Goal: Task Accomplishment & Management: Manage account settings

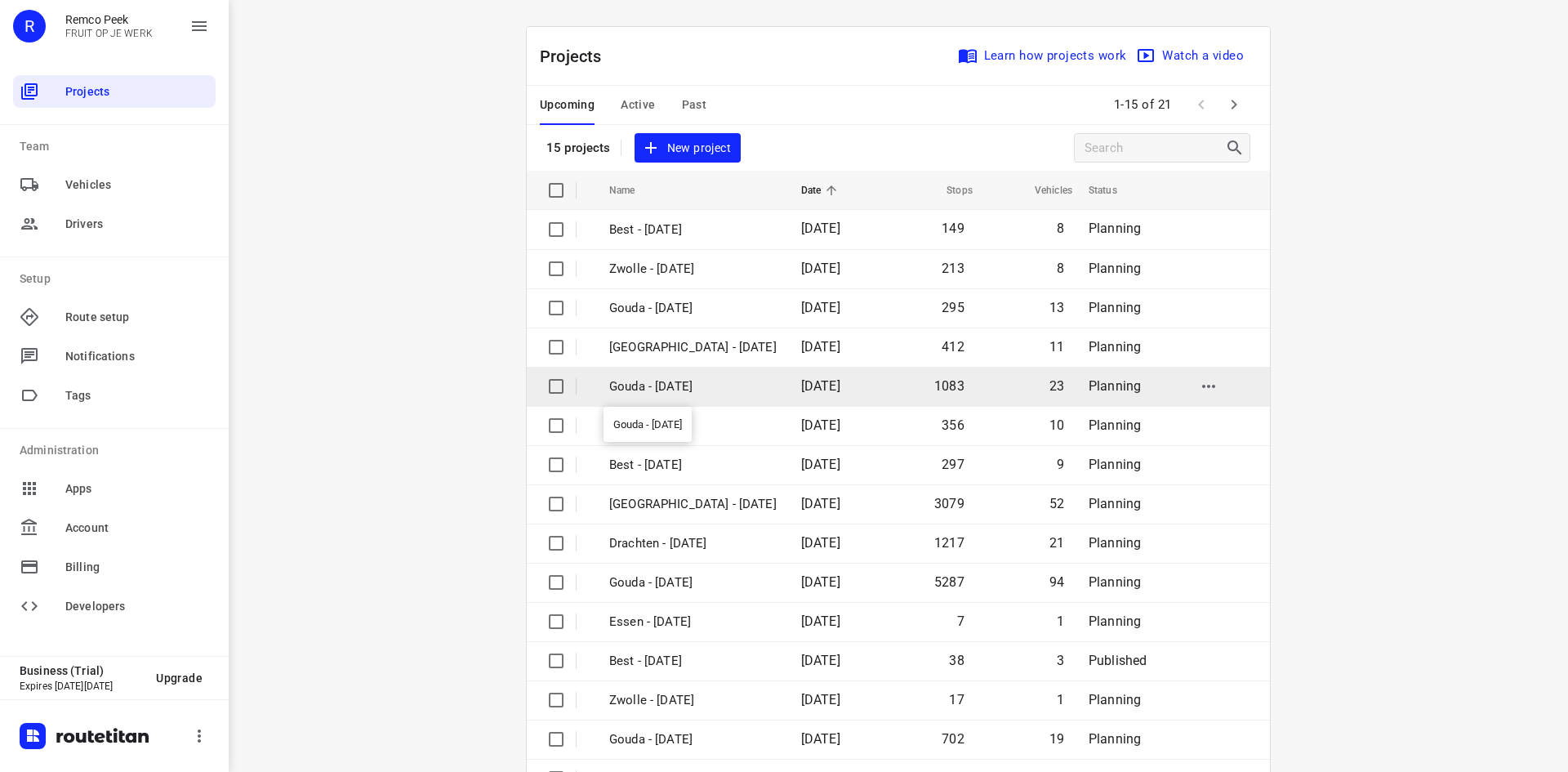
click at [706, 385] on p "Gouda - [DATE]" at bounding box center [693, 386] width 167 height 19
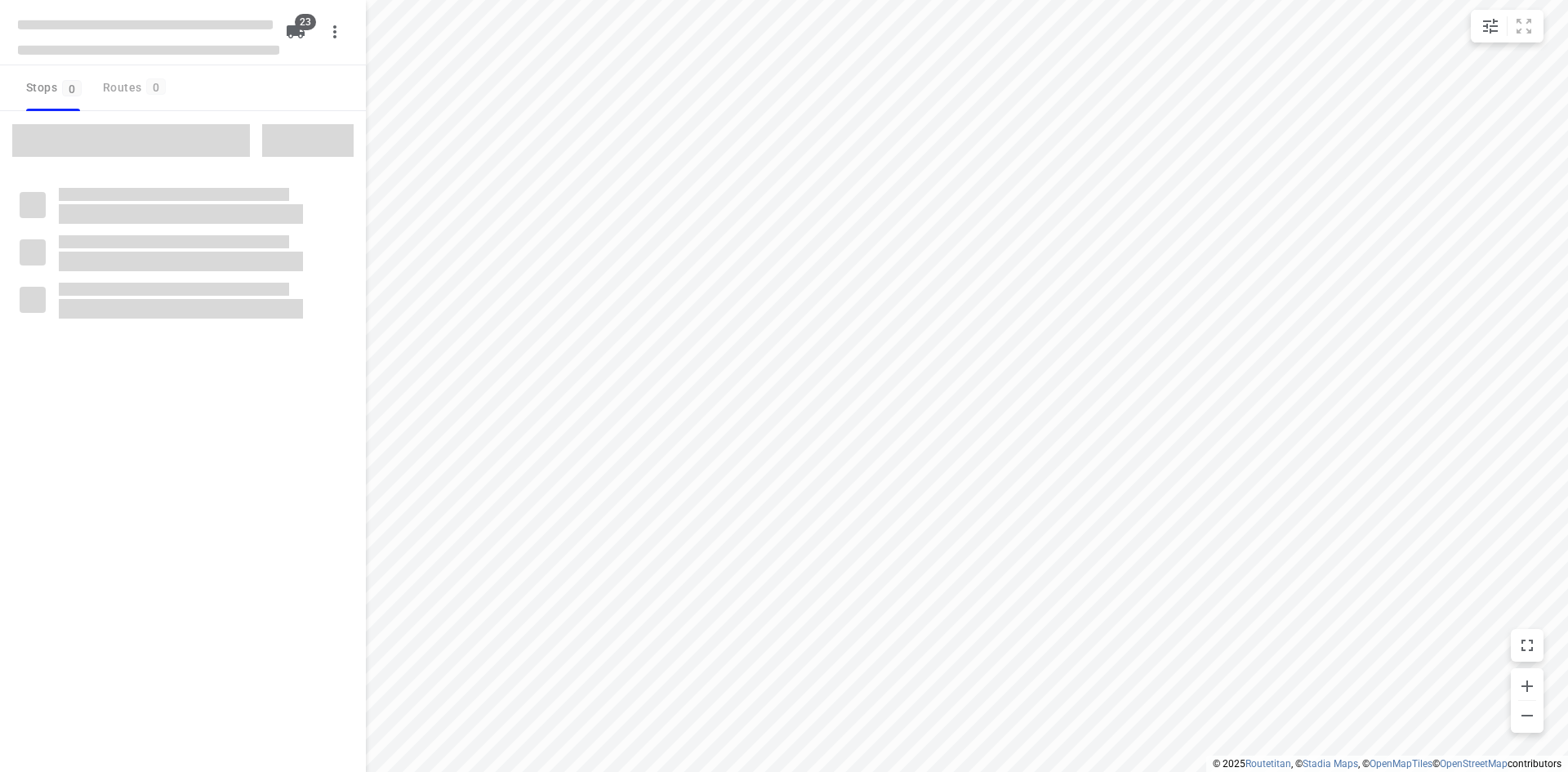
checkbox input "true"
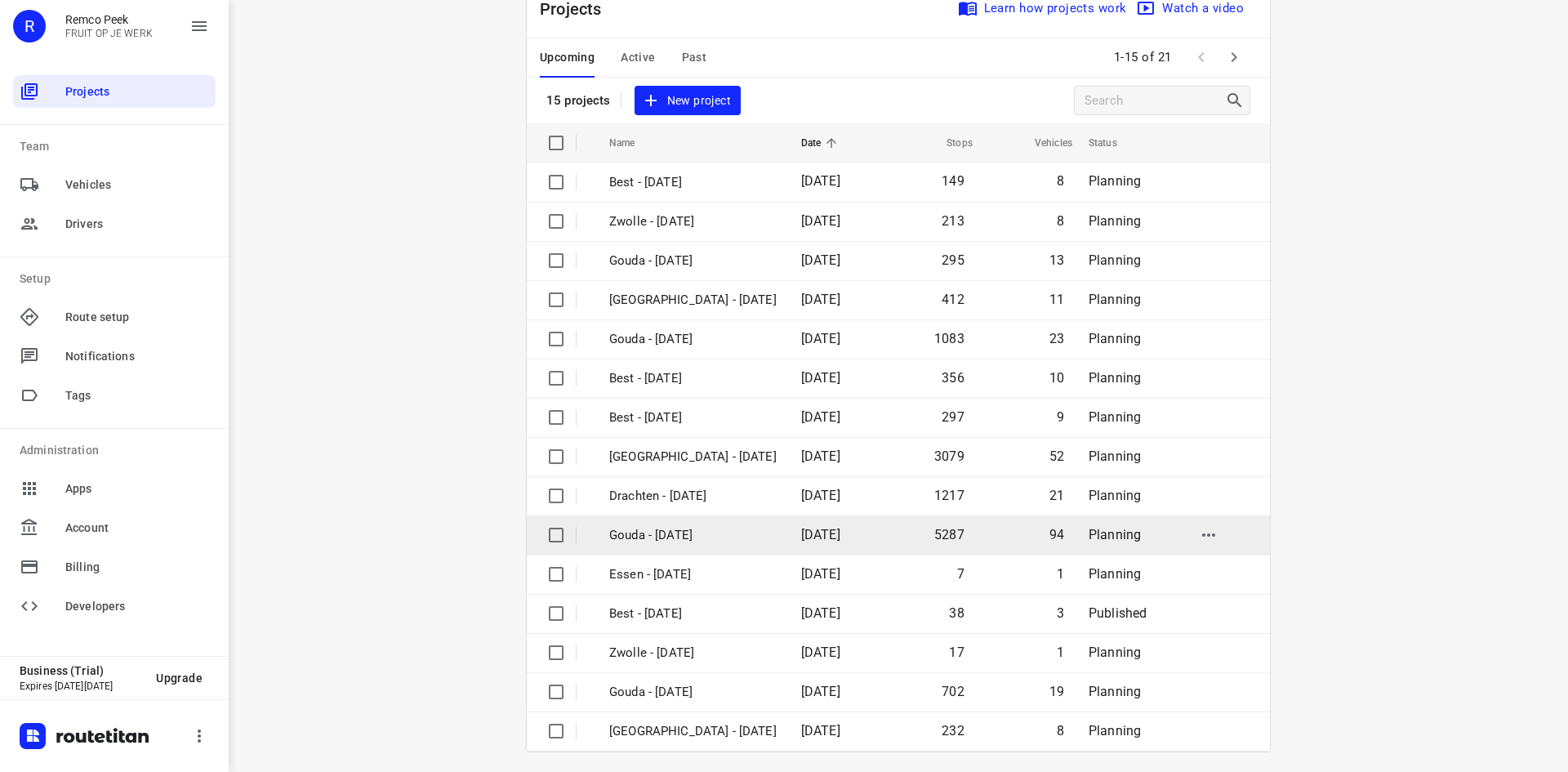
scroll to position [54, 0]
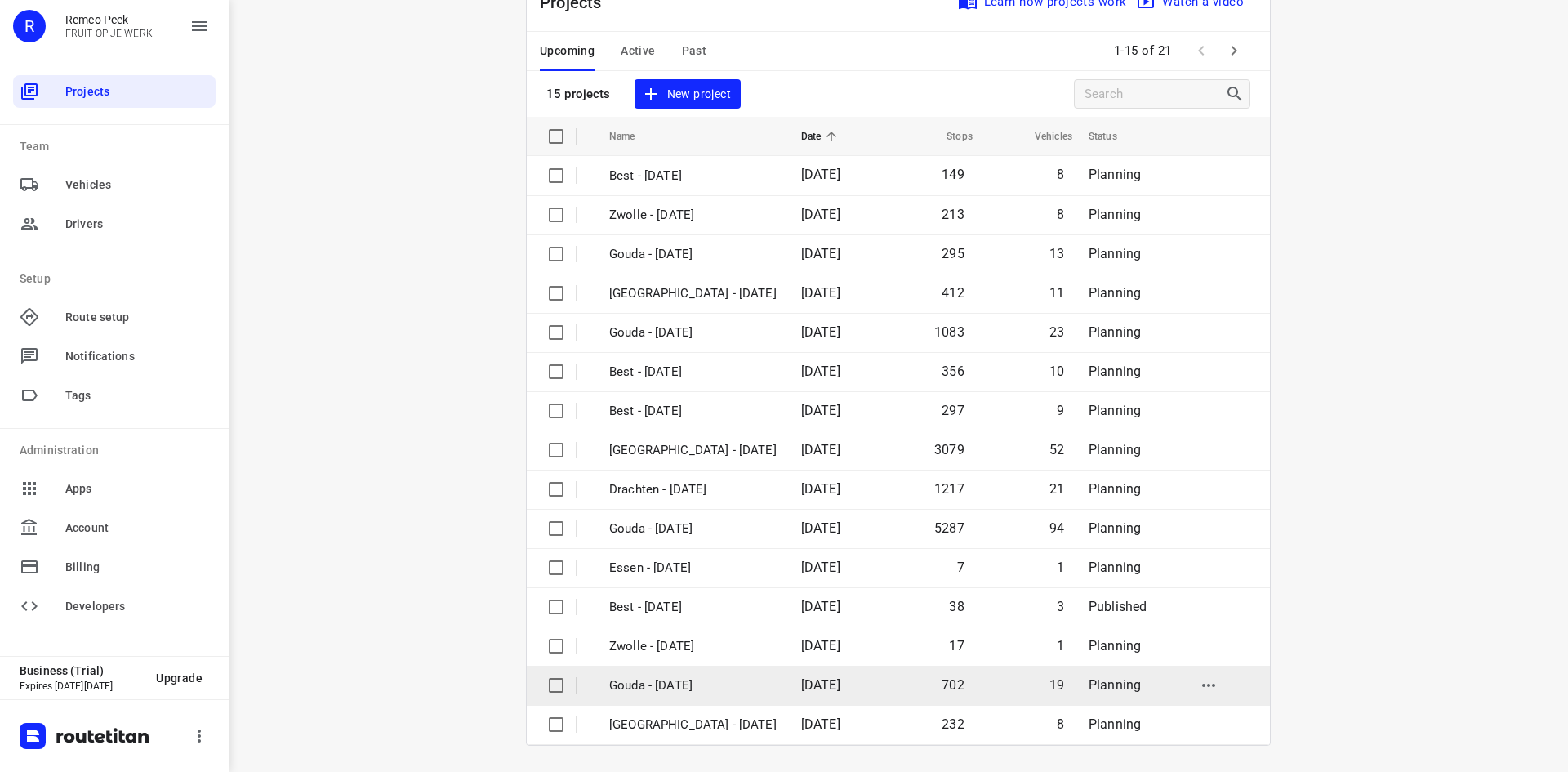
click at [713, 690] on p "Gouda - [DATE]" at bounding box center [693, 685] width 167 height 19
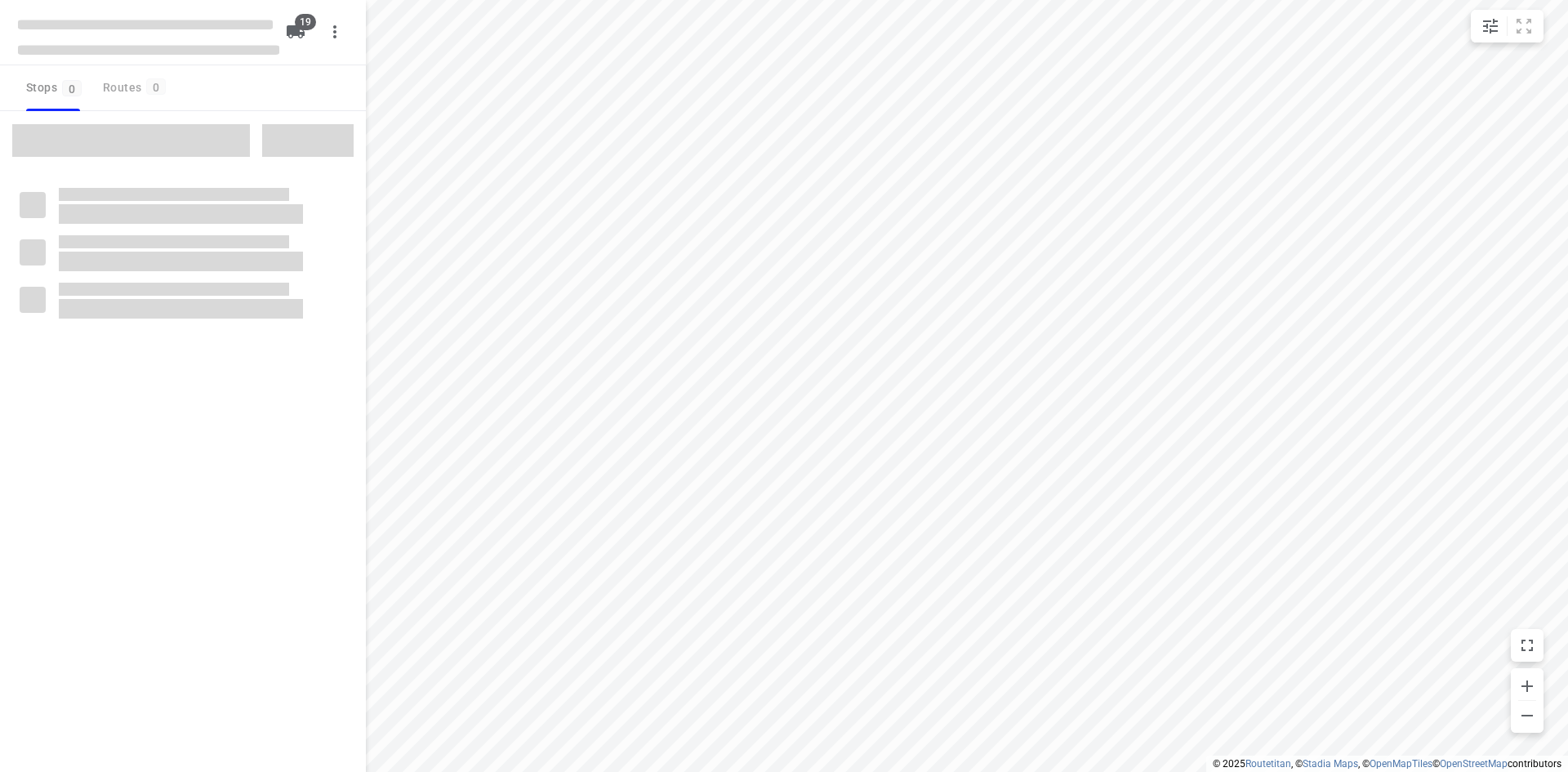
checkbox input "true"
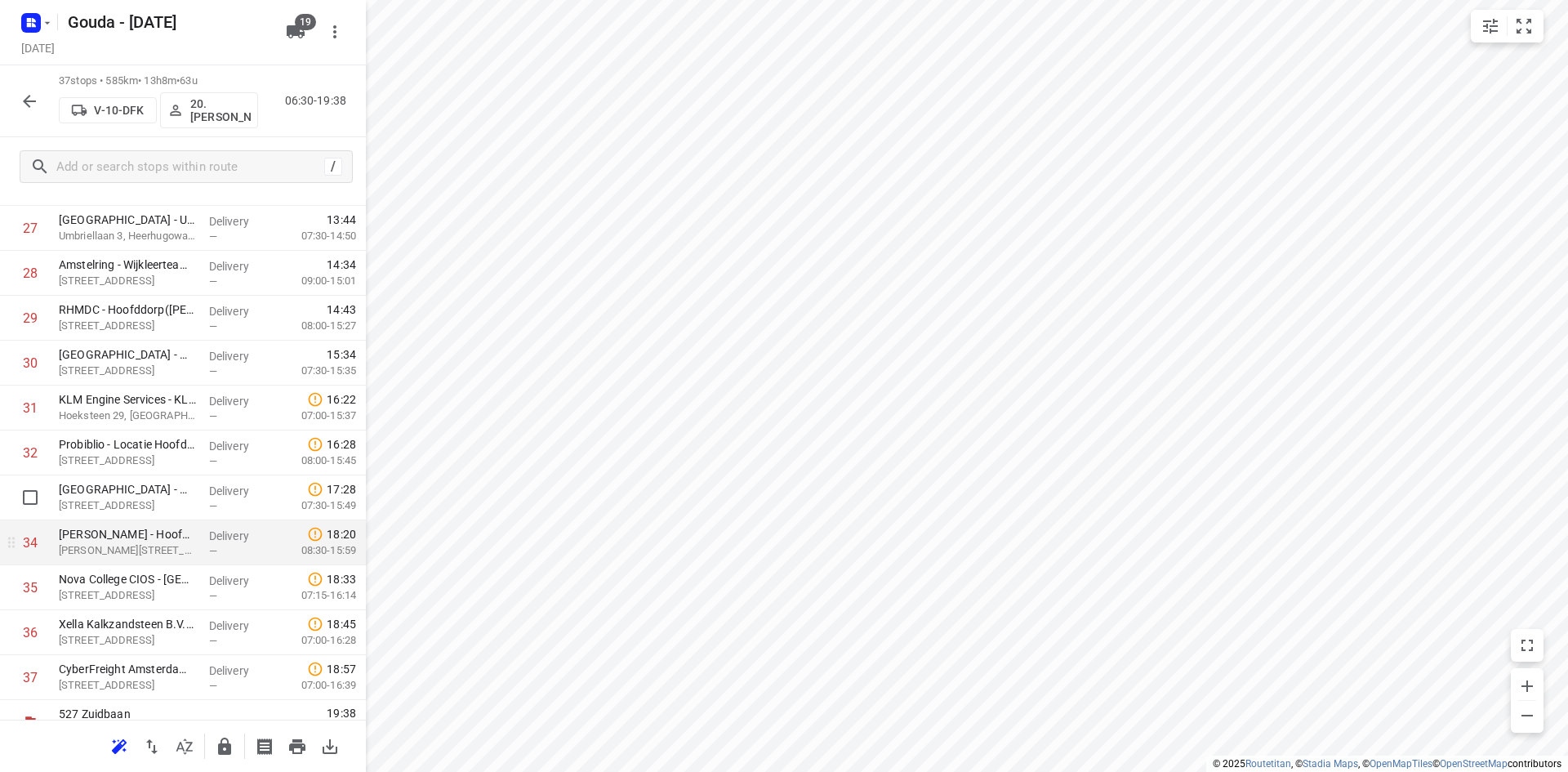
scroll to position [1311, 0]
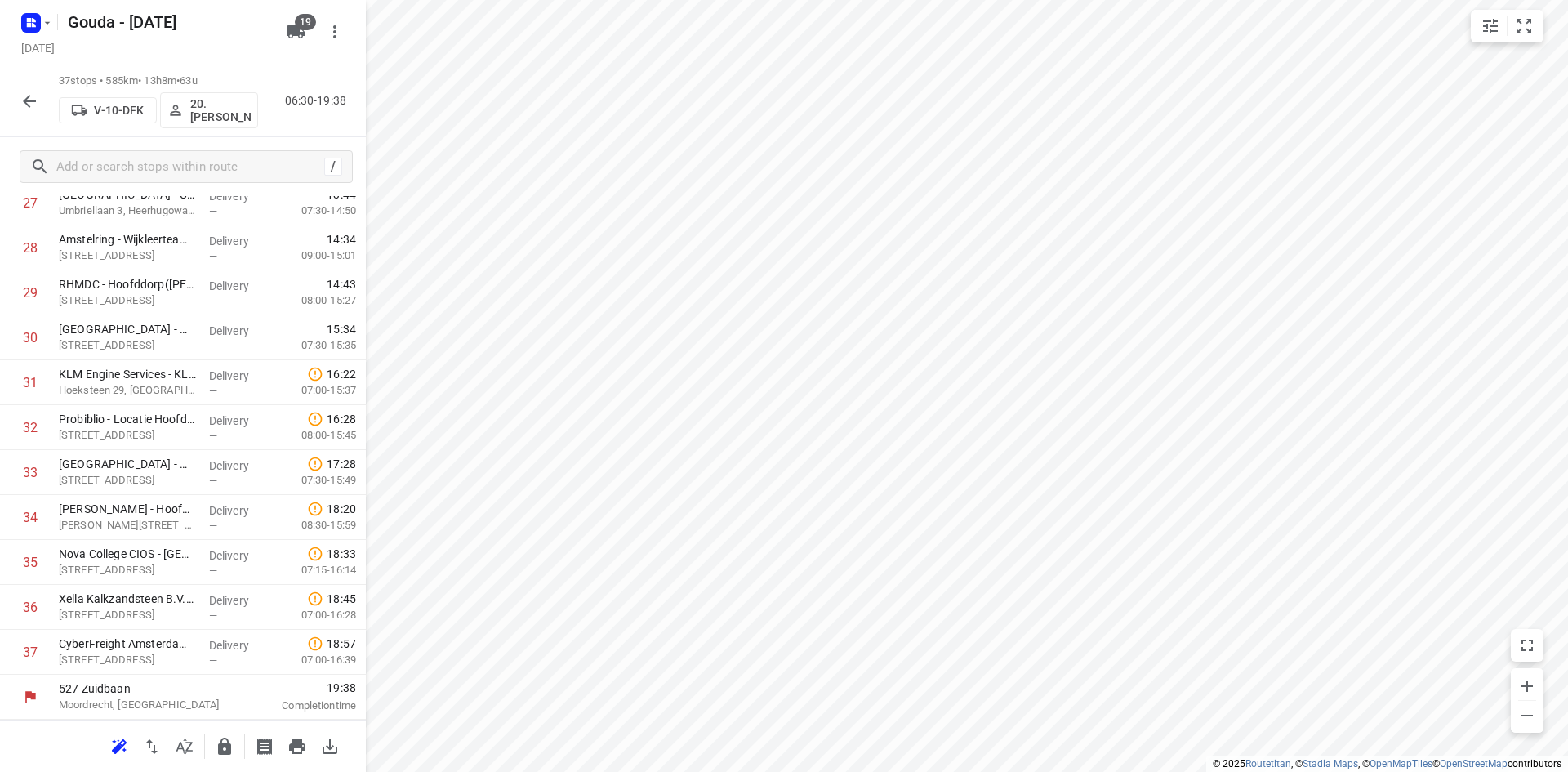
click at [38, 101] on icon "button" at bounding box center [29, 101] width 20 height 20
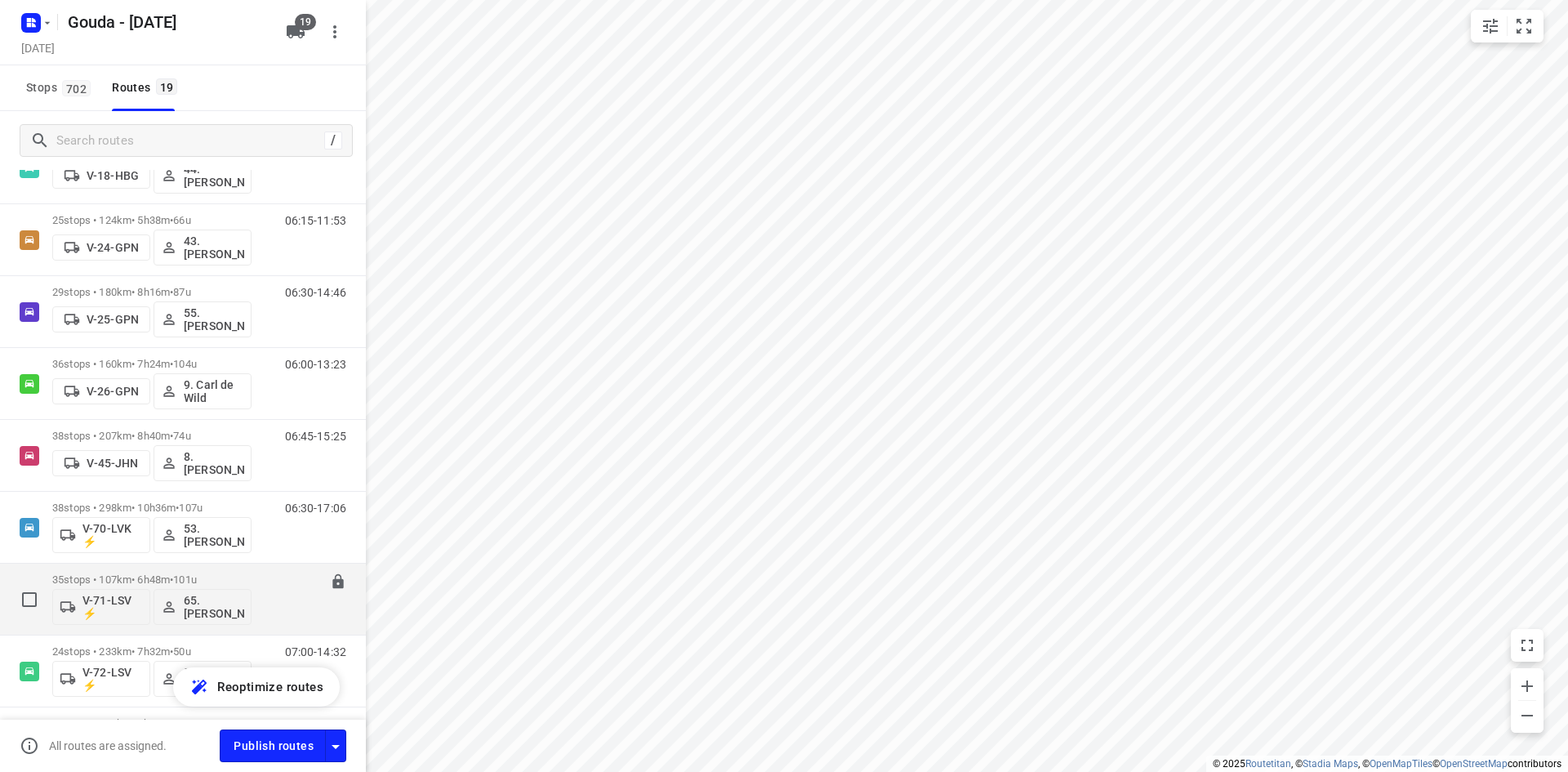
scroll to position [965, 0]
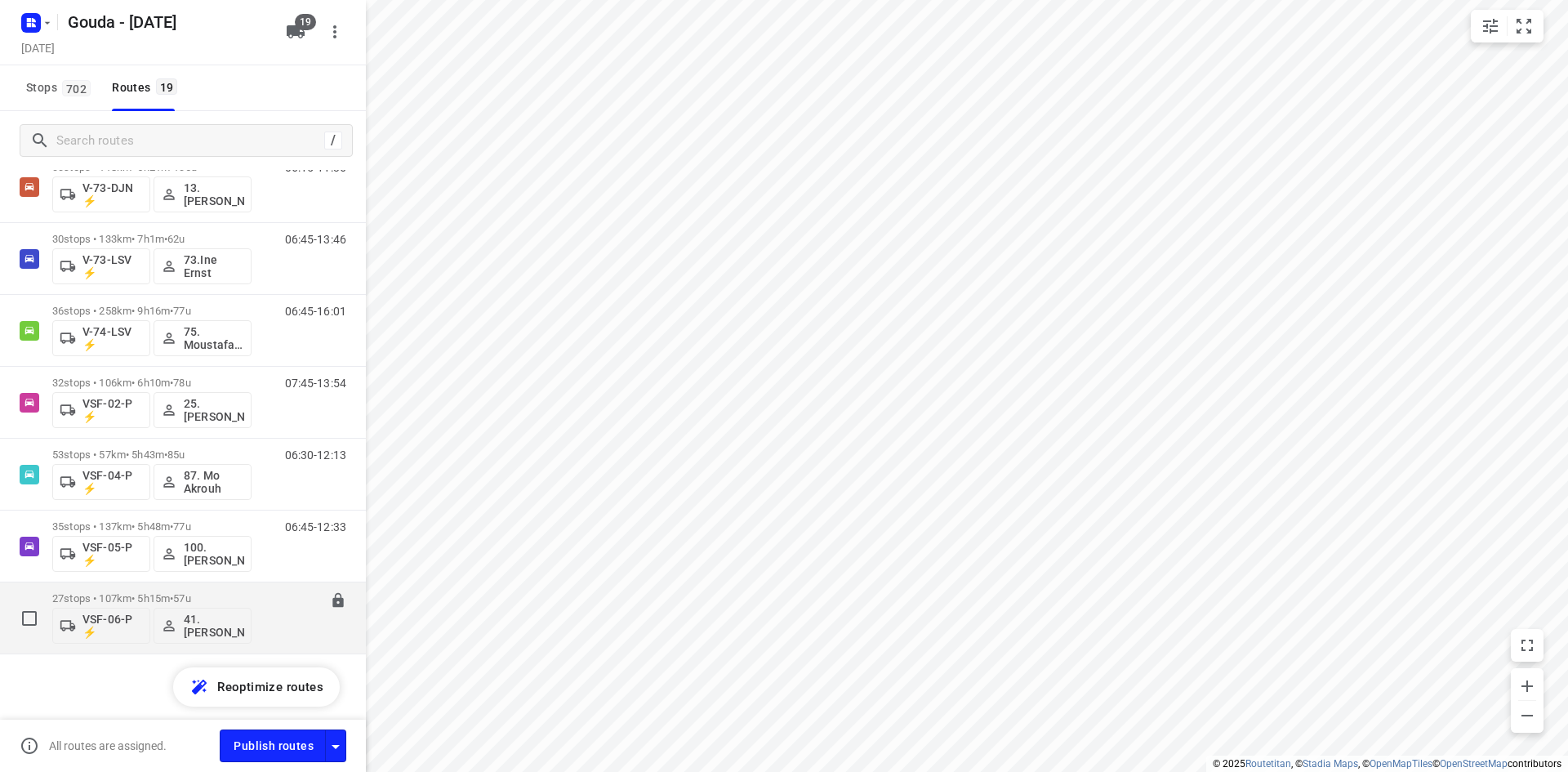
click at [239, 594] on p "27 stops • 107km • 5h15m • 57u" at bounding box center [152, 598] width 200 height 13
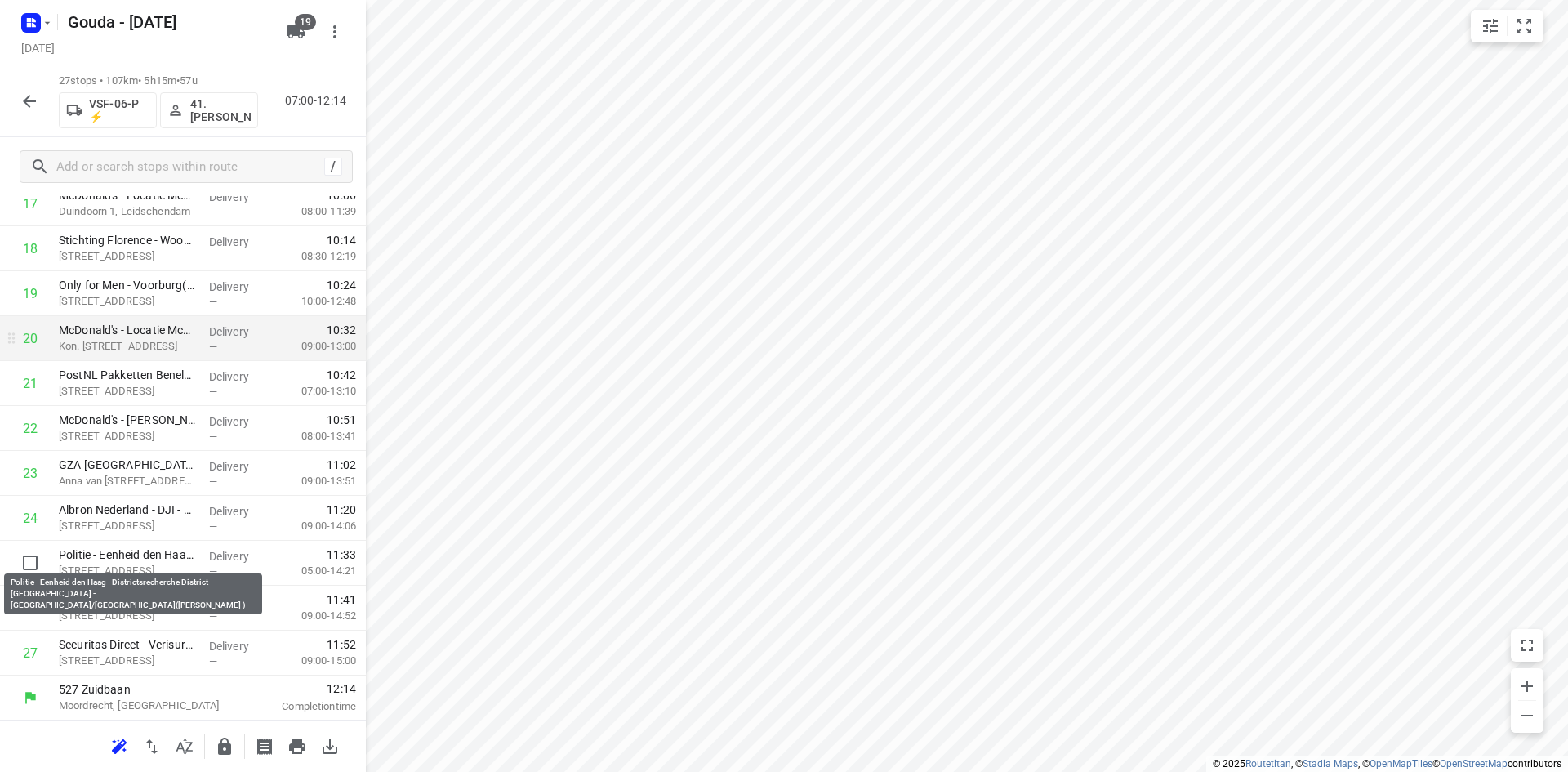
scroll to position [862, 0]
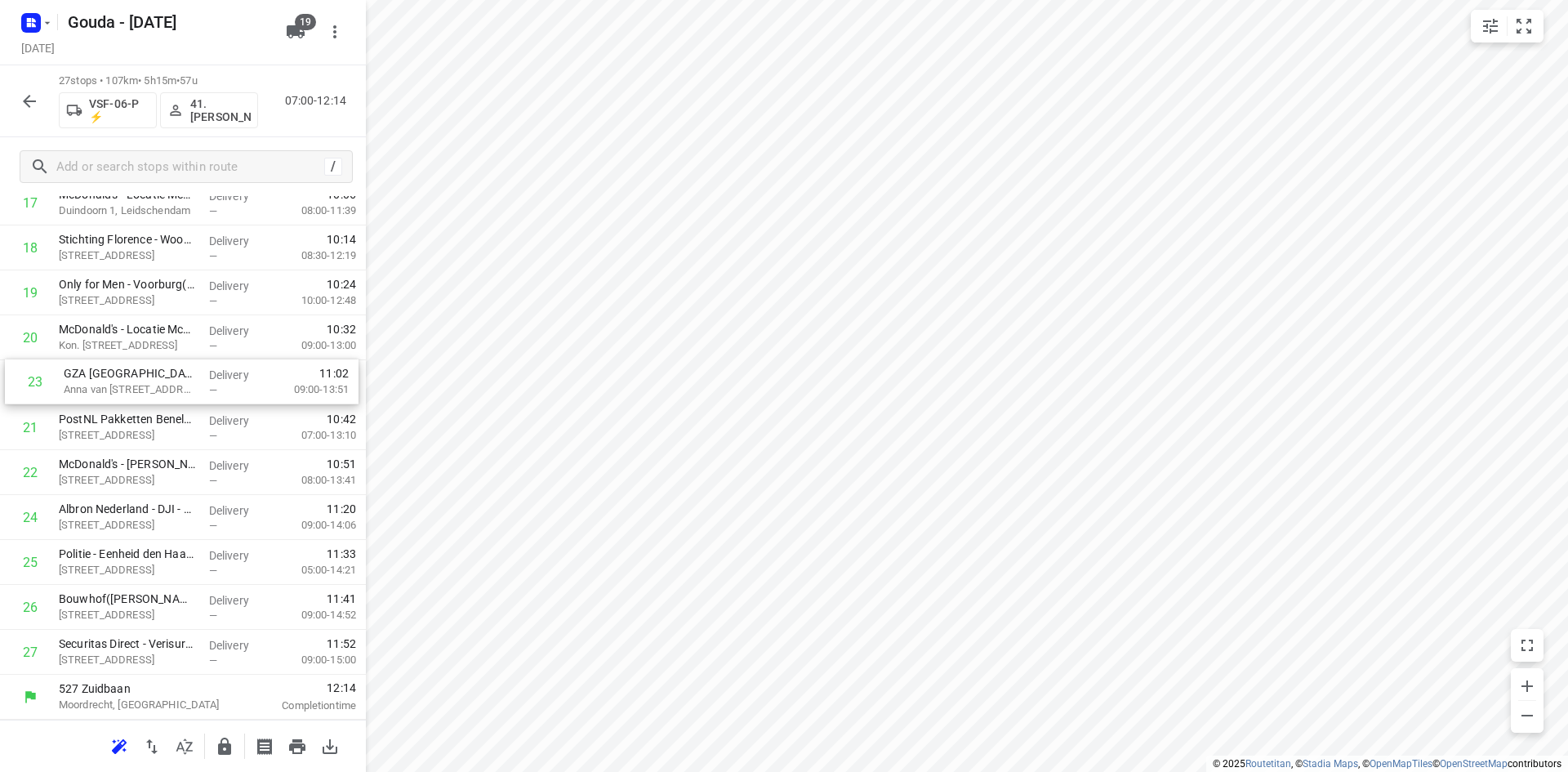
drag, startPoint x: 141, startPoint y: 475, endPoint x: 146, endPoint y: 378, distance: 97.1
click at [146, 378] on div "1 👷🏻⭐ Albron Nederland B.V. - Nutricia(Dennis Santoe) Waterzuiveringsweg 1, Zoe…" at bounding box center [183, 68] width 366 height 1212
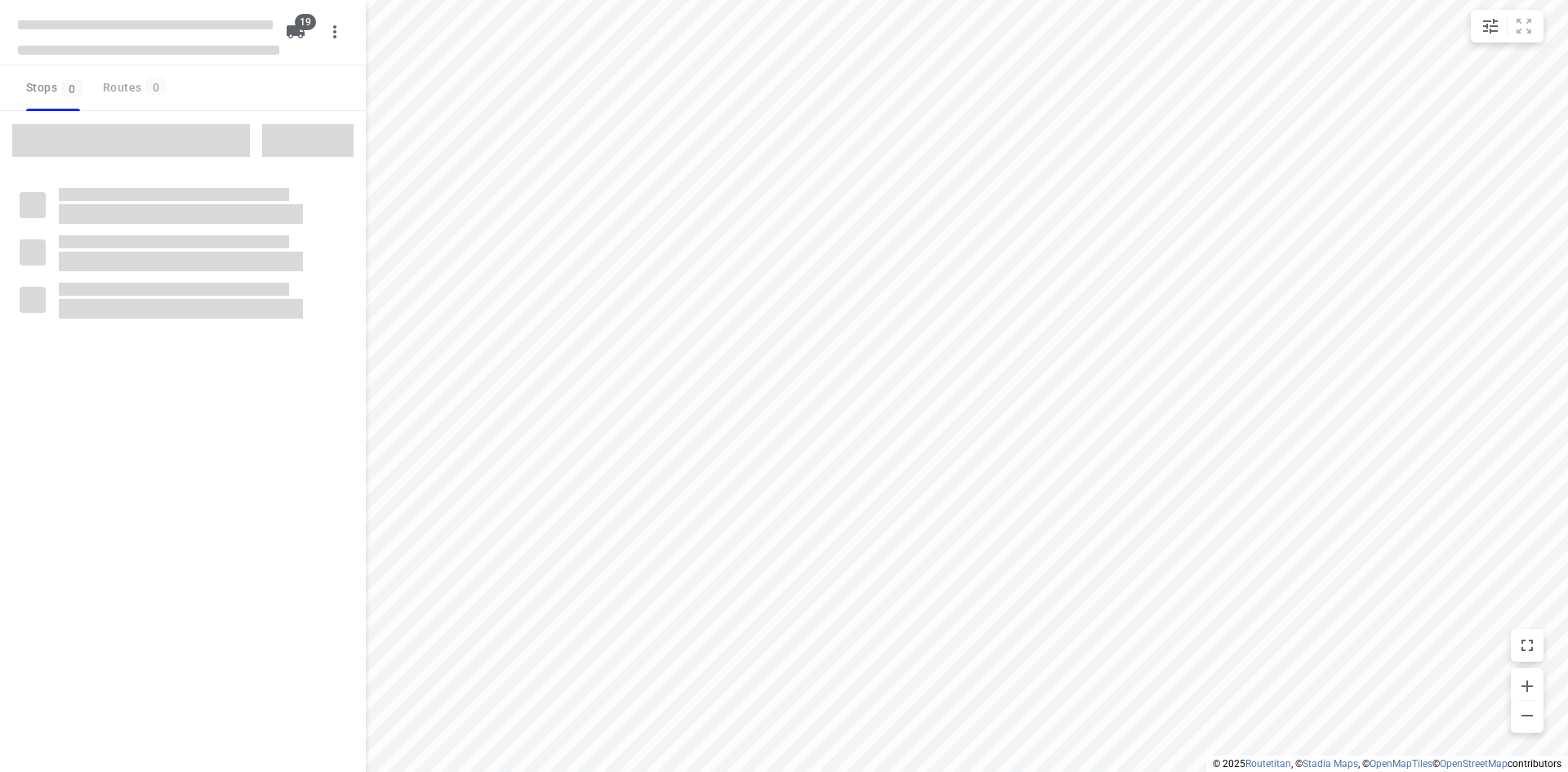
checkbox input "true"
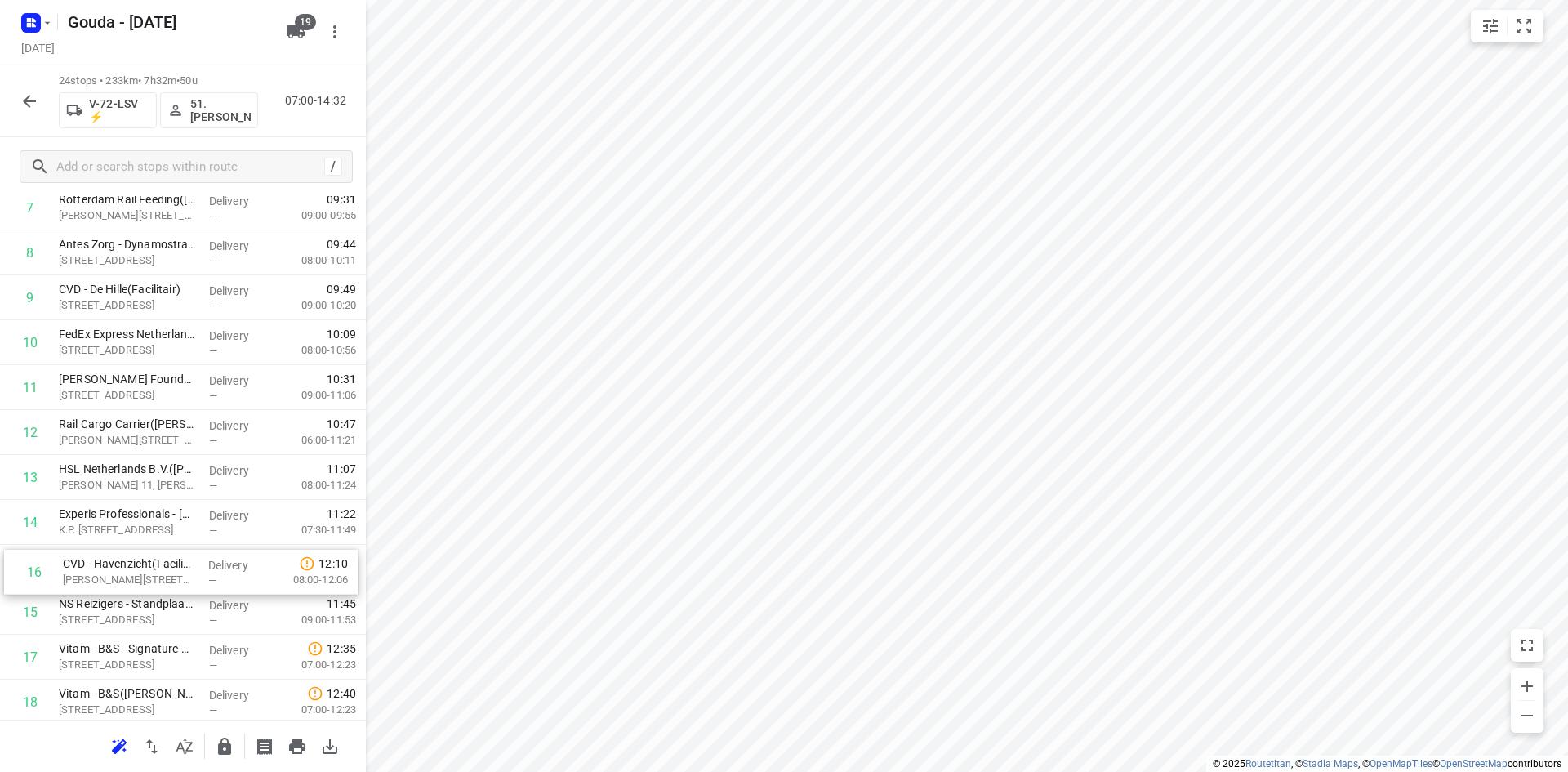
scroll to position [409, 0]
drag, startPoint x: 136, startPoint y: 607, endPoint x: 141, endPoint y: 558, distance: 49.3
click at [141, 558] on div "1 Hornbach - Nieuwerkerk a/d Ijssel(Leander Verwoerdt) Laan van Avant-Garde 1, …" at bounding box center [183, 454] width 366 height 1078
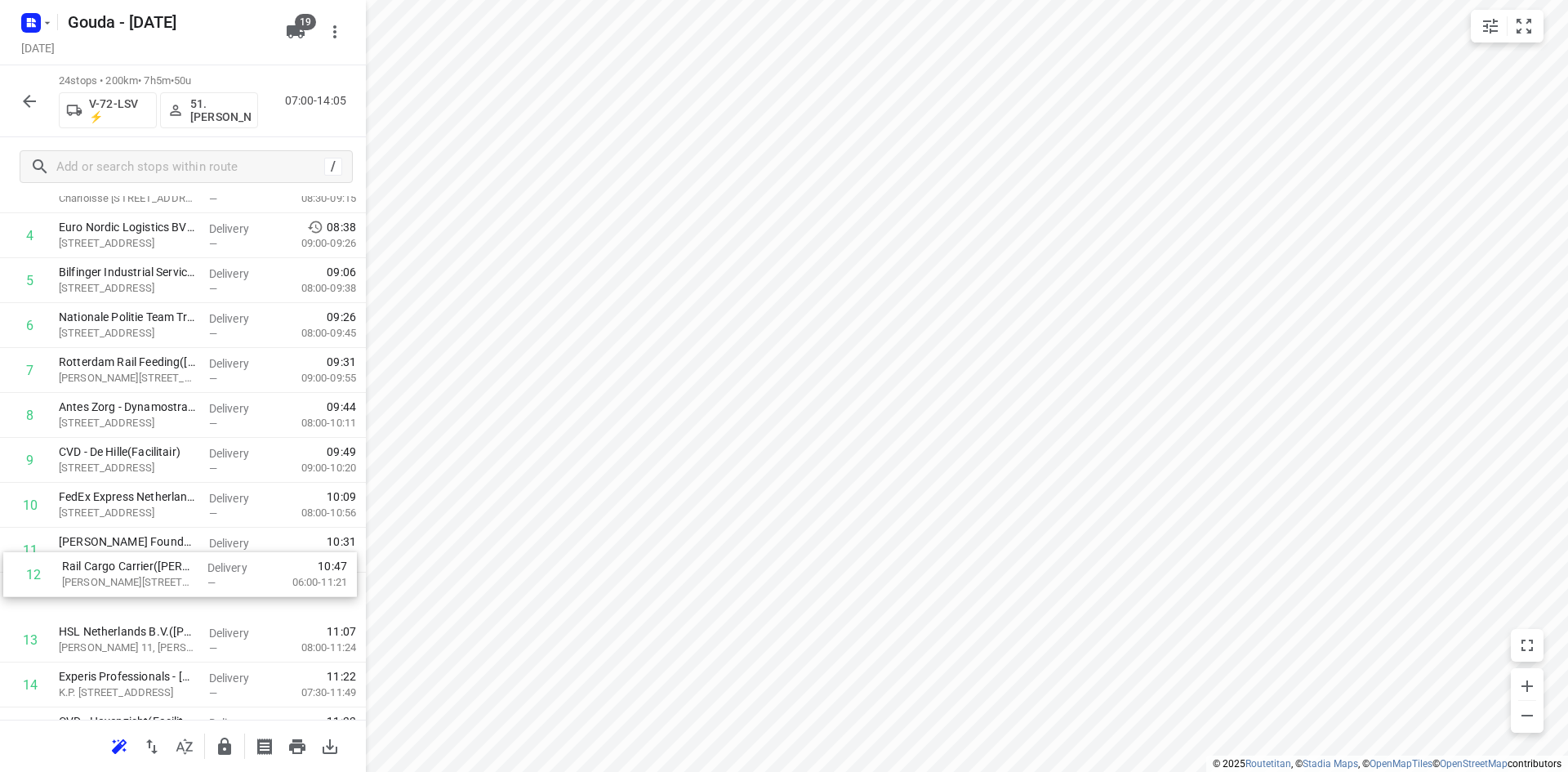
scroll to position [247, 0]
drag, startPoint x: 156, startPoint y: 602, endPoint x: 163, endPoint y: 413, distance: 189.1
click at [163, 413] on div "1 Hornbach - Nieuwerkerk a/d Ijssel(Leander Verwoerdt) Laan van Avant-Garde 1, …" at bounding box center [183, 616] width 366 height 1078
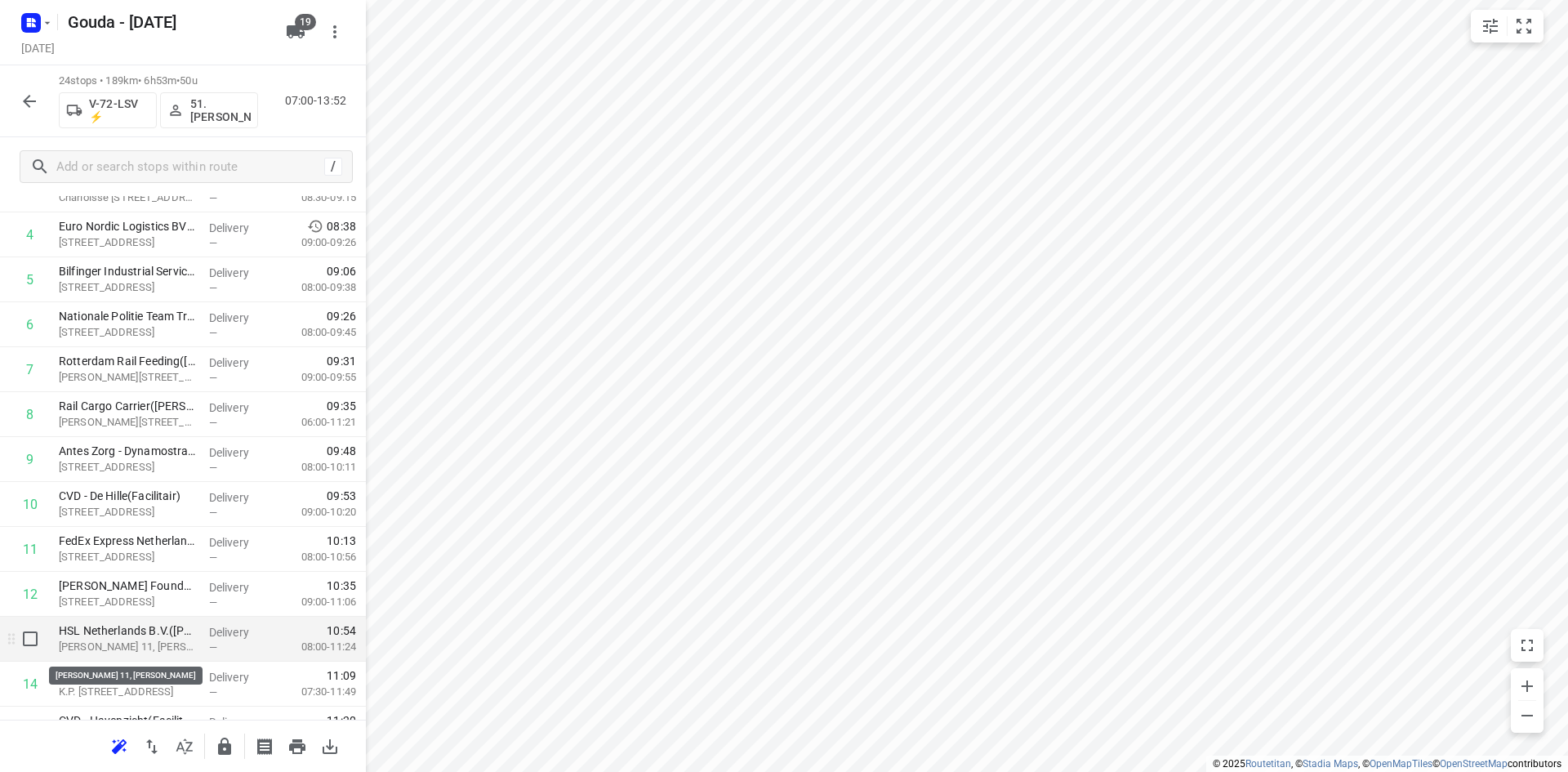
scroll to position [329, 0]
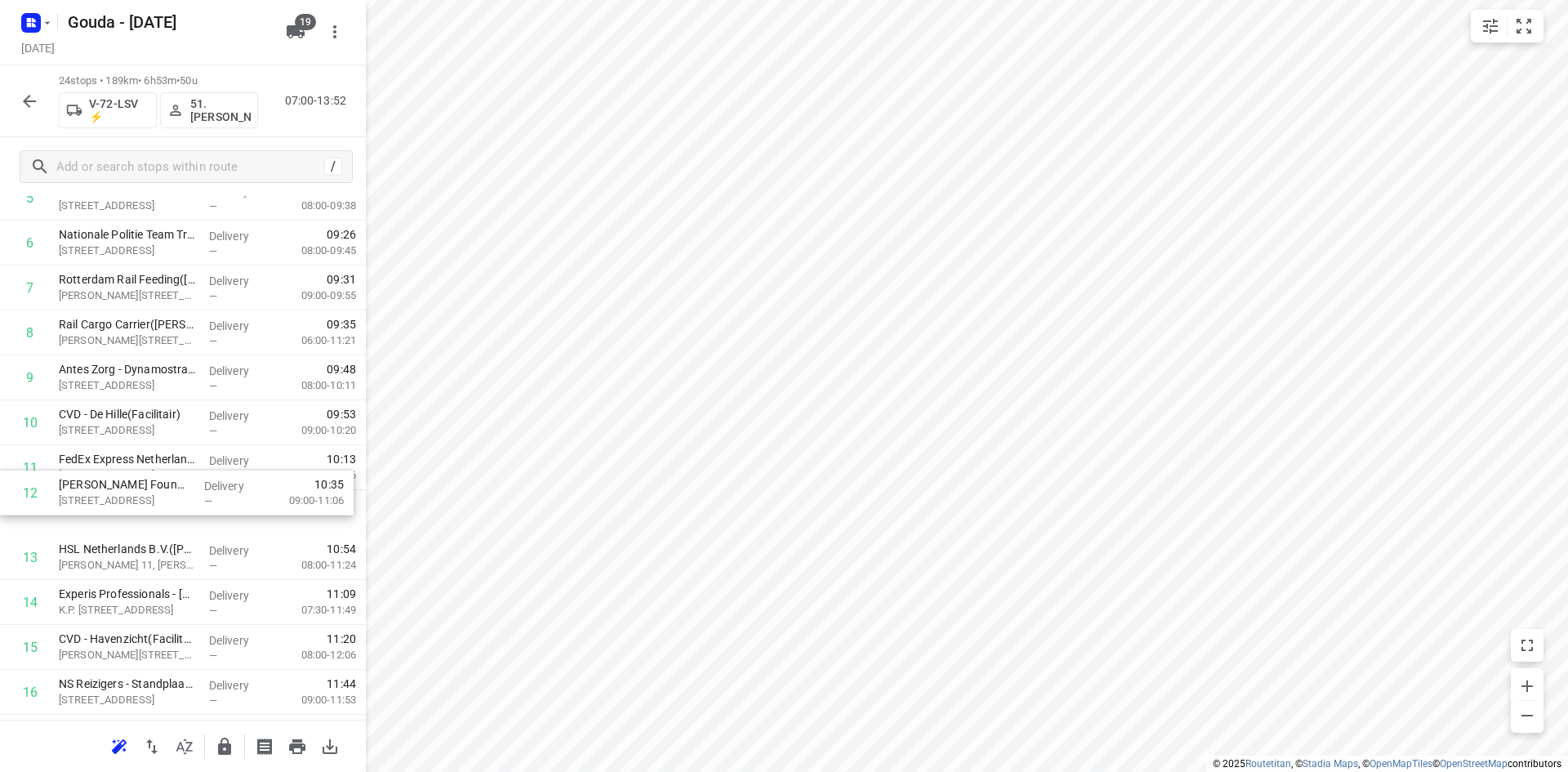
drag, startPoint x: 125, startPoint y: 508, endPoint x: 125, endPoint y: 462, distance: 46.0
click at [125, 462] on div "1 Hornbach - Nieuwerkerk a/d Ijssel(Leander Verwoerdt) Laan van Avant-Garde 1, …" at bounding box center [183, 535] width 366 height 1078
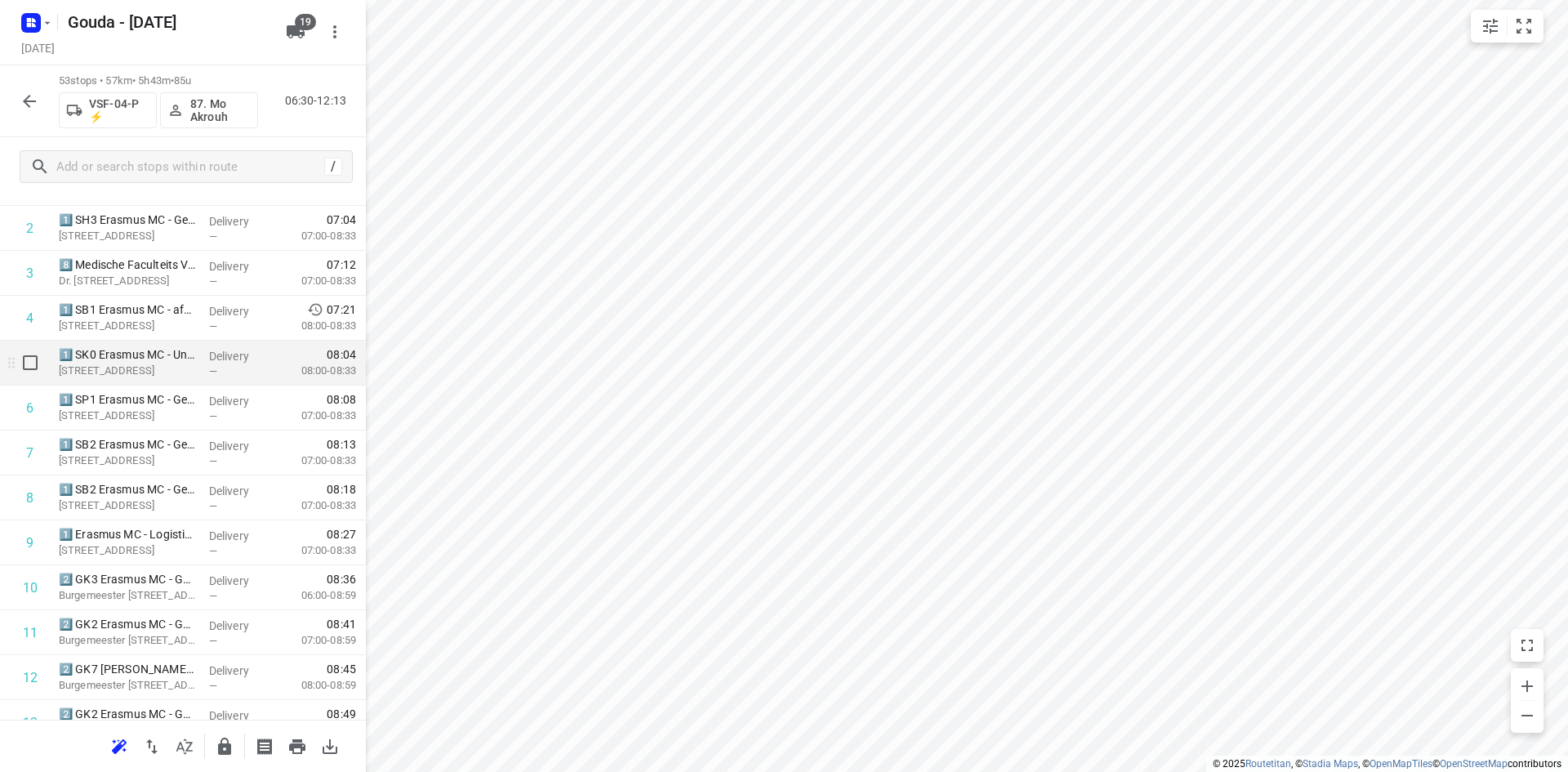
scroll to position [81, 0]
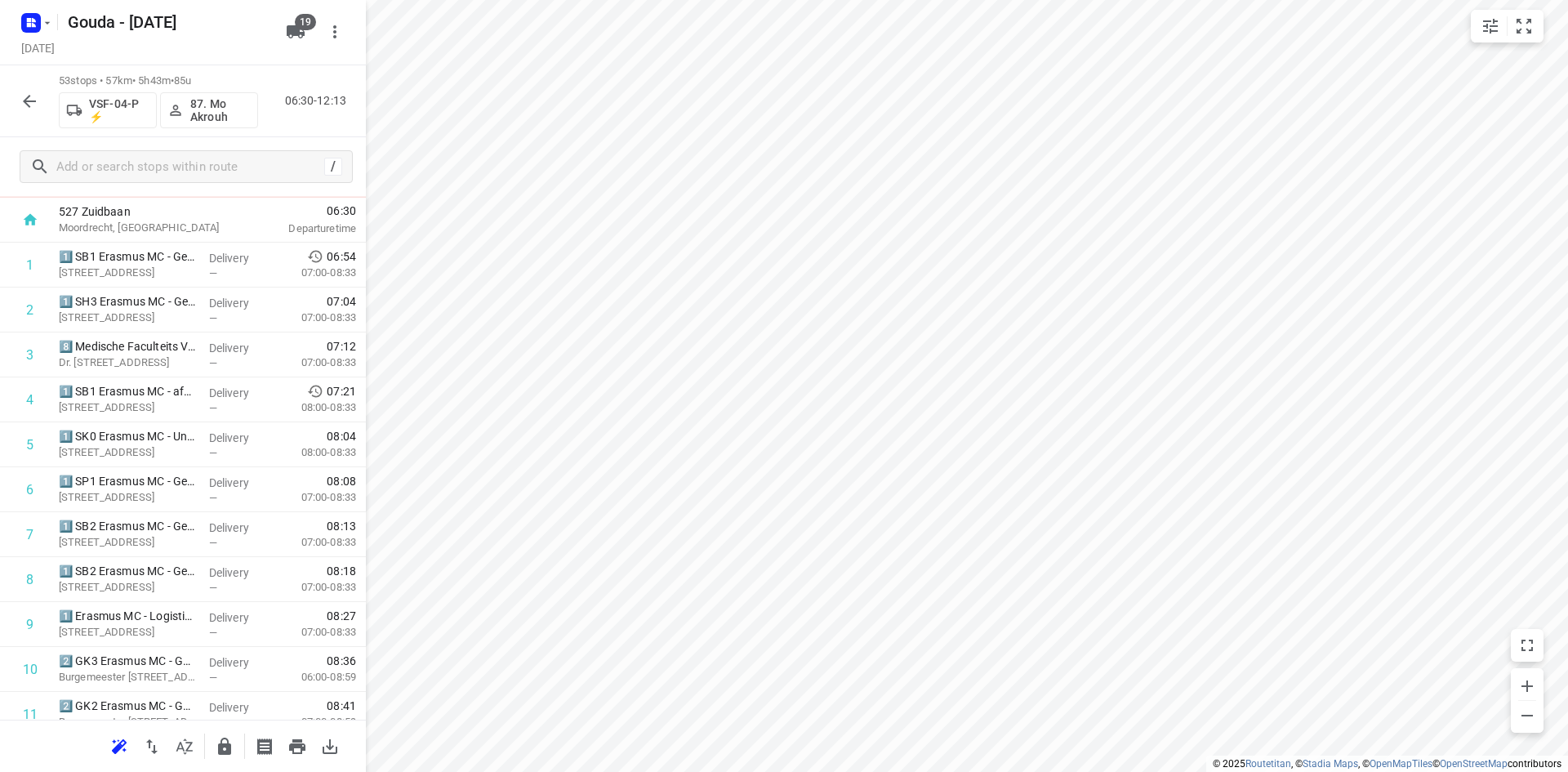
click at [32, 119] on div "53 stops • 57km • 5h43m • 85u VSF-04-P ⚡ 87. Mo Akrouh 06:30-12:13" at bounding box center [183, 101] width 366 height 71
click at [28, 97] on icon "button" at bounding box center [28, 101] width 13 height 13
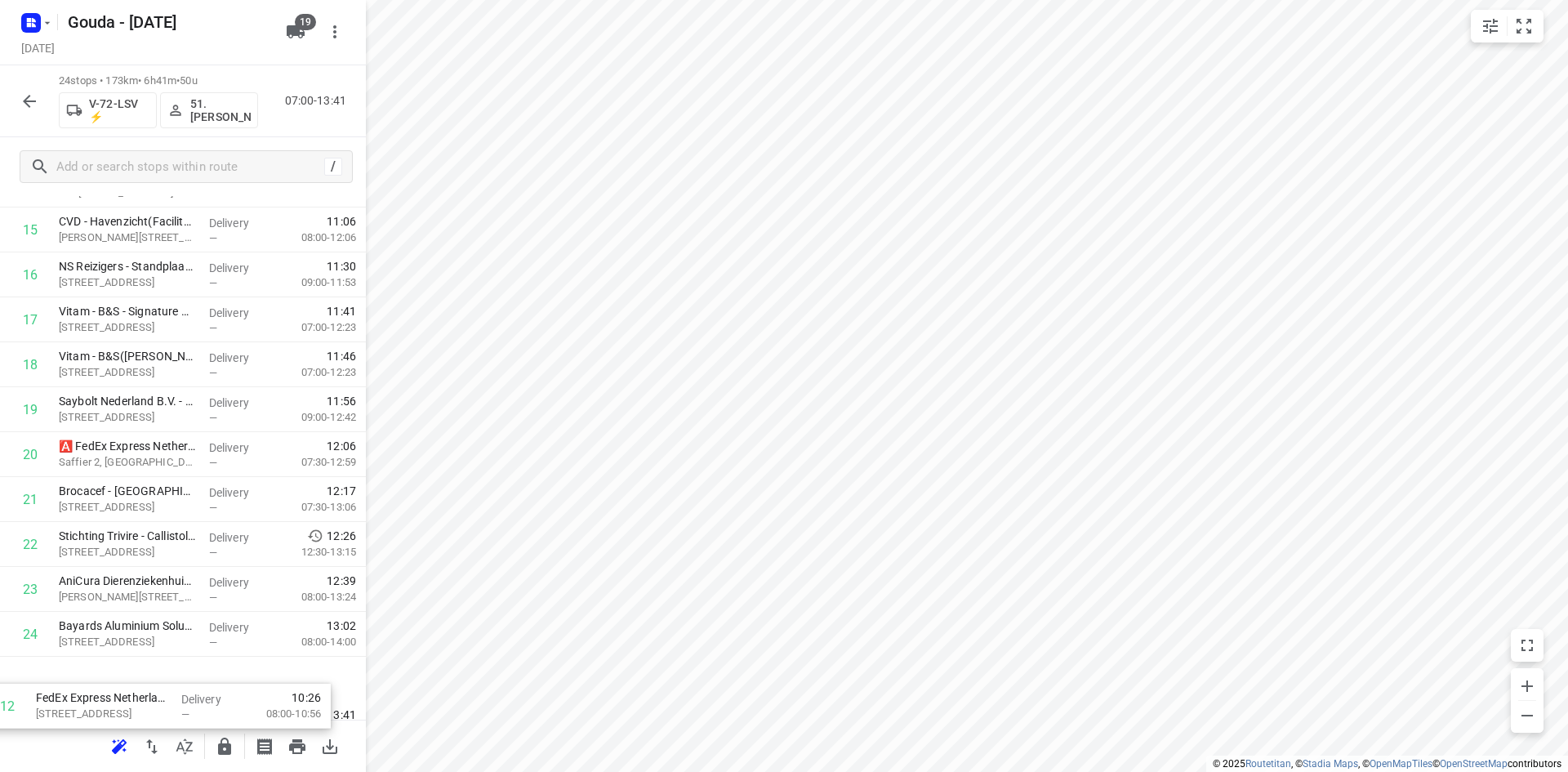
scroll to position [728, 0]
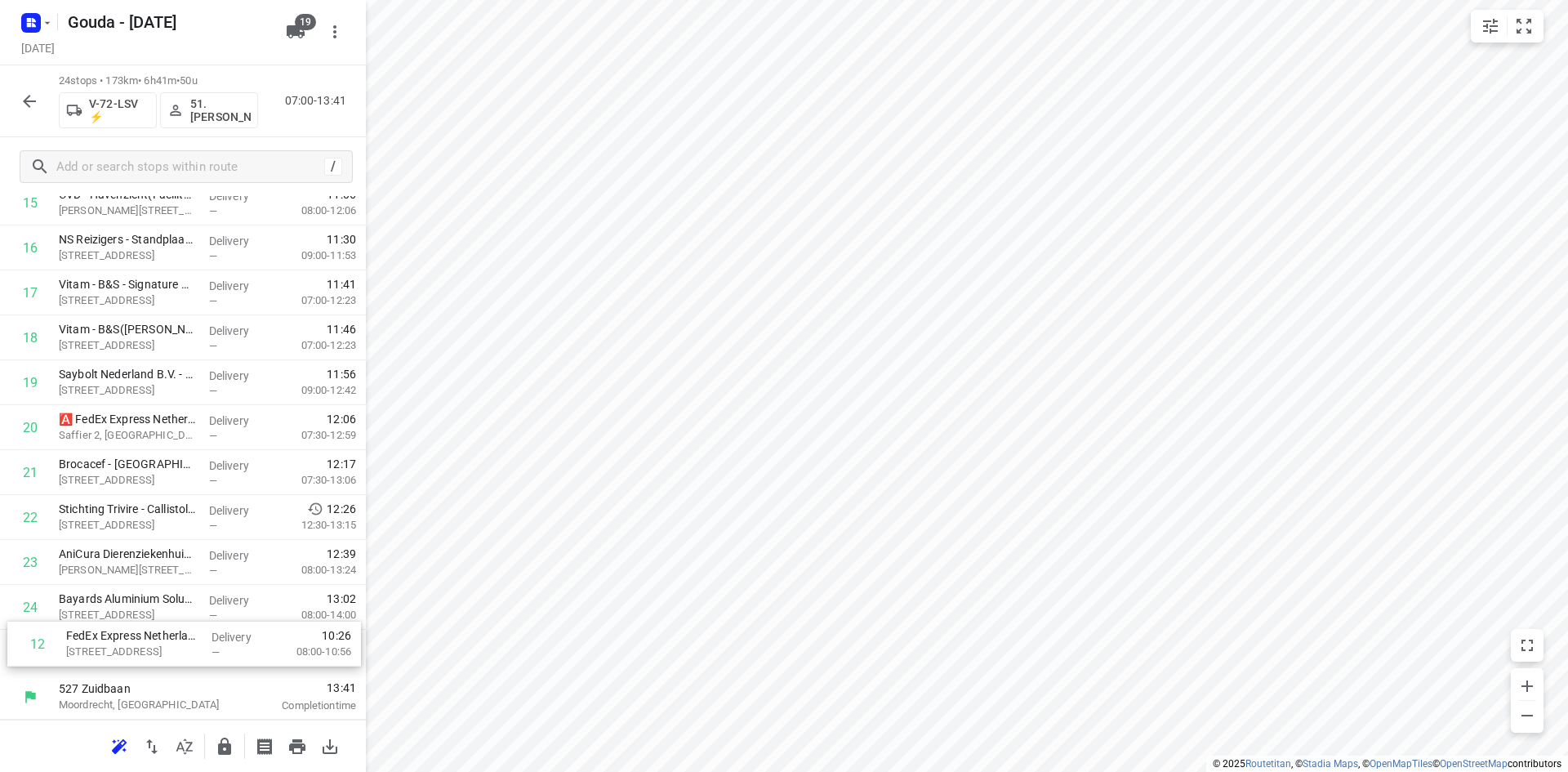
drag, startPoint x: 182, startPoint y: 278, endPoint x: 190, endPoint y: 655, distance: 377.1
click at [190, 655] on div "1 Hornbach - Nieuwerkerk a/d Ijssel(Leander Verwoerdt) Laan van Avant-Garde 1, …" at bounding box center [183, 136] width 366 height 1078
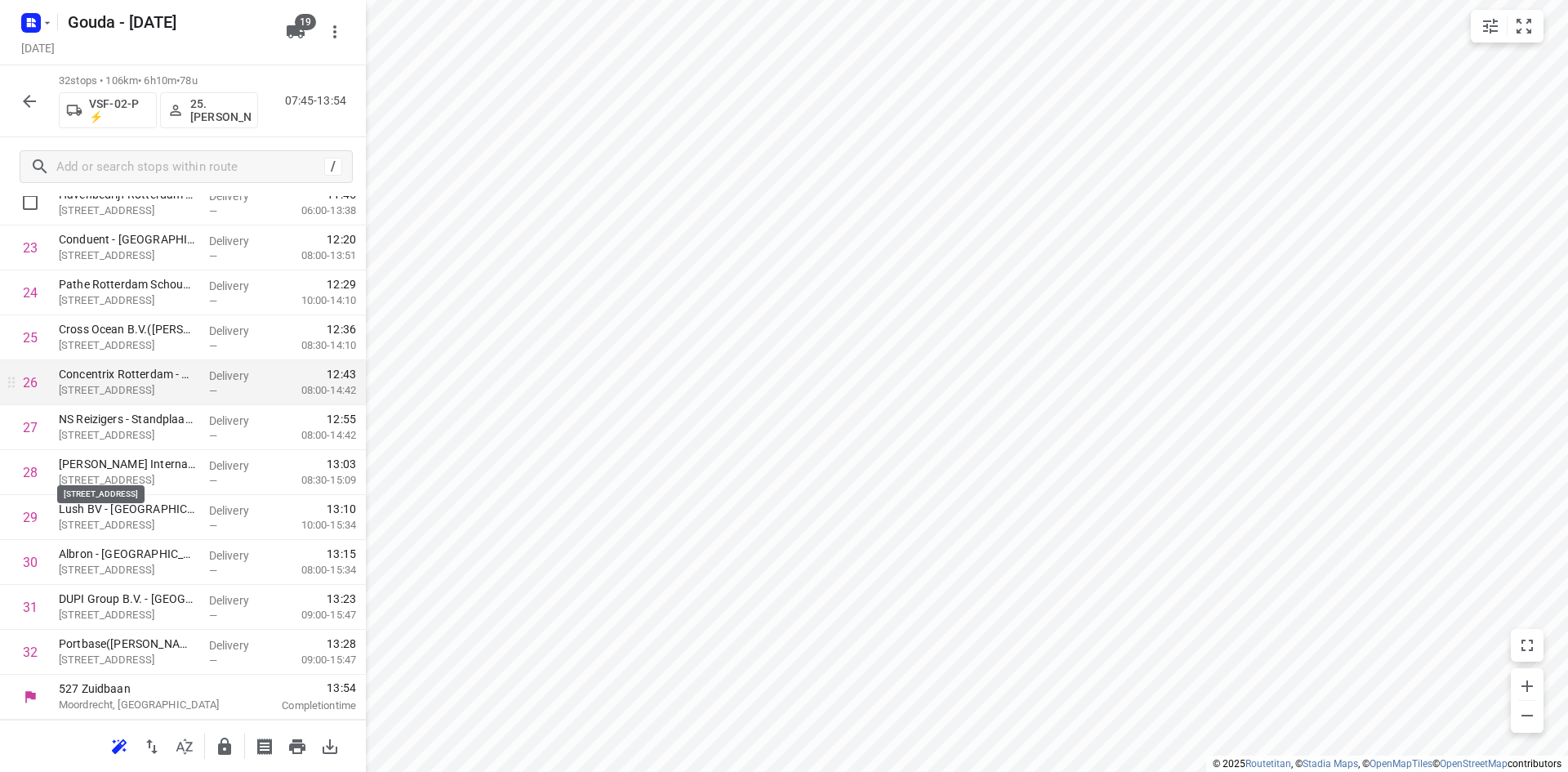
scroll to position [597, 0]
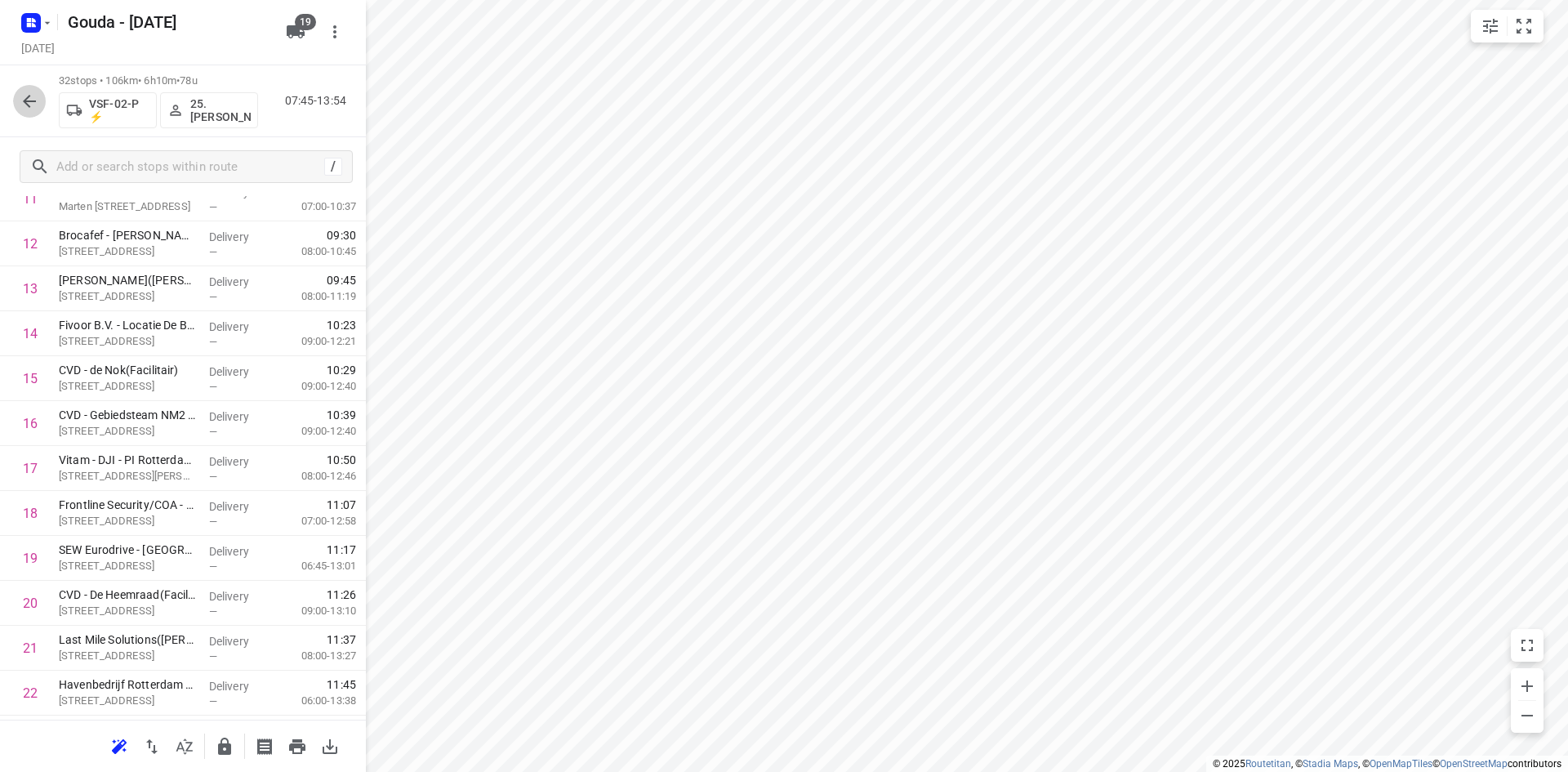
click at [41, 110] on button "button" at bounding box center [28, 101] width 32 height 32
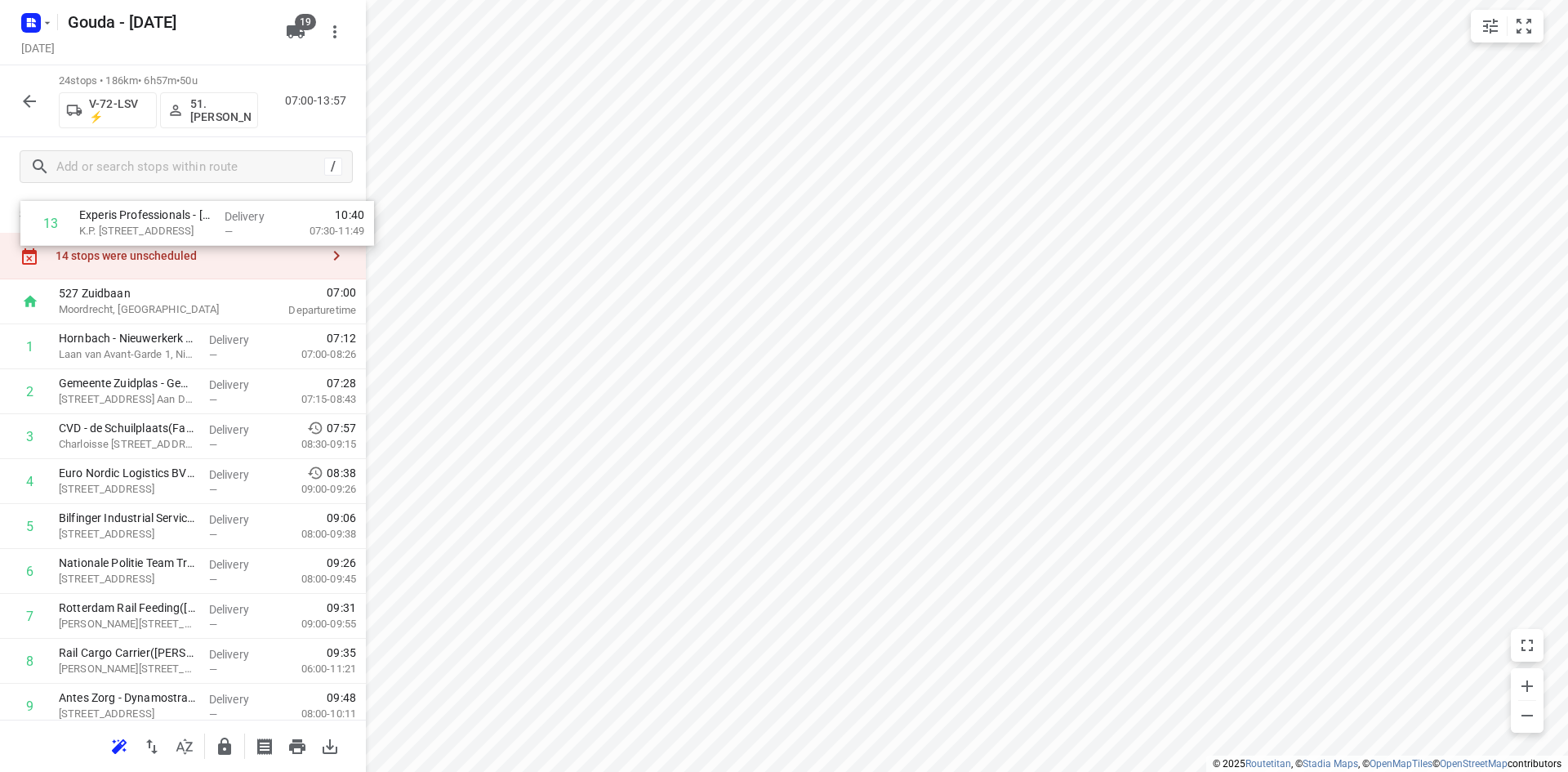
scroll to position [0, 0]
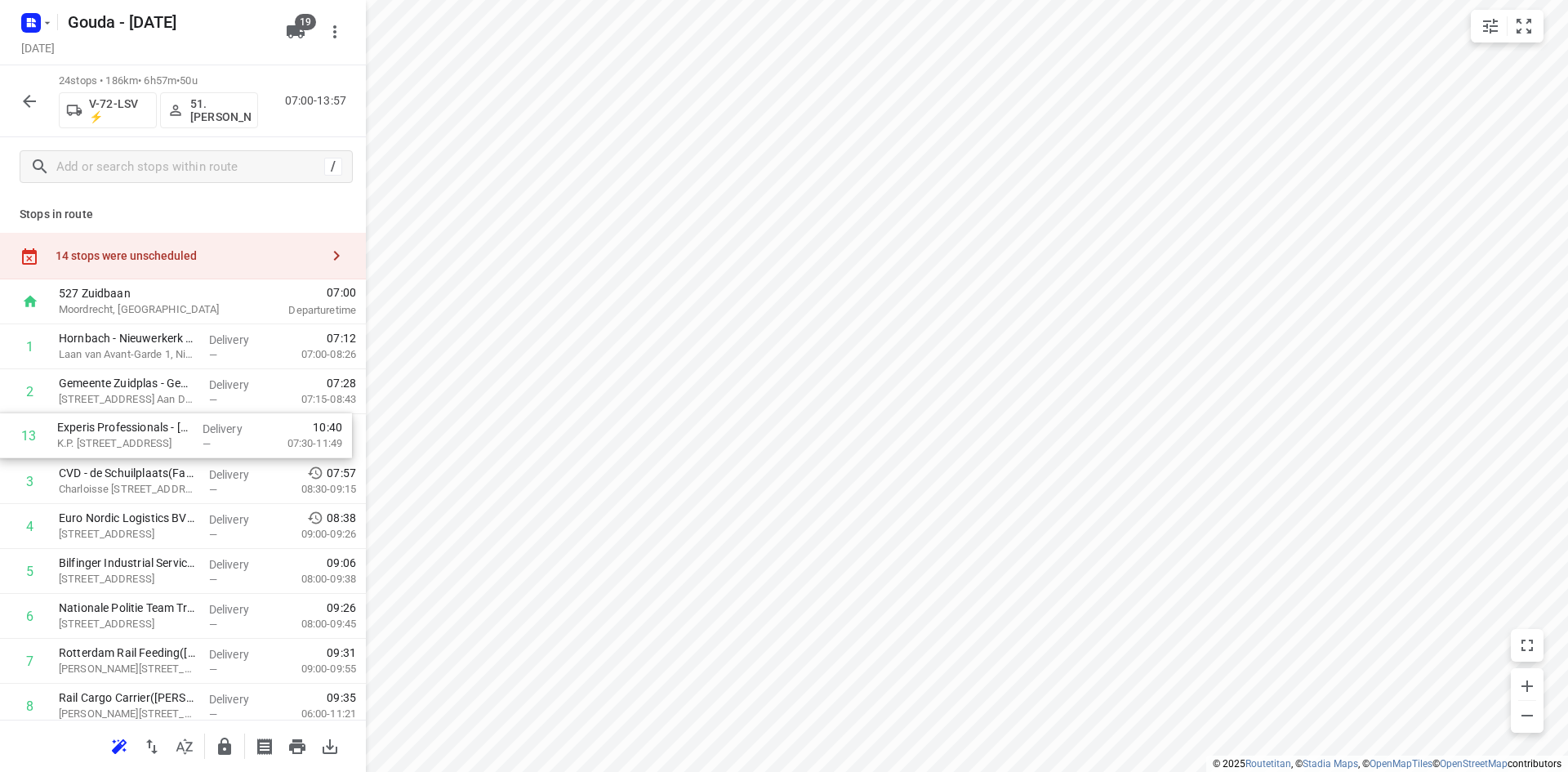
drag, startPoint x: 121, startPoint y: 556, endPoint x: 119, endPoint y: 430, distance: 126.0
drag, startPoint x: 136, startPoint y: 602, endPoint x: 132, endPoint y: 467, distance: 135.1
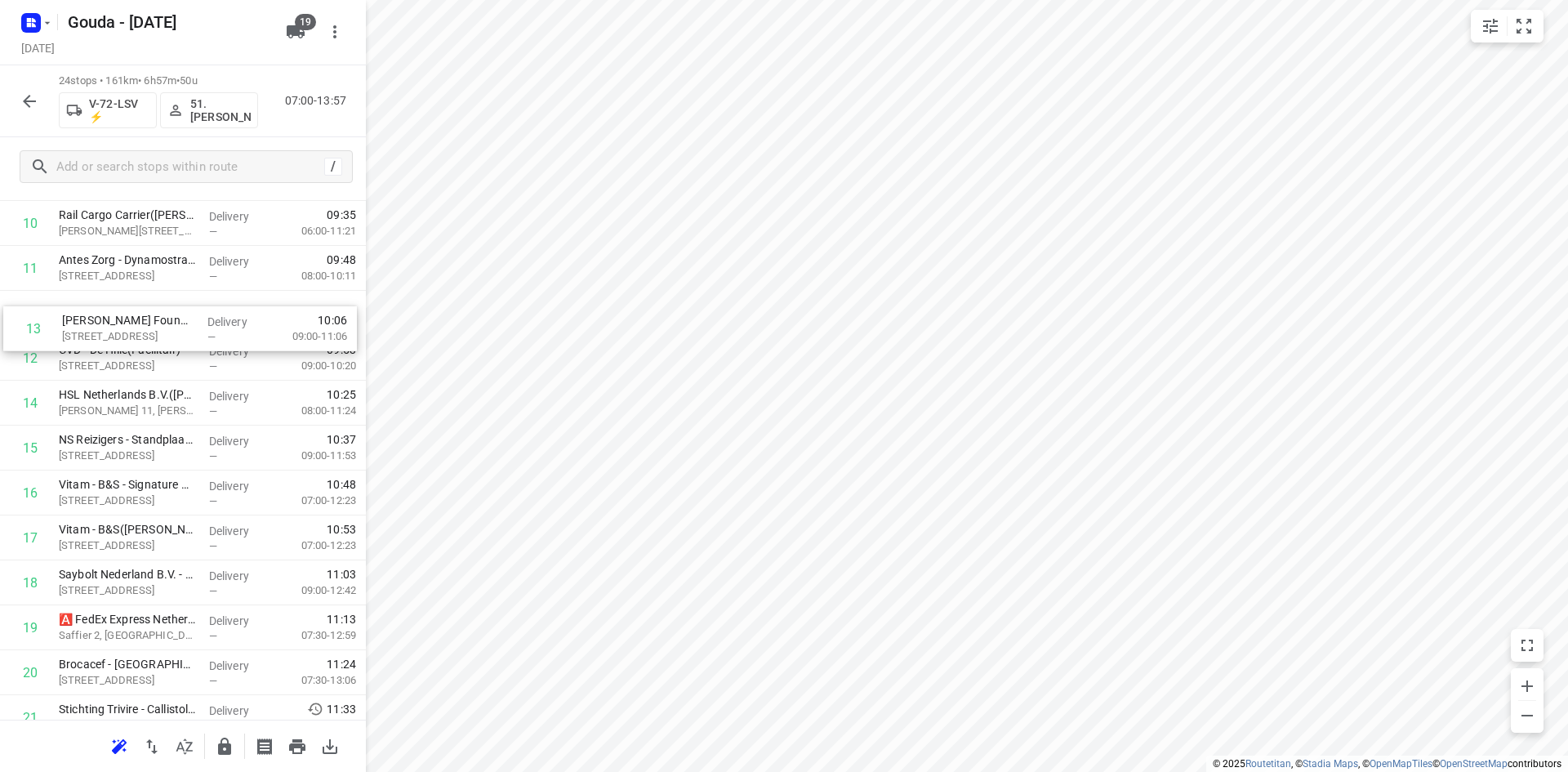
scroll to position [527, 0]
drag, startPoint x: 163, startPoint y: 484, endPoint x: 164, endPoint y: 353, distance: 131.0
click at [164, 353] on div "1 Hornbach - Nieuwerkerk a/d Ijssel(Leander Verwoerdt) Laan van Avant-Garde 1, …" at bounding box center [183, 336] width 366 height 1078
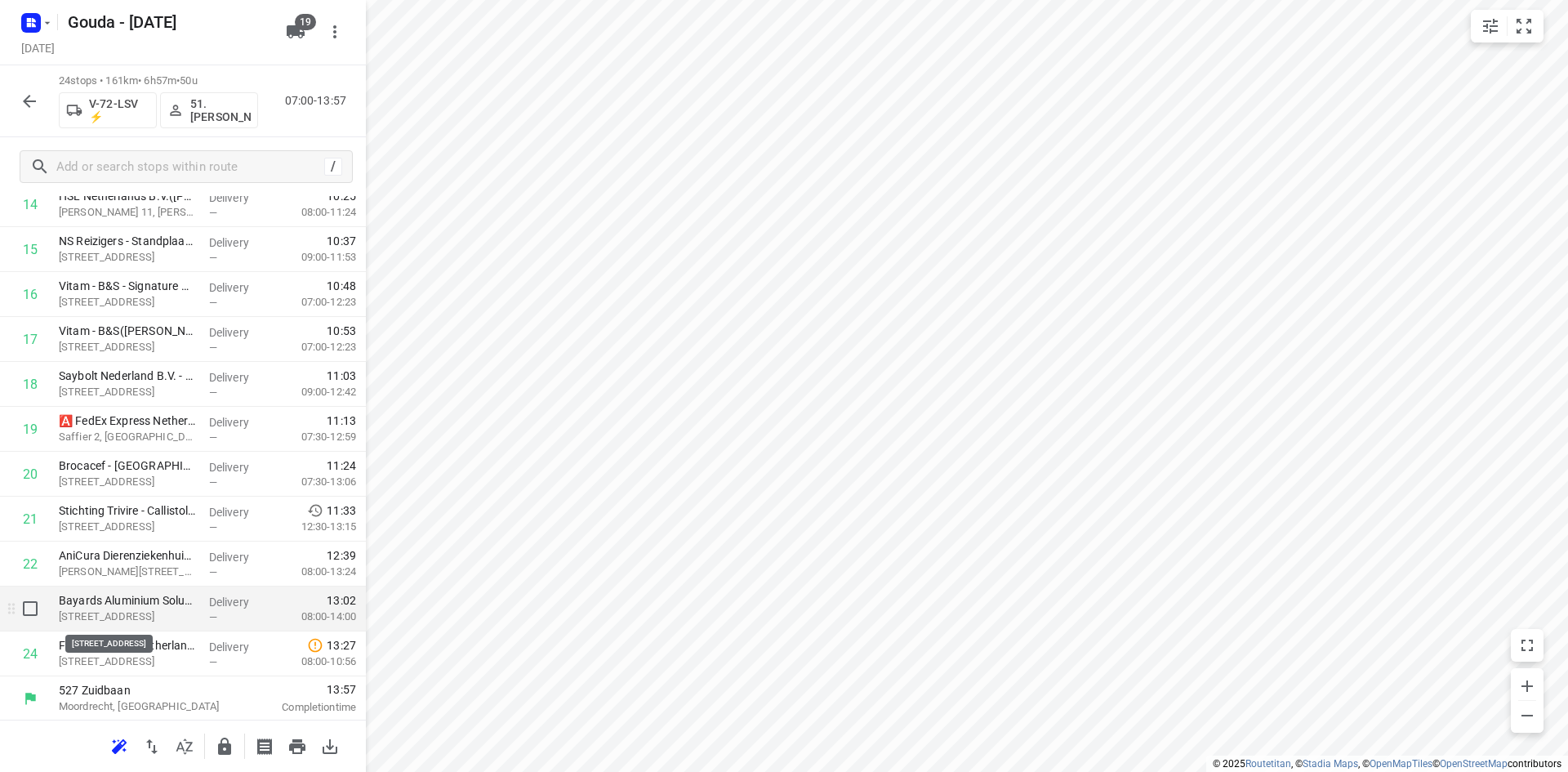
scroll to position [728, 0]
click at [226, 739] on icon "button" at bounding box center [224, 747] width 13 height 18
click at [41, 115] on div at bounding box center [28, 101] width 32 height 32
click at [30, 108] on icon "button" at bounding box center [29, 101] width 20 height 20
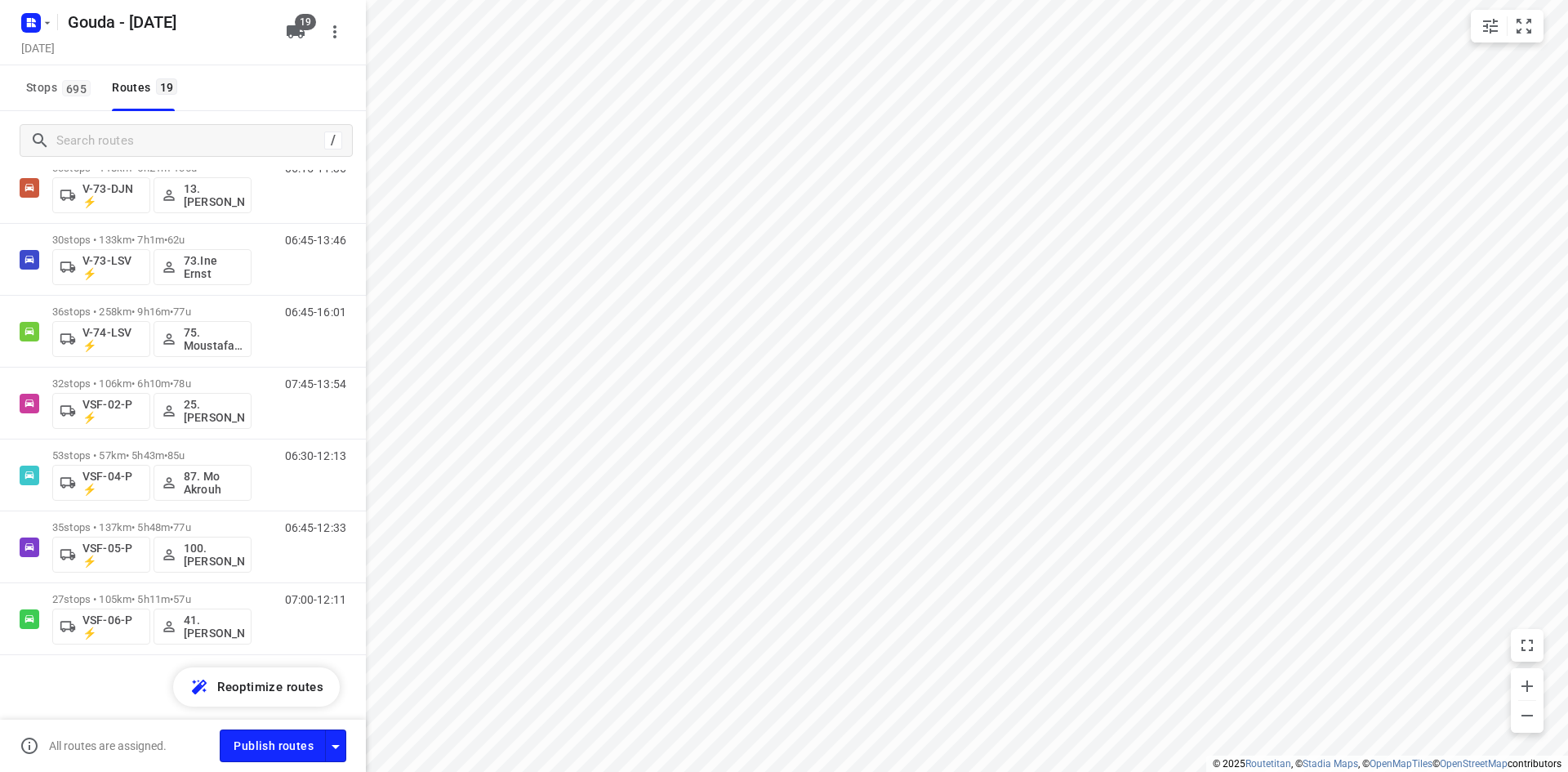
scroll to position [965, 0]
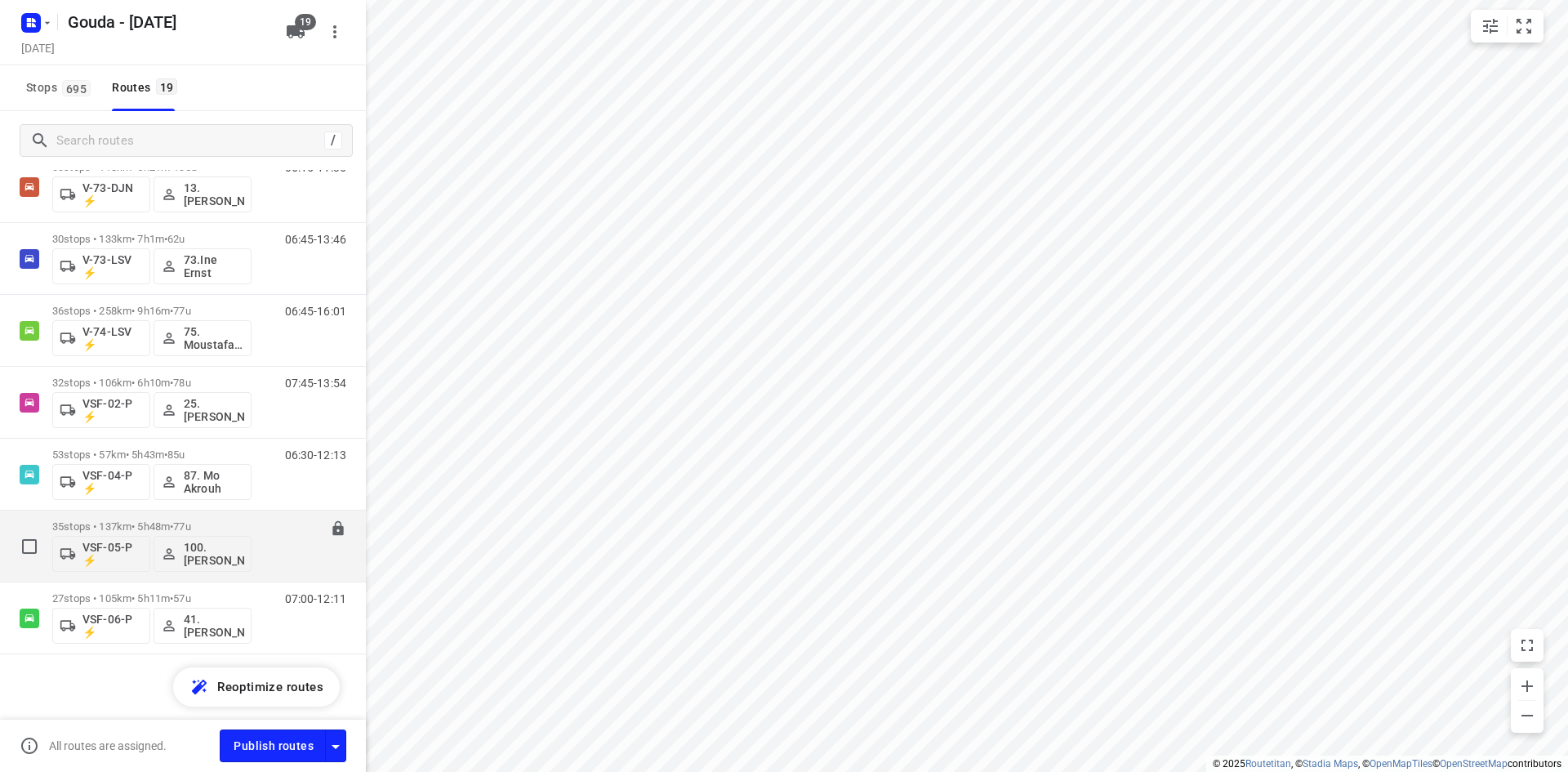
click at [227, 517] on div "35 stops • 137km • 5h48m • 77u VSF-05-P ⚡ 100.Henk Vos" at bounding box center [152, 545] width 200 height 68
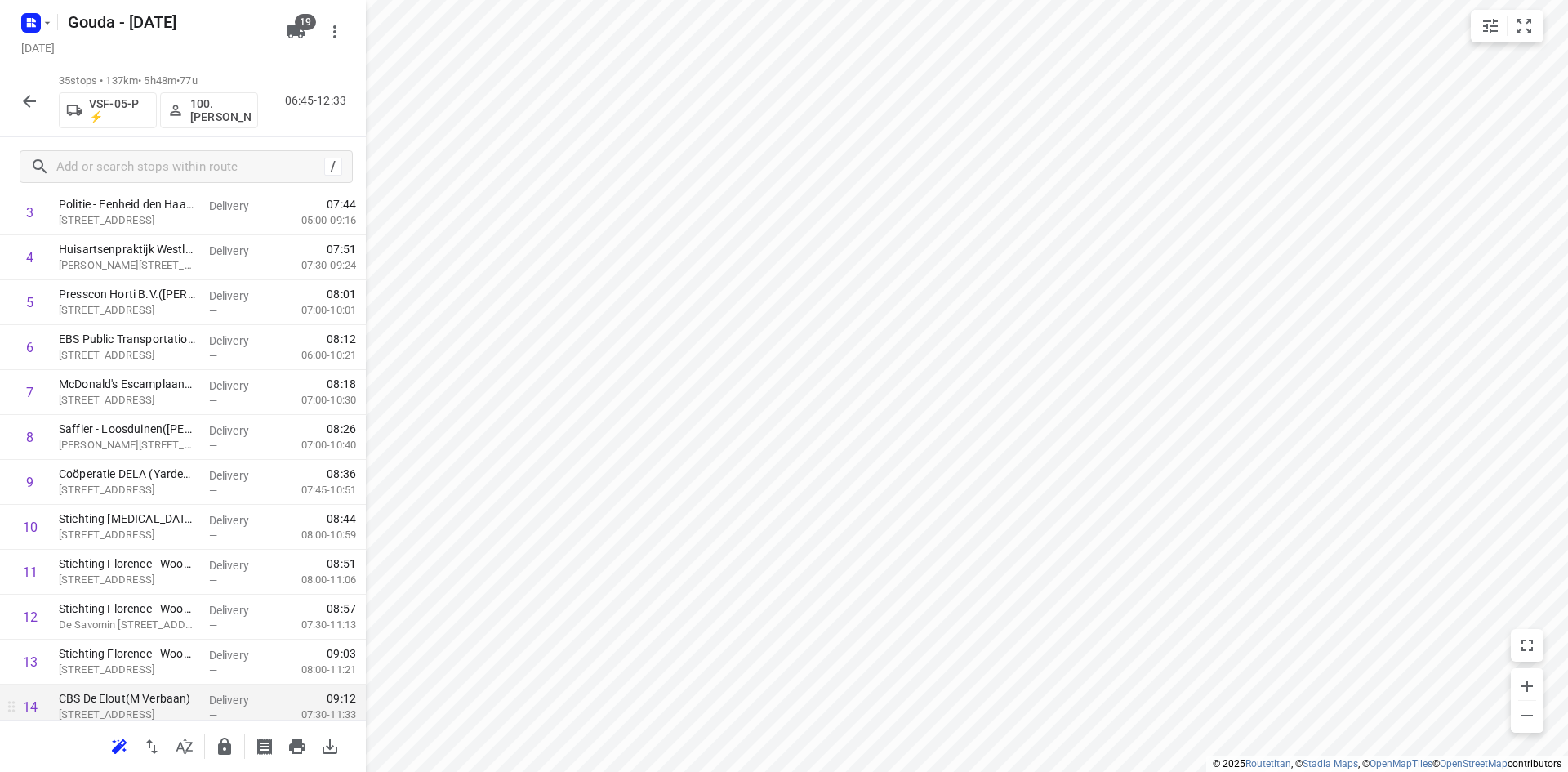
scroll to position [0, 0]
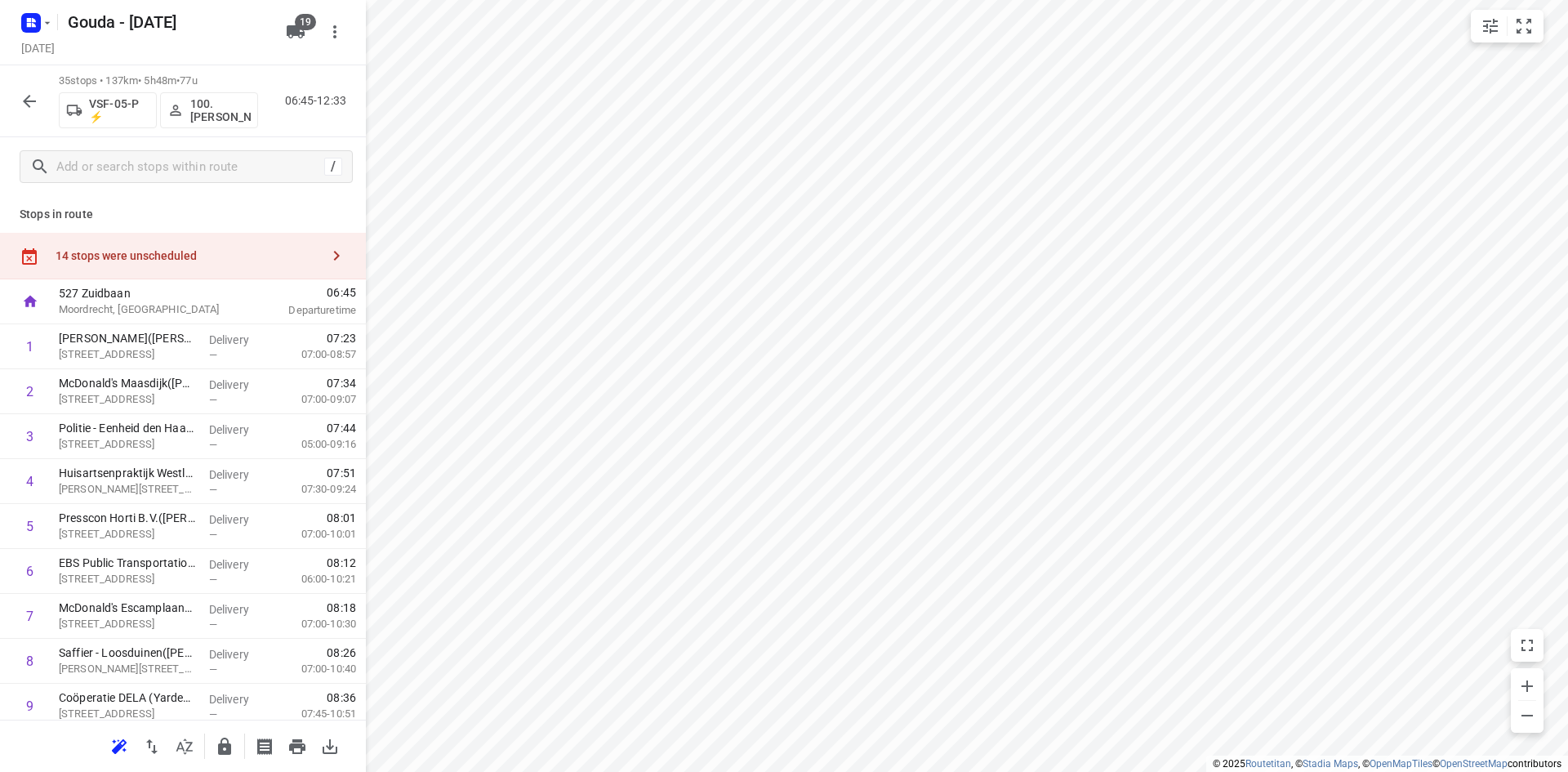
click at [255, 247] on div "14 stops were unscheduled" at bounding box center [183, 256] width 366 height 47
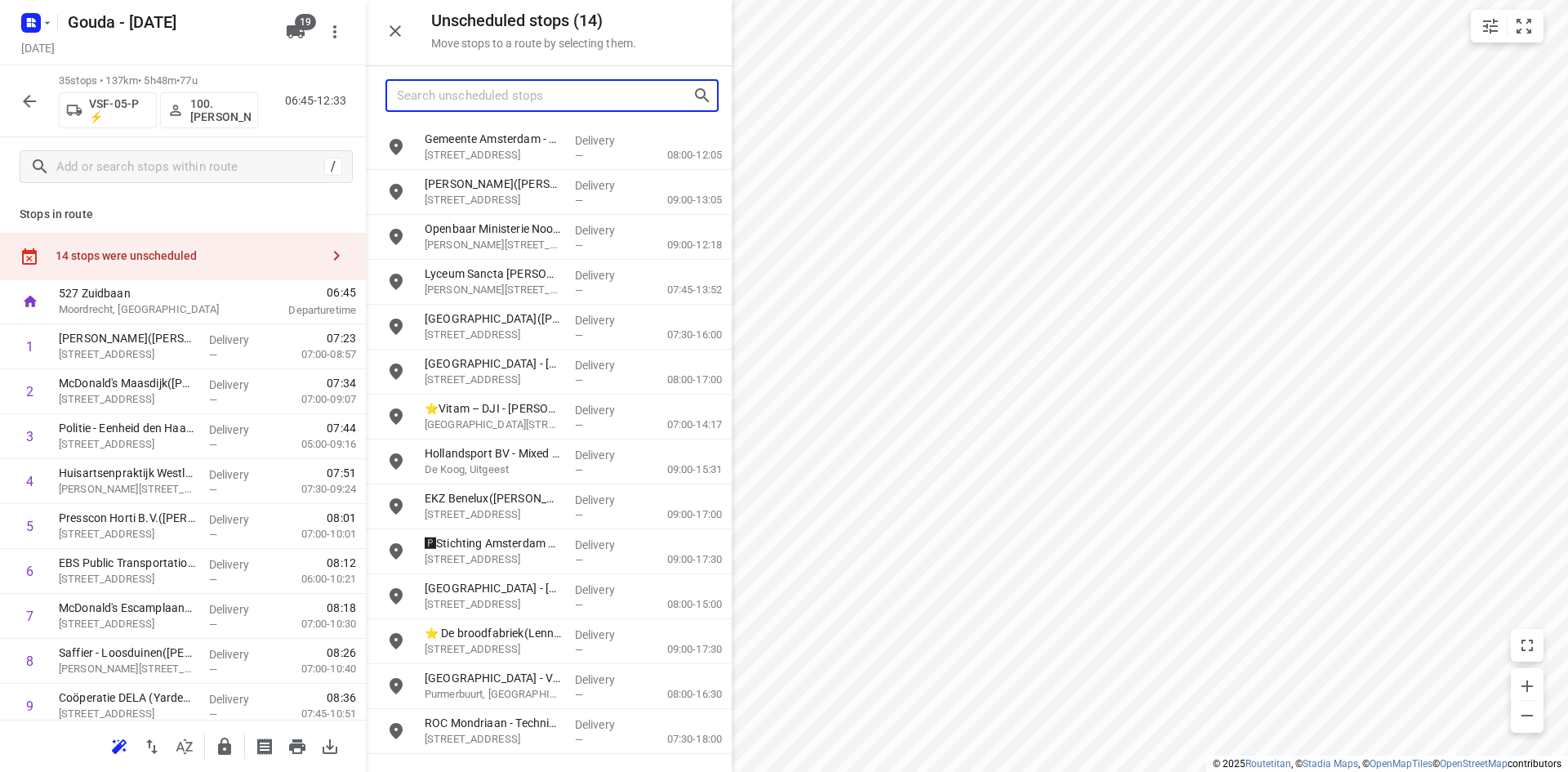
click at [486, 97] on input "Search unscheduled stops" at bounding box center [545, 96] width 295 height 25
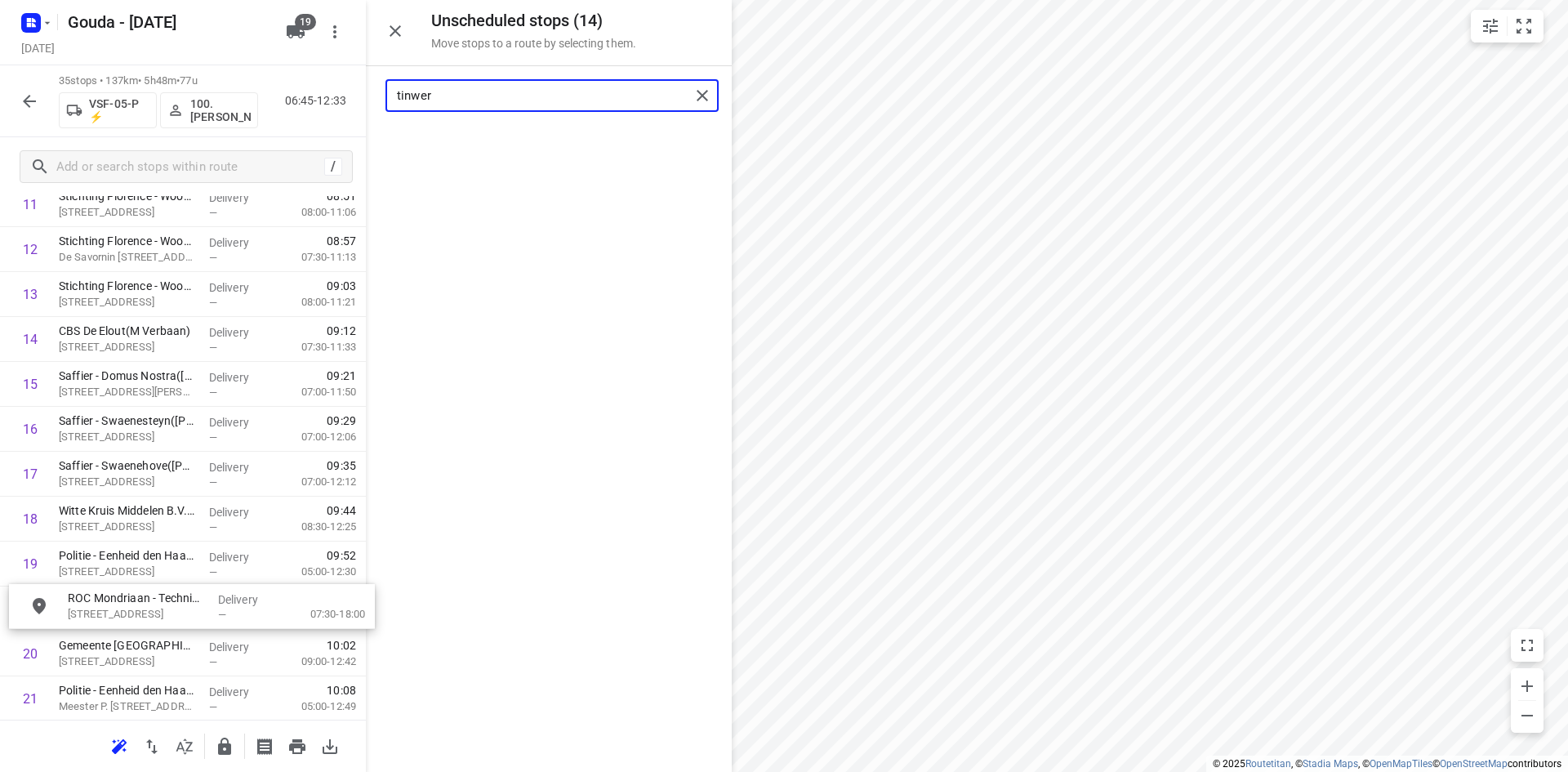
scroll to position [594, 0]
drag, startPoint x: 501, startPoint y: 155, endPoint x: 134, endPoint y: 572, distance: 555.5
type input "tinwer"
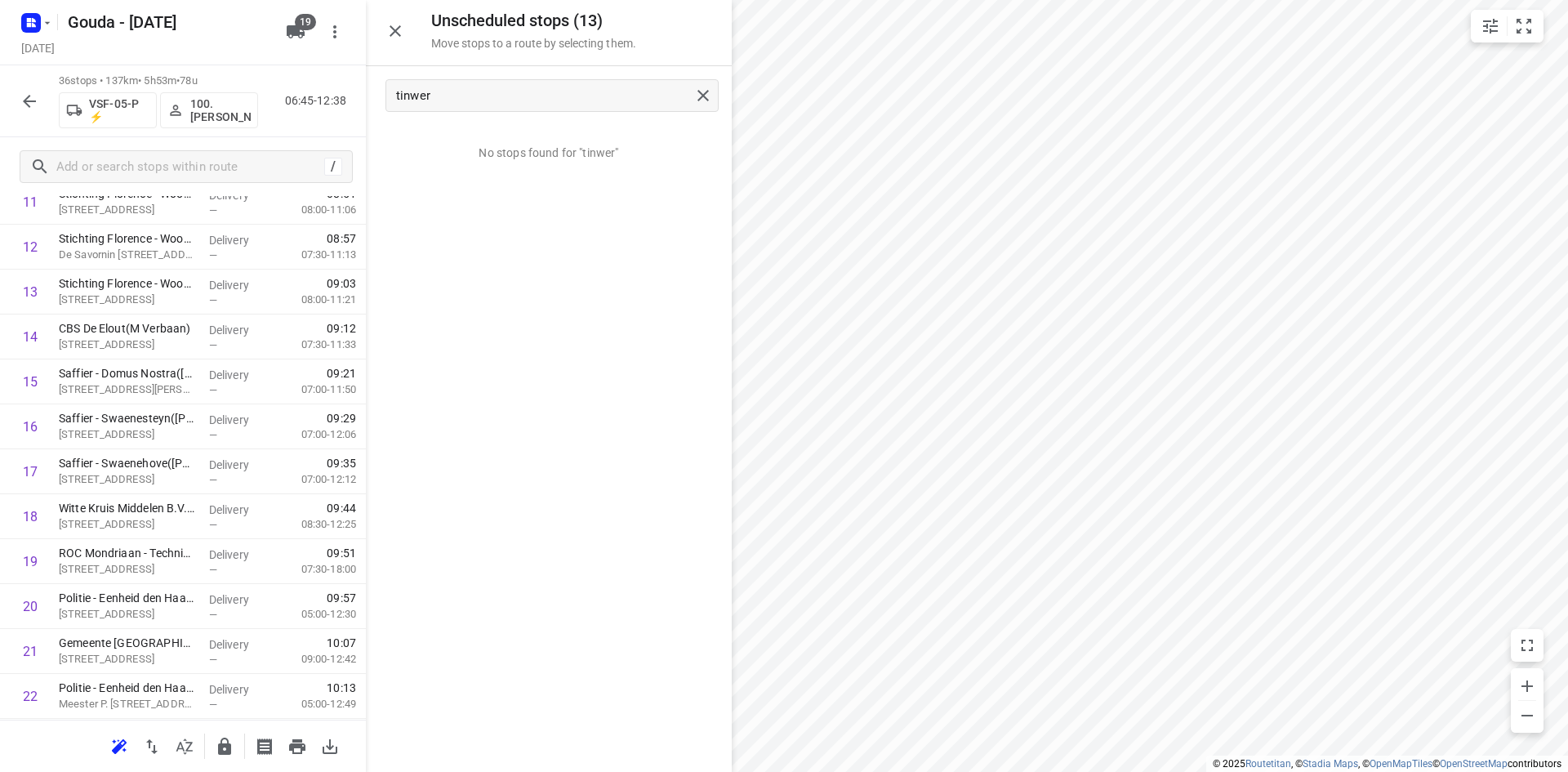
click at [410, 40] on div at bounding box center [394, 30] width 32 height 32
click at [407, 34] on button "button" at bounding box center [394, 30] width 32 height 32
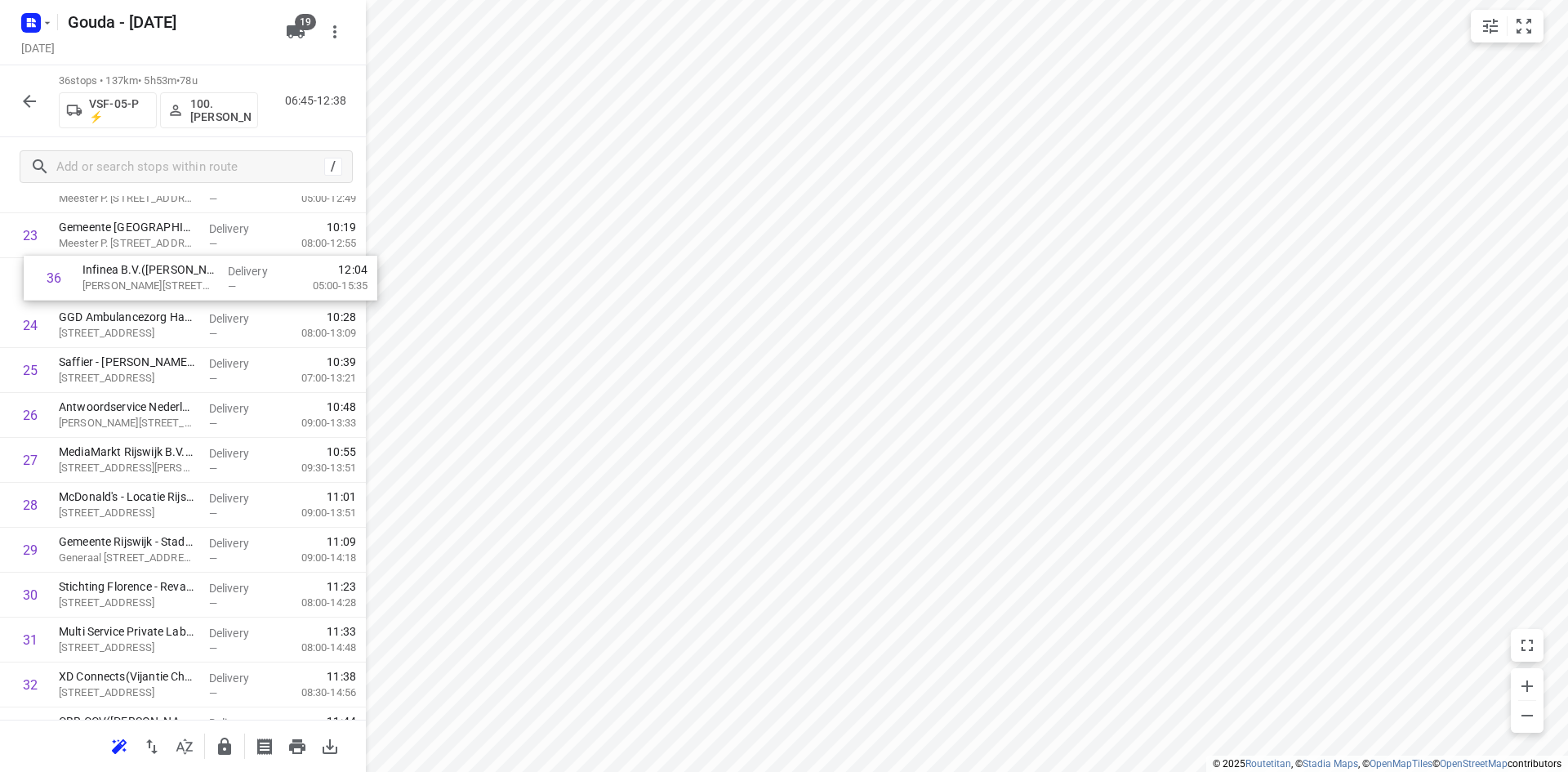
scroll to position [1098, 0]
drag, startPoint x: 194, startPoint y: 653, endPoint x: 201, endPoint y: 408, distance: 245.1
click at [201, 408] on div "1 Sjaak van Schie B.V. - Maasdijk - Schenkeldijk(Johan van Capelle) Schenkeldij…" at bounding box center [183, 35] width 366 height 1617
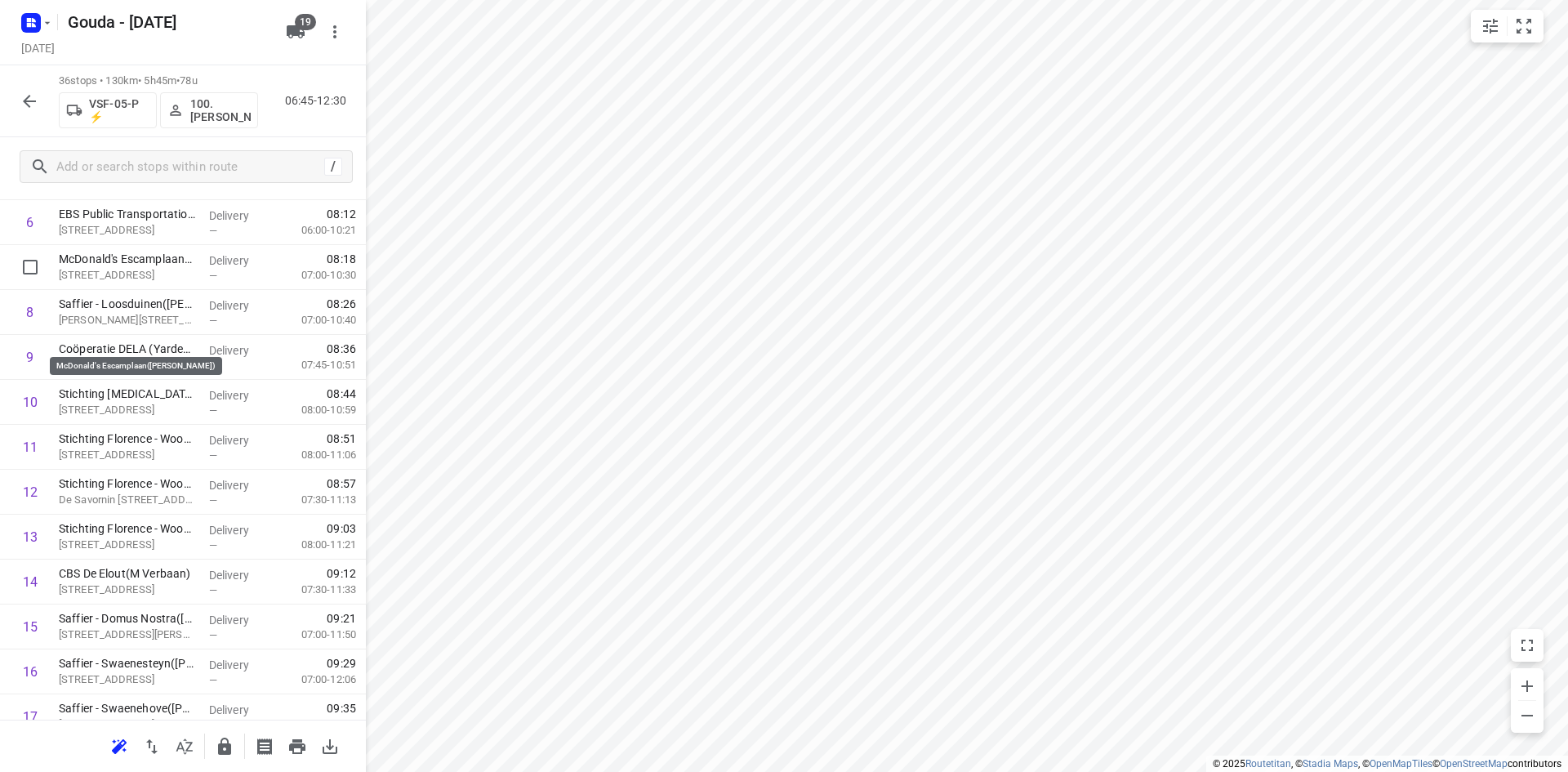
scroll to position [0, 0]
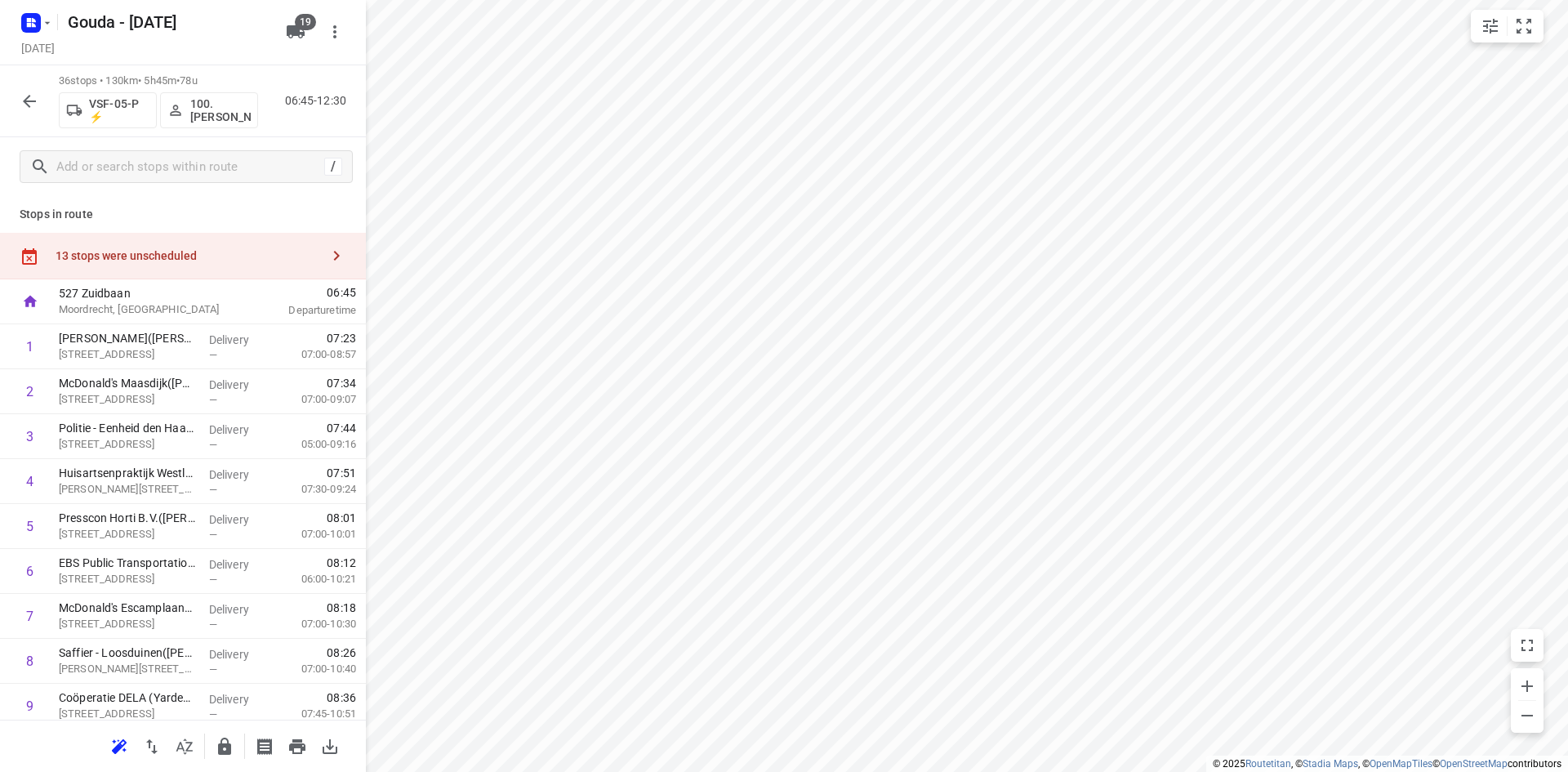
click at [149, 246] on div "13 stops were unscheduled" at bounding box center [183, 256] width 366 height 47
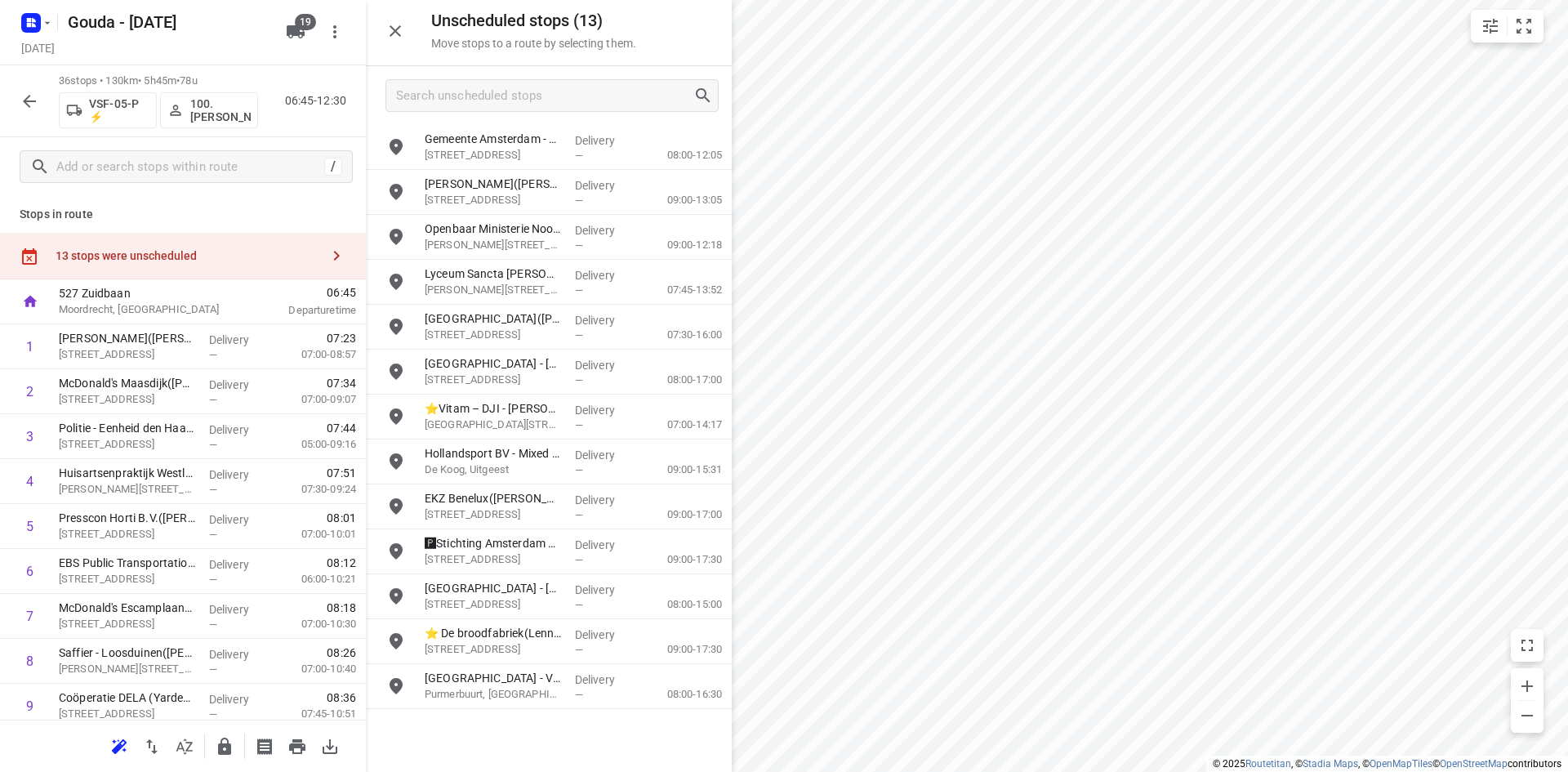
click at [557, 70] on div at bounding box center [549, 96] width 366 height 59
click at [557, 92] on input "Search unscheduled stops" at bounding box center [545, 96] width 295 height 25
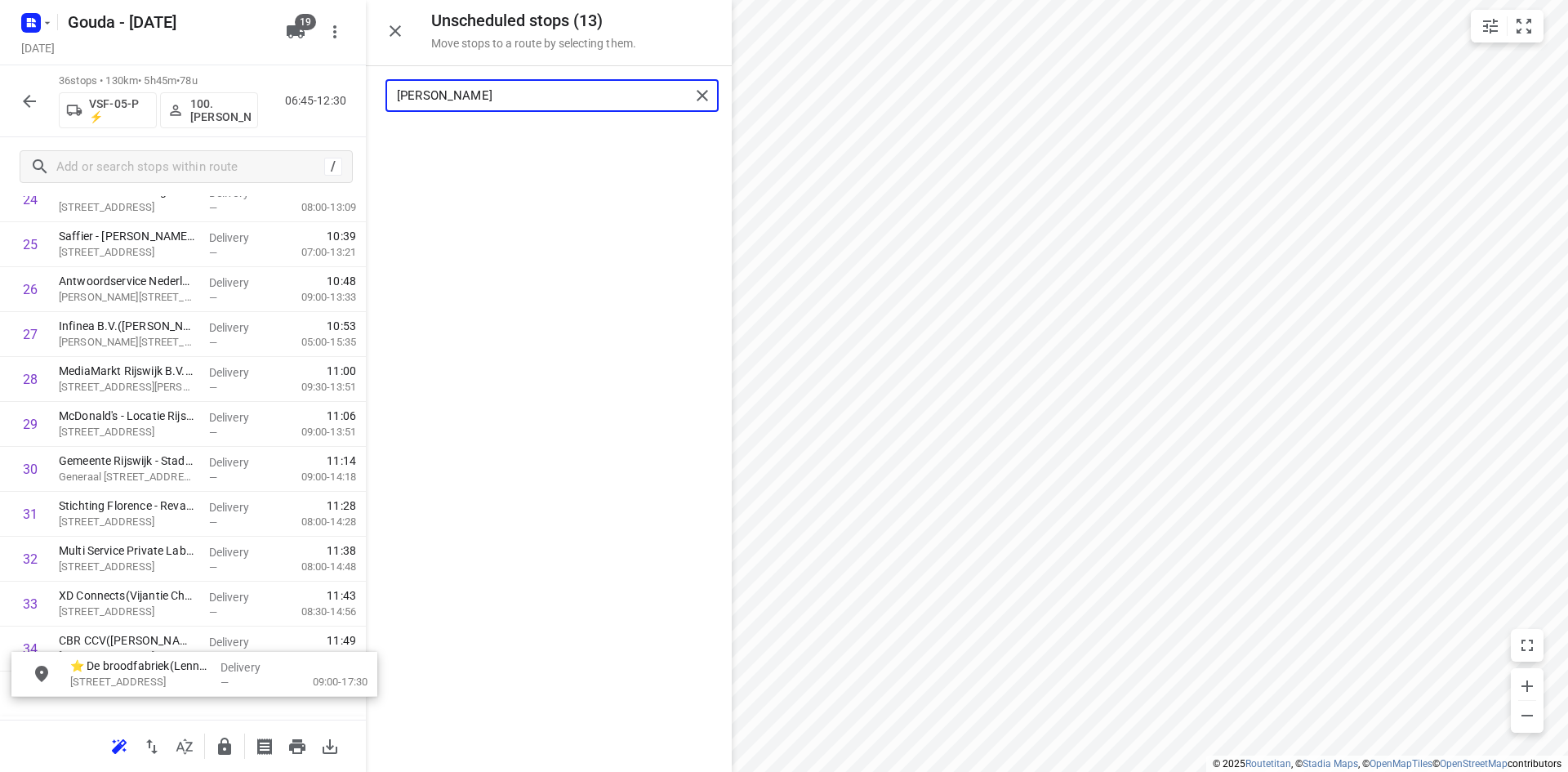
scroll to position [1320, 0]
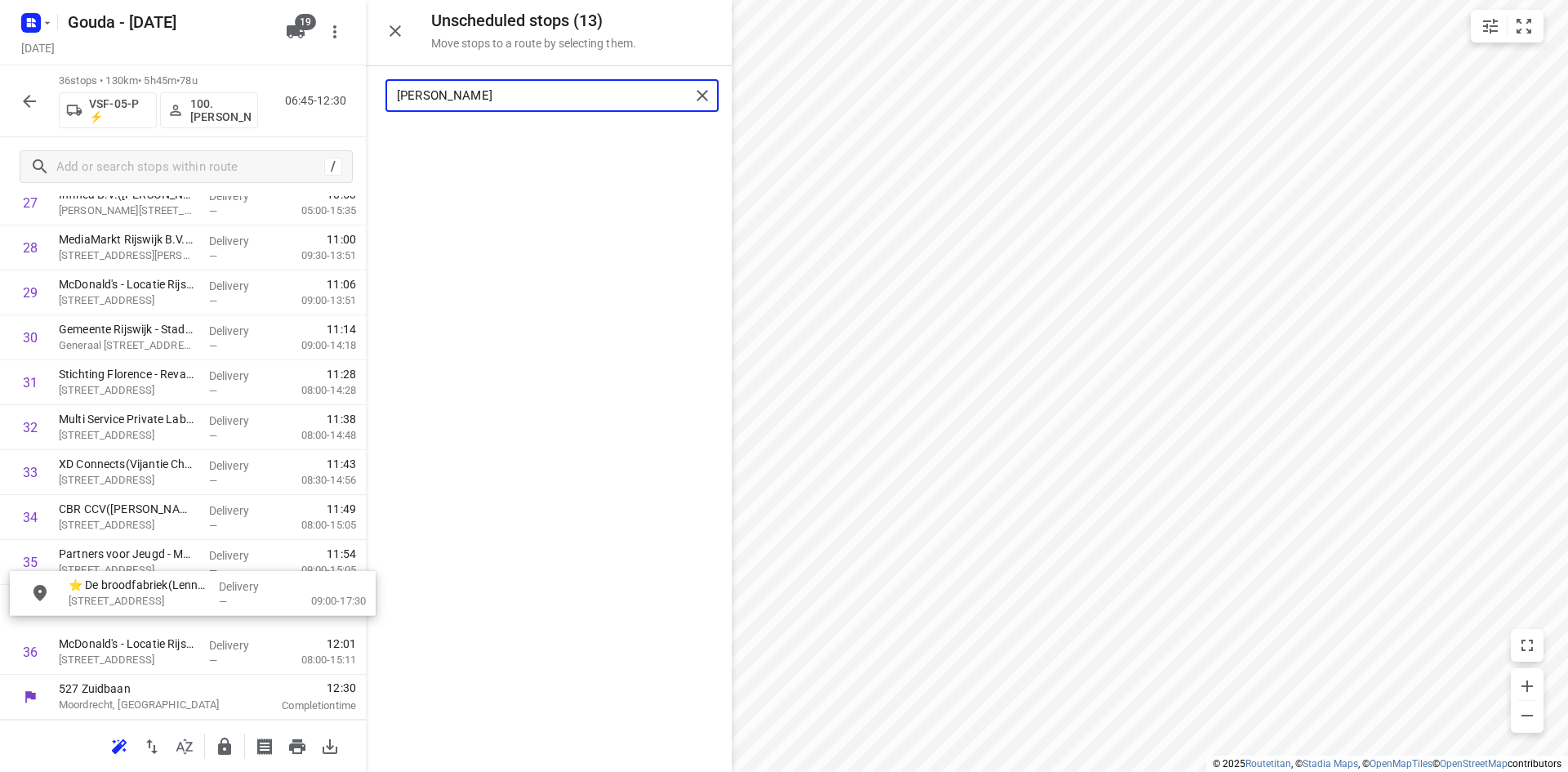
drag, startPoint x: 557, startPoint y: 153, endPoint x: 198, endPoint y: 603, distance: 575.7
type input "volmer"
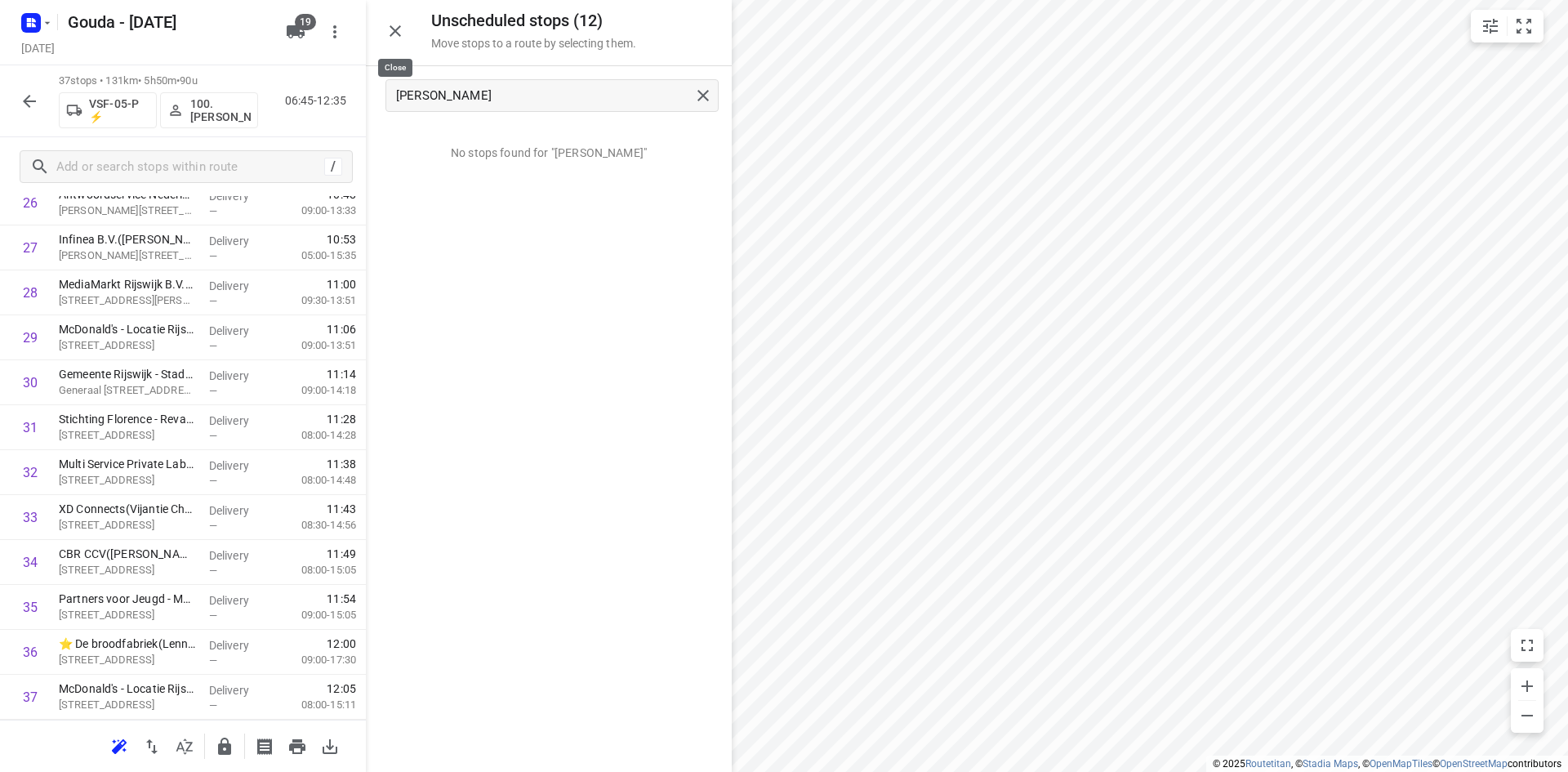
click at [402, 24] on icon "button" at bounding box center [395, 31] width 20 height 20
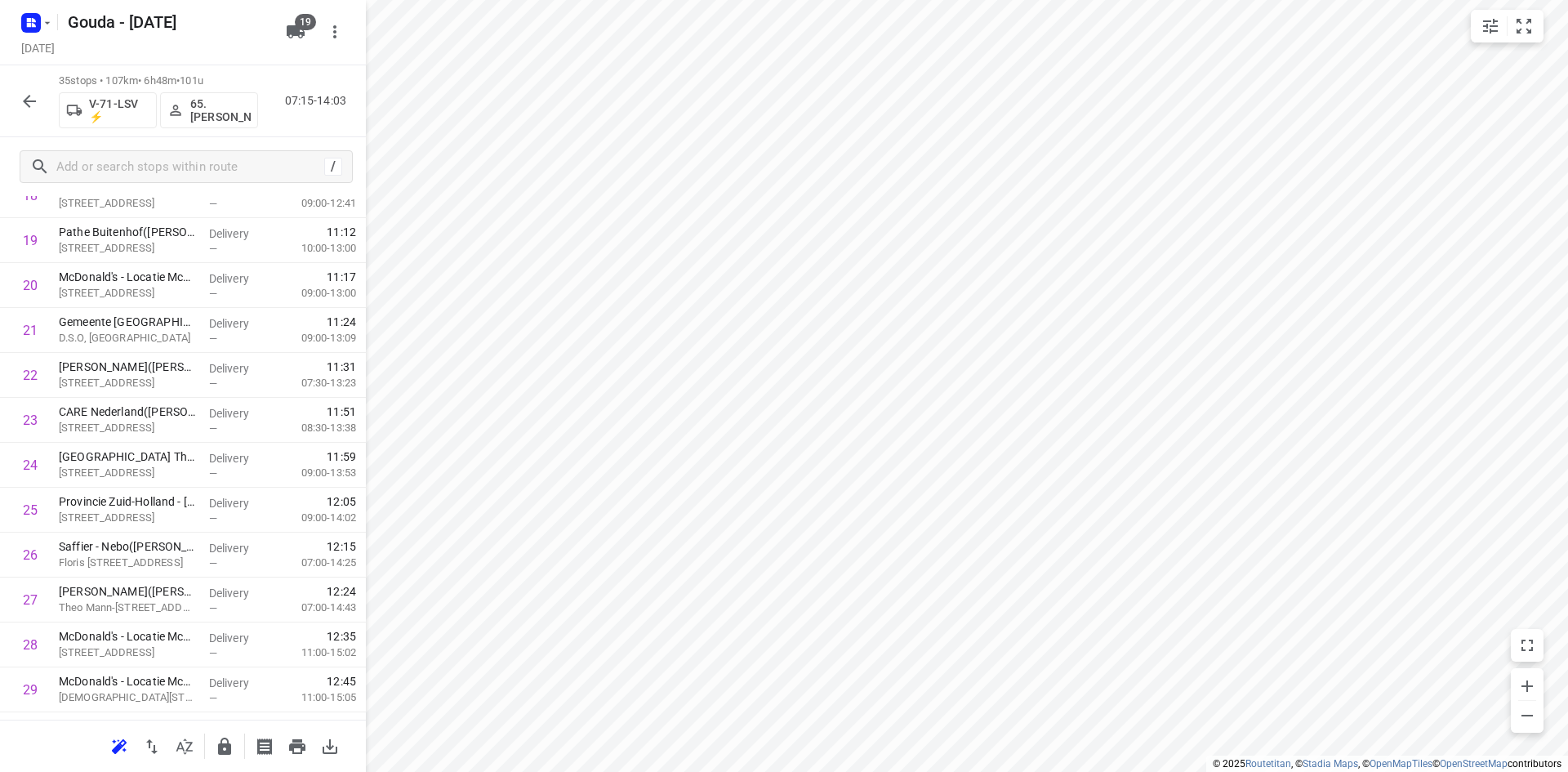
scroll to position [1222, 0]
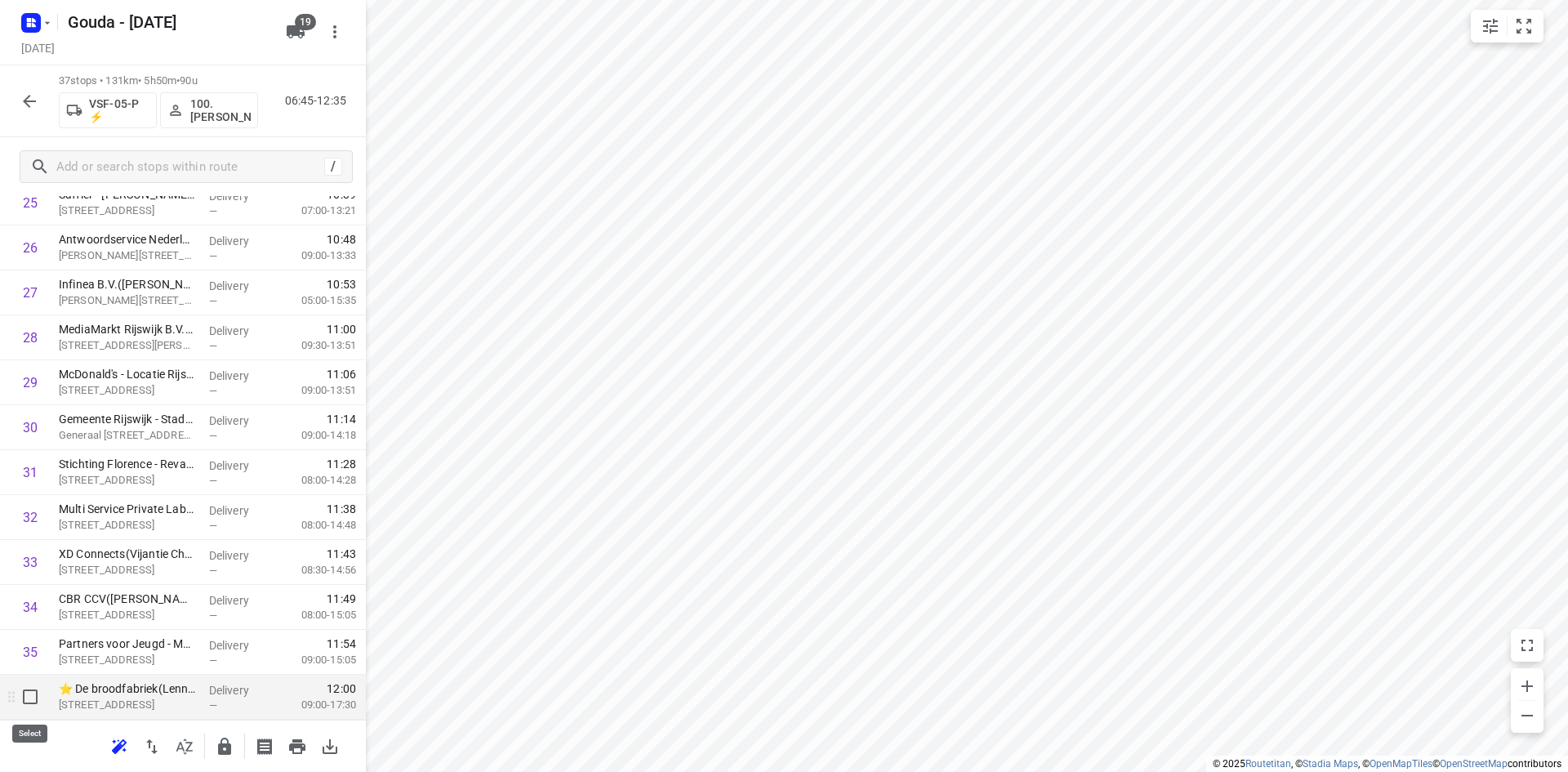
click at [28, 693] on input "checkbox" at bounding box center [29, 696] width 32 height 32
checkbox input "true"
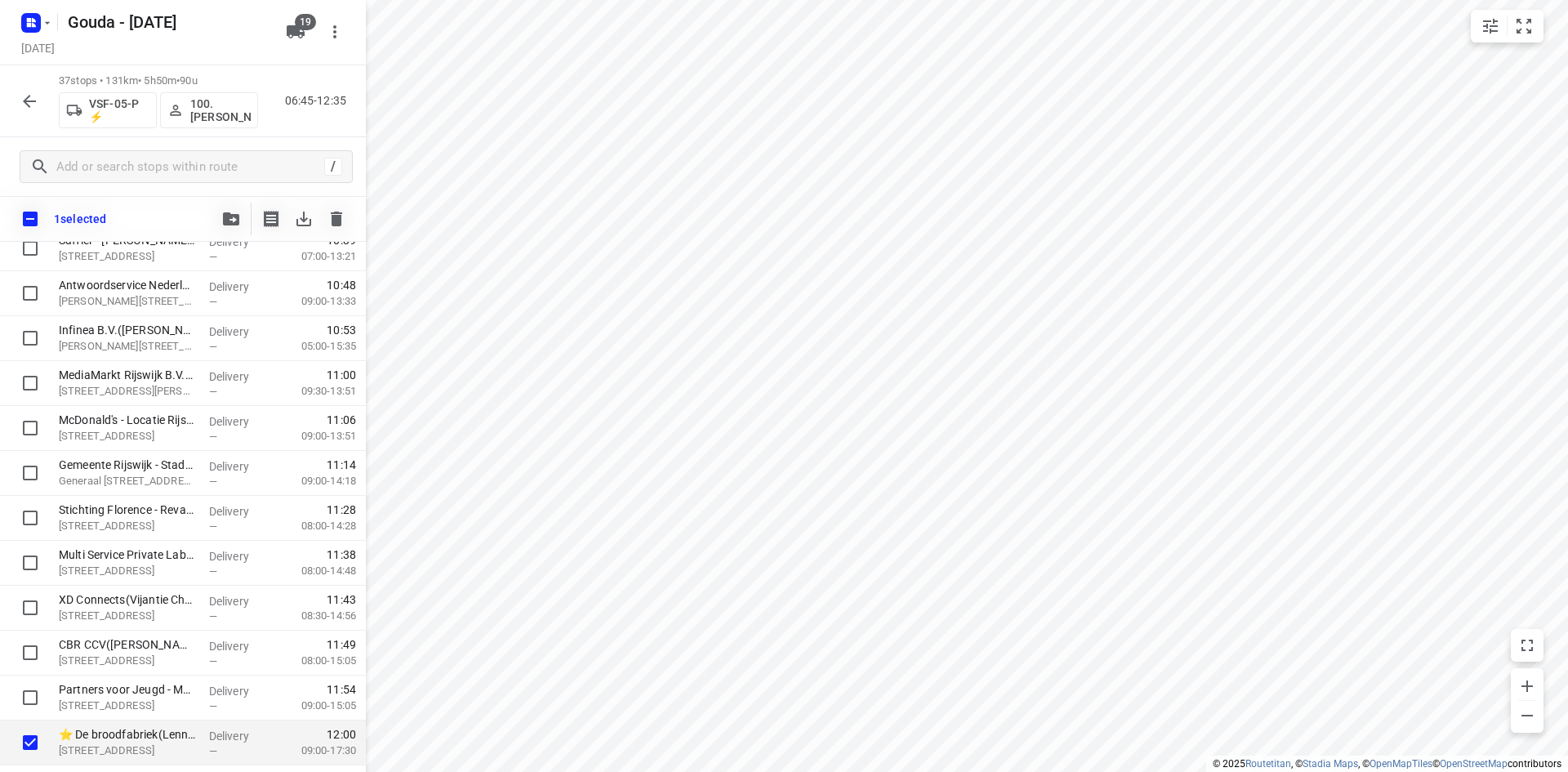
click at [240, 212] on span "button" at bounding box center [231, 218] width 20 height 13
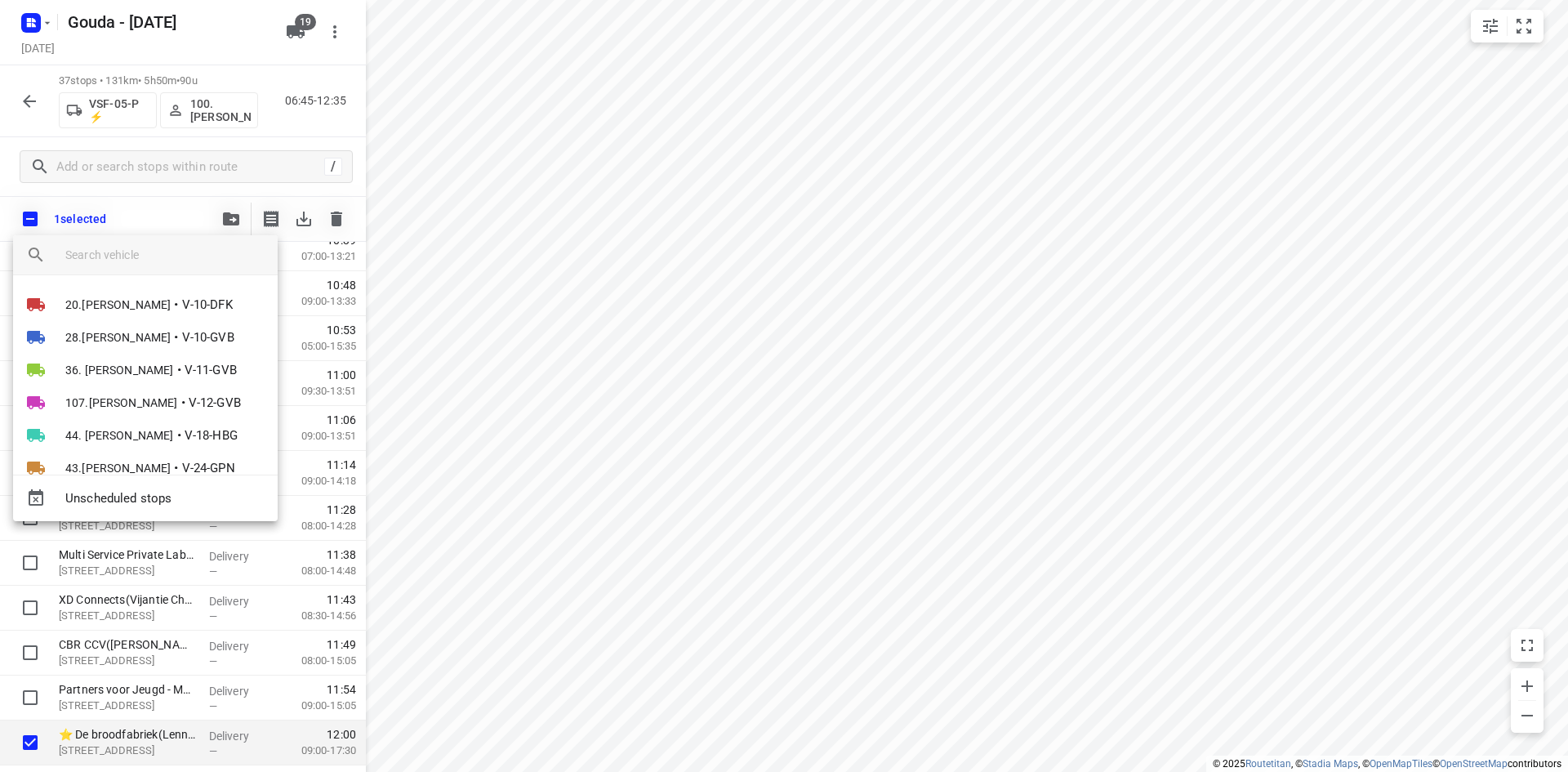
click at [170, 257] on input "search vehicle" at bounding box center [165, 254] width 200 height 24
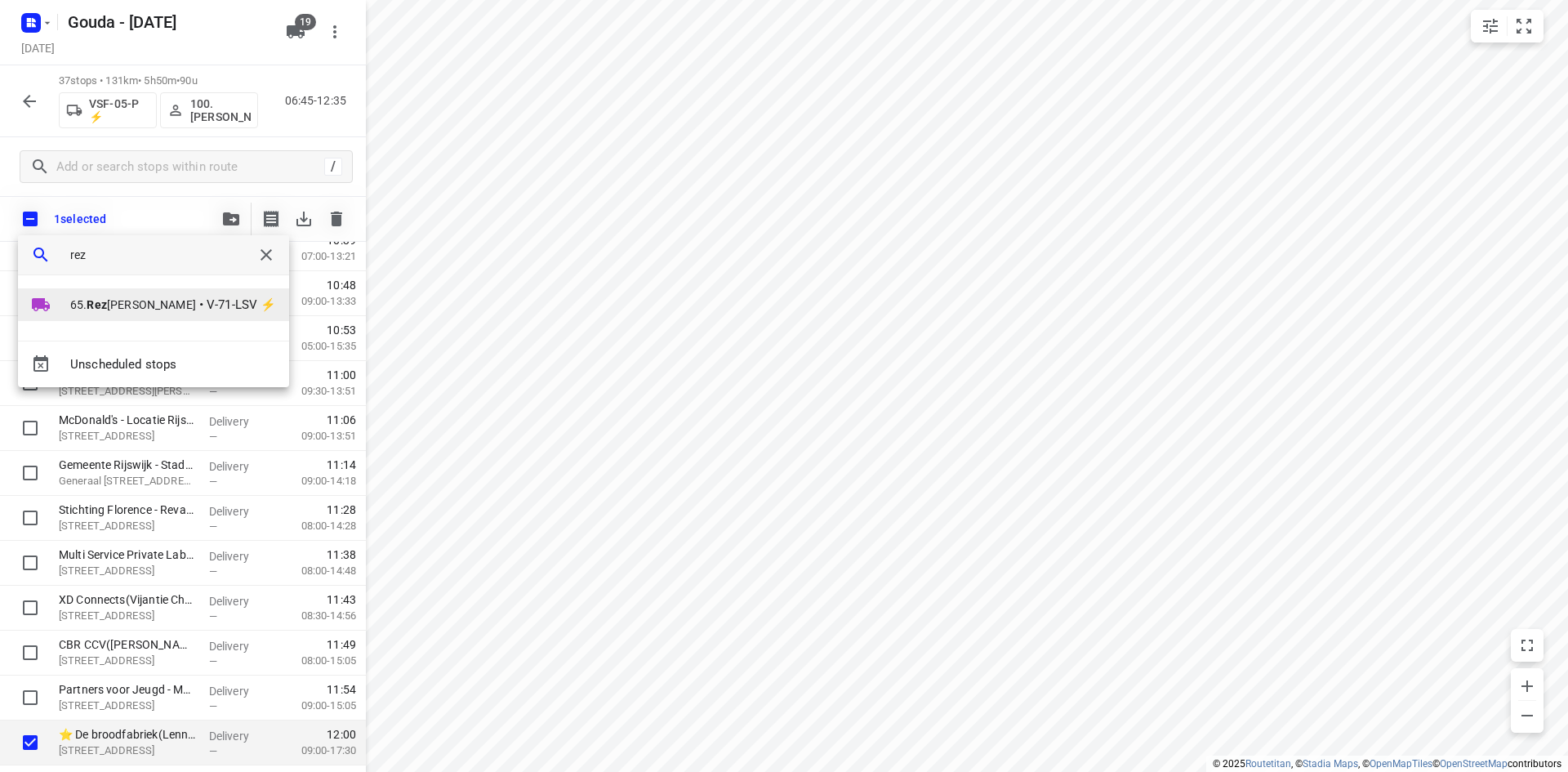
type input "rez"
click at [206, 309] on span "V-71-LSV ⚡" at bounding box center [241, 304] width 69 height 19
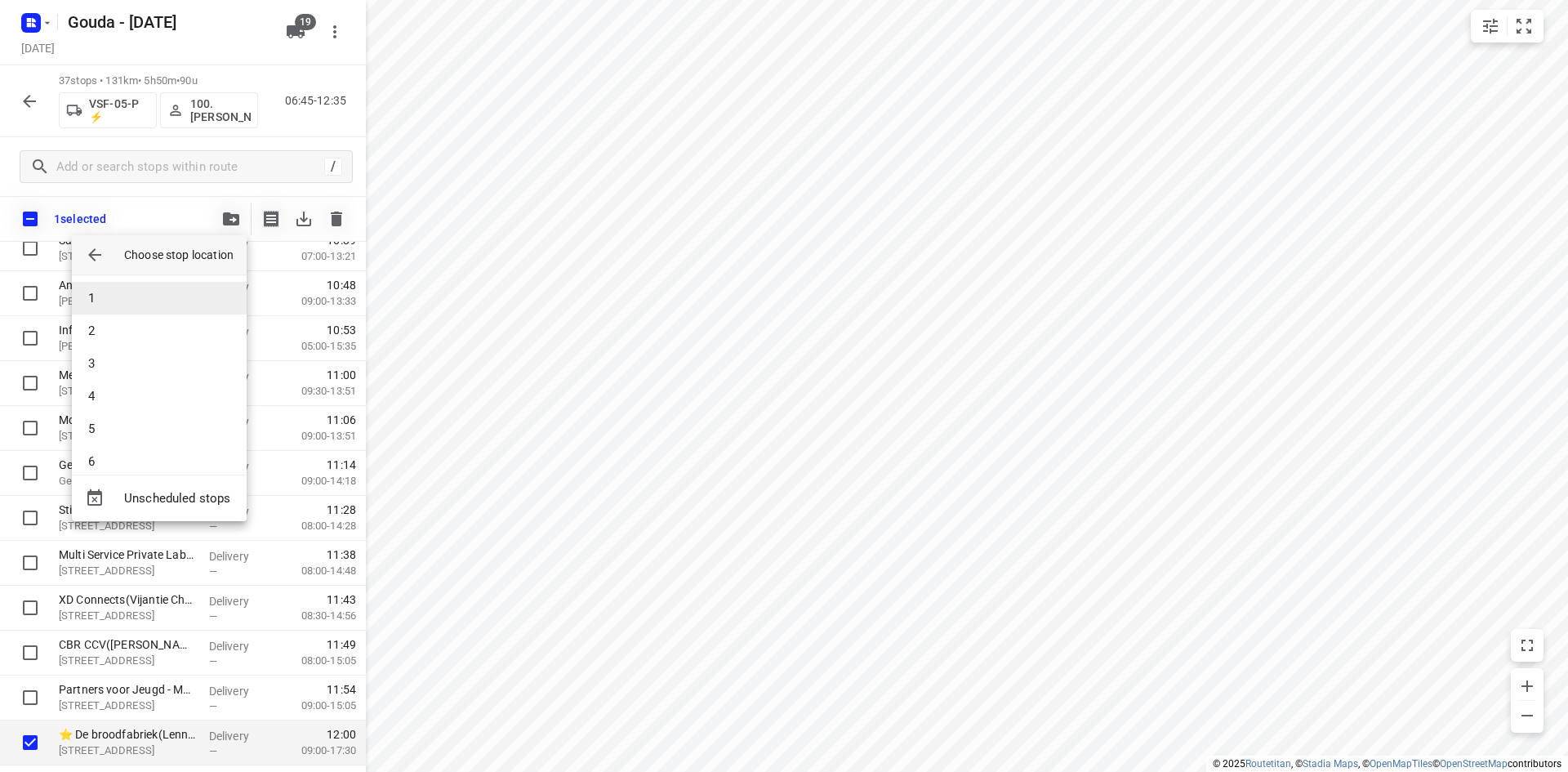
click at [158, 298] on li "1" at bounding box center [158, 297] width 175 height 32
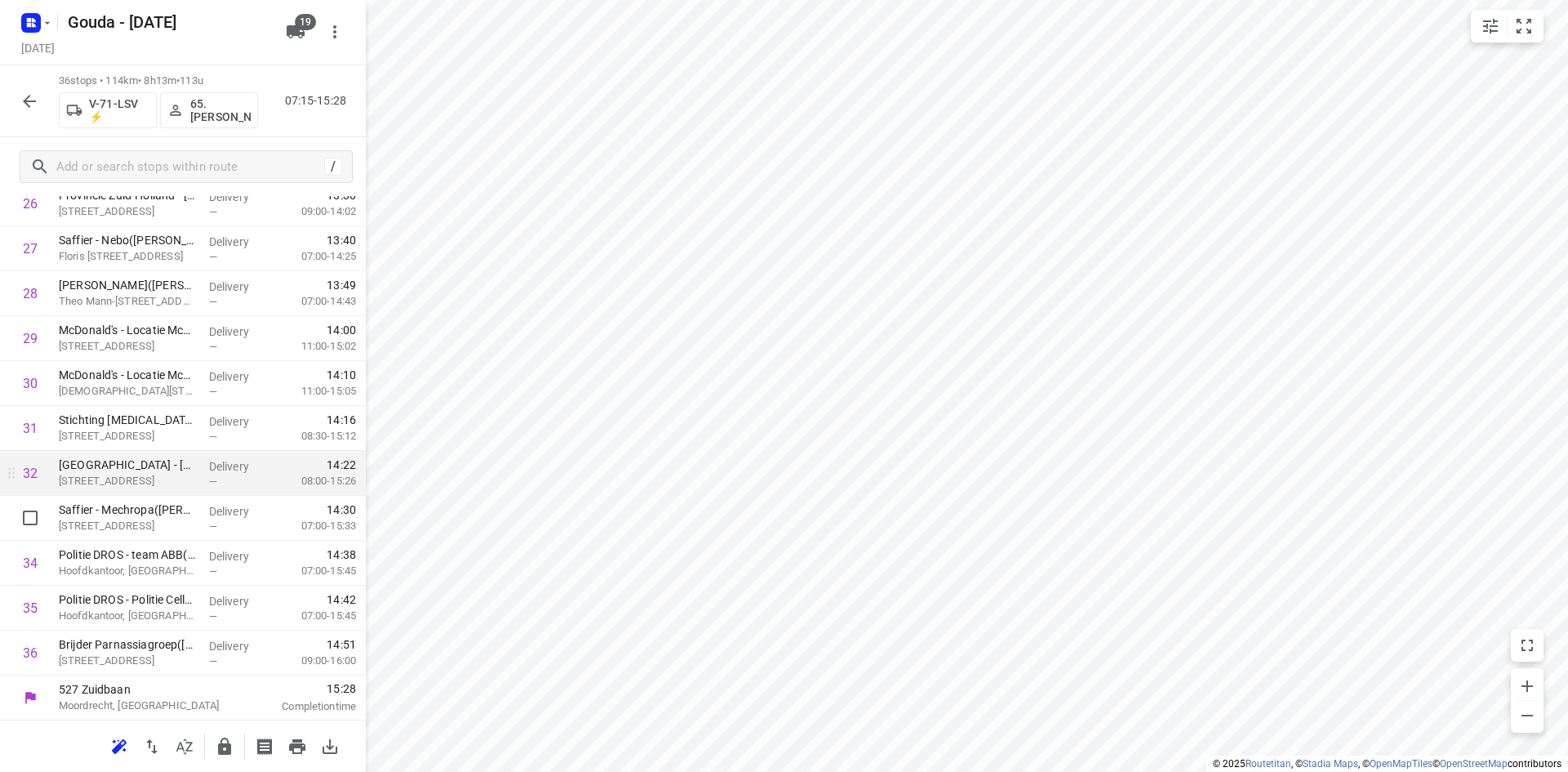
scroll to position [1267, 0]
click at [225, 737] on icon "button" at bounding box center [225, 747] width 20 height 20
drag, startPoint x: 129, startPoint y: 699, endPoint x: 141, endPoint y: 697, distance: 12.2
click at [128, 700] on div "527 Zuidbaan Moordrecht, Netherlands" at bounding box center [143, 697] width 183 height 45
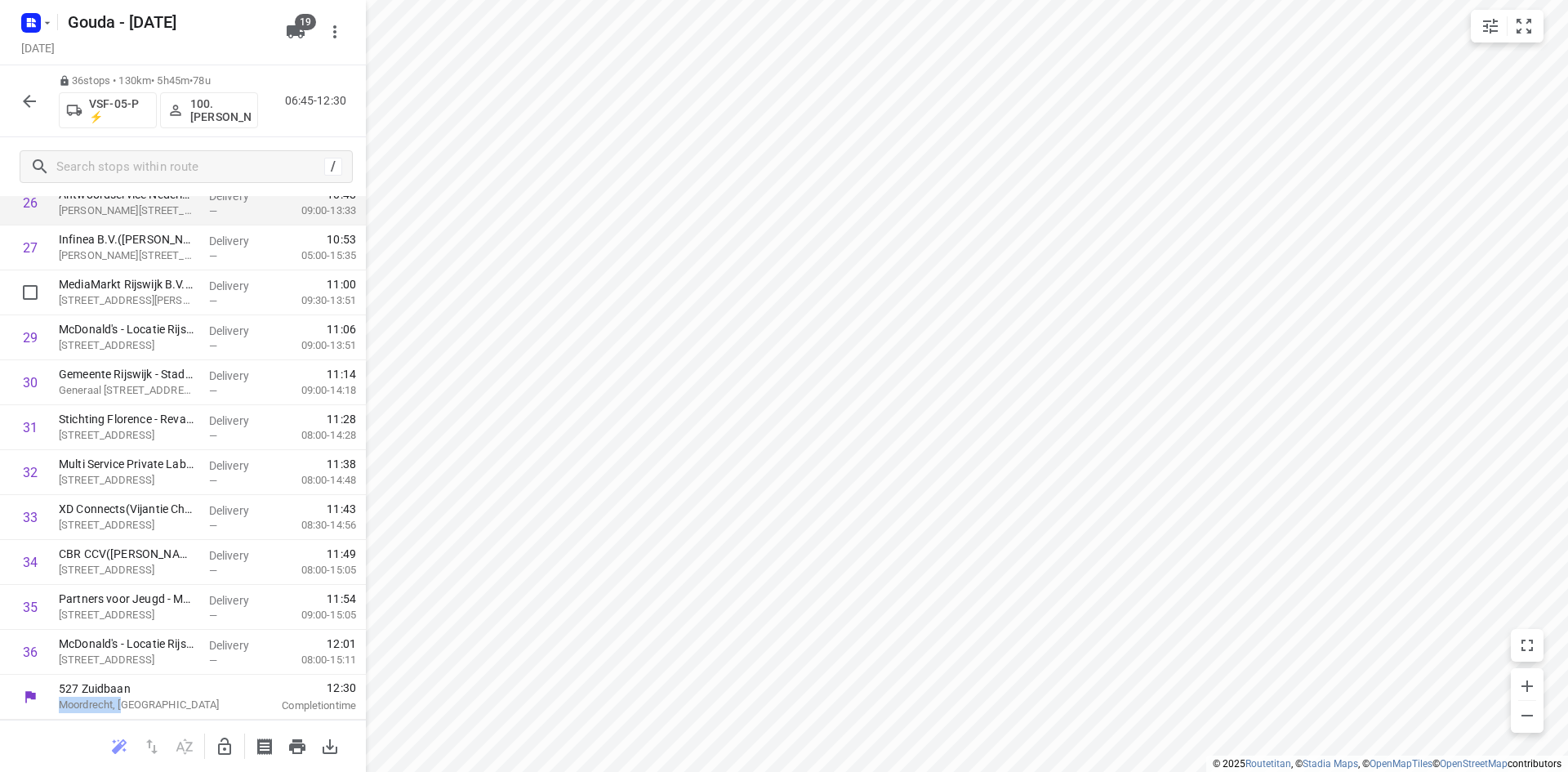
scroll to position [1185, 0]
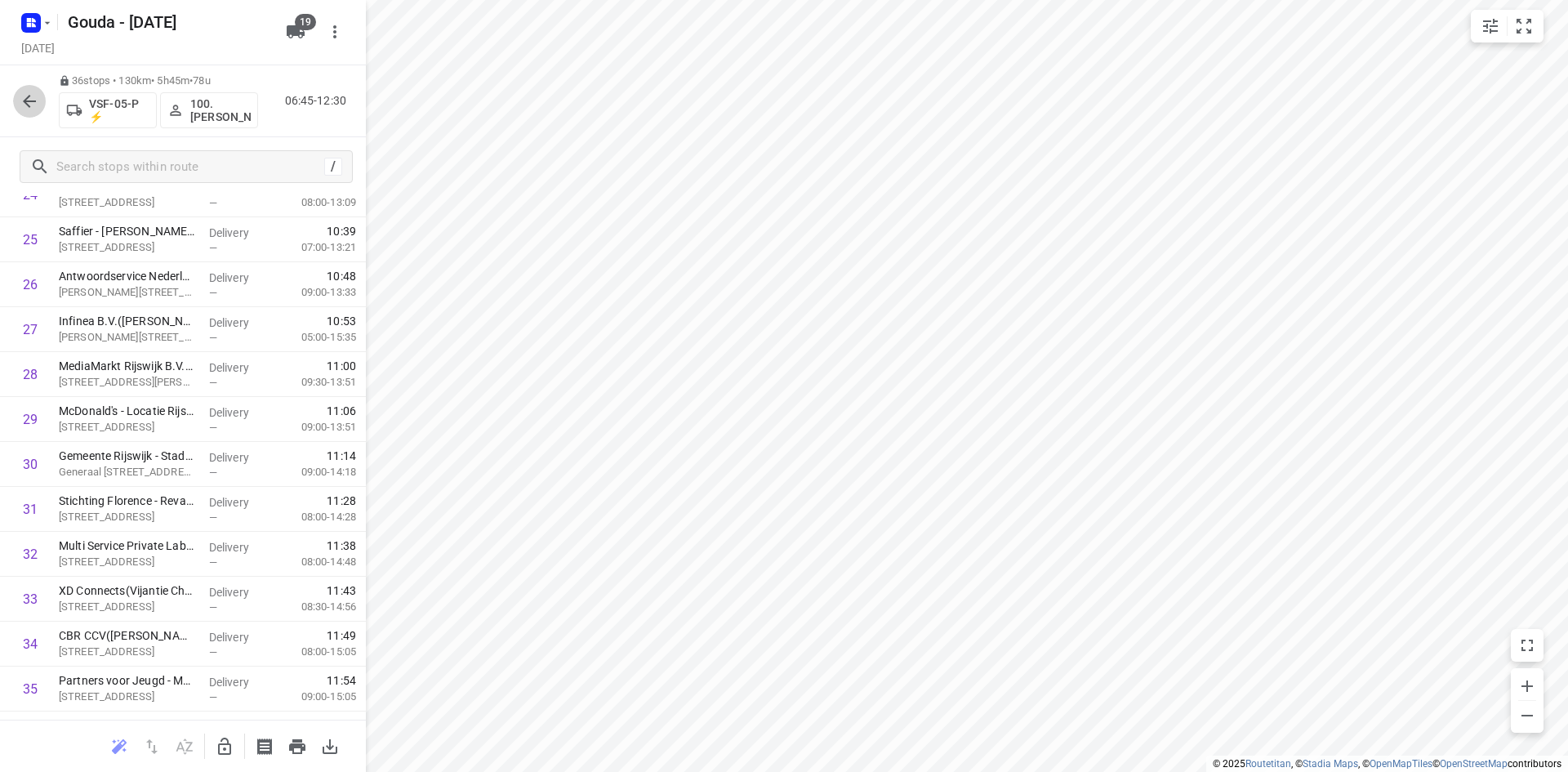
click at [36, 105] on icon "button" at bounding box center [29, 101] width 20 height 20
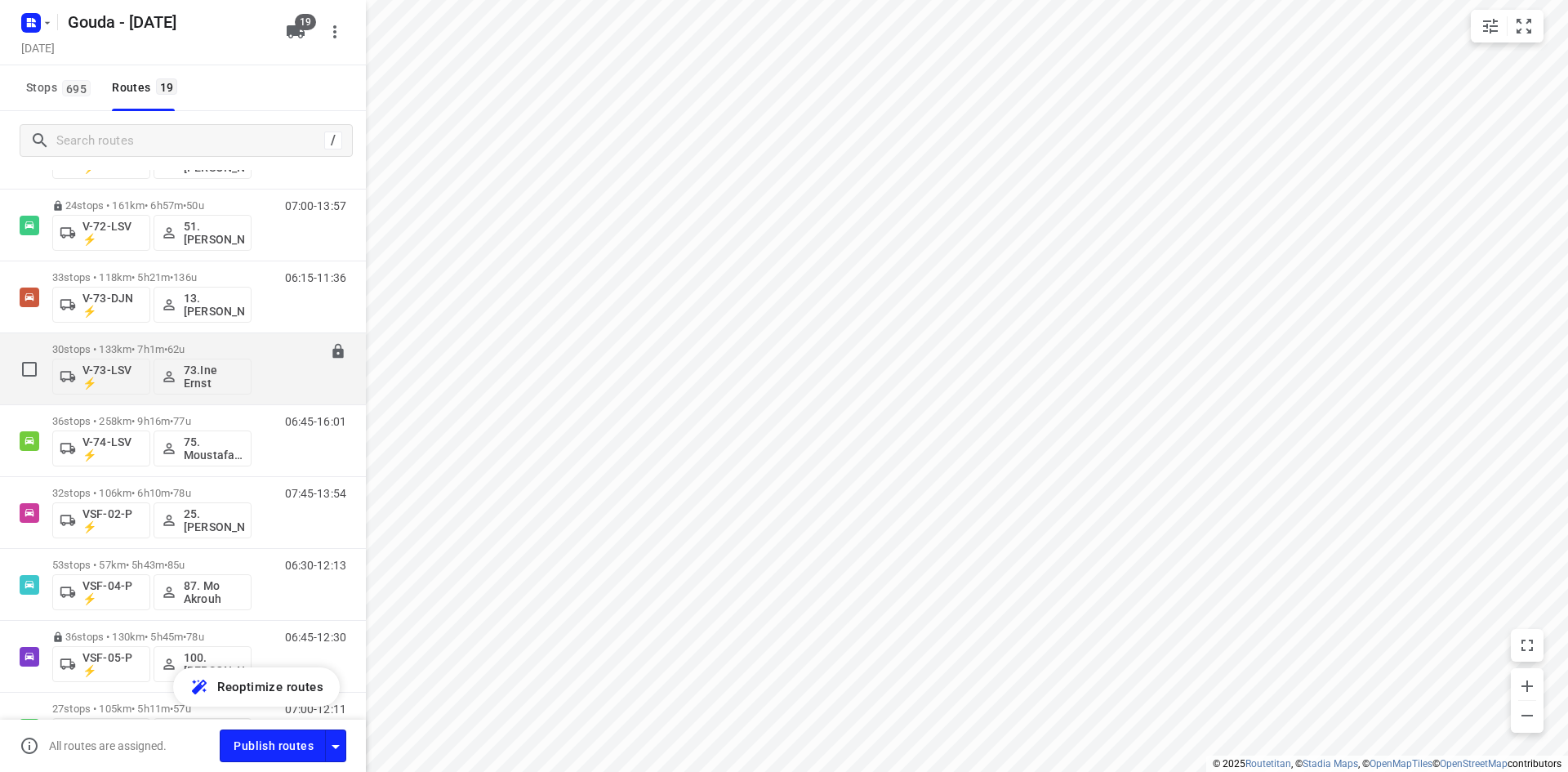
scroll to position [965, 0]
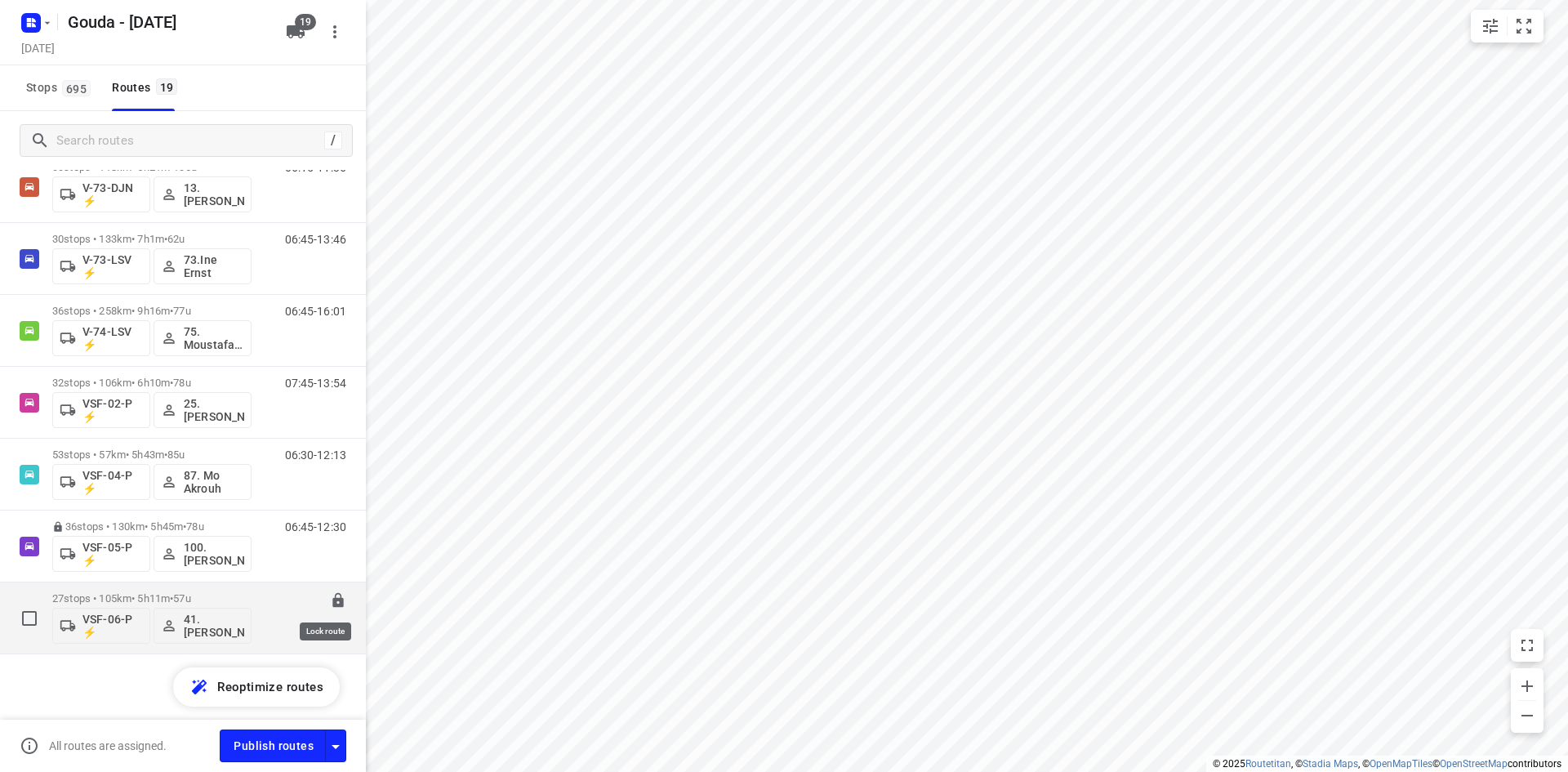
click at [330, 596] on icon at bounding box center [337, 600] width 17 height 17
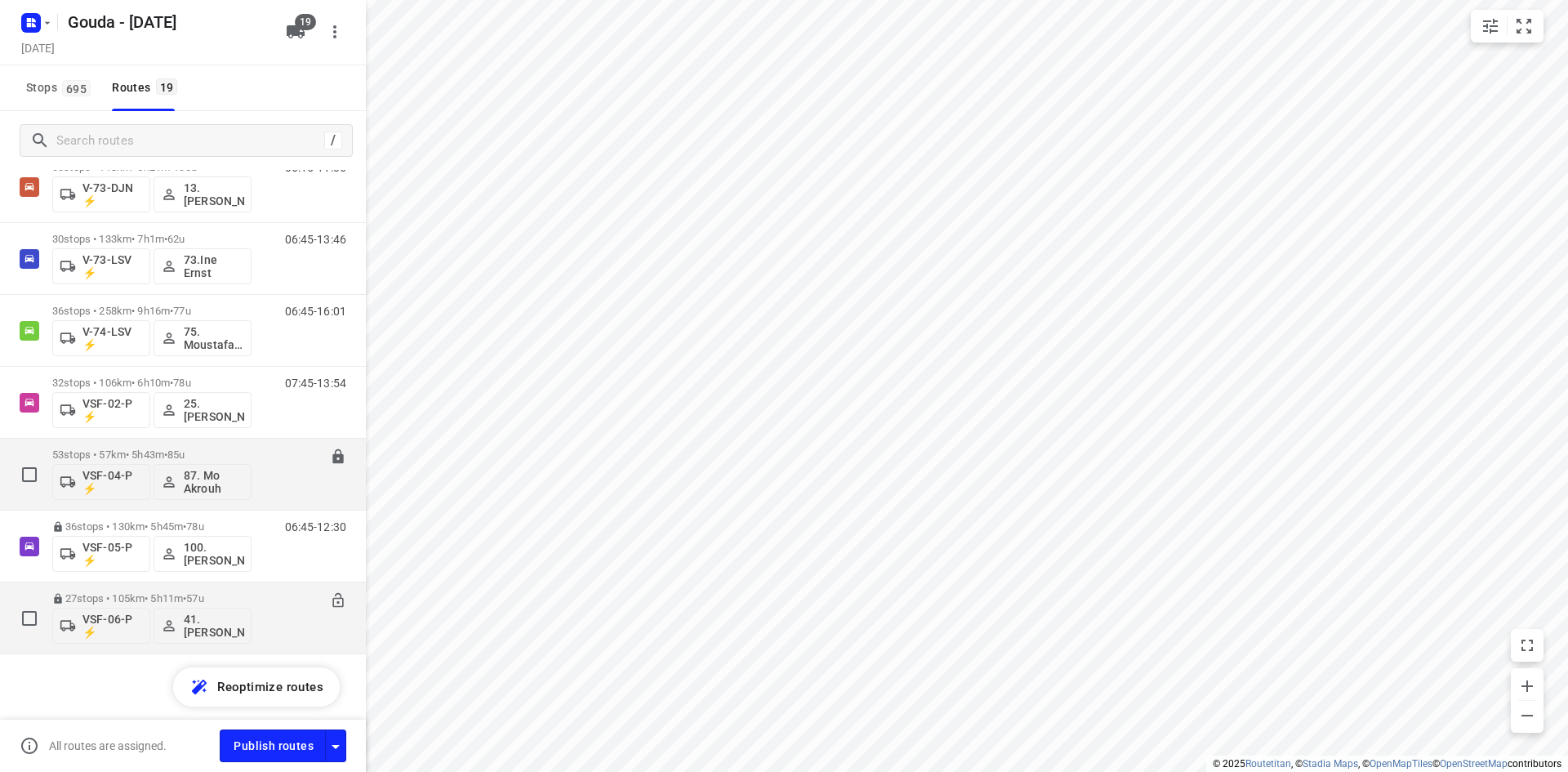
click at [243, 447] on div "53 stops • 57km • 5h43m • 85u VSF-04-P ⚡ 87. Mo Akrouh" at bounding box center [152, 474] width 200 height 68
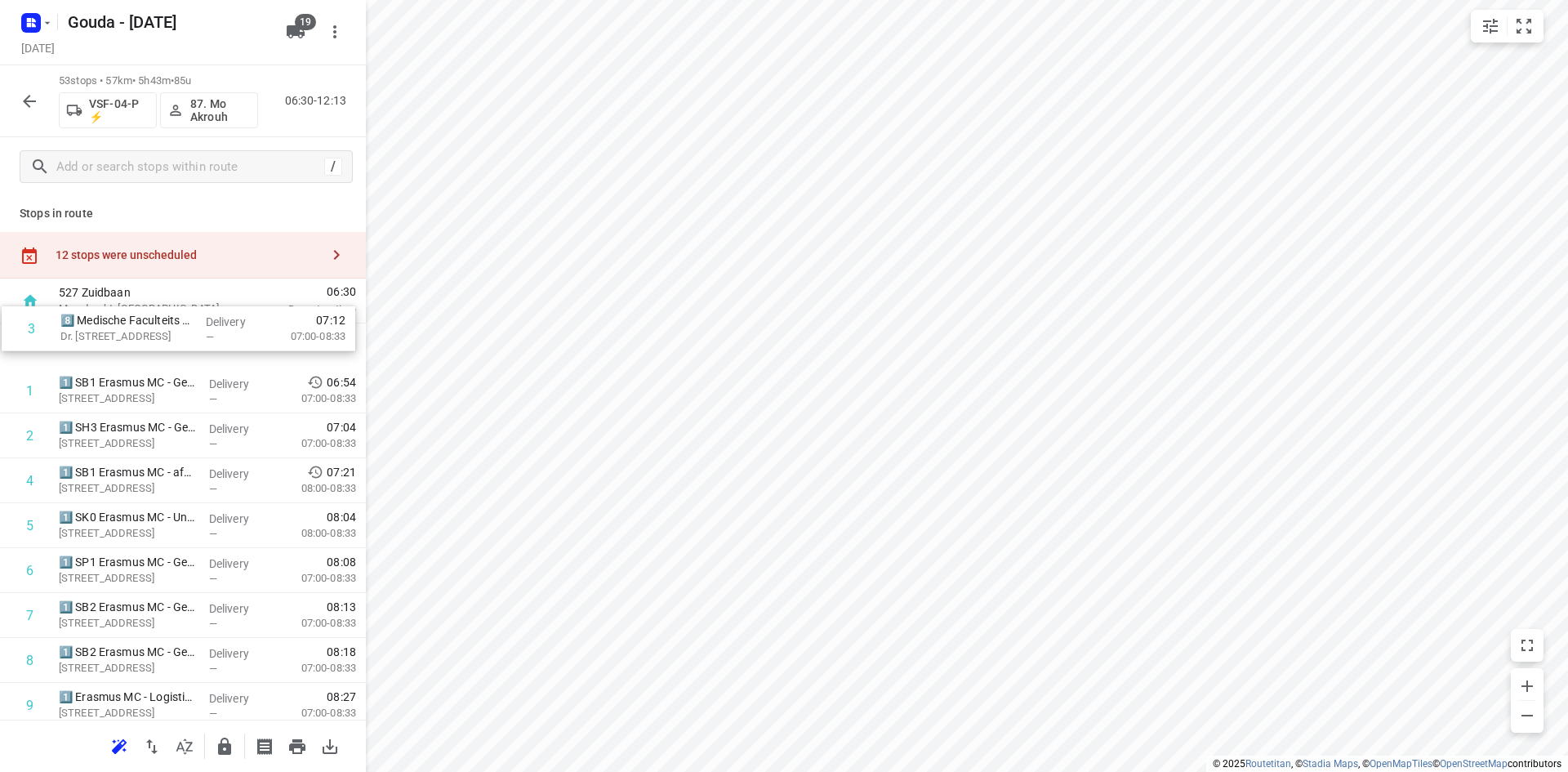
scroll to position [0, 0]
drag, startPoint x: 170, startPoint y: 438, endPoint x: 170, endPoint y: 658, distance: 220.0
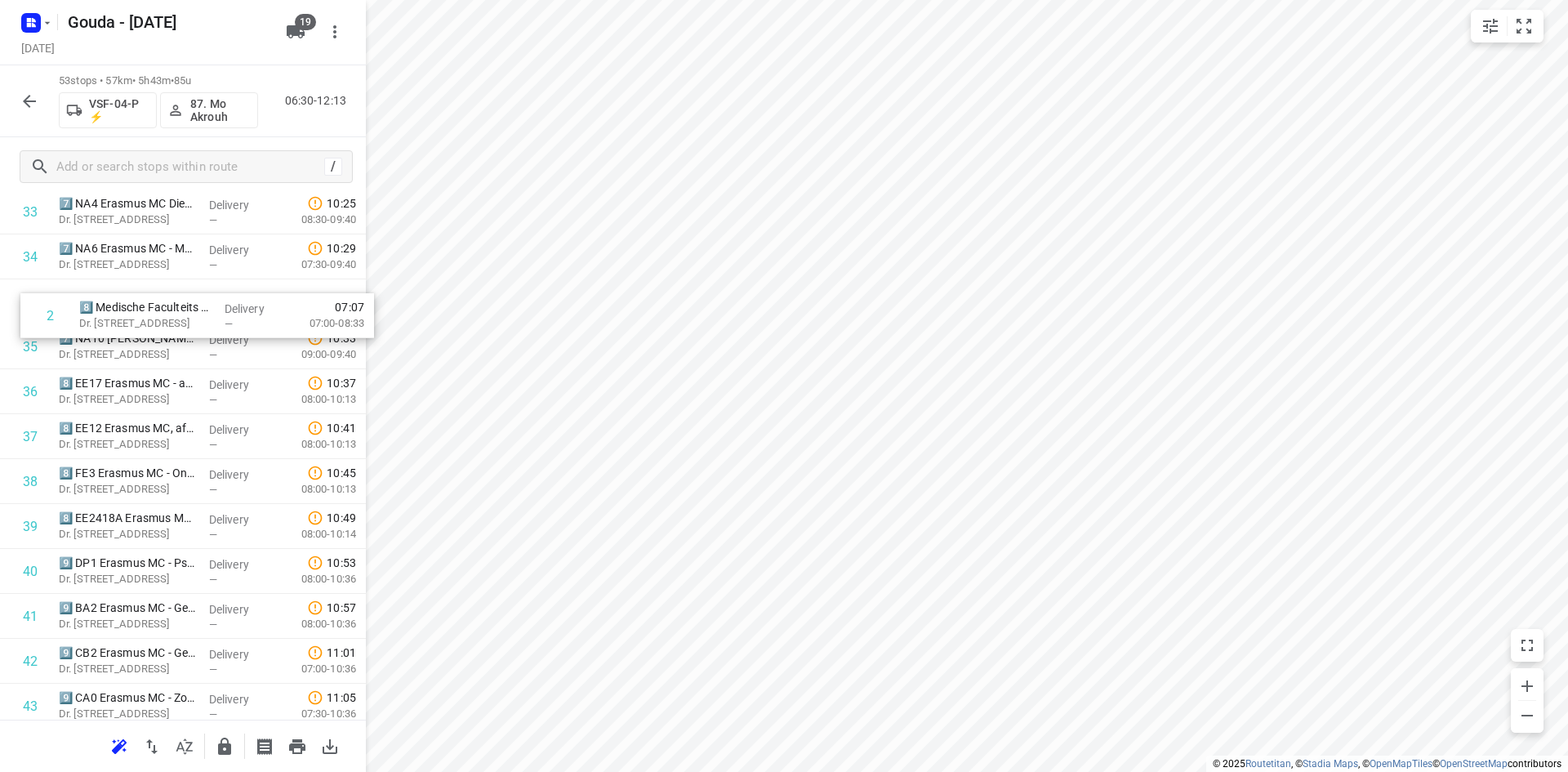
scroll to position [1522, 0]
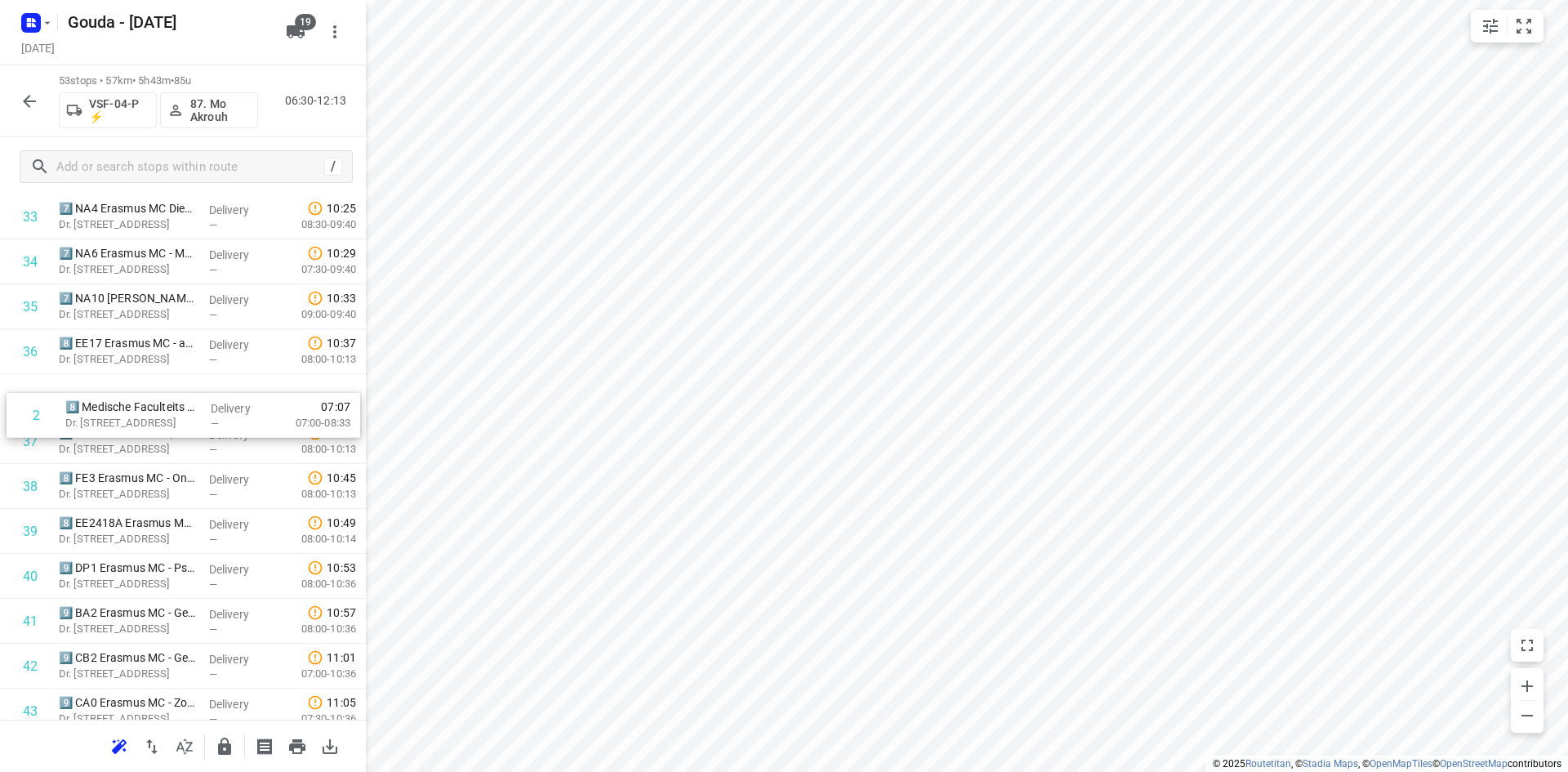
drag, startPoint x: 189, startPoint y: 383, endPoint x: 194, endPoint y: 443, distance: 60.2
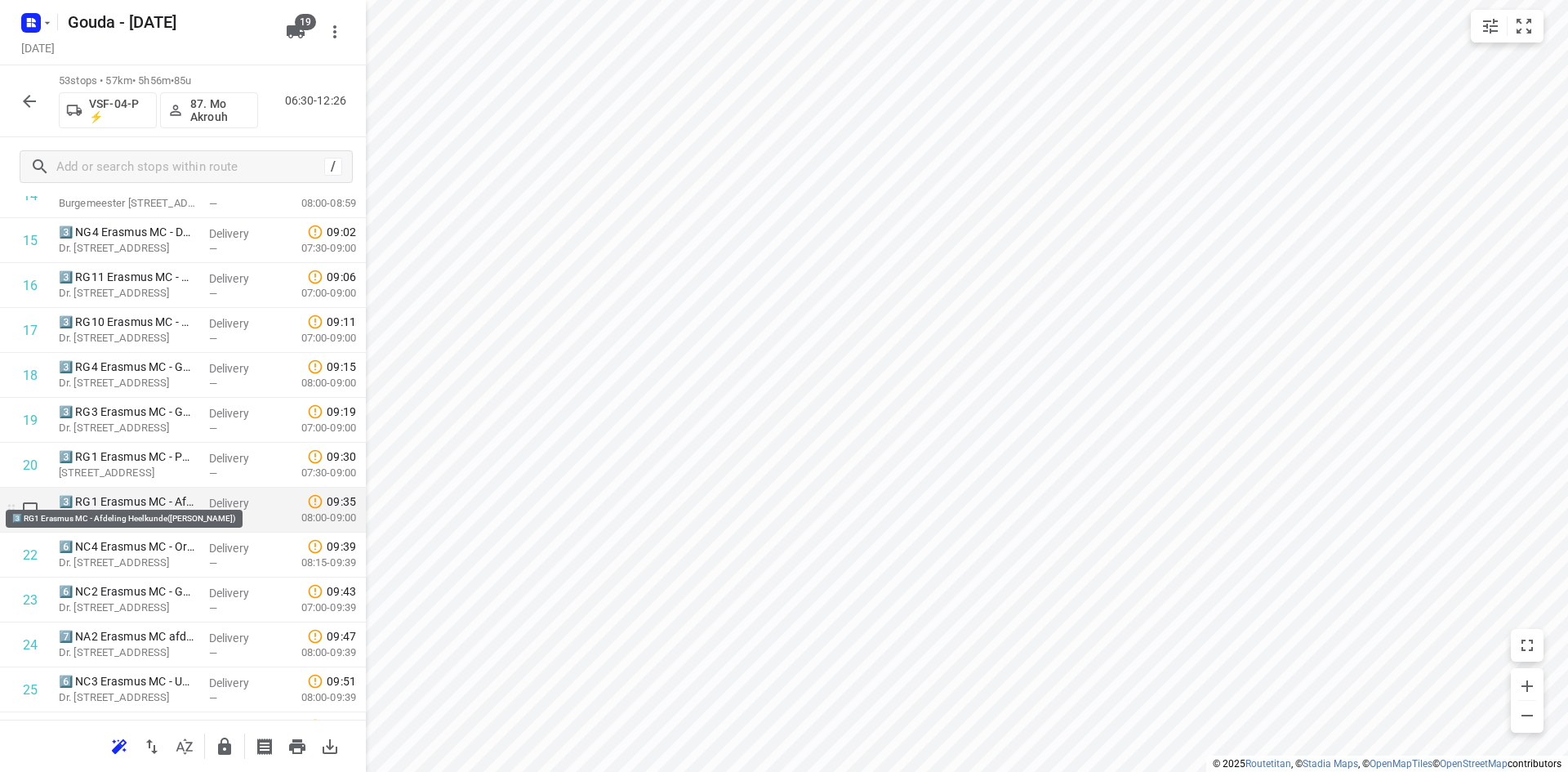
scroll to position [817, 0]
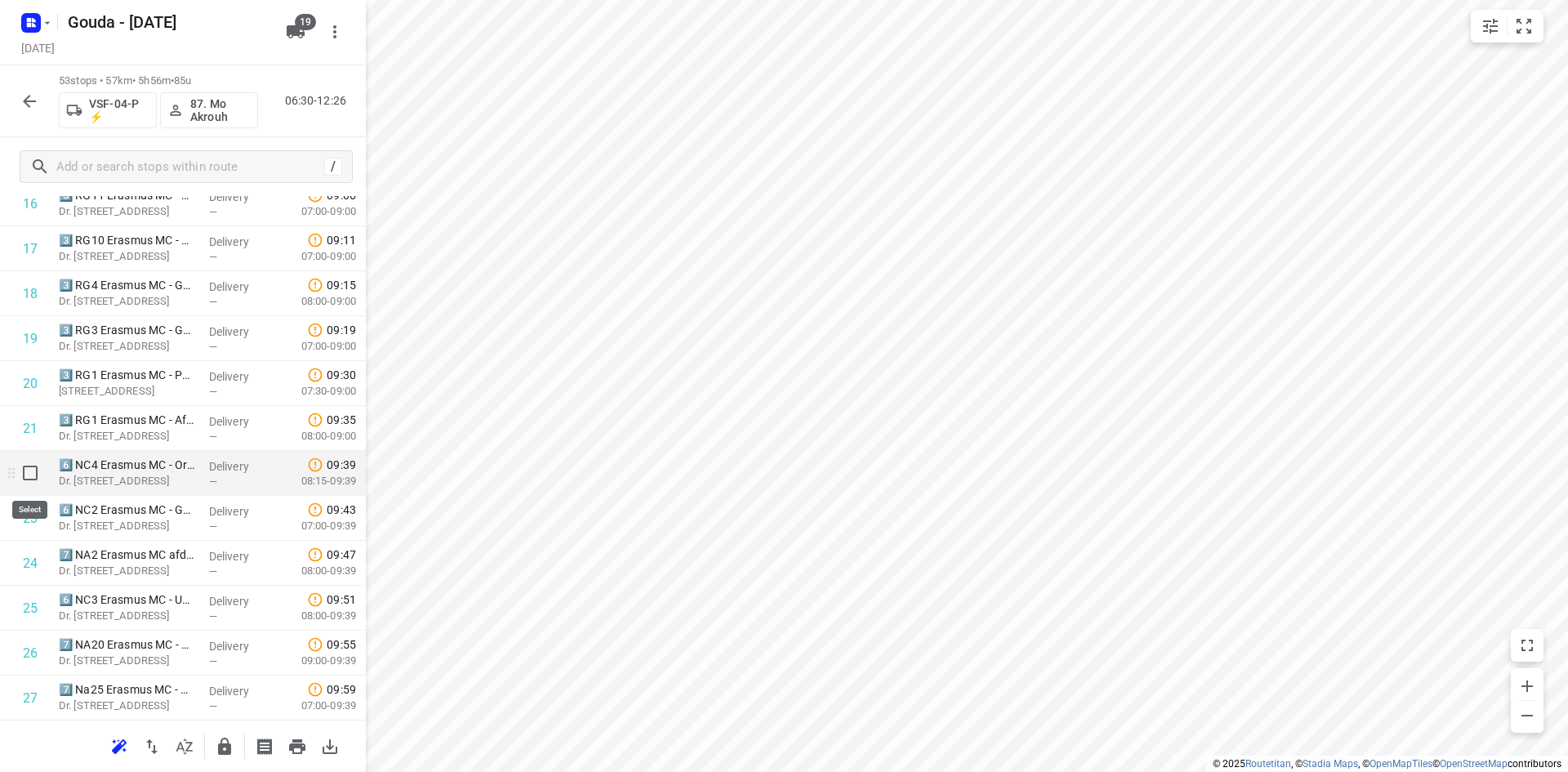
click at [36, 472] on input "checkbox" at bounding box center [29, 473] width 32 height 32
checkbox input "true"
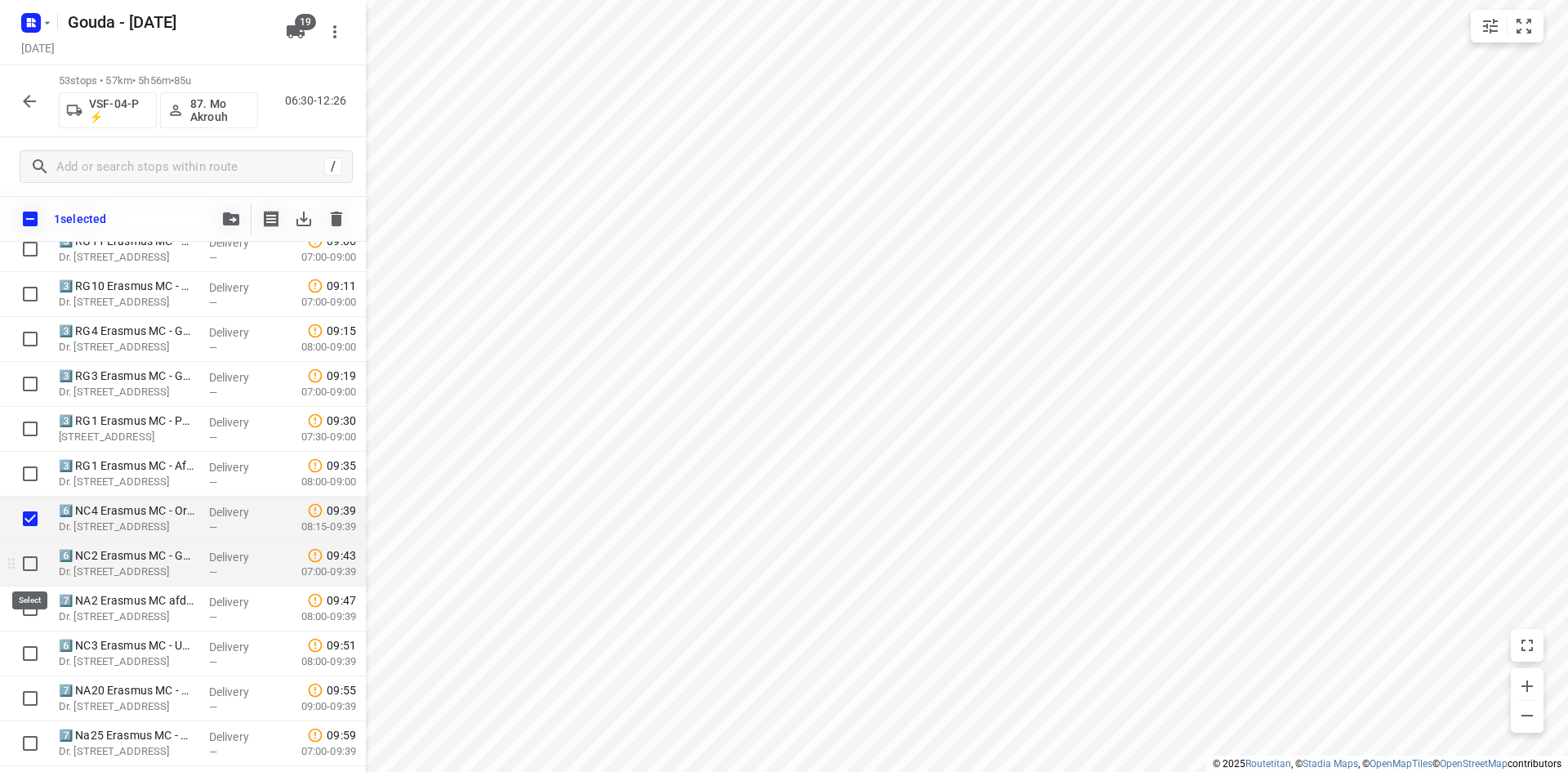
click at [22, 567] on input "checkbox" at bounding box center [29, 563] width 32 height 32
checkbox input "true"
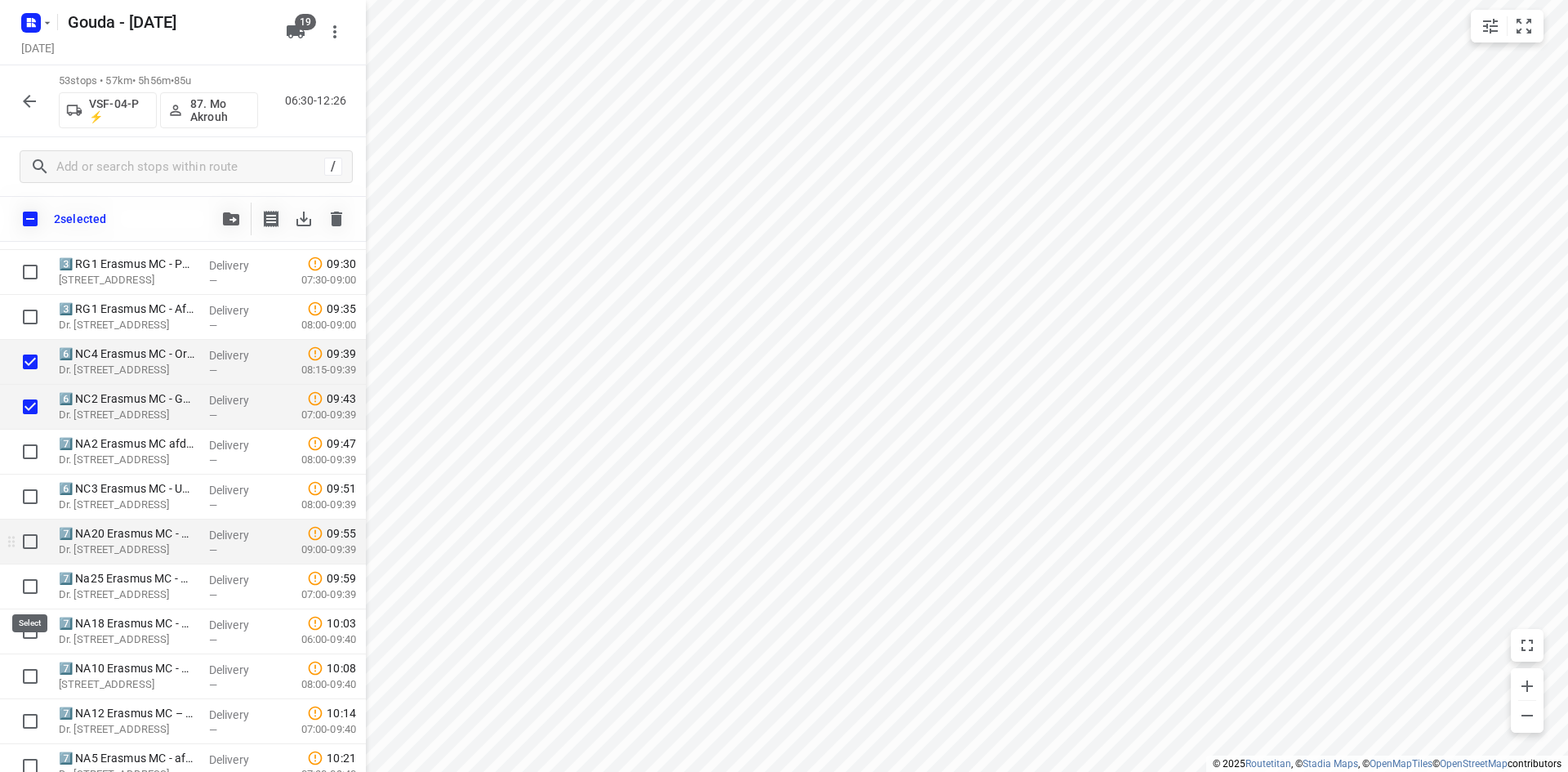
scroll to position [980, 0]
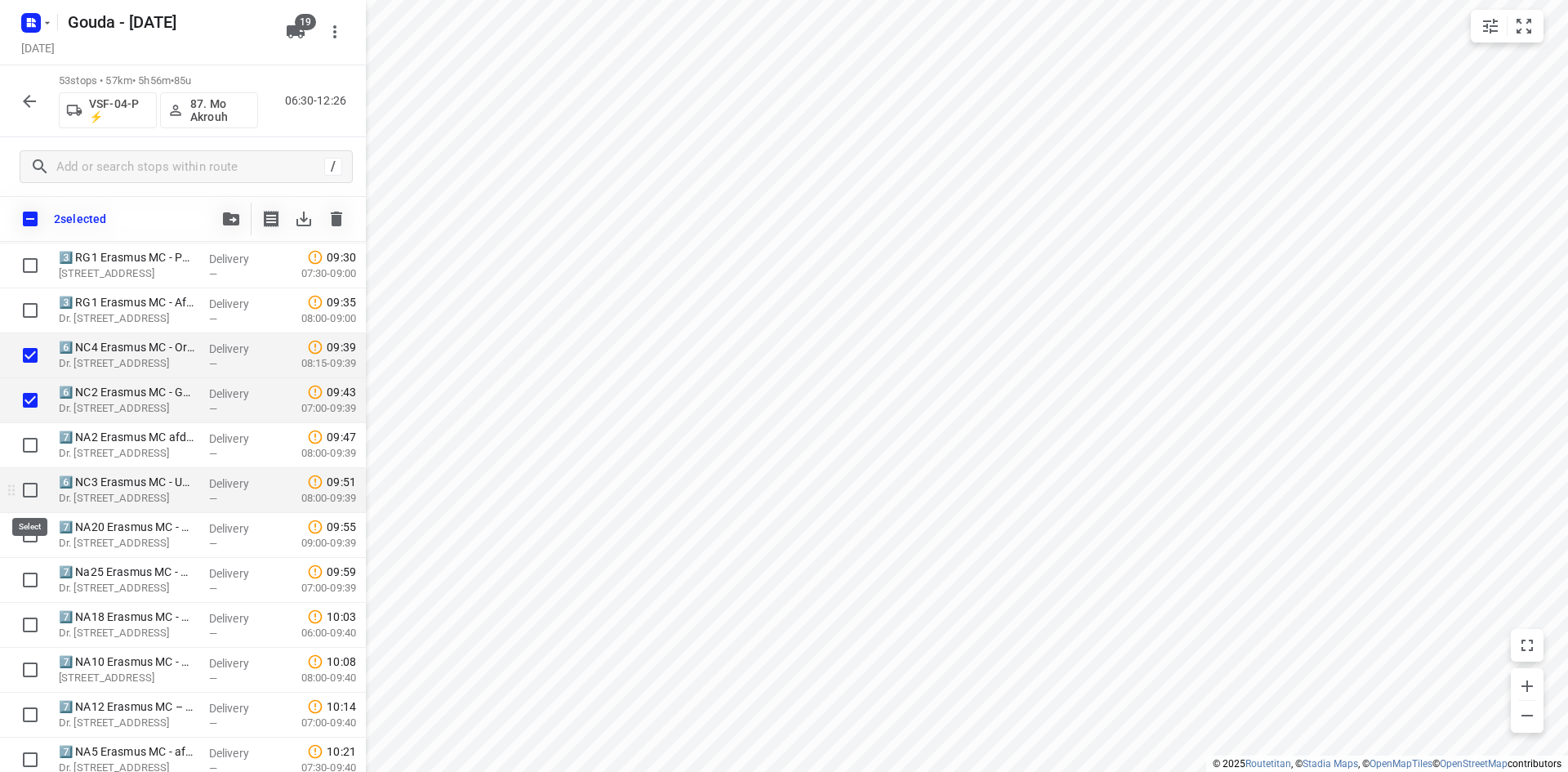
click at [23, 491] on input "checkbox" at bounding box center [29, 489] width 32 height 32
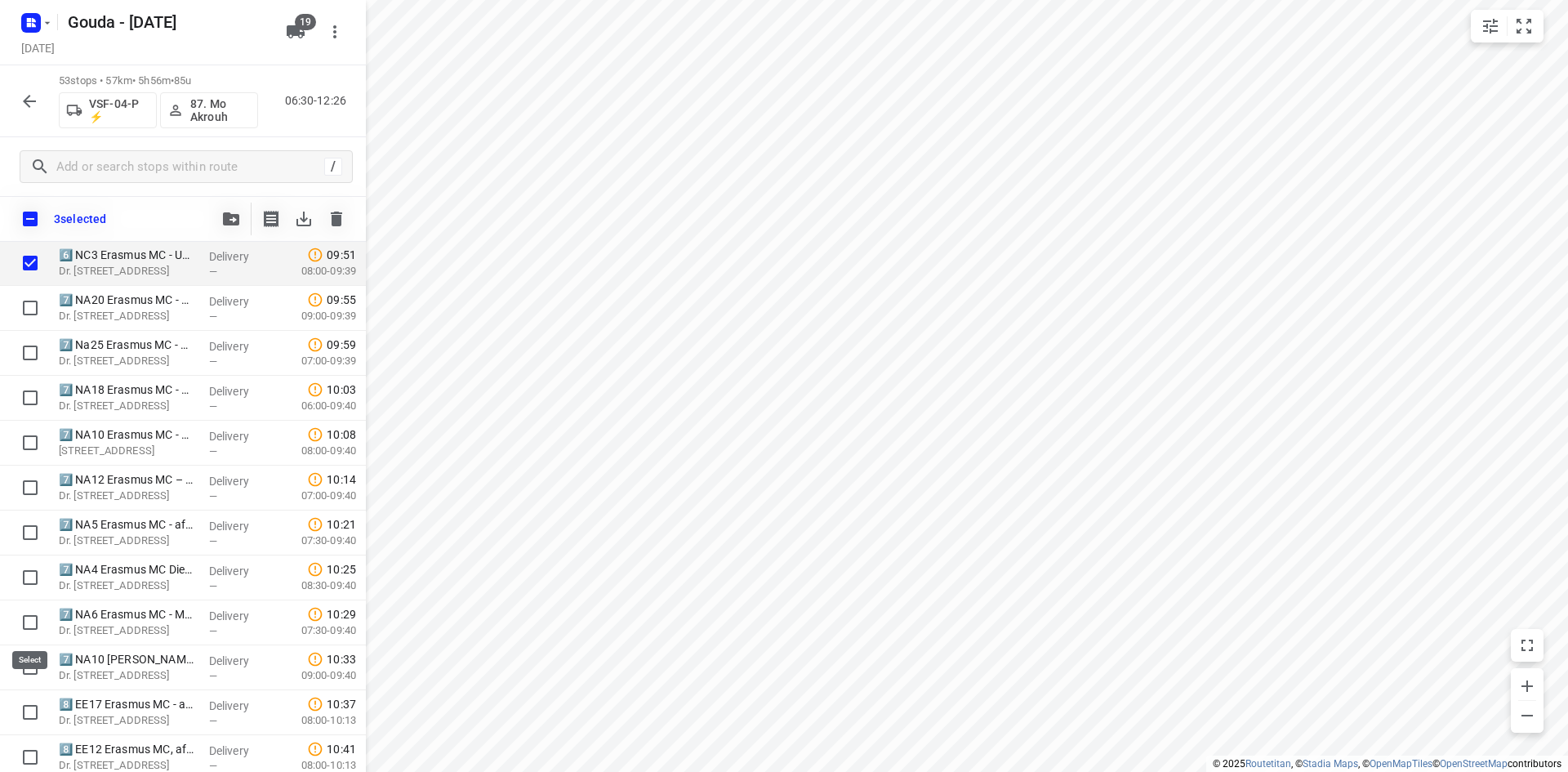
scroll to position [881, 0]
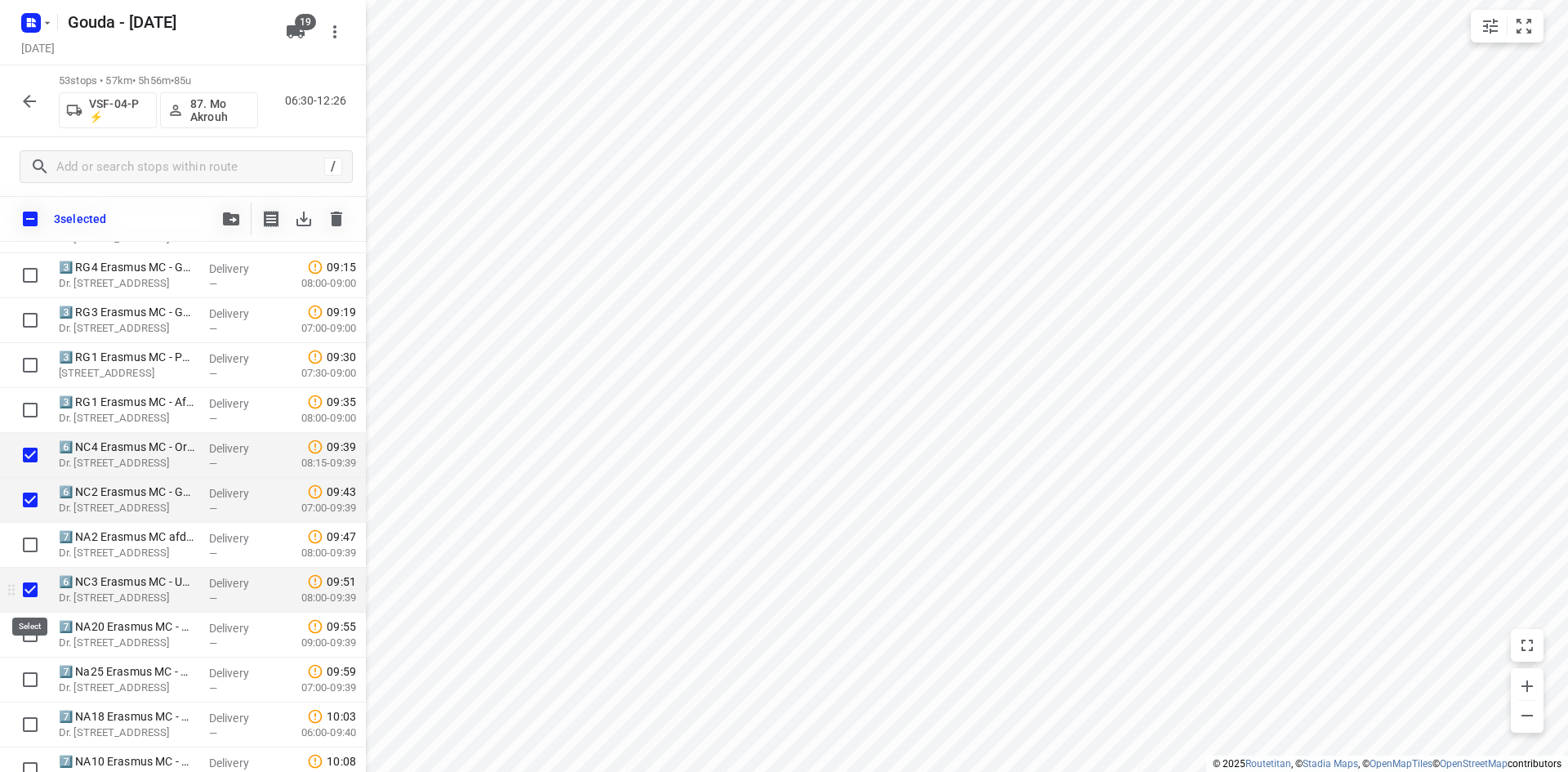
click at [35, 589] on input "checkbox" at bounding box center [29, 589] width 32 height 32
checkbox input "false"
click at [33, 492] on input "checkbox" at bounding box center [29, 499] width 32 height 32
checkbox input "false"
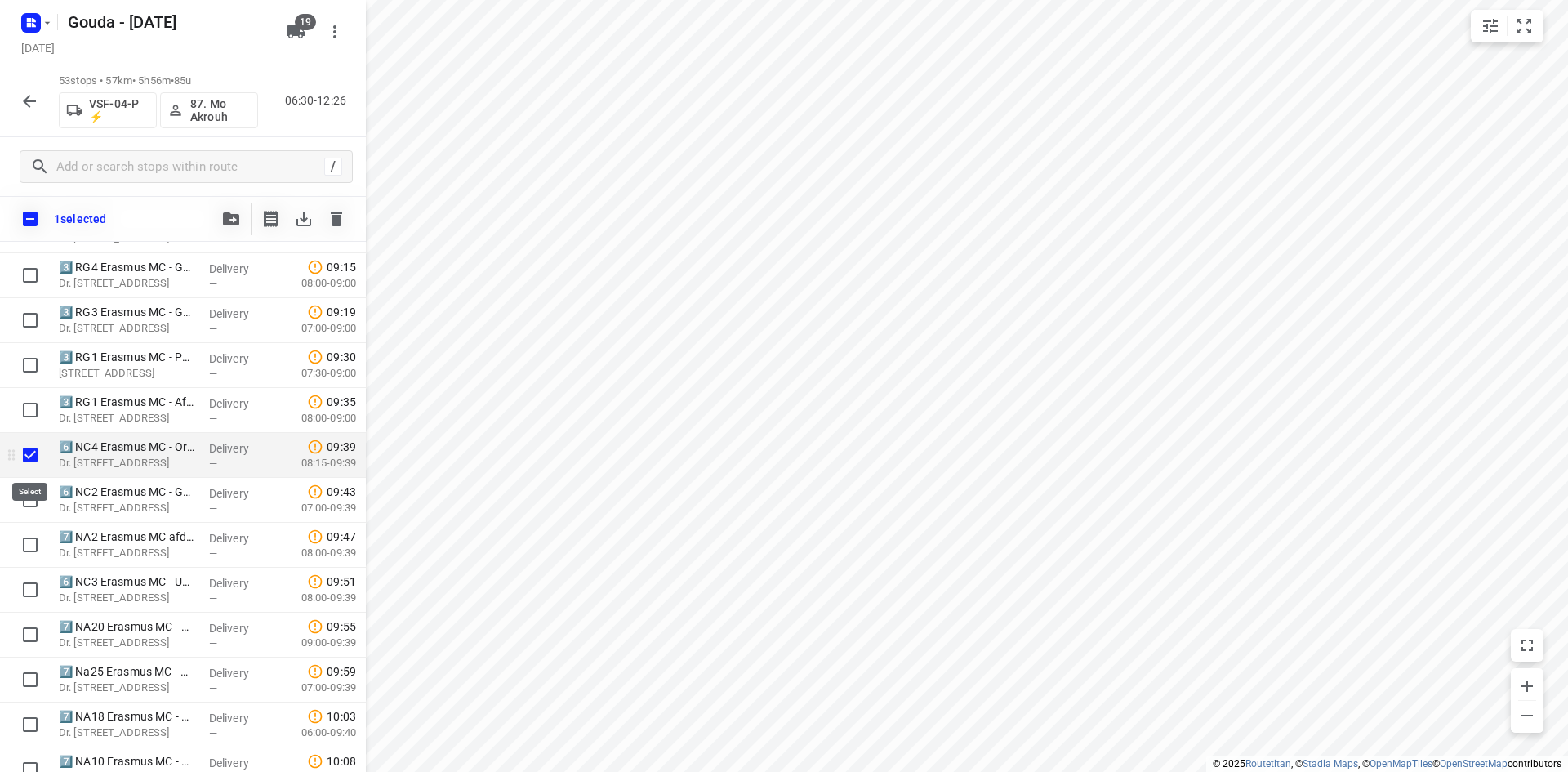
click at [32, 454] on input "checkbox" at bounding box center [29, 454] width 32 height 32
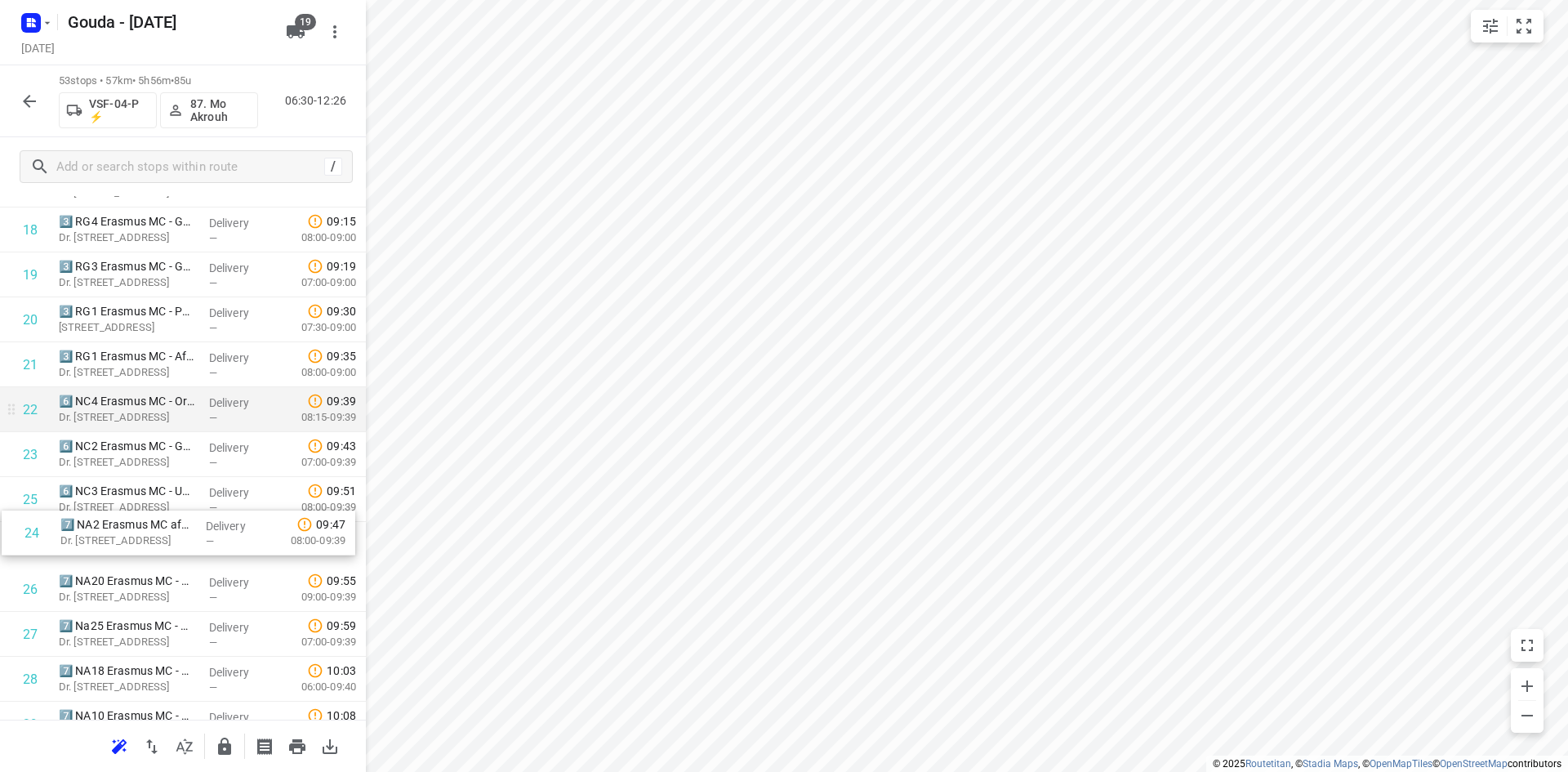
drag, startPoint x: 158, startPoint y: 495, endPoint x: 160, endPoint y: 543, distance: 48.0
click at [160, 543] on div "1 1️⃣ SB1 Erasmus MC - Gebouw SB - Locatie Sophia(Brenda van Marion) Wytemaweg …" at bounding box center [183, 634] width 366 height 2381
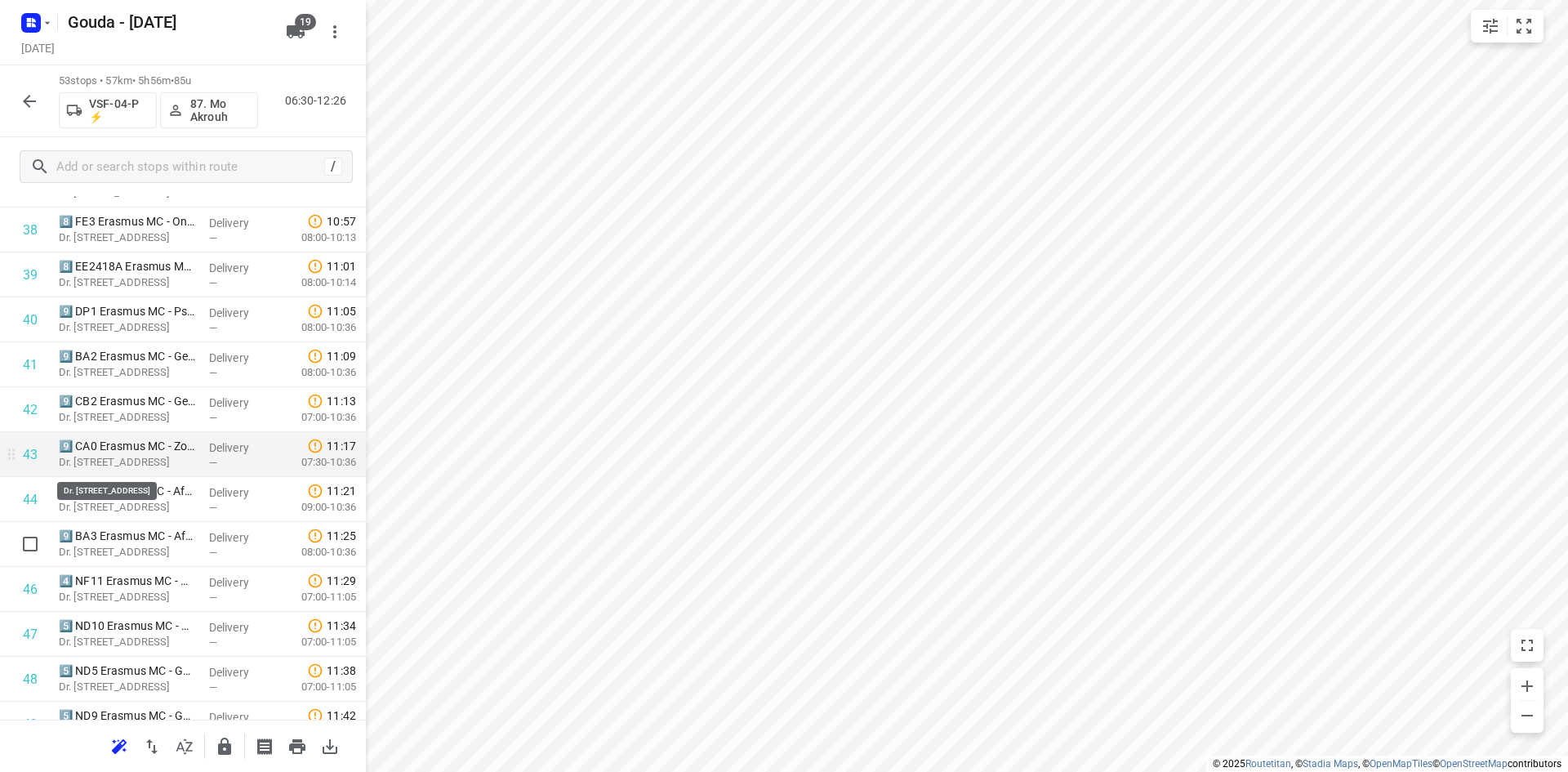
scroll to position [1942, 0]
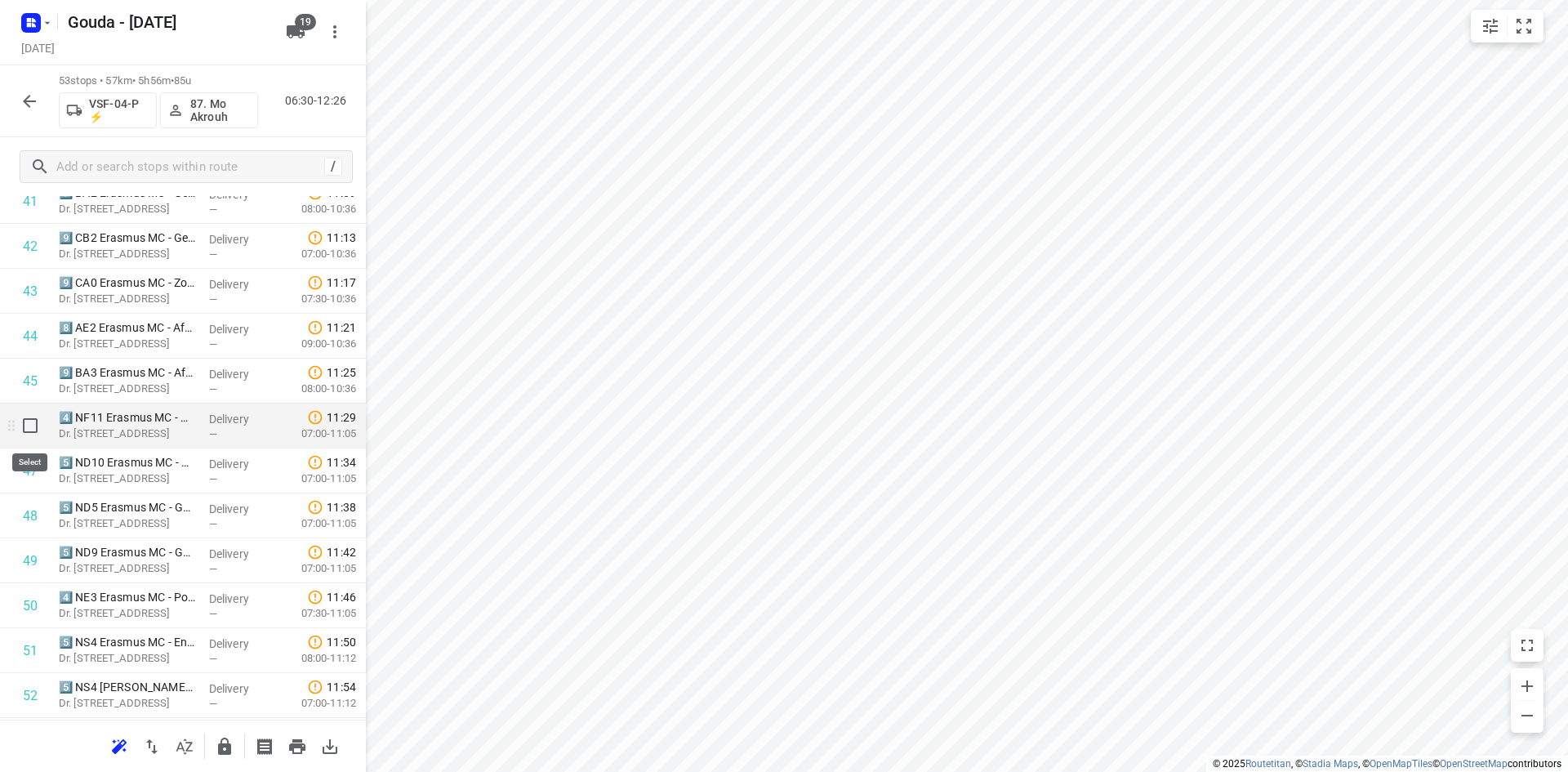
click at [31, 429] on input "checkbox" at bounding box center [29, 425] width 32 height 32
checkbox input "true"
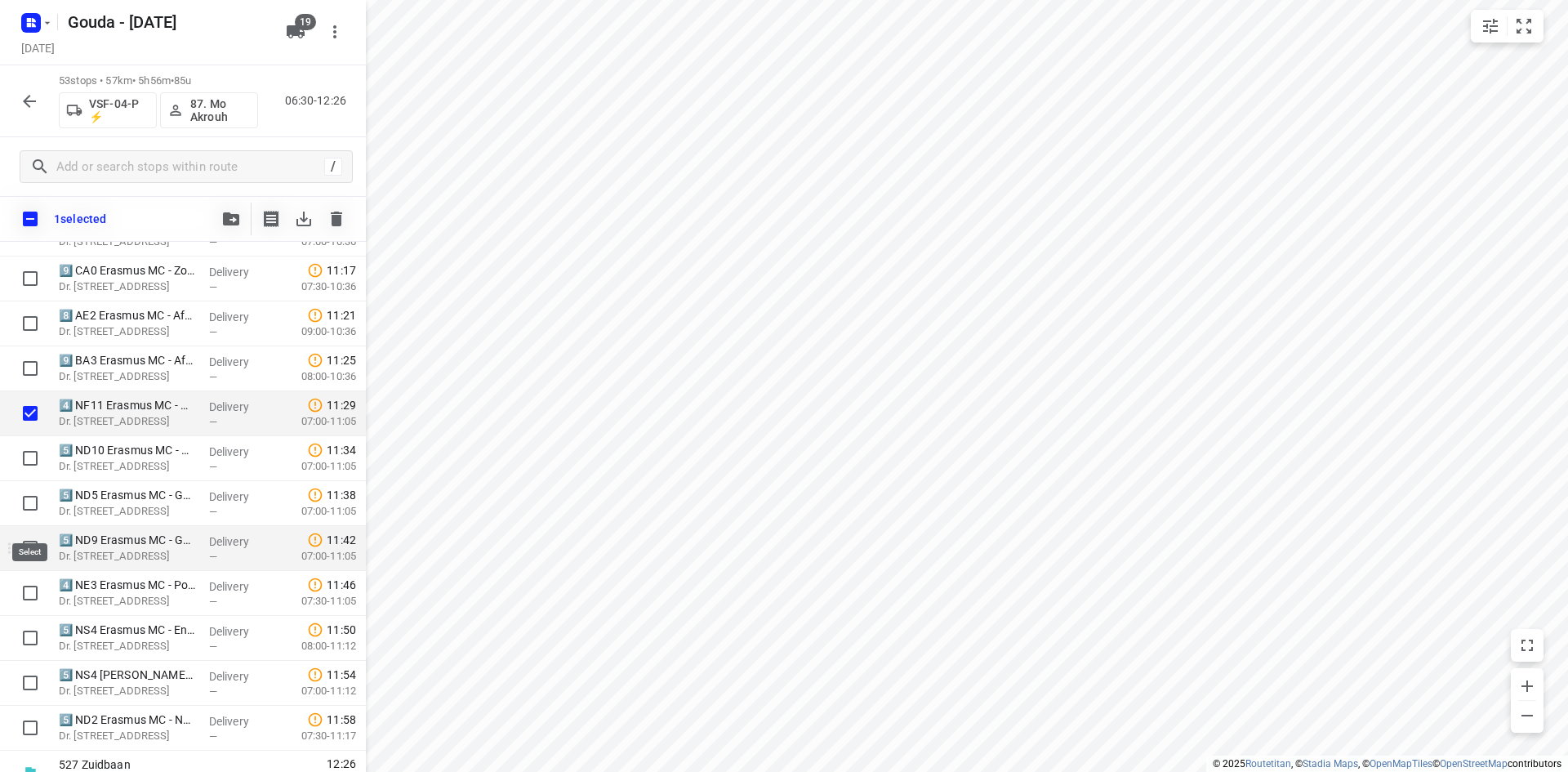
scroll to position [2023, 0]
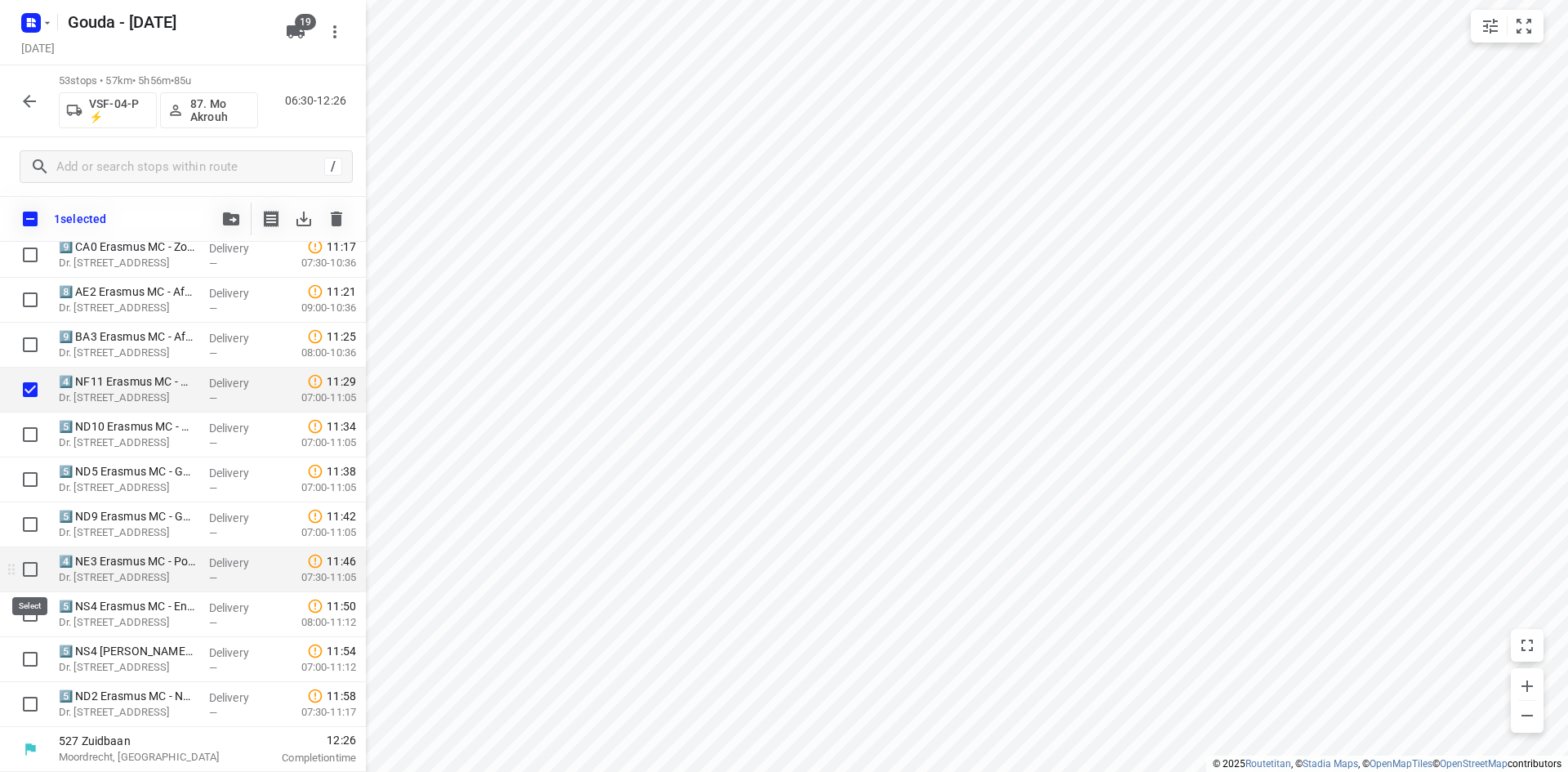
click at [24, 570] on input "checkbox" at bounding box center [29, 568] width 32 height 32
checkbox input "true"
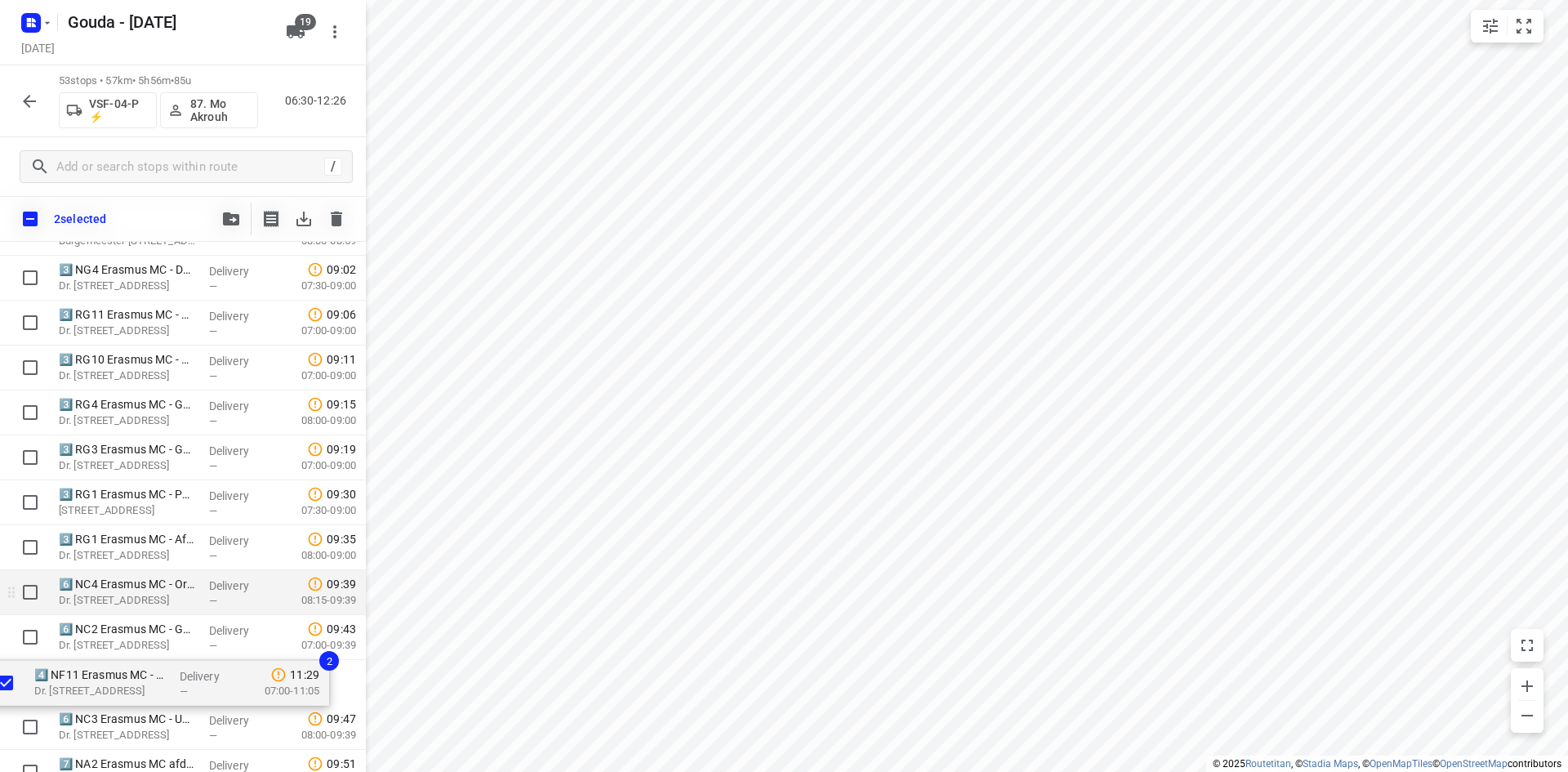
scroll to position [747, 0]
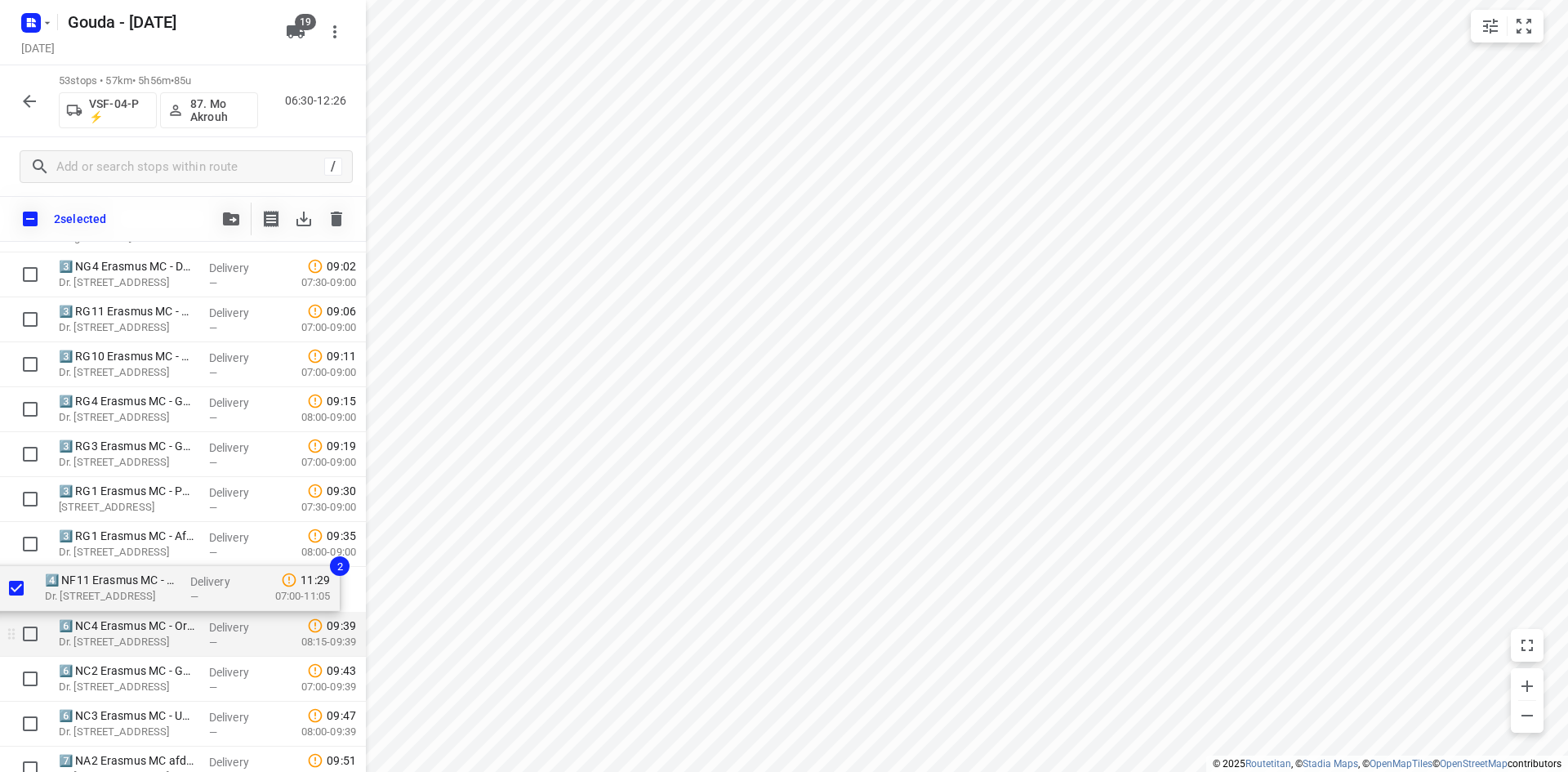
drag, startPoint x: 148, startPoint y: 396, endPoint x: 134, endPoint y: 590, distance: 194.5
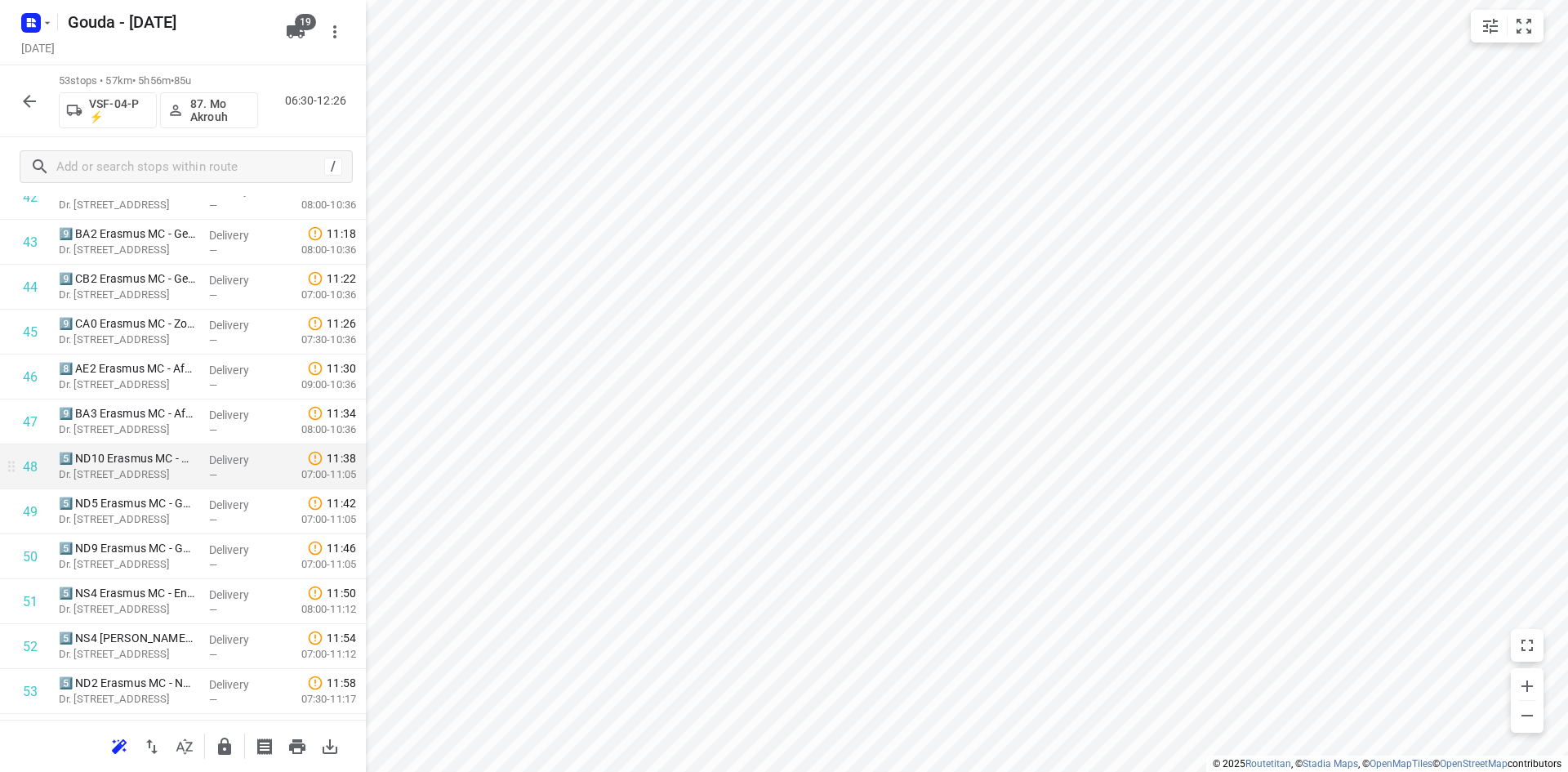
scroll to position [2030, 0]
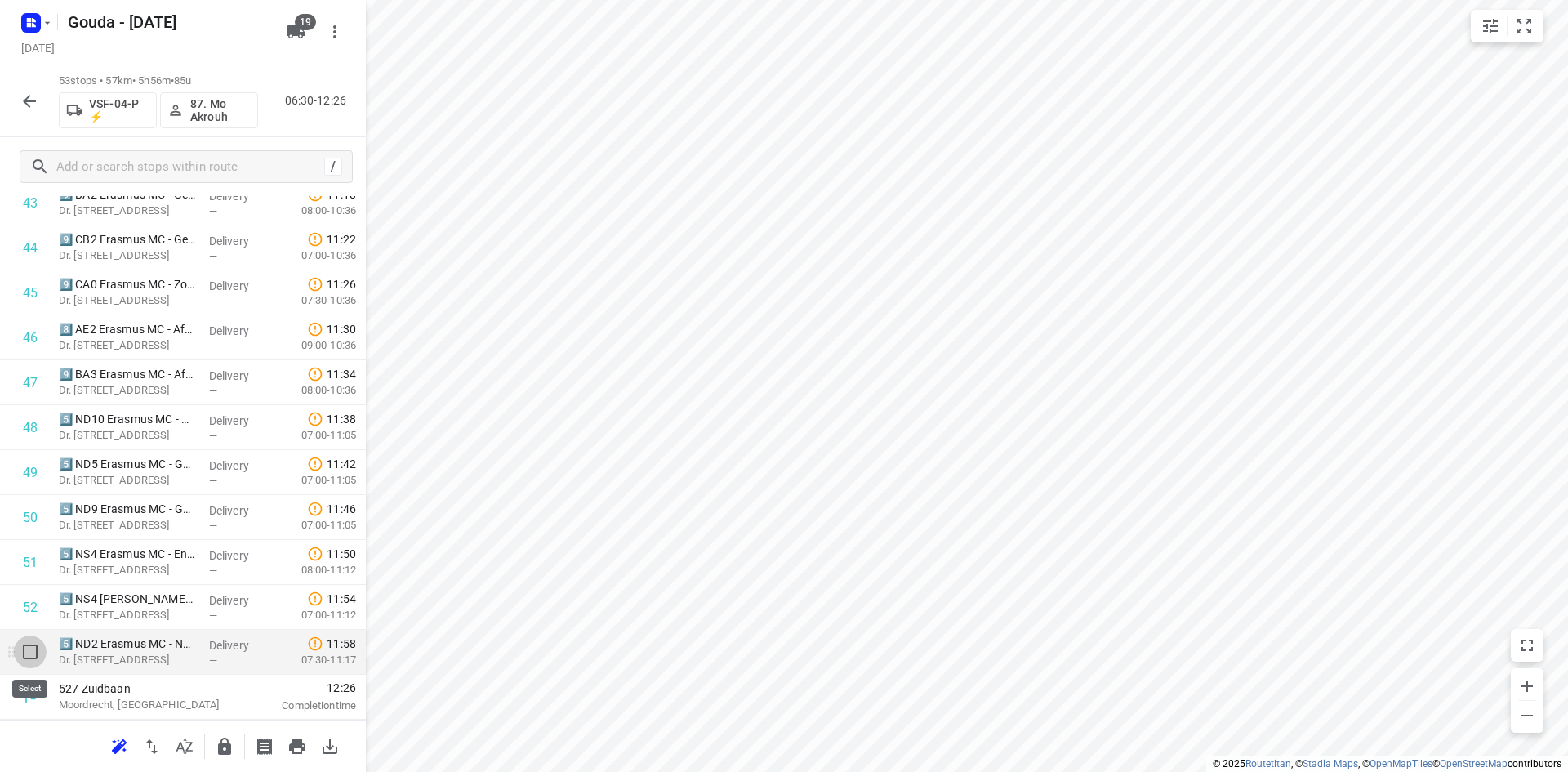
click at [24, 651] on input "checkbox" at bounding box center [29, 651] width 32 height 32
checkbox input "true"
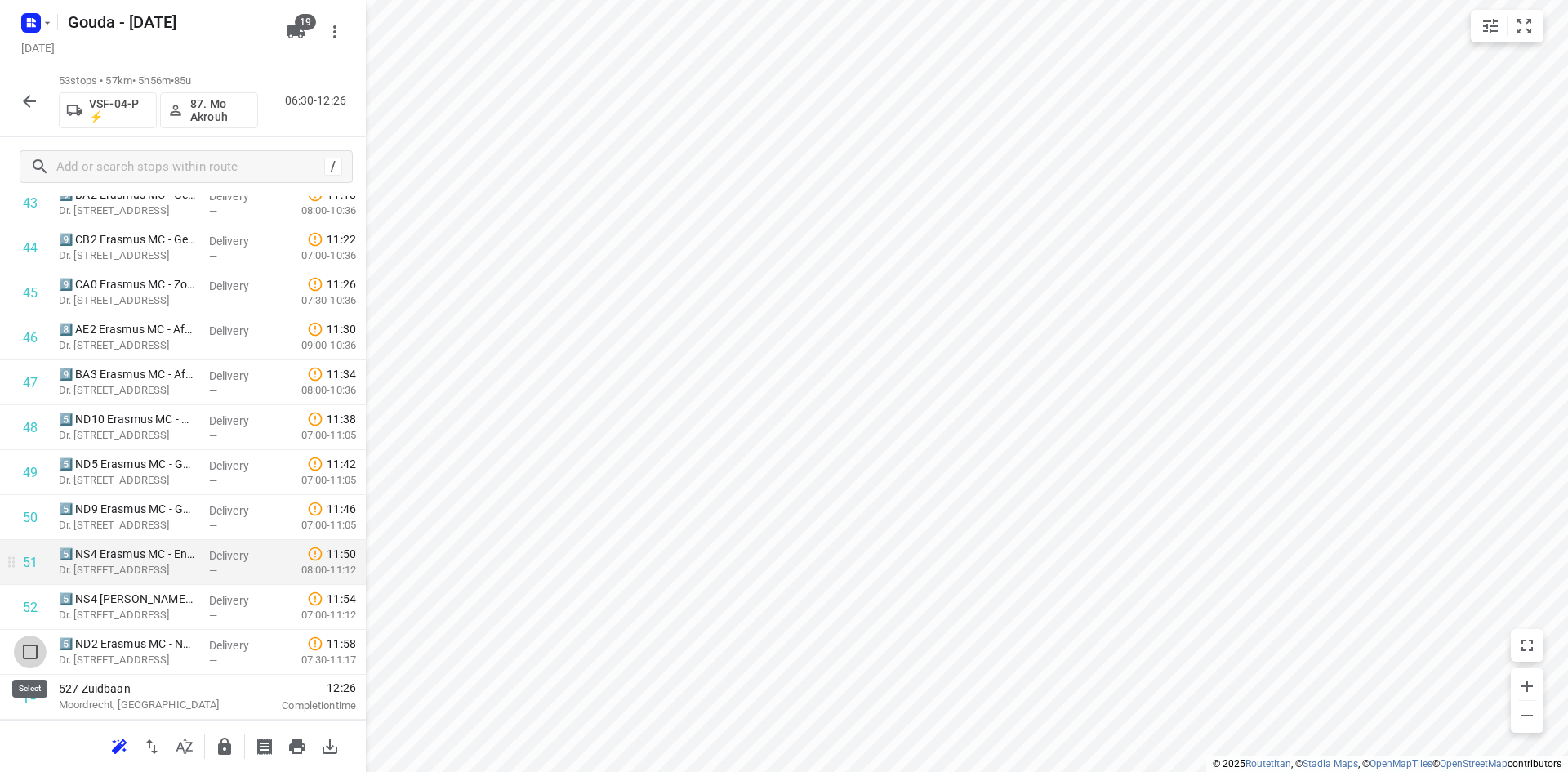
scroll to position [2023, 0]
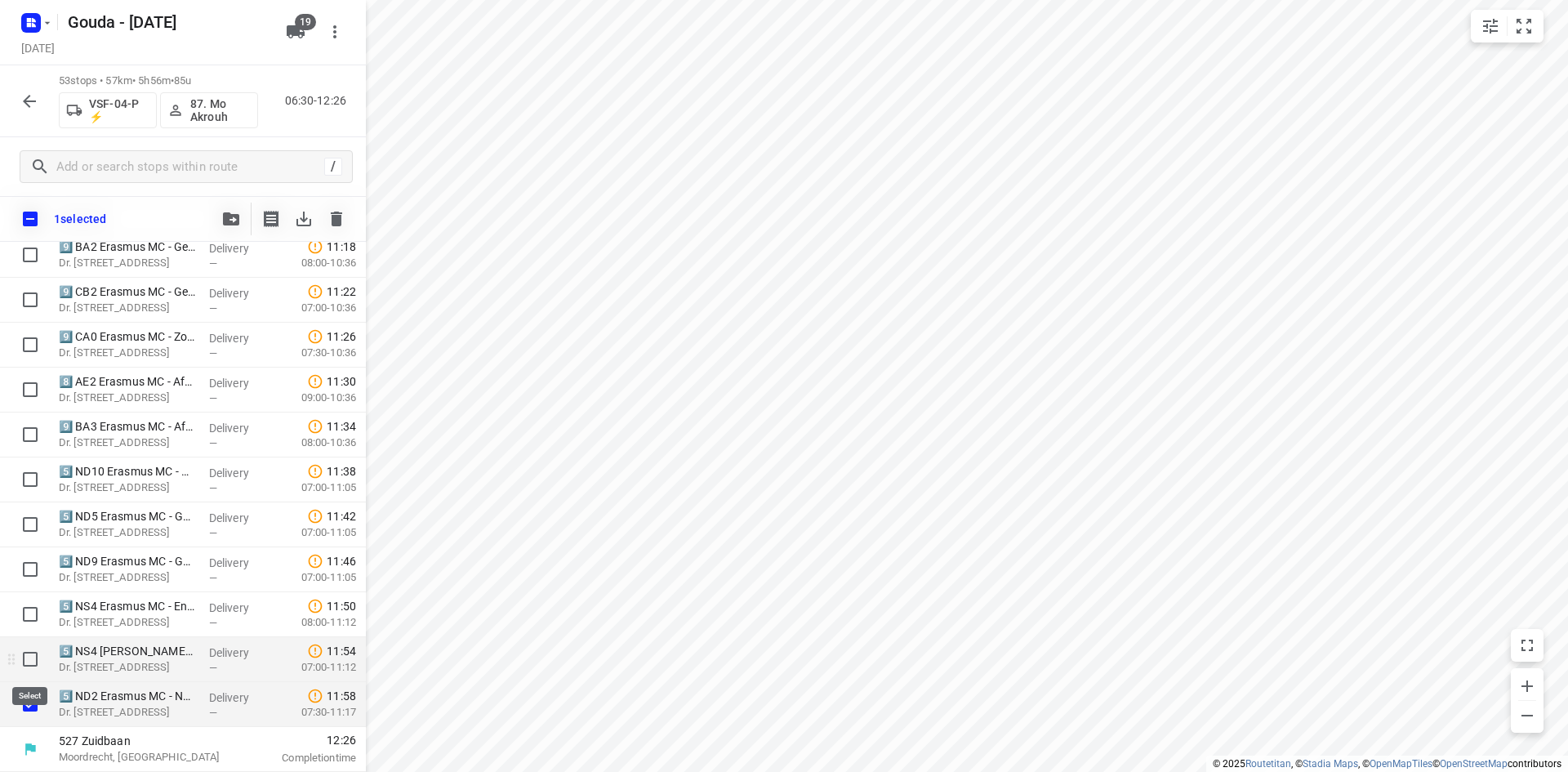
click at [33, 659] on input "checkbox" at bounding box center [29, 658] width 32 height 32
checkbox input "true"
click at [33, 604] on input "checkbox" at bounding box center [29, 613] width 32 height 32
checkbox input "true"
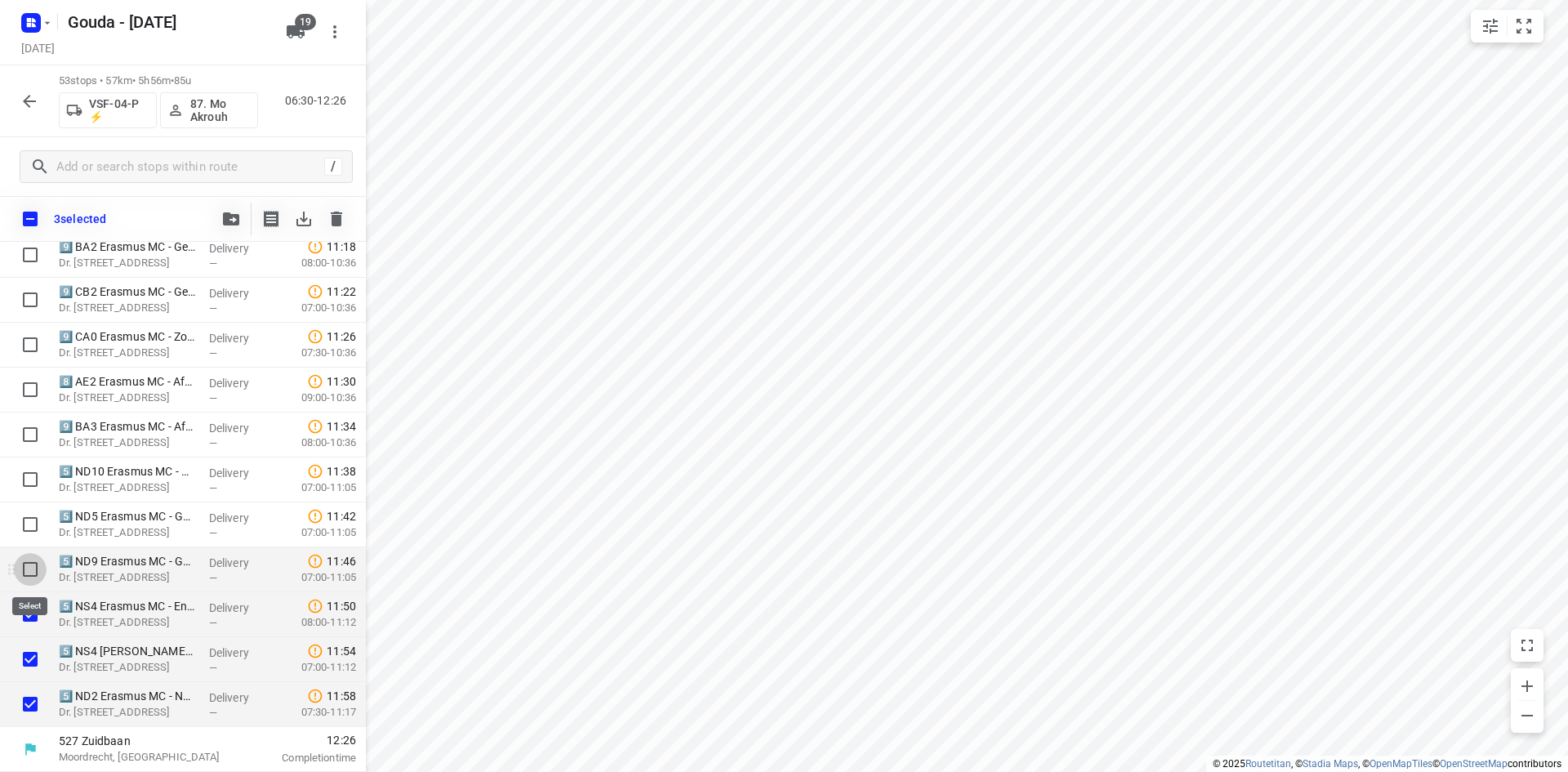
click at [30, 562] on input "checkbox" at bounding box center [29, 568] width 32 height 32
checkbox input "true"
click at [35, 514] on input "checkbox" at bounding box center [29, 523] width 32 height 32
checkbox input "true"
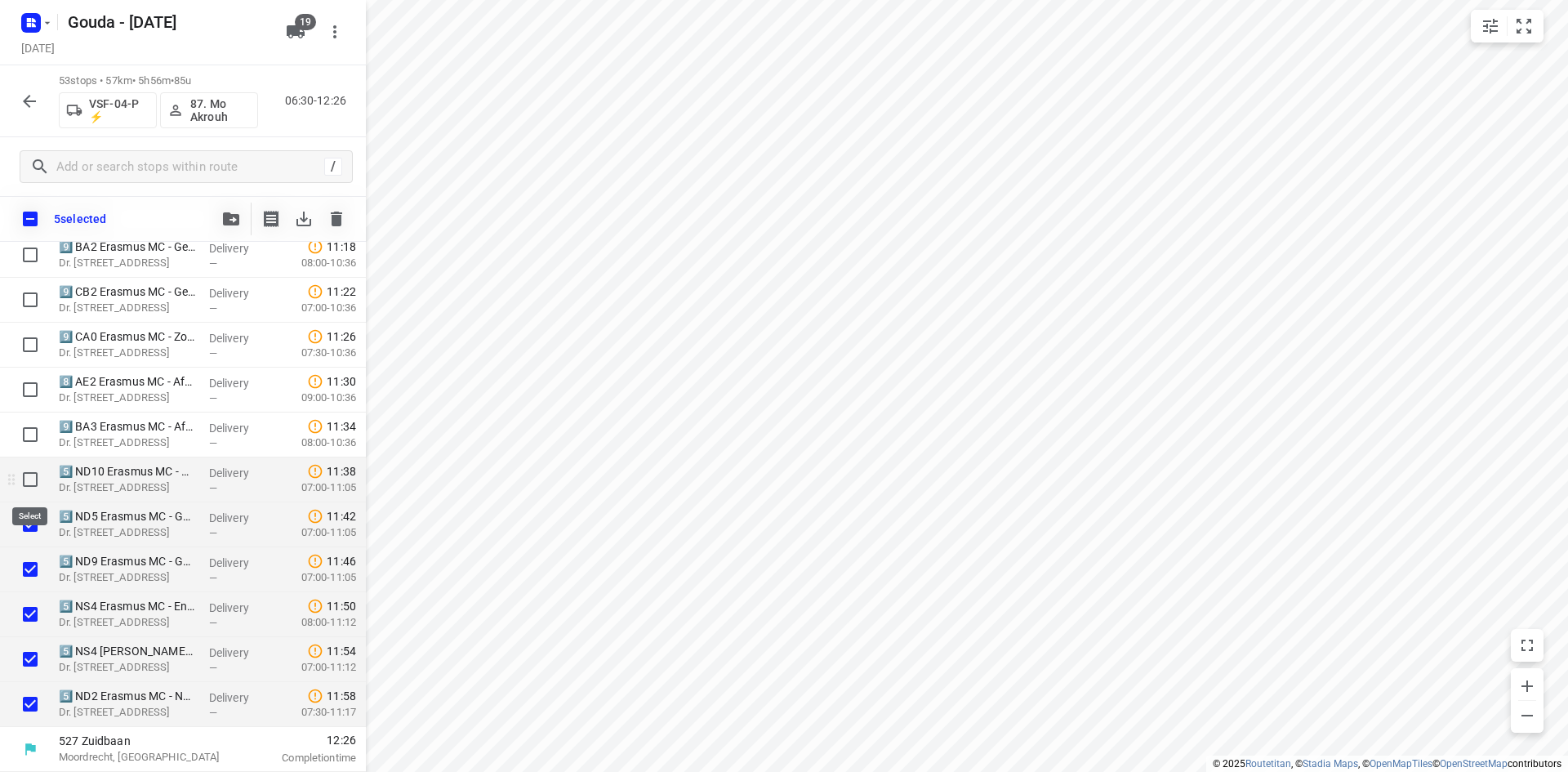
click at [35, 469] on input "checkbox" at bounding box center [29, 478] width 32 height 32
checkbox input "true"
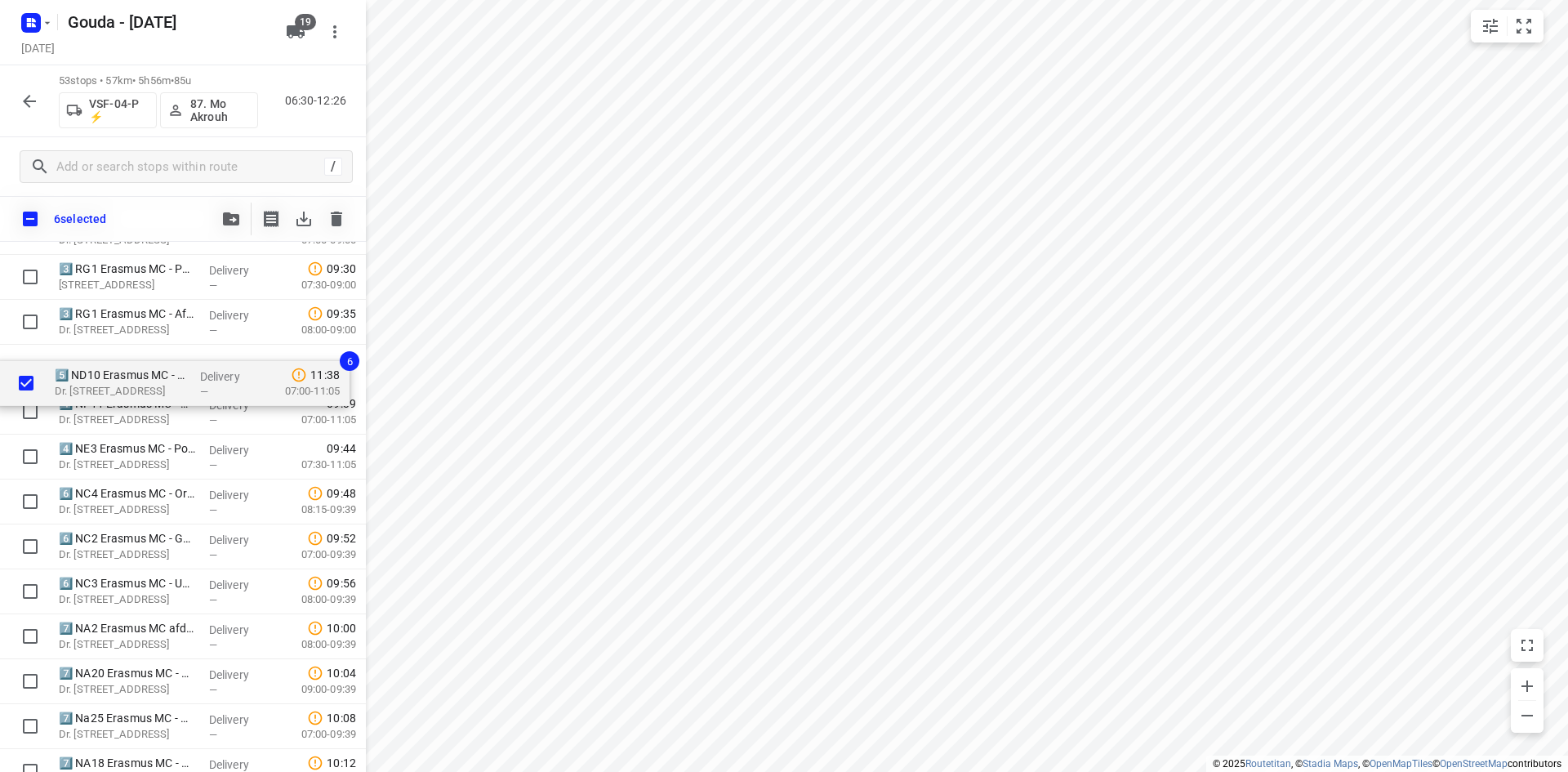
scroll to position [964, 0]
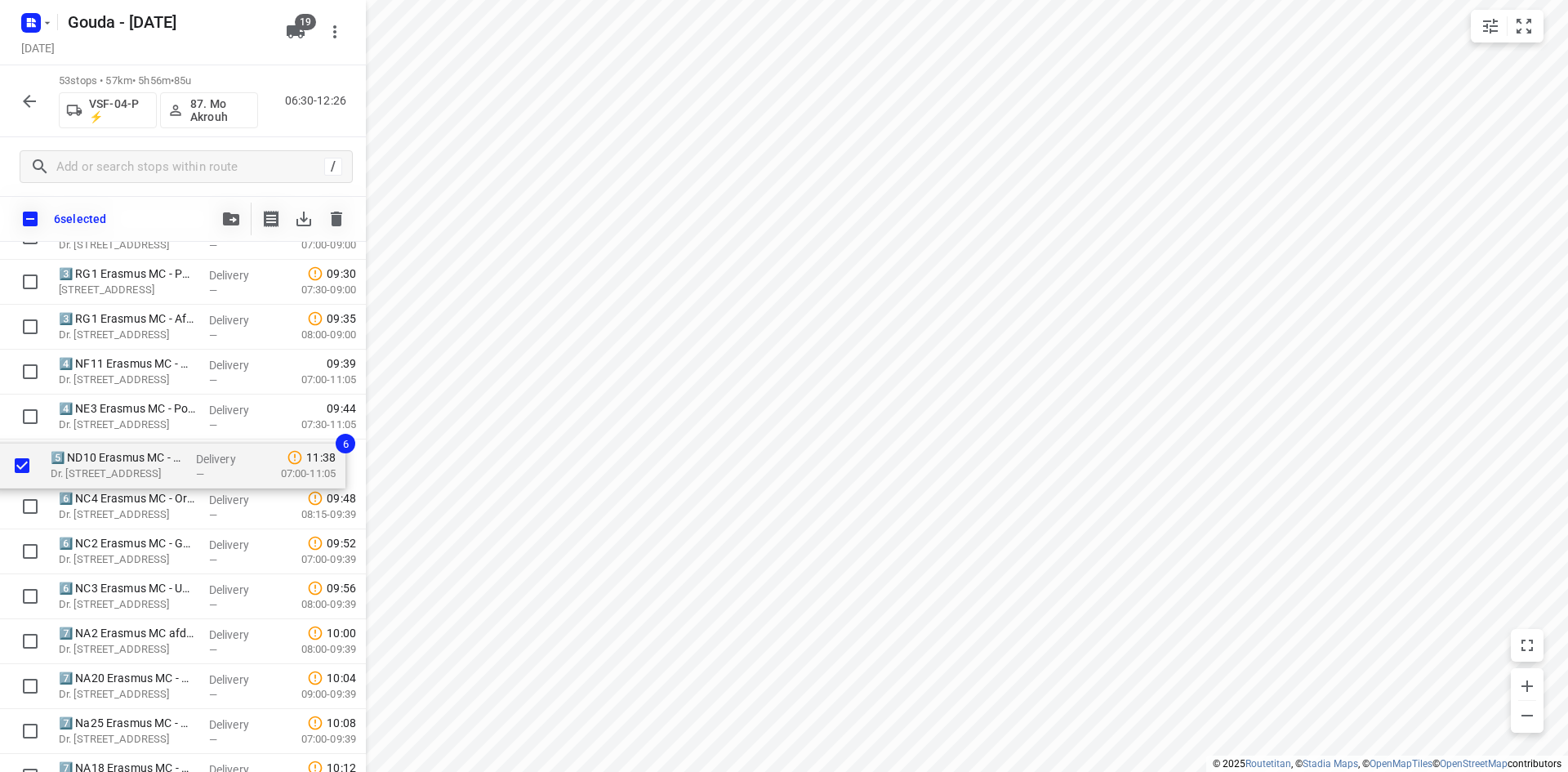
drag, startPoint x: 146, startPoint y: 472, endPoint x: 141, endPoint y: 451, distance: 21.6
click at [141, 451] on div "1️⃣ SB1 Erasmus MC - Gebouw SB - Locatie Sophia(Brenda van Marion) Wytemaweg 80…" at bounding box center [183, 596] width 366 height 2381
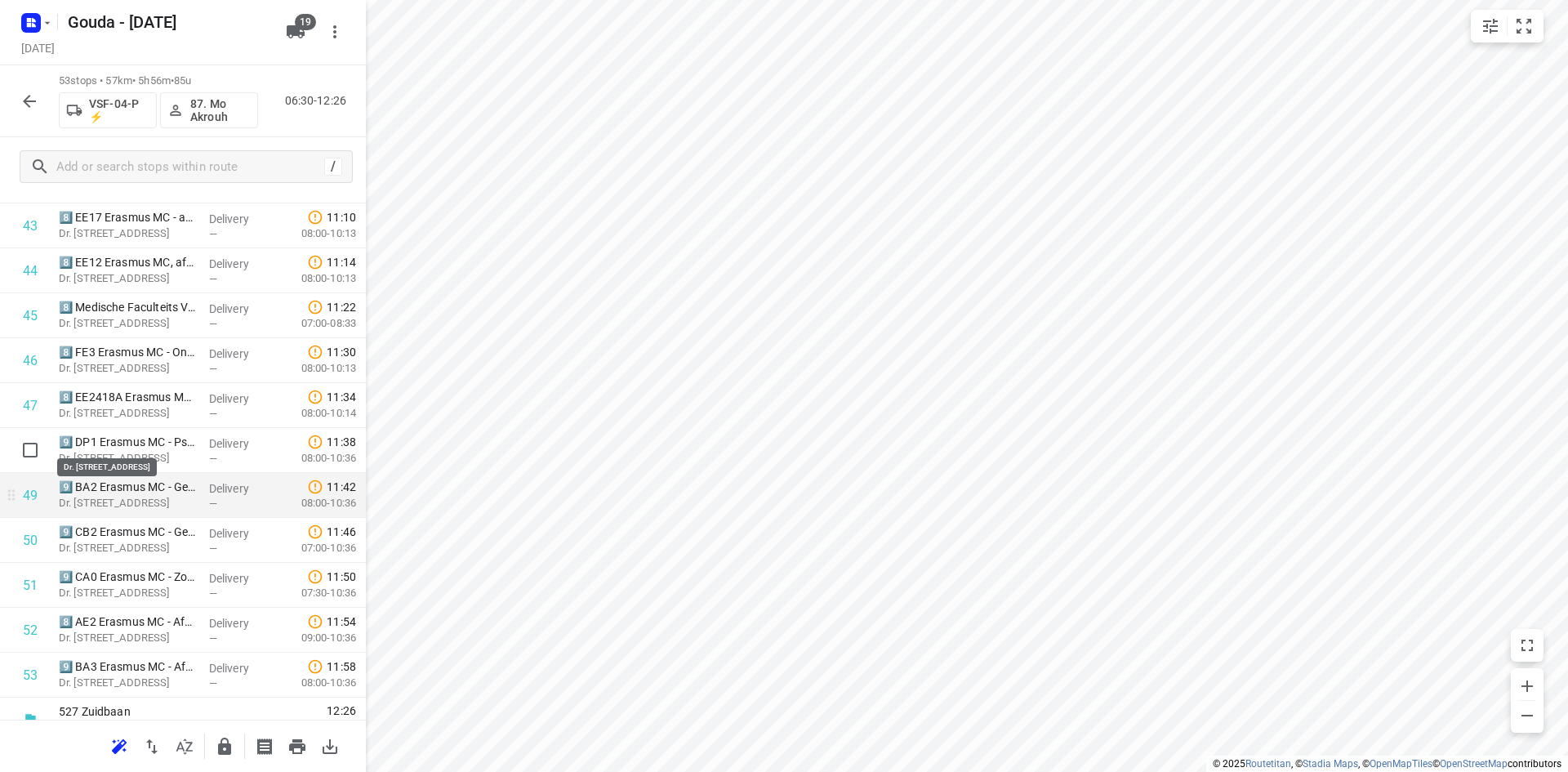
scroll to position [2030, 0]
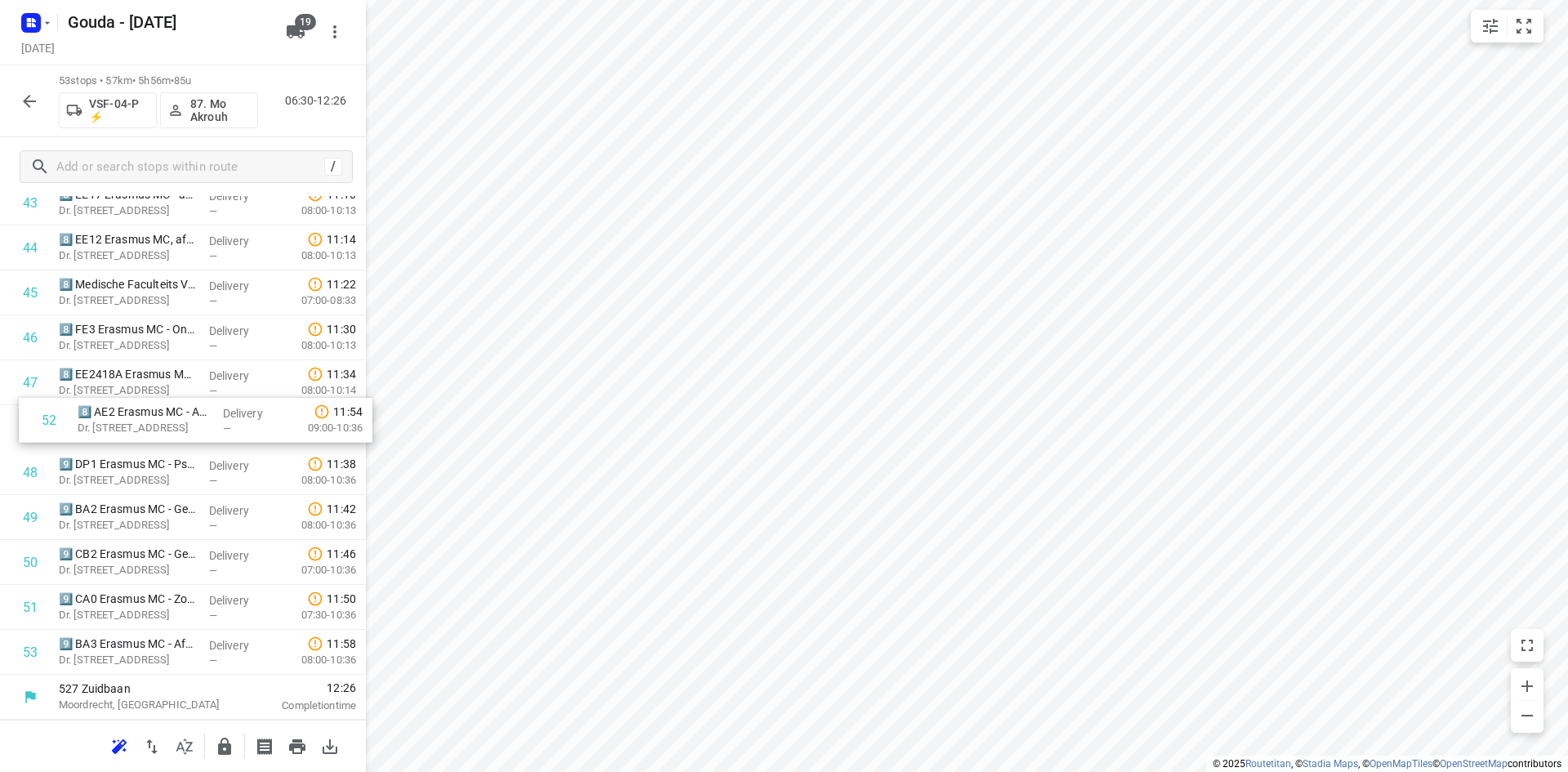
drag, startPoint x: 142, startPoint y: 603, endPoint x: 160, endPoint y: 416, distance: 187.9
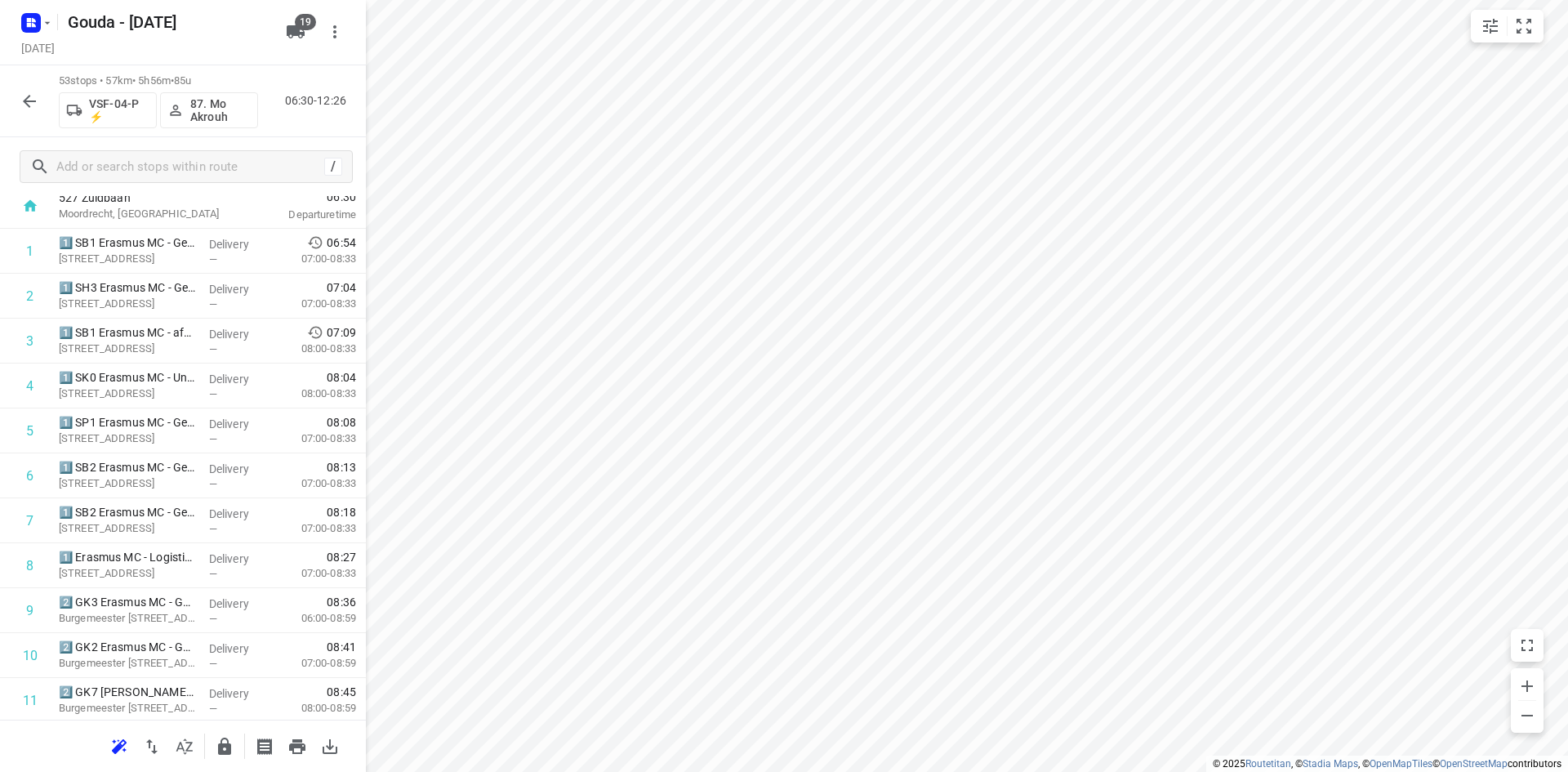
scroll to position [0, 0]
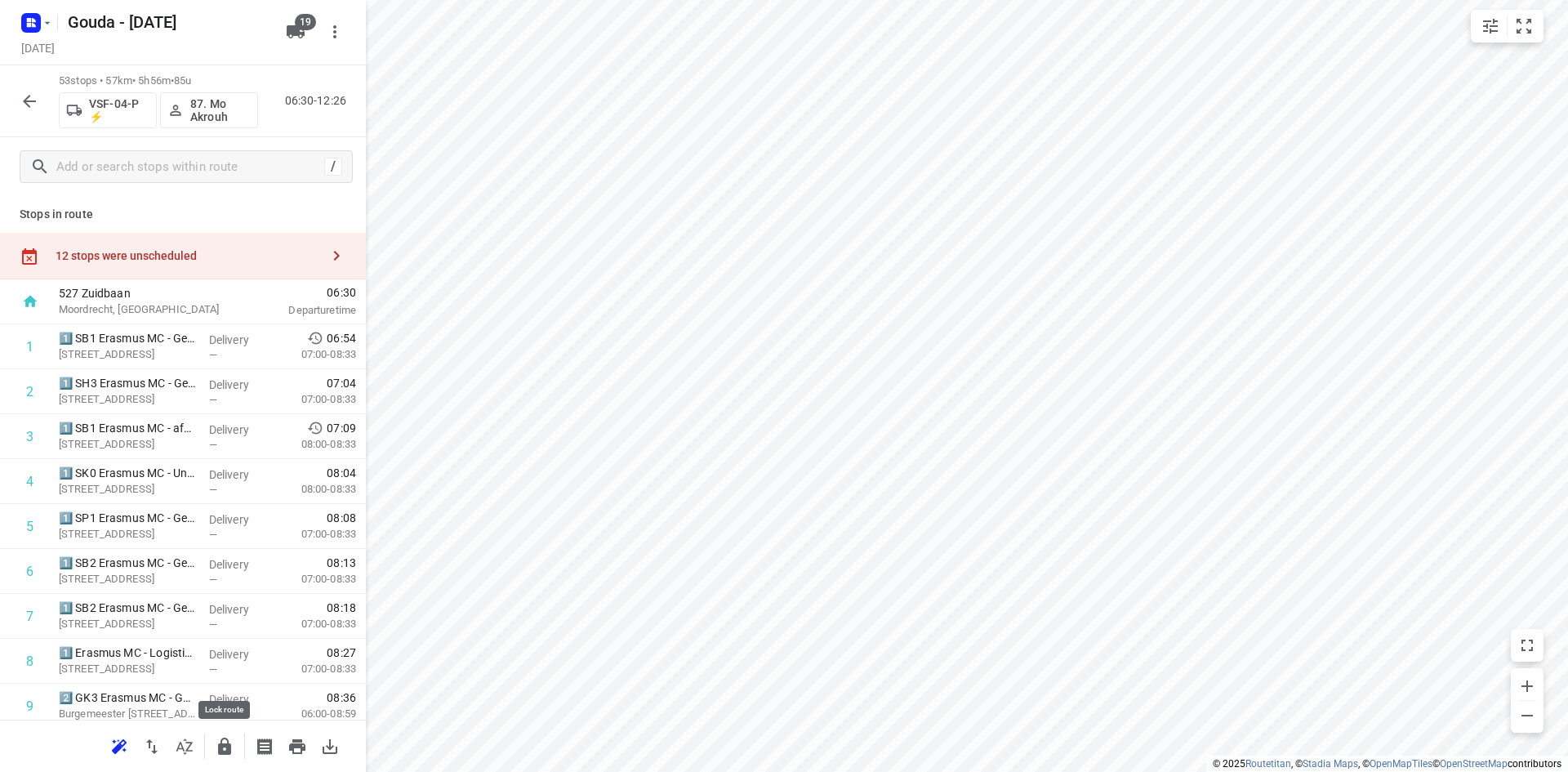
click at [223, 744] on icon "button" at bounding box center [224, 747] width 13 height 18
click at [33, 96] on icon "button" at bounding box center [29, 101] width 20 height 20
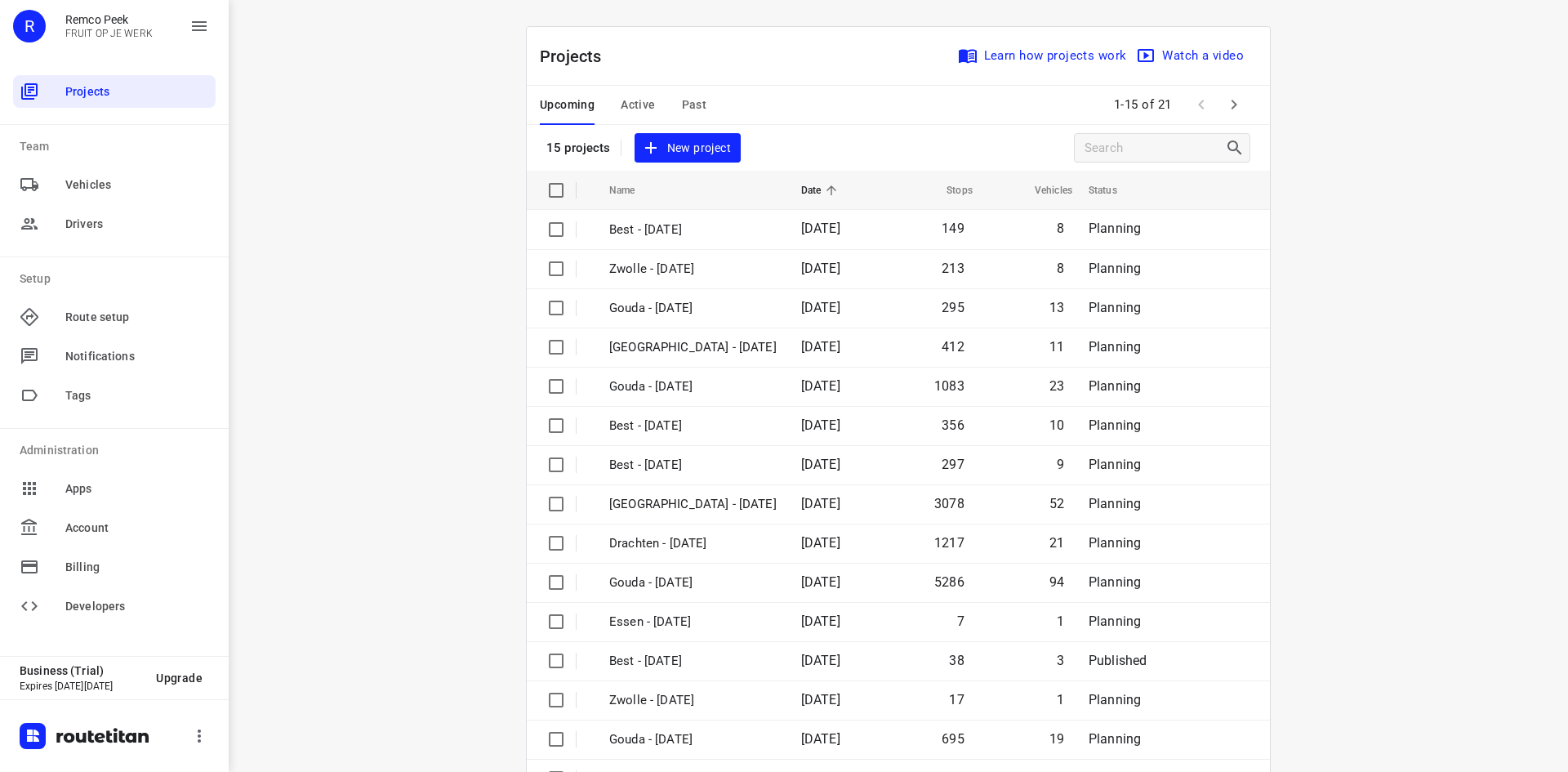
click at [682, 99] on span "Past" at bounding box center [694, 105] width 25 height 21
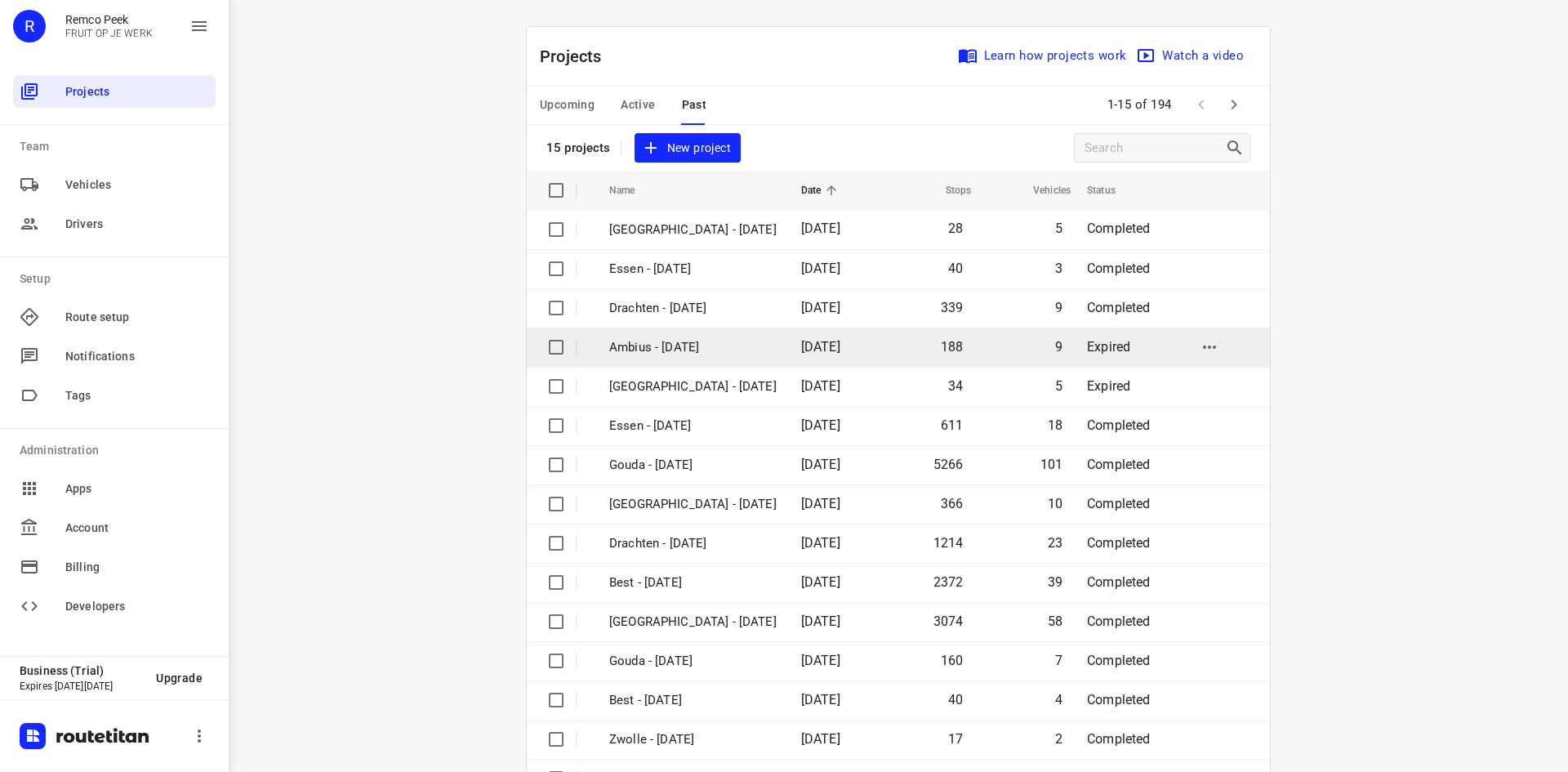
scroll to position [54, 0]
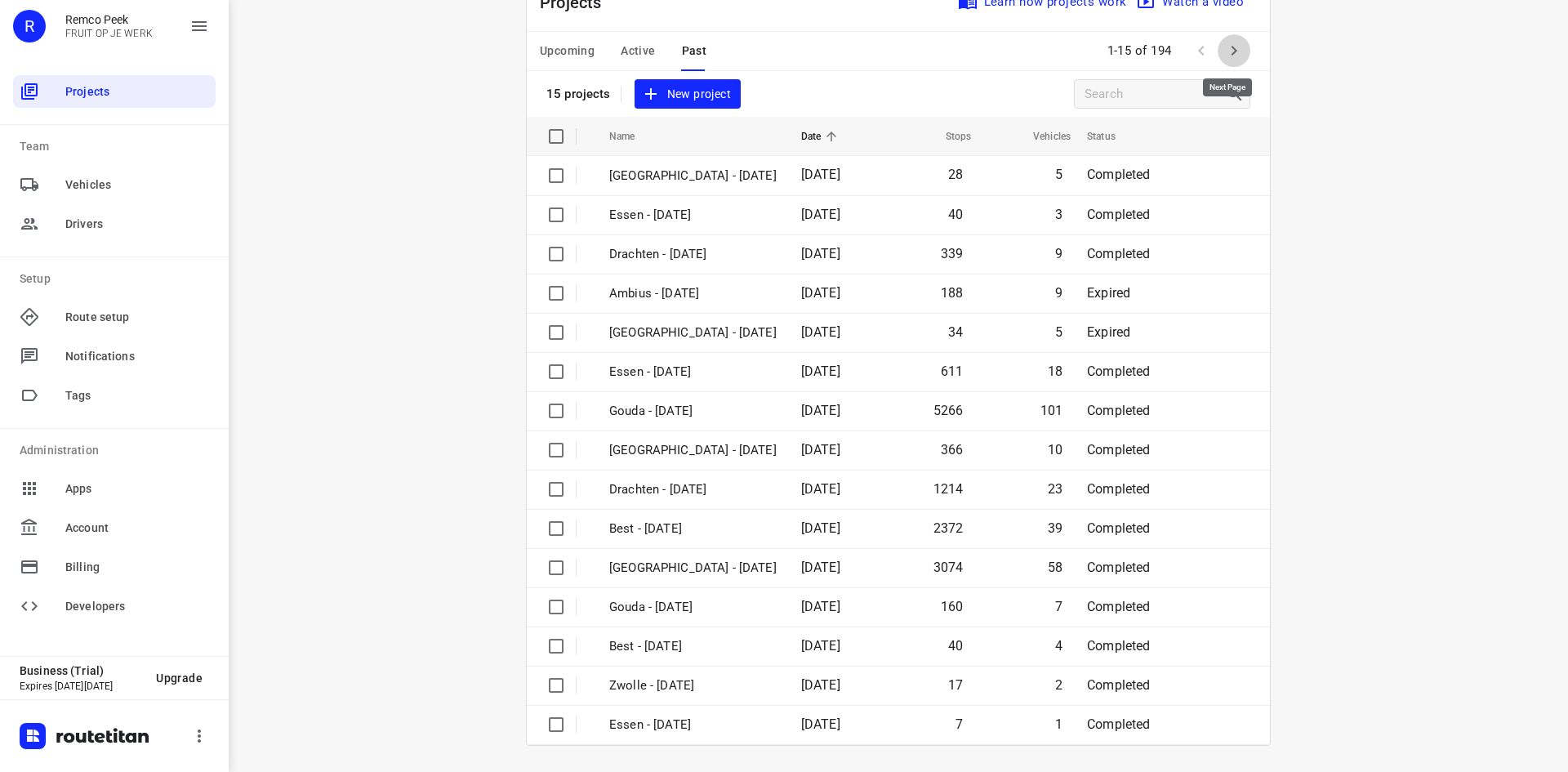
click at [1232, 52] on icon "button" at bounding box center [1233, 51] width 20 height 20
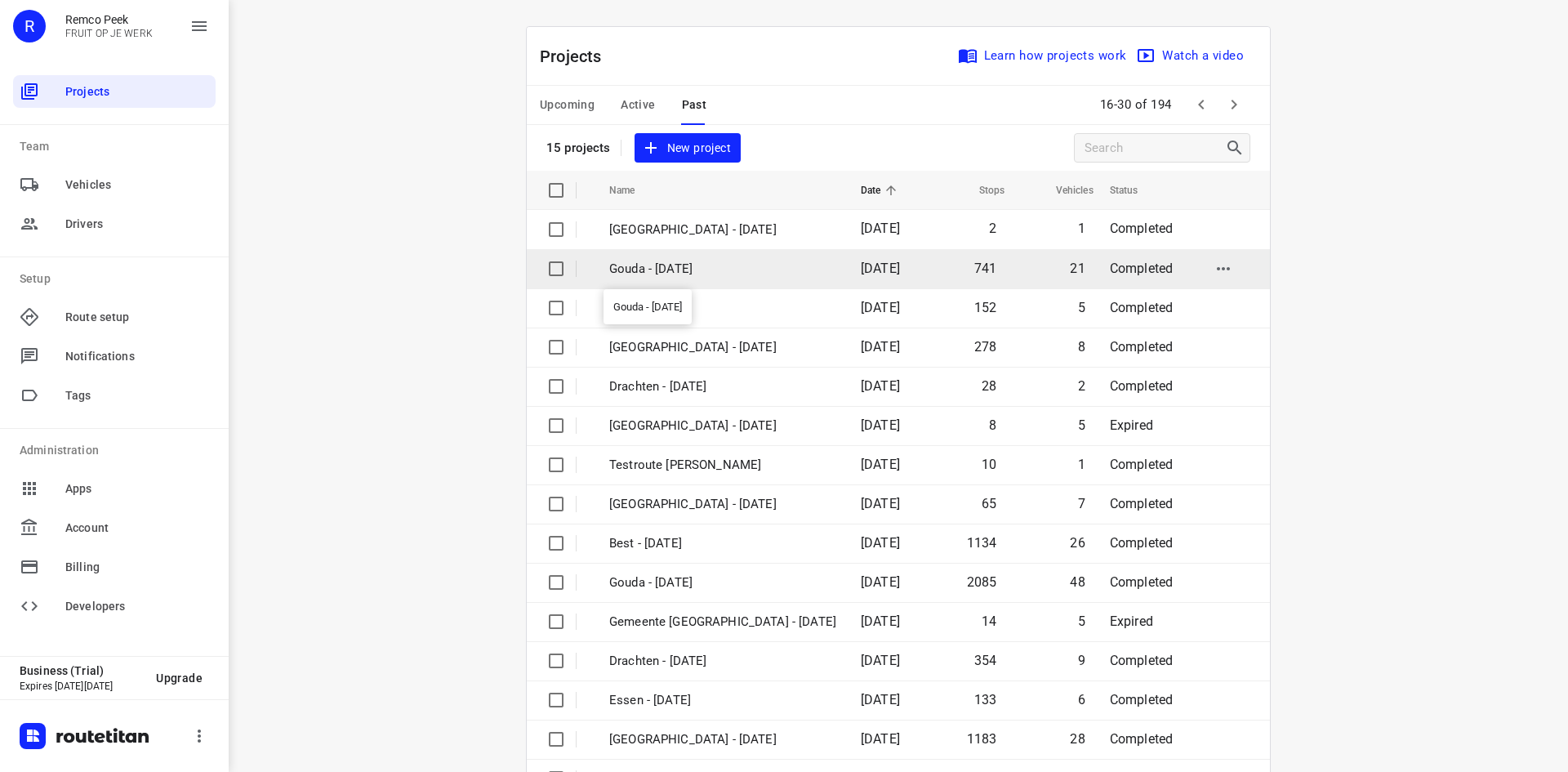
click at [680, 250] on td "Gouda - [DATE]" at bounding box center [720, 269] width 254 height 39
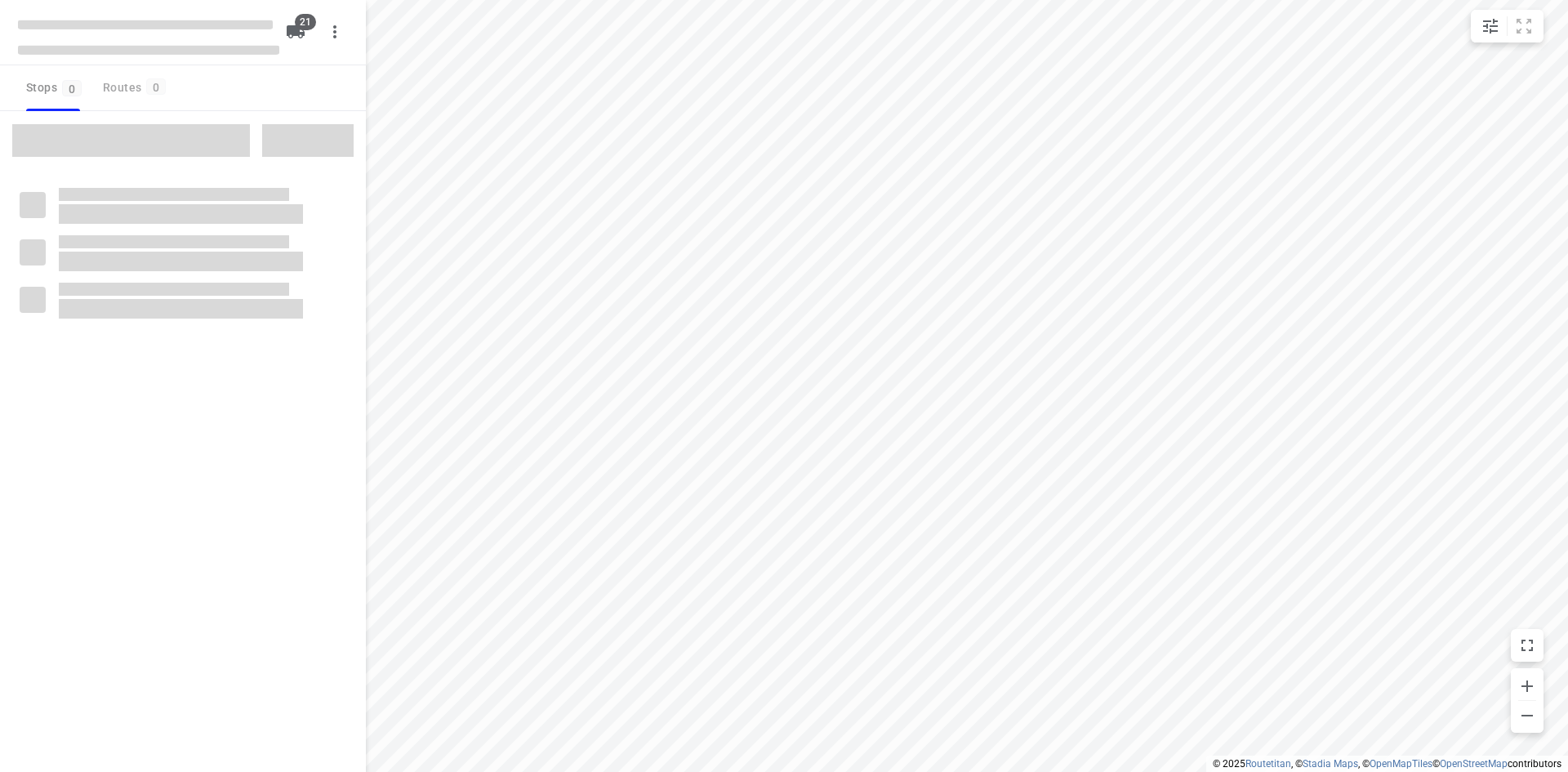
checkbox input "true"
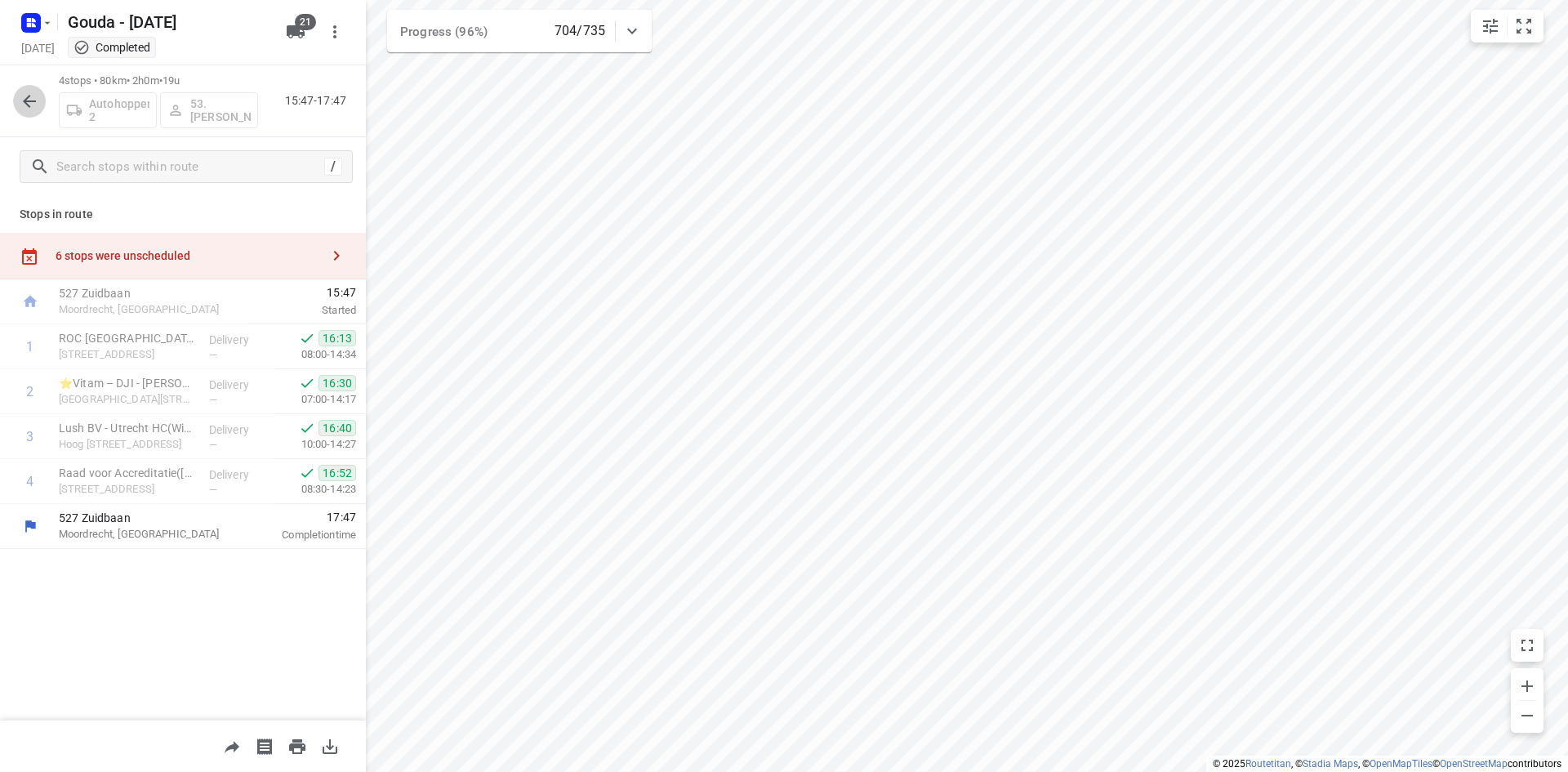
click at [34, 96] on icon "button" at bounding box center [29, 101] width 20 height 20
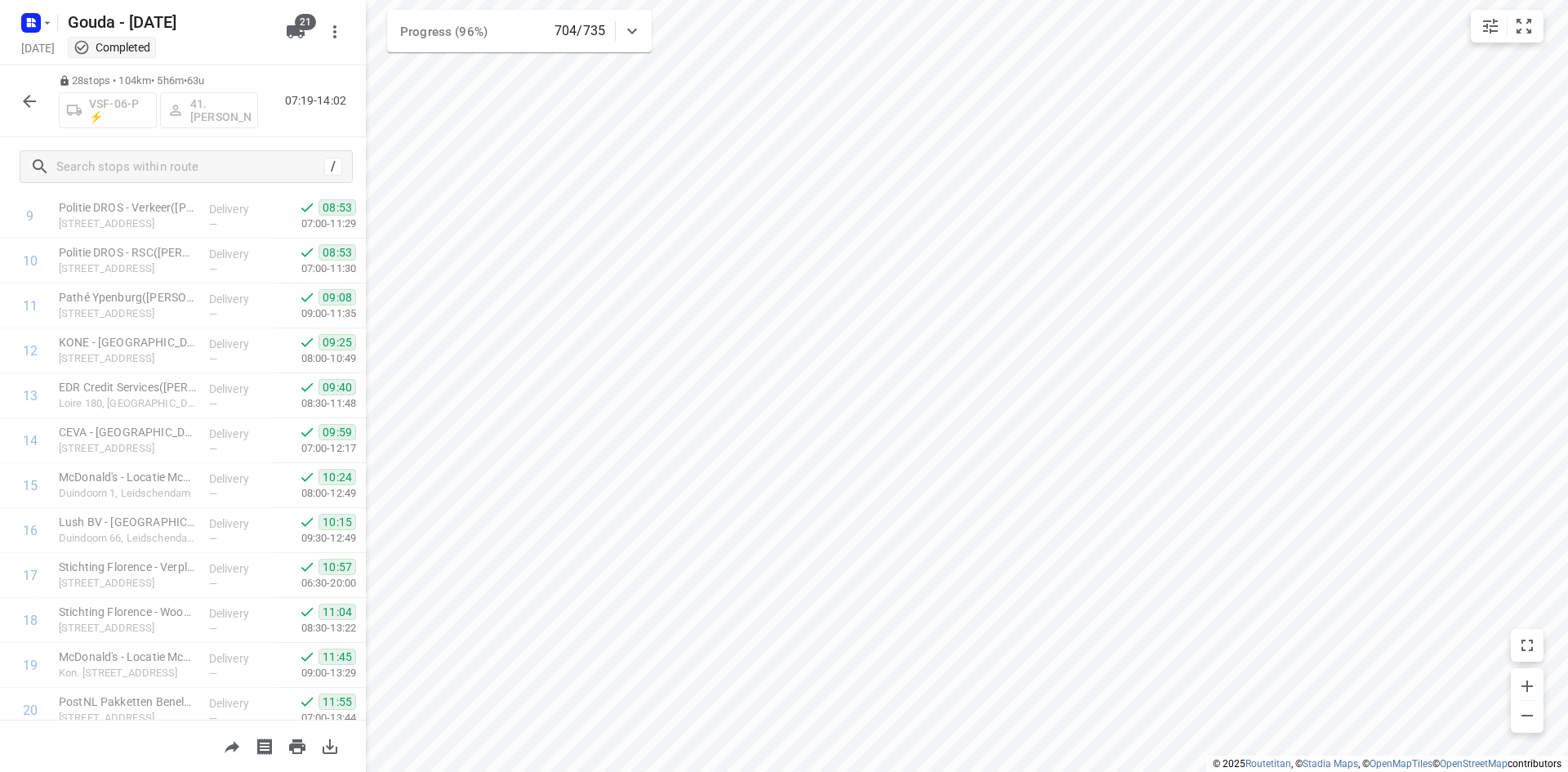
scroll to position [907, 0]
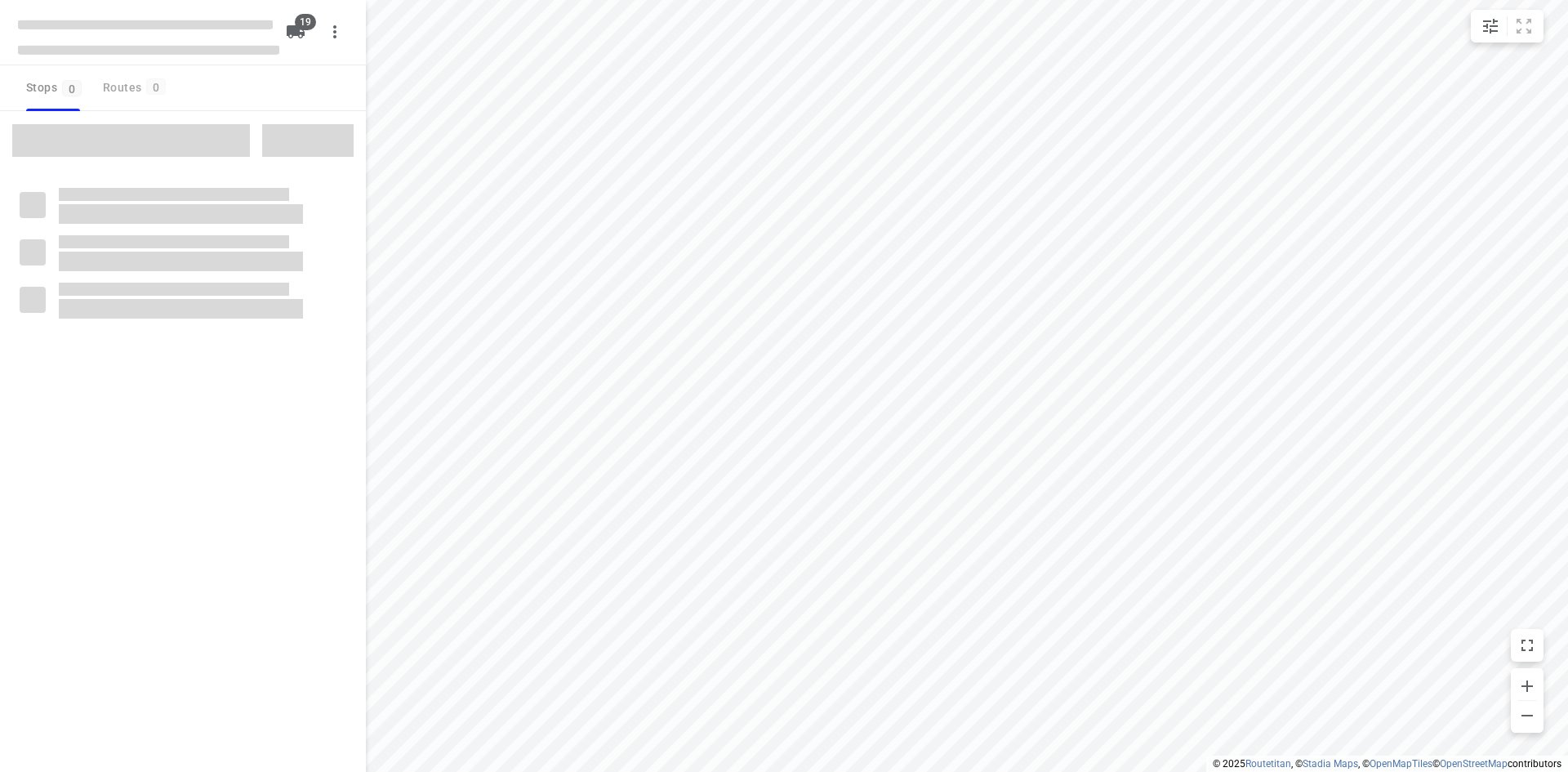
checkbox input "true"
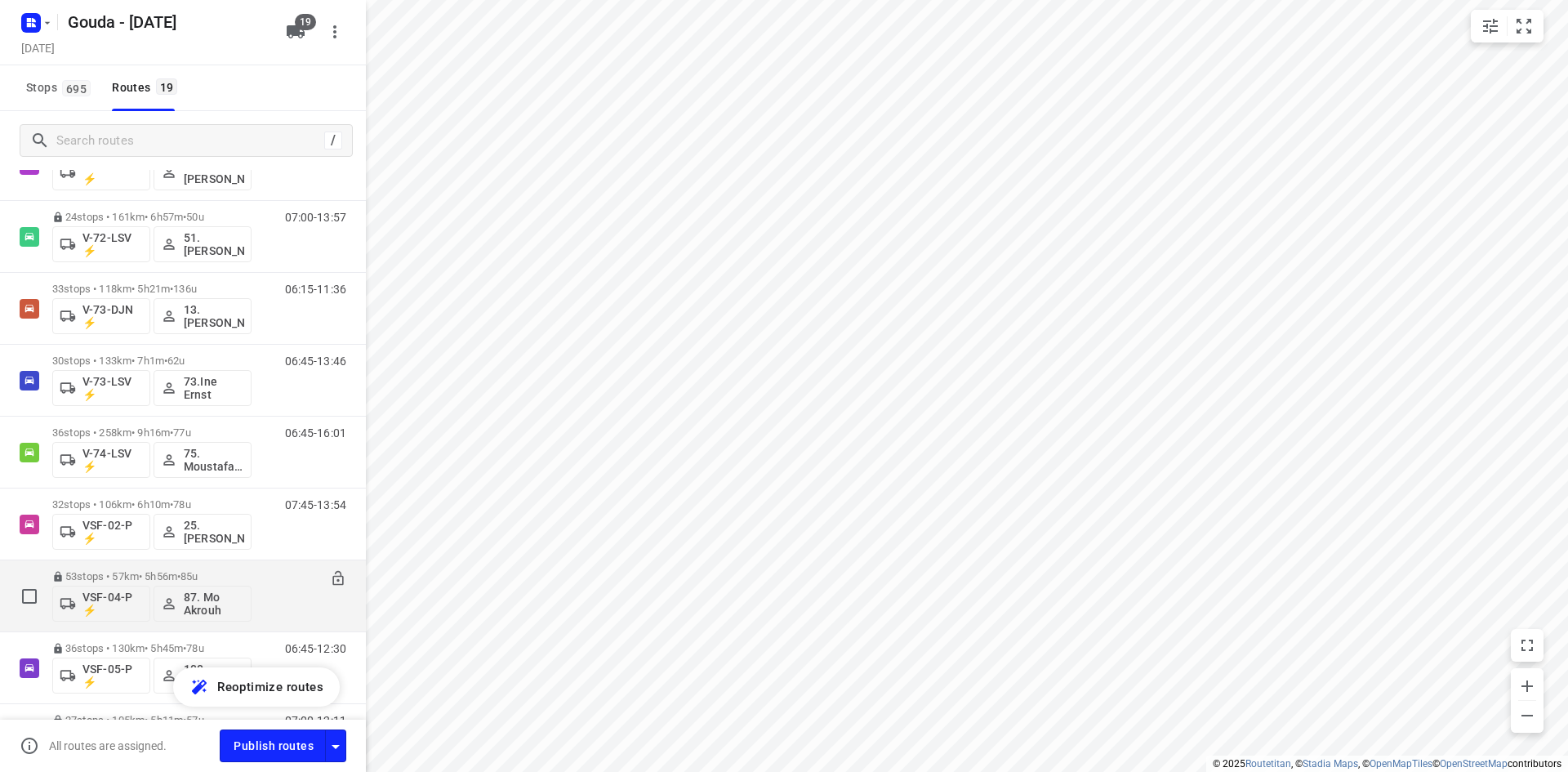
scroll to position [965, 0]
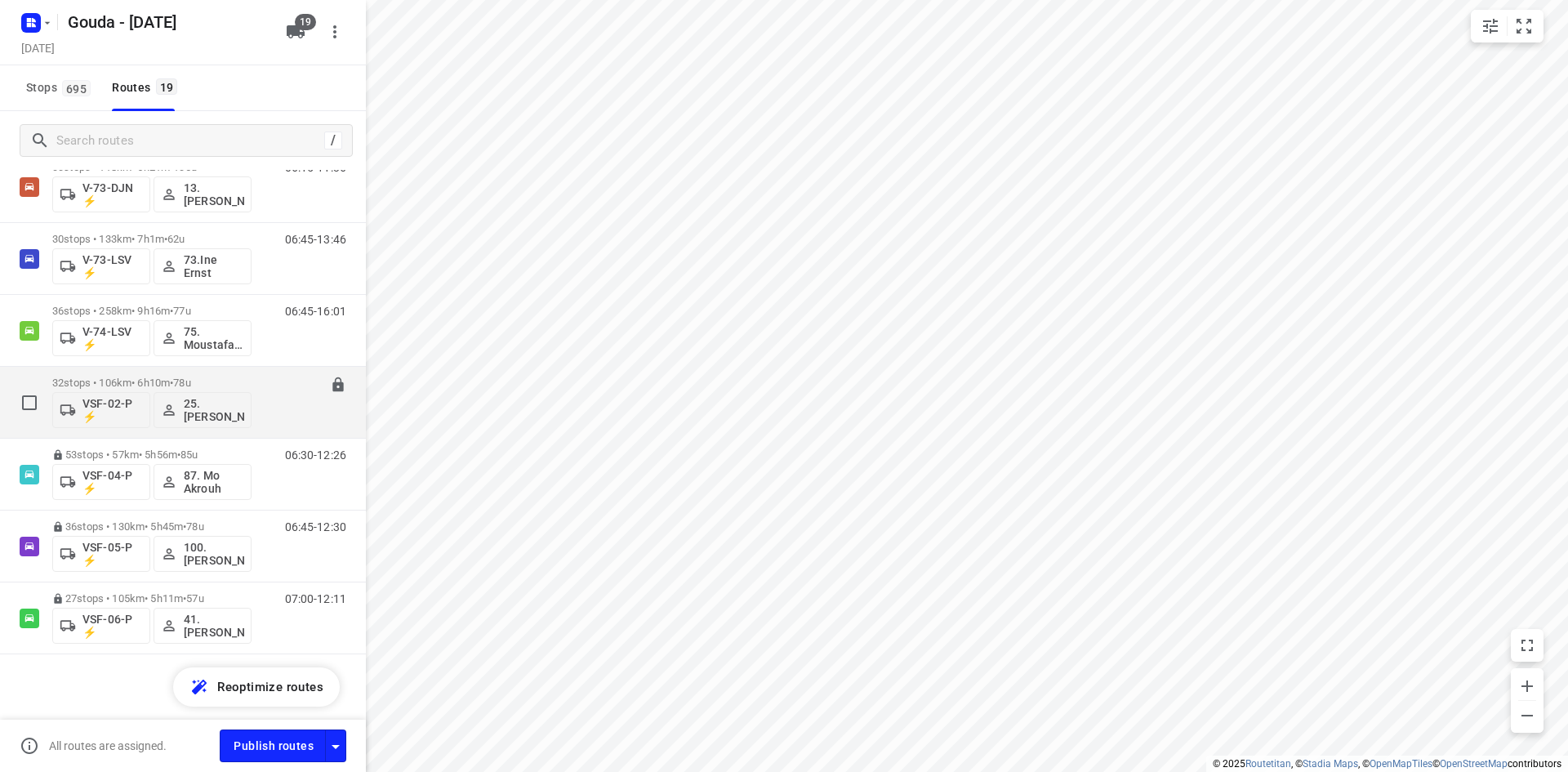
click at [266, 367] on div "32 stops • 106km • 6h10m • 78u VSF-02-P ⚡ 25. [PERSON_NAME] 07:45-13:54" at bounding box center [183, 402] width 366 height 71
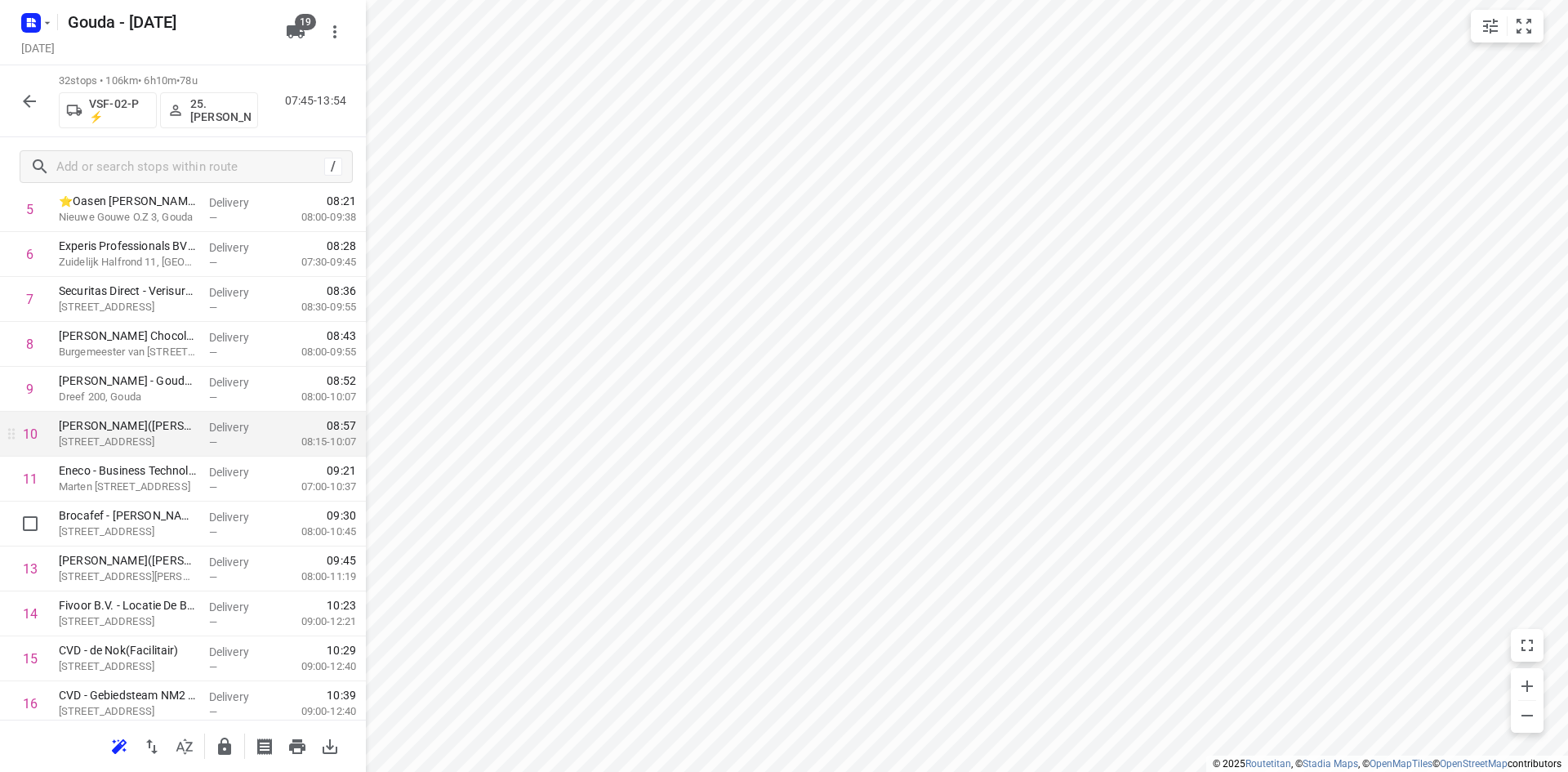
scroll to position [327, 0]
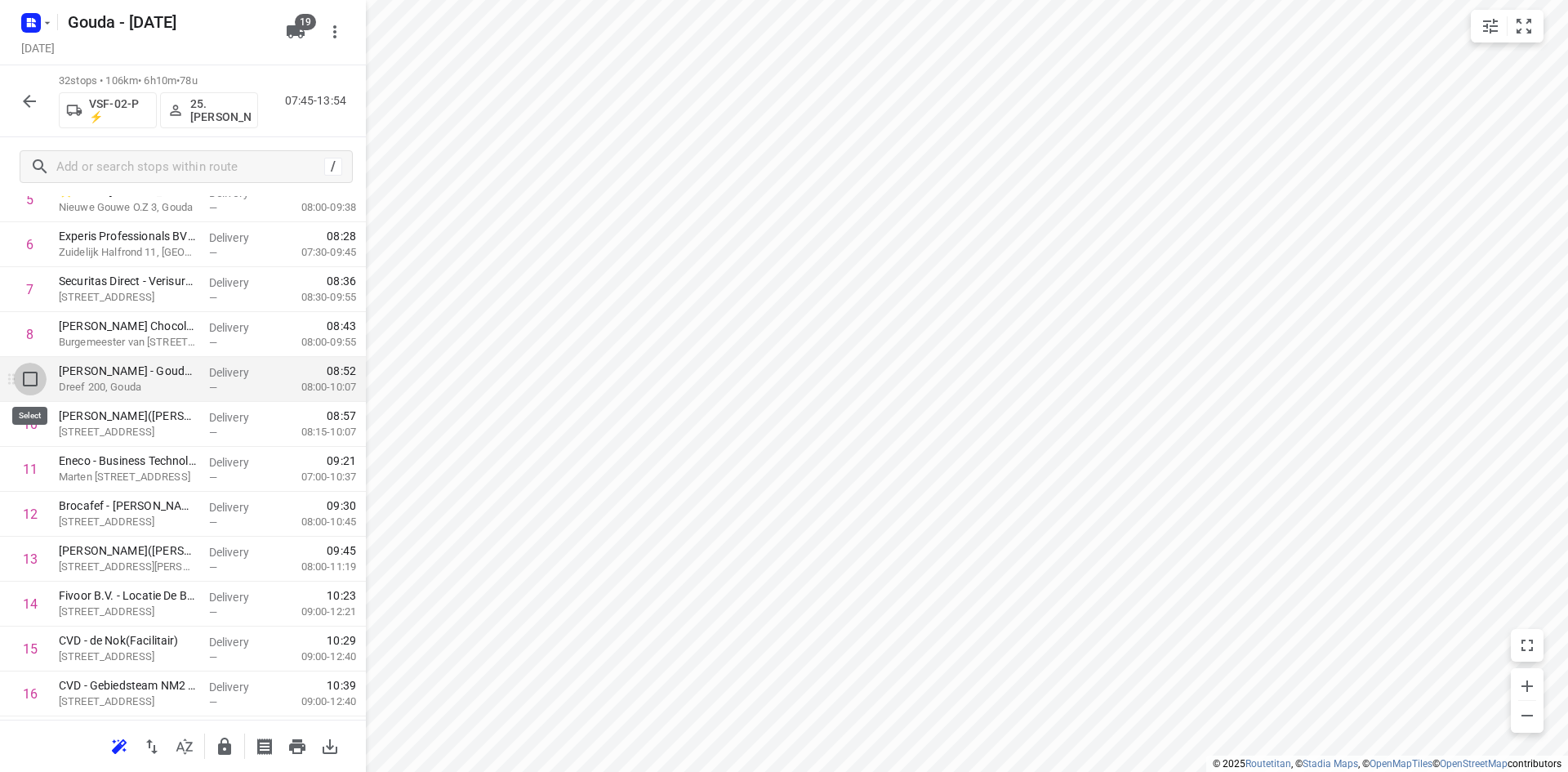
drag, startPoint x: 37, startPoint y: 378, endPoint x: 36, endPoint y: 408, distance: 30.0
click at [37, 377] on input "checkbox" at bounding box center [29, 379] width 32 height 32
checkbox input "true"
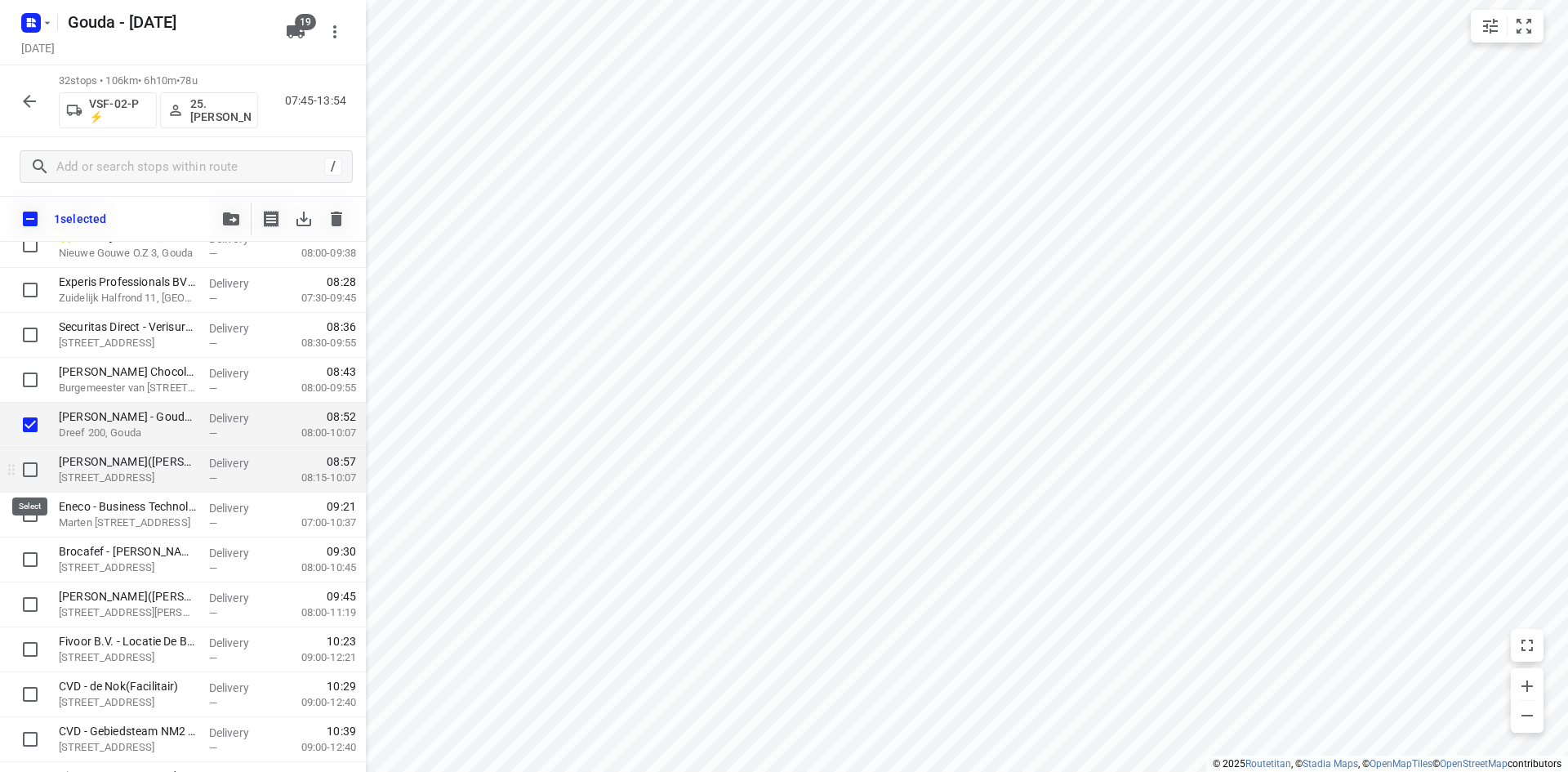
click at [27, 471] on input "checkbox" at bounding box center [29, 469] width 32 height 32
checkbox input "true"
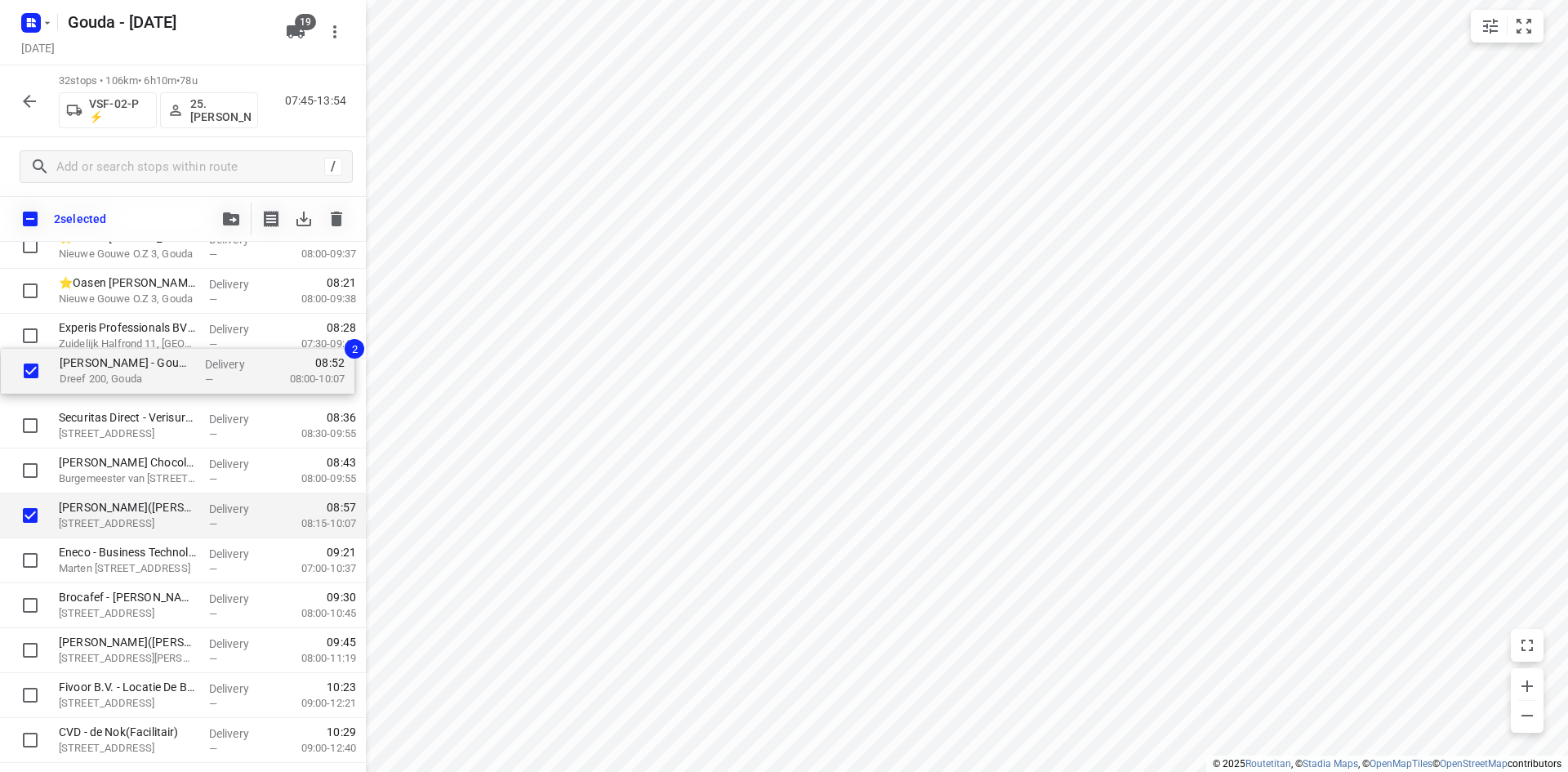
scroll to position [275, 0]
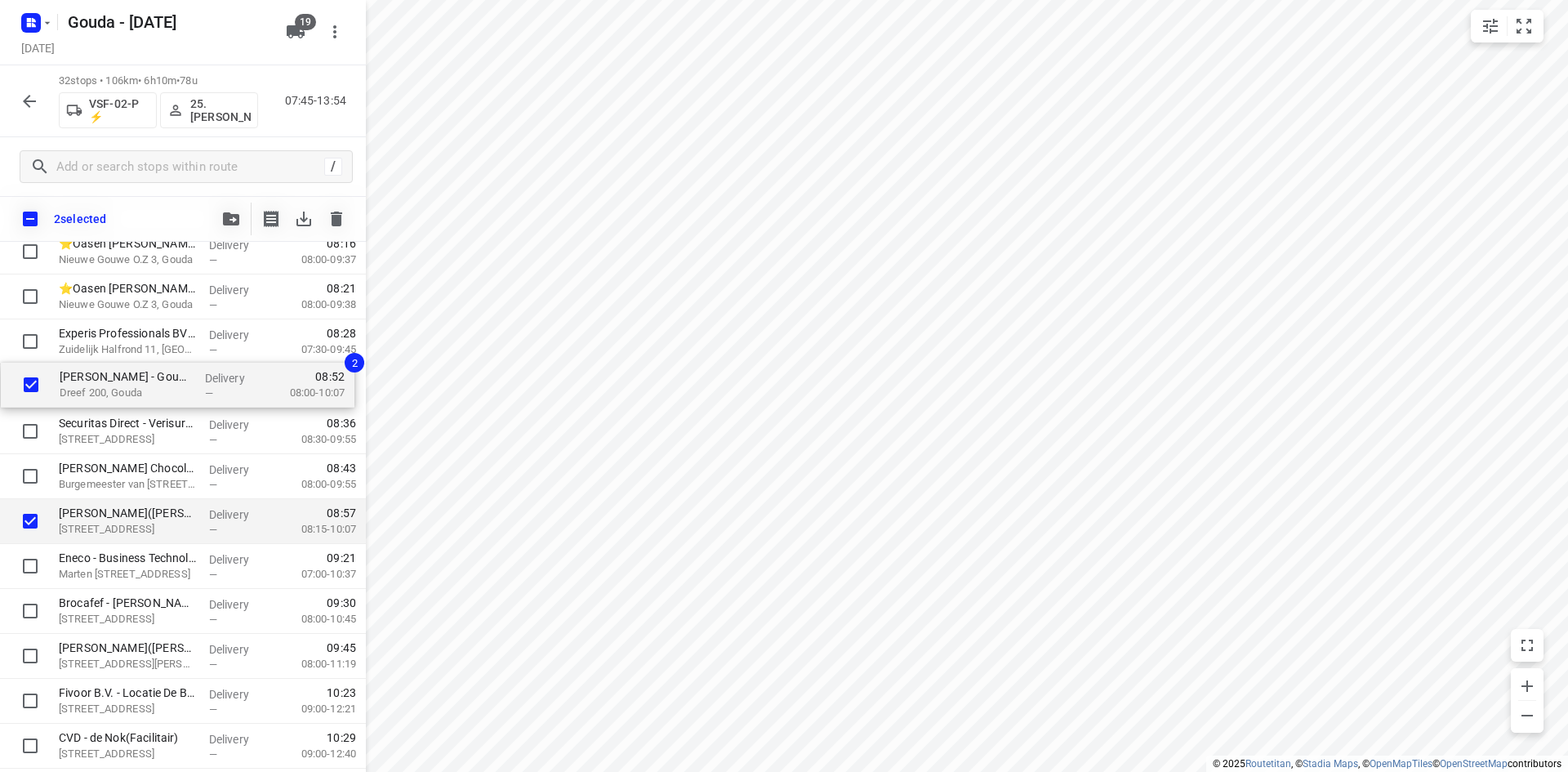
drag, startPoint x: 131, startPoint y: 423, endPoint x: 135, endPoint y: 378, distance: 45.2
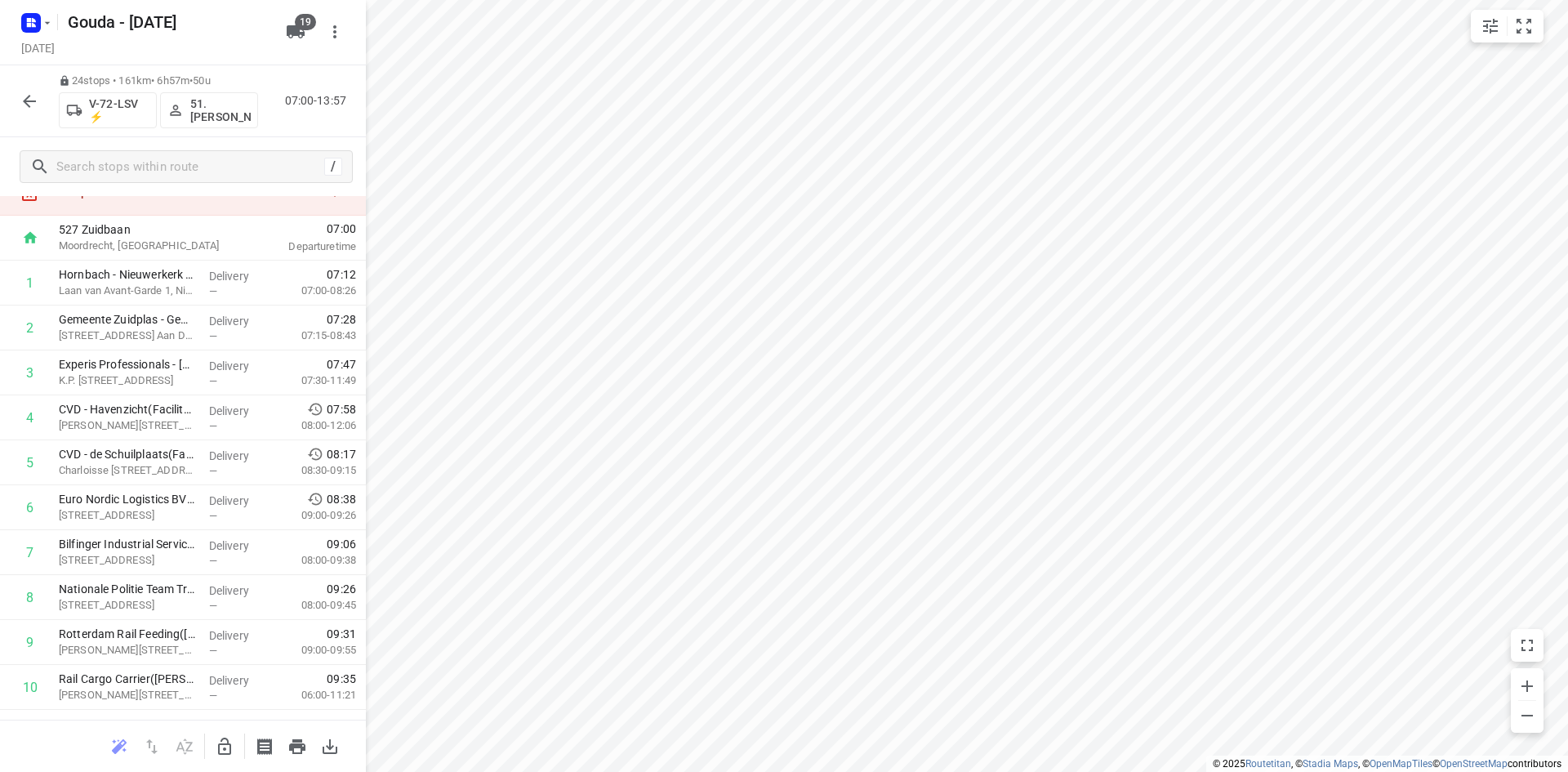
scroll to position [0, 0]
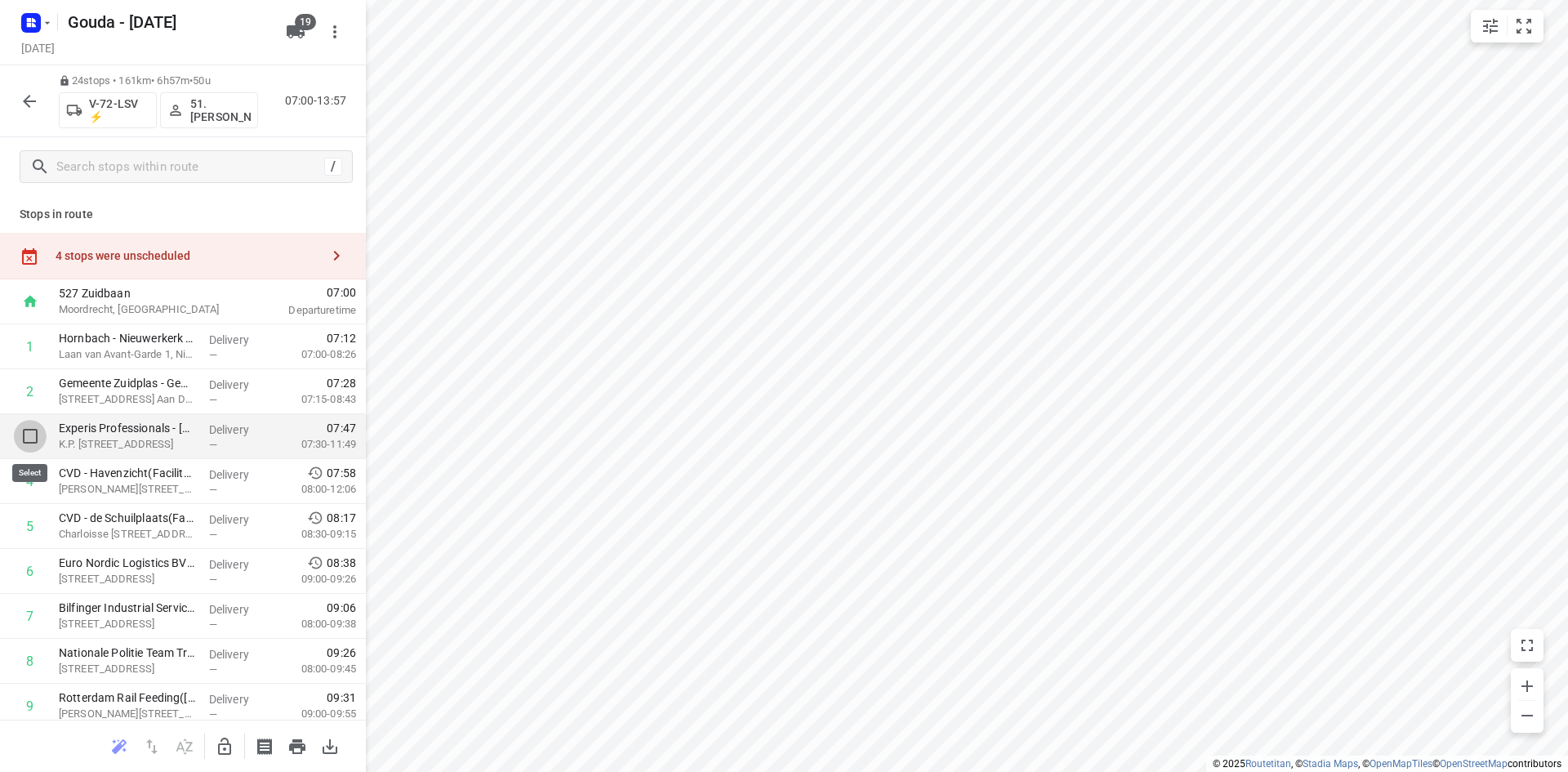
click at [22, 428] on input "checkbox" at bounding box center [29, 435] width 32 height 32
checkbox input "true"
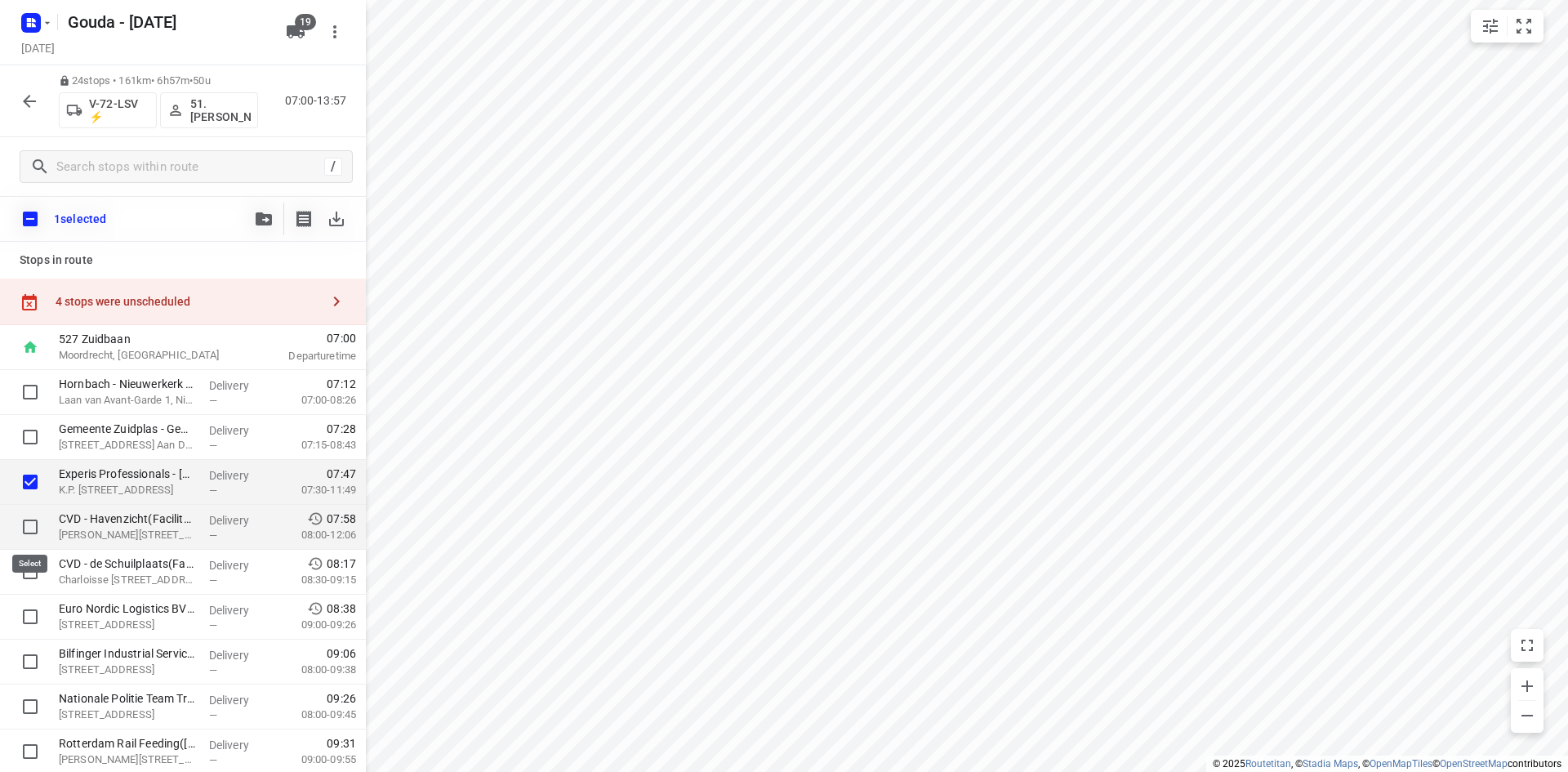
click at [37, 521] on input "checkbox" at bounding box center [29, 526] width 32 height 32
checkbox input "true"
click at [252, 215] on button "button" at bounding box center [263, 218] width 32 height 32
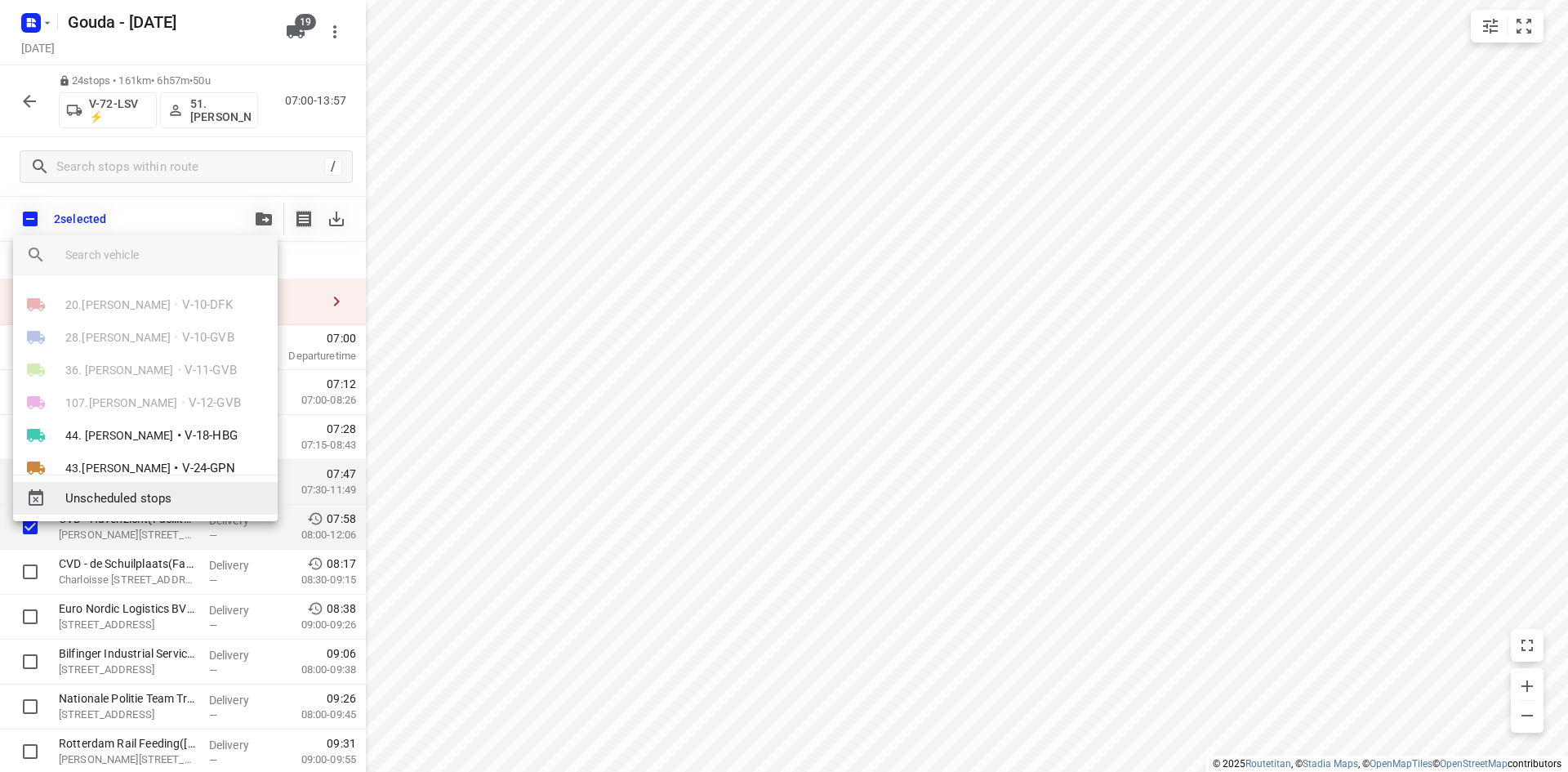
click at [155, 494] on span "Unscheduled stops" at bounding box center [165, 498] width 200 height 19
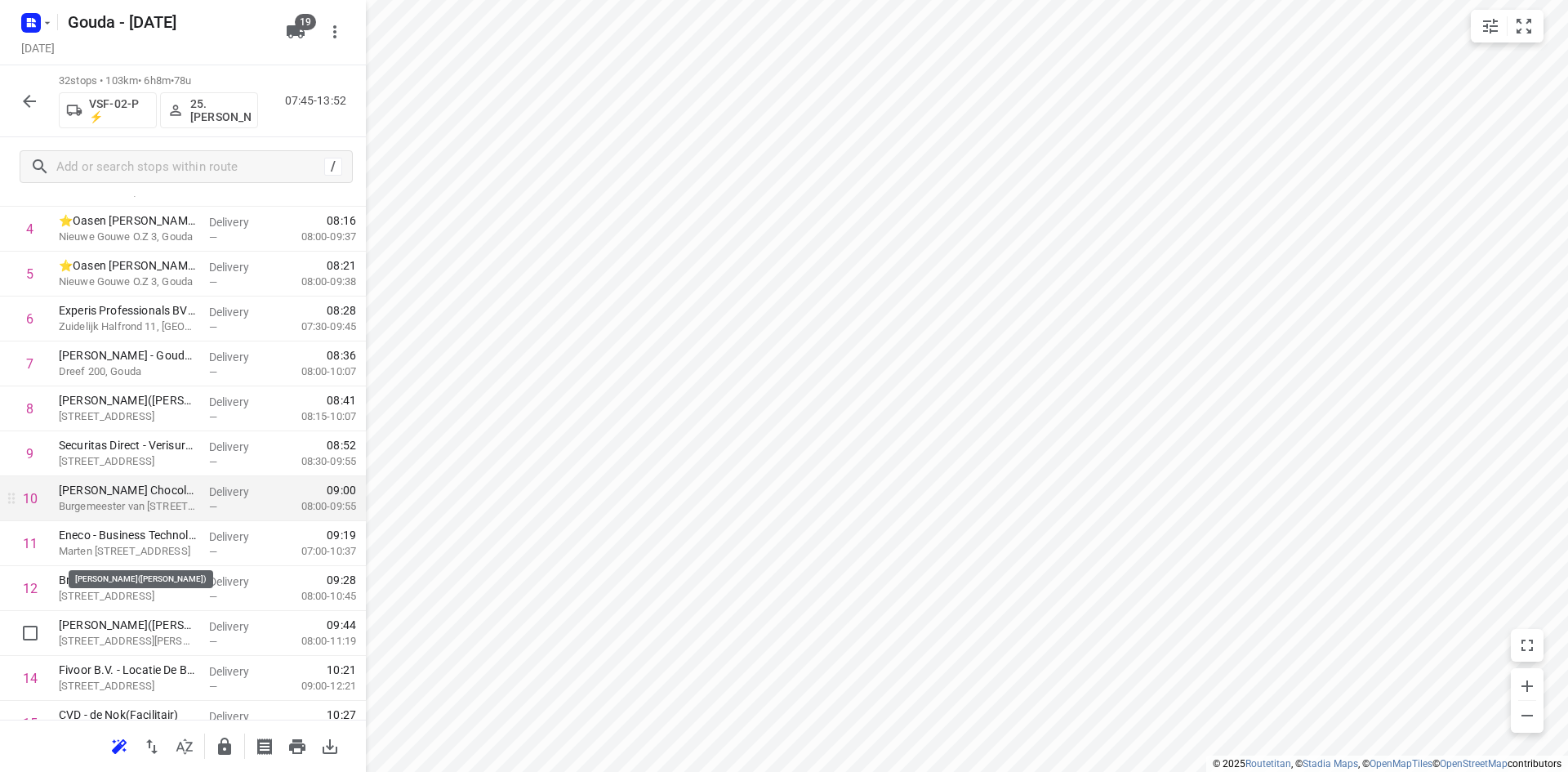
scroll to position [327, 0]
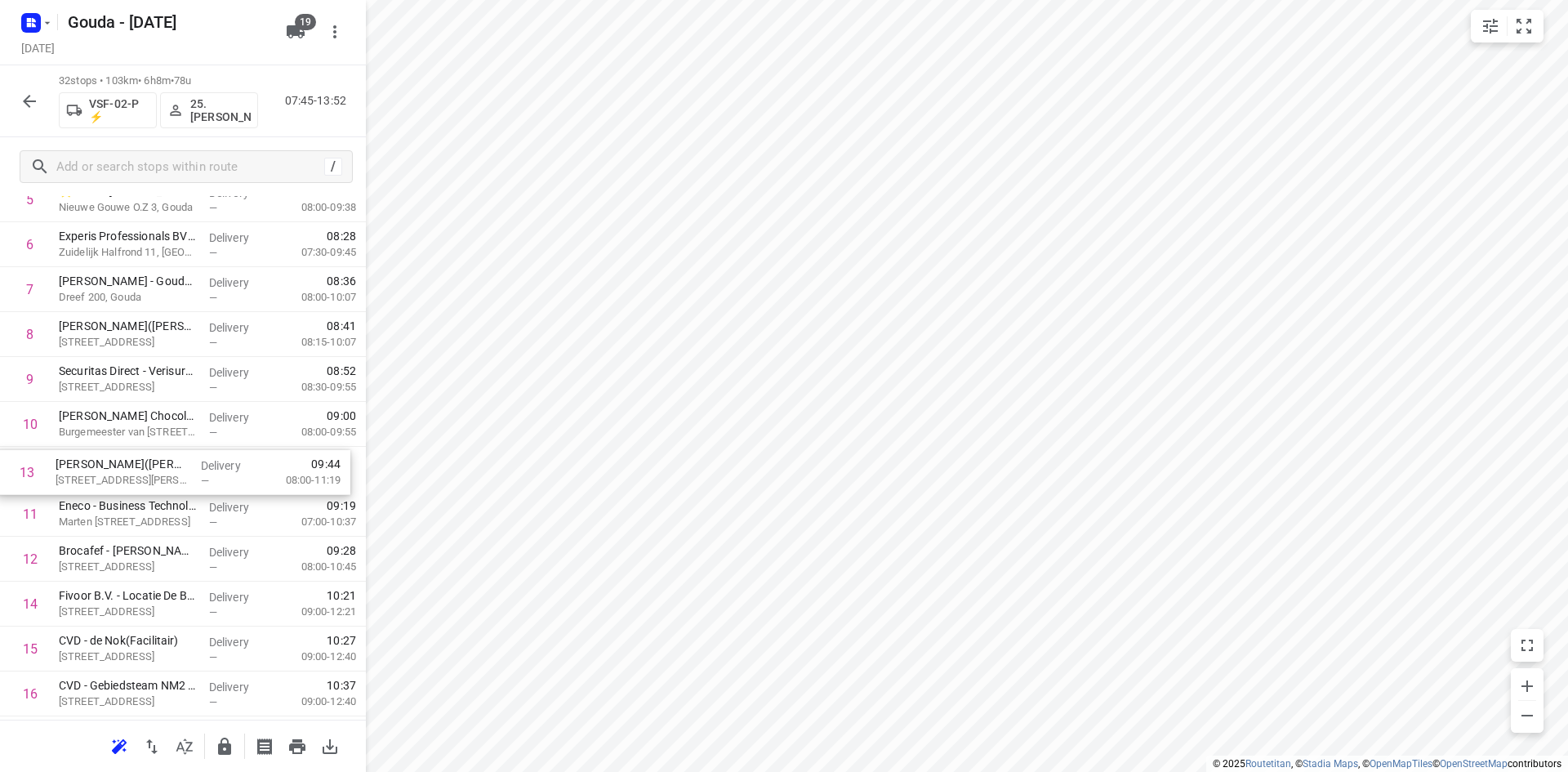
drag, startPoint x: 165, startPoint y: 566, endPoint x: 160, endPoint y: 472, distance: 94.1
click at [160, 472] on div "1 Texo Trade Services BV(Angela van der Elst) Oostbaan 601, Moordrecht Delivery…" at bounding box center [183, 715] width 366 height 1437
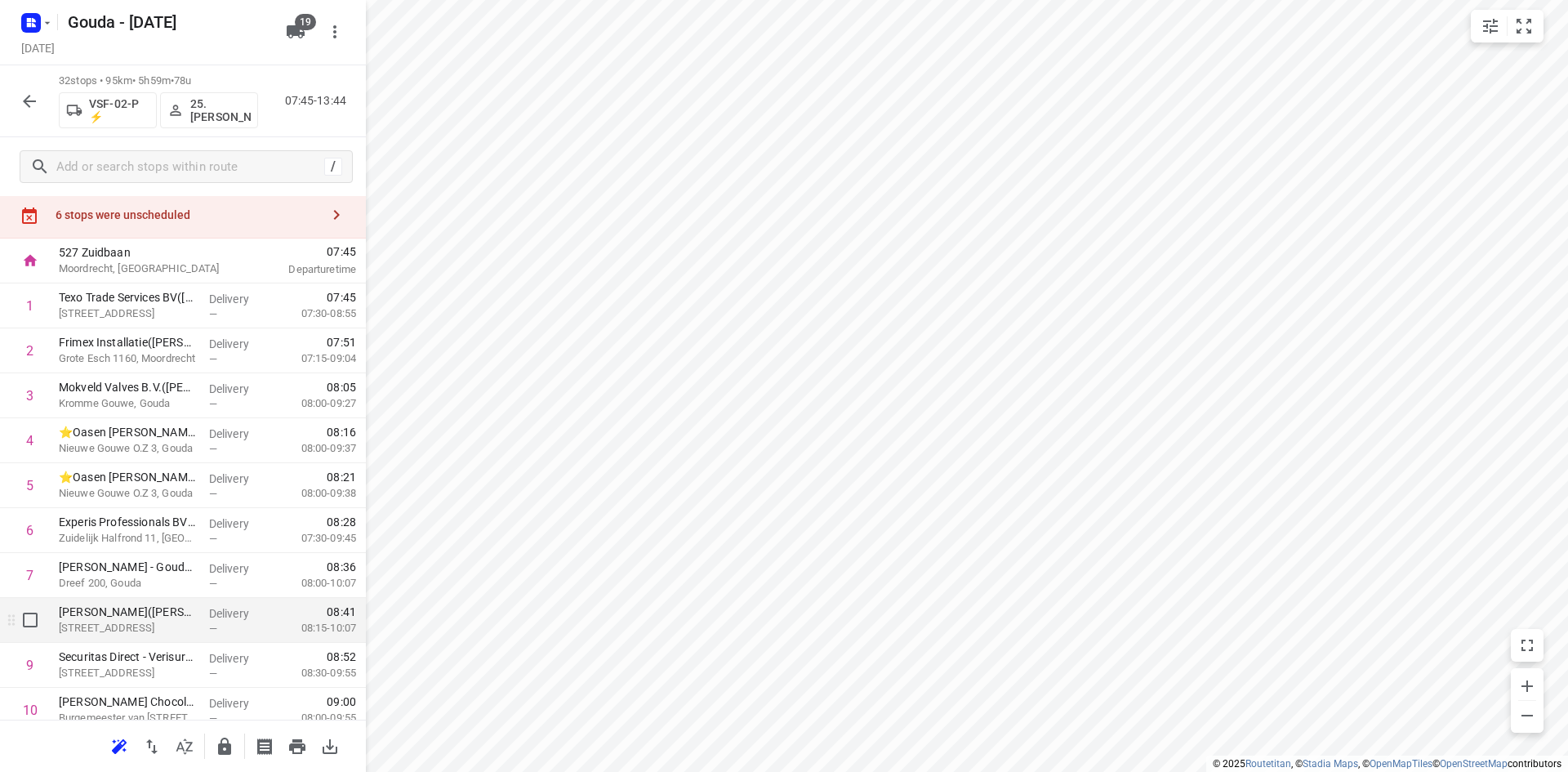
scroll to position [0, 0]
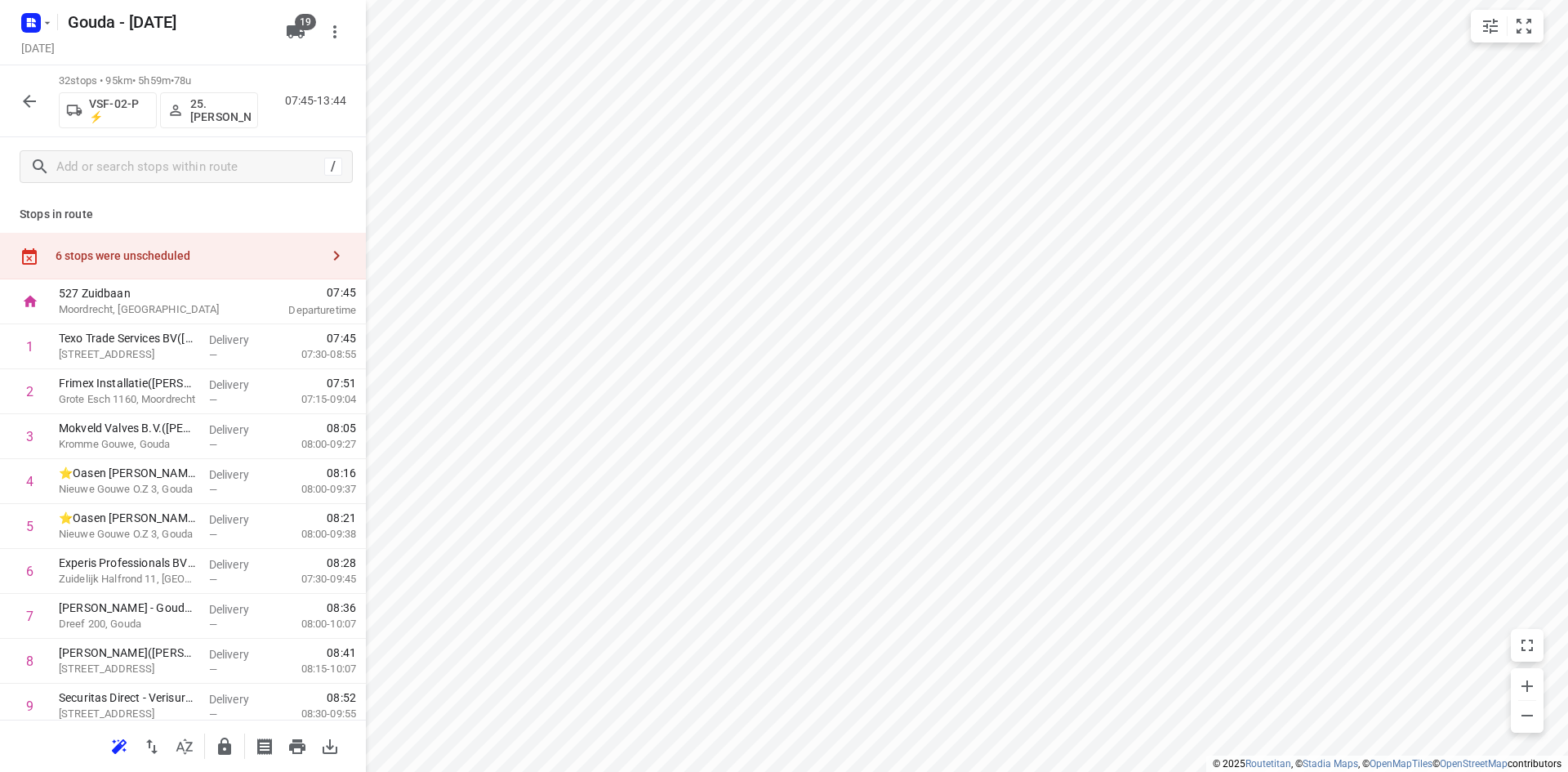
click at [209, 260] on div "6 stops were unscheduled" at bounding box center [188, 255] width 264 height 13
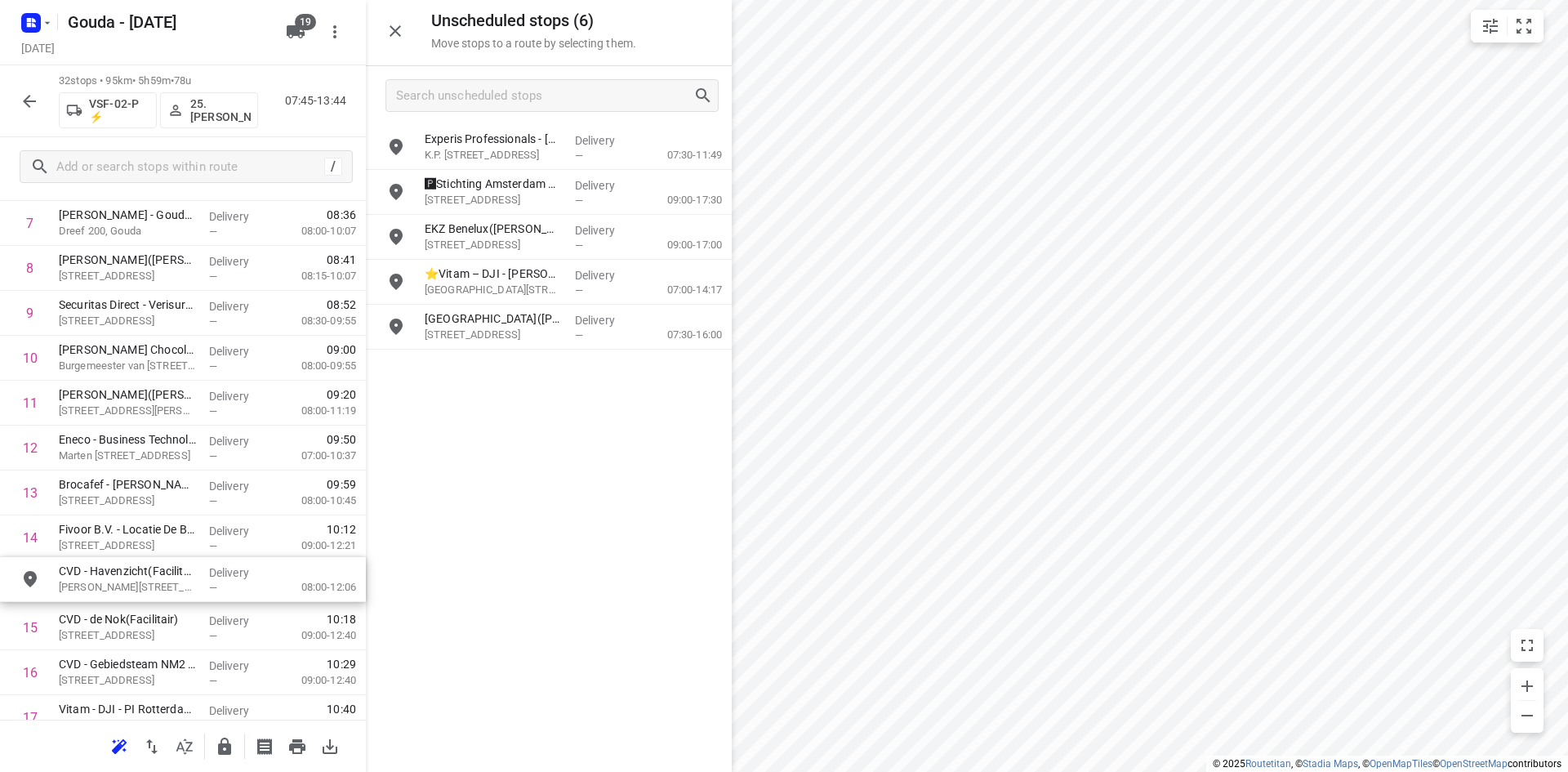
scroll to position [400, 0]
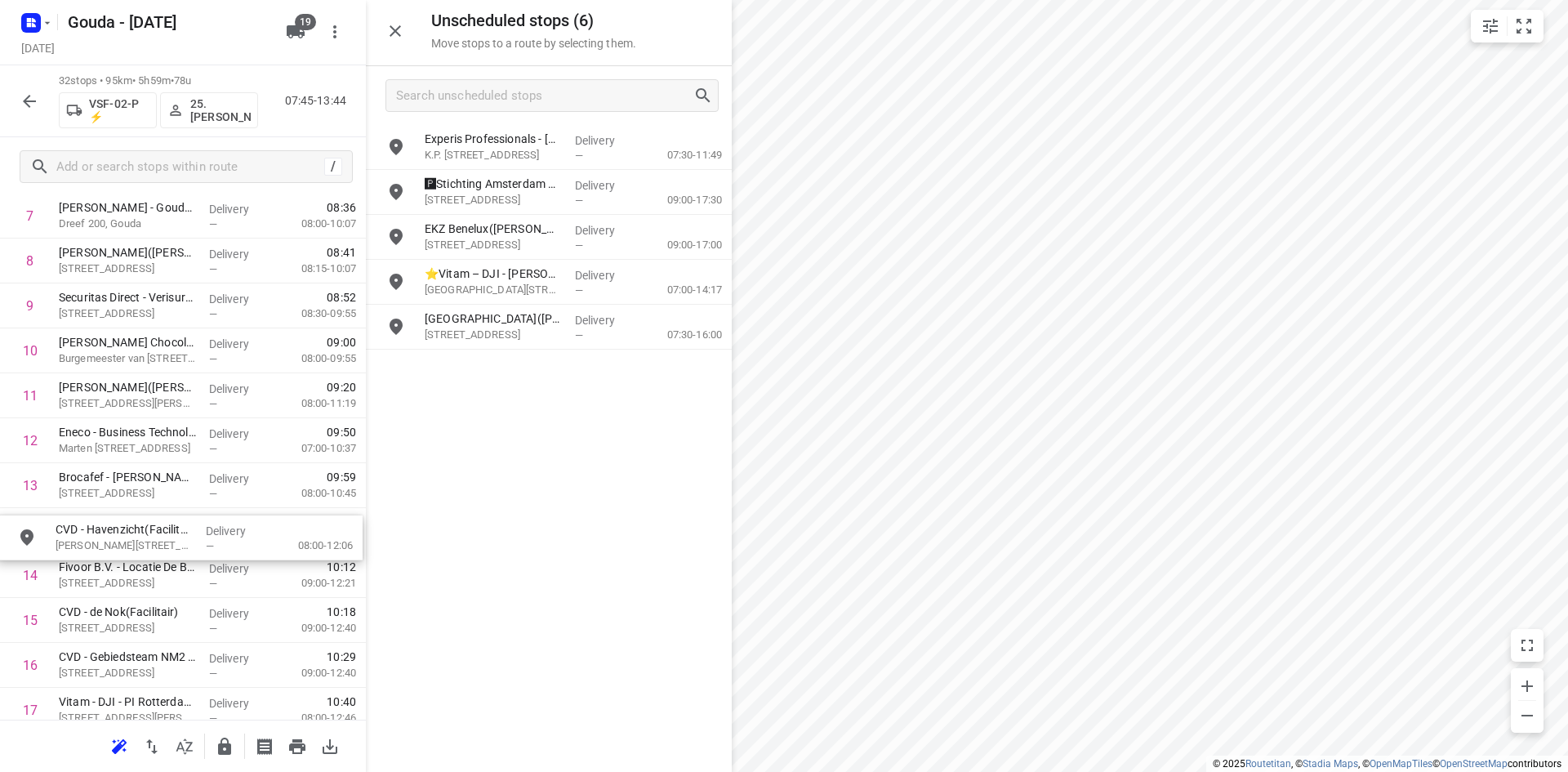
drag, startPoint x: 508, startPoint y: 206, endPoint x: 131, endPoint y: 559, distance: 516.5
drag, startPoint x: 512, startPoint y: 147, endPoint x: 145, endPoint y: 540, distance: 537.7
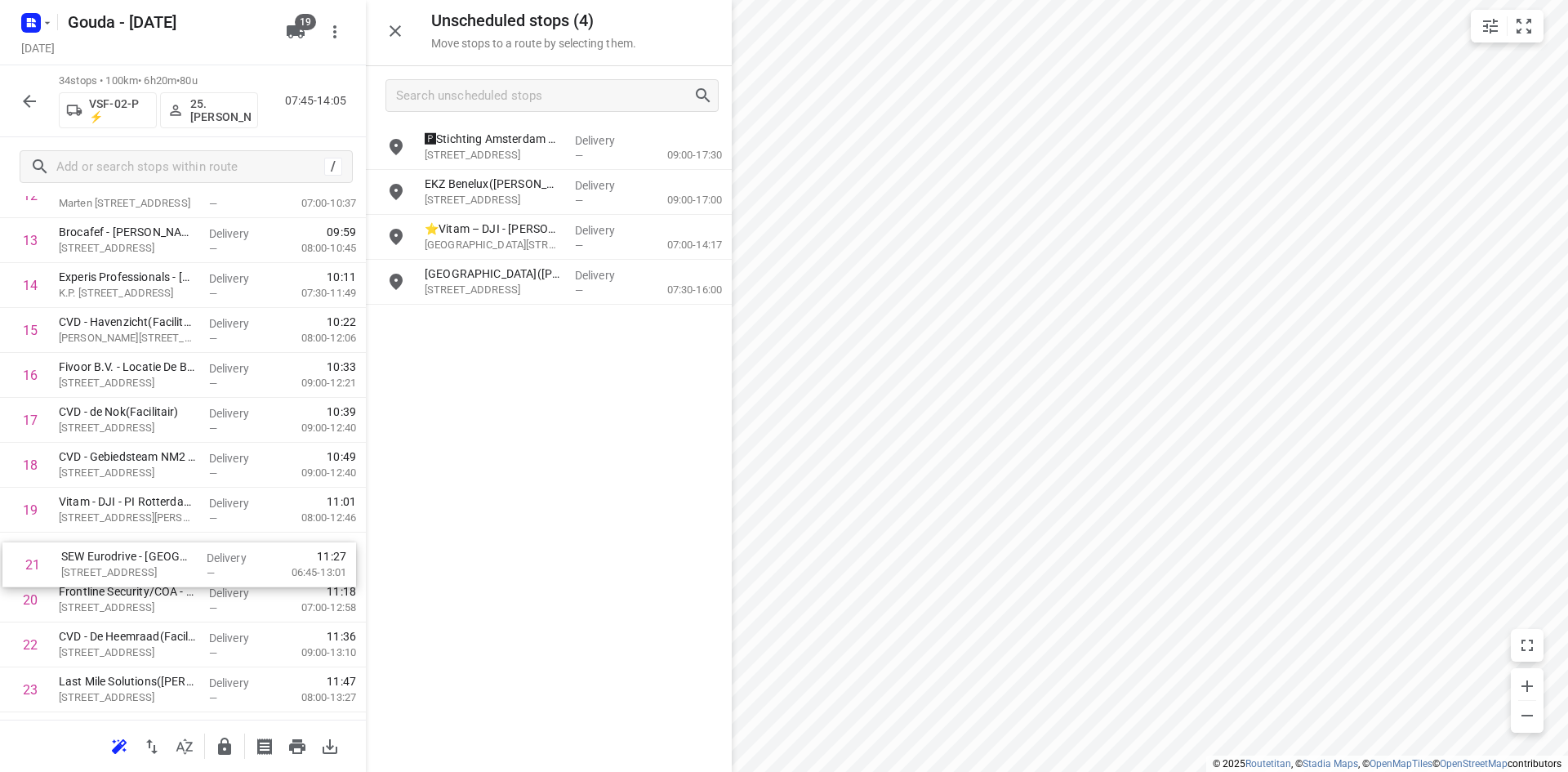
scroll to position [646, 0]
drag, startPoint x: 133, startPoint y: 593, endPoint x: 138, endPoint y: 524, distance: 69.2
click at [138, 524] on div "1 Texo Trade Services BV(Angela van der Elst) Oostbaan 601, Moordrecht Delivery…" at bounding box center [183, 441] width 366 height 1527
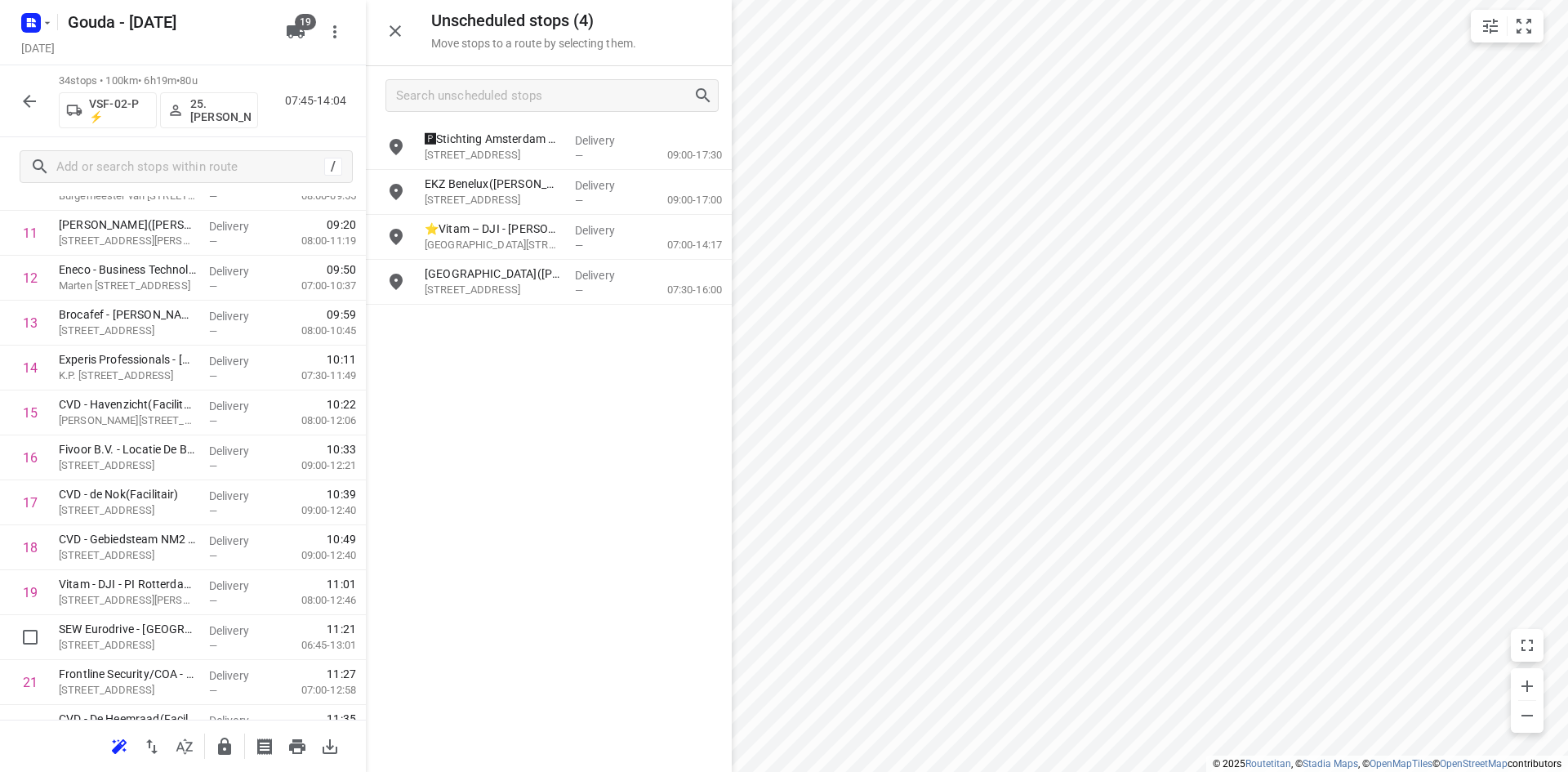
scroll to position [605, 0]
click at [387, 30] on icon "button" at bounding box center [395, 31] width 20 height 20
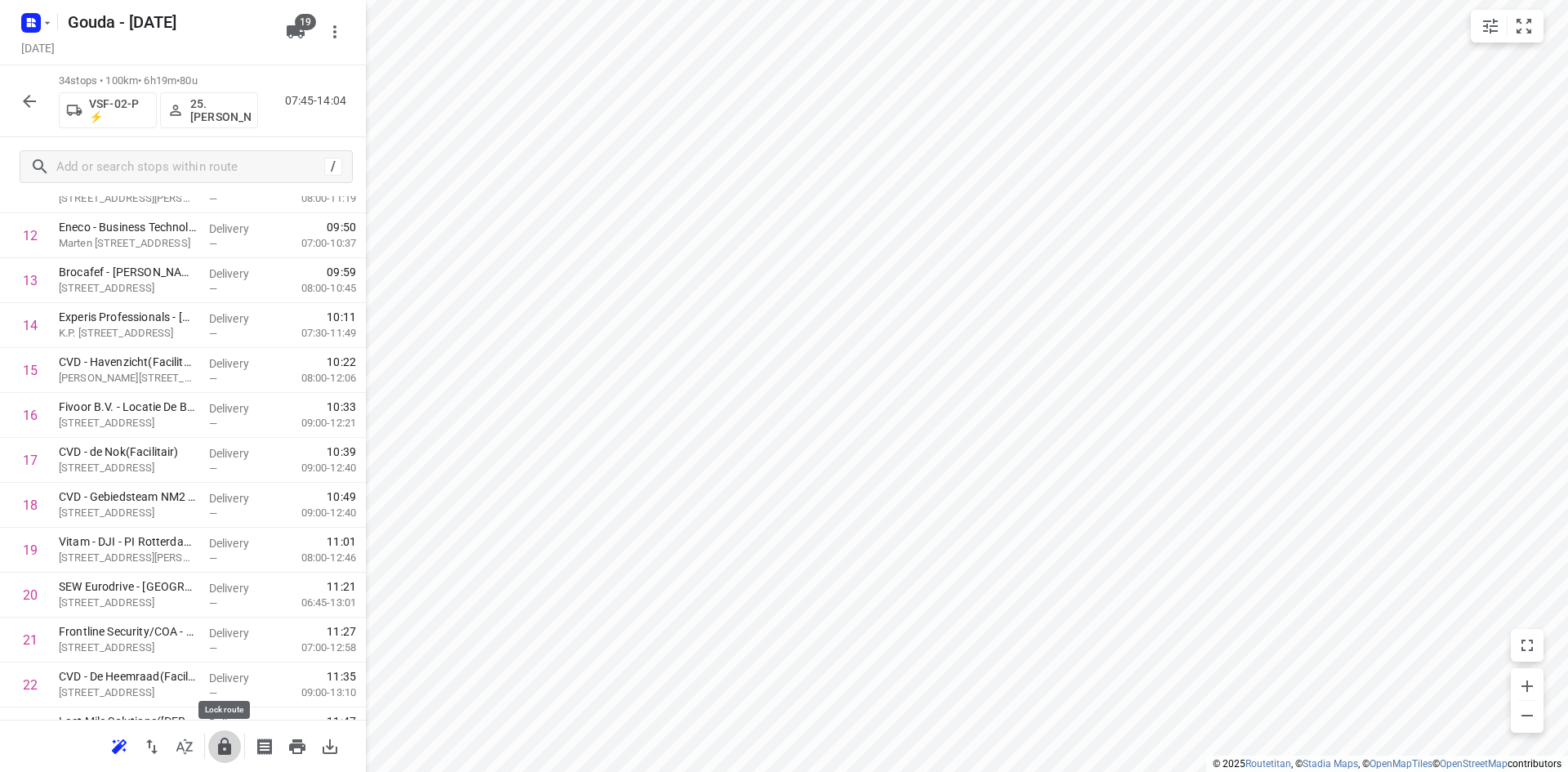
click at [219, 748] on icon "button" at bounding box center [224, 747] width 13 height 18
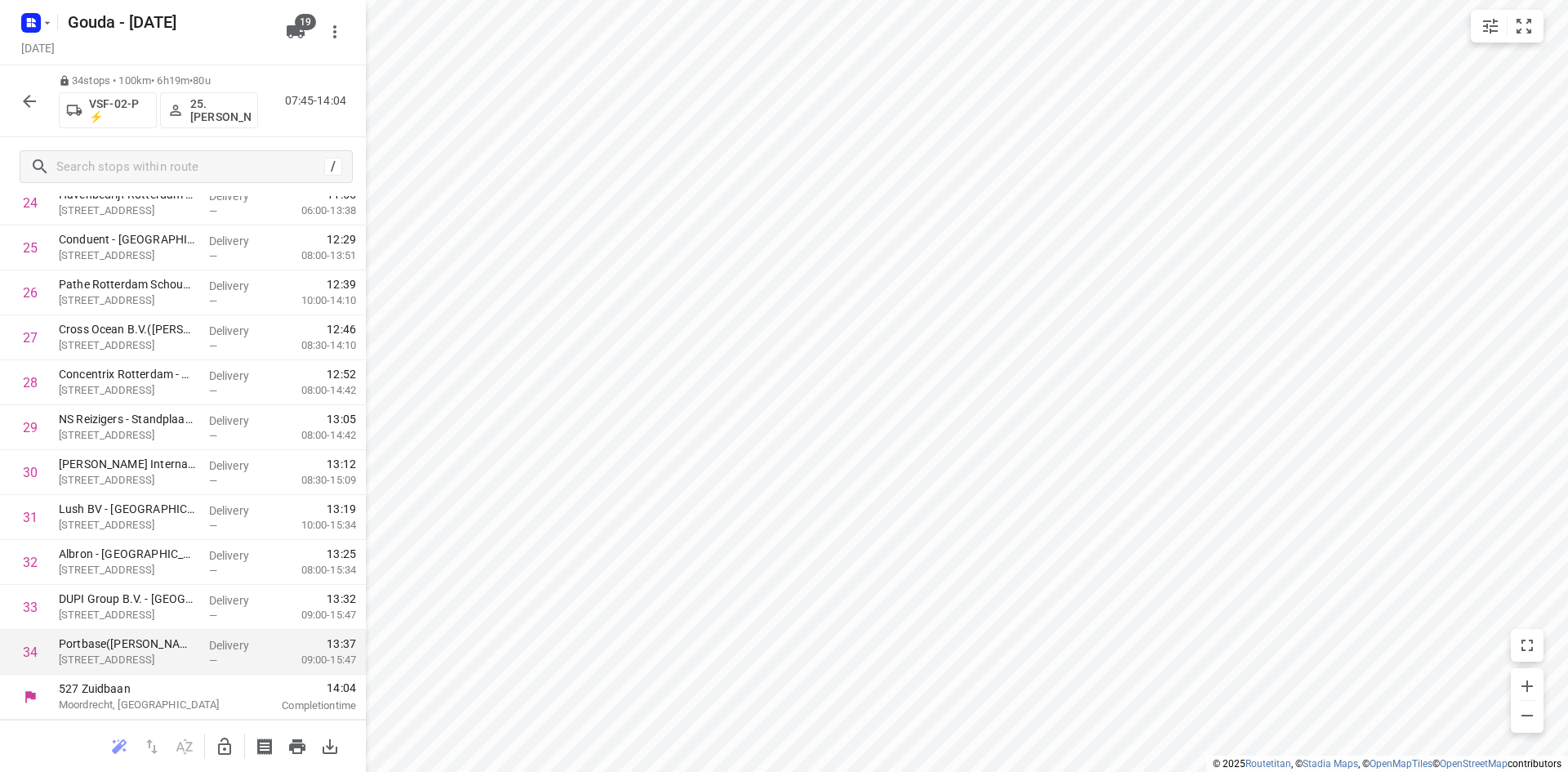
scroll to position [638, 0]
click at [27, 90] on button "button" at bounding box center [28, 101] width 32 height 32
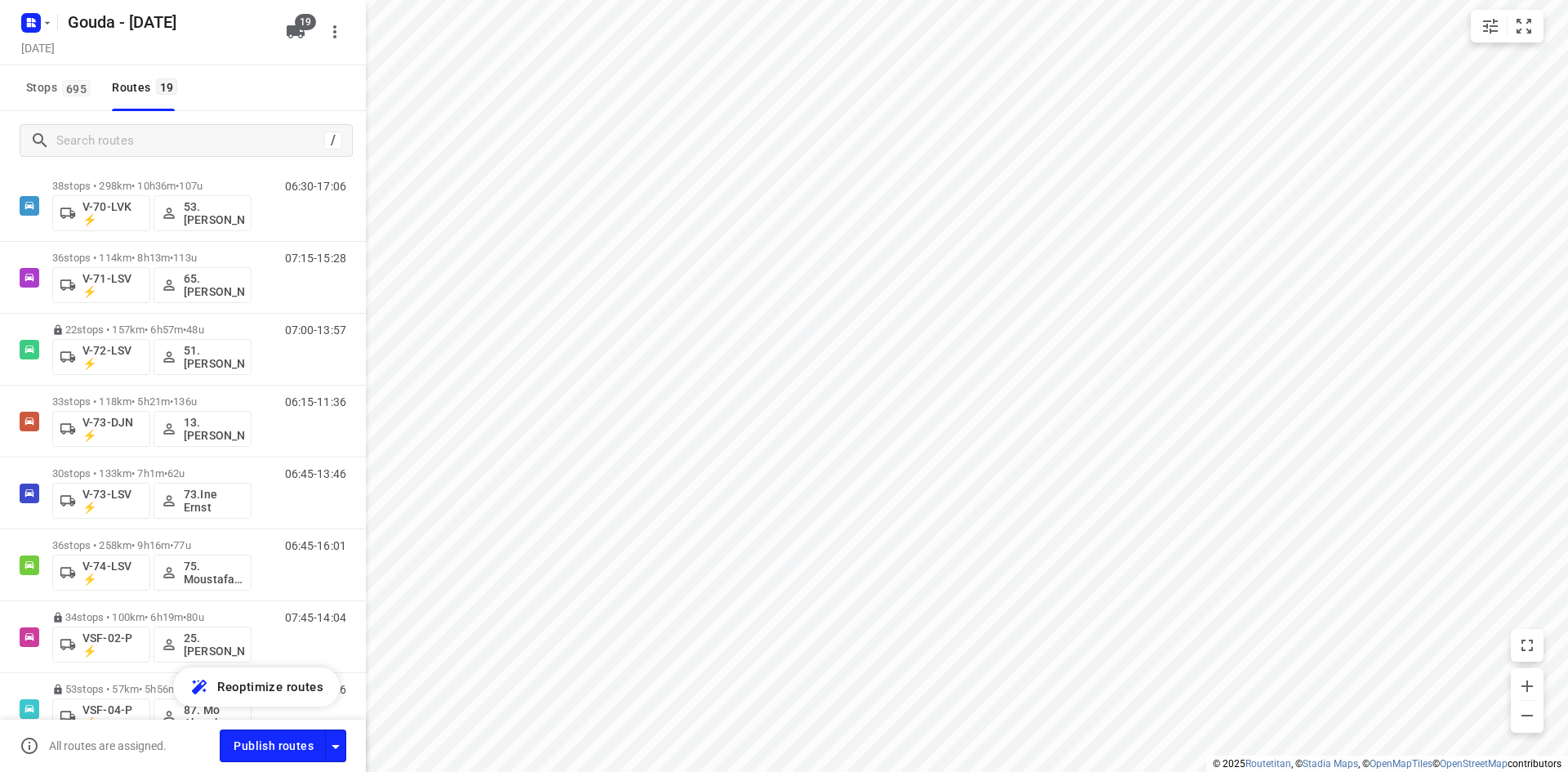
scroll to position [965, 0]
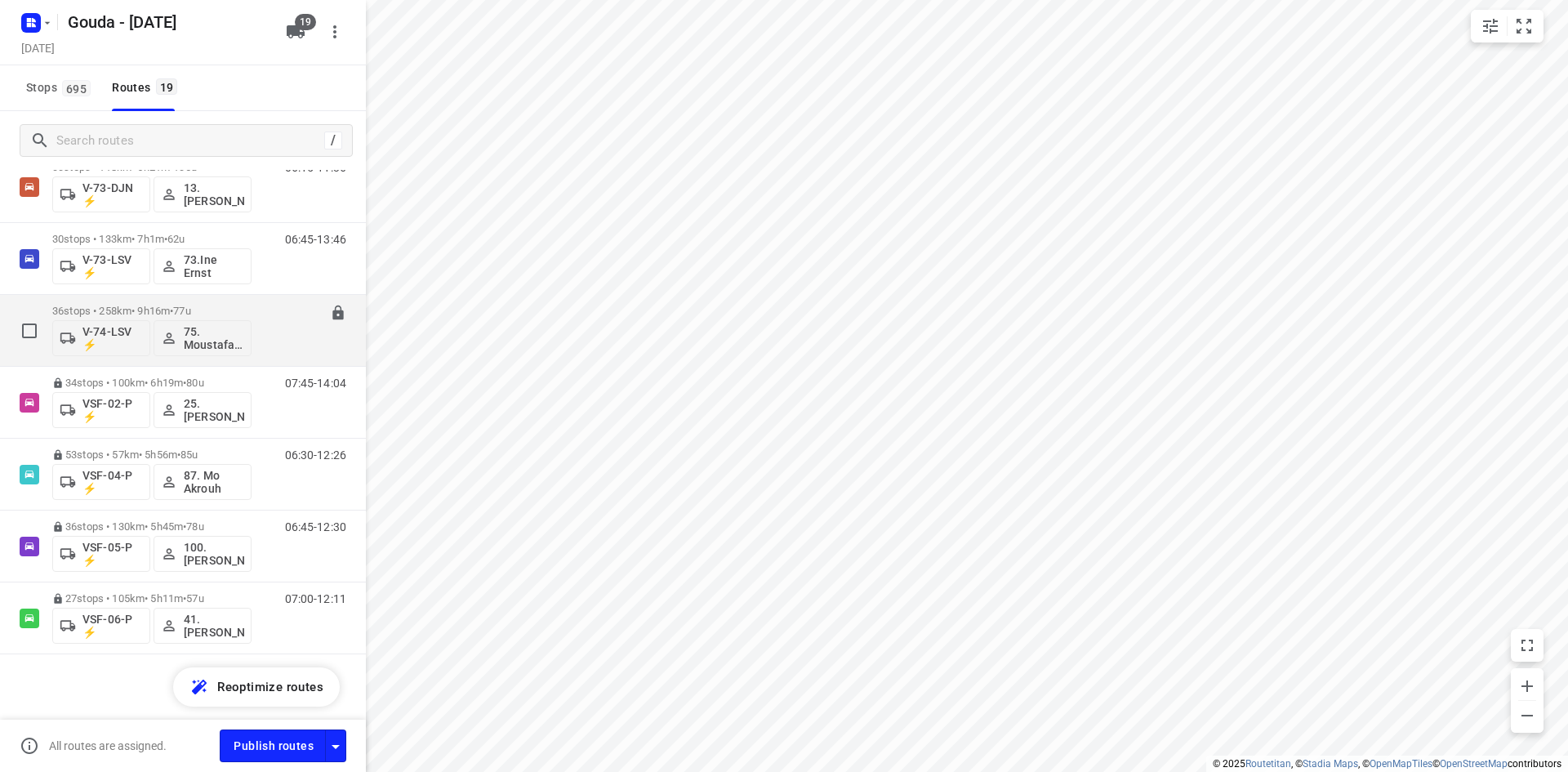
click at [264, 310] on div "06:45-16:01" at bounding box center [304, 334] width 81 height 60
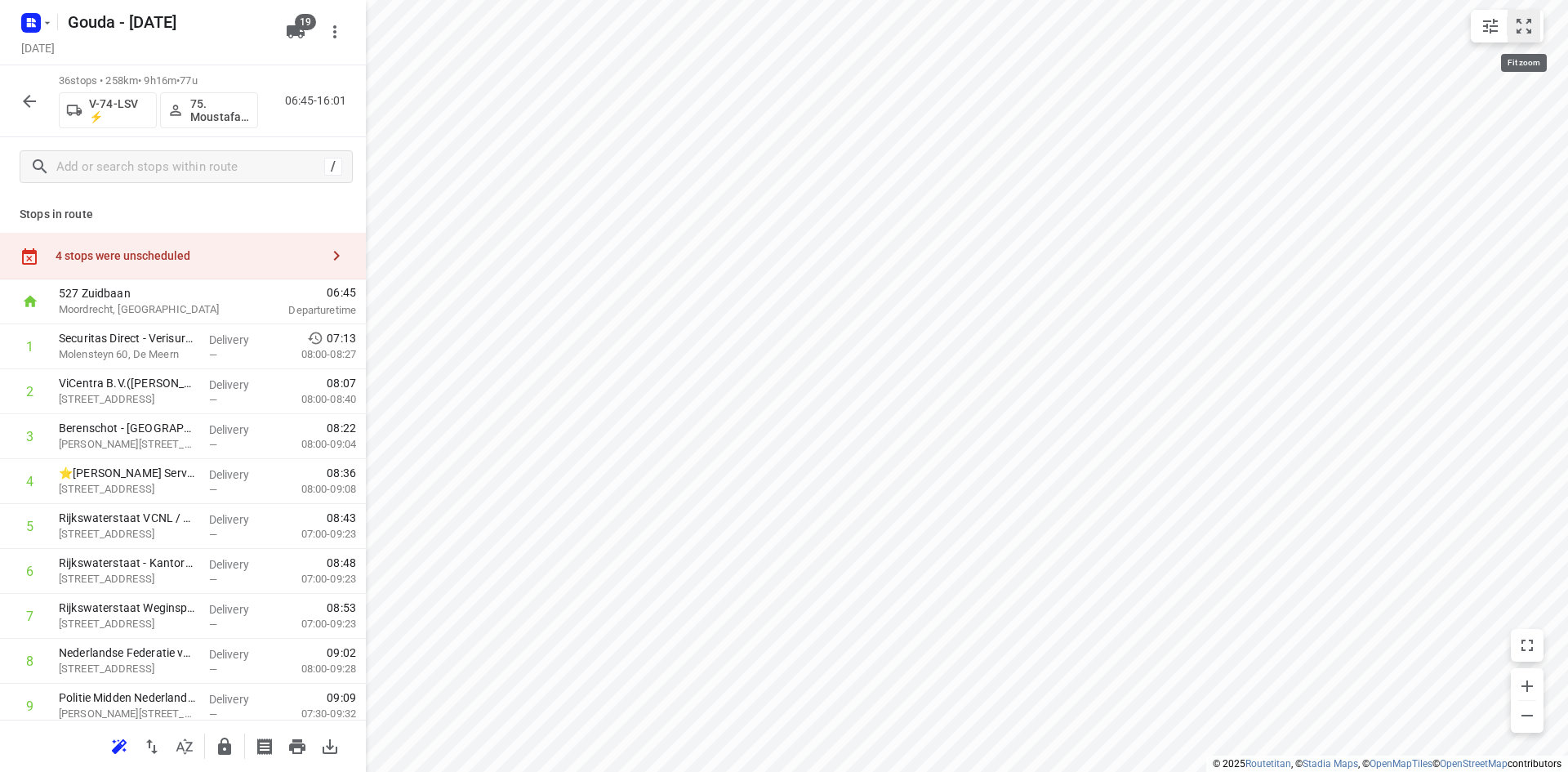
click at [1523, 26] on icon "small contained button group" at bounding box center [1523, 26] width 20 height 20
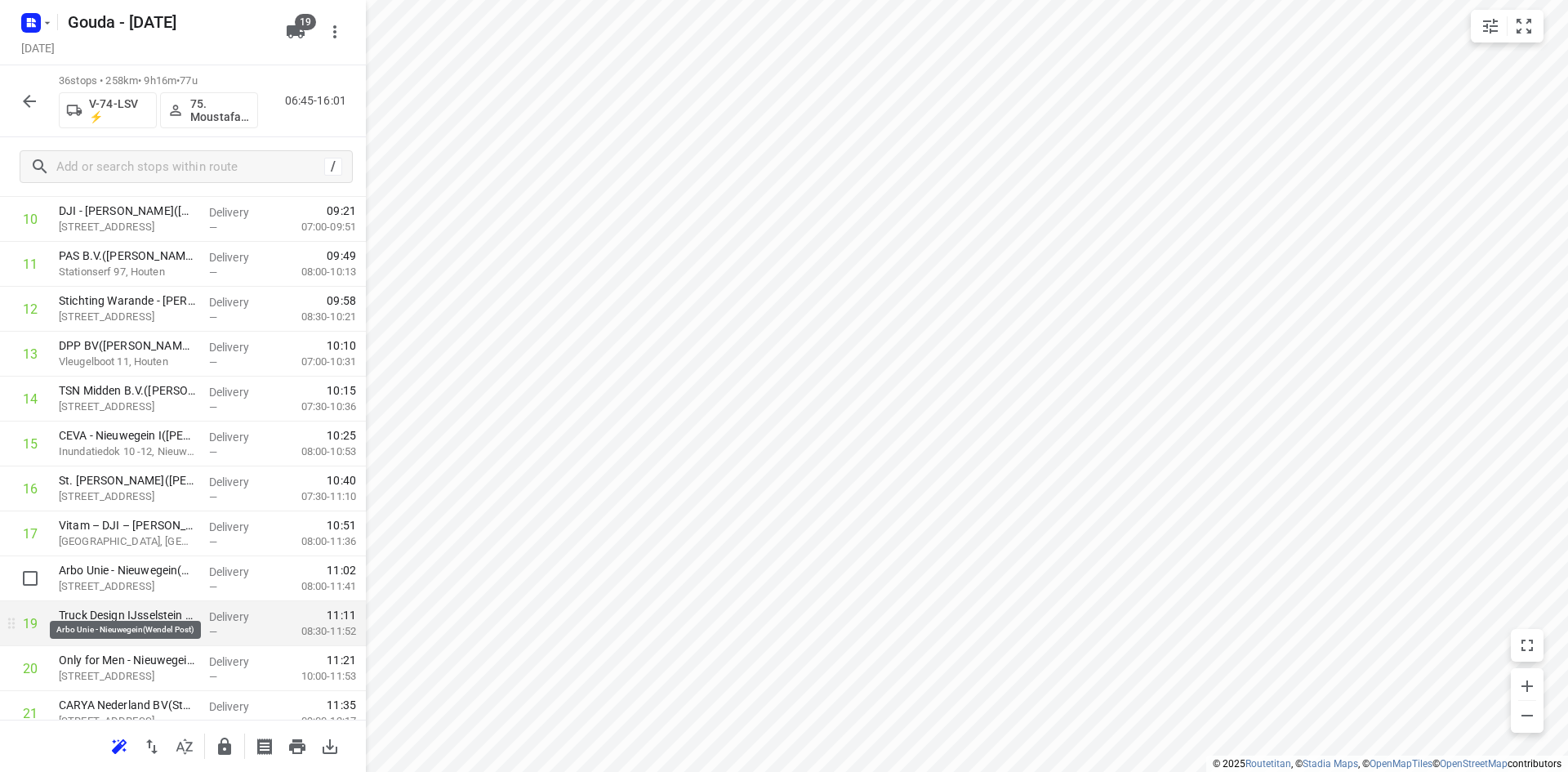
scroll to position [571, 0]
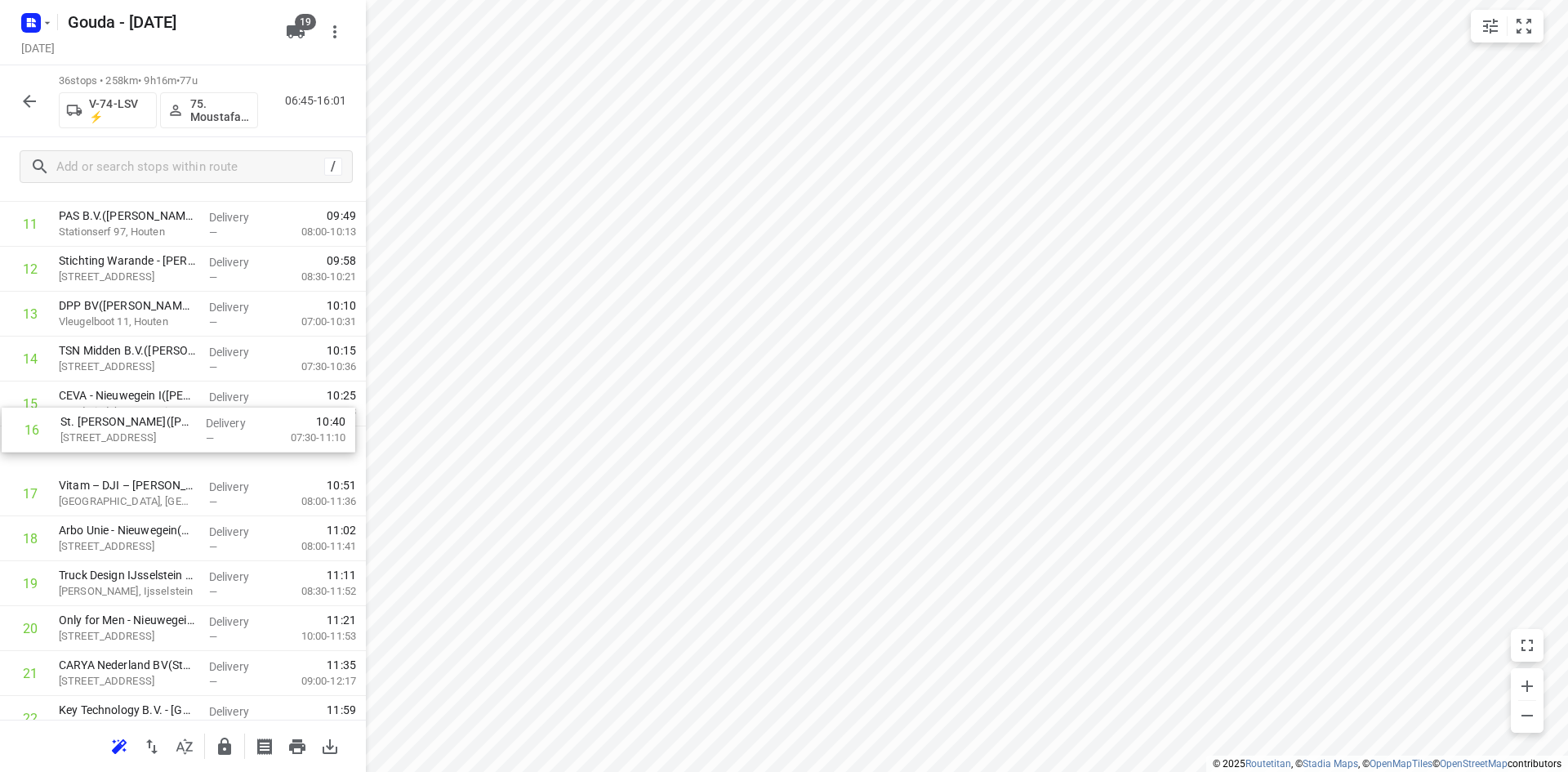
drag, startPoint x: 180, startPoint y: 447, endPoint x: 182, endPoint y: 415, distance: 32.1
click at [182, 415] on div "1 Securitas Direct - Verisure - De Meern(Karin de Hoop) Molensteyn 60, De Meern…" at bounding box center [183, 561] width 366 height 1617
drag, startPoint x: 184, startPoint y: 447, endPoint x: 183, endPoint y: 403, distance: 44.0
click at [183, 404] on div "1 Securitas Direct - Verisure - De Meern(Karin de Hoop) Molensteyn 60, De Meern…" at bounding box center [183, 561] width 366 height 1617
drag, startPoint x: 164, startPoint y: 503, endPoint x: 171, endPoint y: 443, distance: 60.4
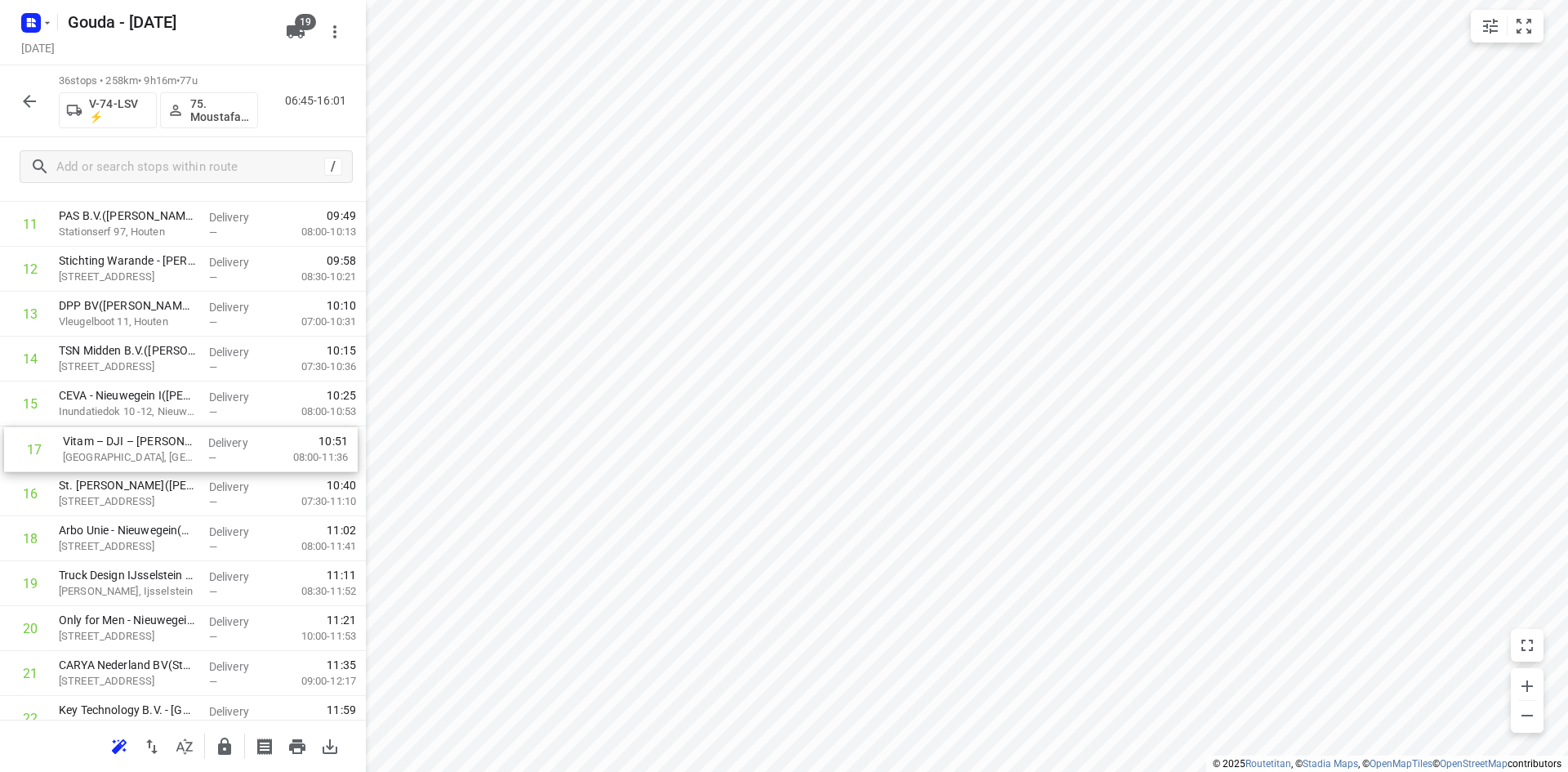
click at [171, 443] on div "1 Securitas Direct - Verisure - De Meern(Karin de Hoop) Molensteyn 60, De Meern…" at bounding box center [183, 561] width 366 height 1617
drag, startPoint x: 179, startPoint y: 496, endPoint x: 177, endPoint y: 437, distance: 59.0
click at [177, 437] on div "1 Securitas Direct - Verisure - De Meern(Karin de Hoop) Molensteyn 60, De Meern…" at bounding box center [183, 561] width 366 height 1617
drag, startPoint x: 166, startPoint y: 501, endPoint x: 171, endPoint y: 452, distance: 49.3
click at [170, 452] on div "1 Securitas Direct - Verisure - De Meern(Karin de Hoop) Molensteyn 60, De Meern…" at bounding box center [183, 561] width 366 height 1617
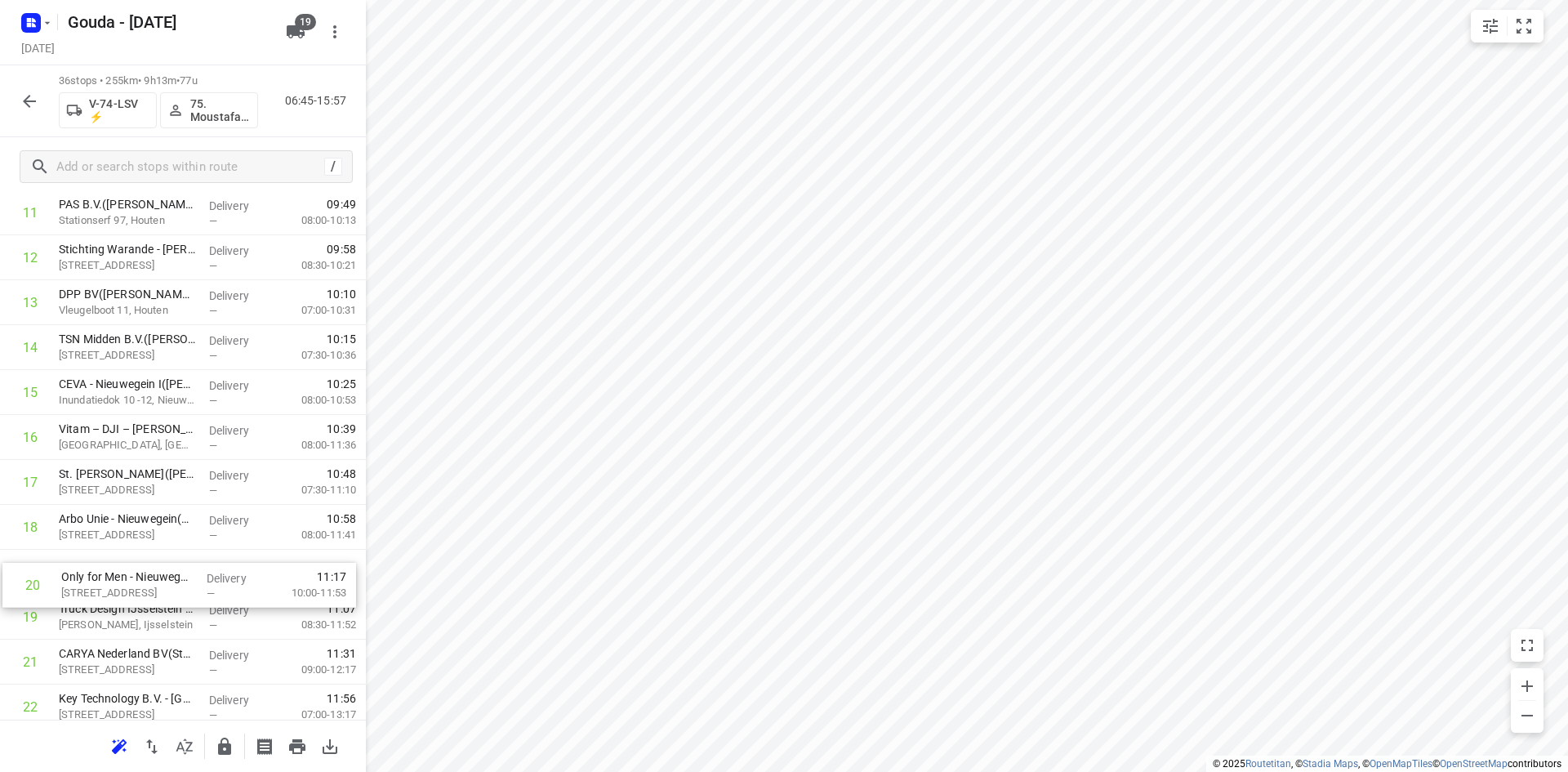
drag, startPoint x: 166, startPoint y: 635, endPoint x: 168, endPoint y: 583, distance: 52.0
click at [168, 583] on div "1 Securitas Direct - Verisure - De Meern(Karin de Hoop) Molensteyn 60, De Meern…" at bounding box center [183, 549] width 366 height 1617
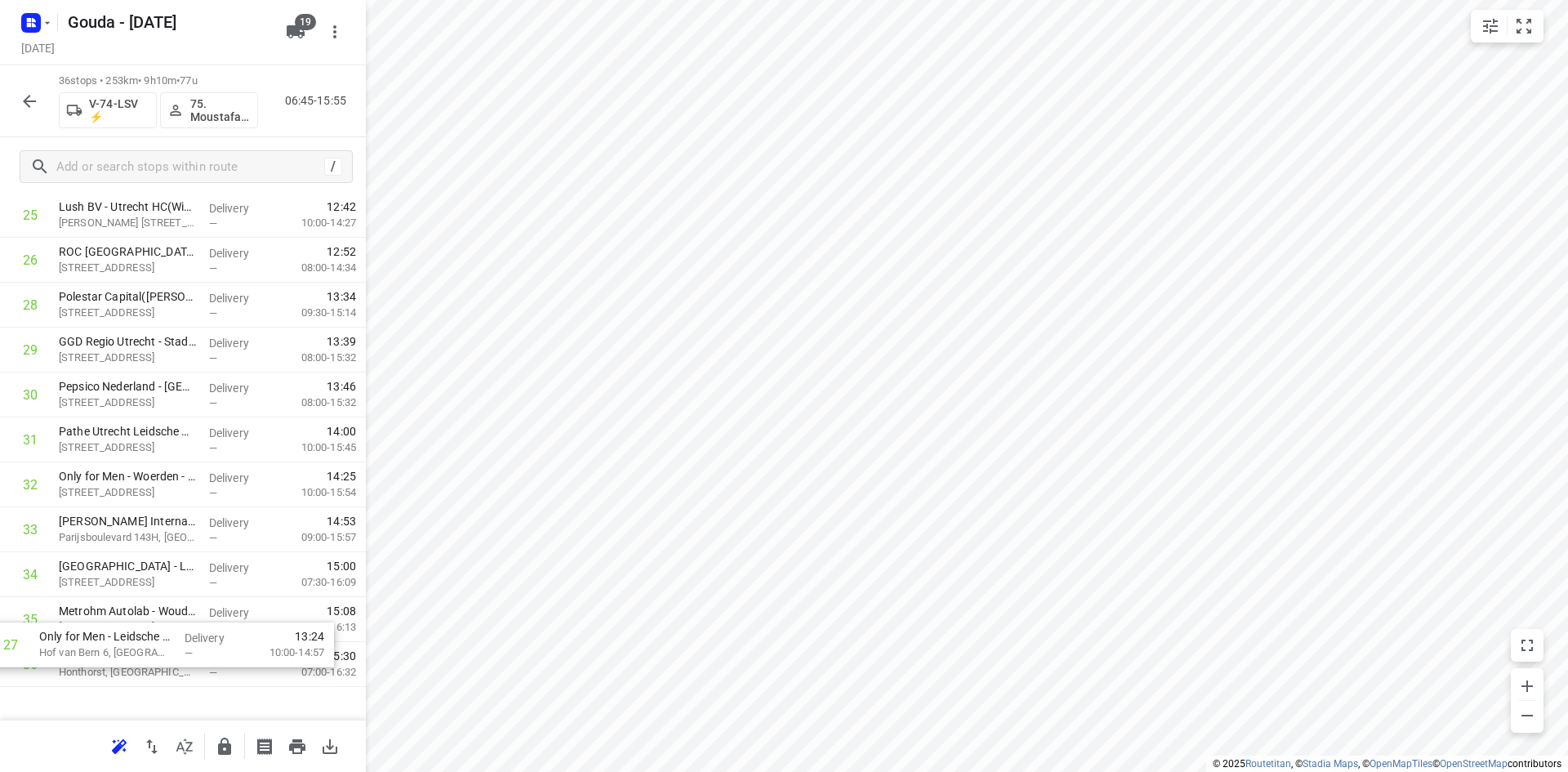
scroll to position [1267, 0]
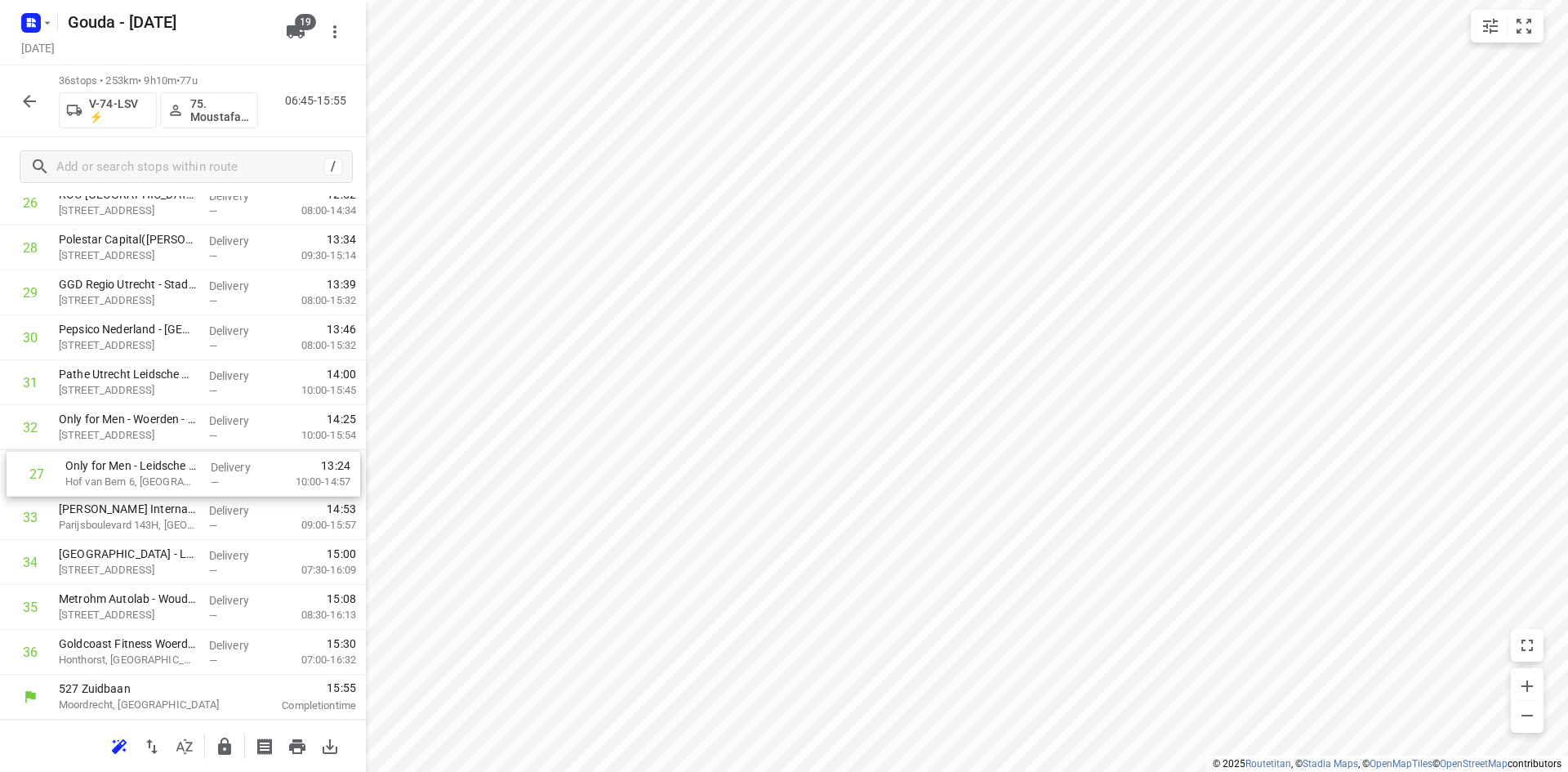
drag, startPoint x: 151, startPoint y: 437, endPoint x: 157, endPoint y: 478, distance: 41.4
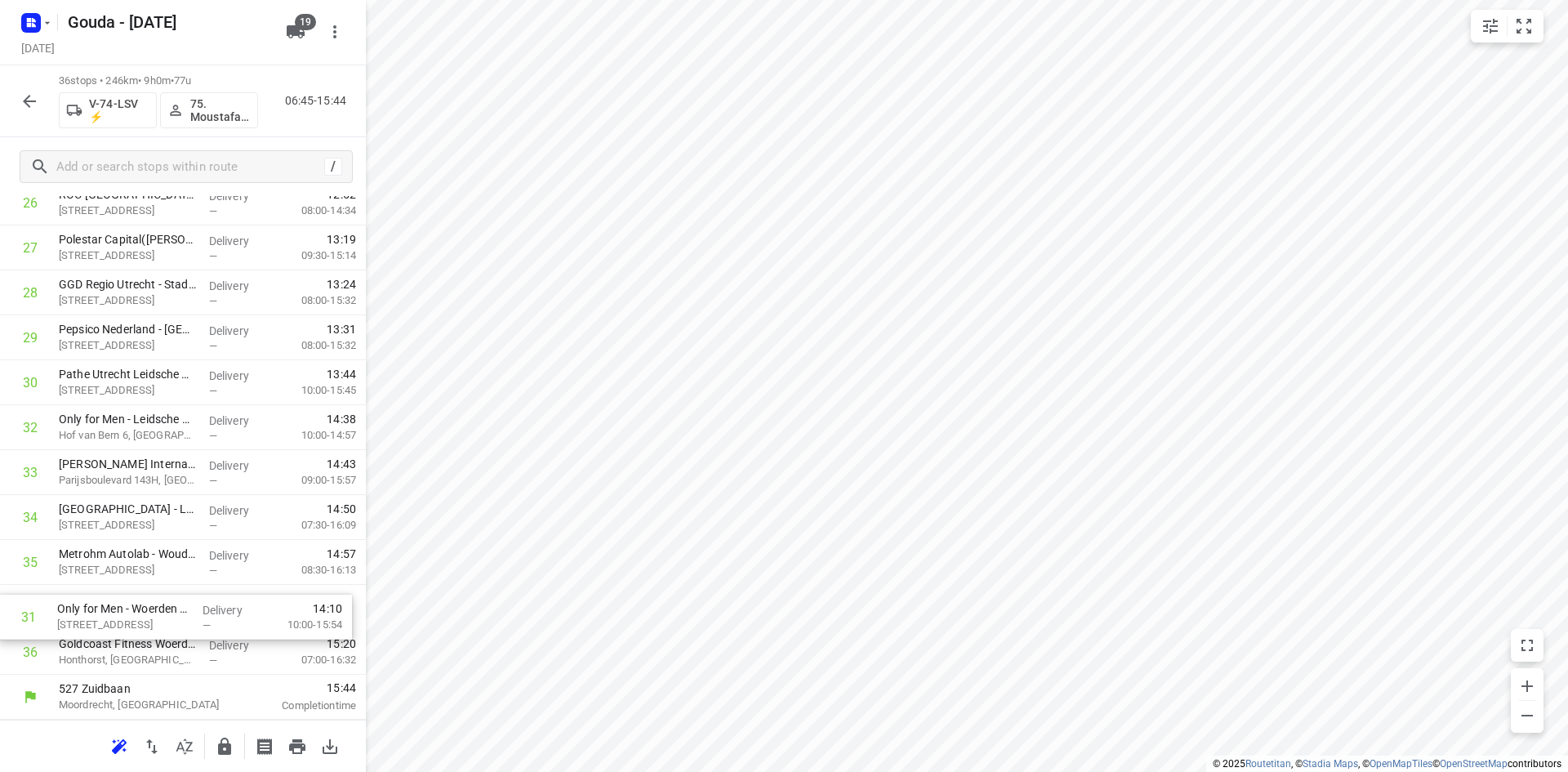
drag, startPoint x: 110, startPoint y: 428, endPoint x: 109, endPoint y: 623, distance: 195.0
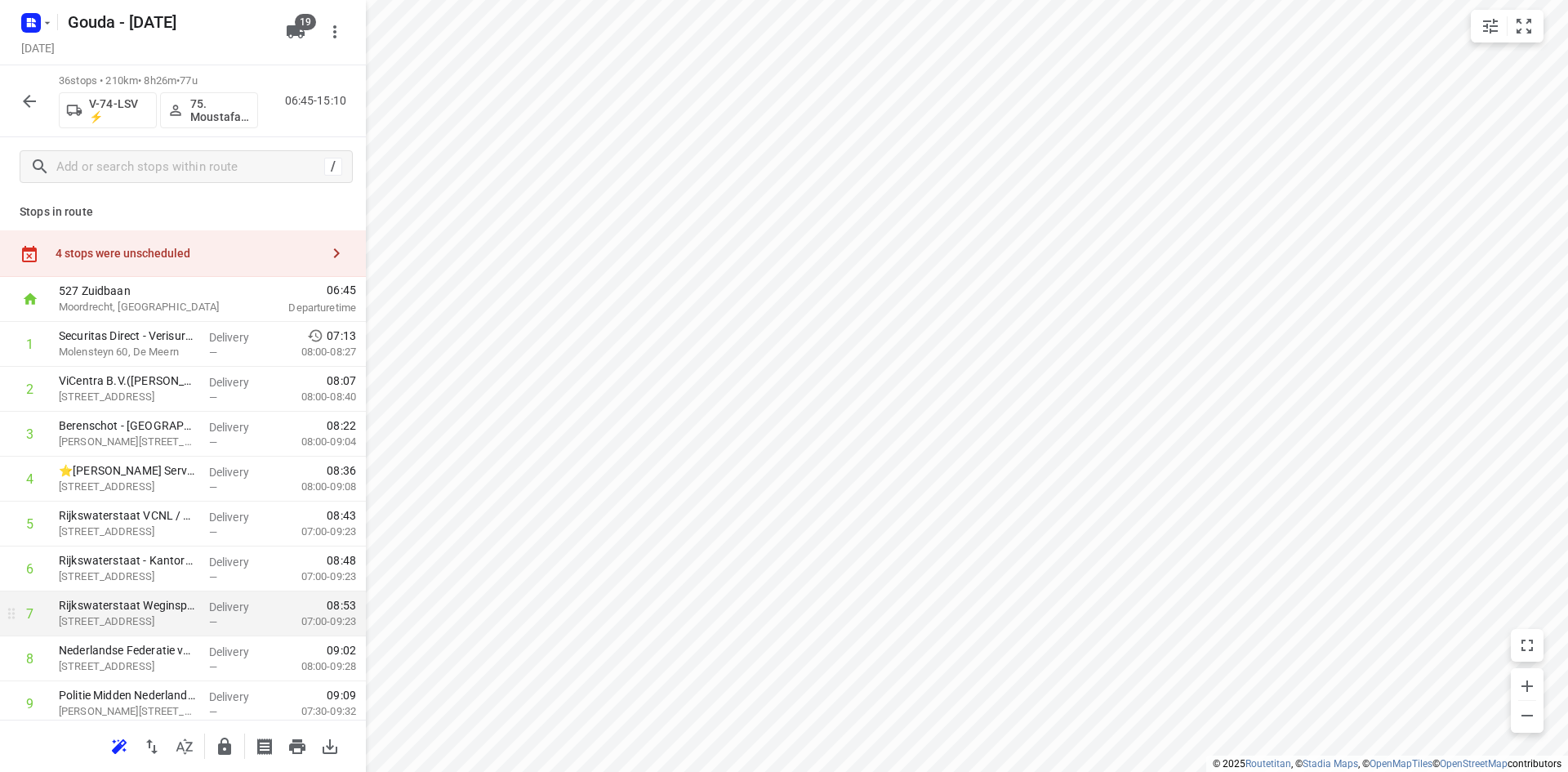
scroll to position [0, 0]
click at [205, 250] on div "4 stops were unscheduled" at bounding box center [188, 255] width 264 height 13
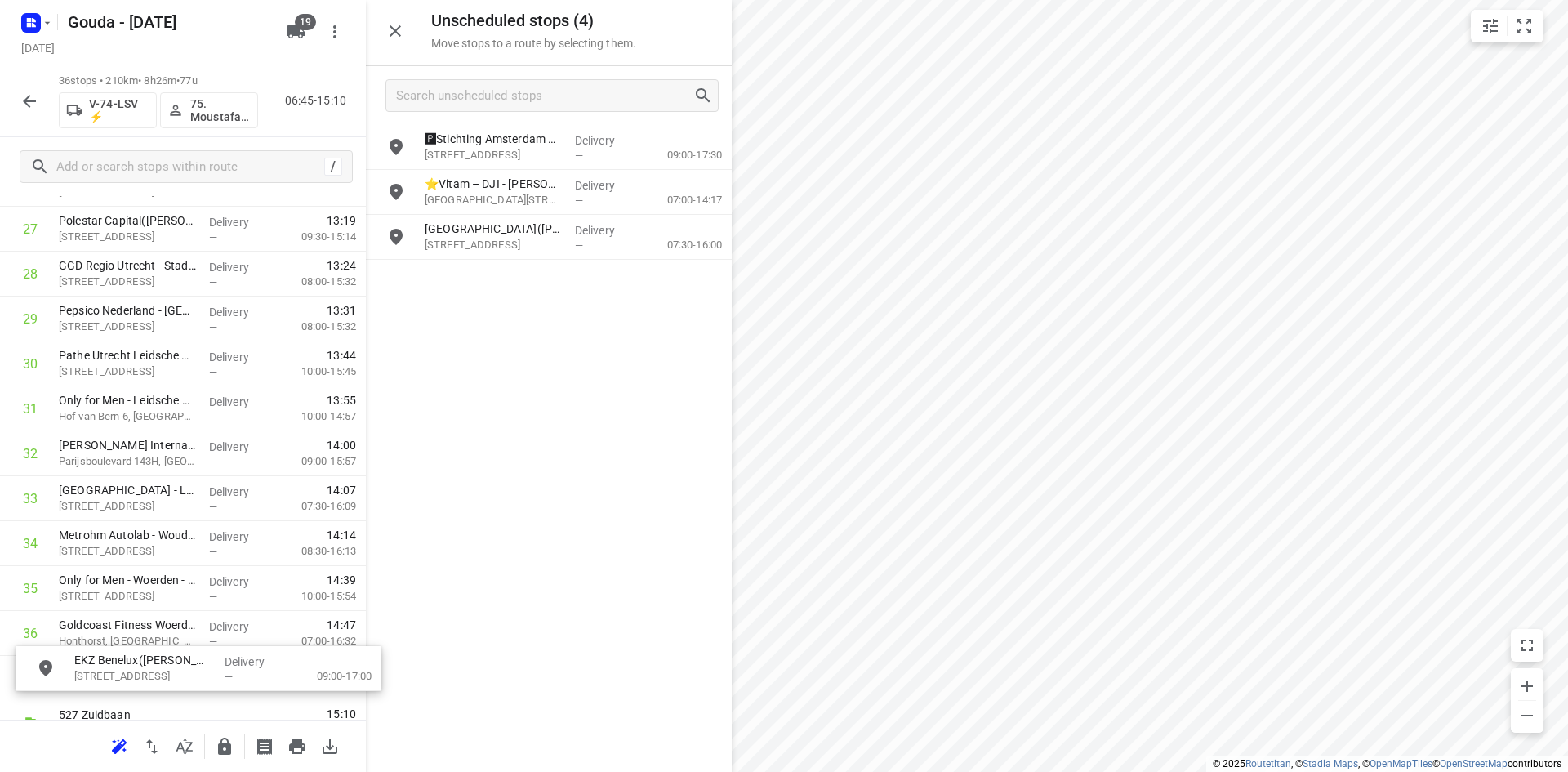
scroll to position [1313, 0]
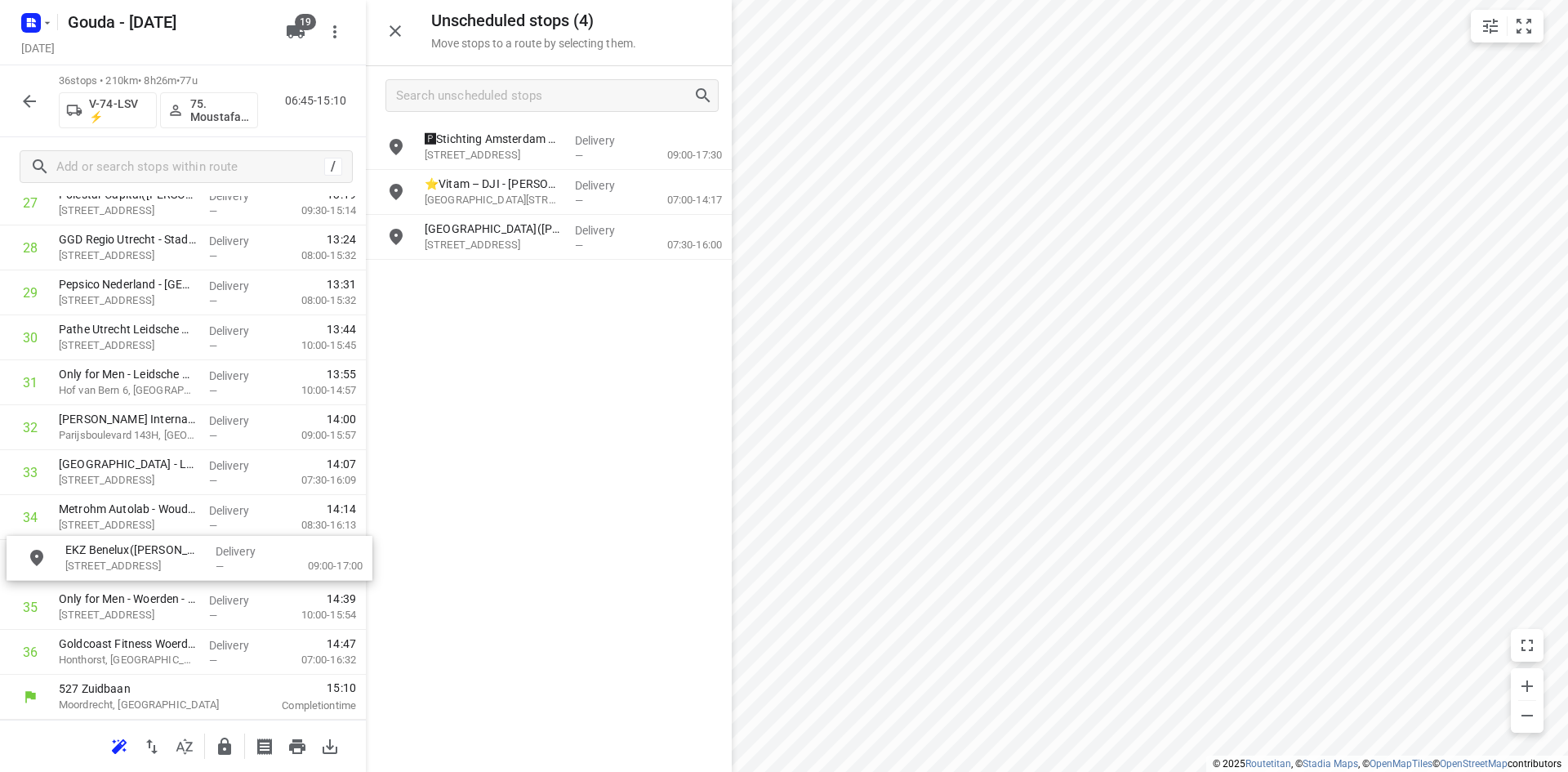
drag, startPoint x: 553, startPoint y: 198, endPoint x: 197, endPoint y: 569, distance: 514.2
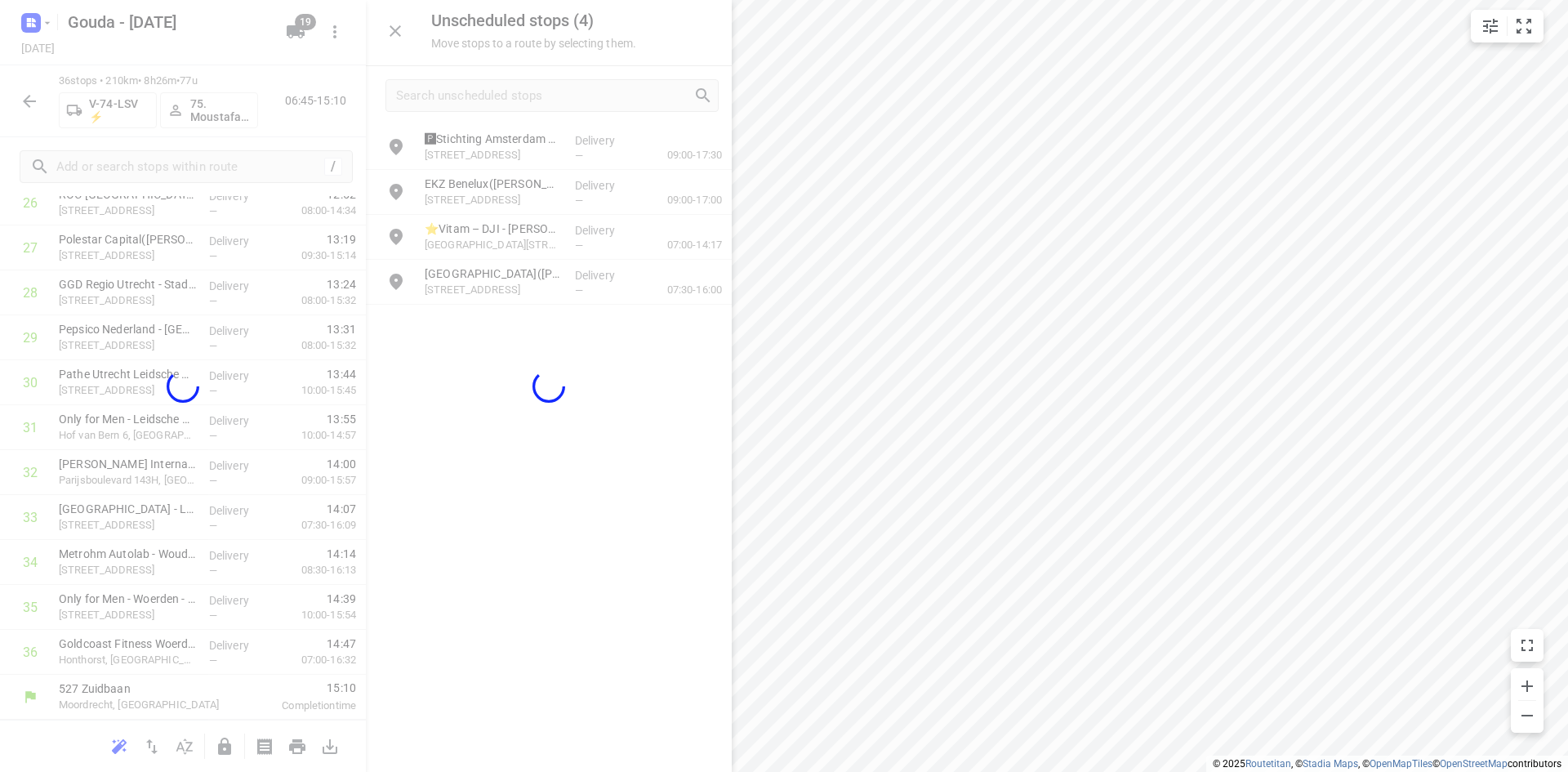
scroll to position [1267, 0]
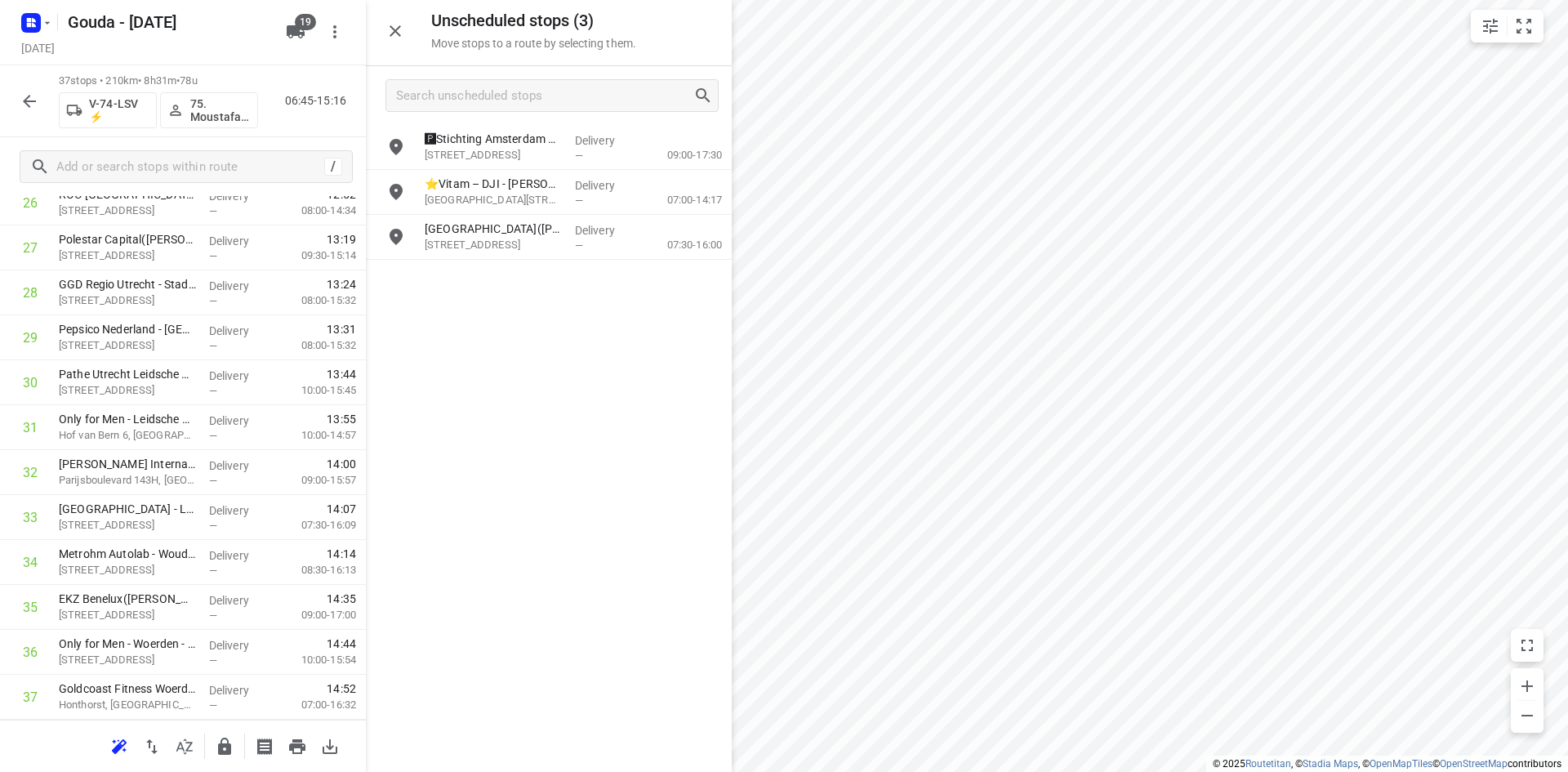
click at [679, 344] on div "i © 2025 Routetitan , © Stadia Maps , © OpenMapTiles © OpenStreetMap contributo…" at bounding box center [784, 386] width 1568 height 772
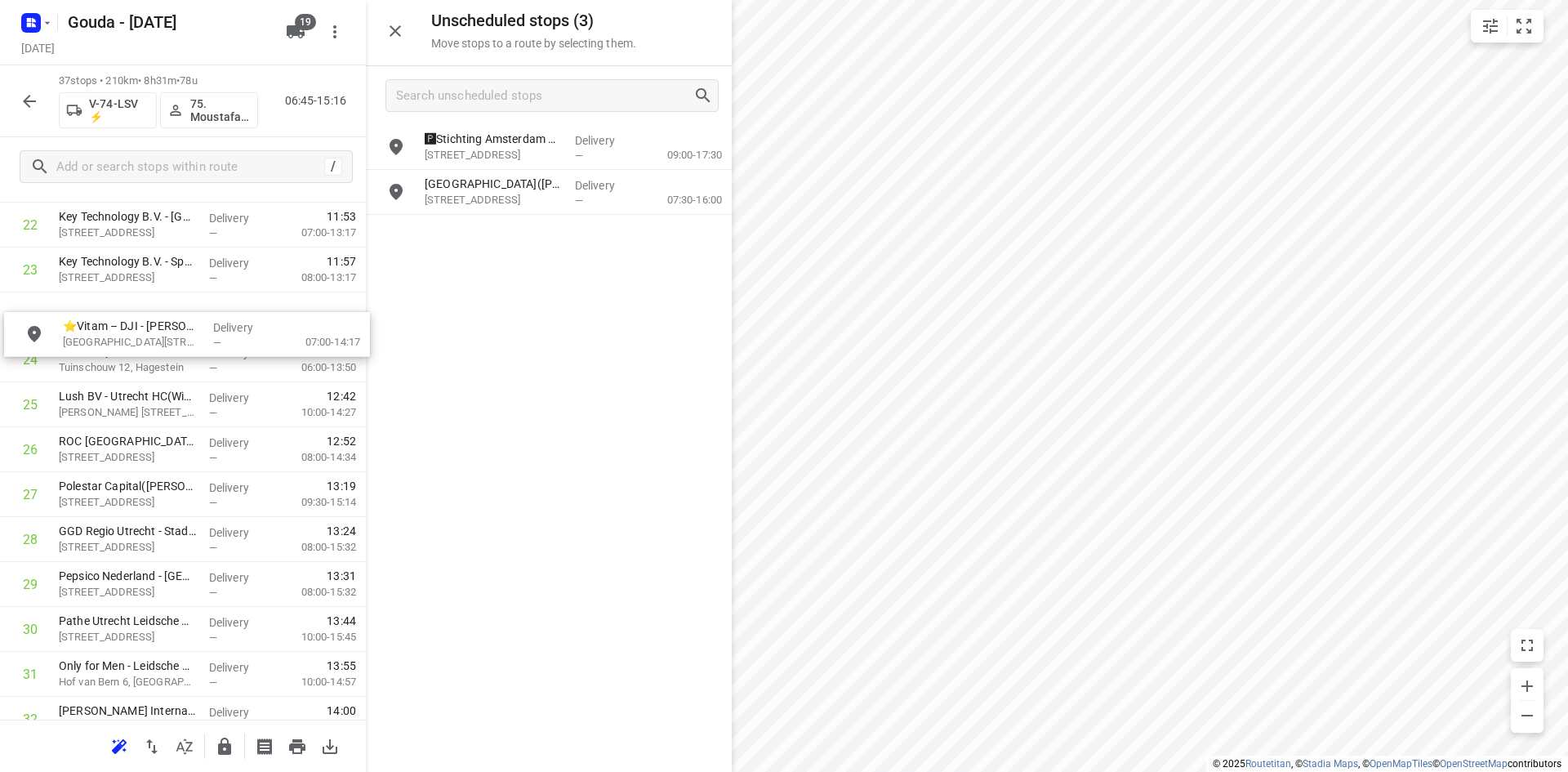
scroll to position [1060, 0]
drag, startPoint x: 580, startPoint y: 187, endPoint x: 205, endPoint y: 364, distance: 414.7
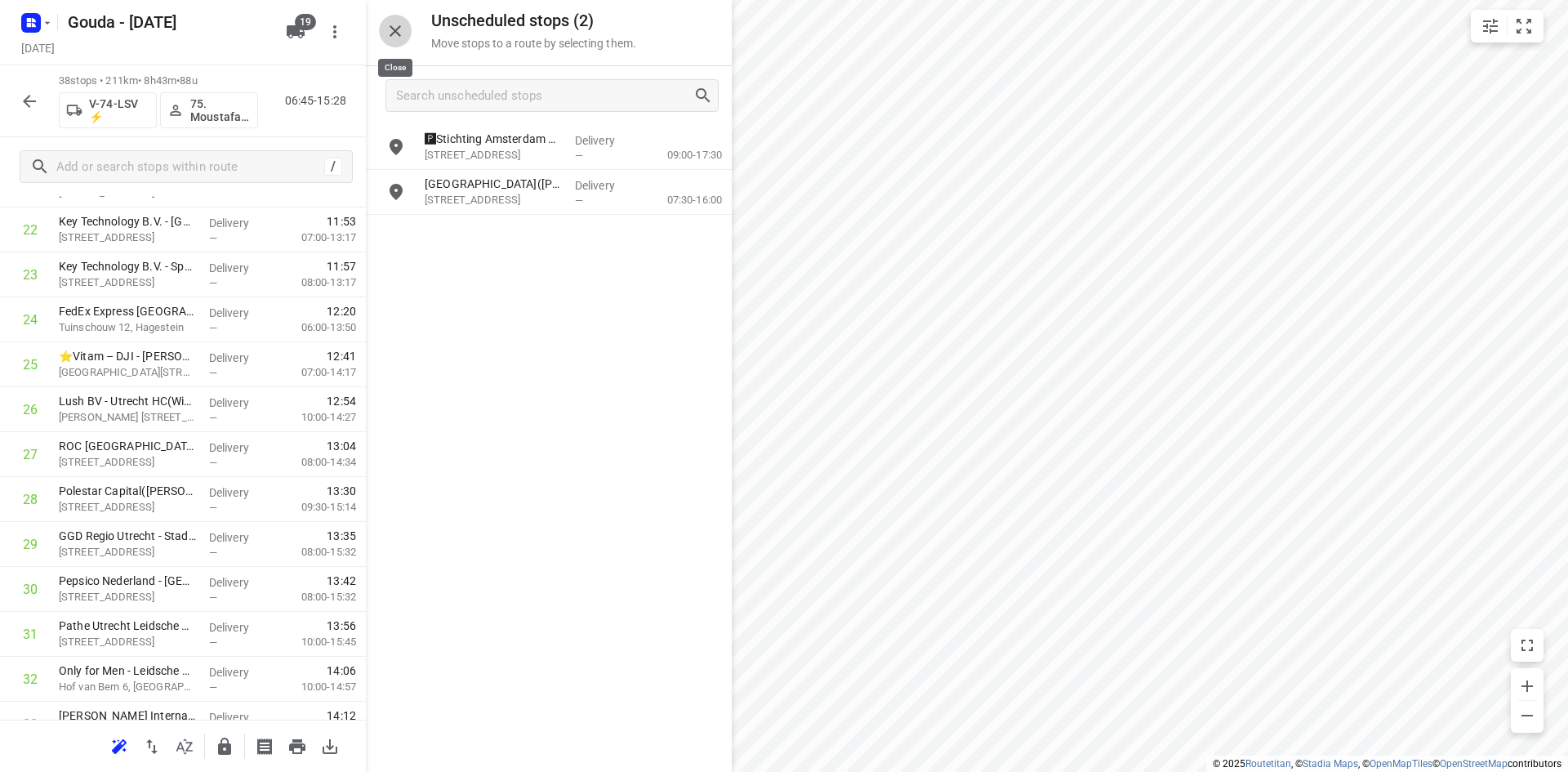
click at [388, 27] on icon "button" at bounding box center [395, 31] width 20 height 20
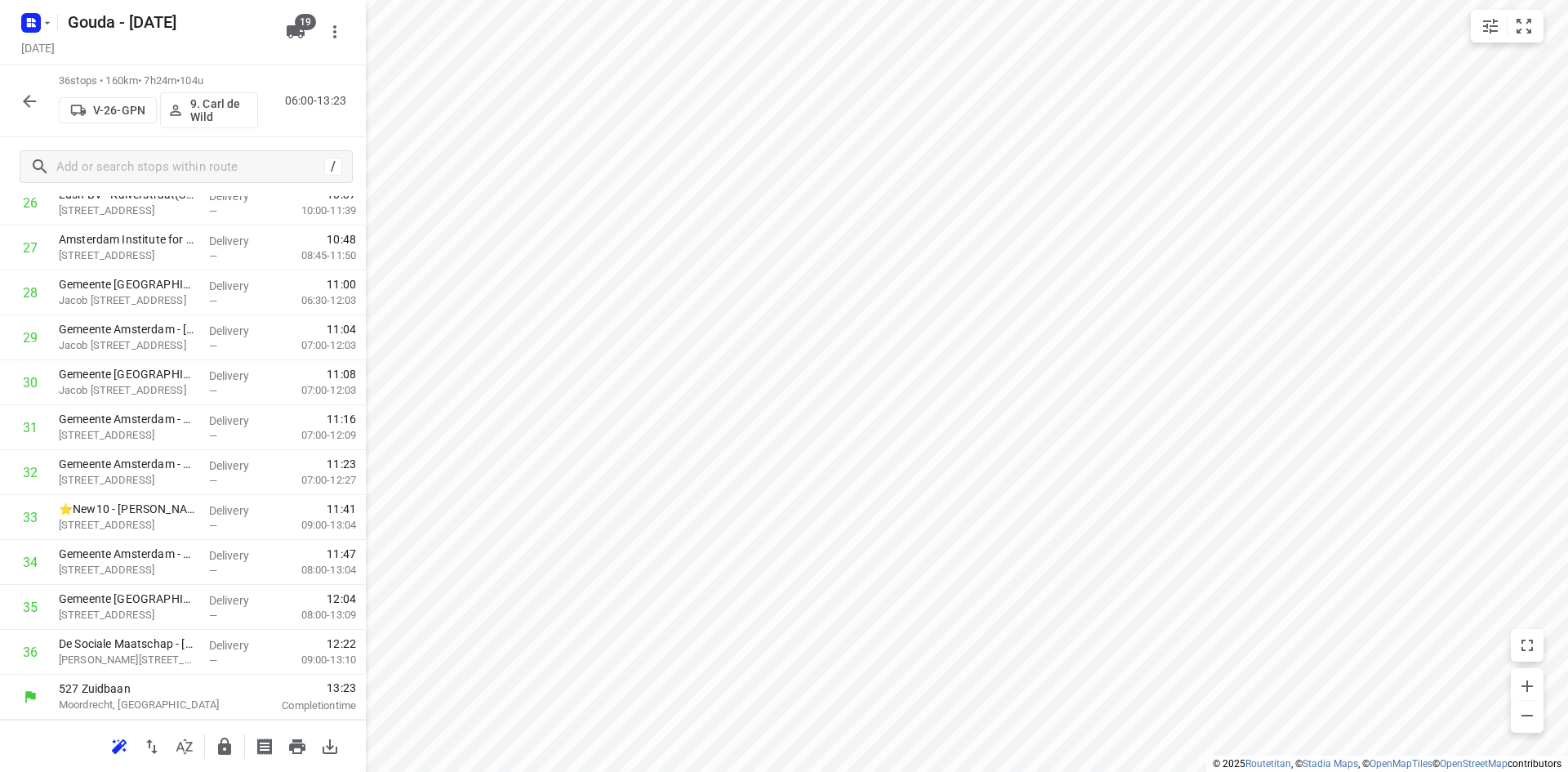
scroll to position [1267, 0]
click at [37, 107] on icon "button" at bounding box center [29, 101] width 20 height 20
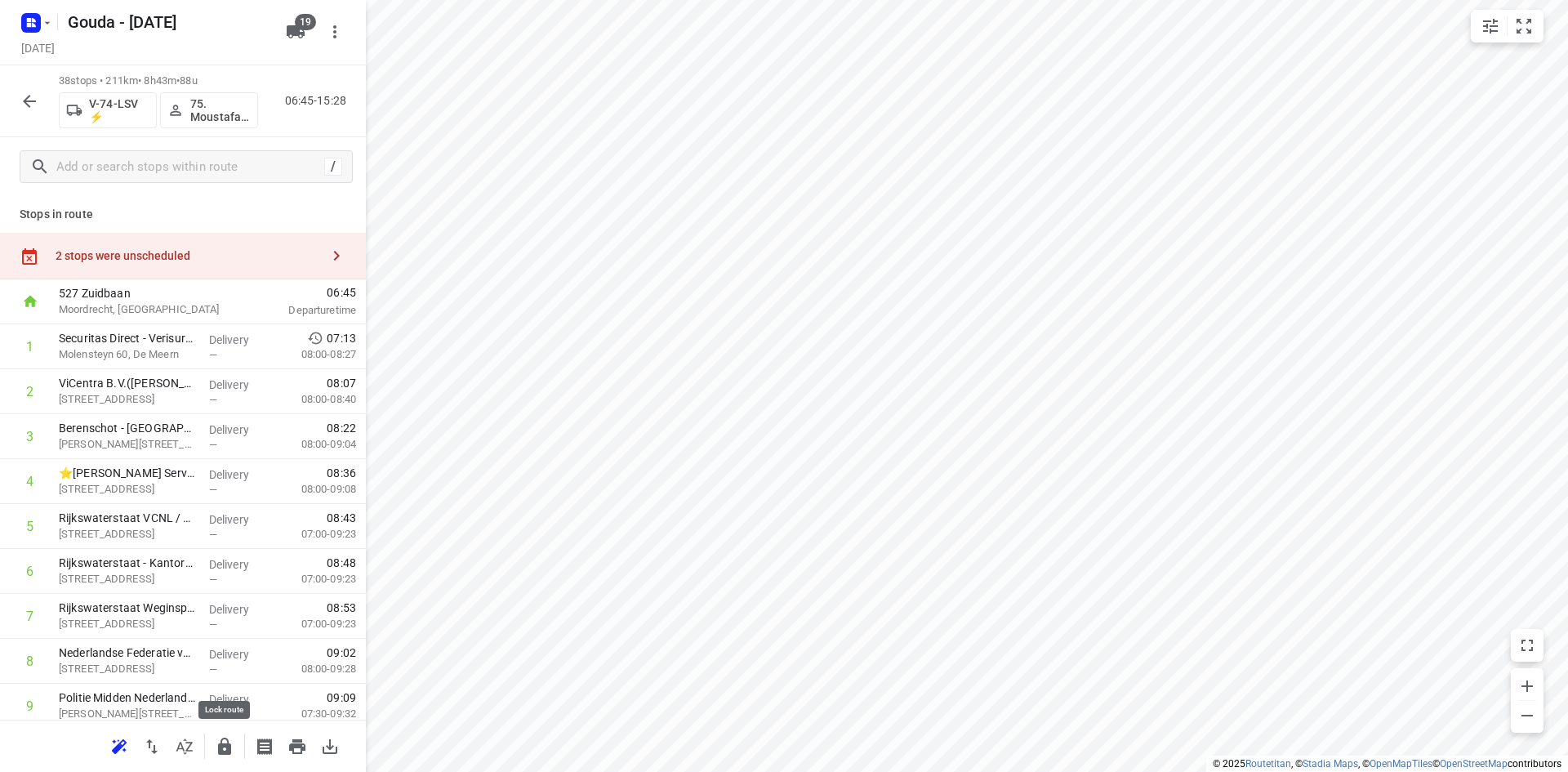
click at [226, 753] on icon "button" at bounding box center [224, 747] width 13 height 18
click at [27, 106] on icon "button" at bounding box center [29, 101] width 20 height 20
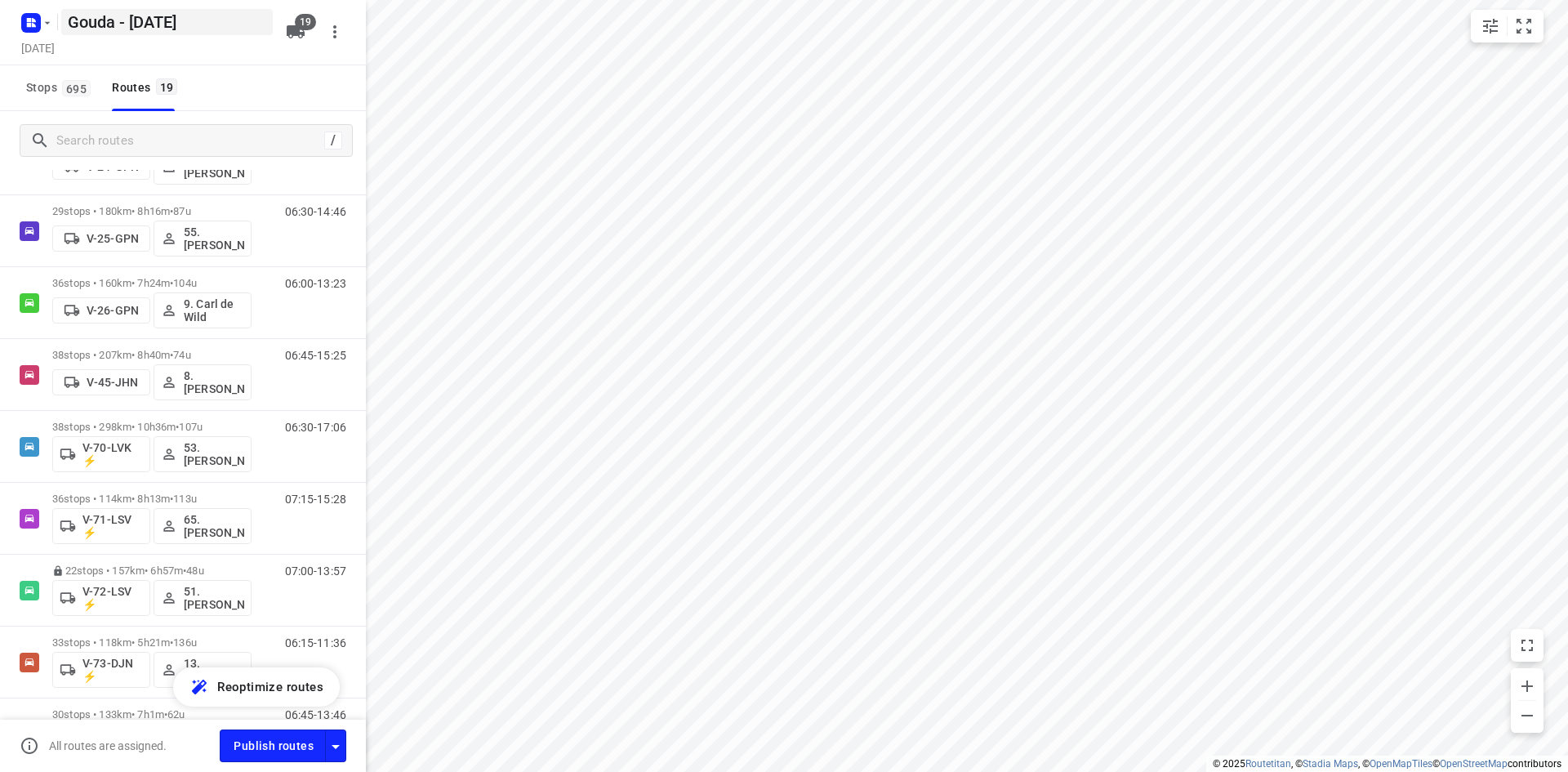
scroll to position [490, 0]
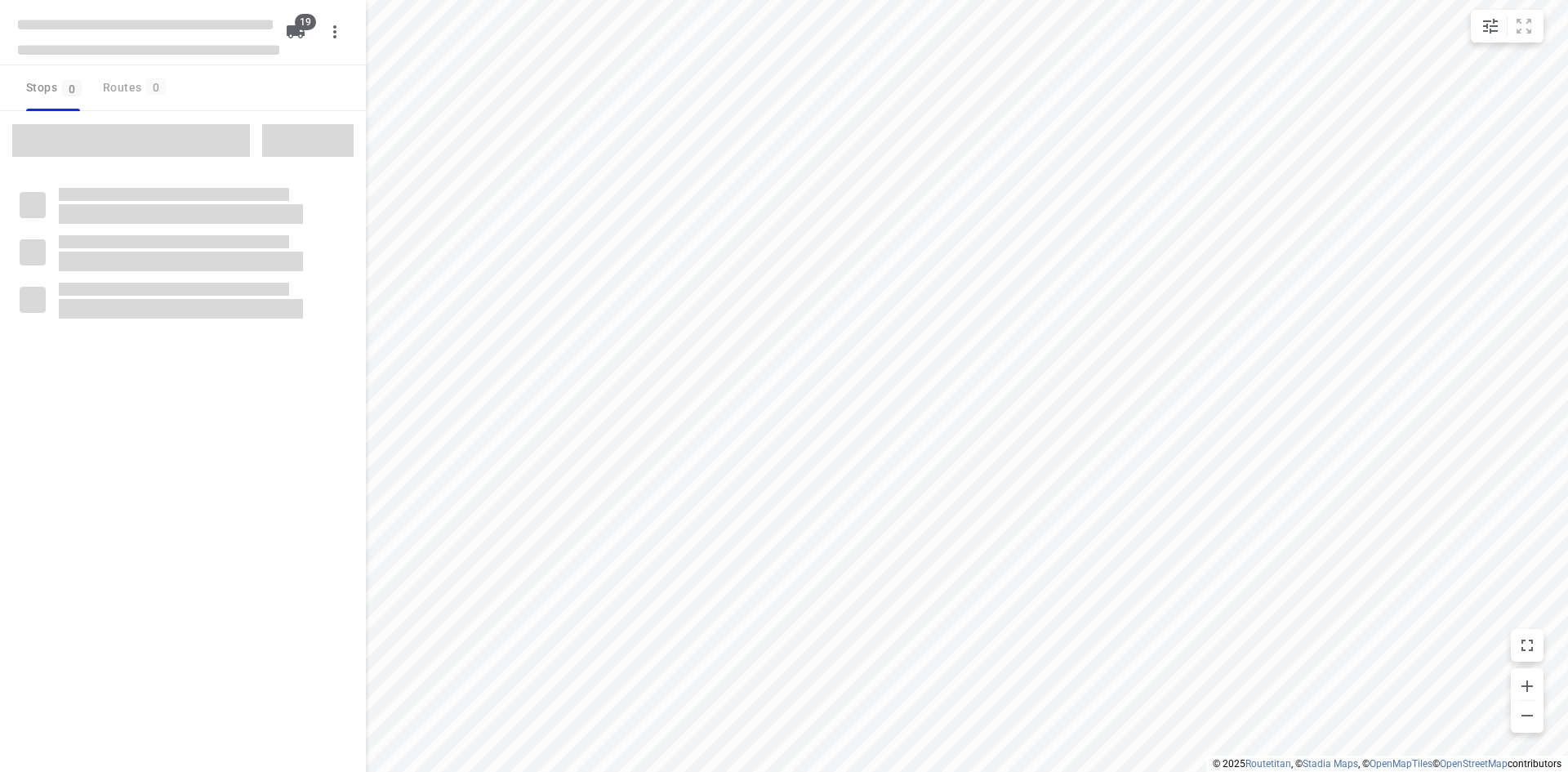
checkbox input "true"
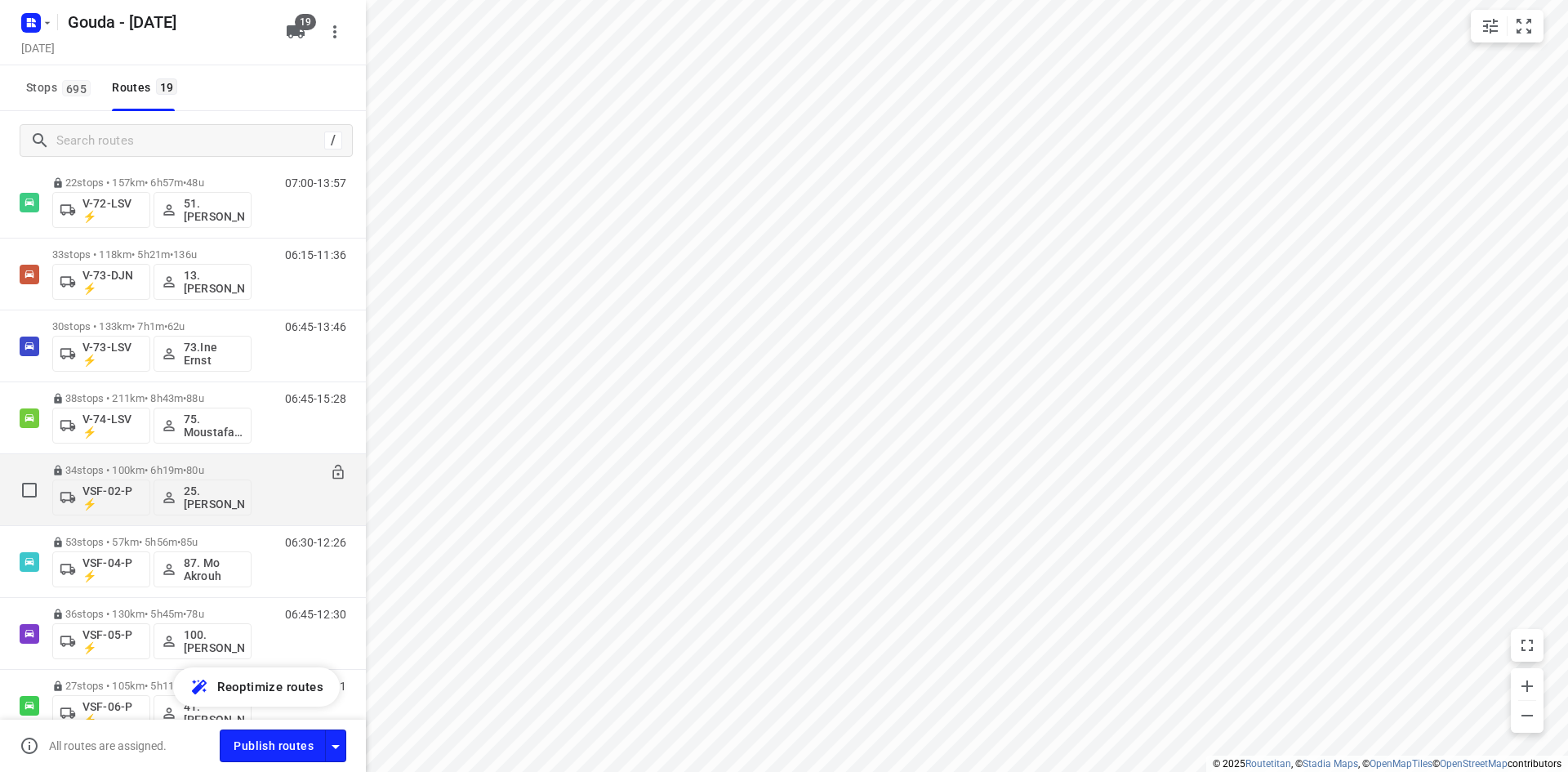
scroll to position [965, 0]
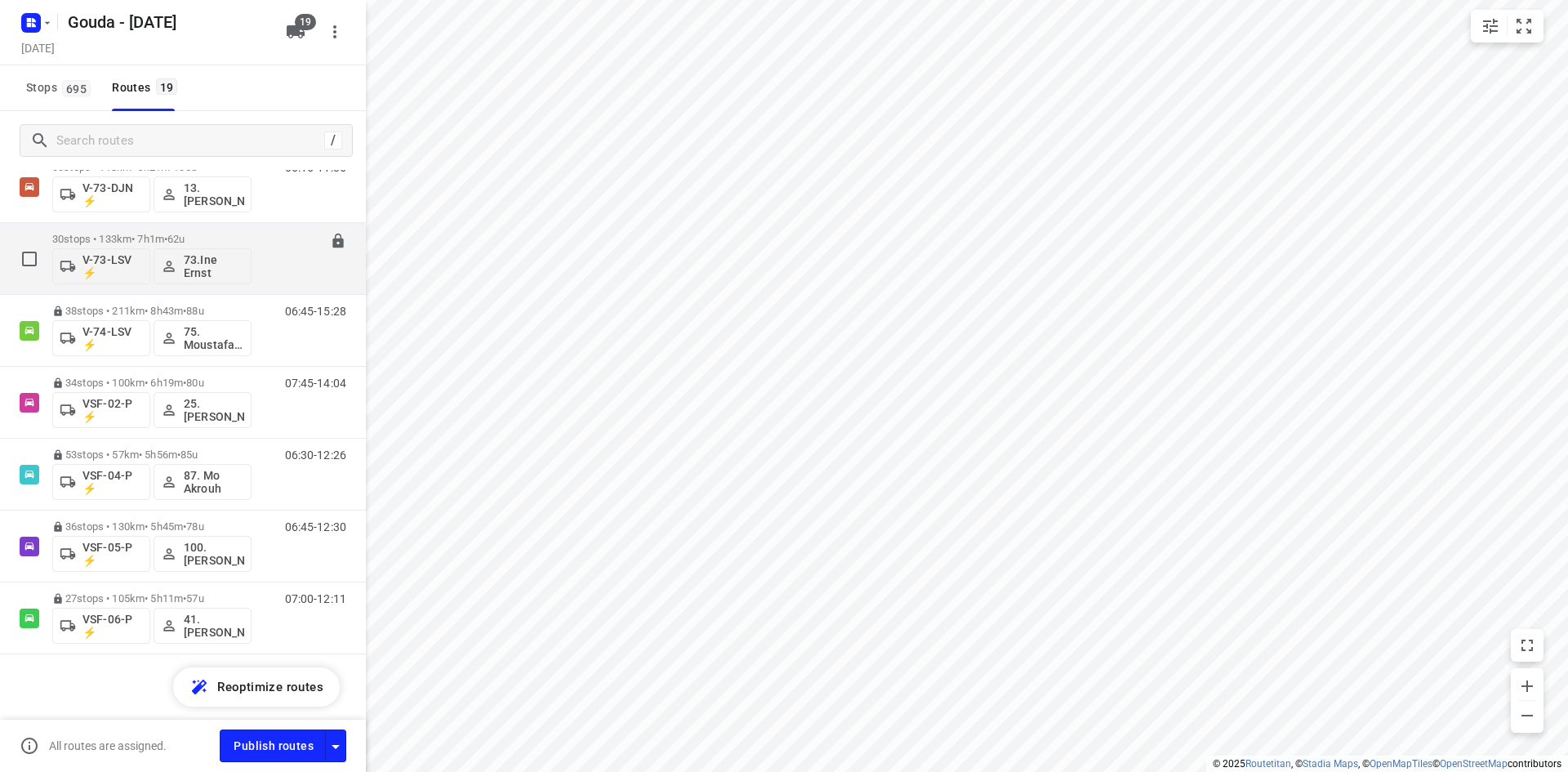
click at [247, 227] on div "30 stops • 133km • 7h1m • 62u V-73-LSV ⚡ 73.Ine Ernst" at bounding box center [152, 258] width 200 height 68
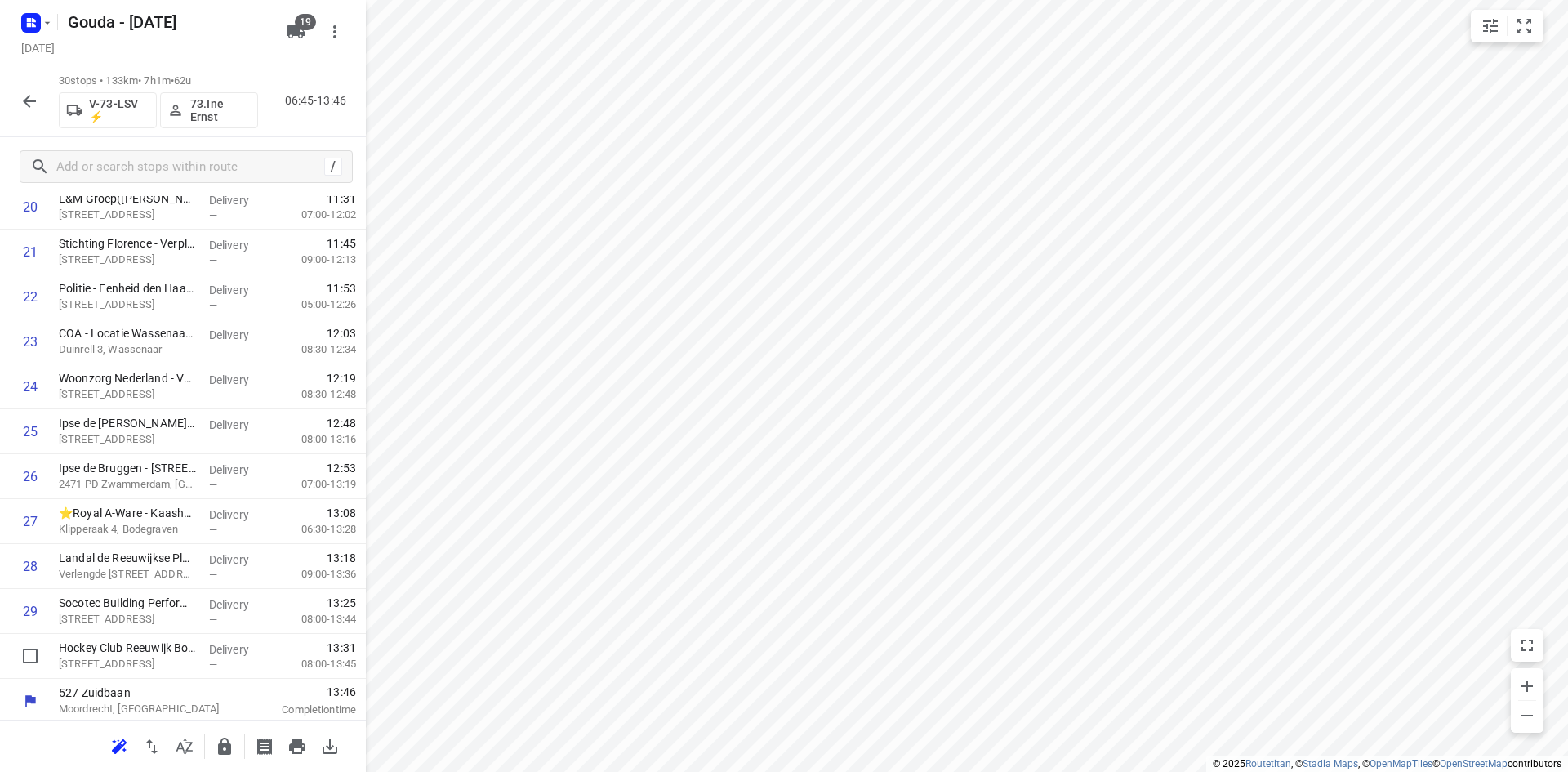
scroll to position [997, 0]
click at [220, 753] on icon "button" at bounding box center [224, 747] width 13 height 18
click at [37, 91] on icon "button" at bounding box center [29, 101] width 20 height 20
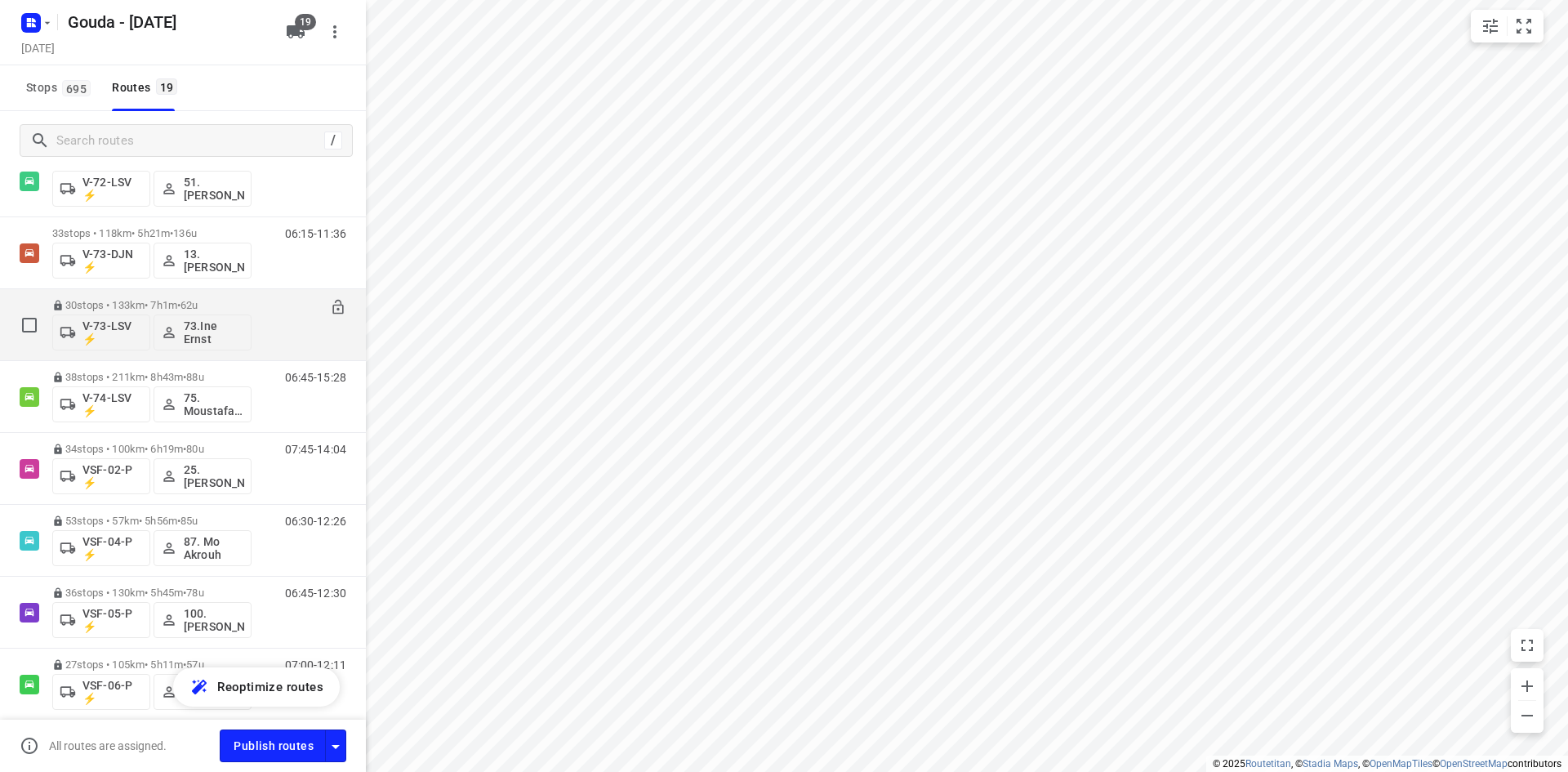
scroll to position [801, 0]
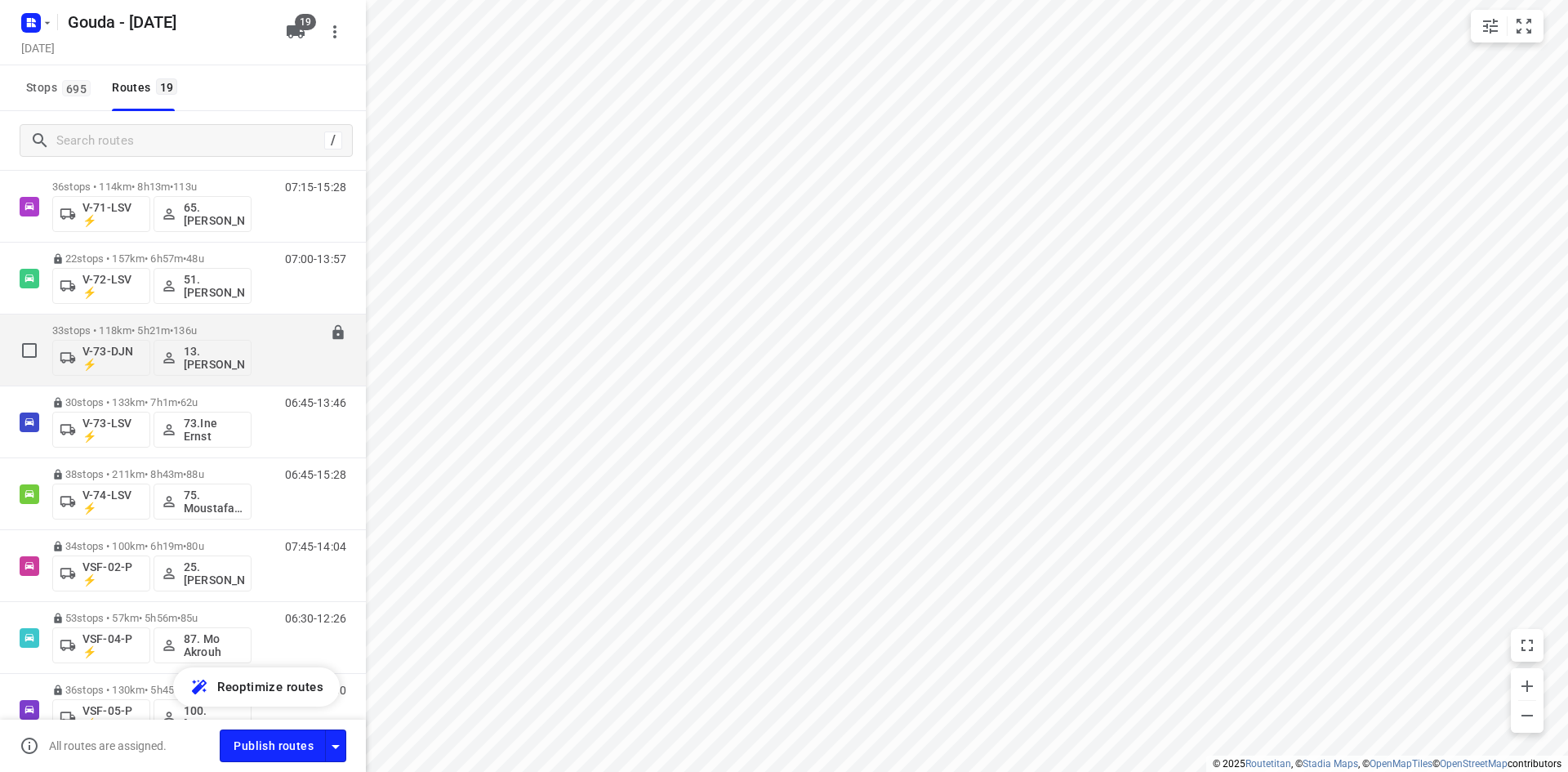
click at [234, 329] on p "33 stops • 118km • 5h21m • 136u" at bounding box center [152, 330] width 200 height 13
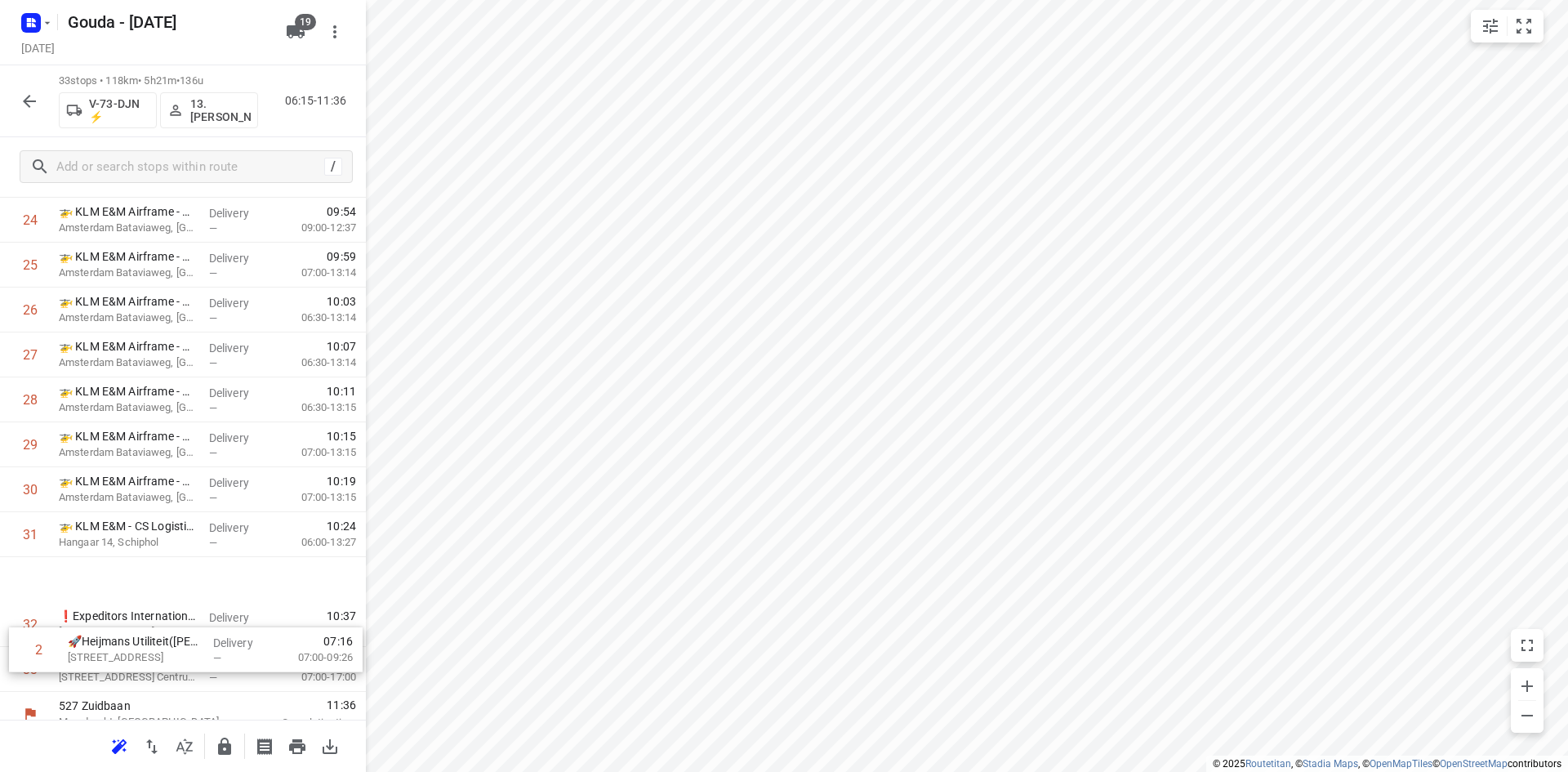
scroll to position [1132, 0]
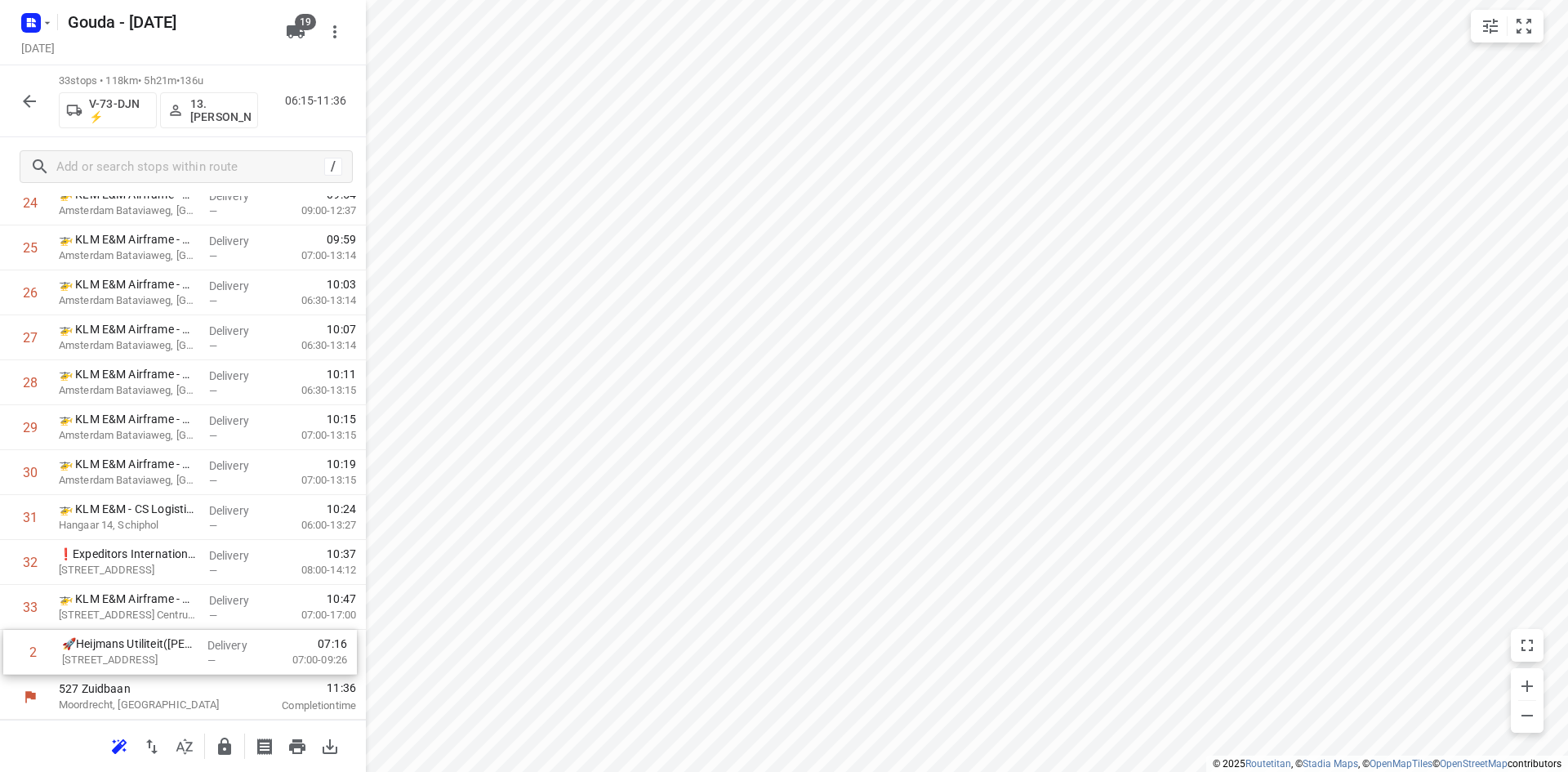
drag, startPoint x: 209, startPoint y: 225, endPoint x: 212, endPoint y: 655, distance: 430.0
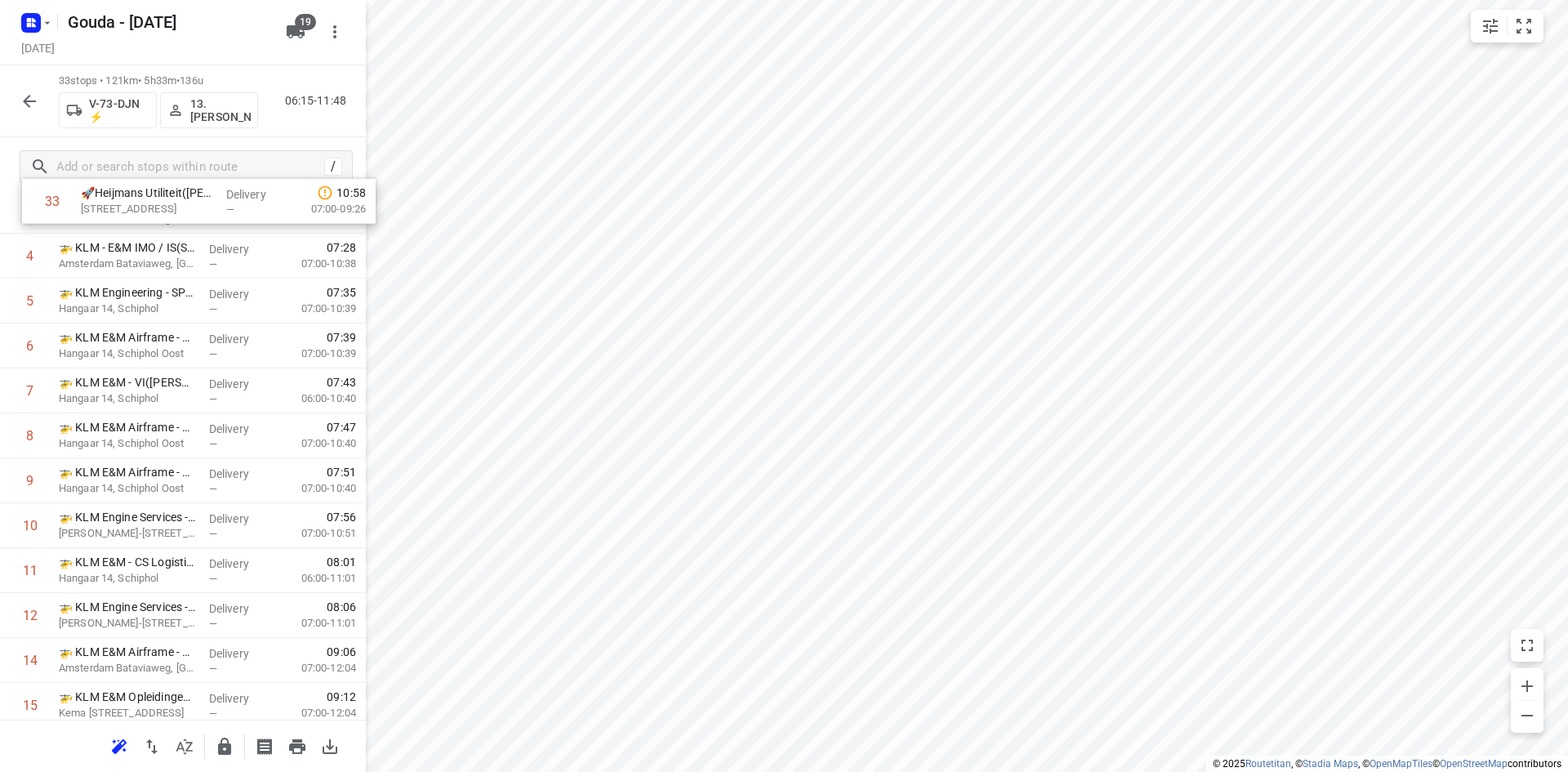
scroll to position [0, 0]
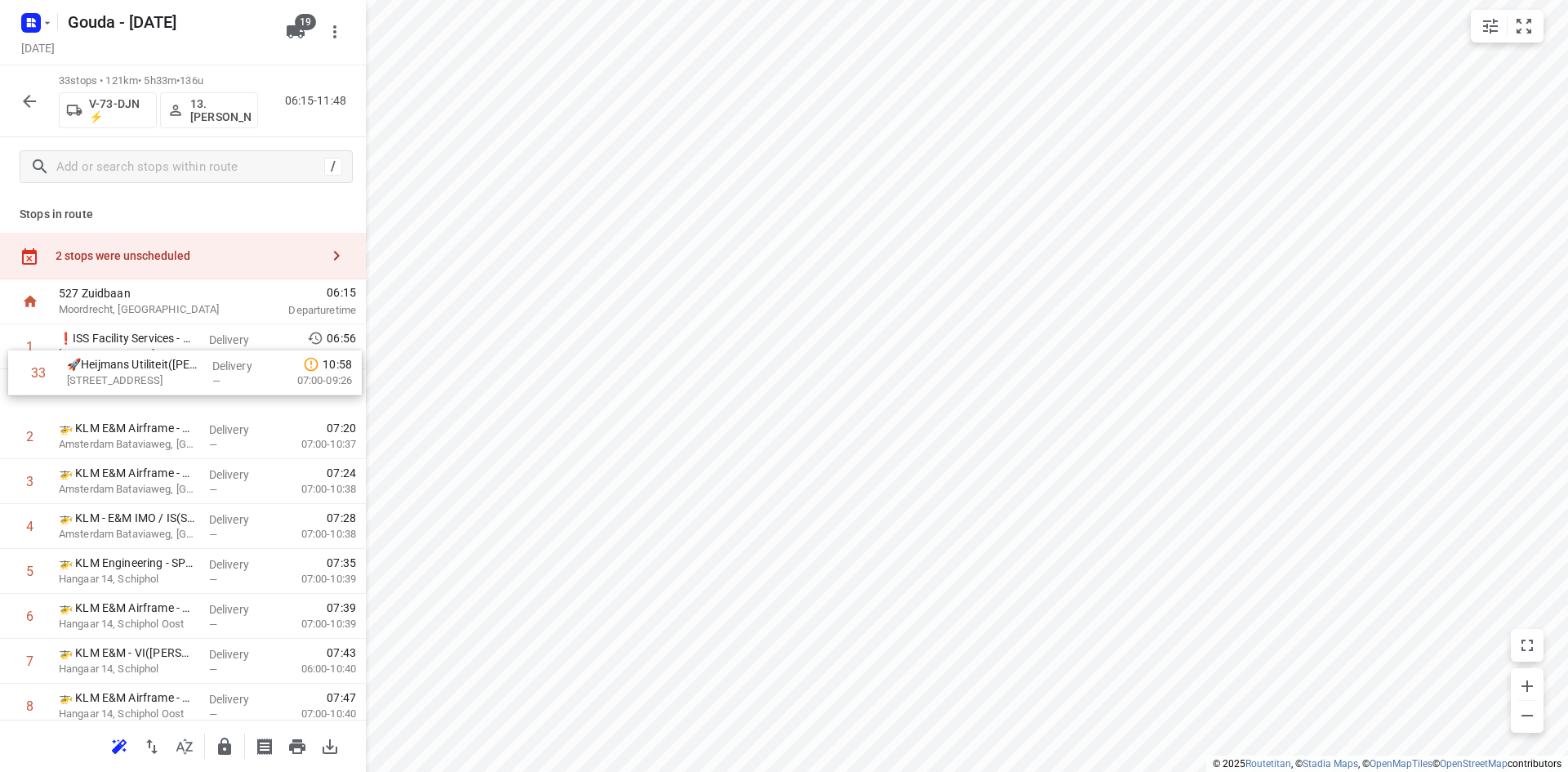
drag, startPoint x: 182, startPoint y: 653, endPoint x: 195, endPoint y: 370, distance: 283.3
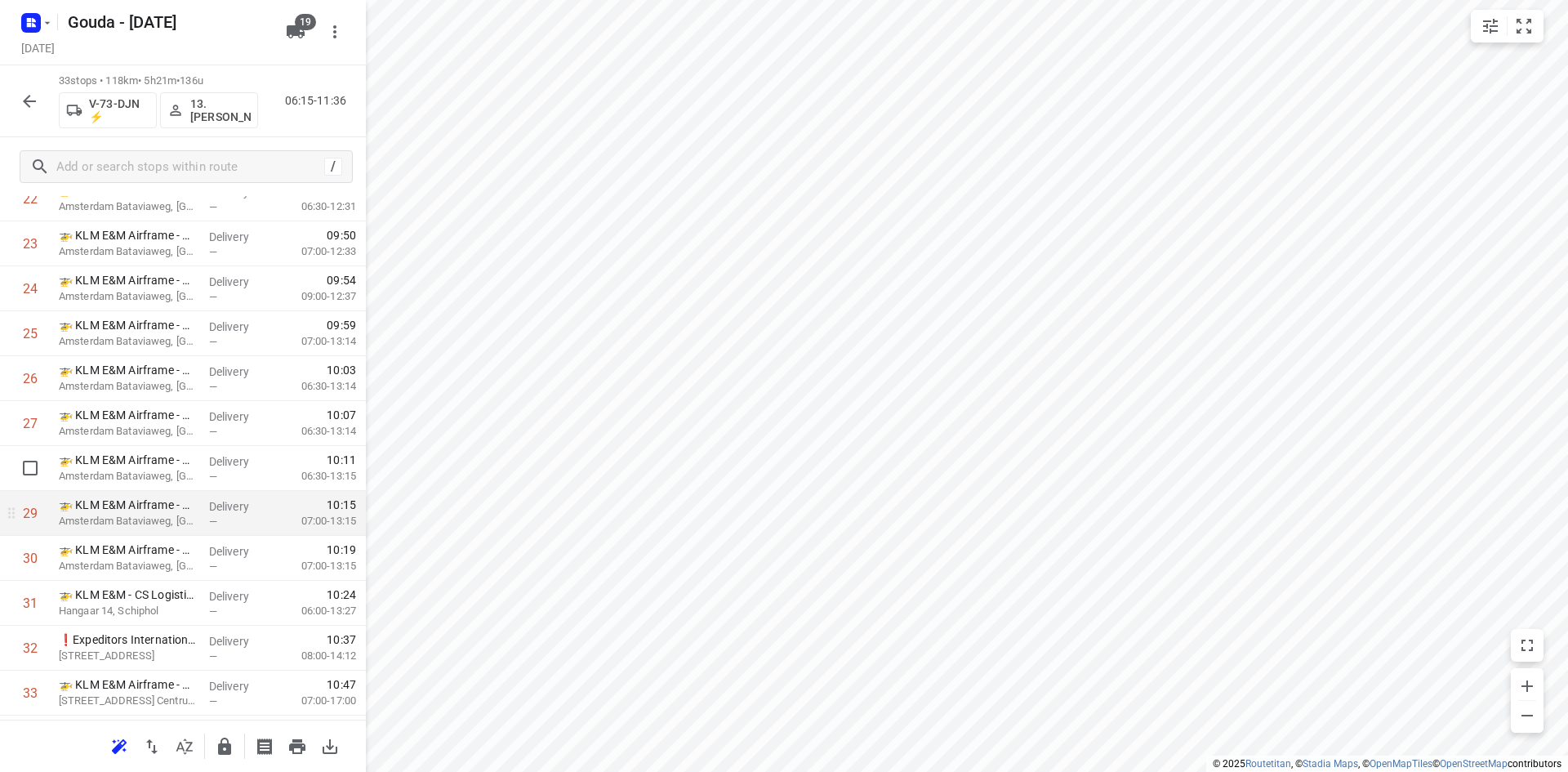
scroll to position [1132, 0]
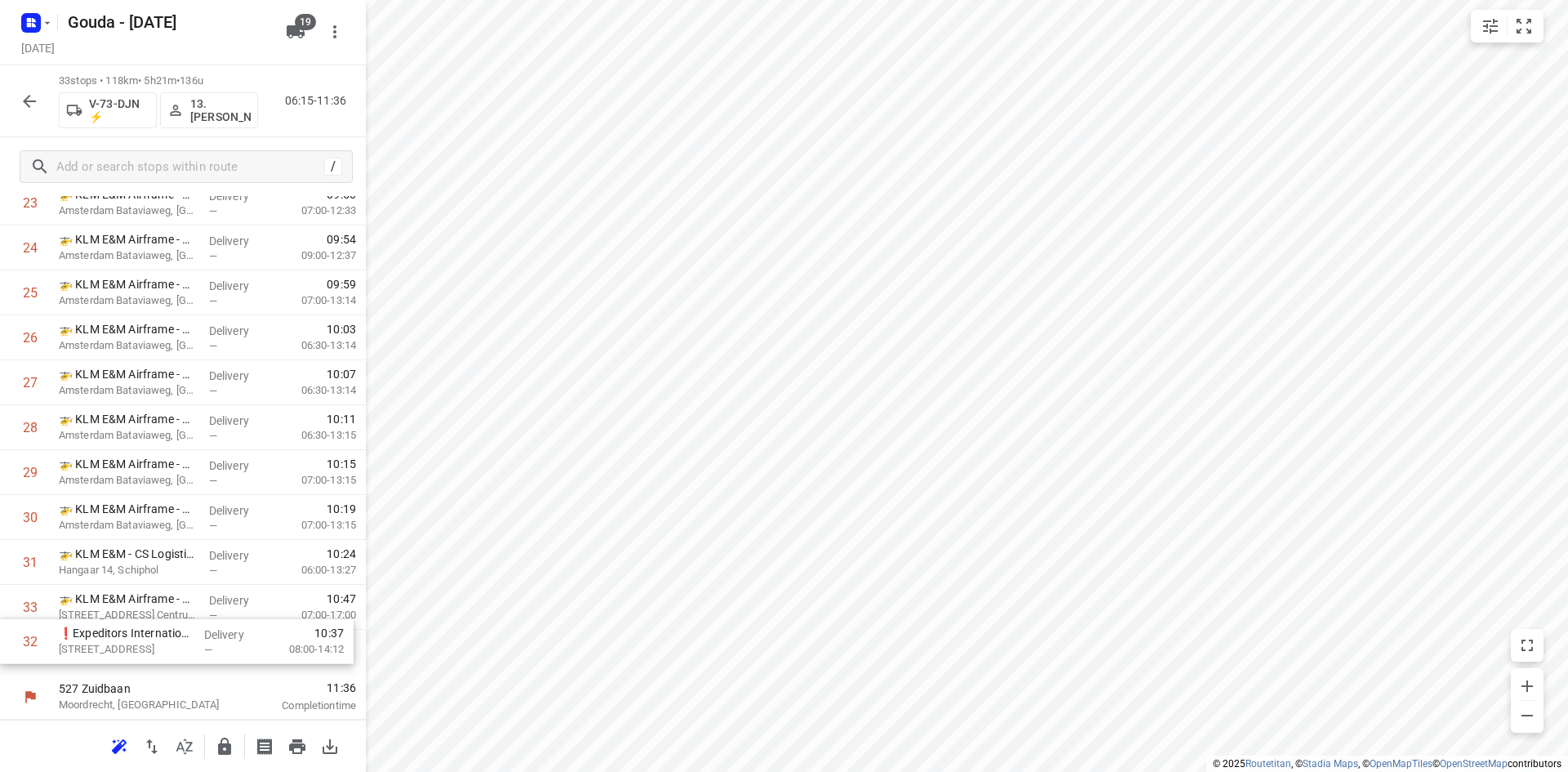
drag, startPoint x: 163, startPoint y: 613, endPoint x: 162, endPoint y: 666, distance: 53.0
click at [225, 753] on icon "button" at bounding box center [224, 747] width 13 height 18
click at [27, 103] on icon "button" at bounding box center [28, 101] width 13 height 13
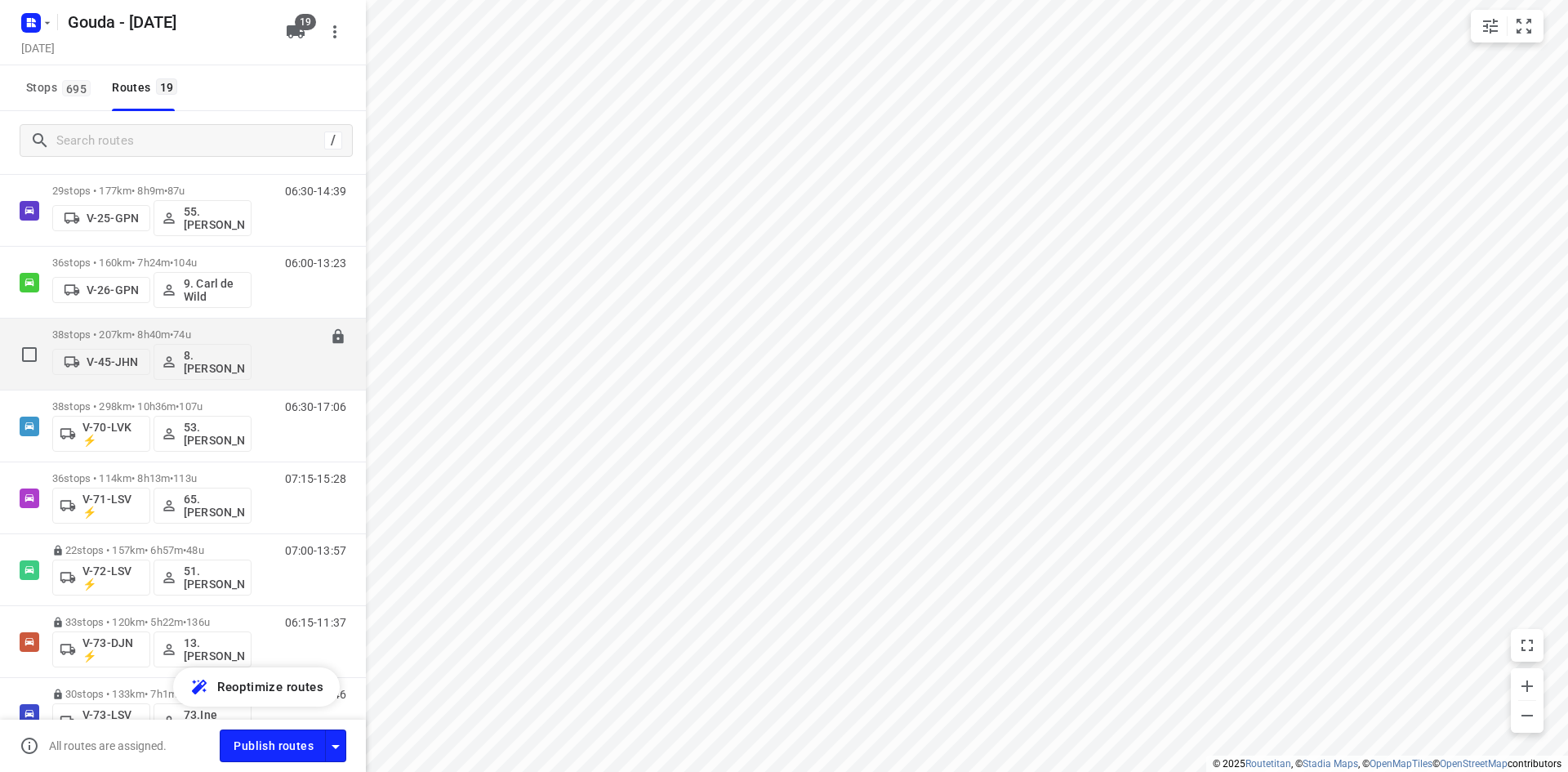
scroll to position [475, 0]
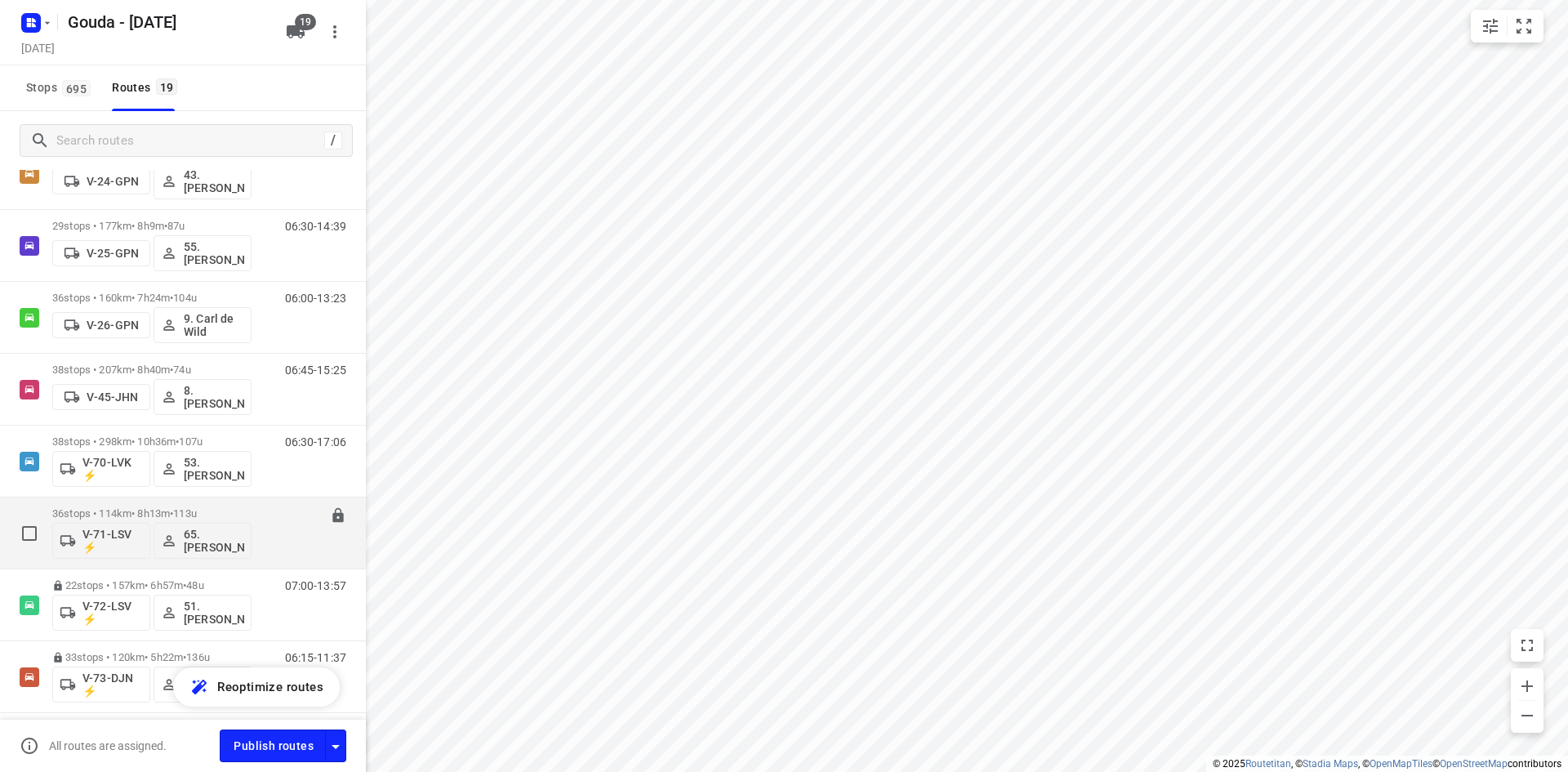
click at [239, 509] on p "36 stops • 114km • 8h13m • 113u" at bounding box center [152, 513] width 200 height 13
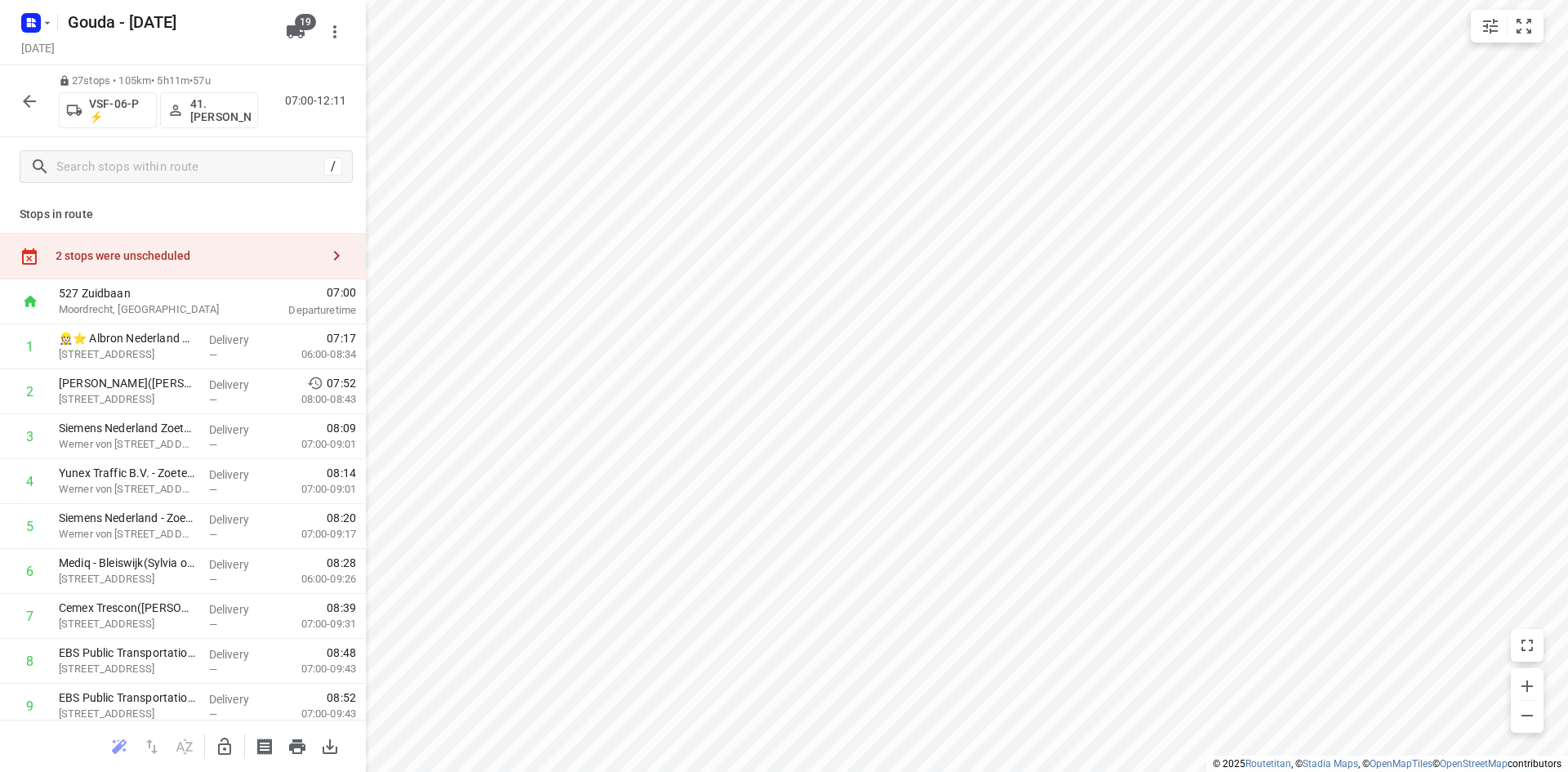
click at [42, 107] on button "button" at bounding box center [28, 101] width 32 height 32
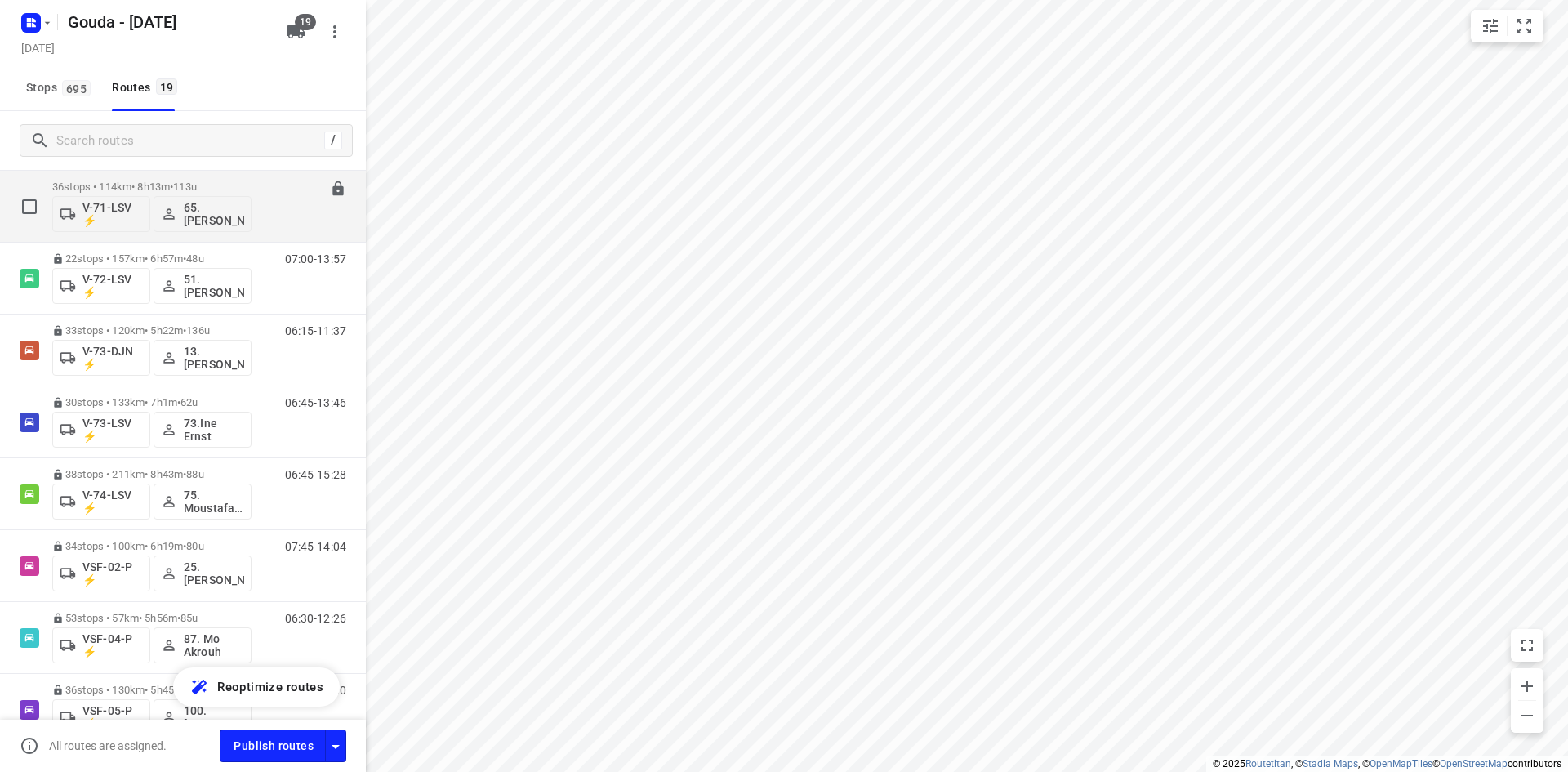
scroll to position [719, 0]
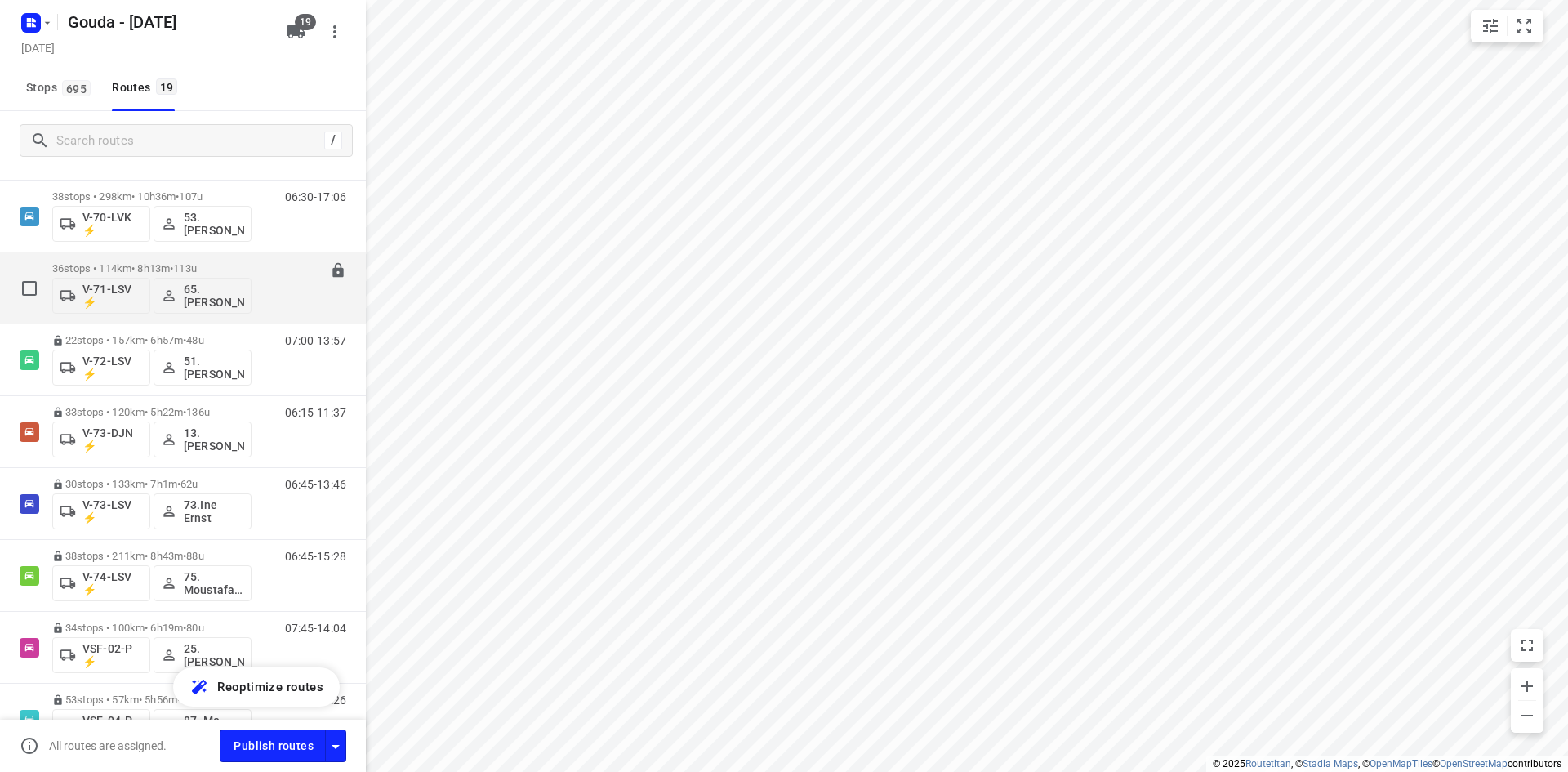
click at [282, 269] on div "07:15-15:28" at bounding box center [304, 292] width 81 height 60
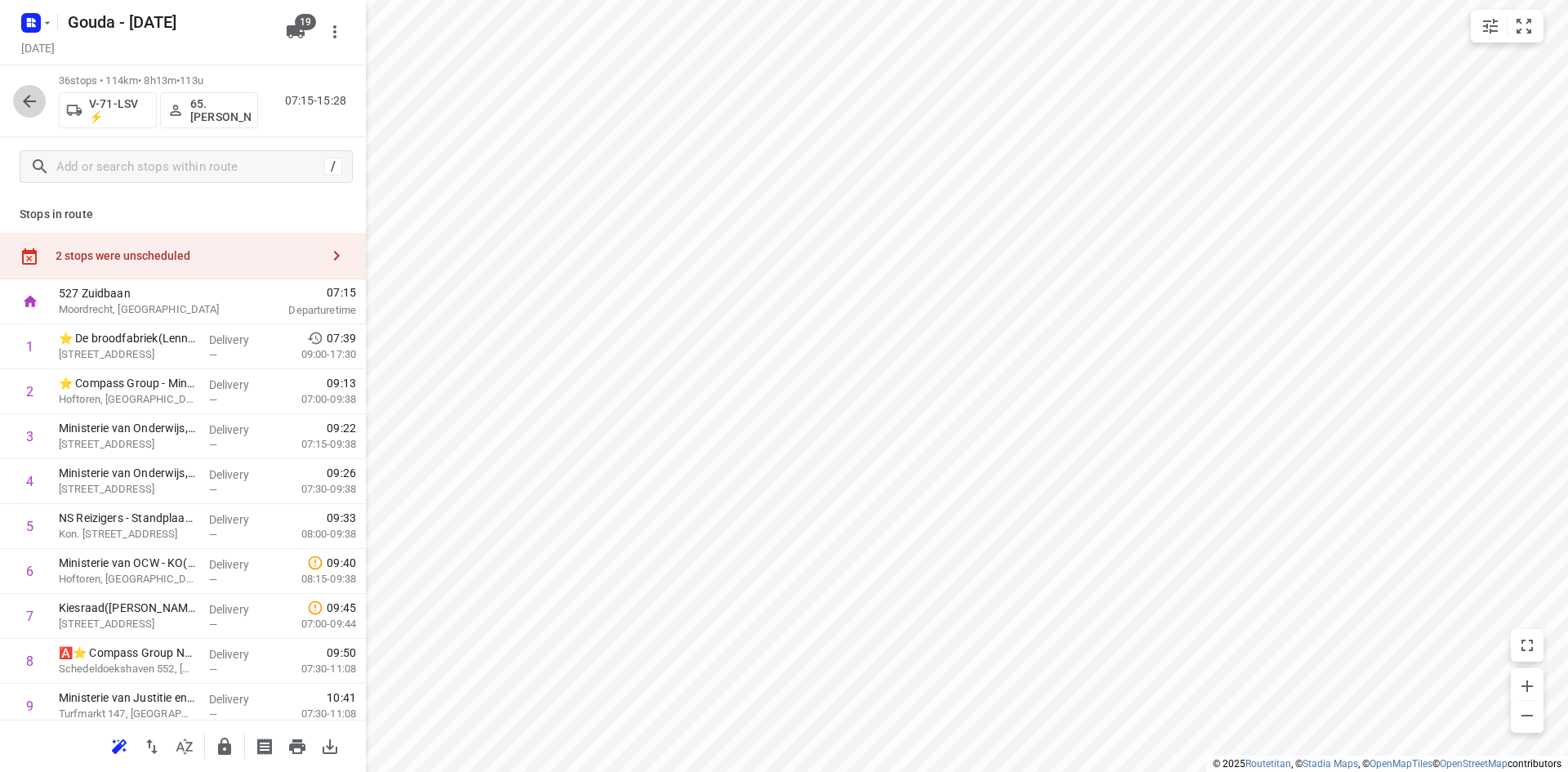
click at [32, 97] on icon "button" at bounding box center [29, 101] width 20 height 20
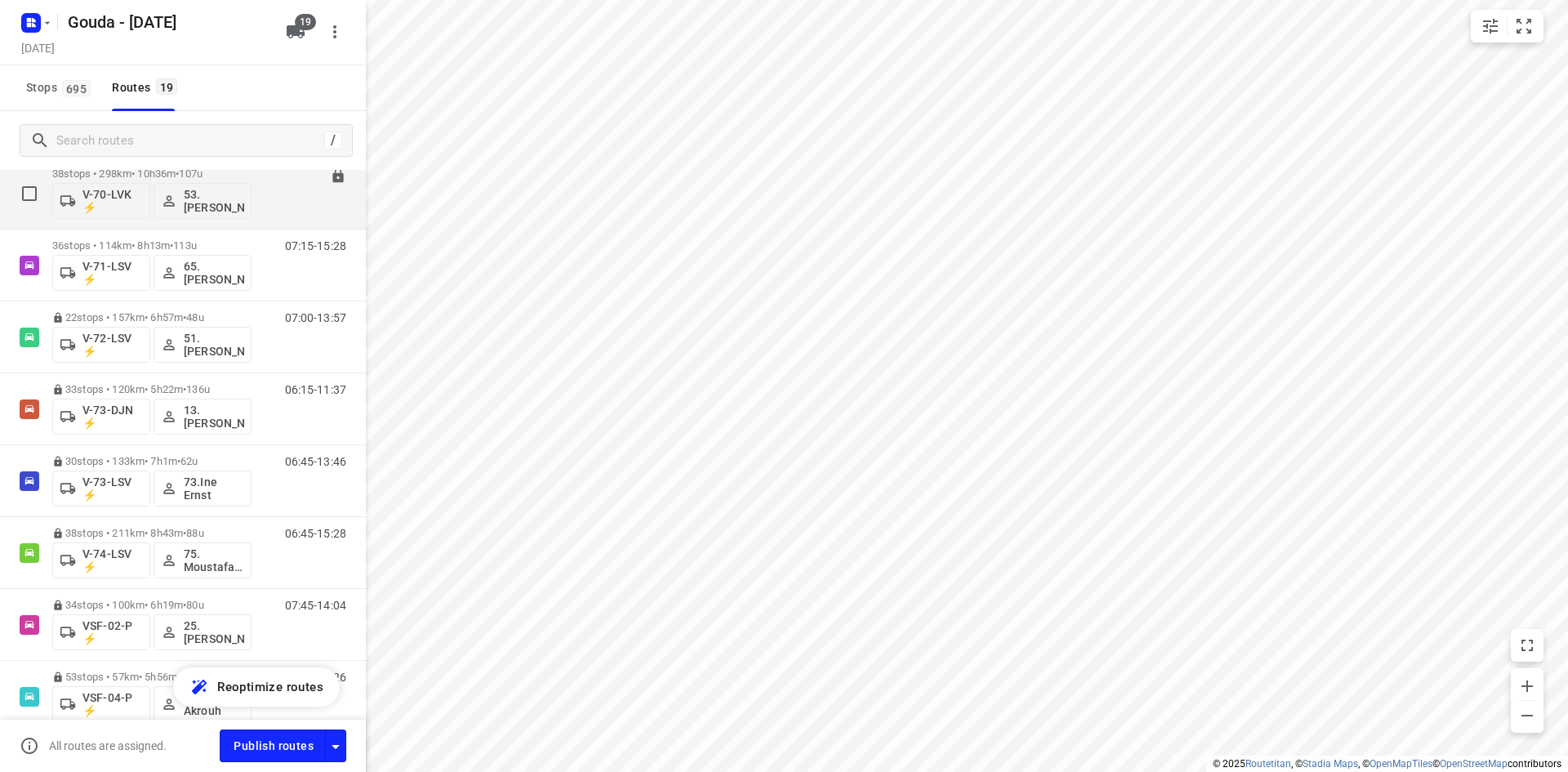
scroll to position [654, 0]
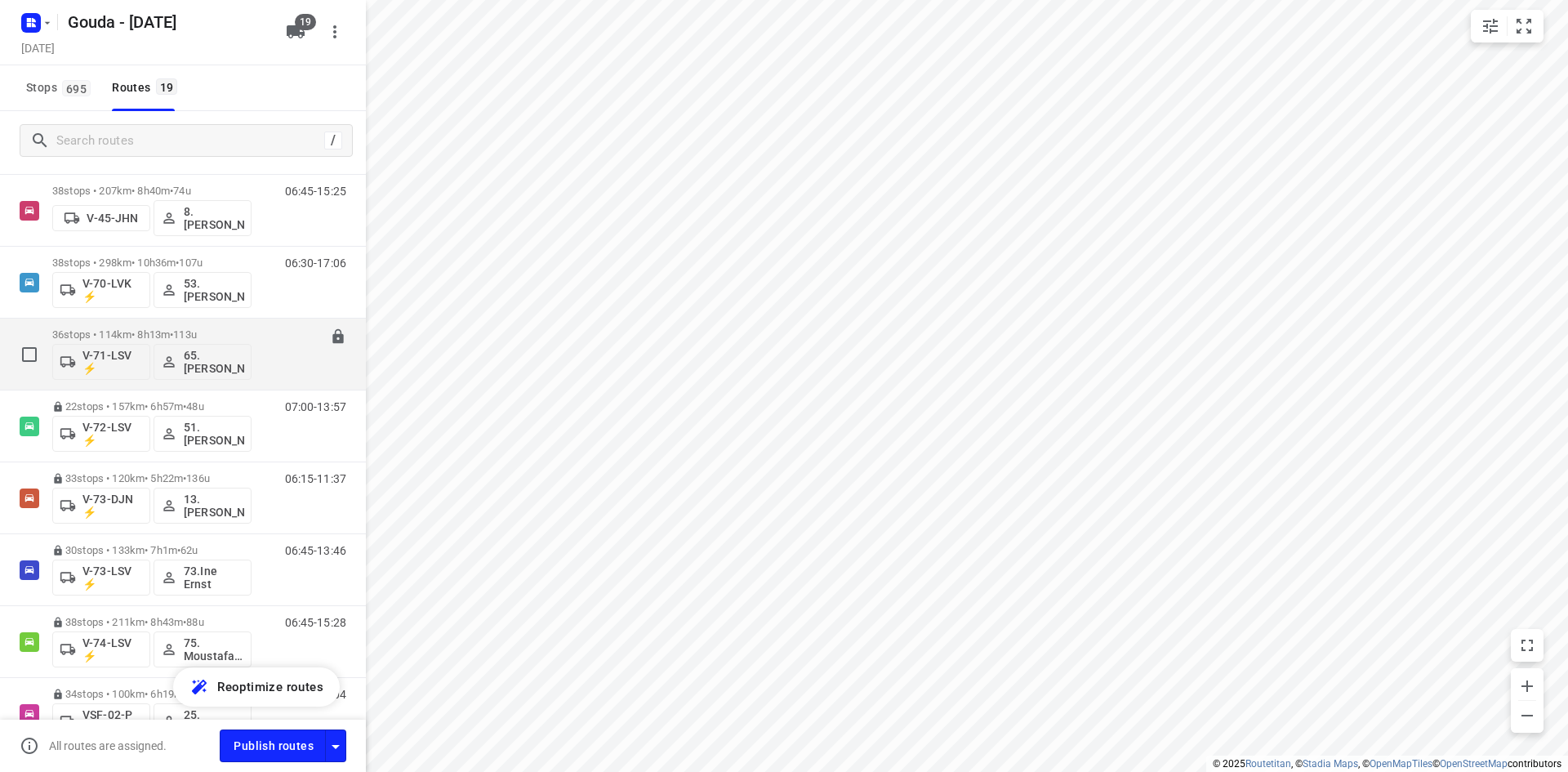
click at [257, 328] on div "36 stops • 114km • 8h13m • 113u V-71-LSV ⚡ 65. Reza Amini 07:15-15:28" at bounding box center [208, 353] width 314 height 68
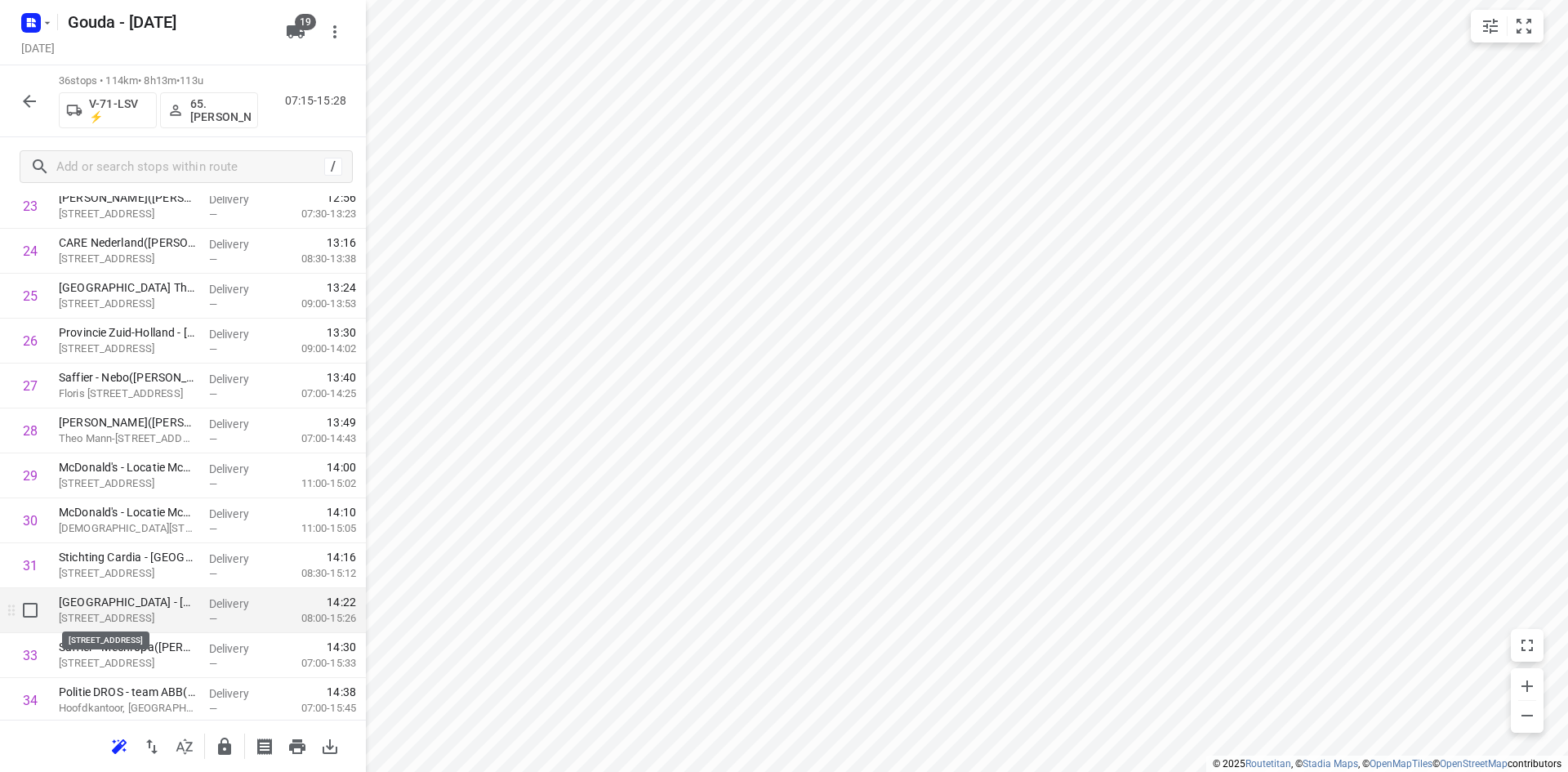
scroll to position [1144, 0]
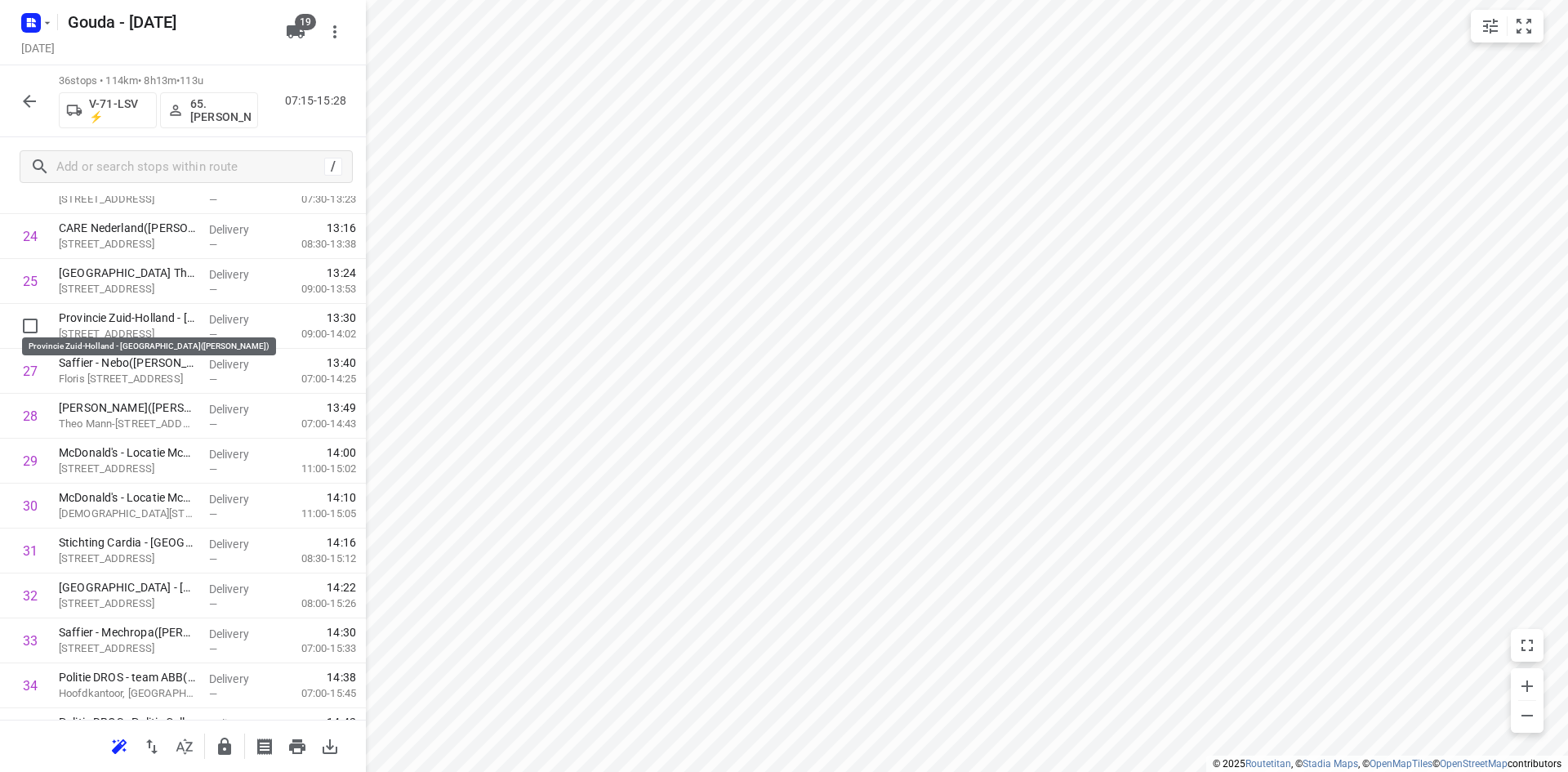
drag, startPoint x: 126, startPoint y: 325, endPoint x: 131, endPoint y: 279, distance: 46.3
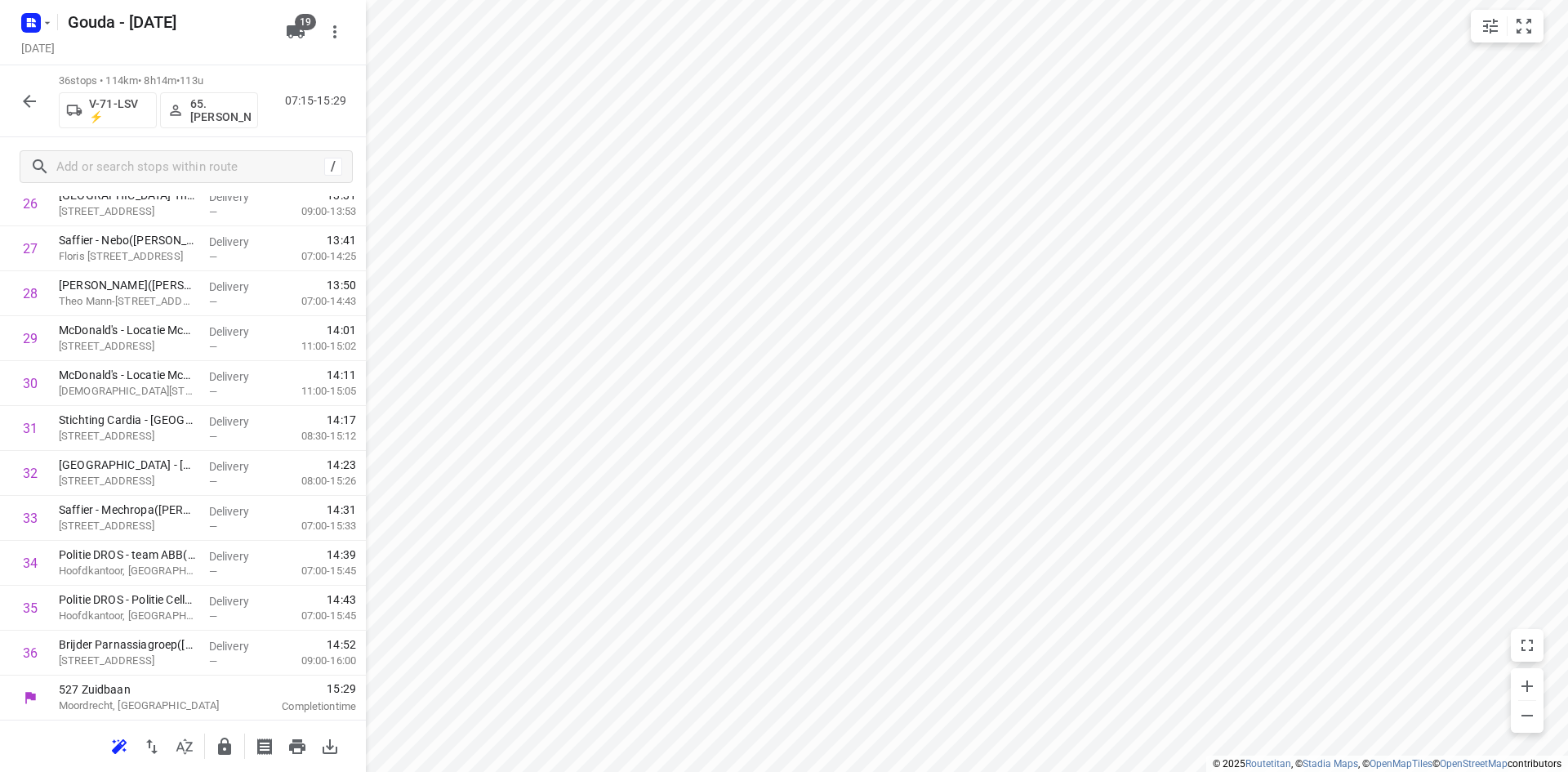
scroll to position [1267, 0]
click at [228, 751] on icon "button" at bounding box center [224, 747] width 13 height 18
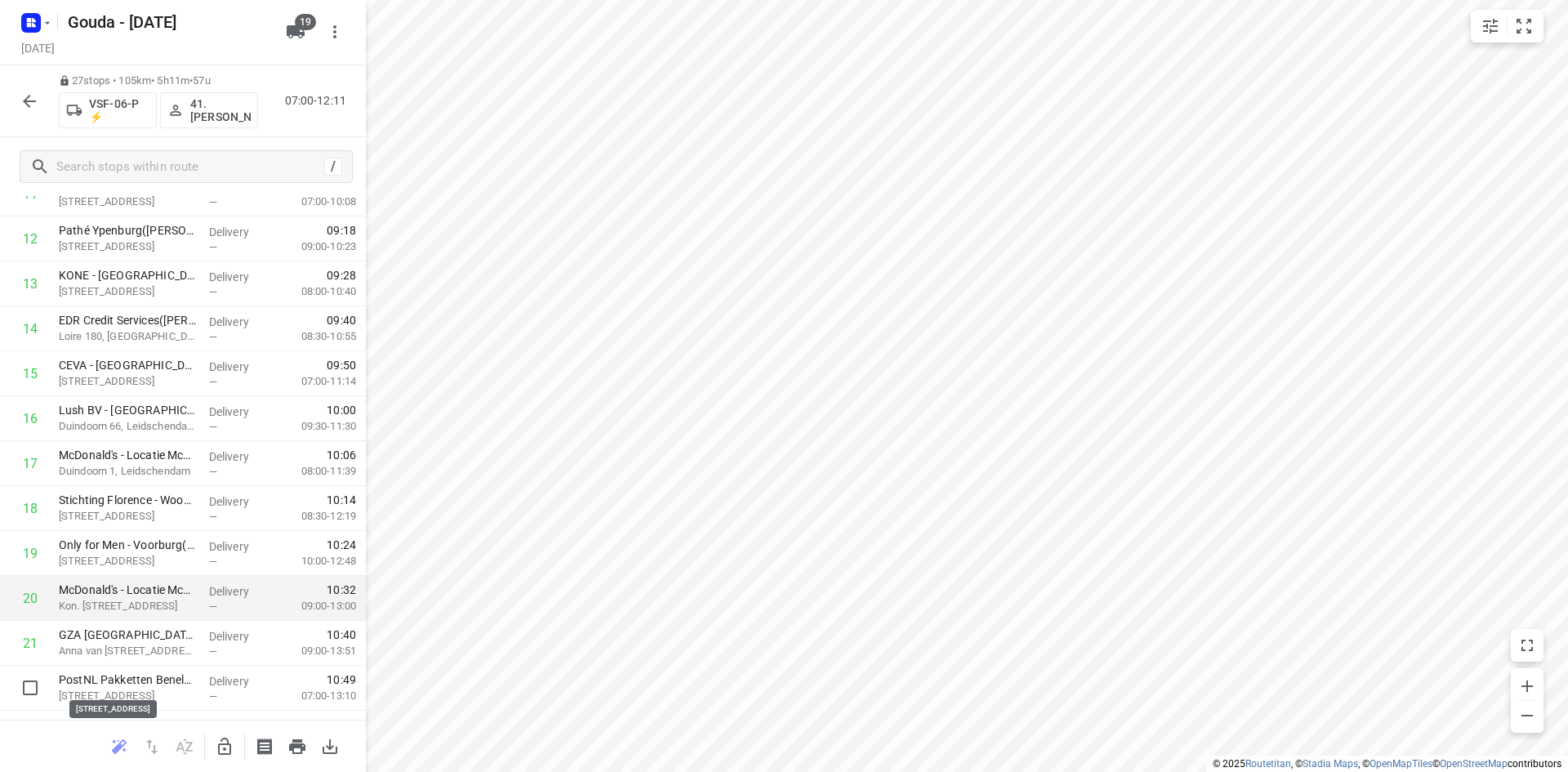
scroll to position [617, 0]
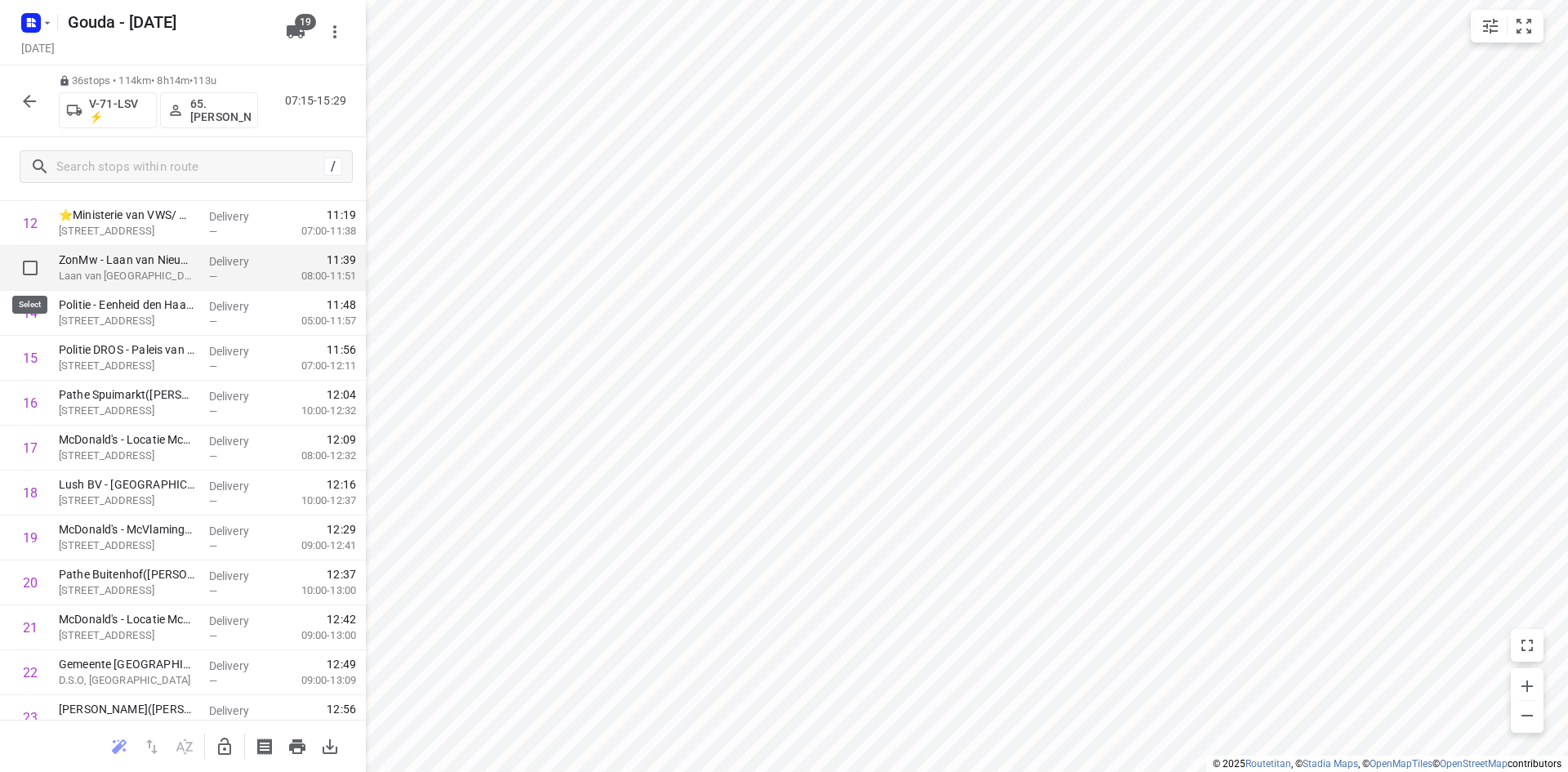
click at [27, 267] on input "checkbox" at bounding box center [29, 267] width 32 height 32
checkbox input "true"
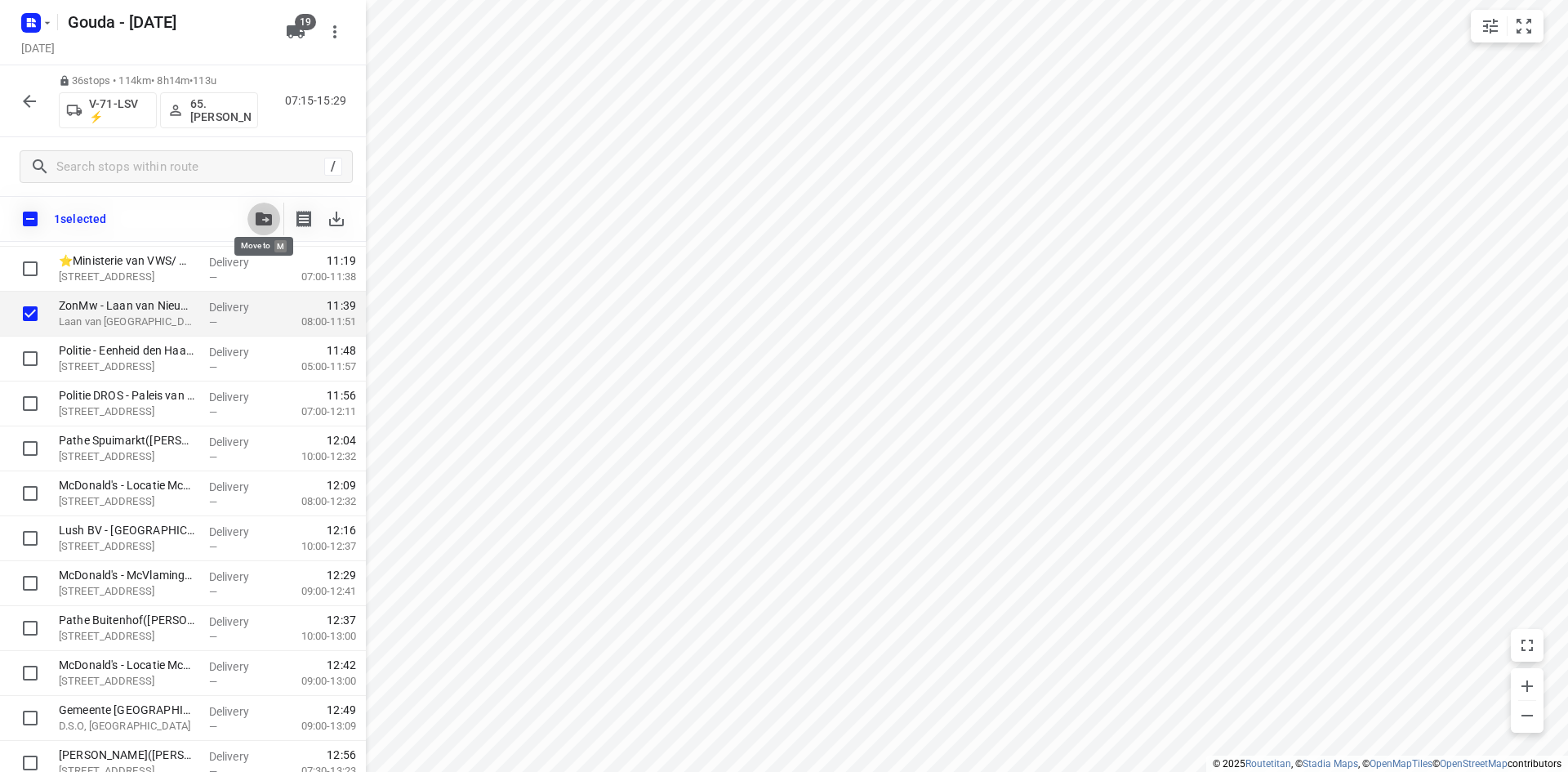
click at [254, 215] on span "button" at bounding box center [264, 218] width 20 height 13
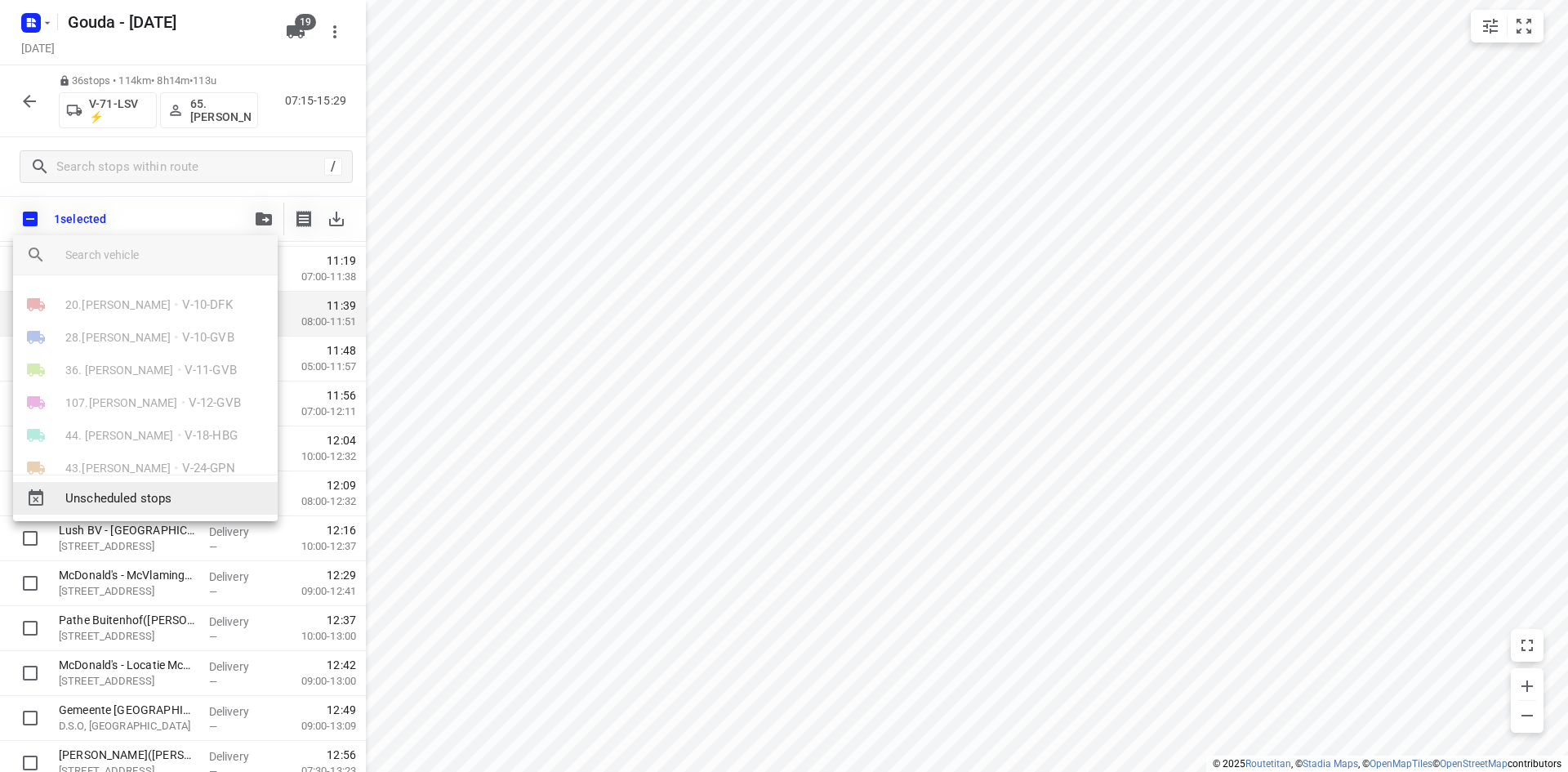
click at [189, 498] on span "Unscheduled stops" at bounding box center [165, 498] width 200 height 19
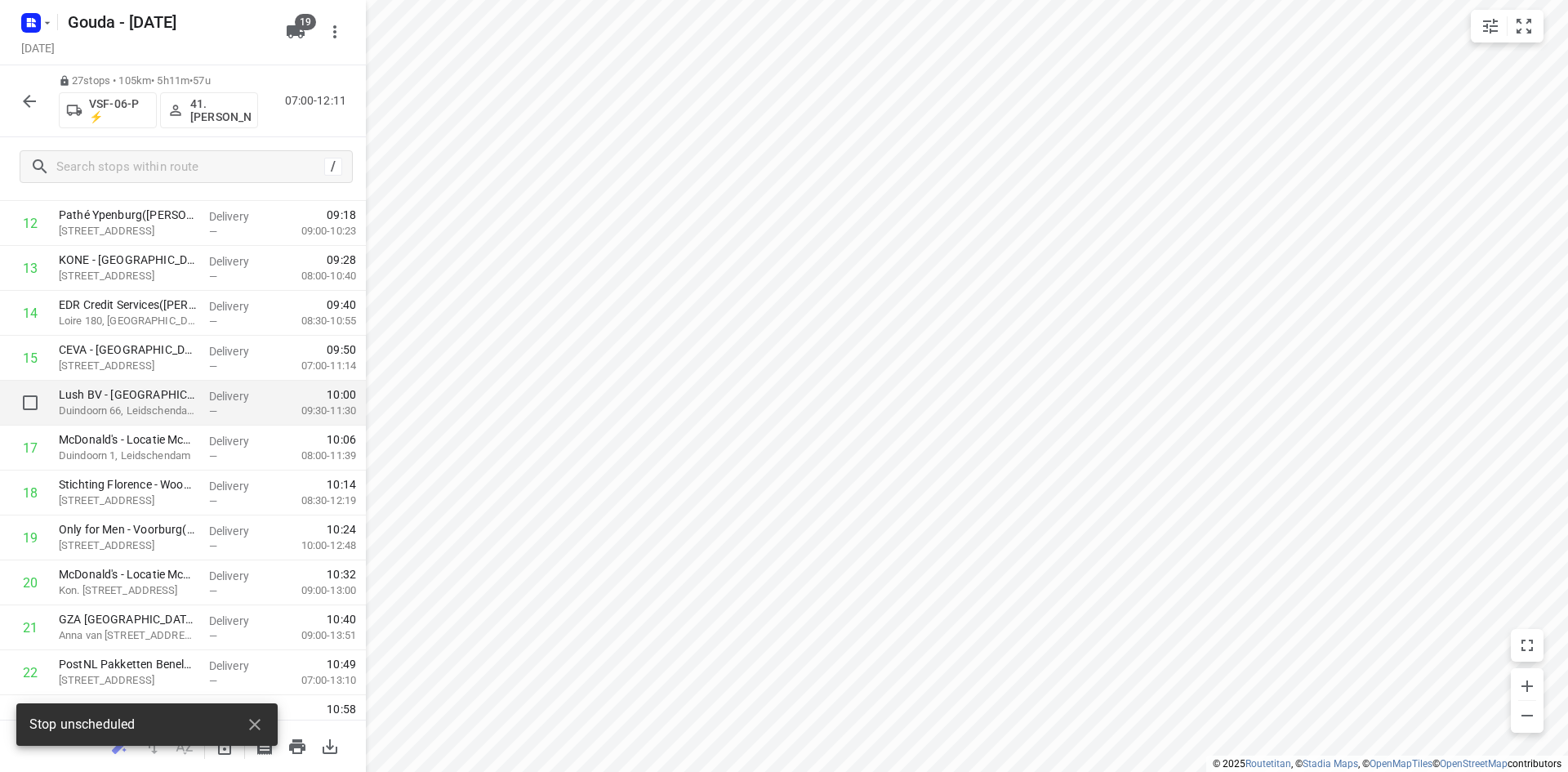
scroll to position [0, 0]
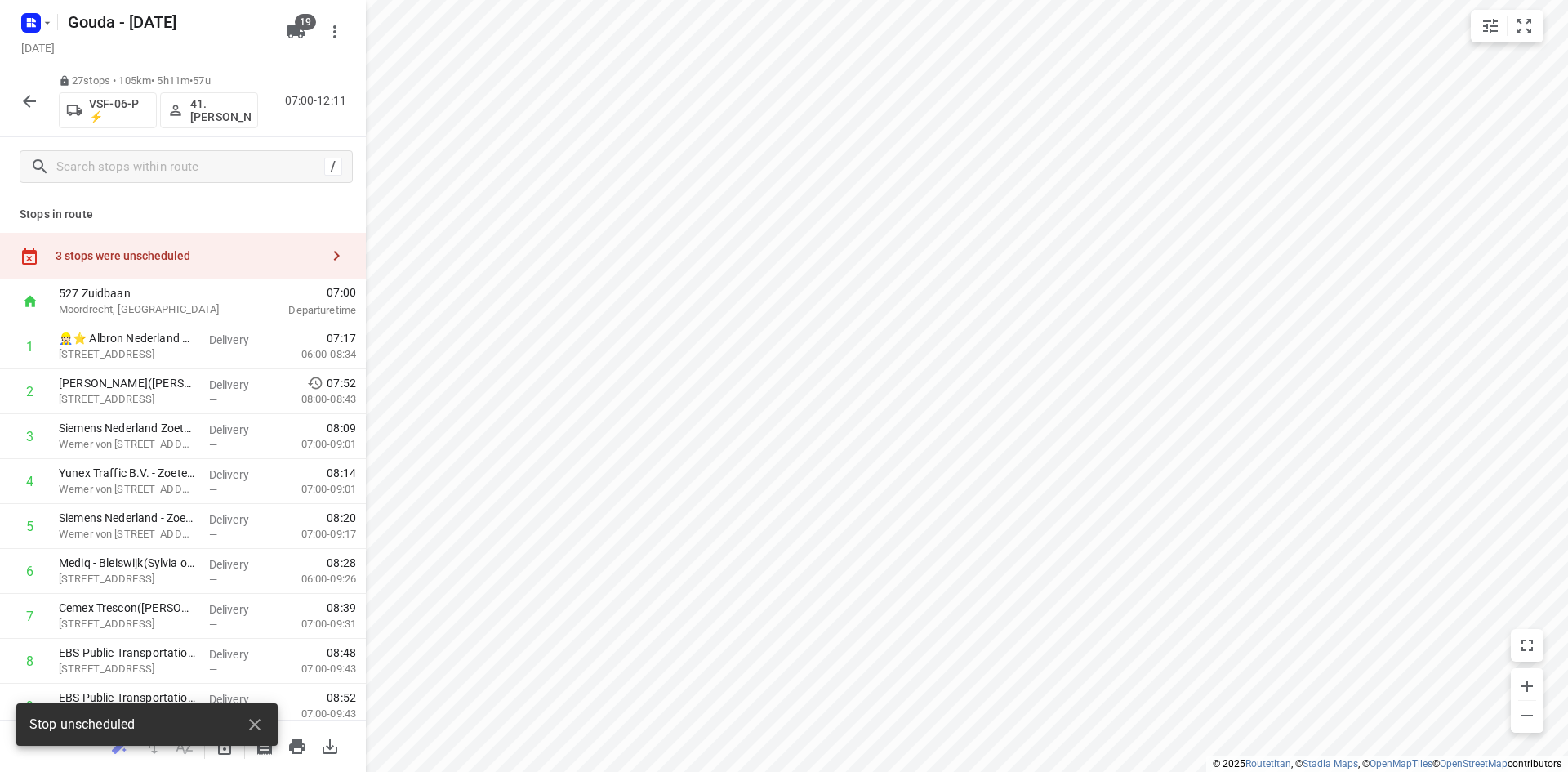
click at [202, 269] on div "3 stops were unscheduled" at bounding box center [183, 256] width 366 height 47
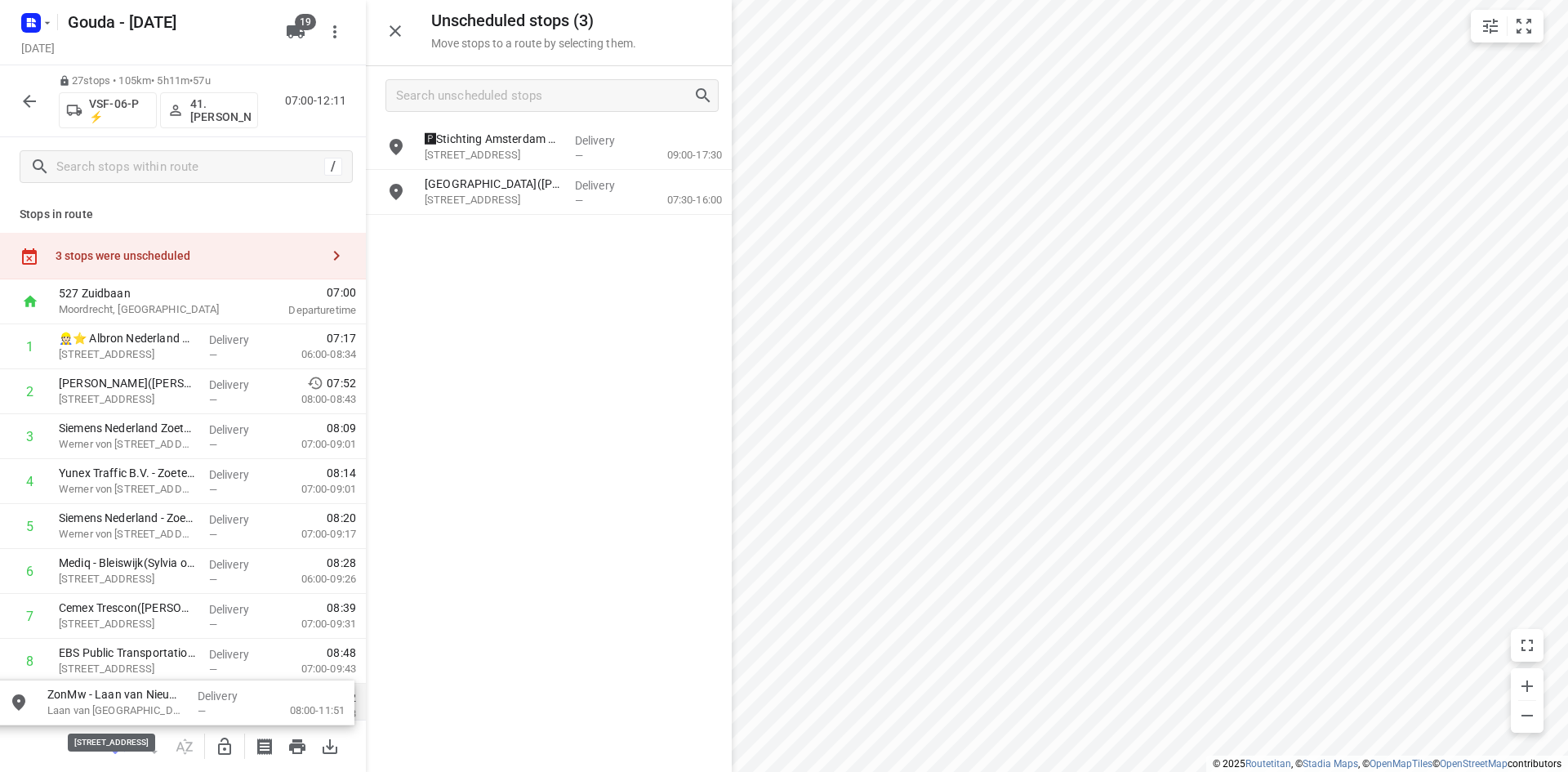
drag, startPoint x: 522, startPoint y: 155, endPoint x: 157, endPoint y: 691, distance: 648.5
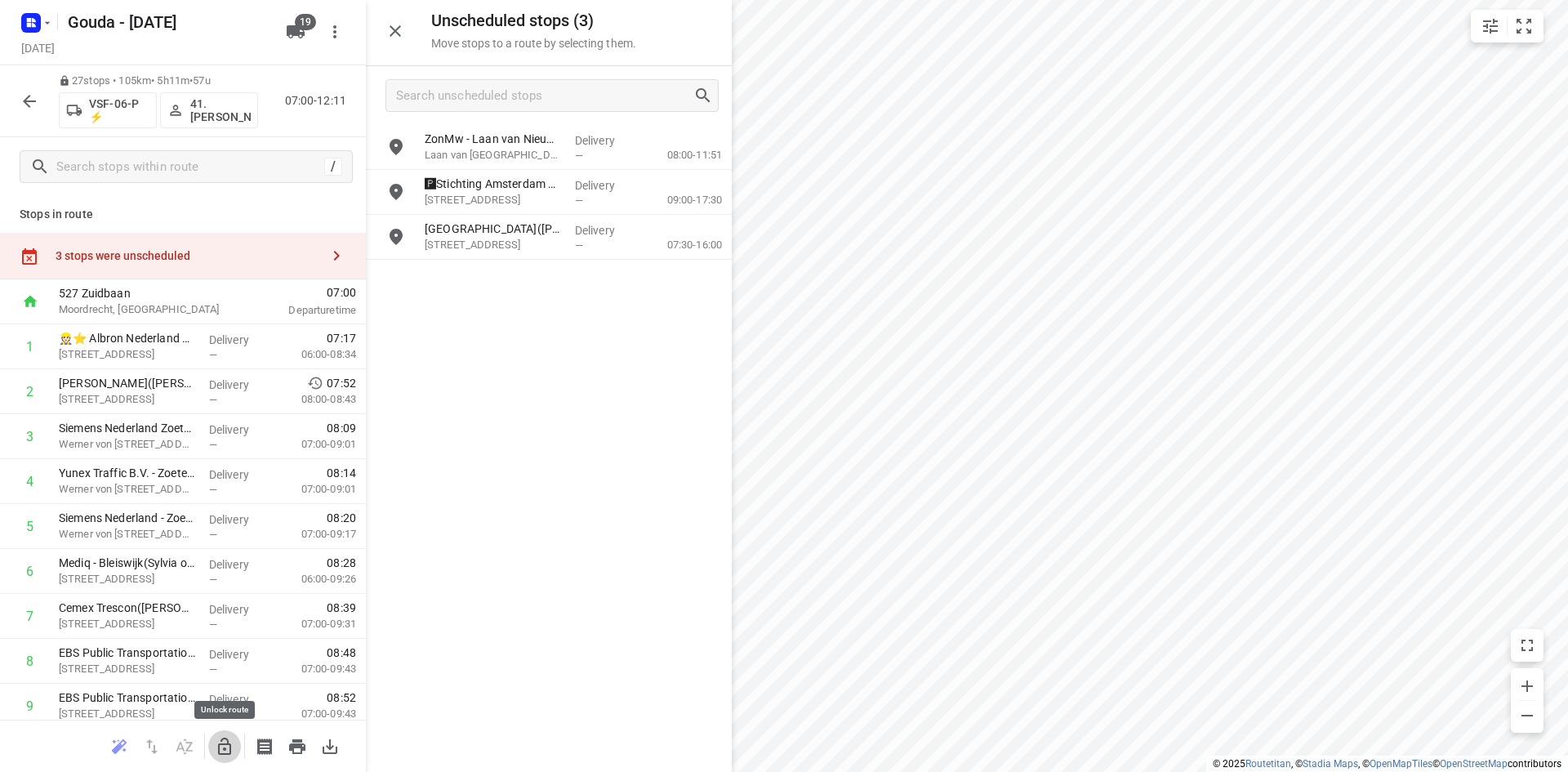
click at [228, 734] on button "button" at bounding box center [224, 746] width 32 height 32
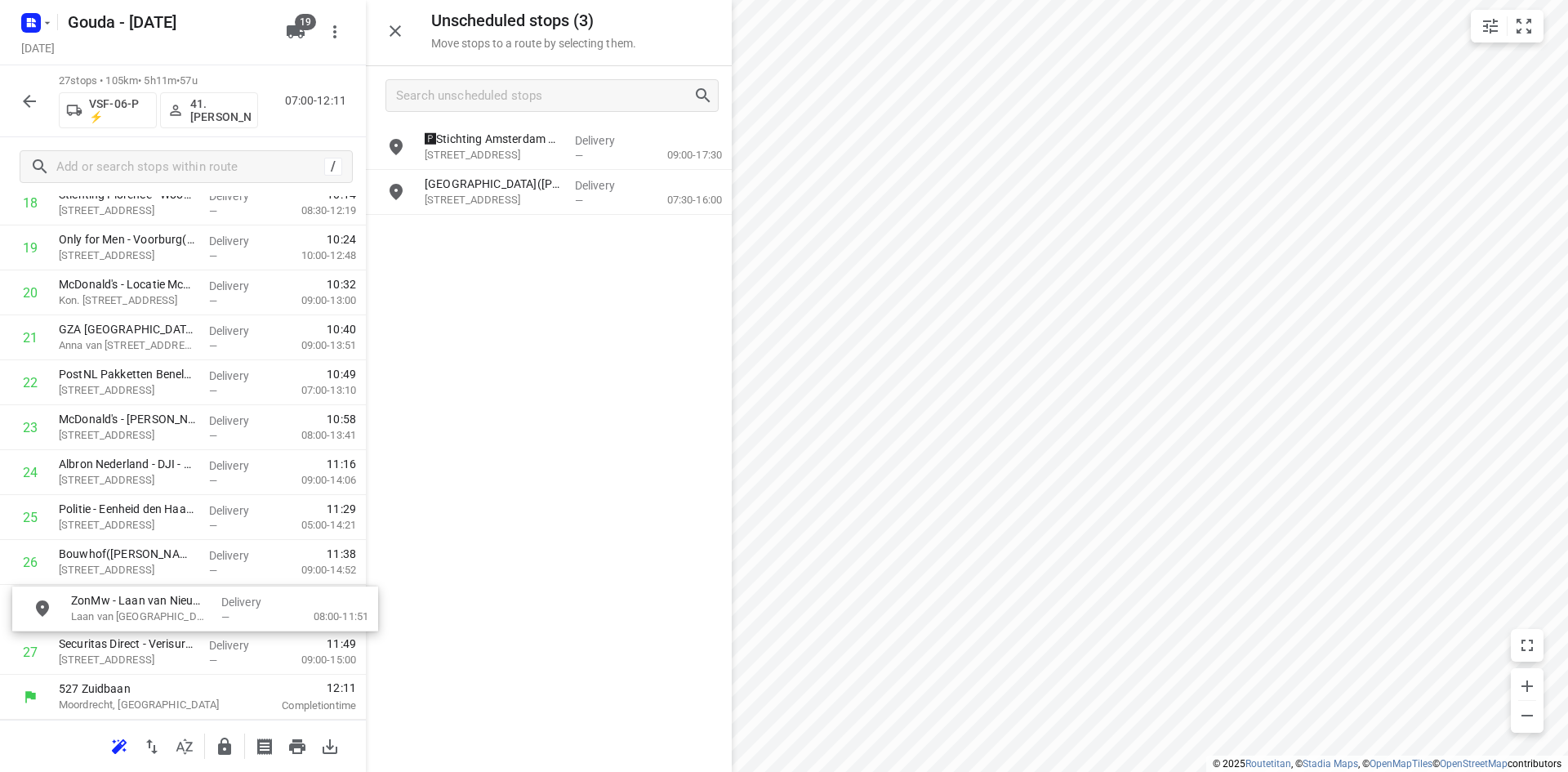
scroll to position [915, 0]
drag, startPoint x: 526, startPoint y: 146, endPoint x: 165, endPoint y: 343, distance: 411.3
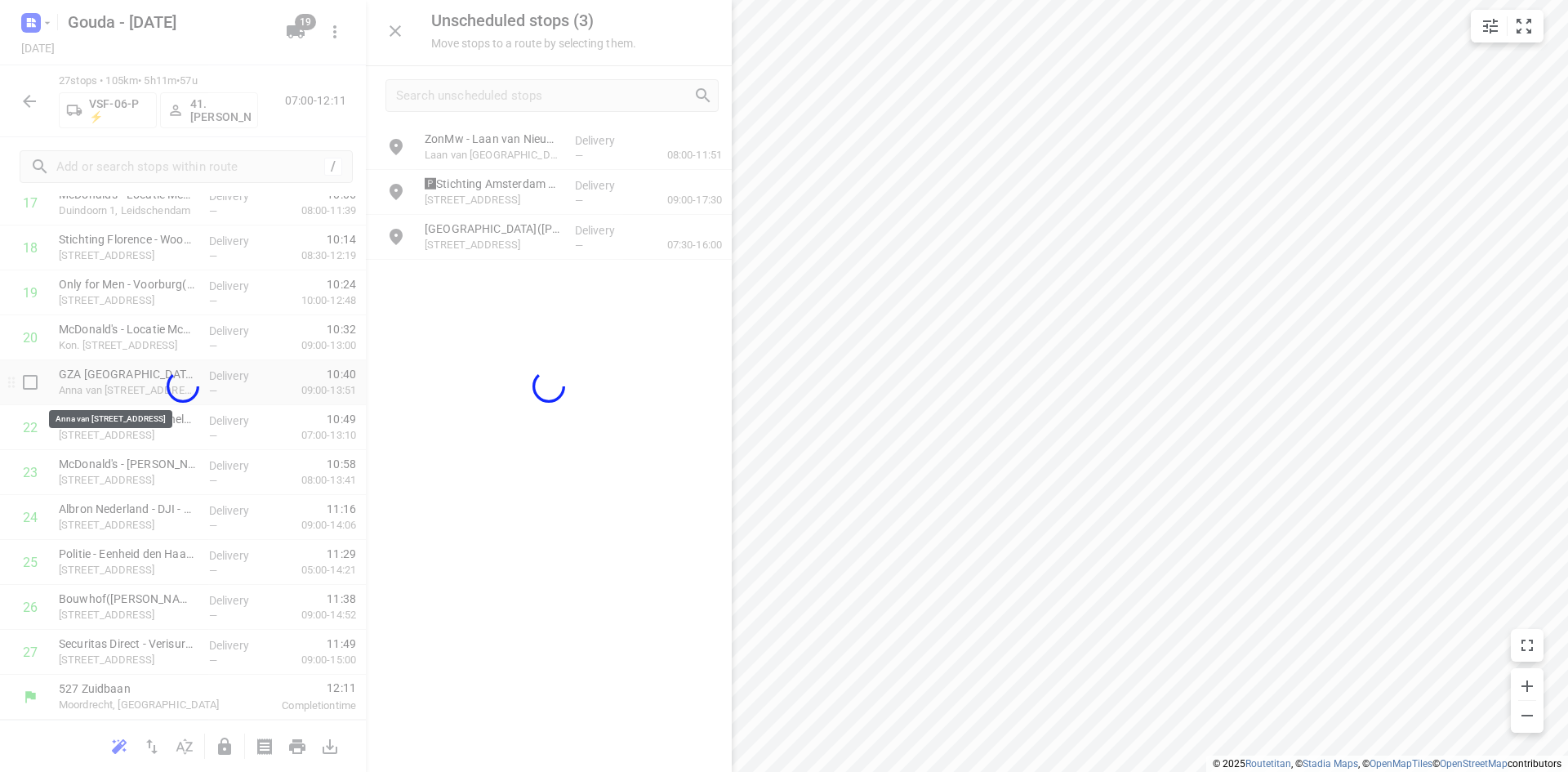
scroll to position [862, 0]
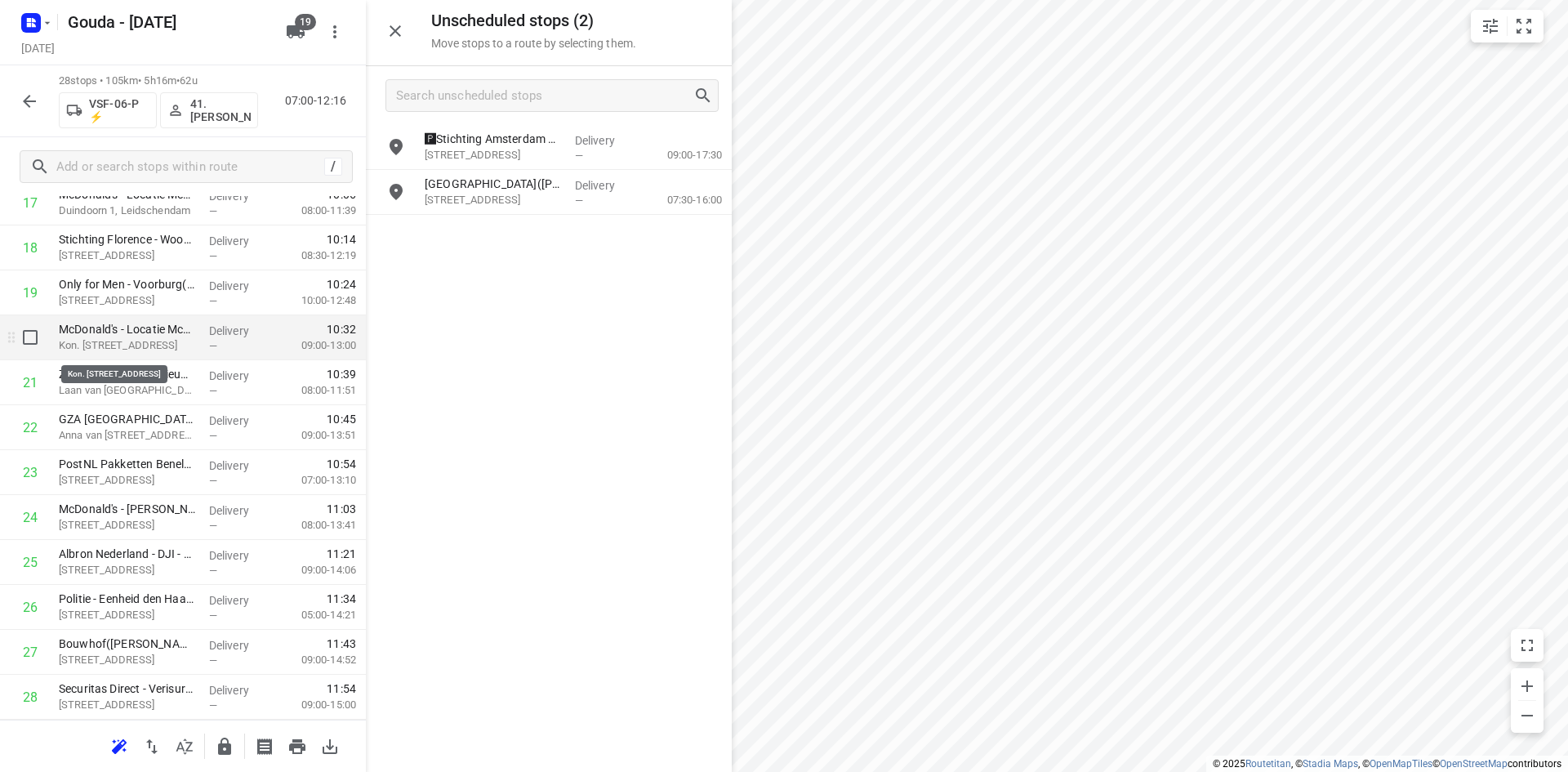
click at [149, 348] on p "Kon. Julianalaan 267, Voorburg" at bounding box center [127, 345] width 137 height 17
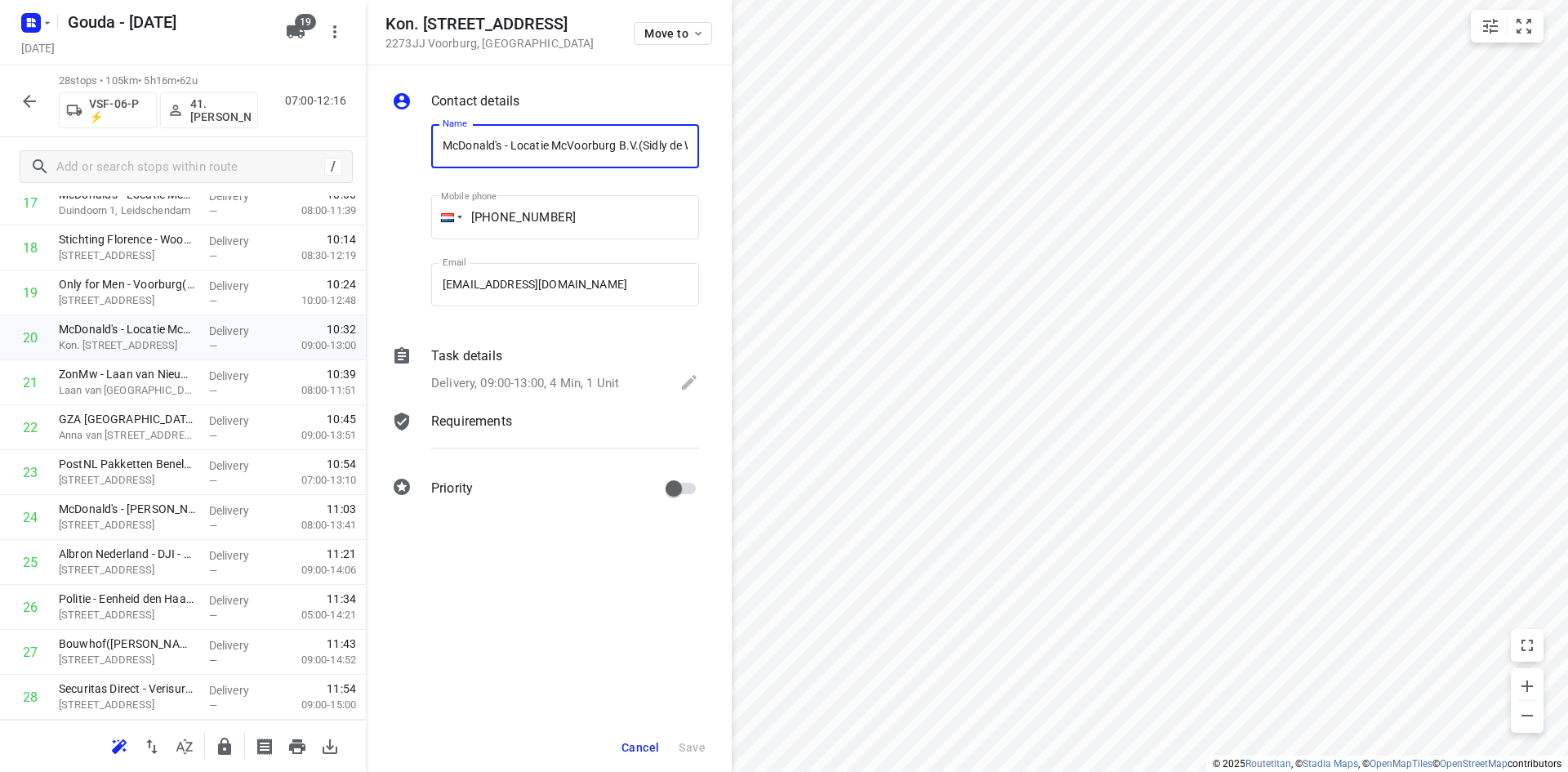
click at [599, 374] on p "Delivery, 09:00-13:00, 4 Min, 1 Unit" at bounding box center [525, 383] width 188 height 19
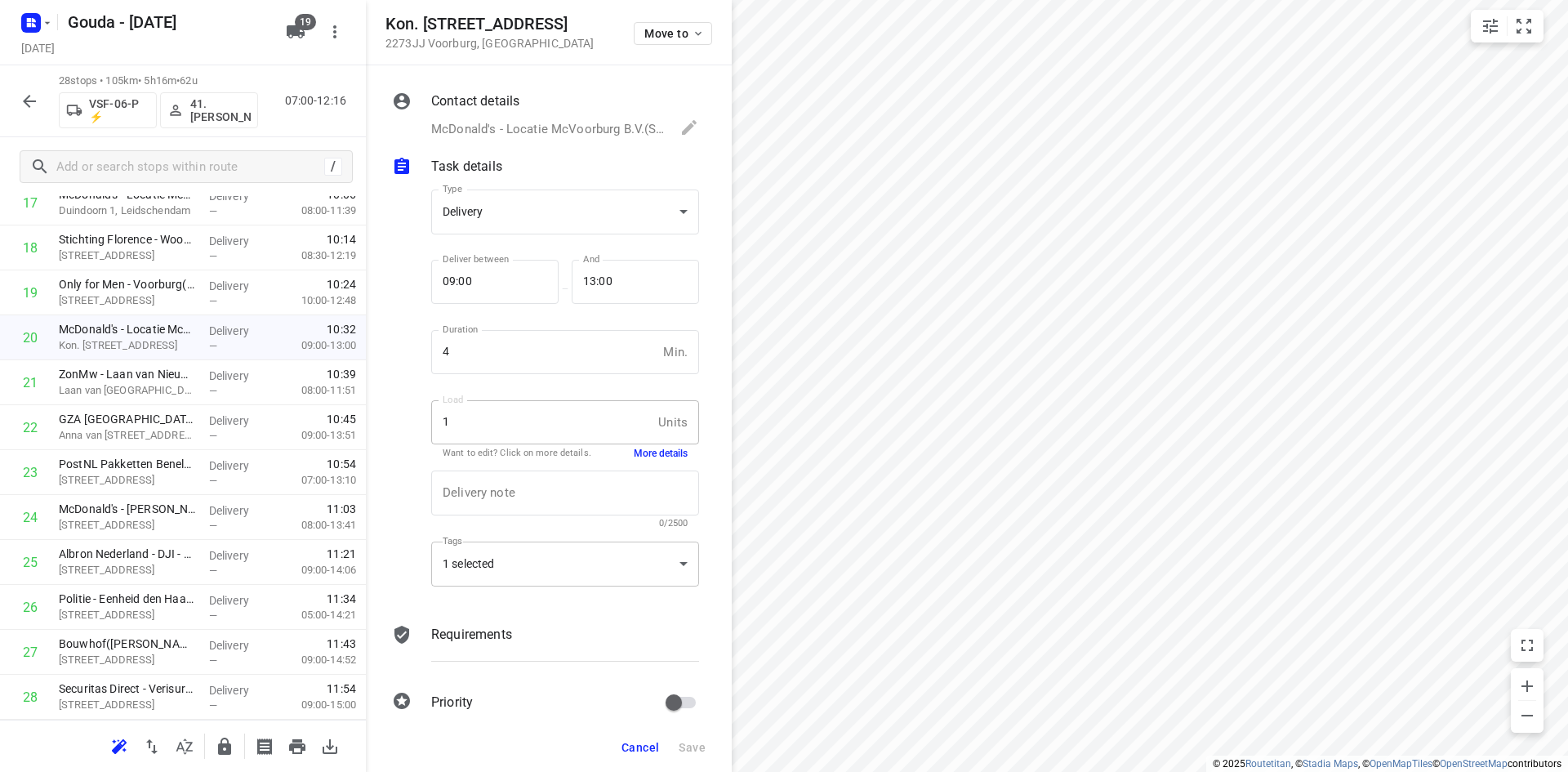
click at [532, 560] on div "1 selected" at bounding box center [565, 564] width 268 height 45
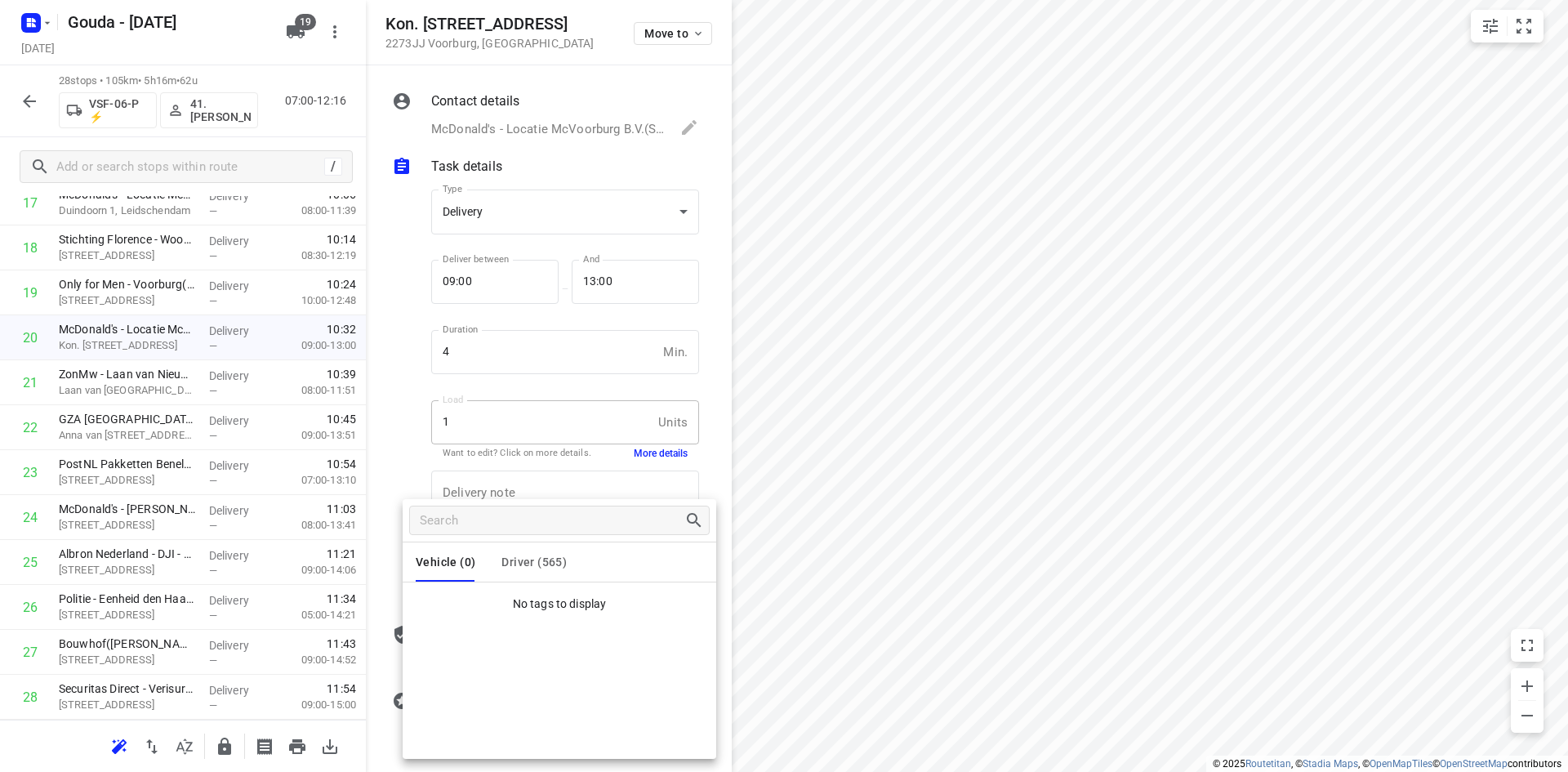
click at [516, 580] on button "Driver (565)" at bounding box center [533, 562] width 66 height 39
drag, startPoint x: 395, startPoint y: 452, endPoint x: 484, endPoint y: 473, distance: 91.4
click at [395, 452] on div at bounding box center [784, 386] width 1568 height 772
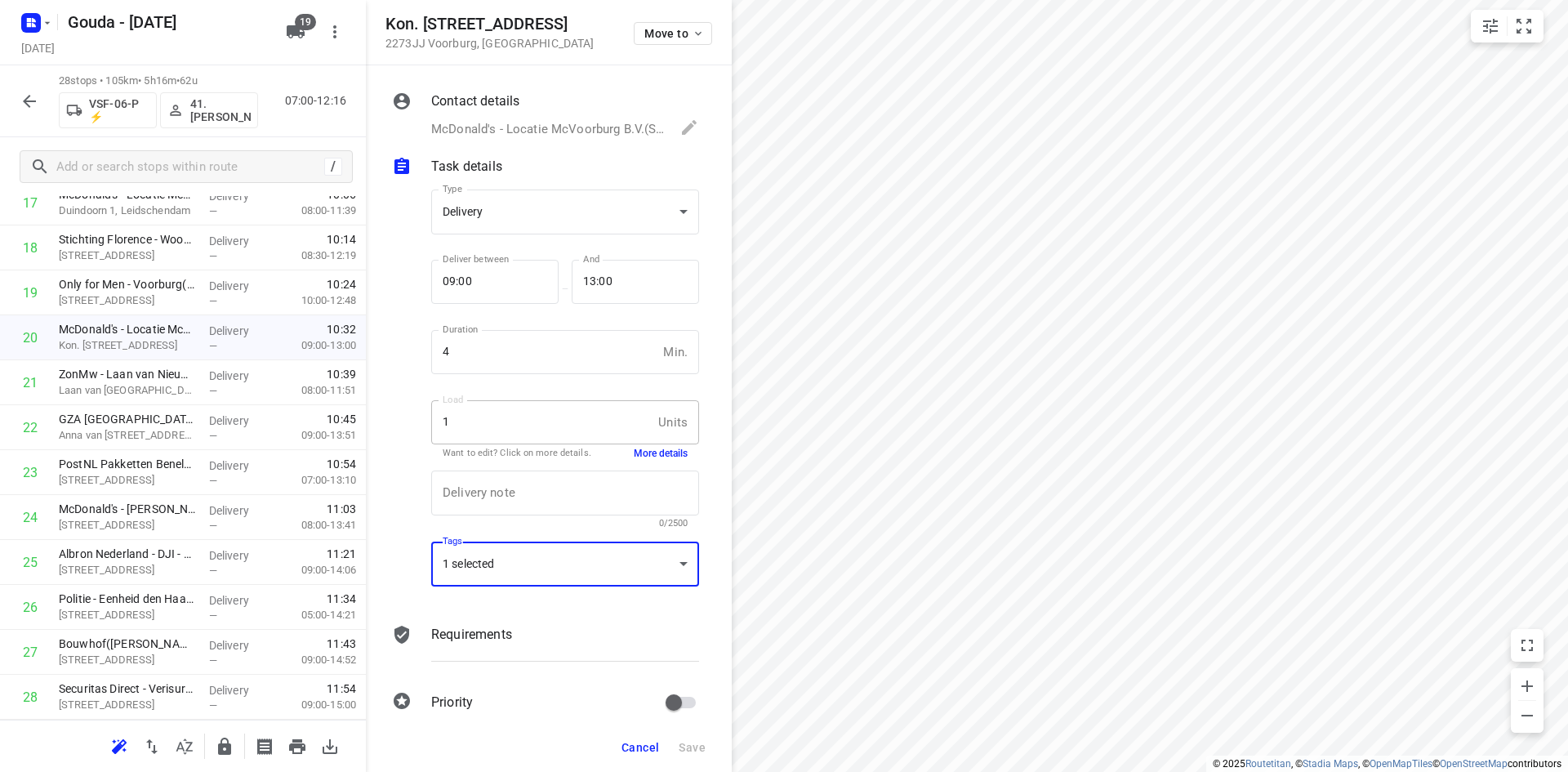
click at [633, 749] on span "Cancel" at bounding box center [640, 747] width 37 height 13
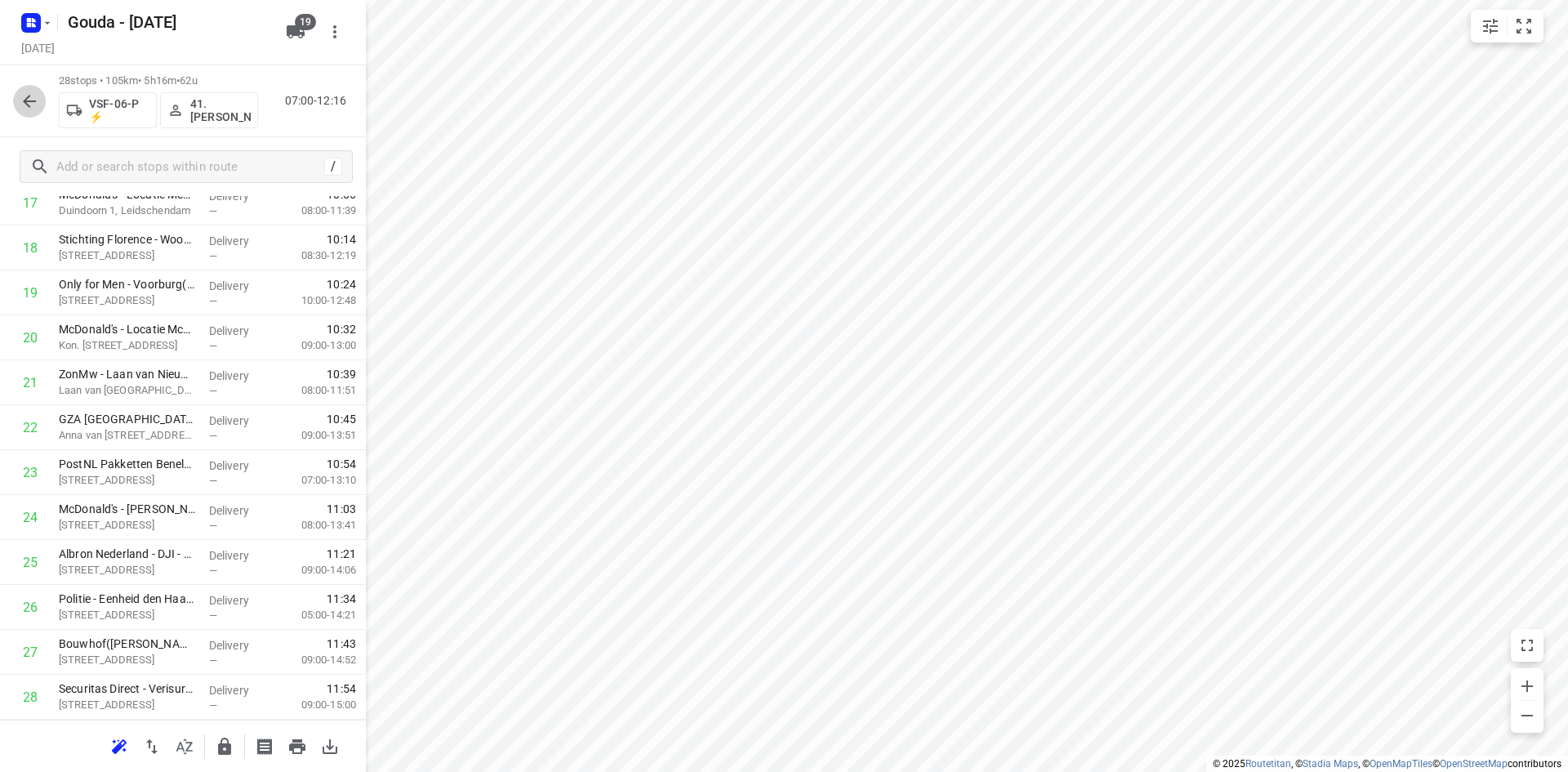
click at [22, 112] on button "button" at bounding box center [28, 101] width 32 height 32
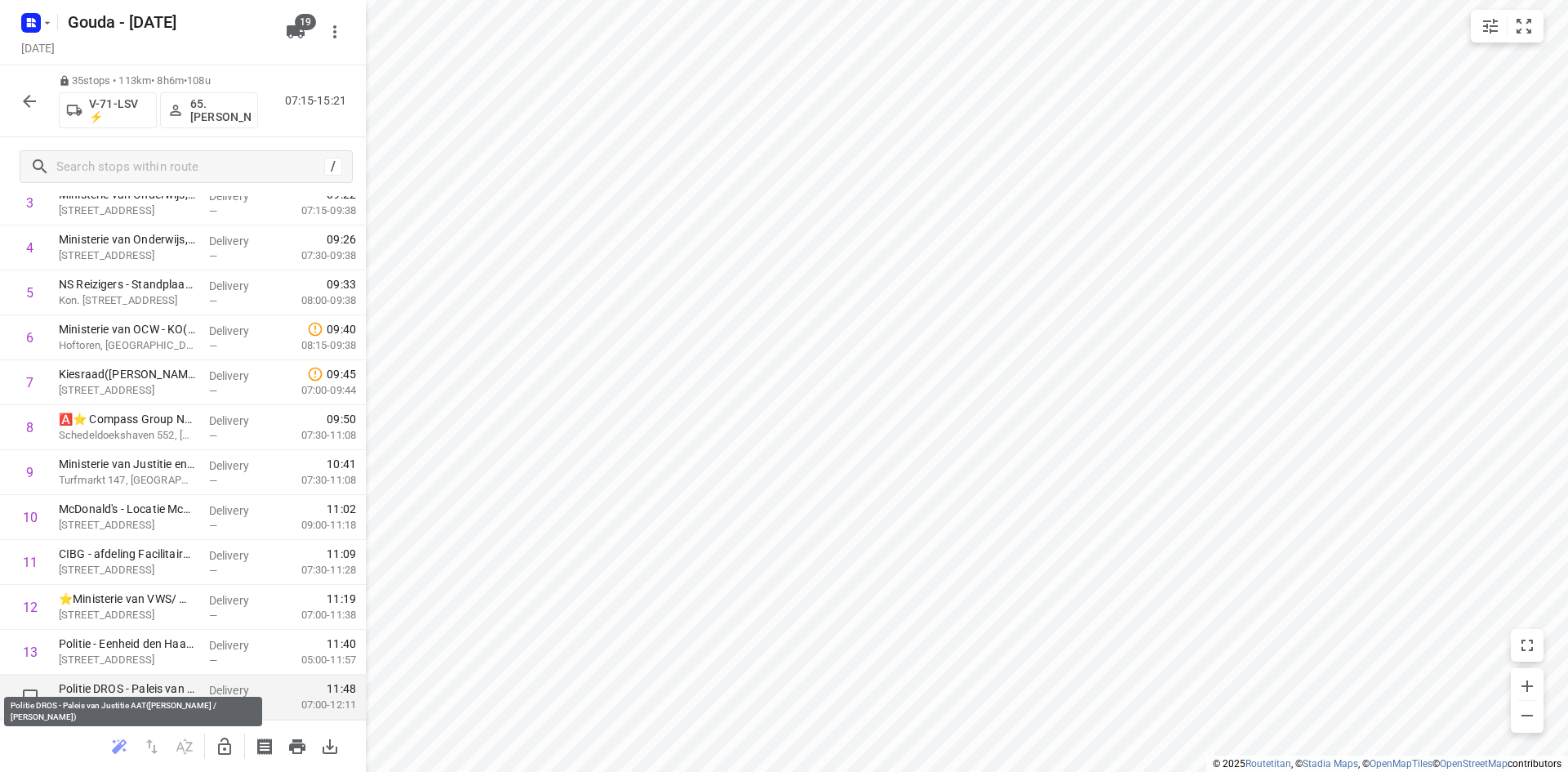
scroll to position [245, 0]
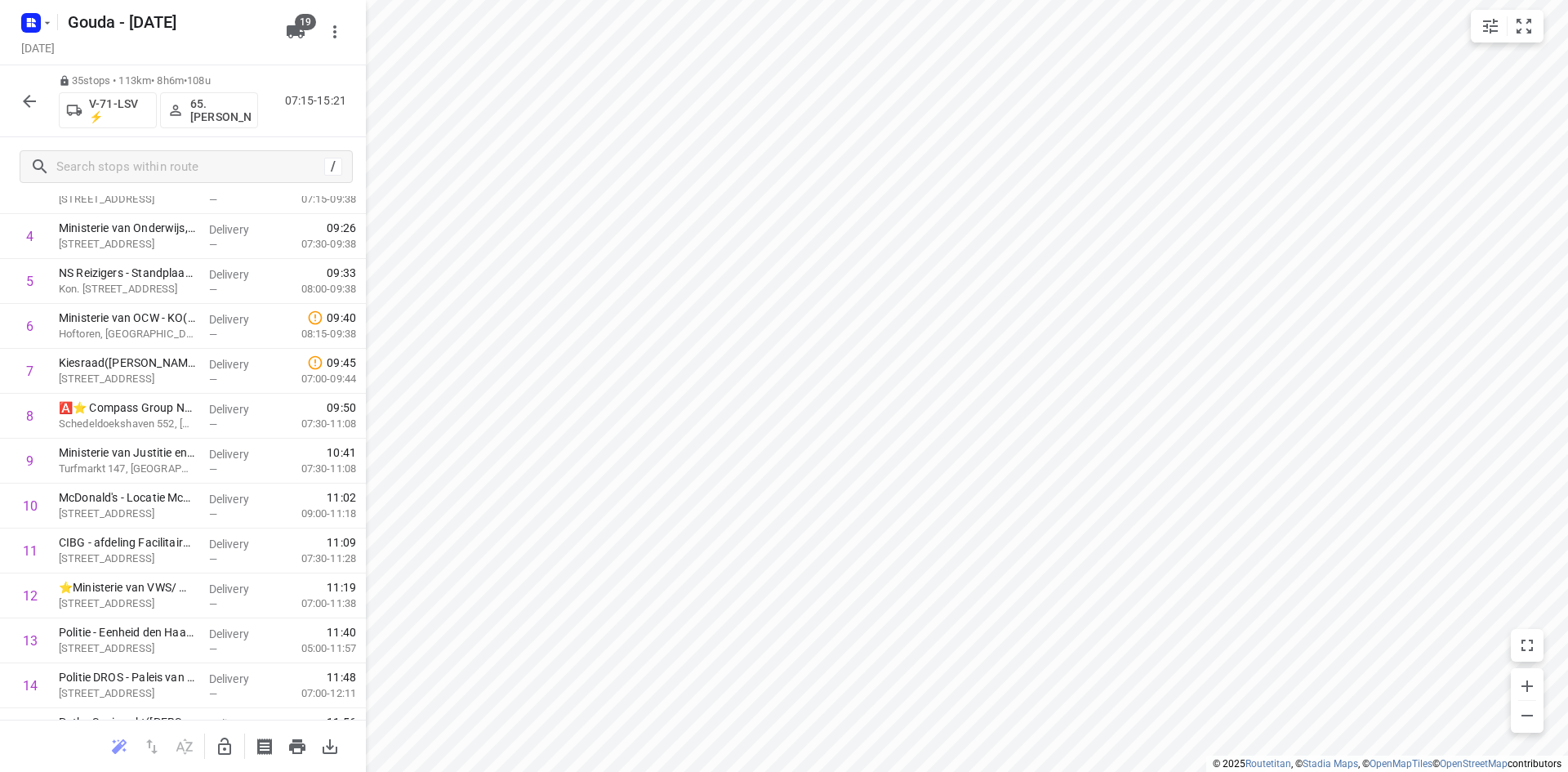
click at [37, 110] on icon "button" at bounding box center [29, 101] width 20 height 20
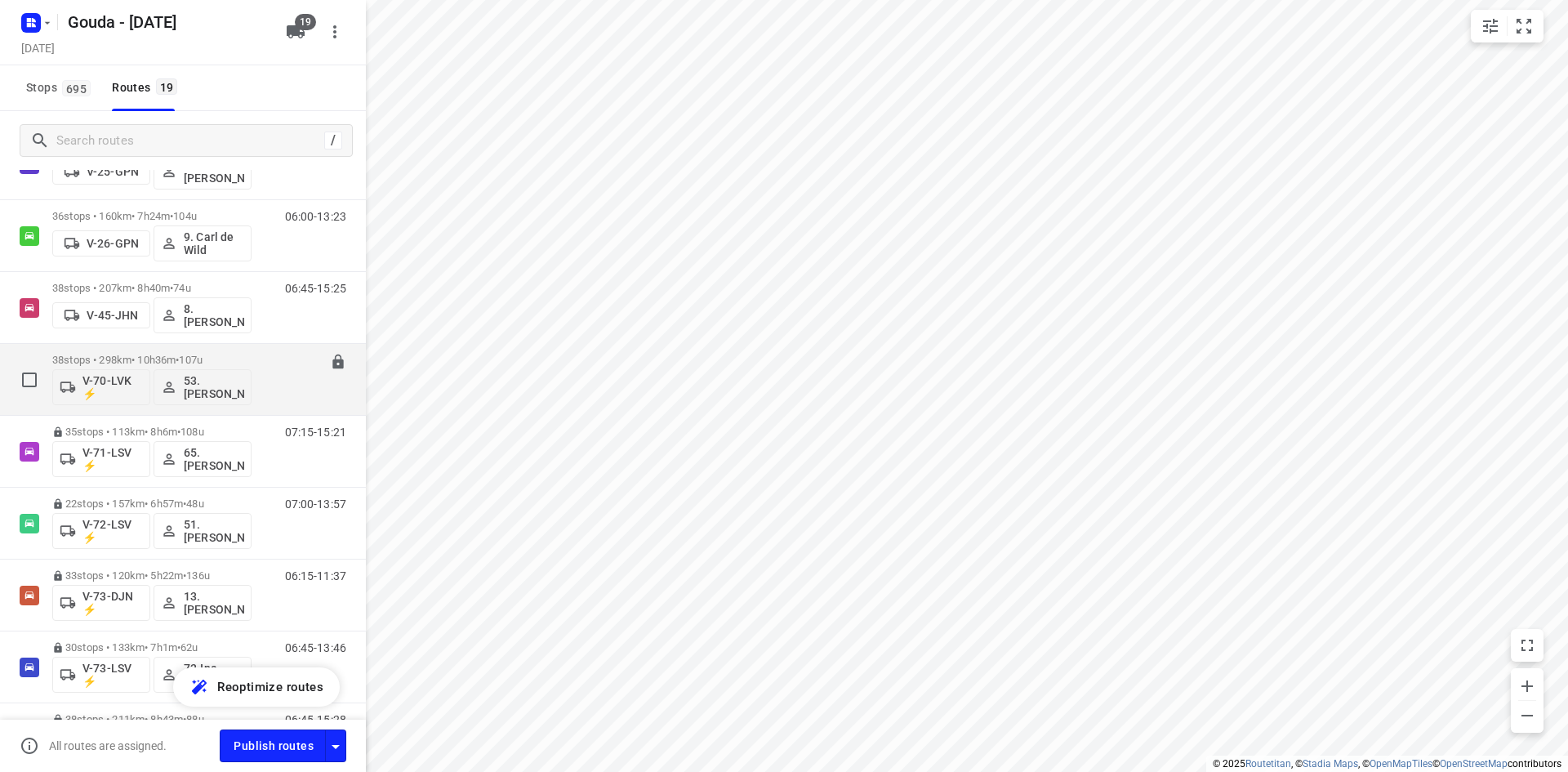
scroll to position [475, 0]
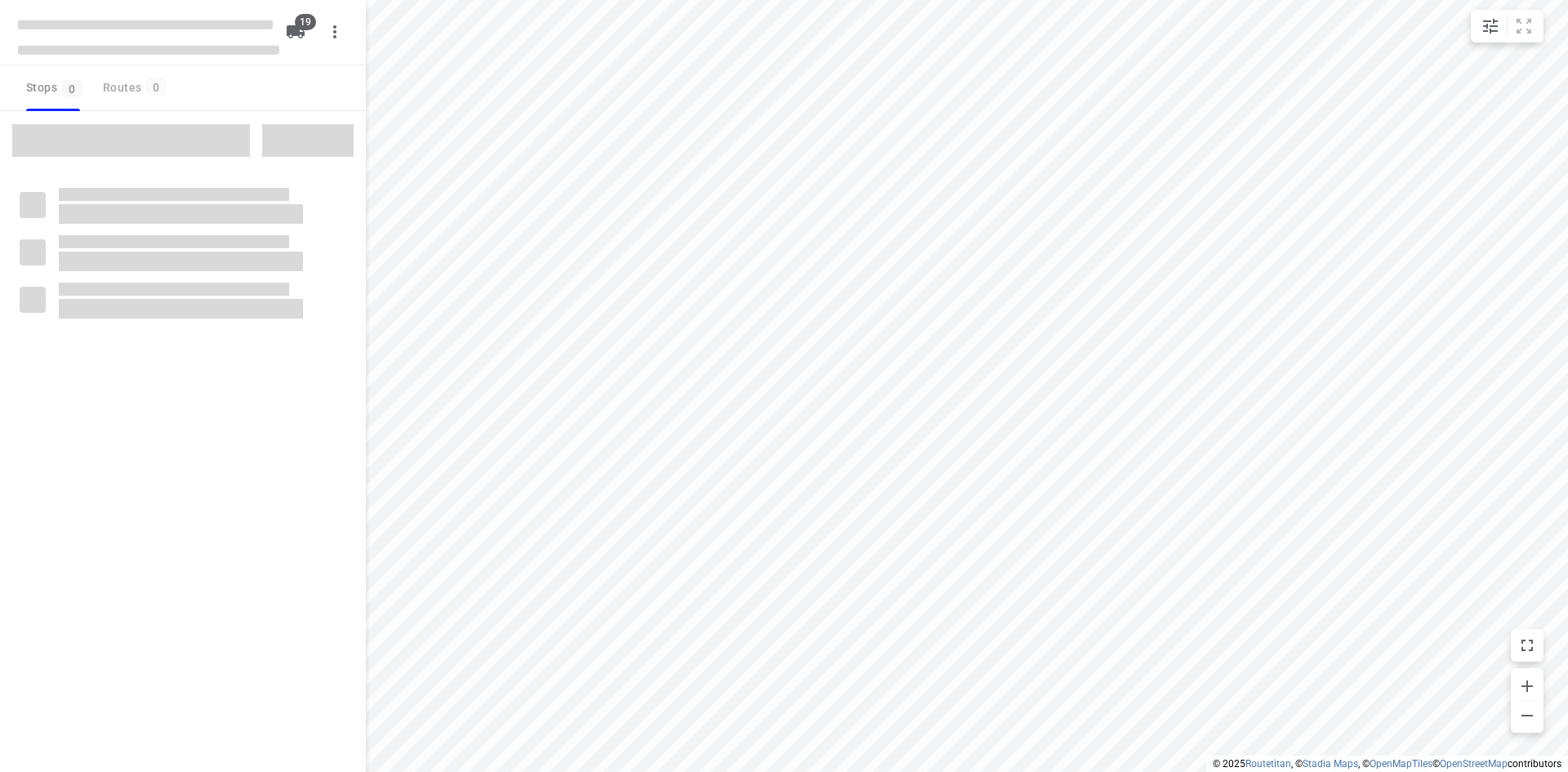
checkbox input "true"
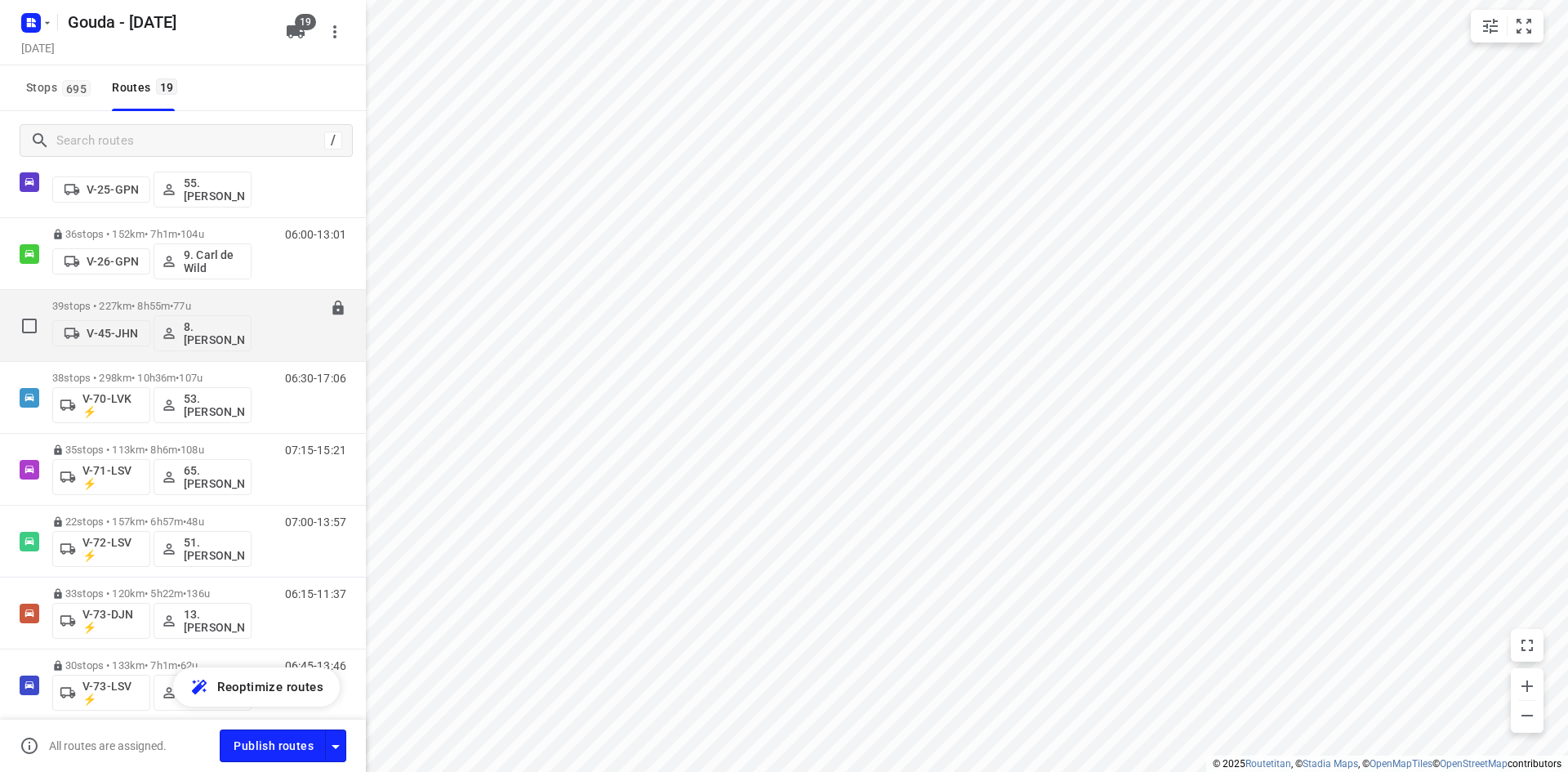
scroll to position [490, 0]
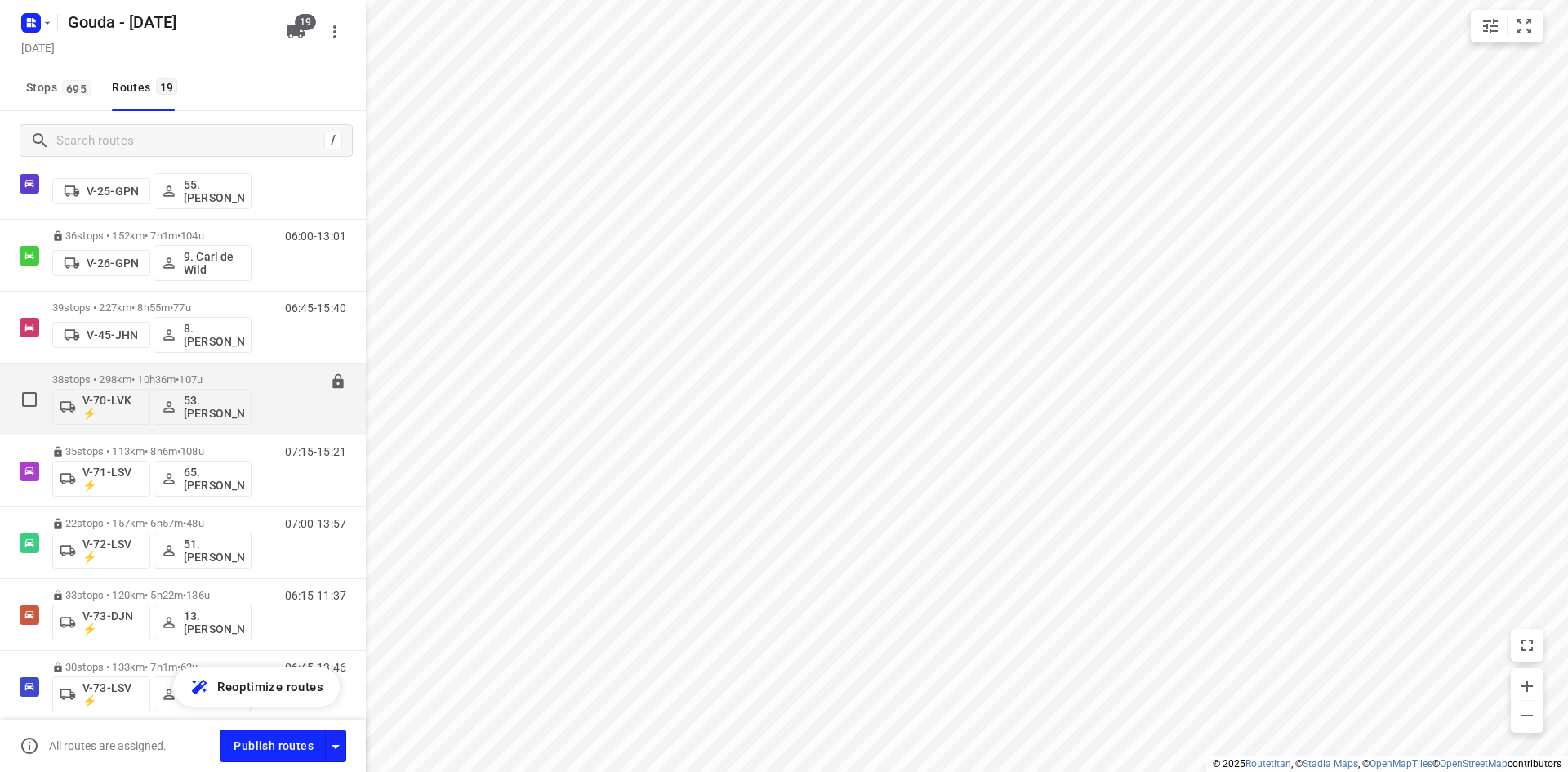
click at [264, 373] on div "06:30-17:06" at bounding box center [304, 402] width 81 height 60
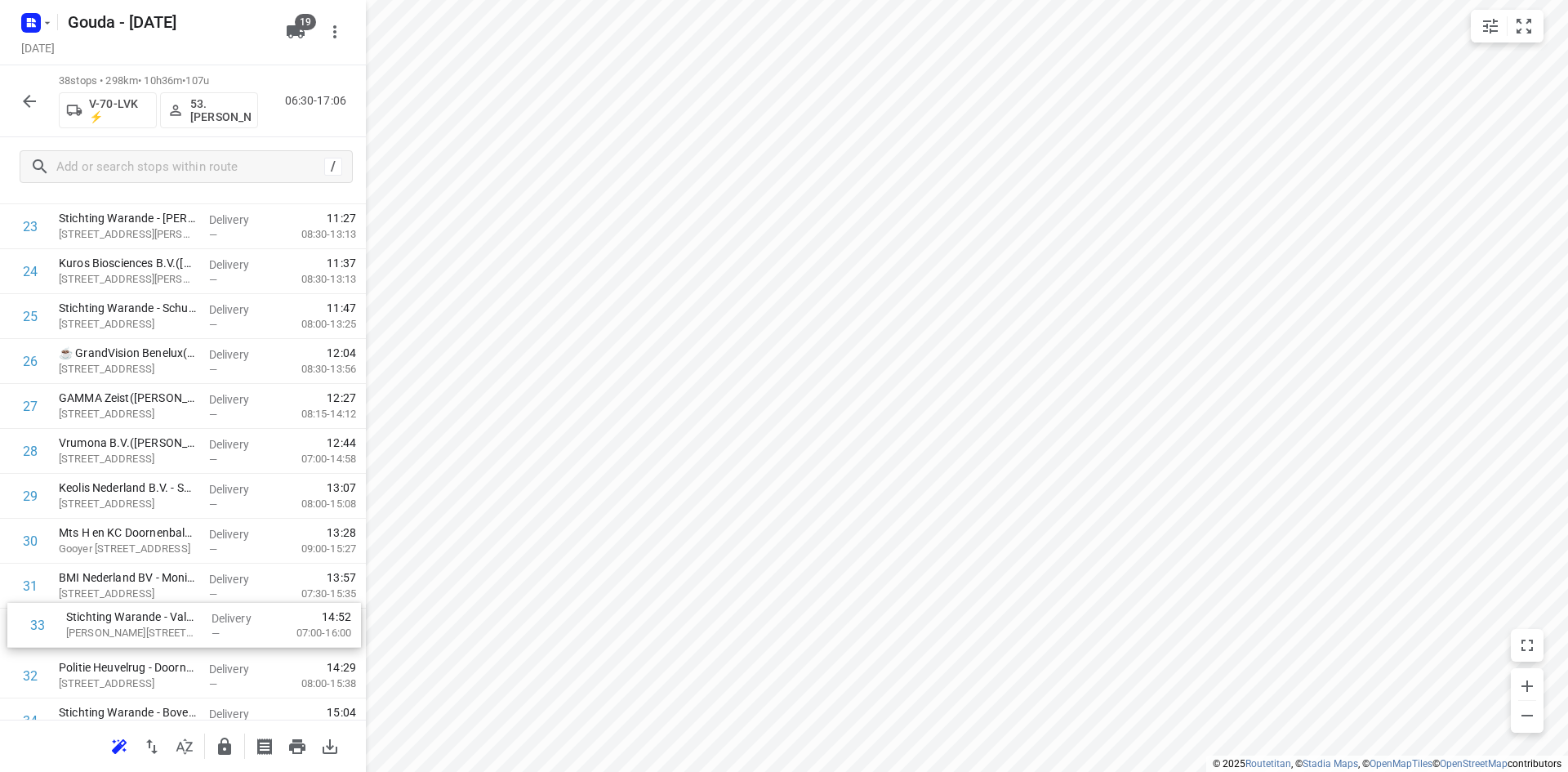
scroll to position [1065, 0]
drag, startPoint x: 138, startPoint y: 677, endPoint x: 142, endPoint y: 439, distance: 238.0
click at [142, 439] on div "1 Keolis Nederland B.V. - [PERSON_NAME]([PERSON_NAME]) Tasveld 2, [GEOGRAPHIC_D…" at bounding box center [183, 66] width 366 height 1706
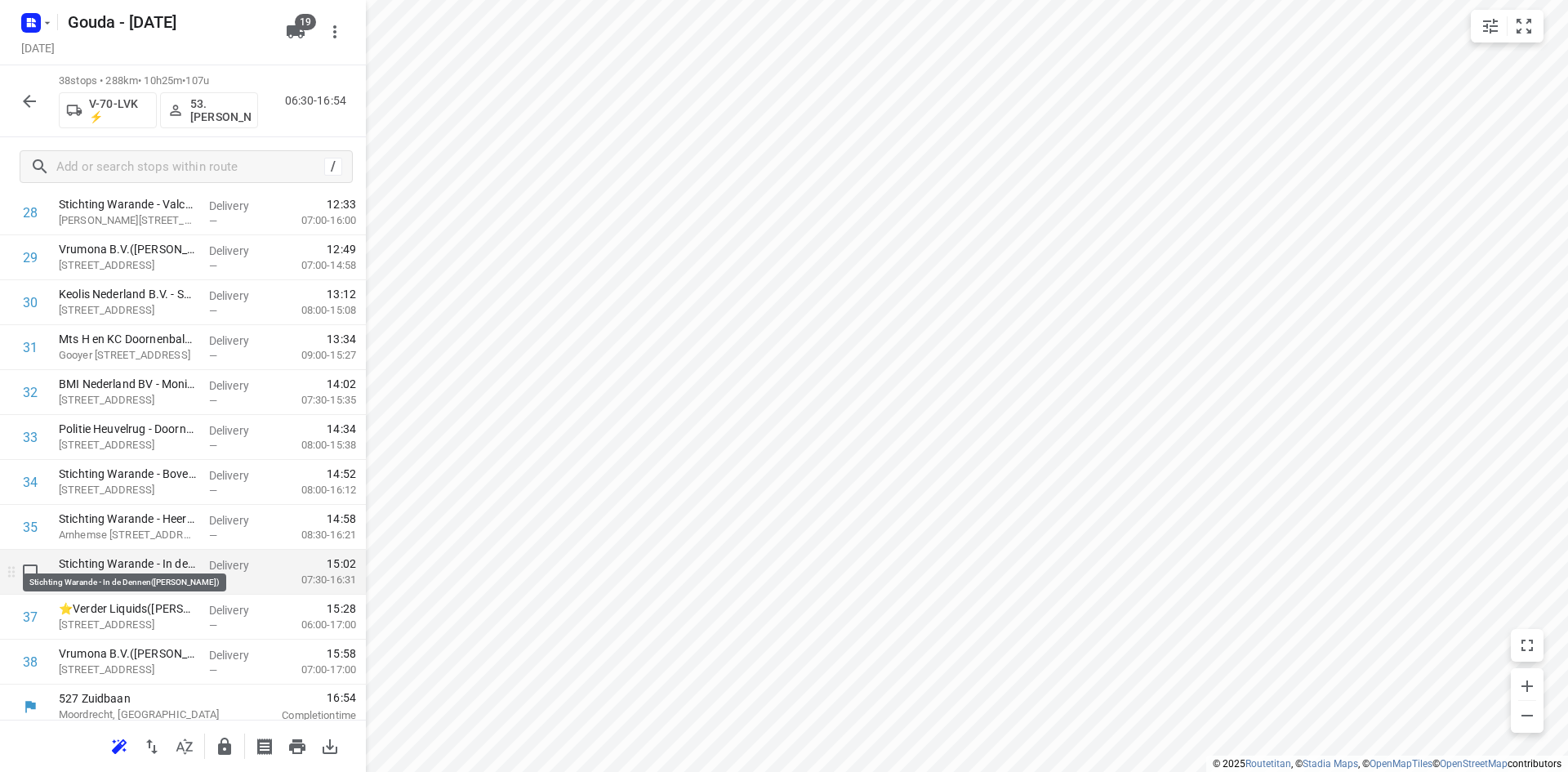
scroll to position [1310, 0]
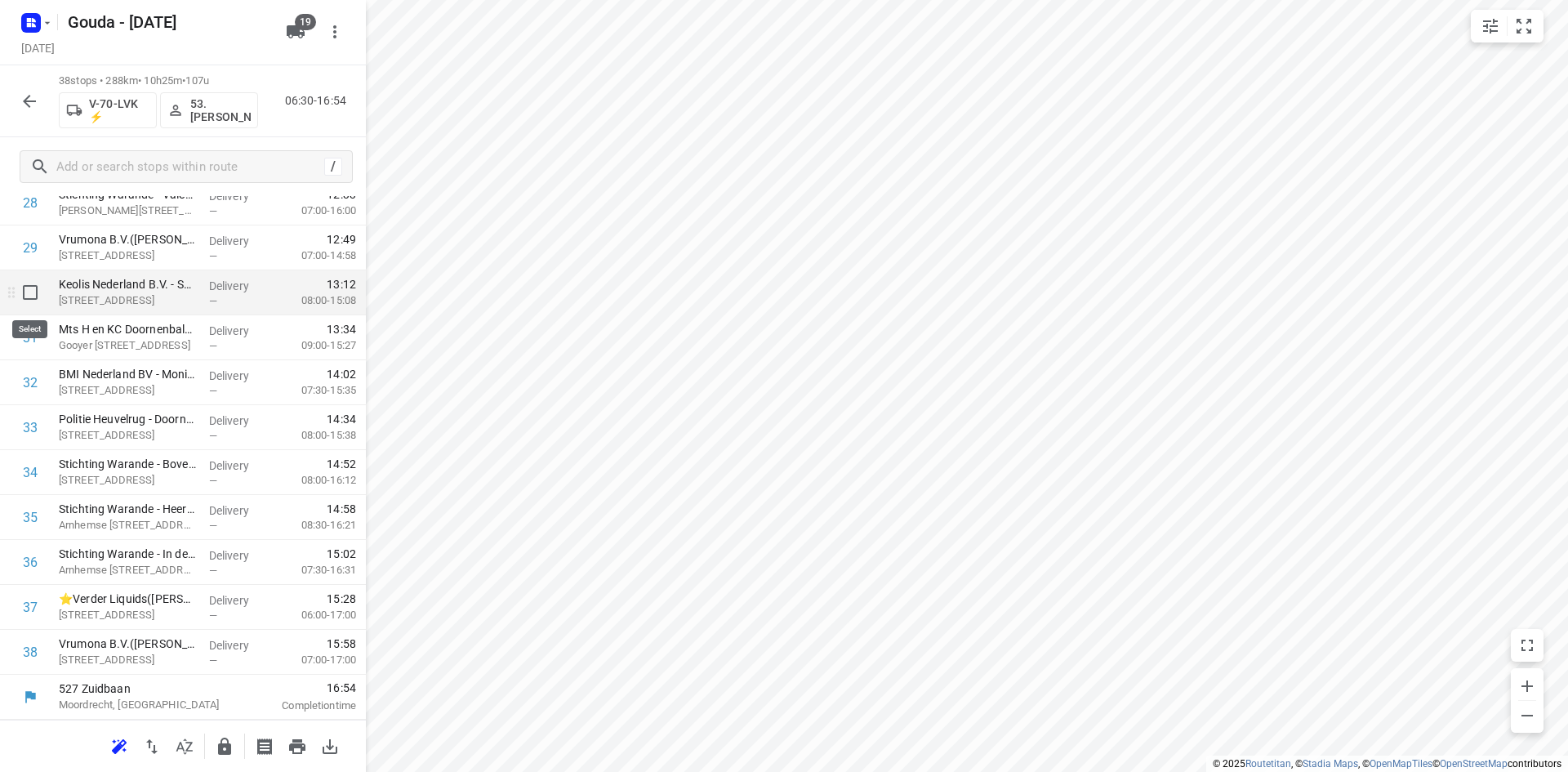
click at [30, 294] on input "checkbox" at bounding box center [29, 292] width 32 height 32
checkbox input "true"
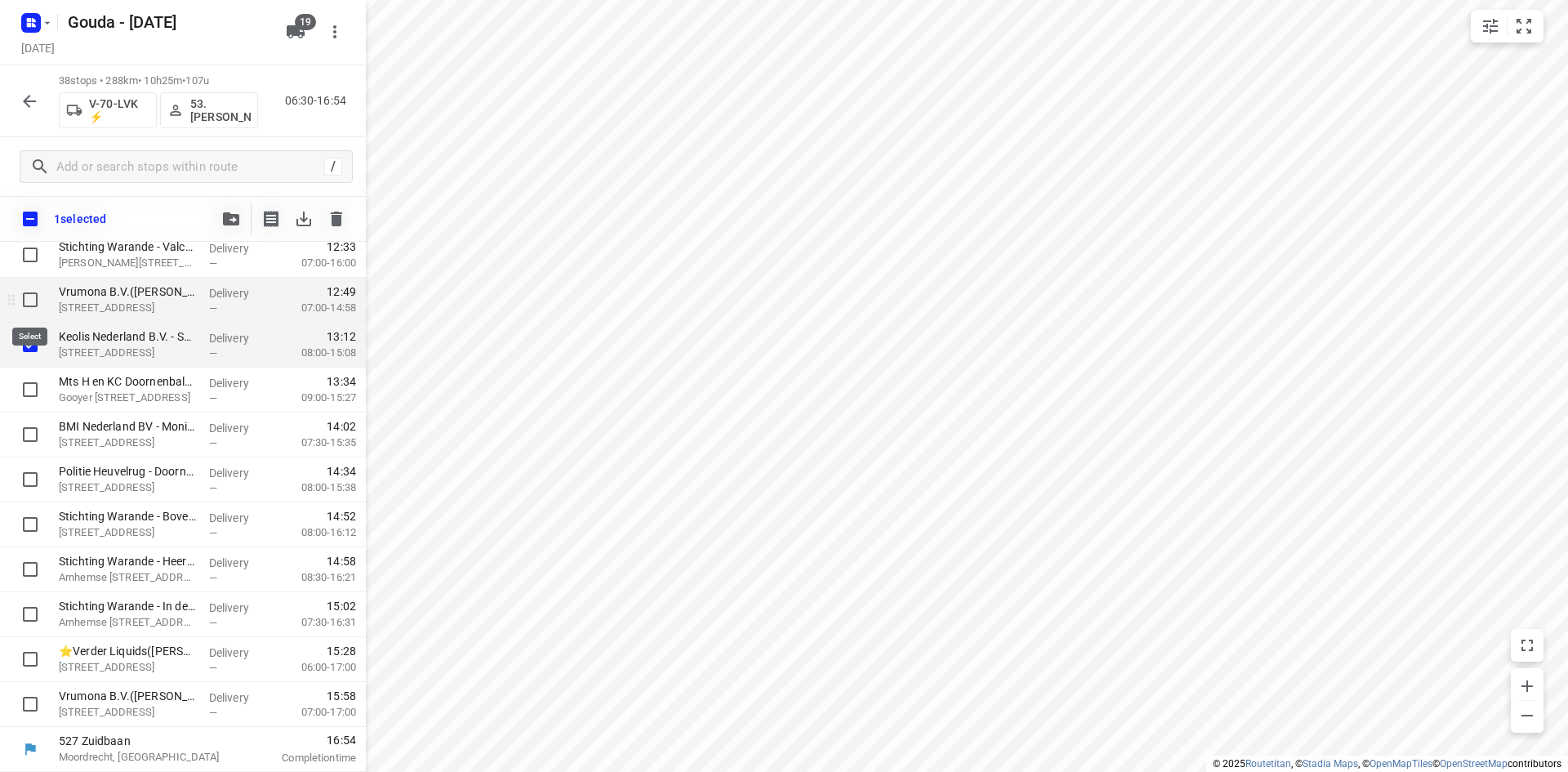
scroll to position [1303, 0]
click at [32, 297] on input "checkbox" at bounding box center [29, 299] width 32 height 32
checkbox input "true"
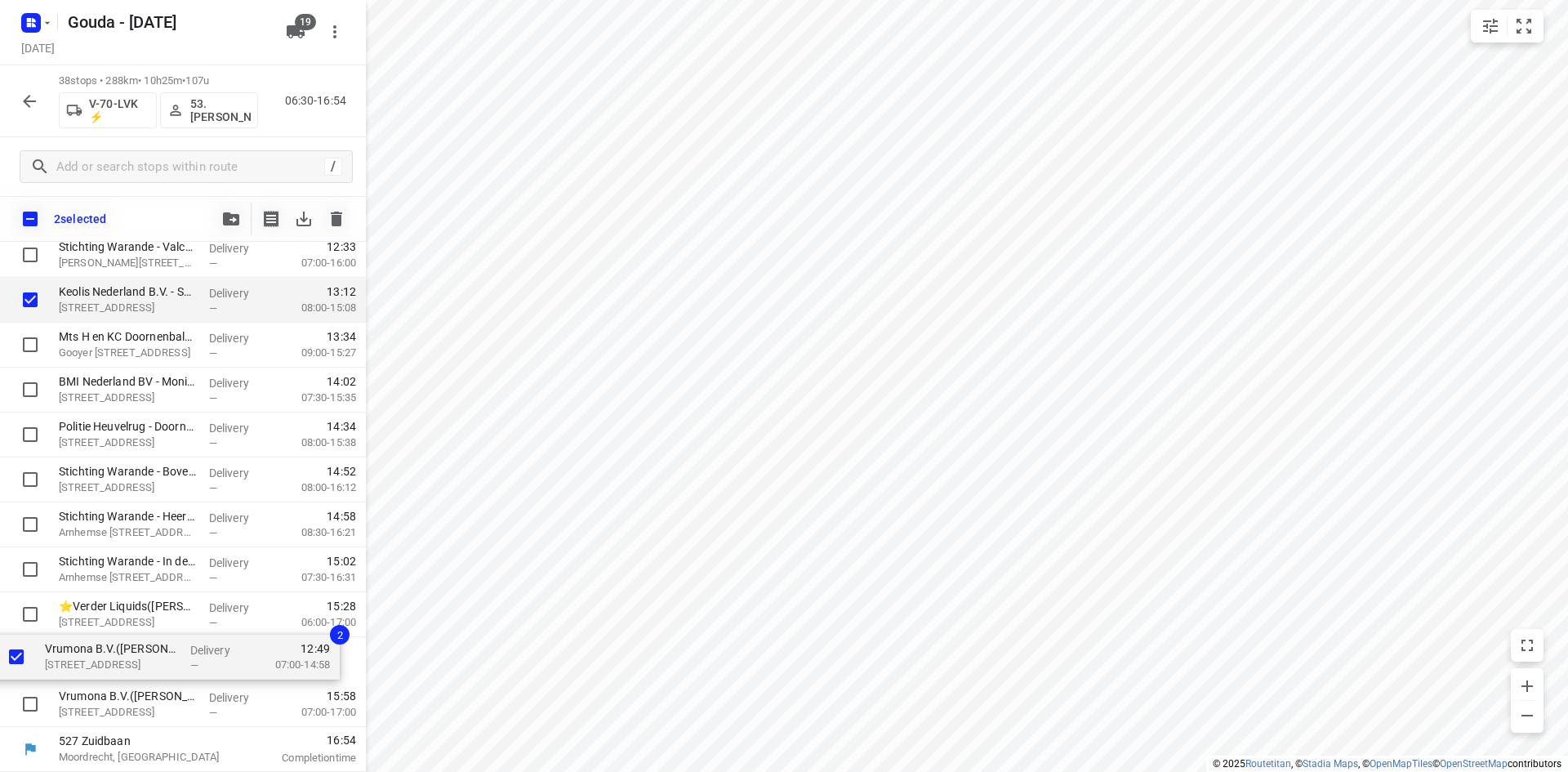
drag, startPoint x: 142, startPoint y: 292, endPoint x: 129, endPoint y: 654, distance: 362.2
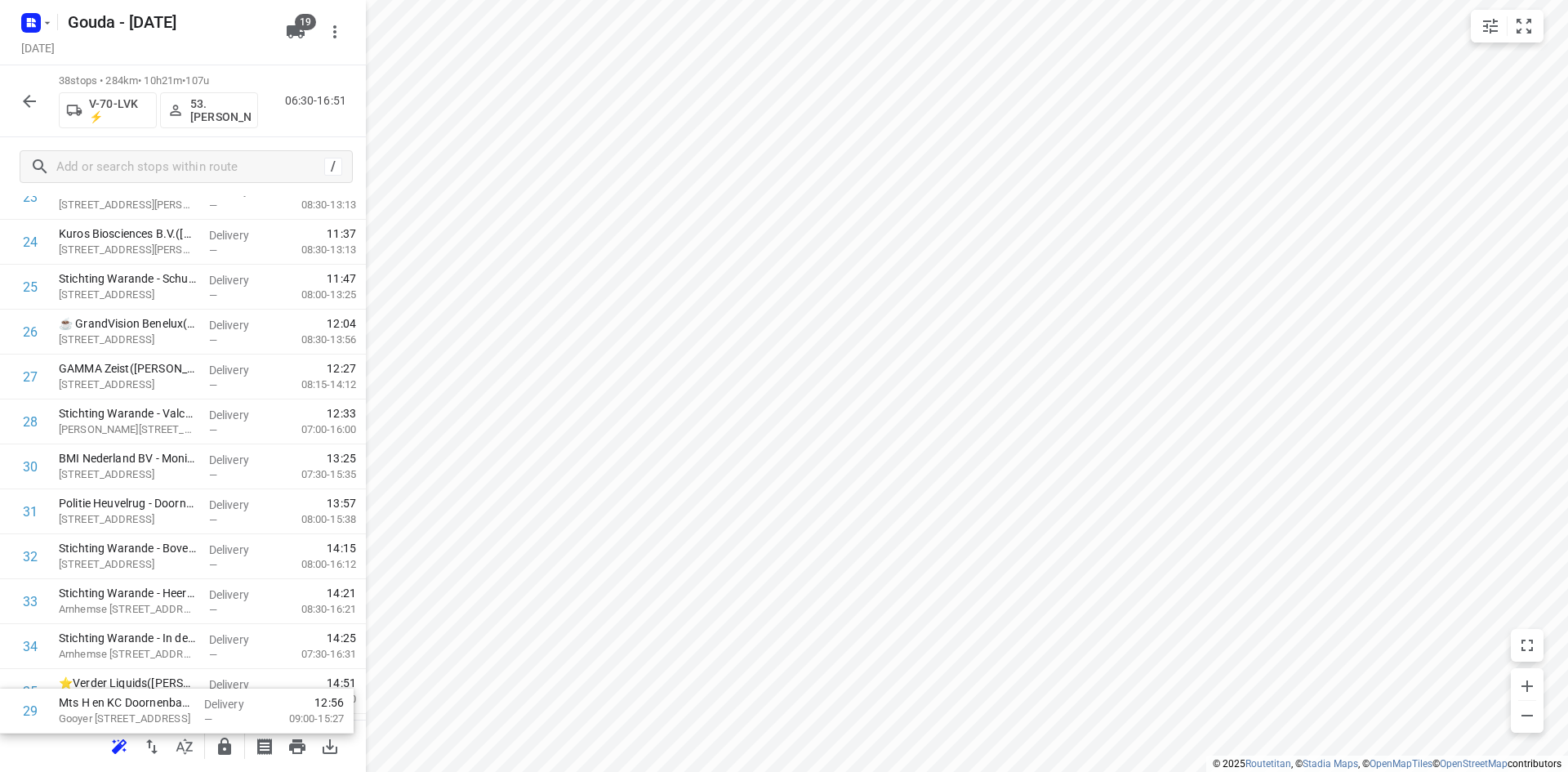
scroll to position [1310, 0]
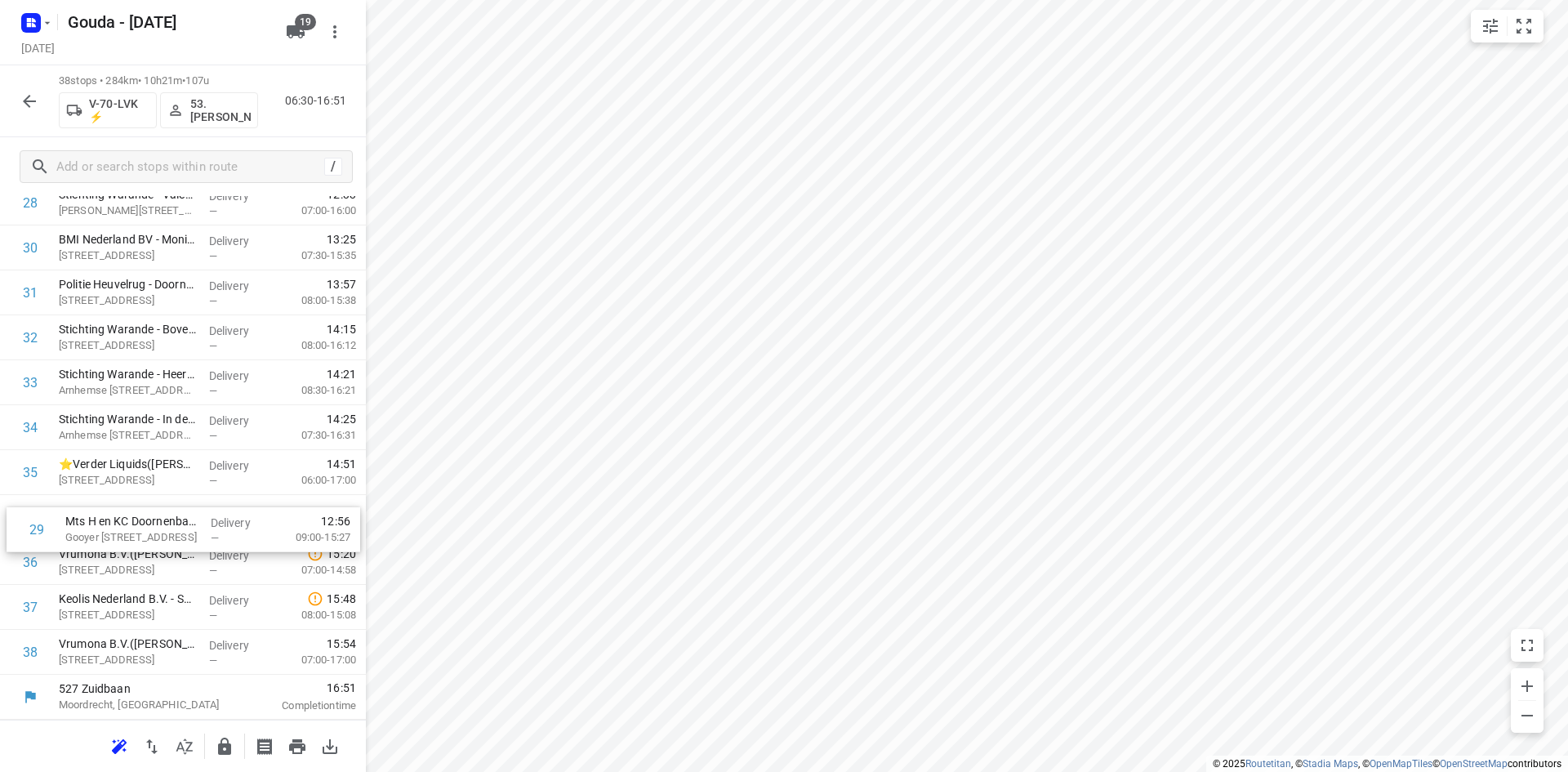
drag, startPoint x: 139, startPoint y: 507, endPoint x: 146, endPoint y: 542, distance: 35.7
drag, startPoint x: 196, startPoint y: 562, endPoint x: 196, endPoint y: 600, distance: 38.0
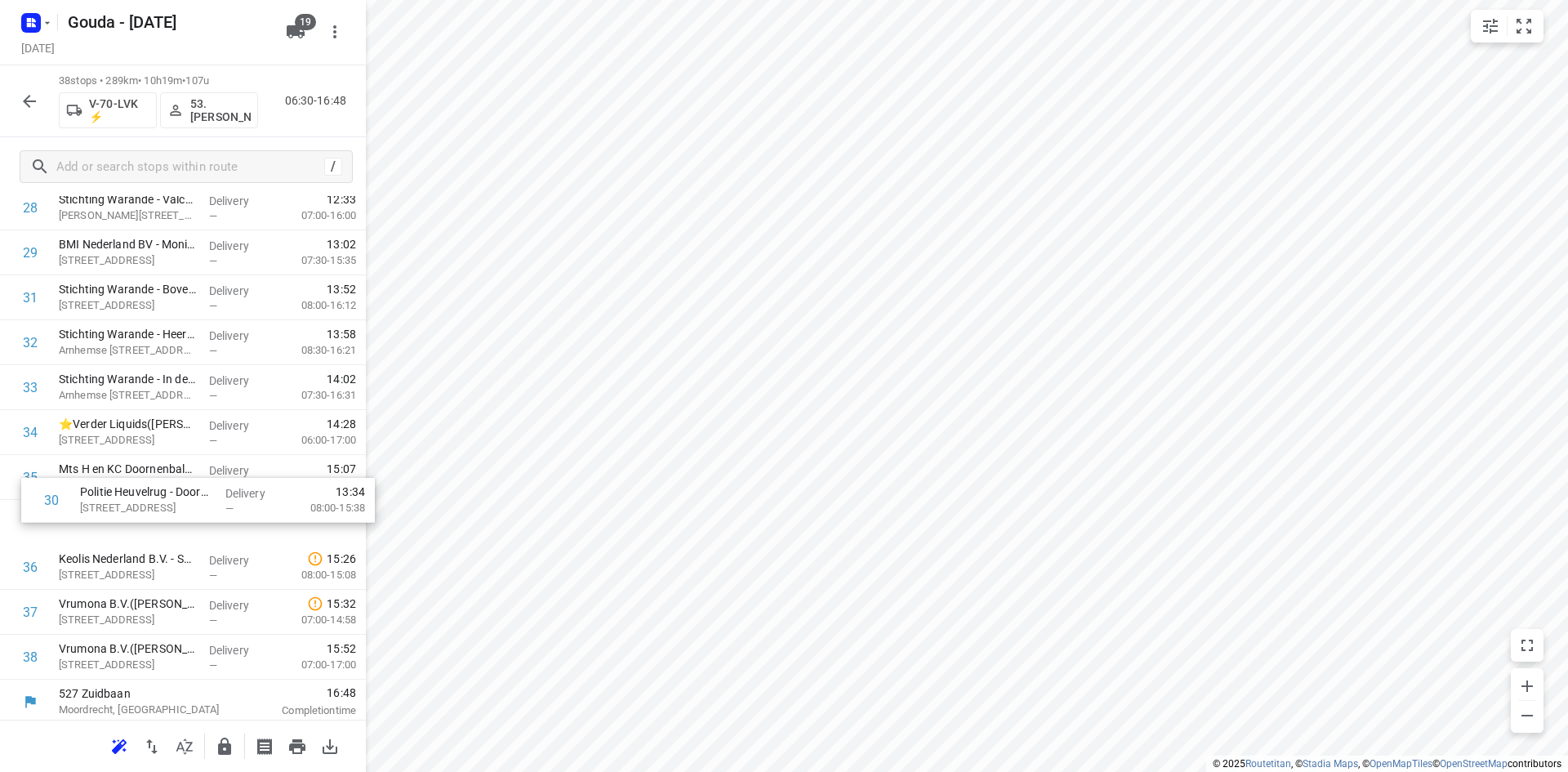
drag, startPoint x: 129, startPoint y: 298, endPoint x: 144, endPoint y: 490, distance: 192.6
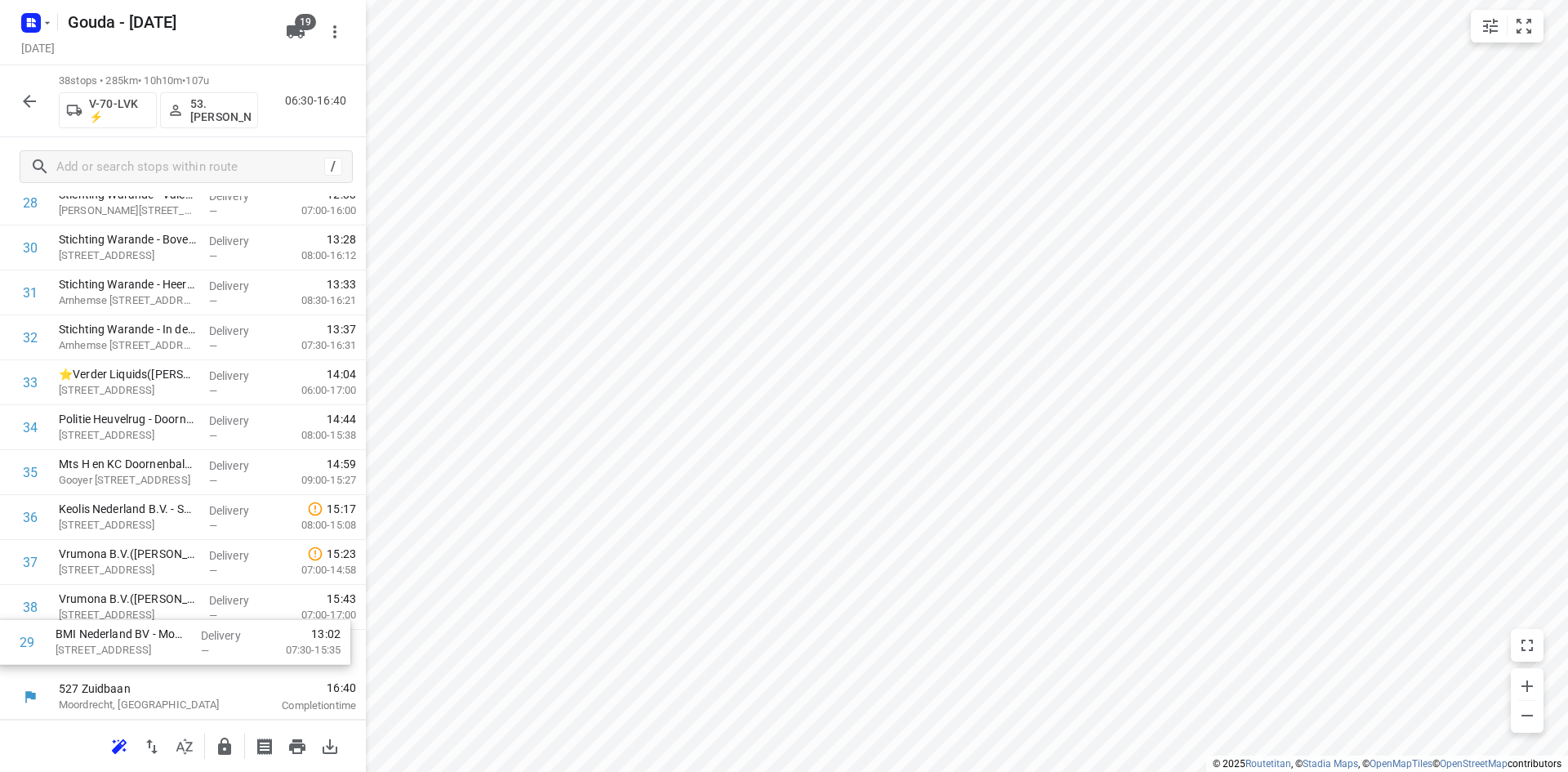
scroll to position [1310, 0]
drag, startPoint x: 160, startPoint y: 263, endPoint x: 157, endPoint y: 668, distance: 405.0
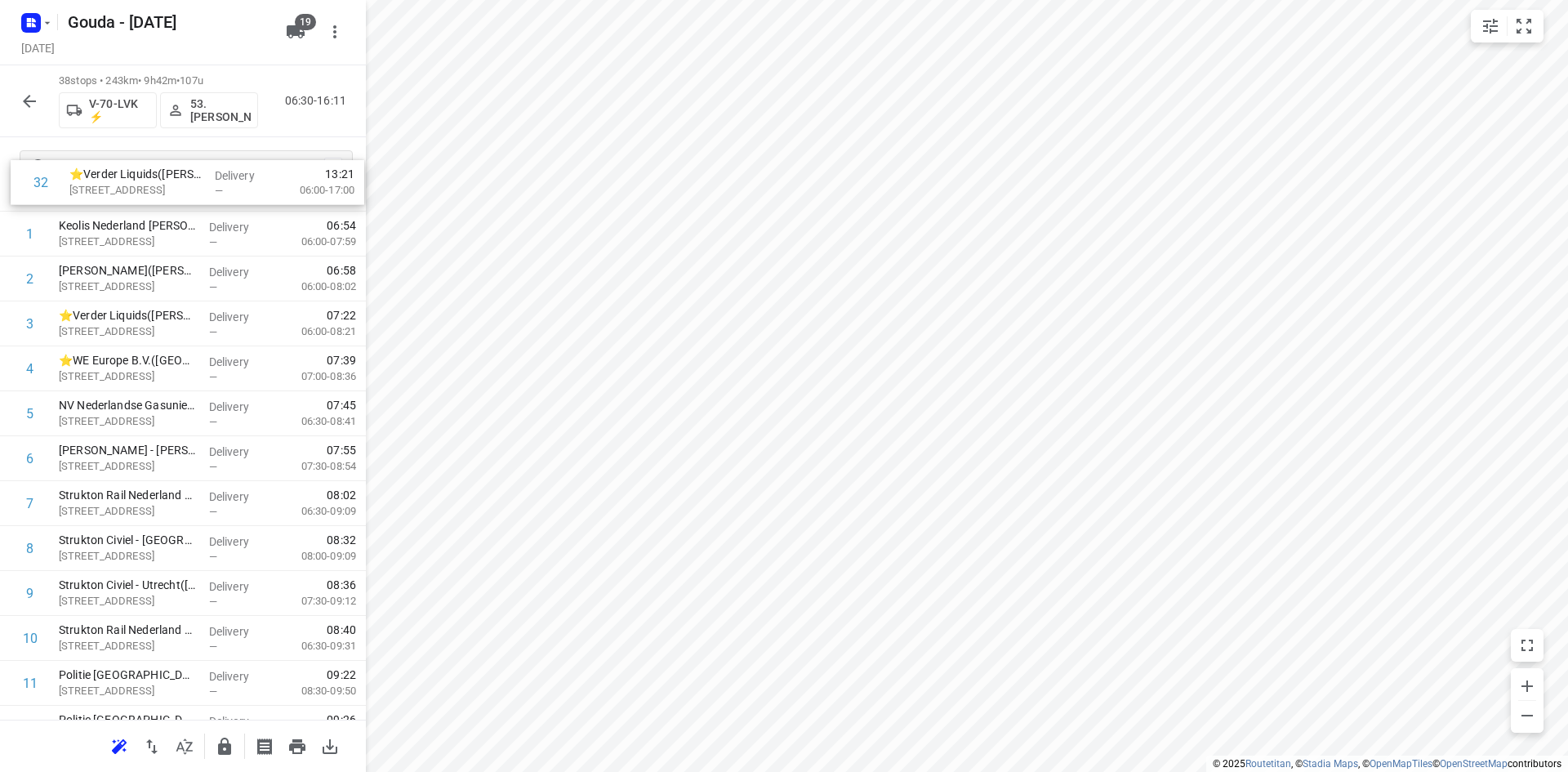
scroll to position [0, 0]
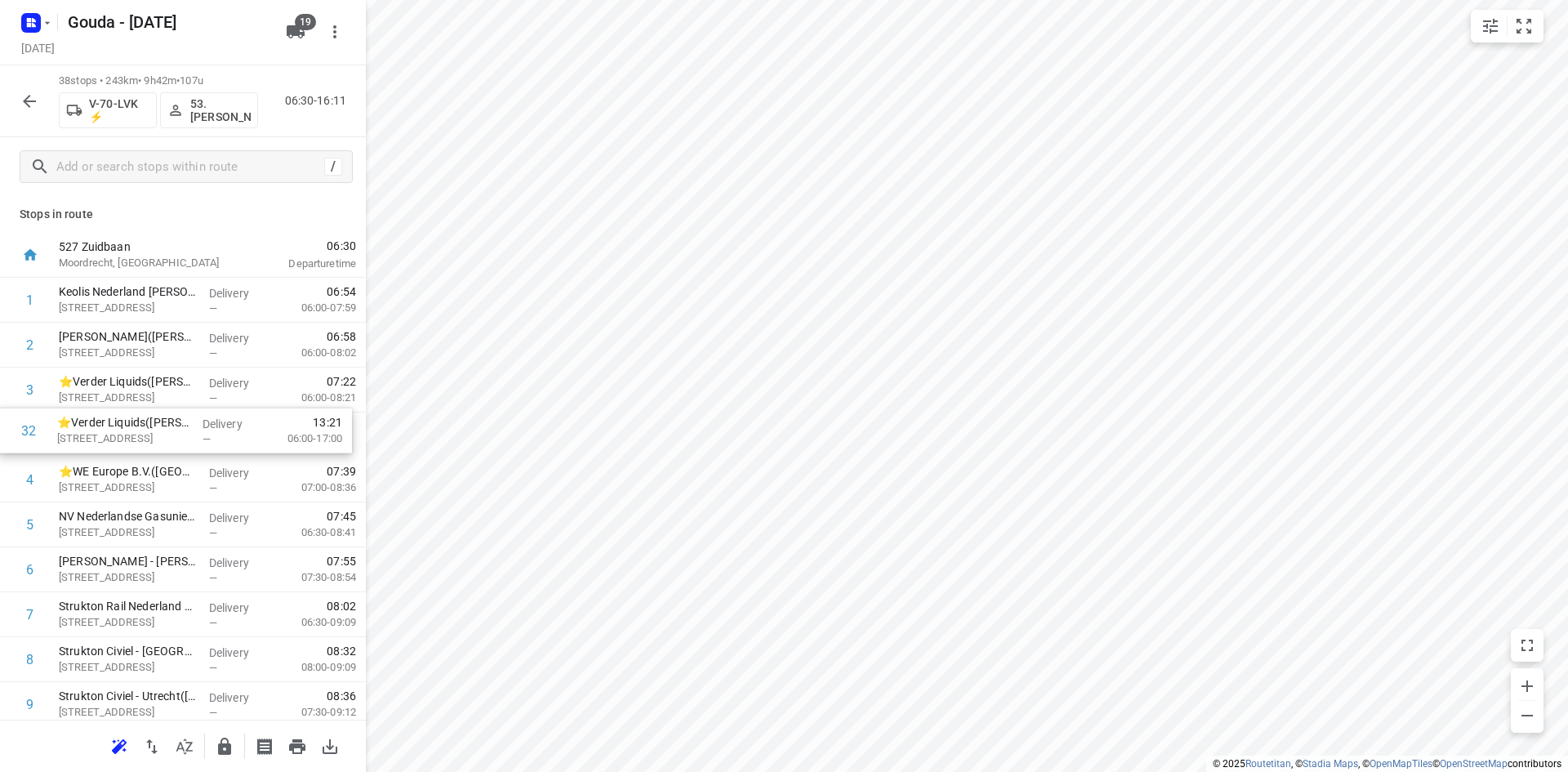
drag, startPoint x: 161, startPoint y: 385, endPoint x: 160, endPoint y: 425, distance: 40.0
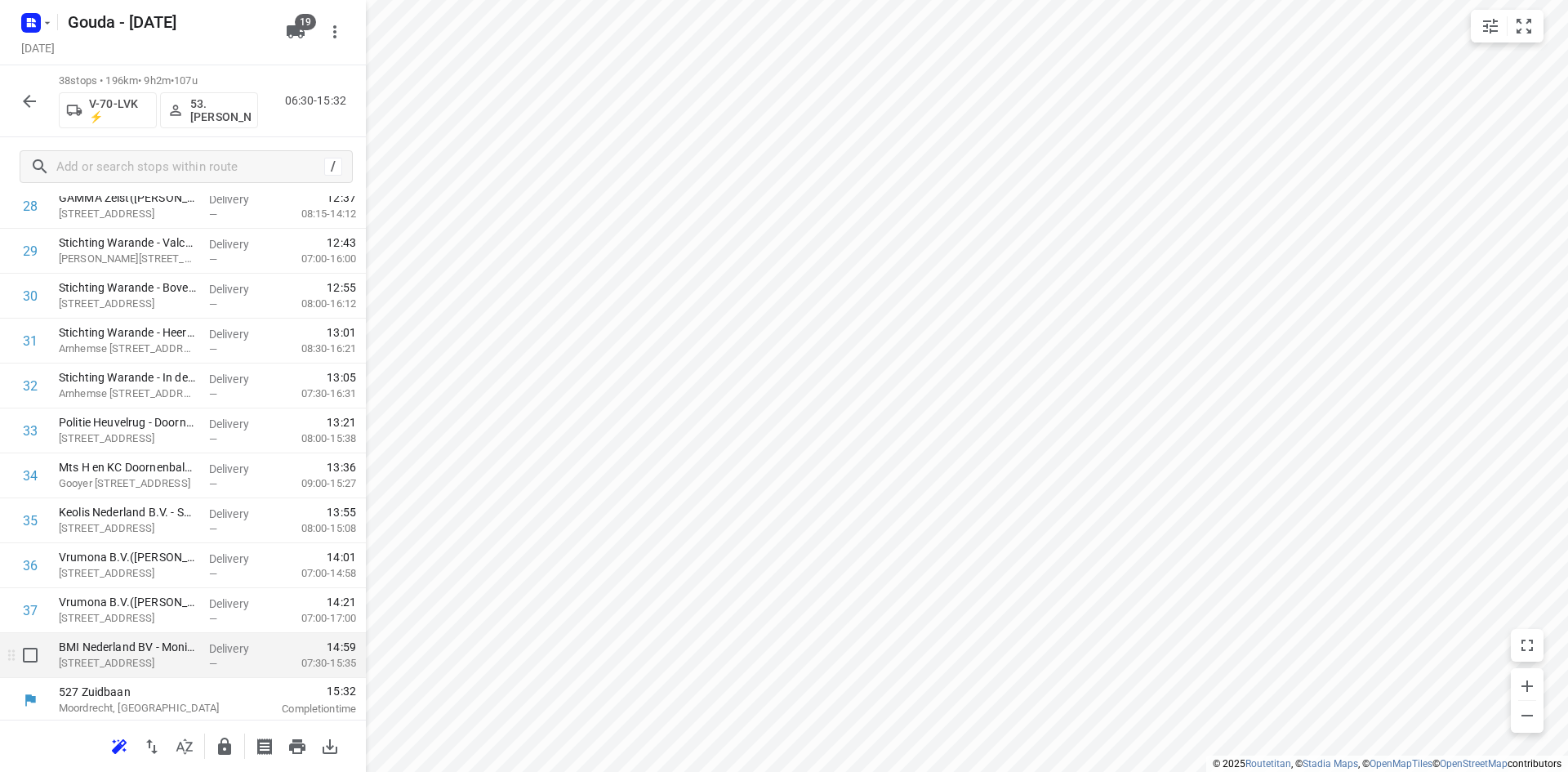
scroll to position [1310, 0]
click at [215, 750] on icon "button" at bounding box center [225, 747] width 20 height 20
click at [33, 98] on icon "button" at bounding box center [29, 101] width 20 height 20
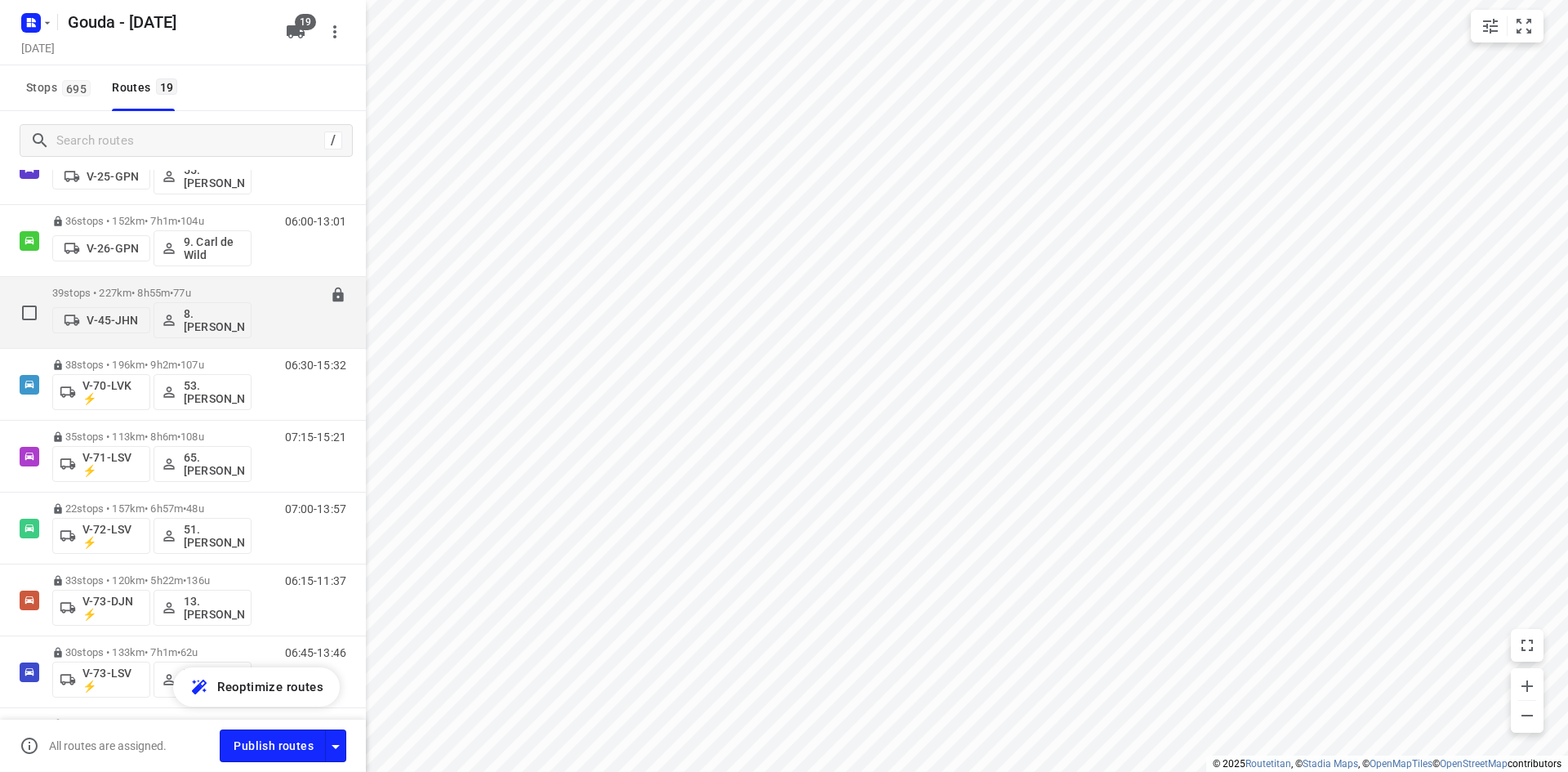
scroll to position [490, 0]
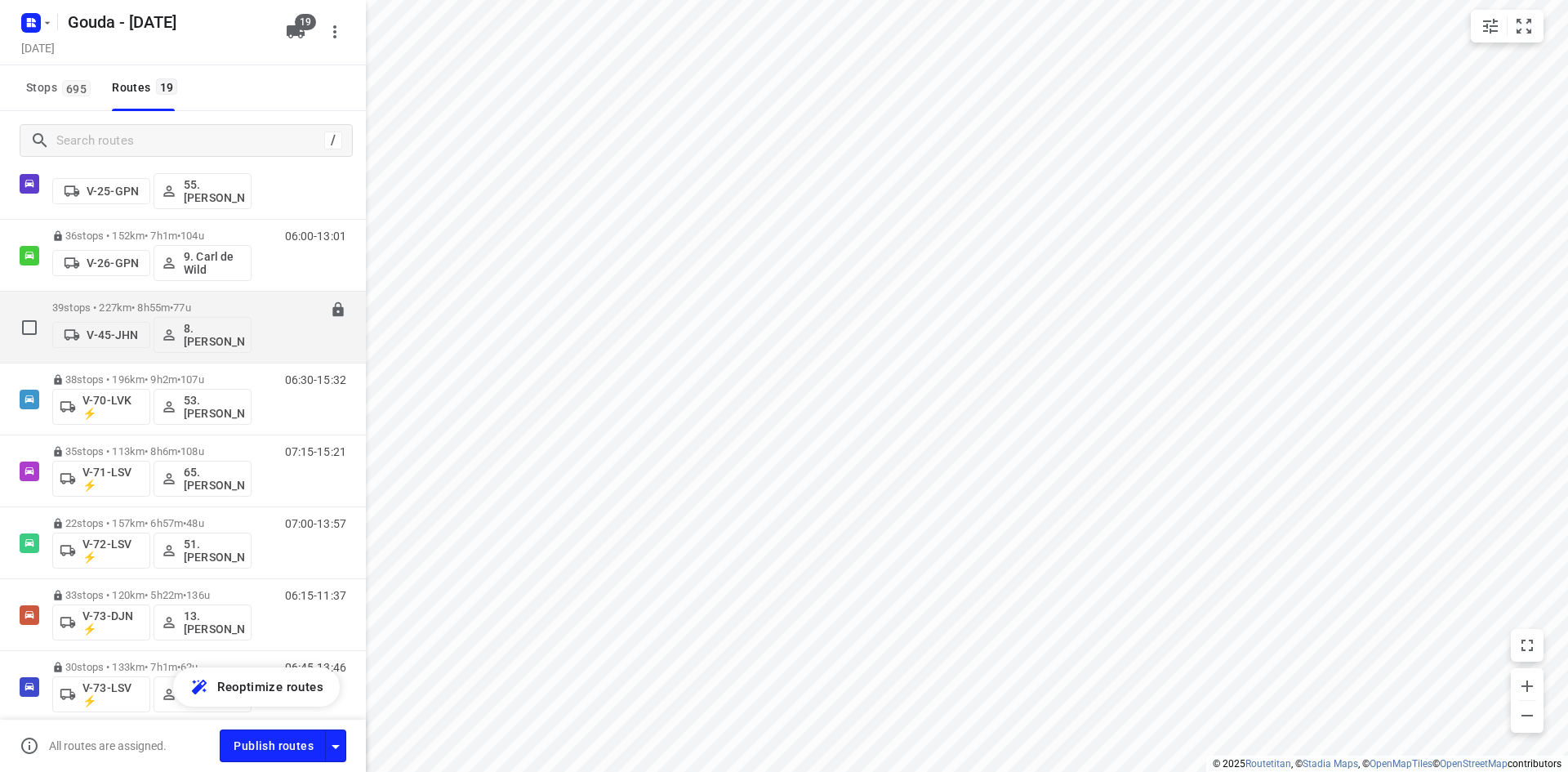
click at [250, 309] on p "39 stops • 227km • 8h55m • 77u" at bounding box center [152, 307] width 200 height 13
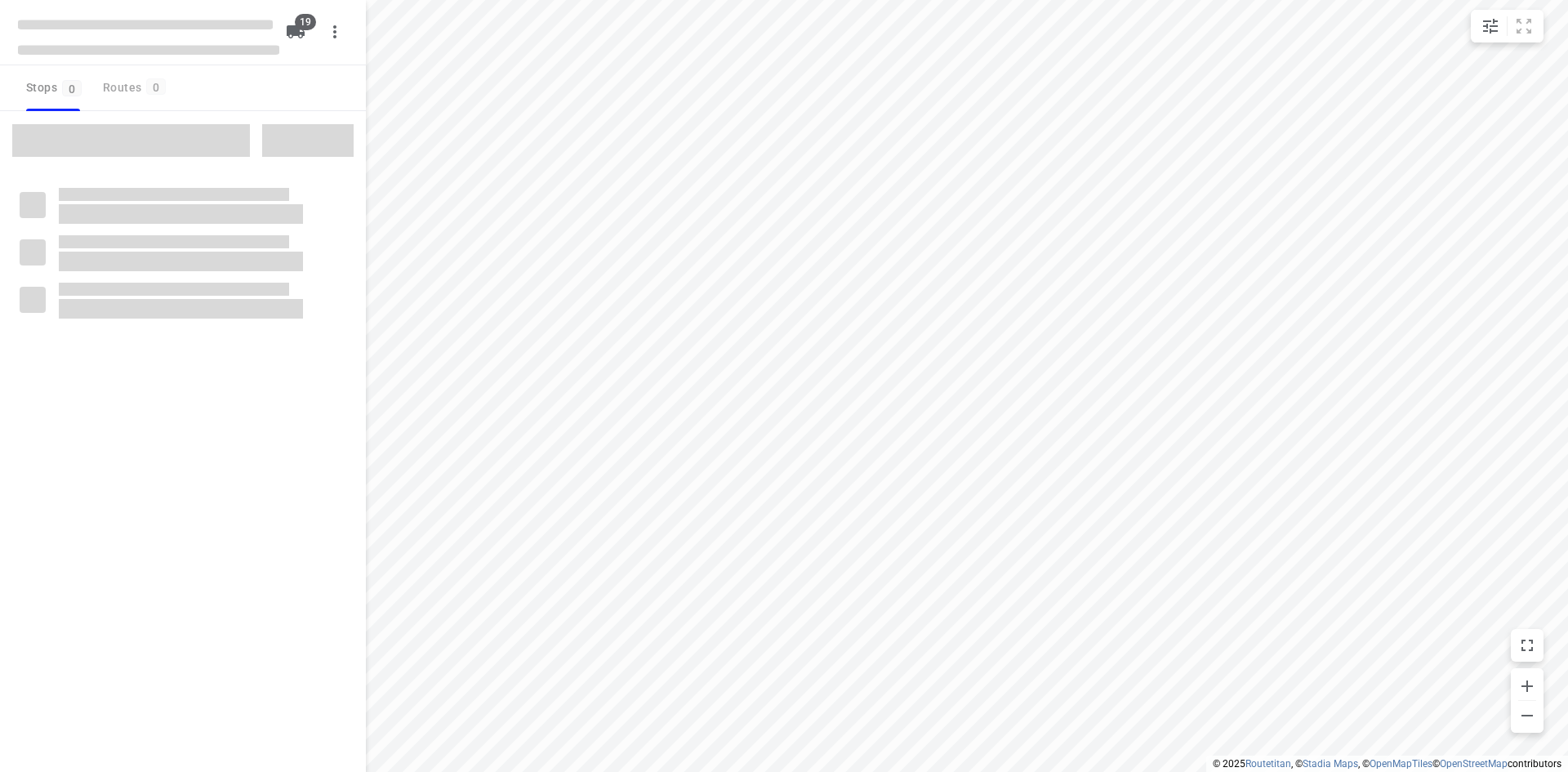
checkbox input "true"
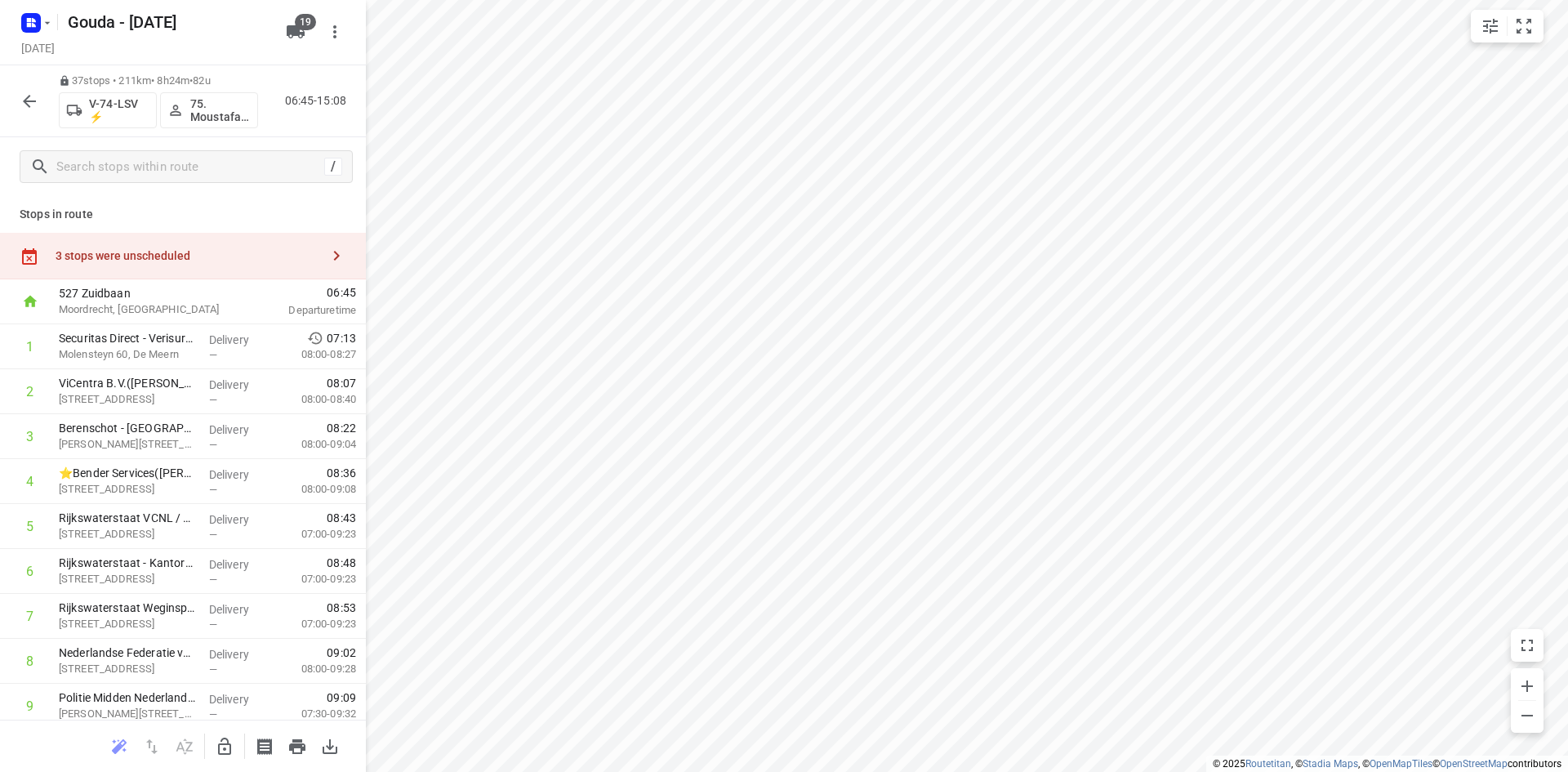
click at [239, 253] on div "3 stops were unscheduled" at bounding box center [188, 255] width 264 height 13
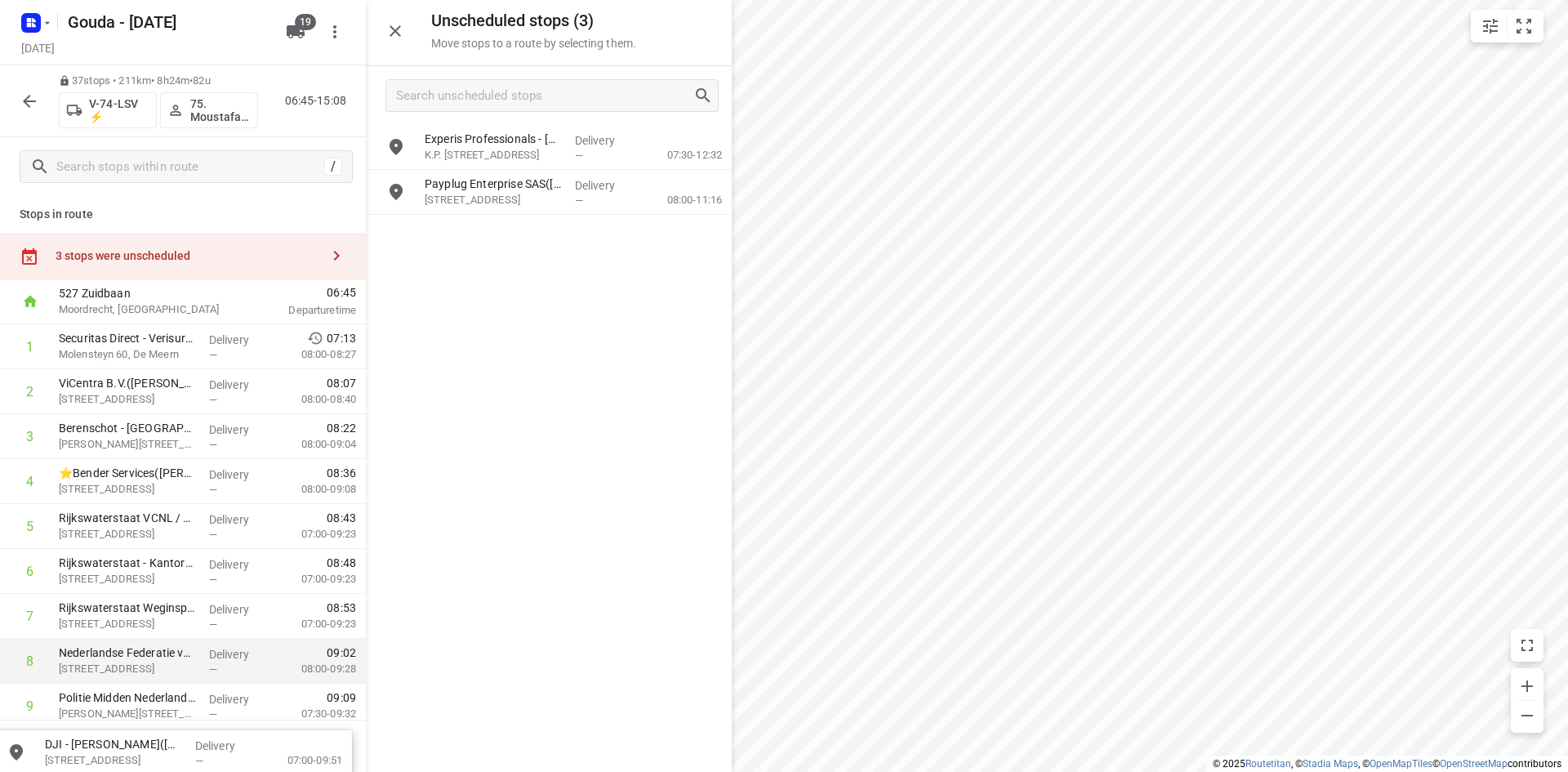
drag, startPoint x: 555, startPoint y: 150, endPoint x: 189, endPoint y: 669, distance: 635.1
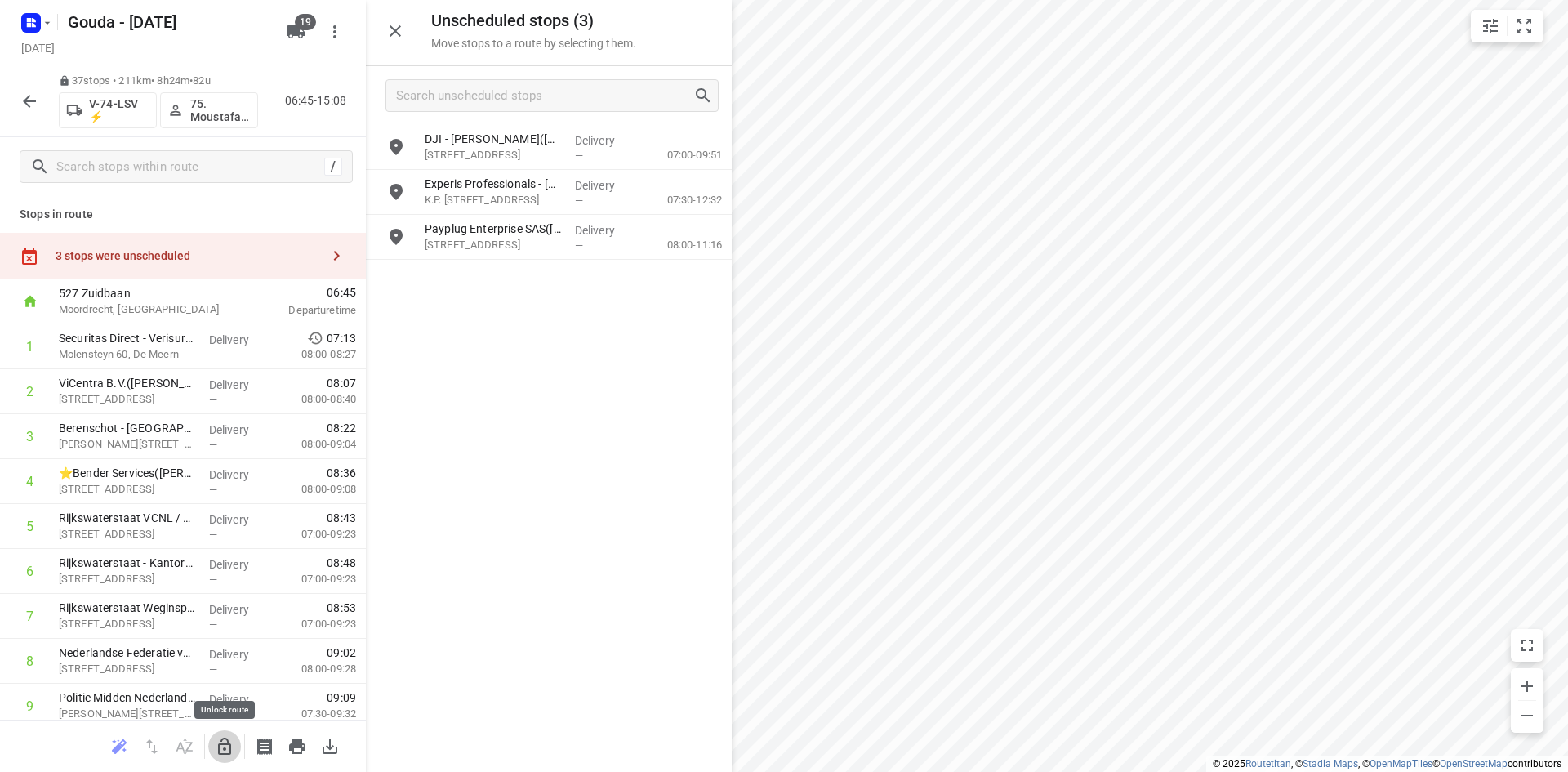
click at [220, 740] on icon "button" at bounding box center [225, 747] width 20 height 20
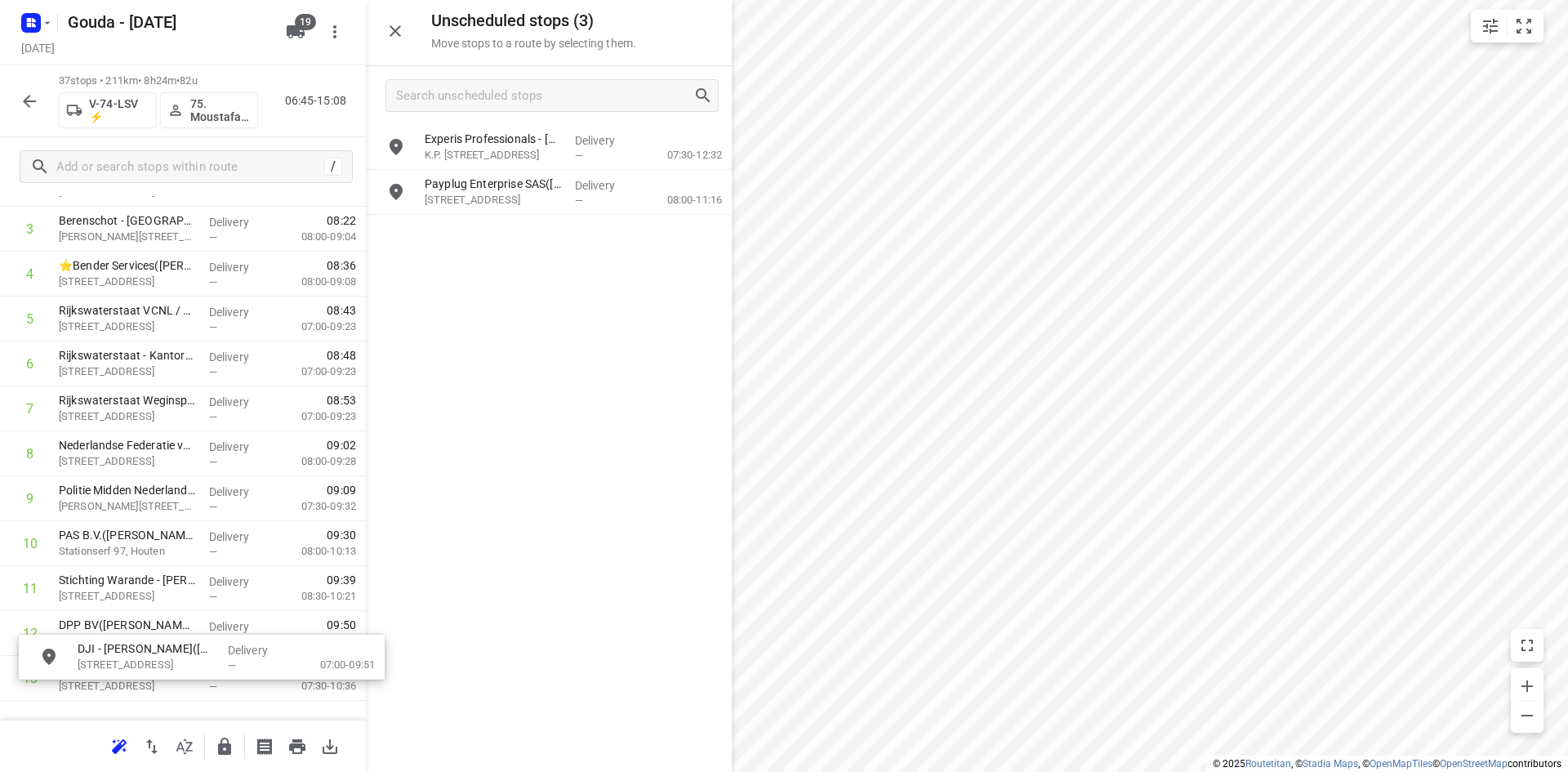
scroll to position [300, 0]
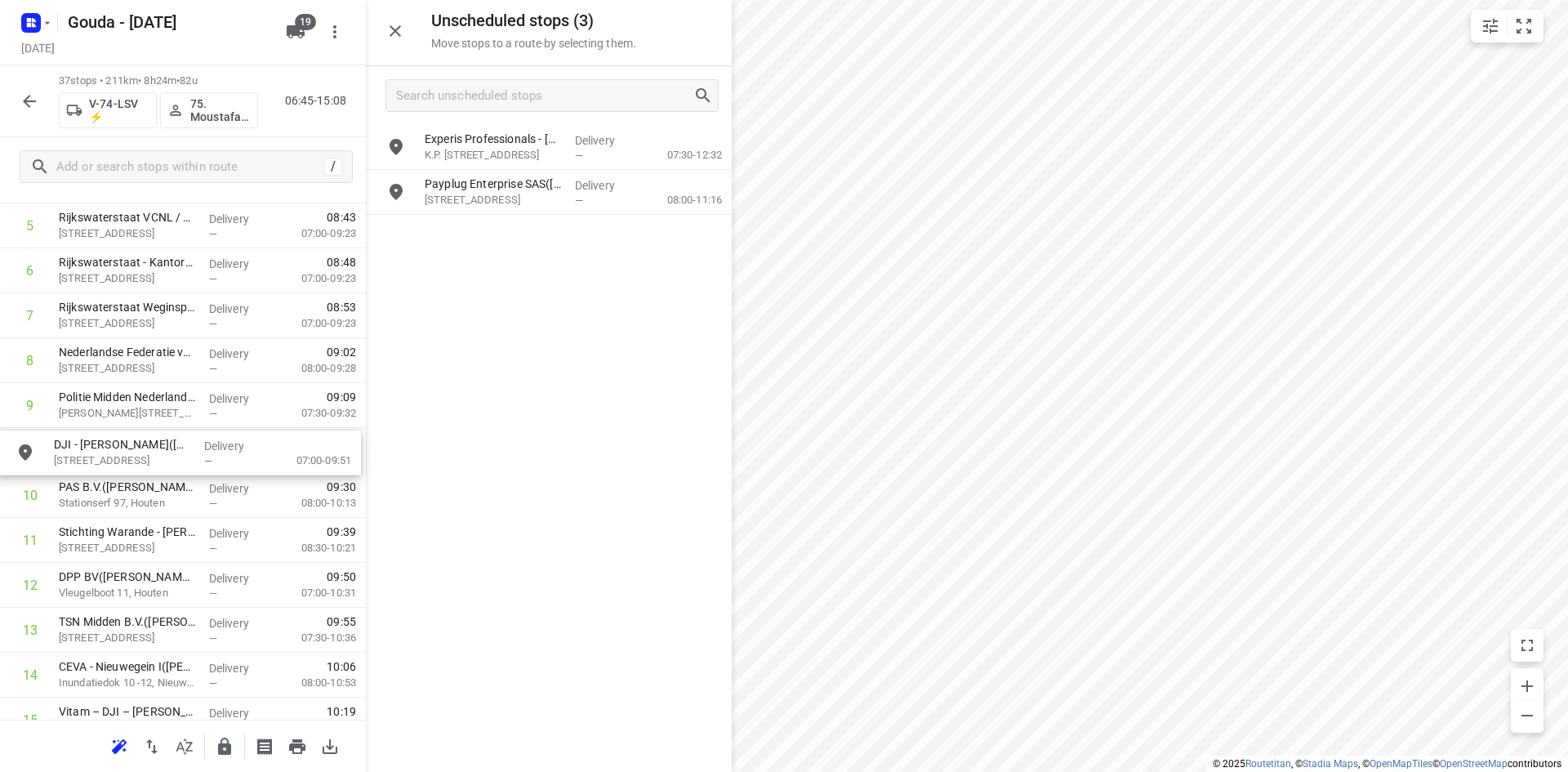
drag, startPoint x: 544, startPoint y: 155, endPoint x: 166, endPoint y: 477, distance: 496.6
click at [393, 27] on icon "button" at bounding box center [395, 31] width 20 height 20
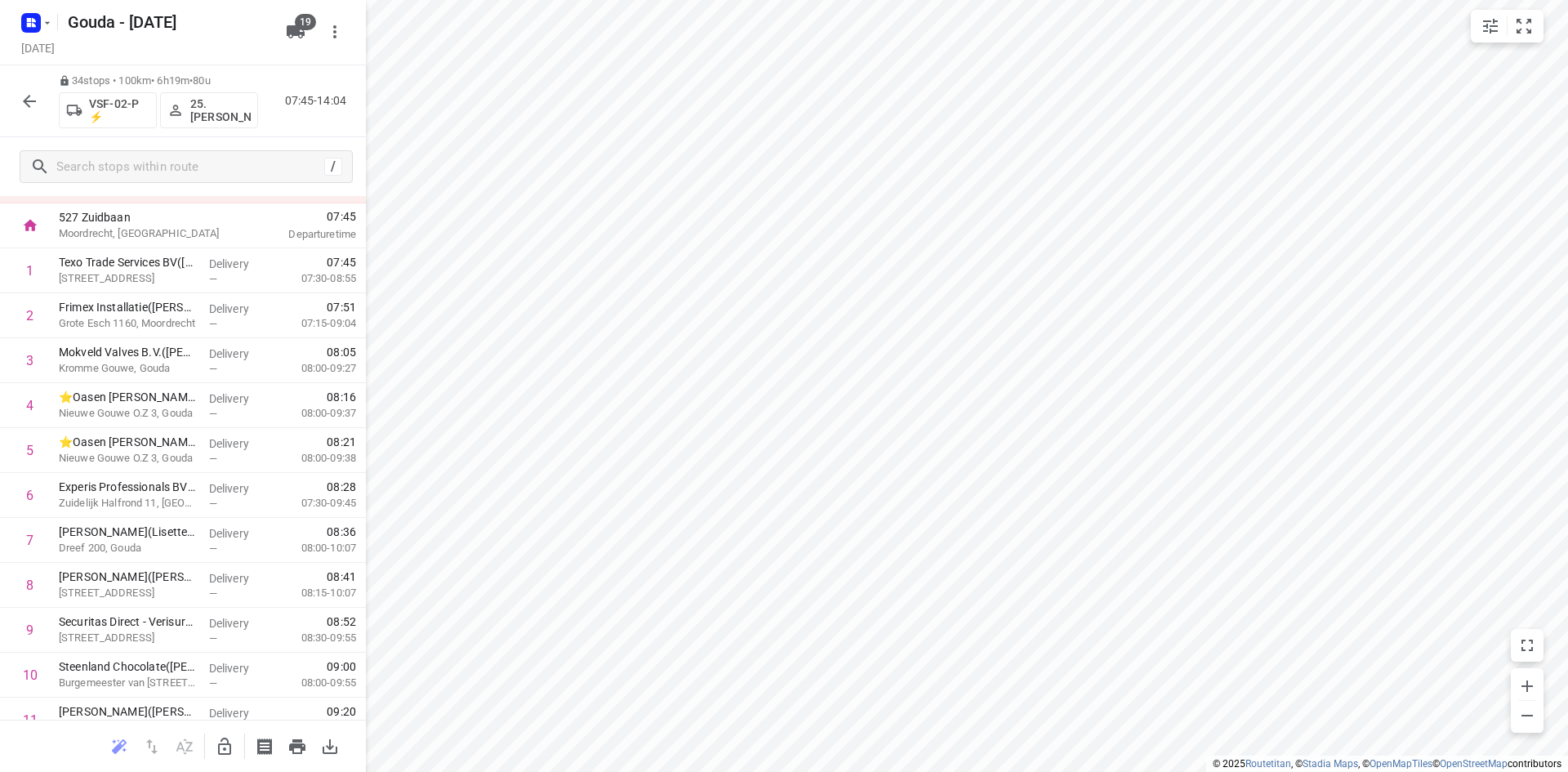
scroll to position [0, 0]
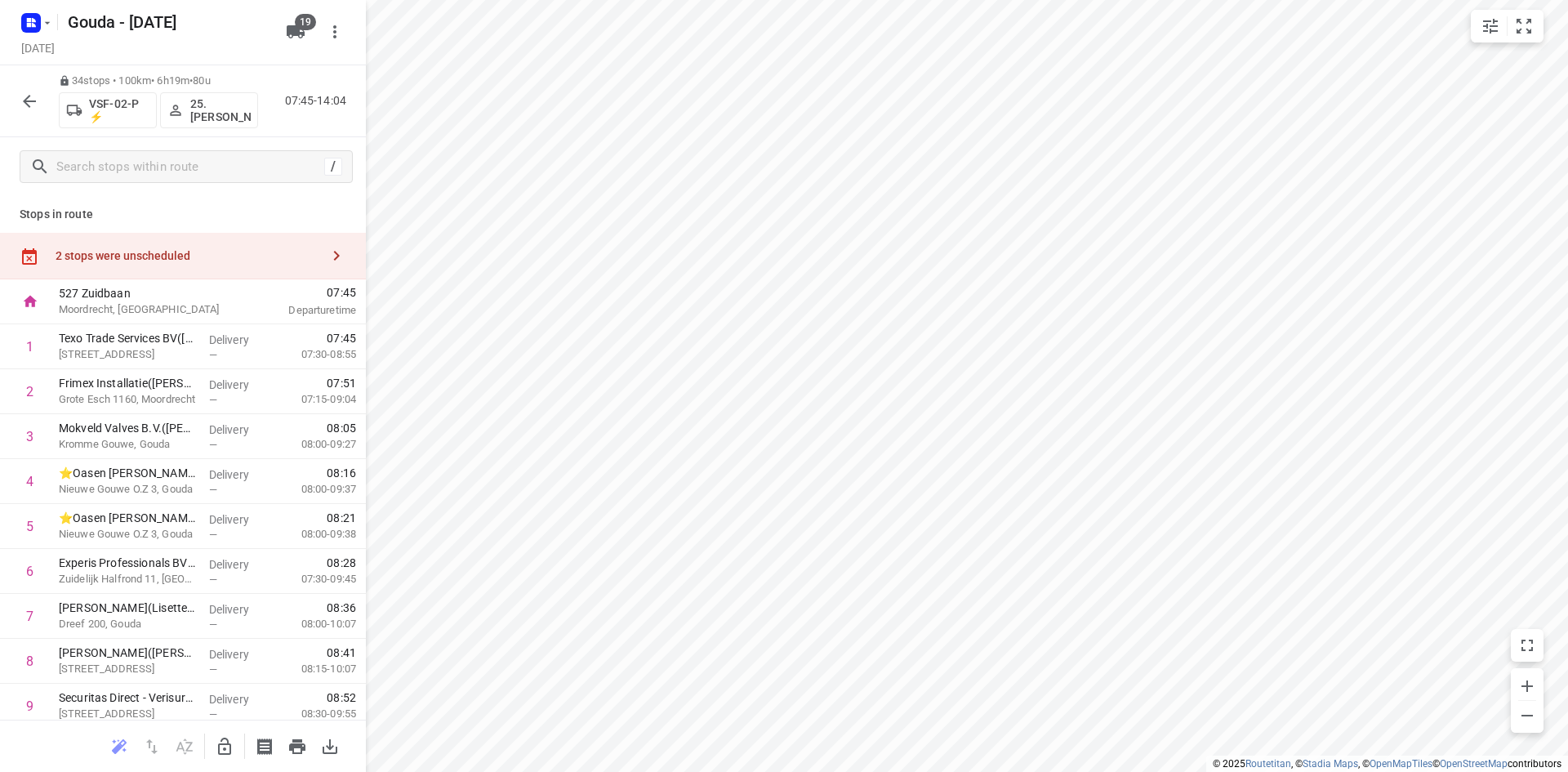
click at [185, 240] on div "2 stops were unscheduled" at bounding box center [183, 256] width 366 height 47
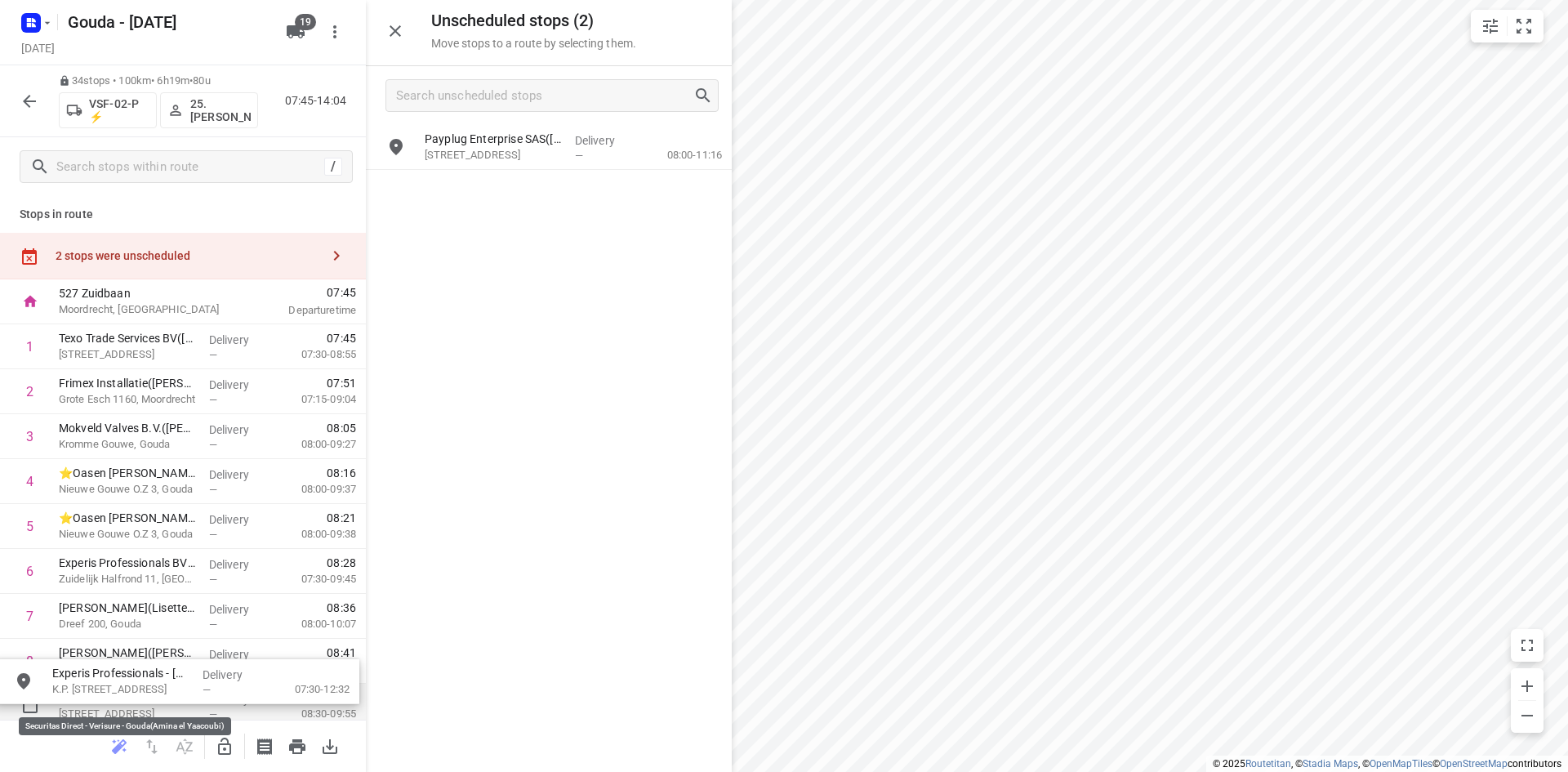
drag, startPoint x: 564, startPoint y: 156, endPoint x: 189, endPoint y: 695, distance: 656.6
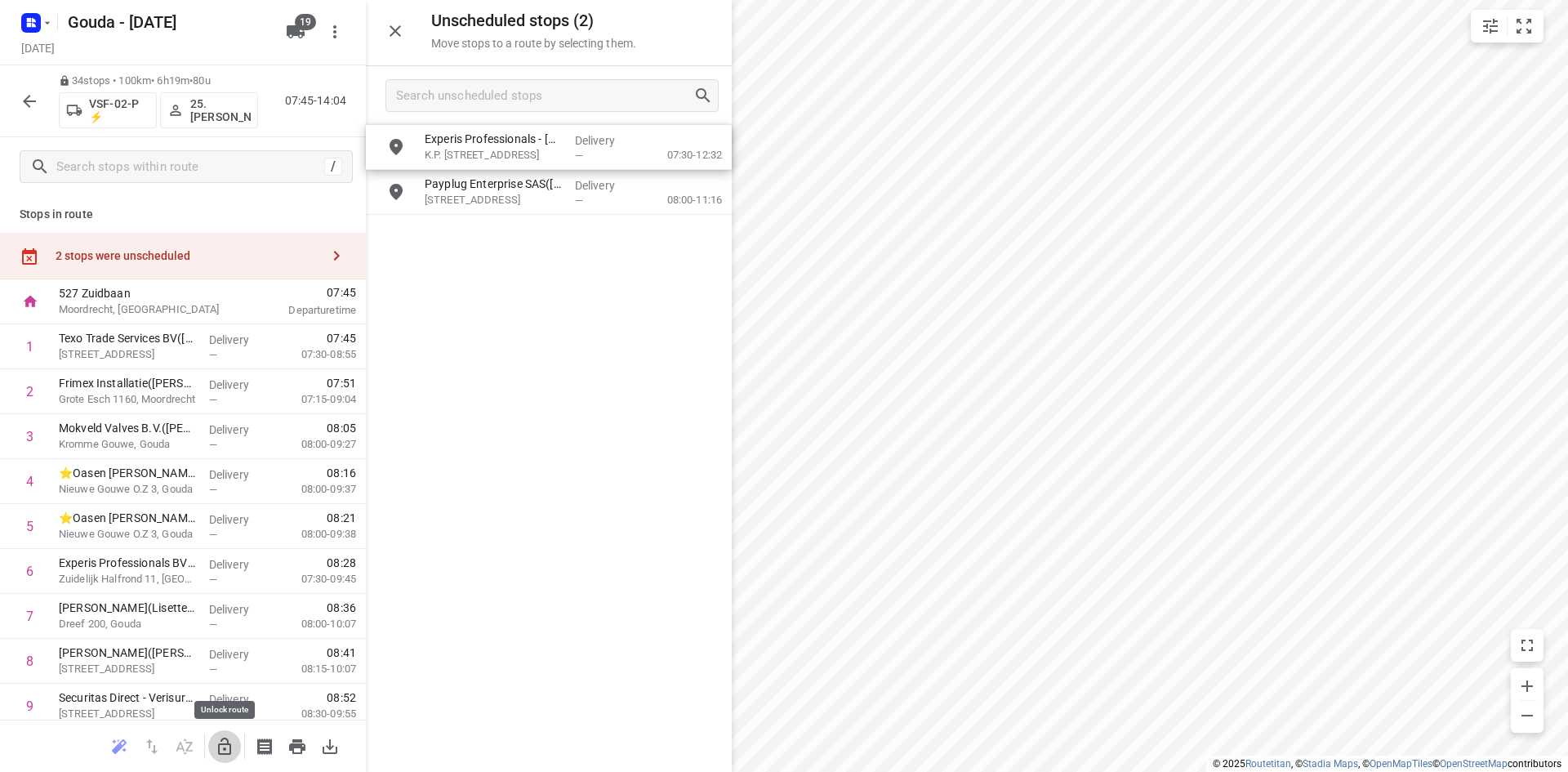
click at [217, 734] on button "button" at bounding box center [224, 746] width 32 height 32
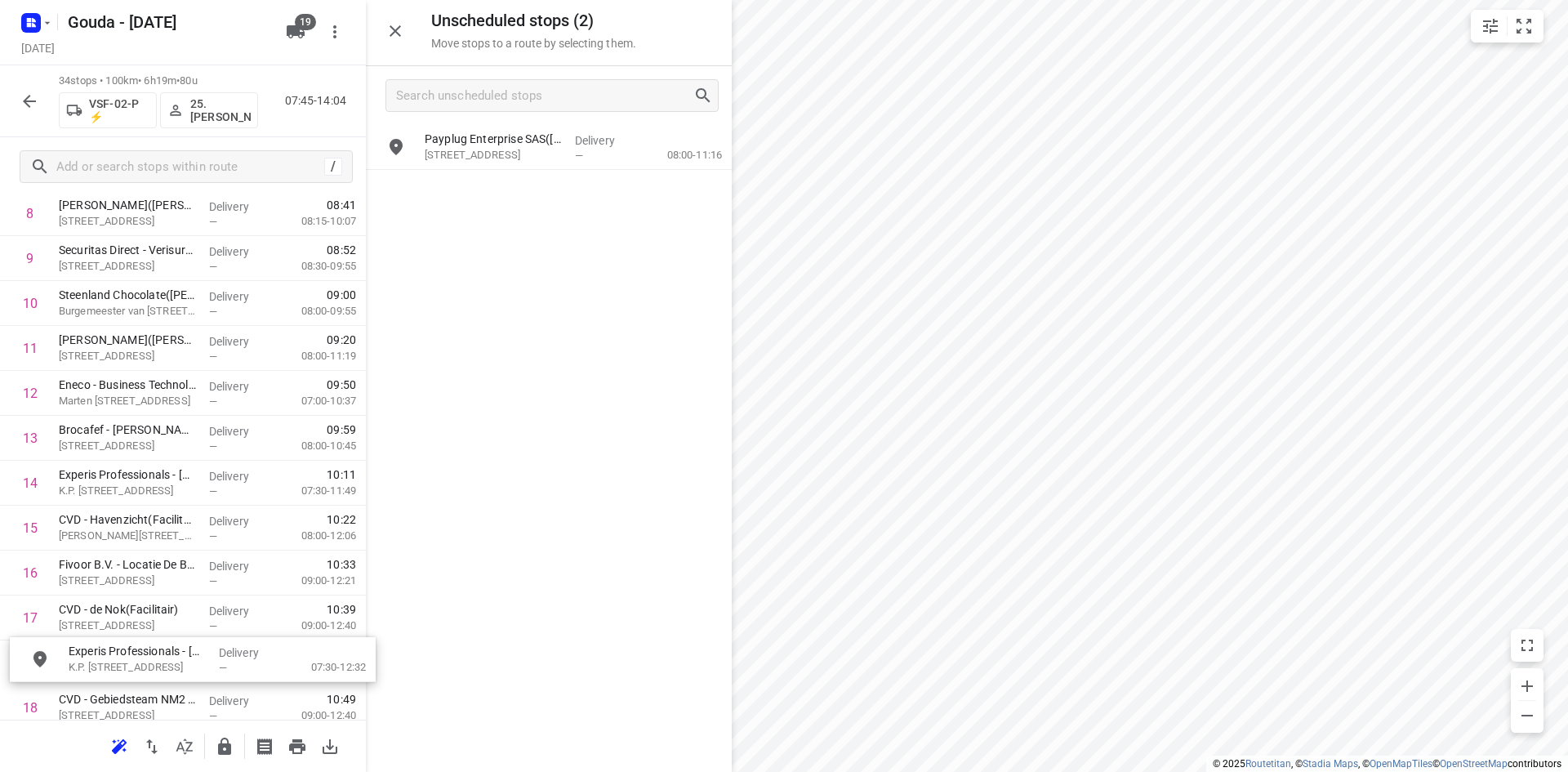
scroll to position [466, 0]
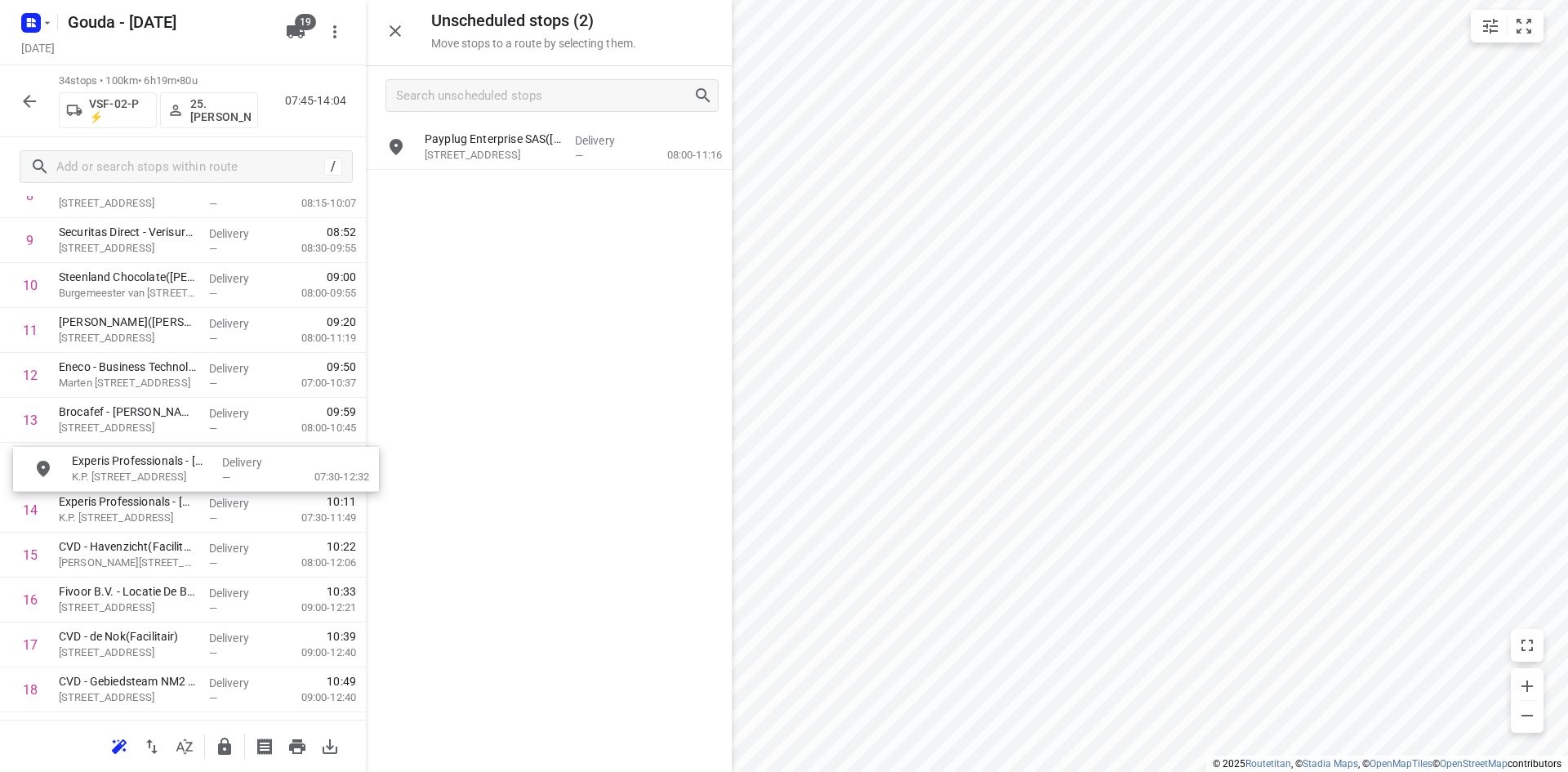
drag, startPoint x: 462, startPoint y: 156, endPoint x: 106, endPoint y: 486, distance: 485.4
click at [396, 31] on icon "button" at bounding box center [395, 31] width 12 height 12
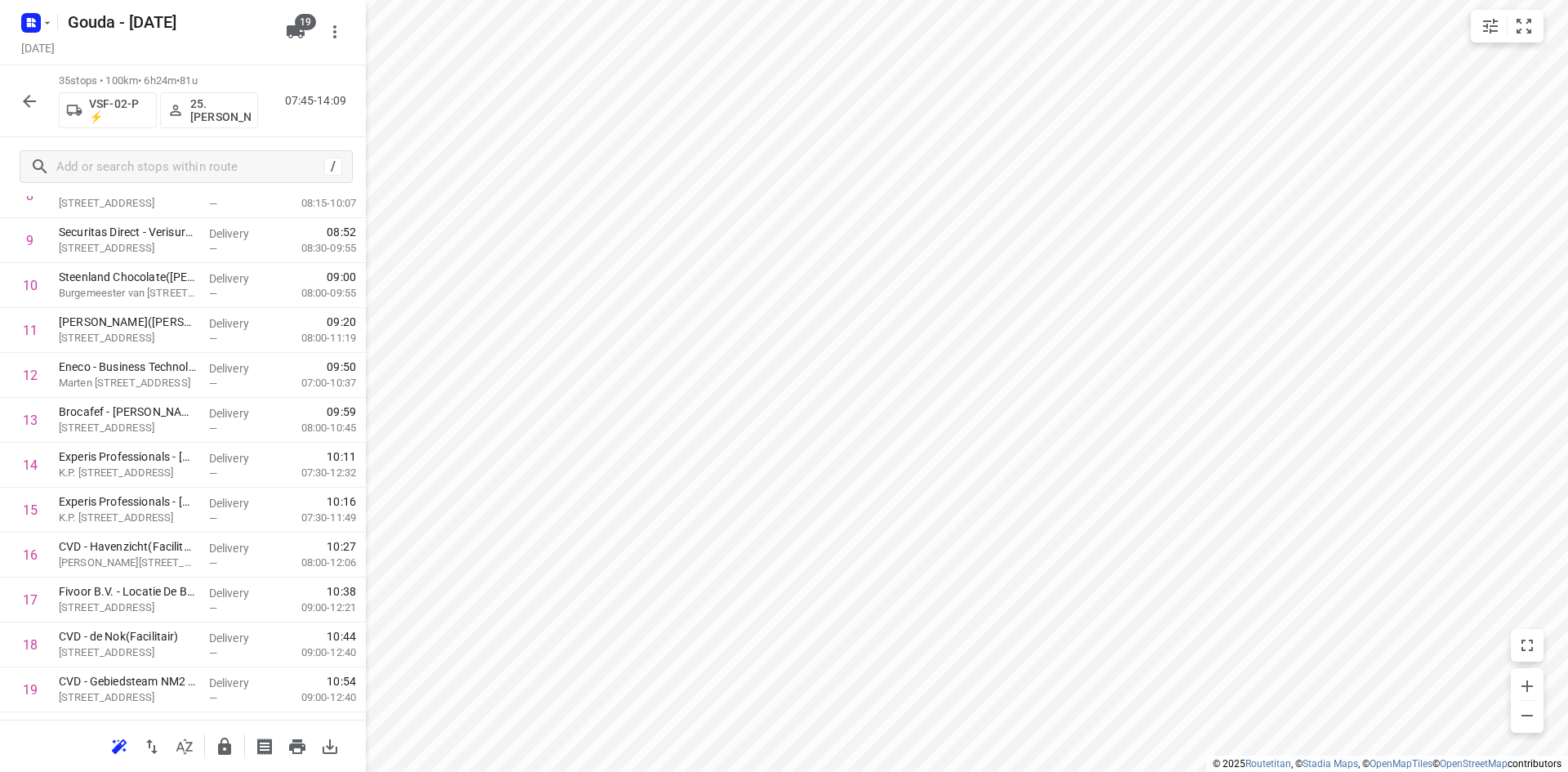
click at [792, 771] on html "i © 2025 Routetitan , © Stadia Maps , © OpenMapTiles © OpenStreetMap contributo…" at bounding box center [784, 386] width 1568 height 772
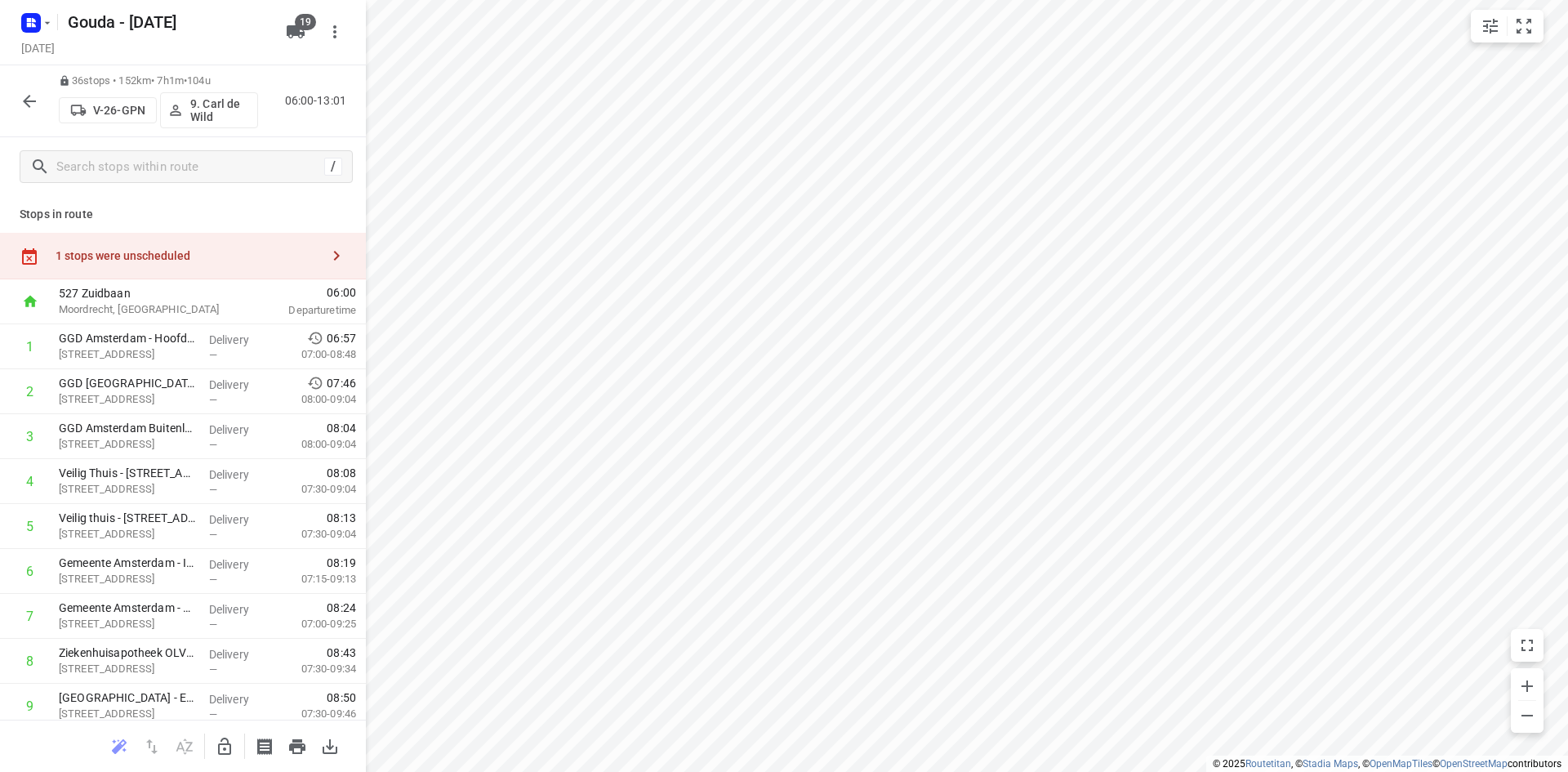
click at [199, 256] on div "1 stops were unscheduled" at bounding box center [188, 255] width 264 height 13
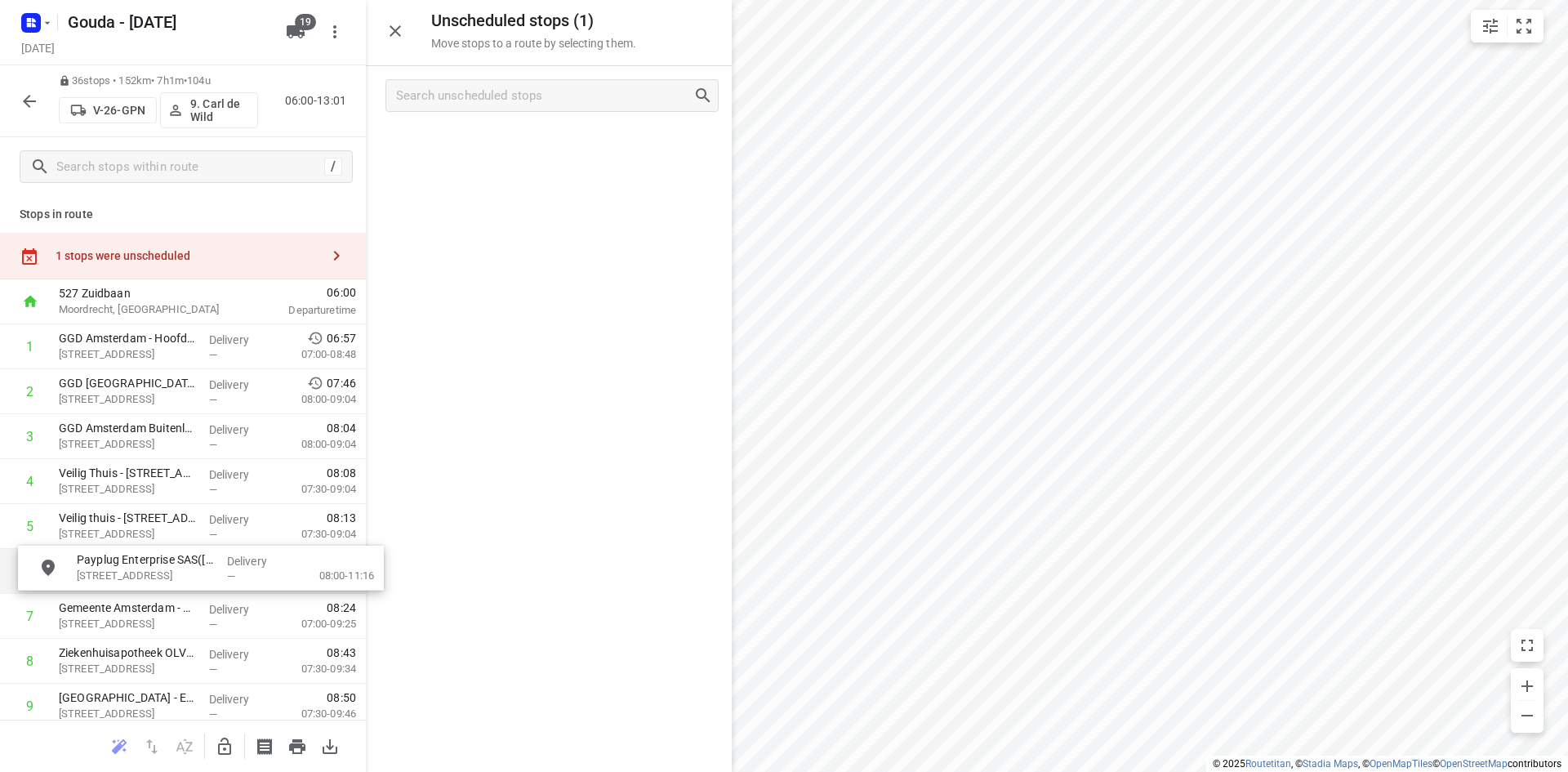
drag, startPoint x: 613, startPoint y: 156, endPoint x: 265, endPoint y: 581, distance: 549.3
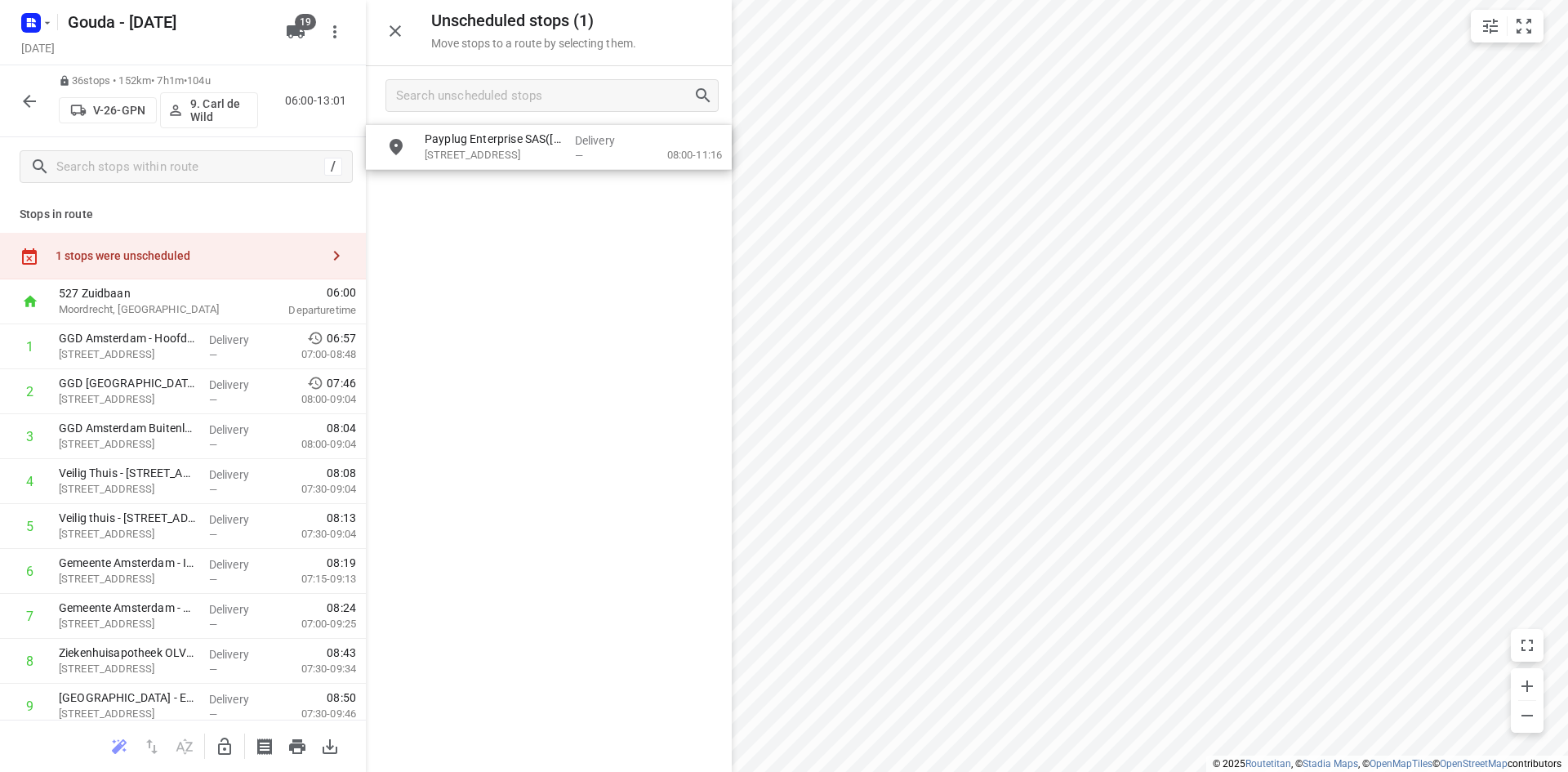
click at [215, 731] on div at bounding box center [224, 746] width 32 height 32
click at [220, 731] on button "button" at bounding box center [224, 746] width 32 height 32
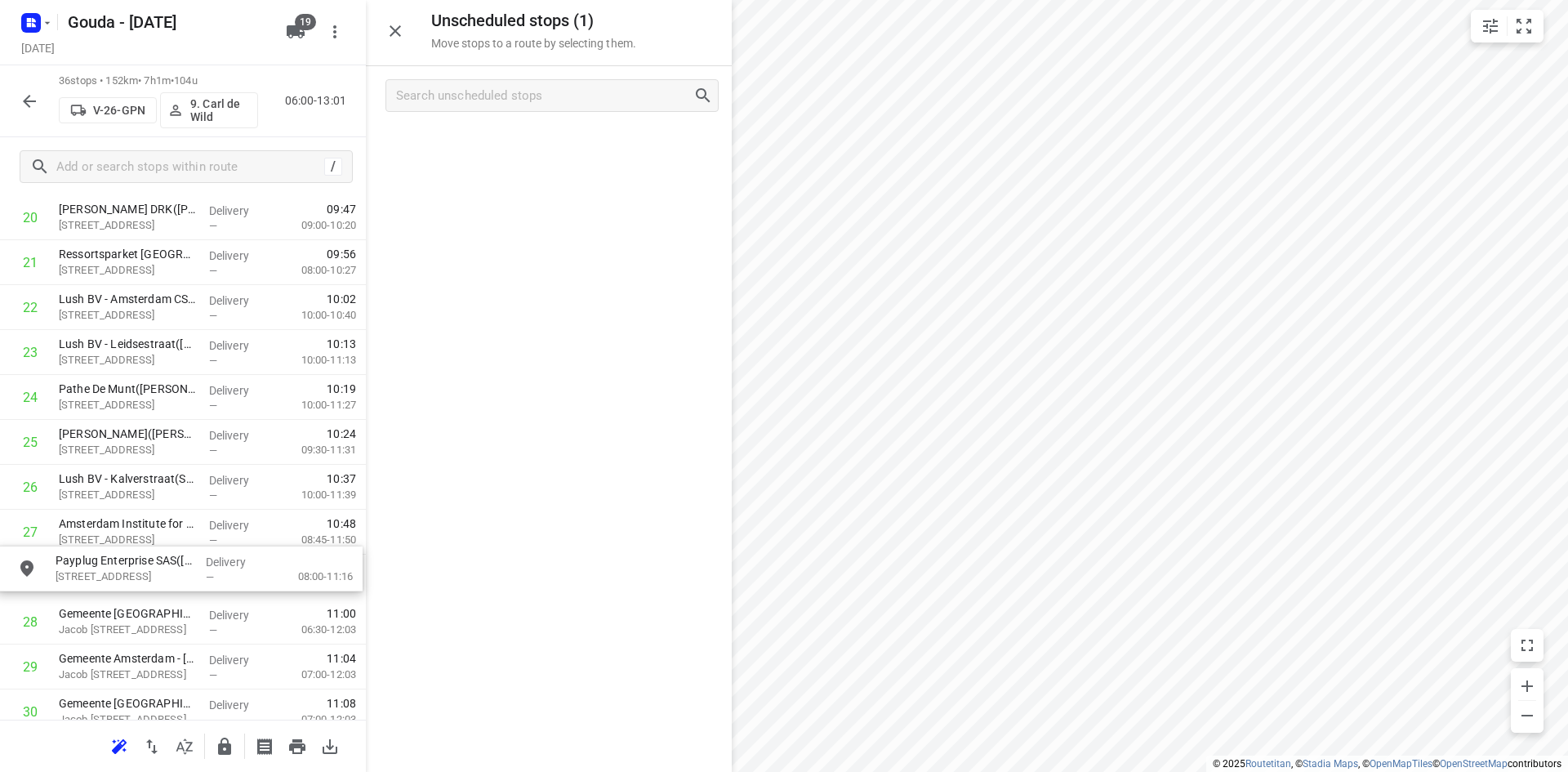
scroll to position [982, 0]
drag, startPoint x: 511, startPoint y: 138, endPoint x: 141, endPoint y: 541, distance: 547.1
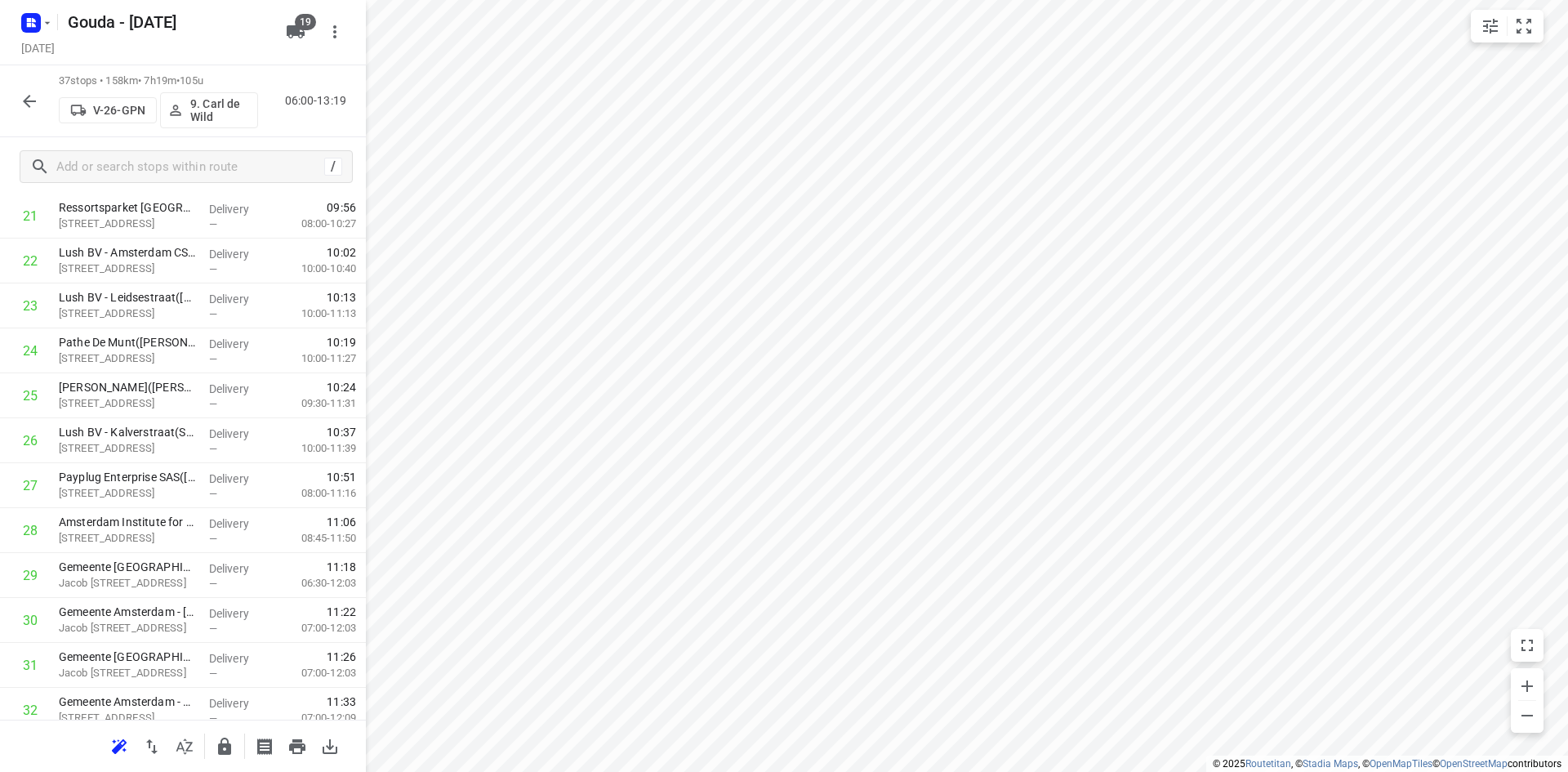
click at [219, 753] on icon "button" at bounding box center [224, 747] width 13 height 18
click at [29, 115] on button "button" at bounding box center [28, 101] width 32 height 32
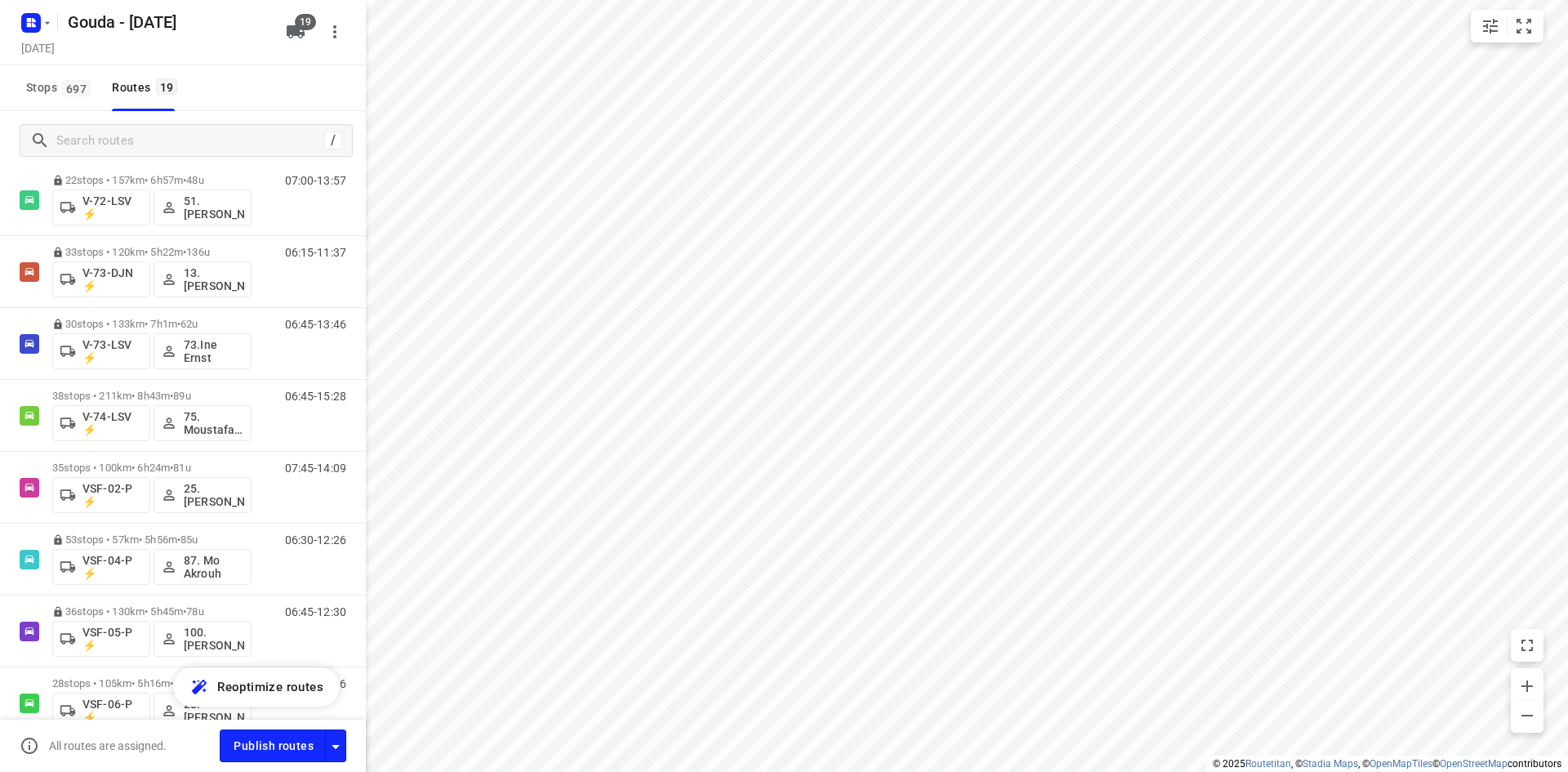
scroll to position [918, 0]
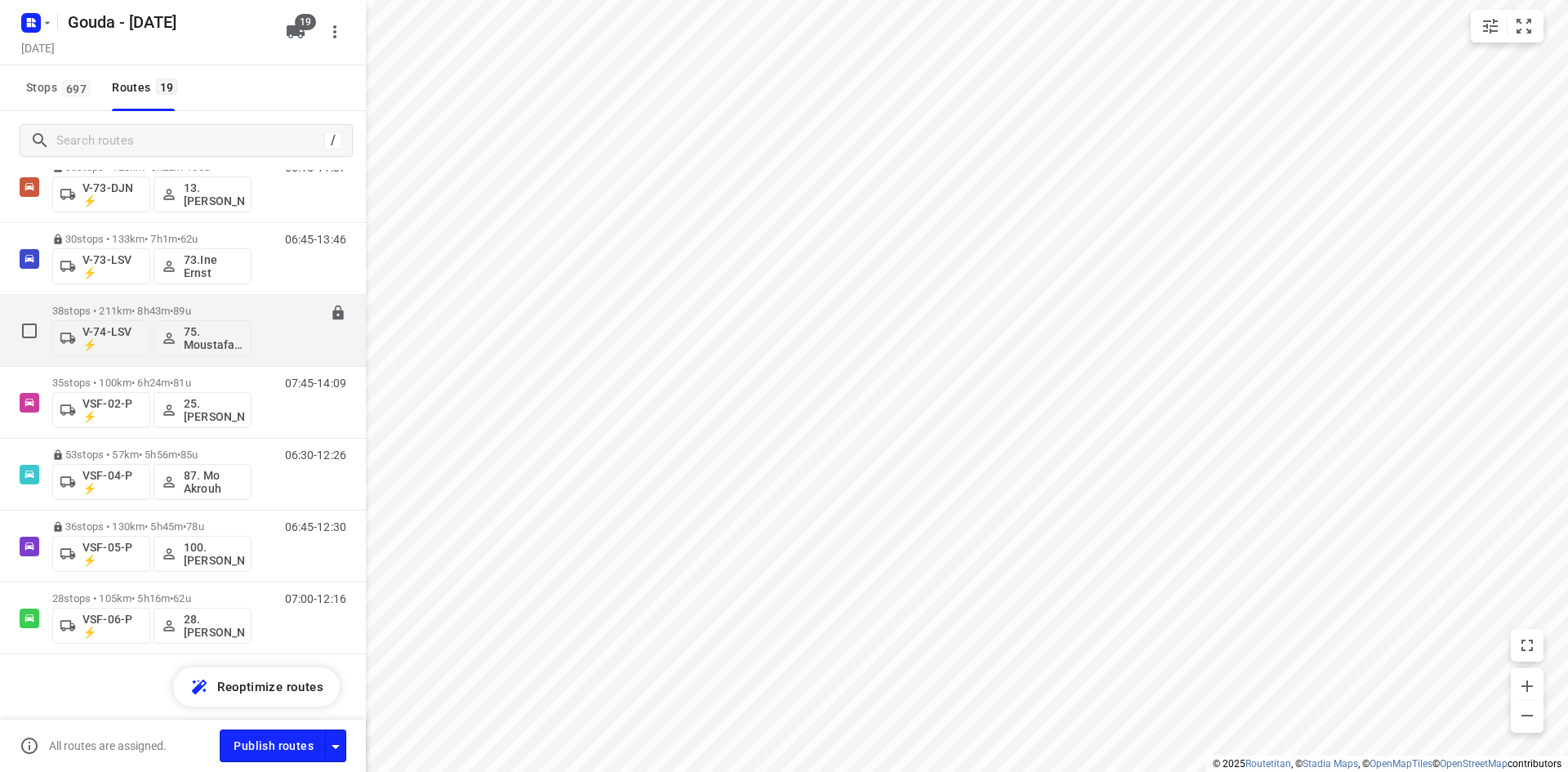
click at [330, 314] on icon at bounding box center [337, 312] width 17 height 17
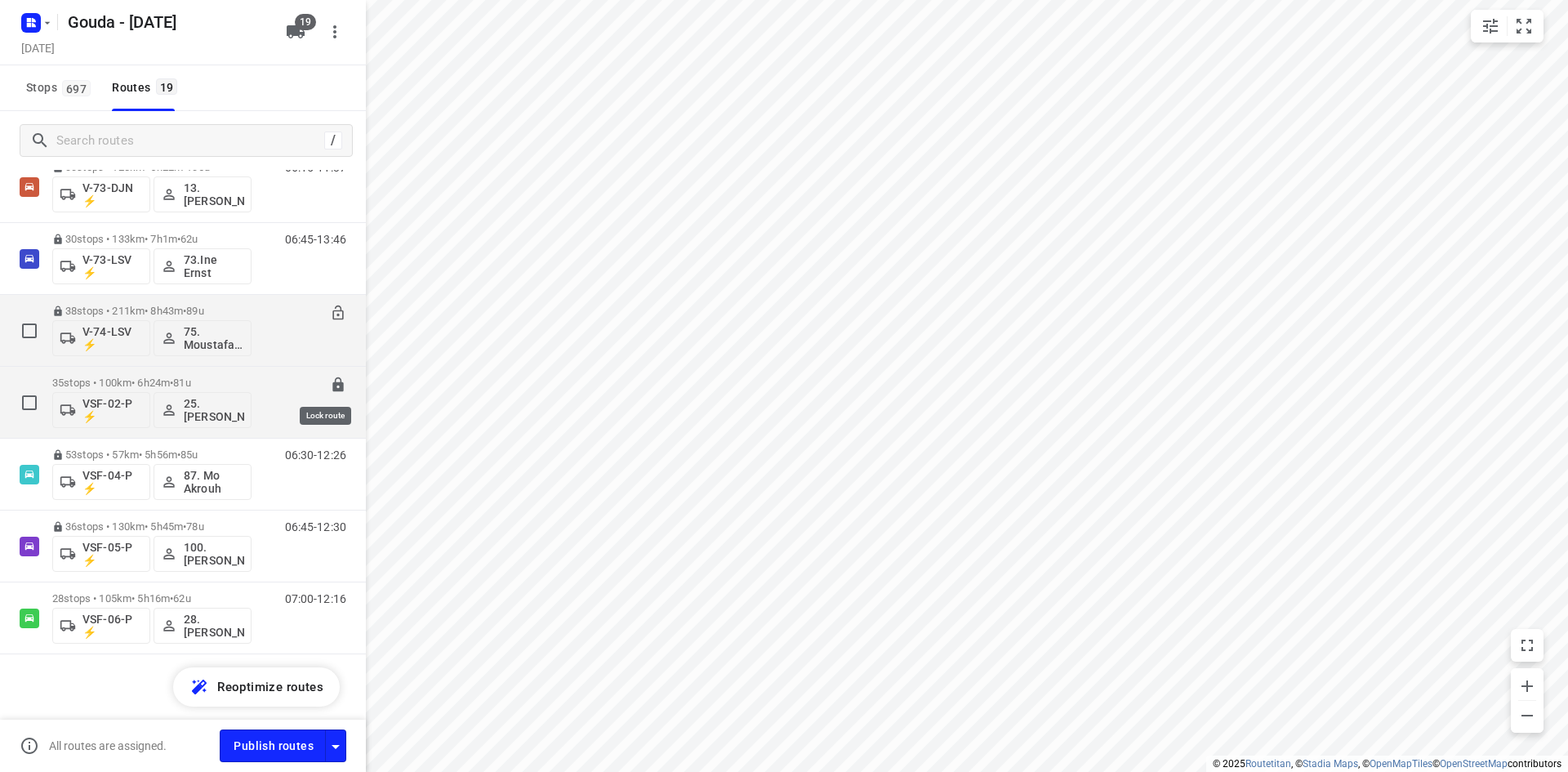
click at [333, 380] on icon at bounding box center [337, 385] width 11 height 15
click at [331, 752] on icon "button" at bounding box center [336, 747] width 20 height 20
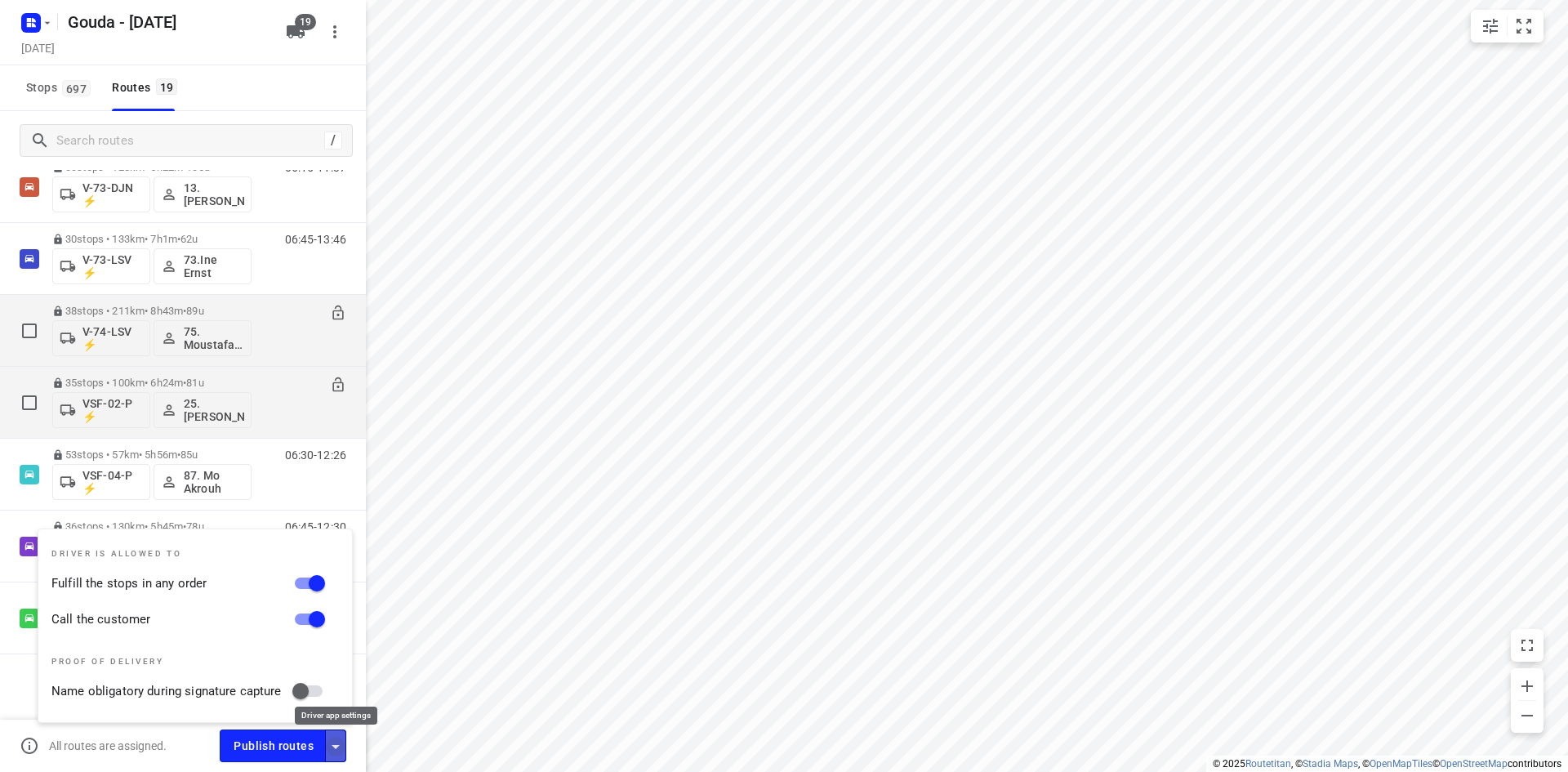
click at [336, 749] on icon "button" at bounding box center [336, 747] width 8 height 4
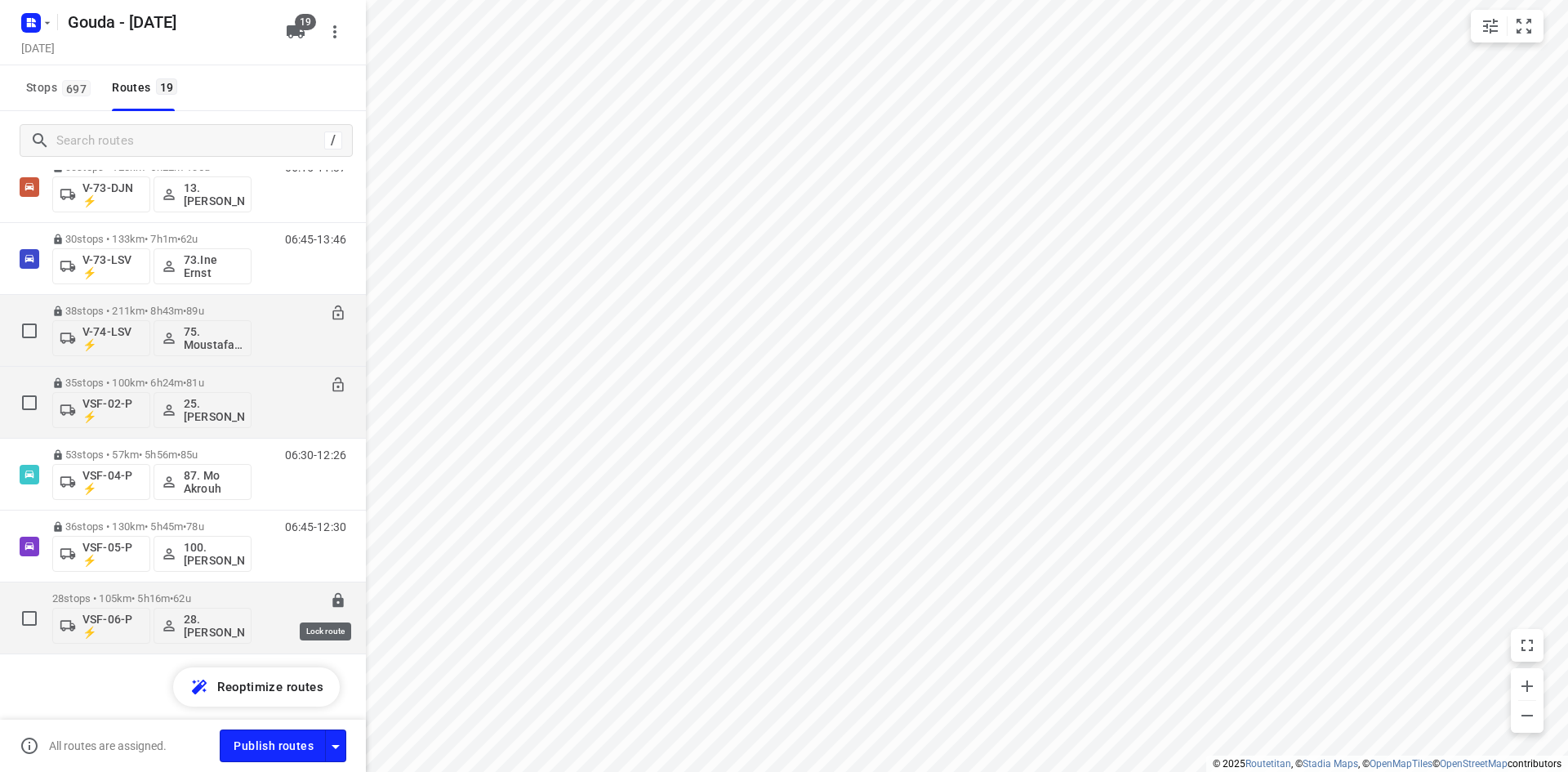
click at [333, 600] on icon at bounding box center [337, 600] width 11 height 15
click at [268, 749] on span "Publish routes" at bounding box center [274, 746] width 80 height 21
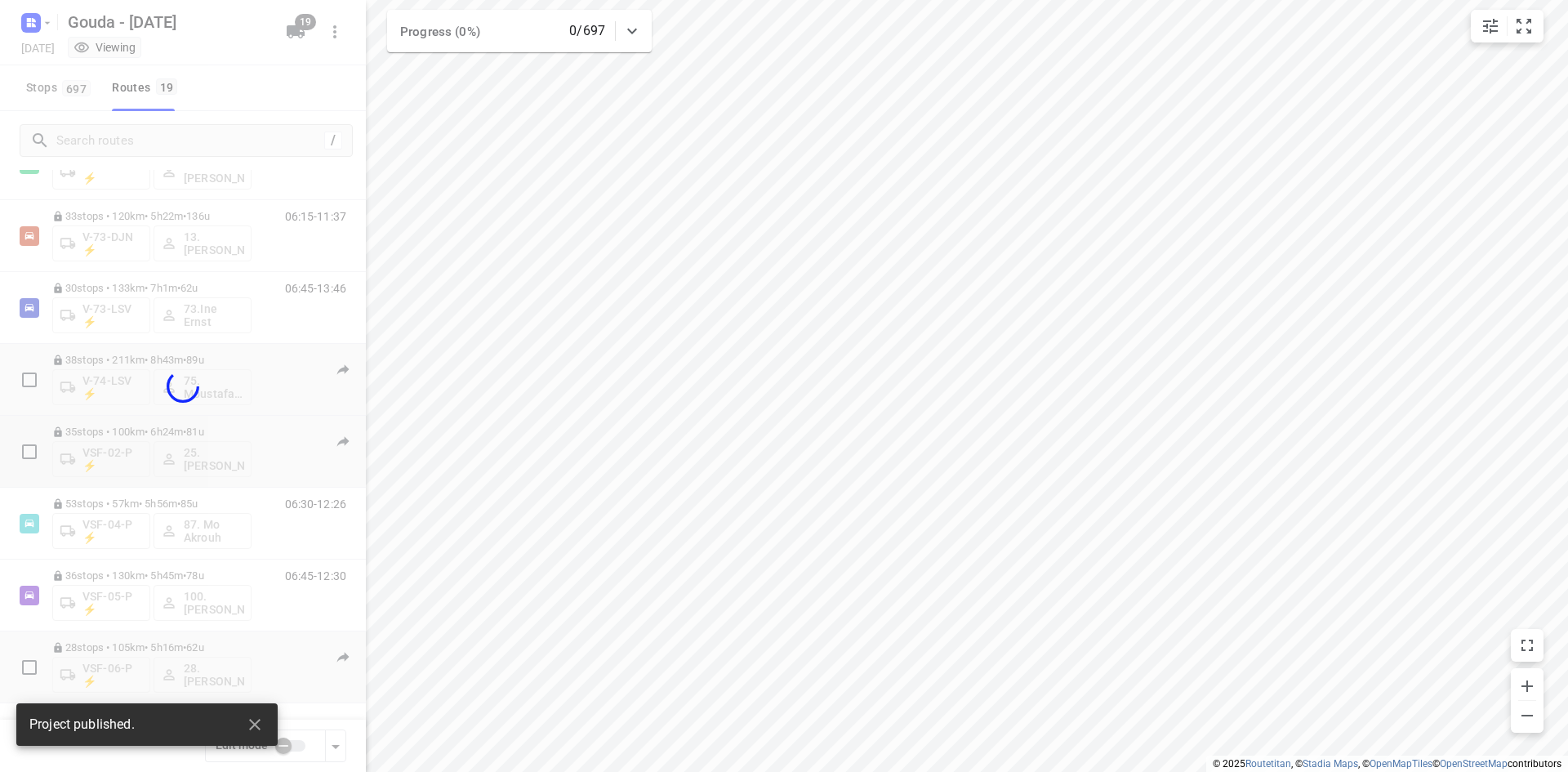
scroll to position [869, 0]
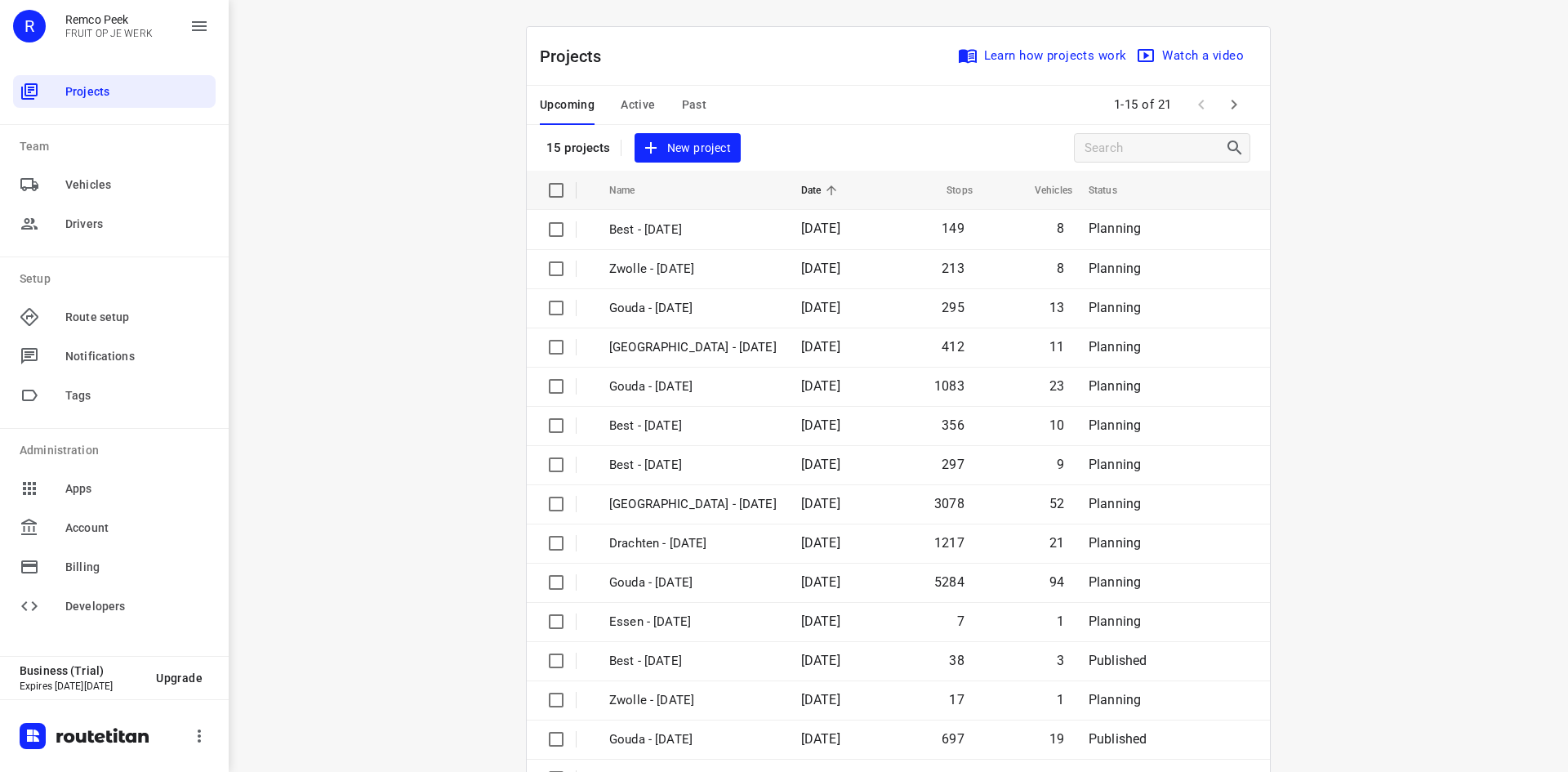
click at [632, 105] on span "Active" at bounding box center [637, 105] width 34 height 21
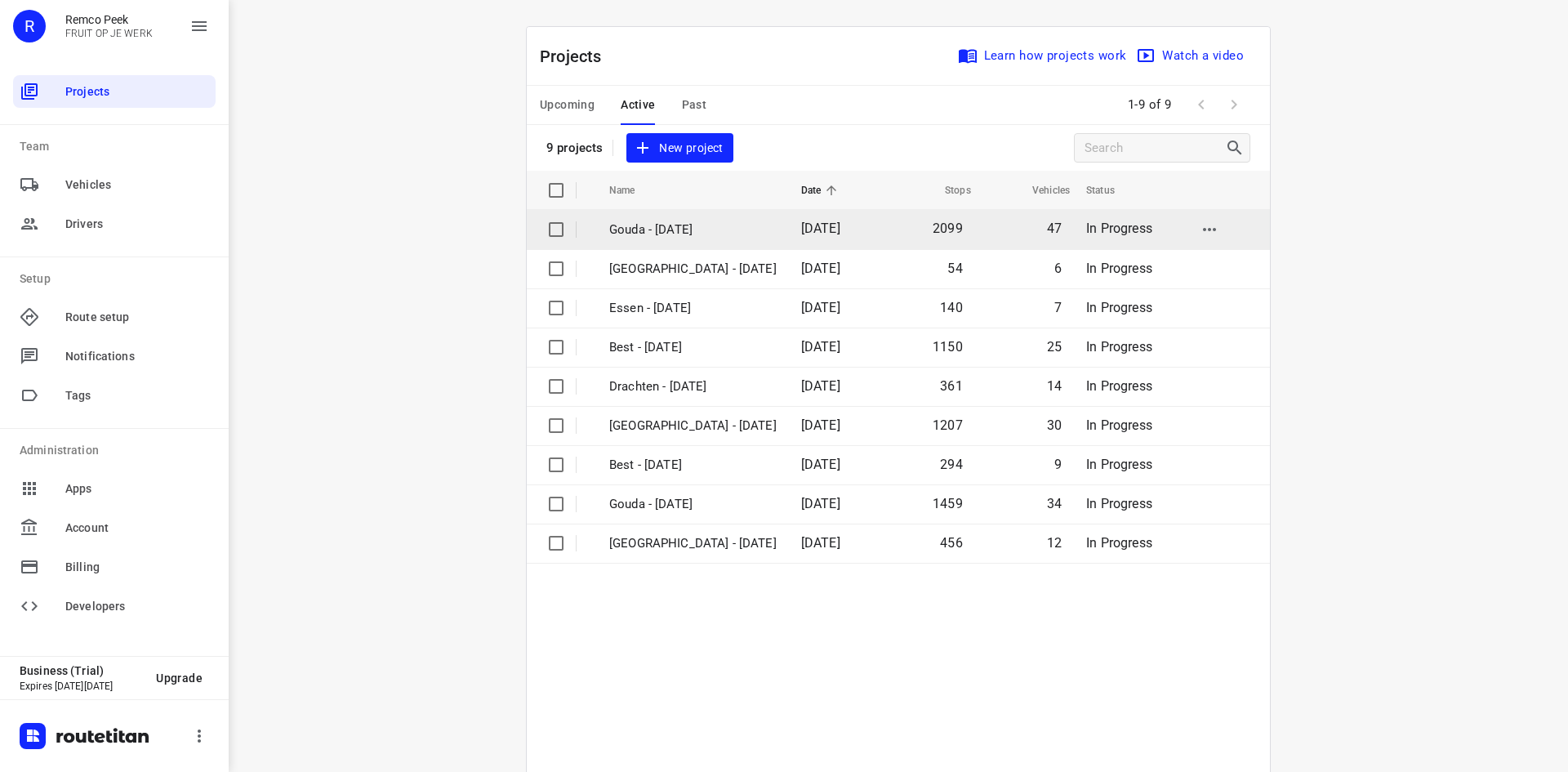
click at [681, 237] on p "Gouda - Wednesday" at bounding box center [693, 229] width 167 height 19
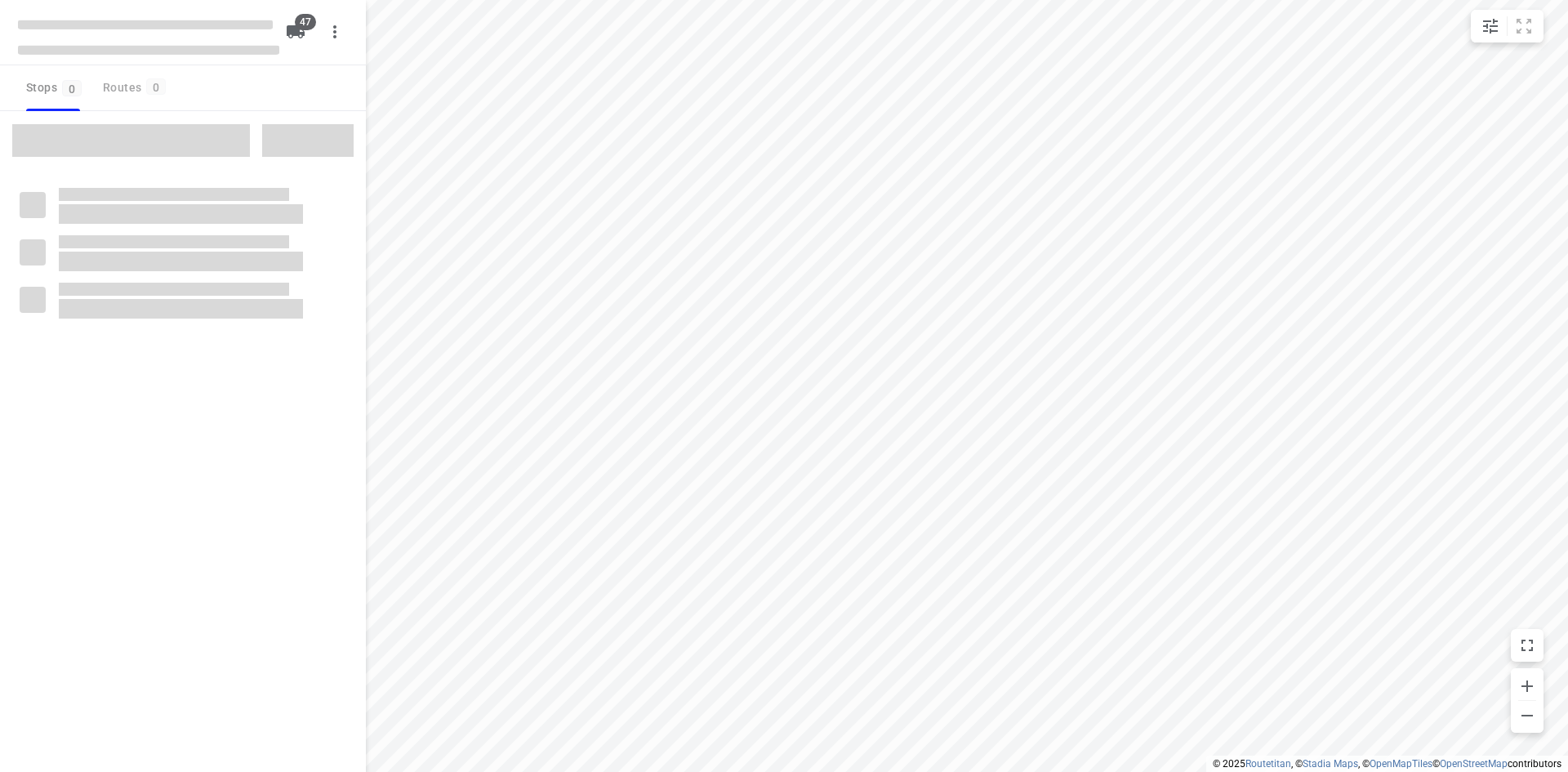
checkbox input "true"
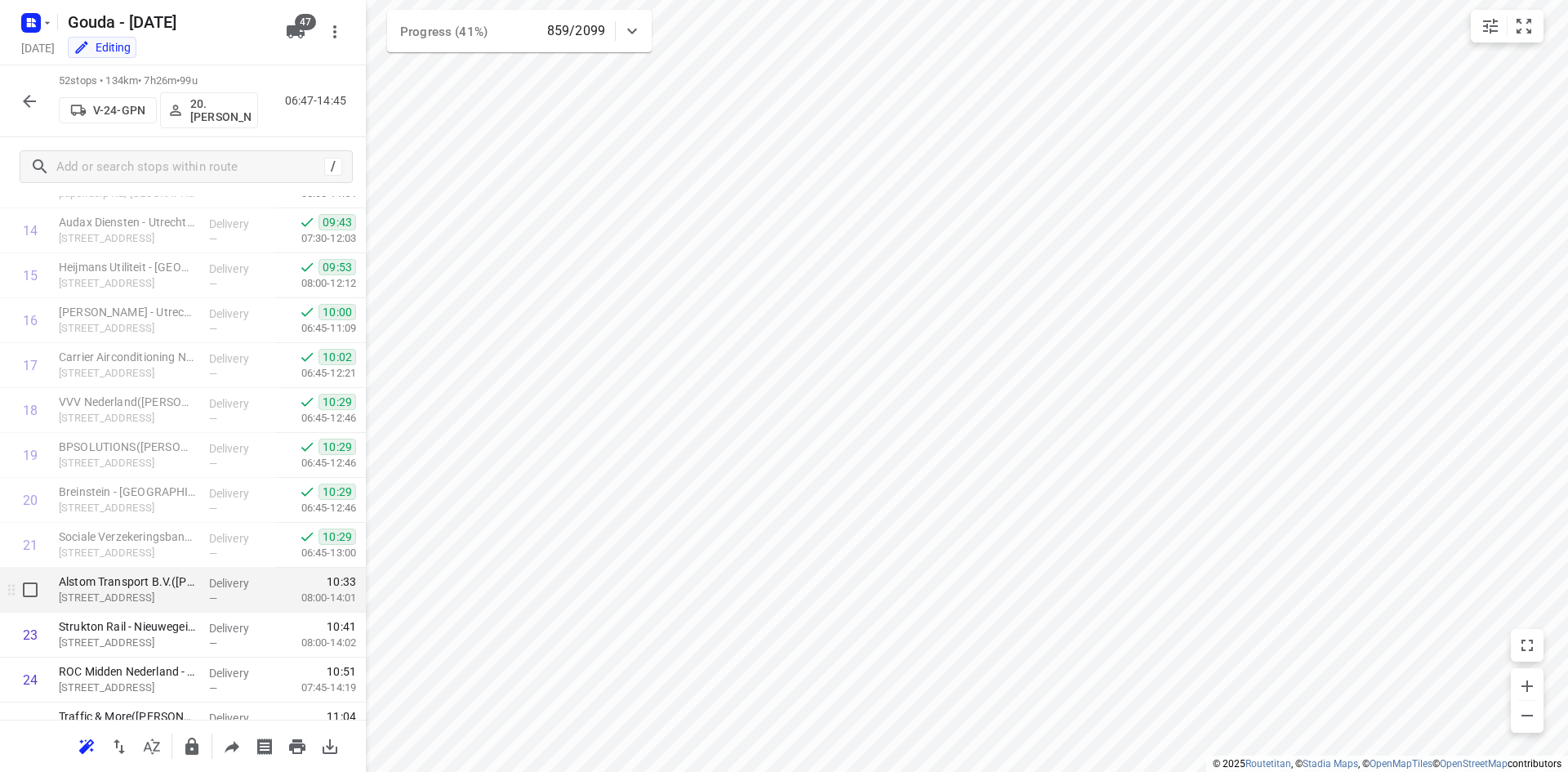
scroll to position [735, 0]
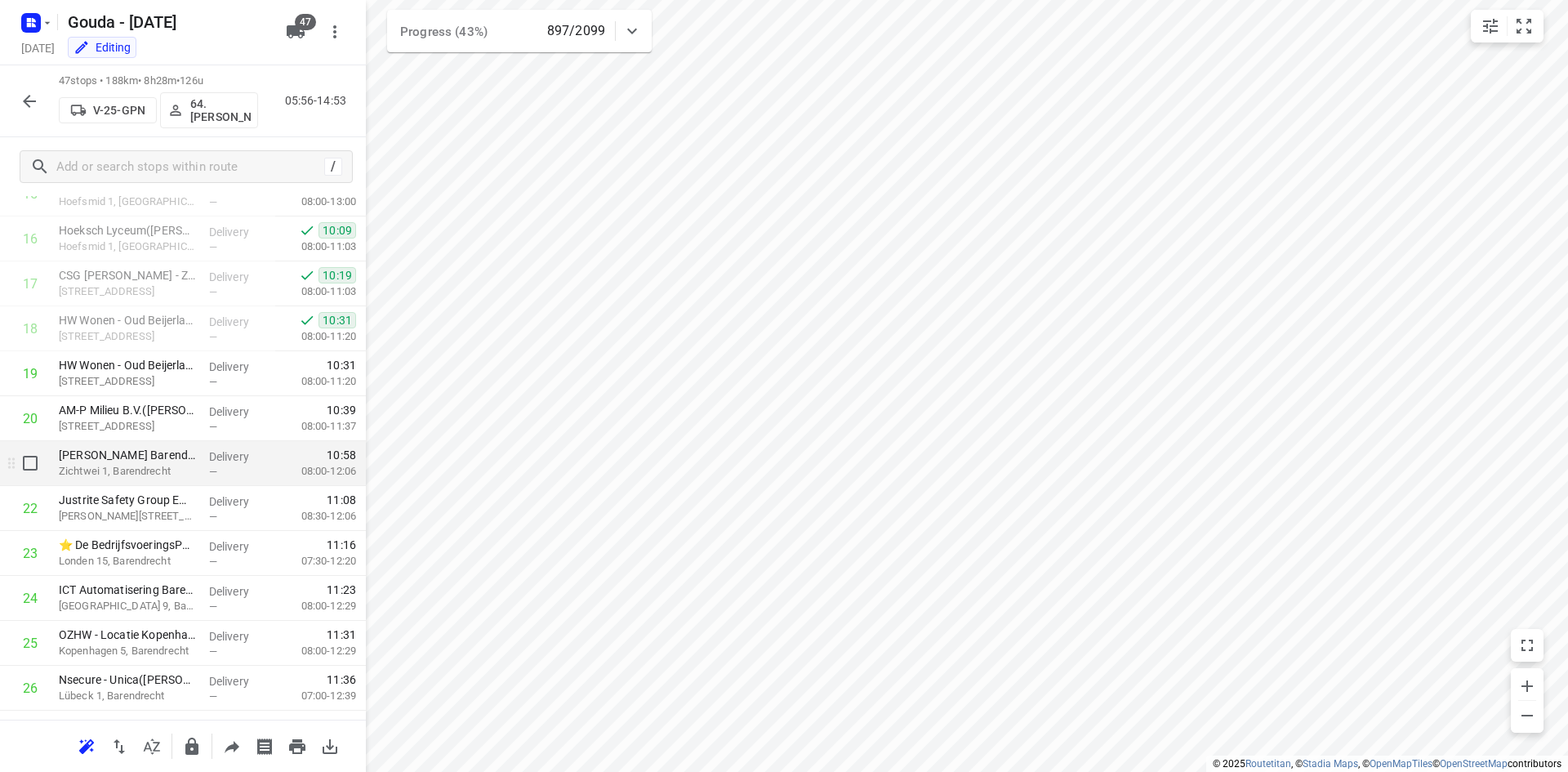
click at [190, 469] on p "Zichtwei 1, Barendrecht" at bounding box center [127, 471] width 137 height 17
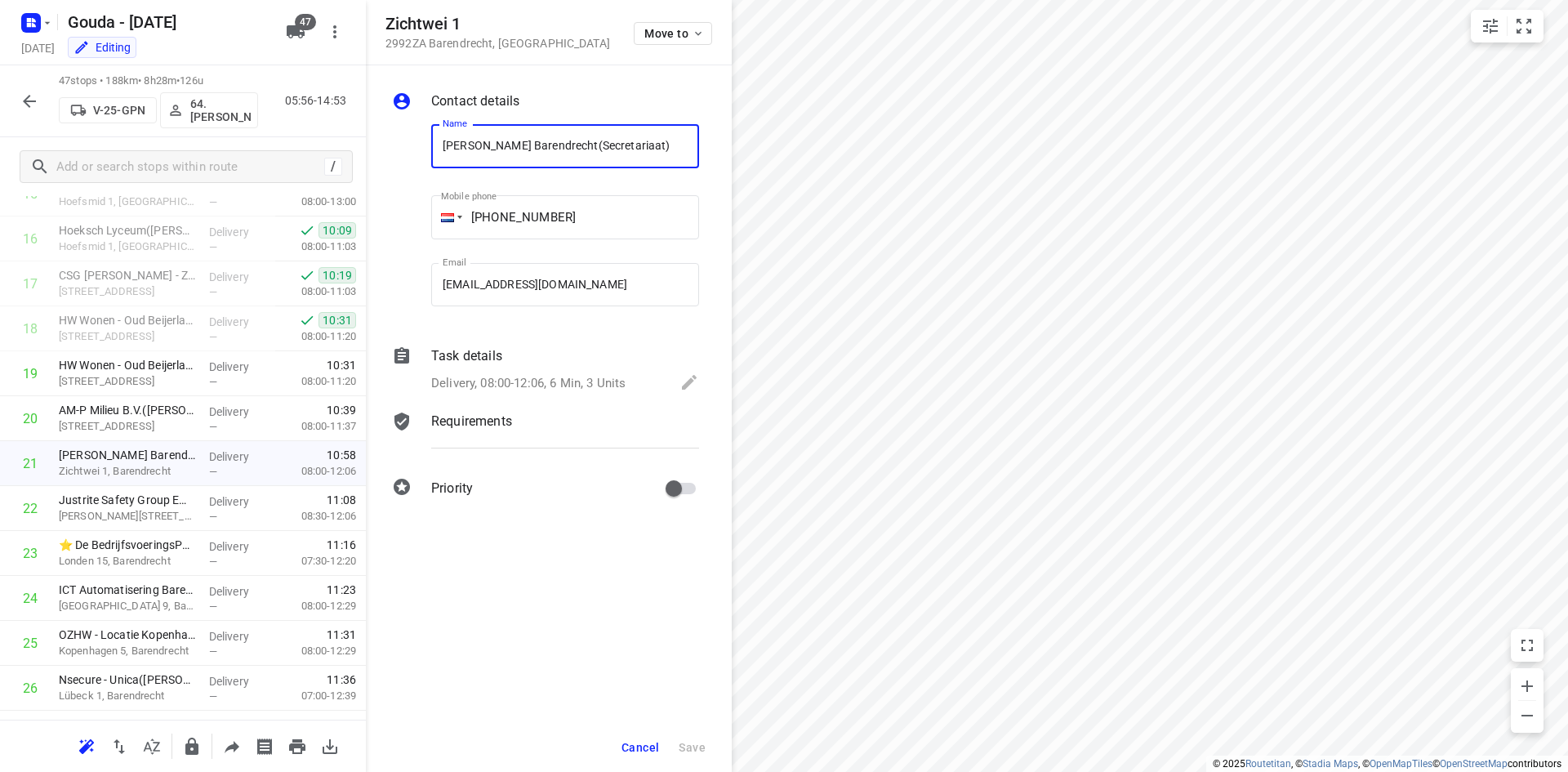
click at [395, 19] on div "Zichtwei 1 2992ZA Barendrecht , Netherlands Move to" at bounding box center [549, 32] width 327 height 35
click at [386, 22] on h5 "Zichtwei 1" at bounding box center [498, 23] width 225 height 19
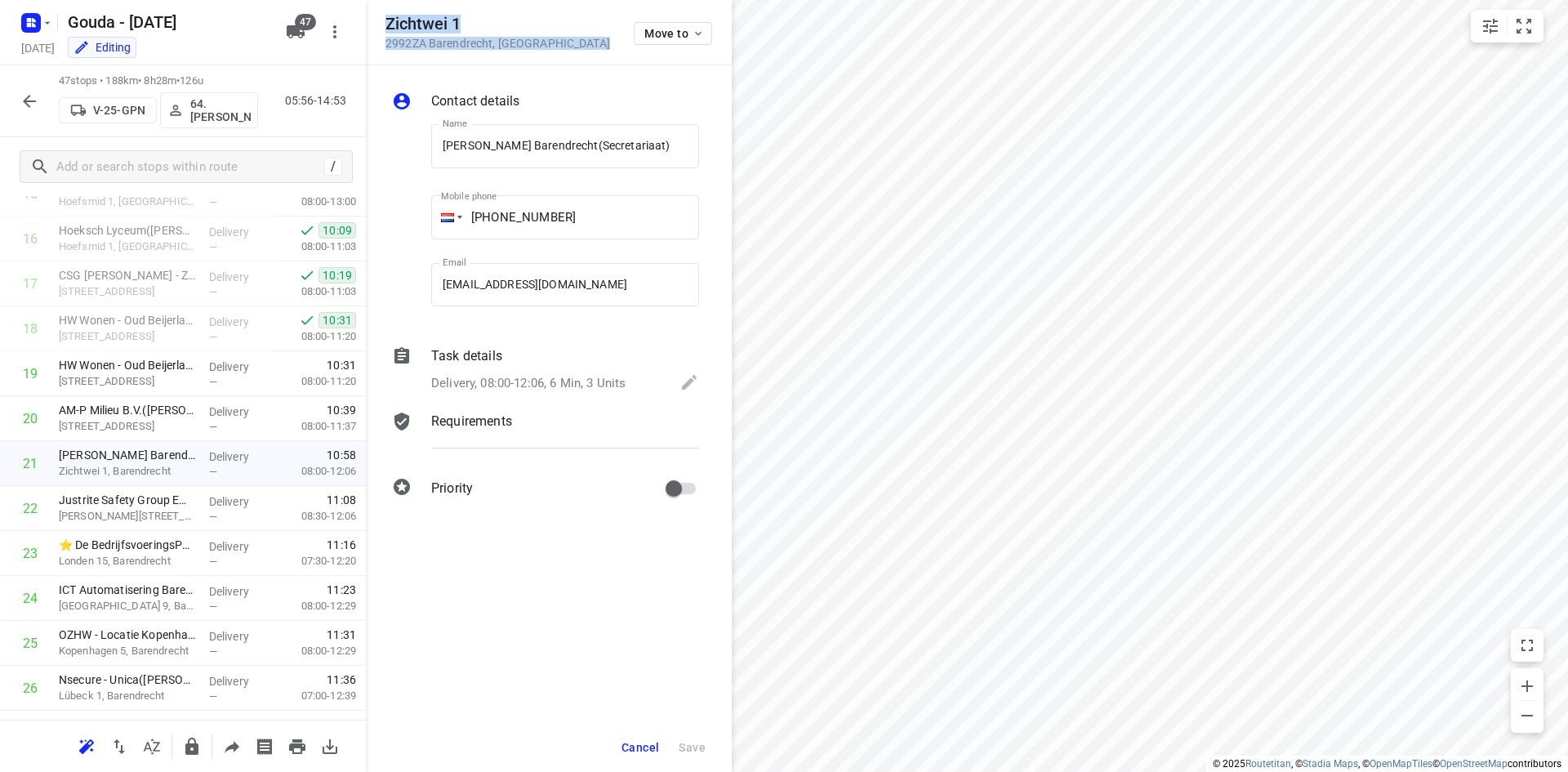
drag, startPoint x: 386, startPoint y: 22, endPoint x: 569, endPoint y: 45, distance: 184.4
click at [569, 45] on div "Zichtwei 1 2992ZA Barendrecht , Netherlands Move to" at bounding box center [549, 32] width 327 height 35
copy form "Zichtwei 1 2992ZA Barendrecht , Netherlands Move to Contact details"
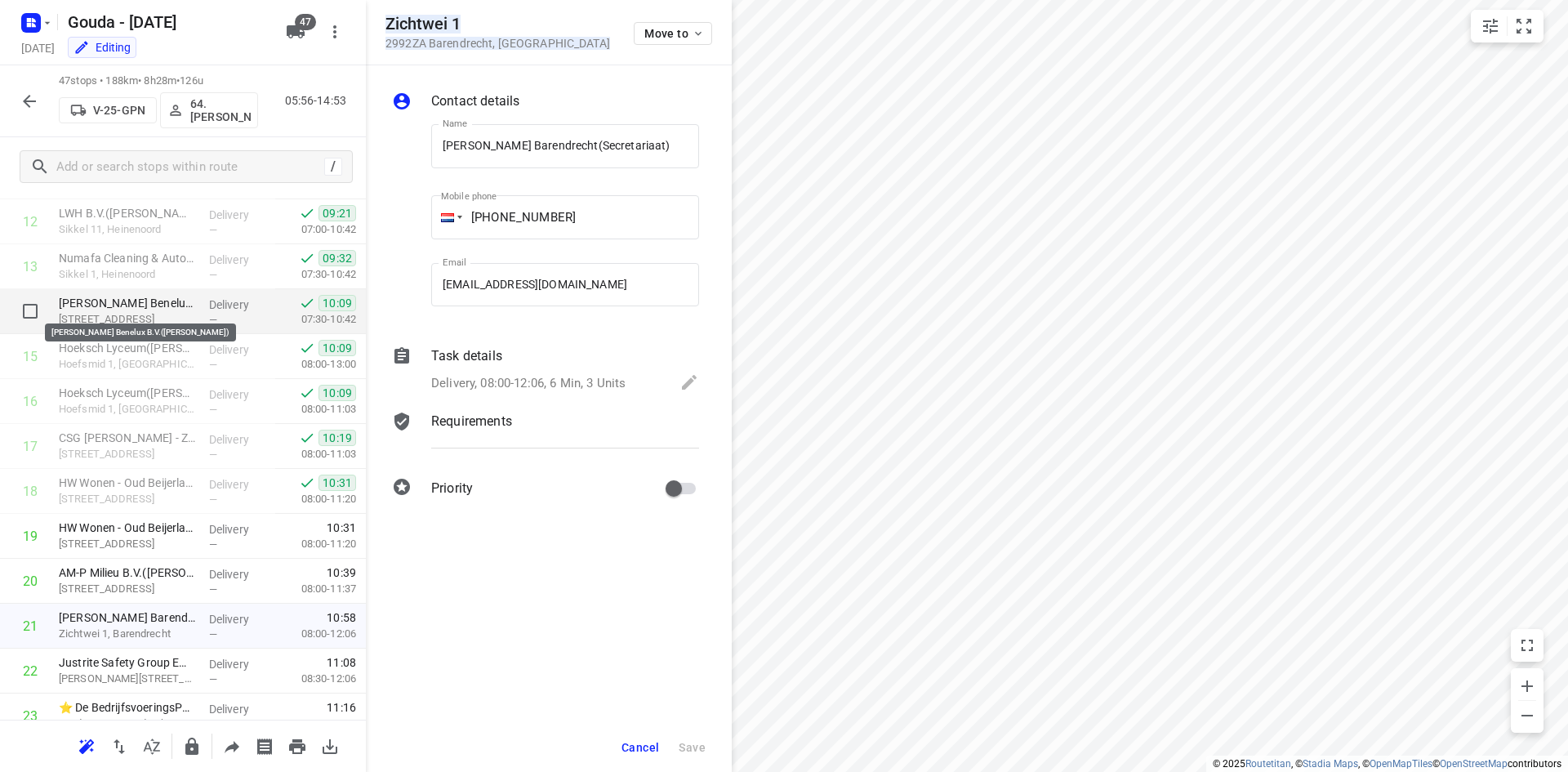
scroll to position [571, 0]
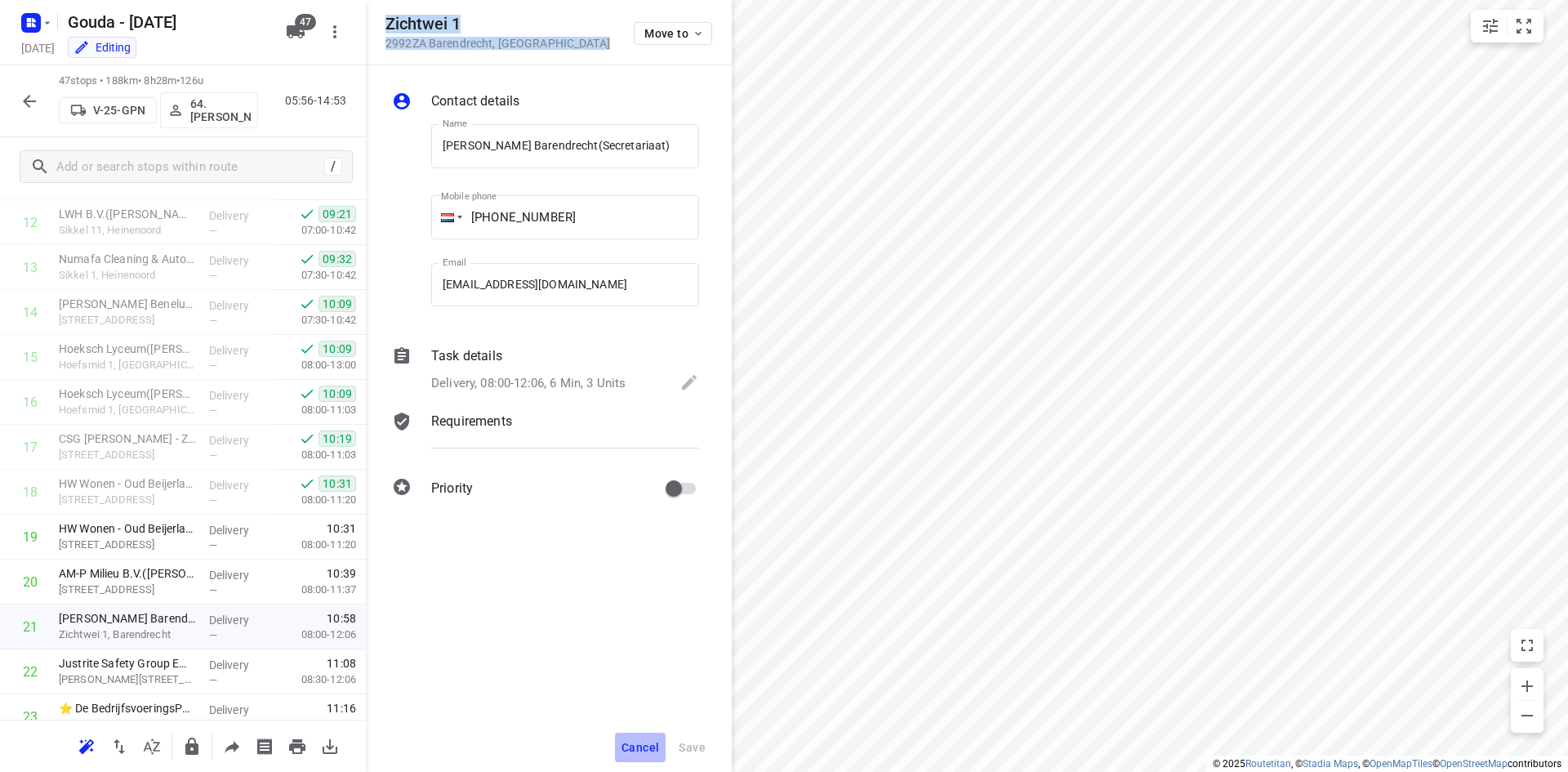
click at [641, 741] on span "Cancel" at bounding box center [640, 747] width 37 height 13
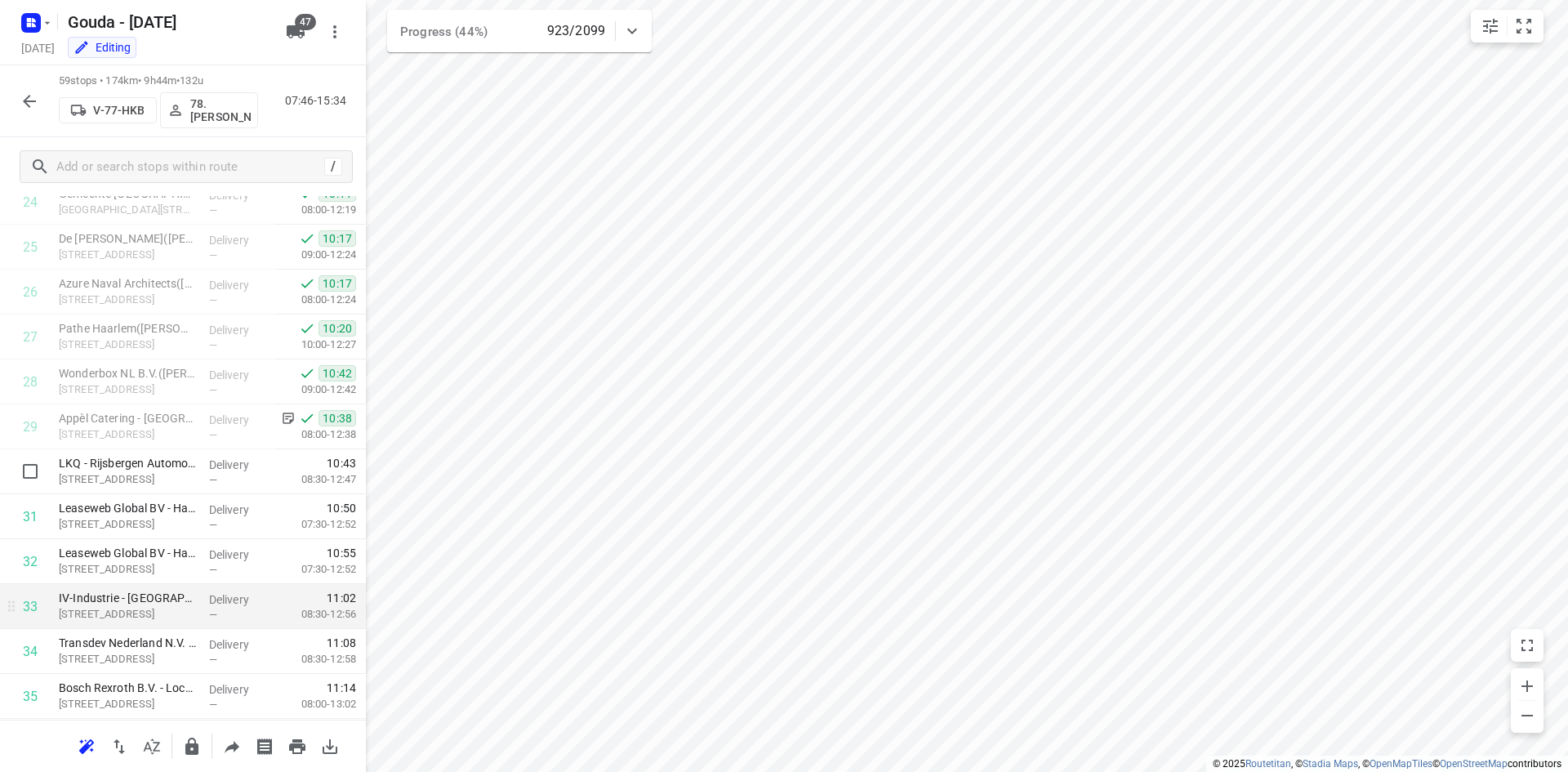
scroll to position [1132, 0]
click at [37, 94] on icon "button" at bounding box center [29, 101] width 20 height 20
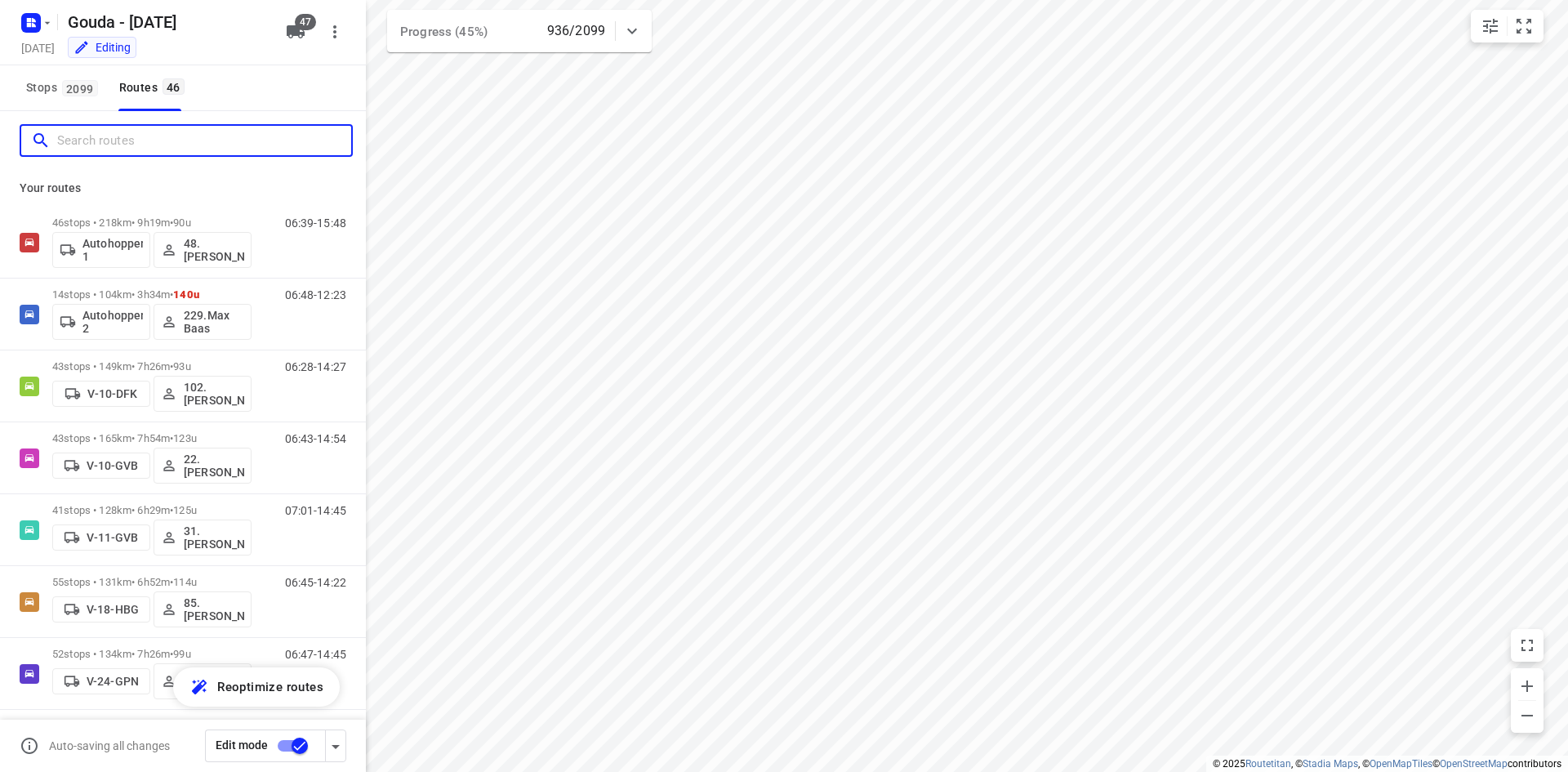
click at [131, 151] on input "Search routes" at bounding box center [203, 141] width 293 height 25
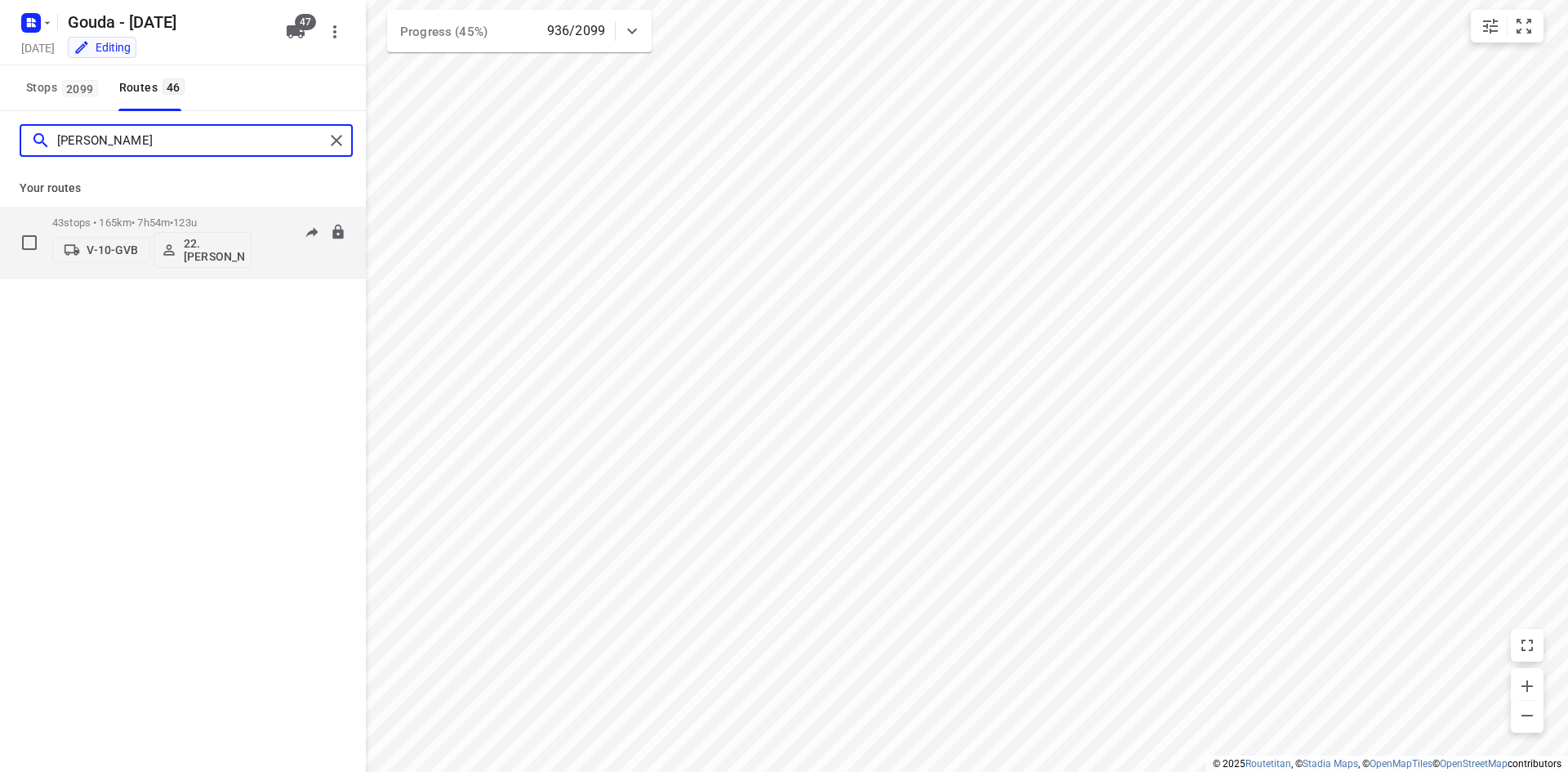
type input "alicia"
click at [121, 222] on p "43 stops • 165km • 7h54m • 123u" at bounding box center [152, 222] width 200 height 13
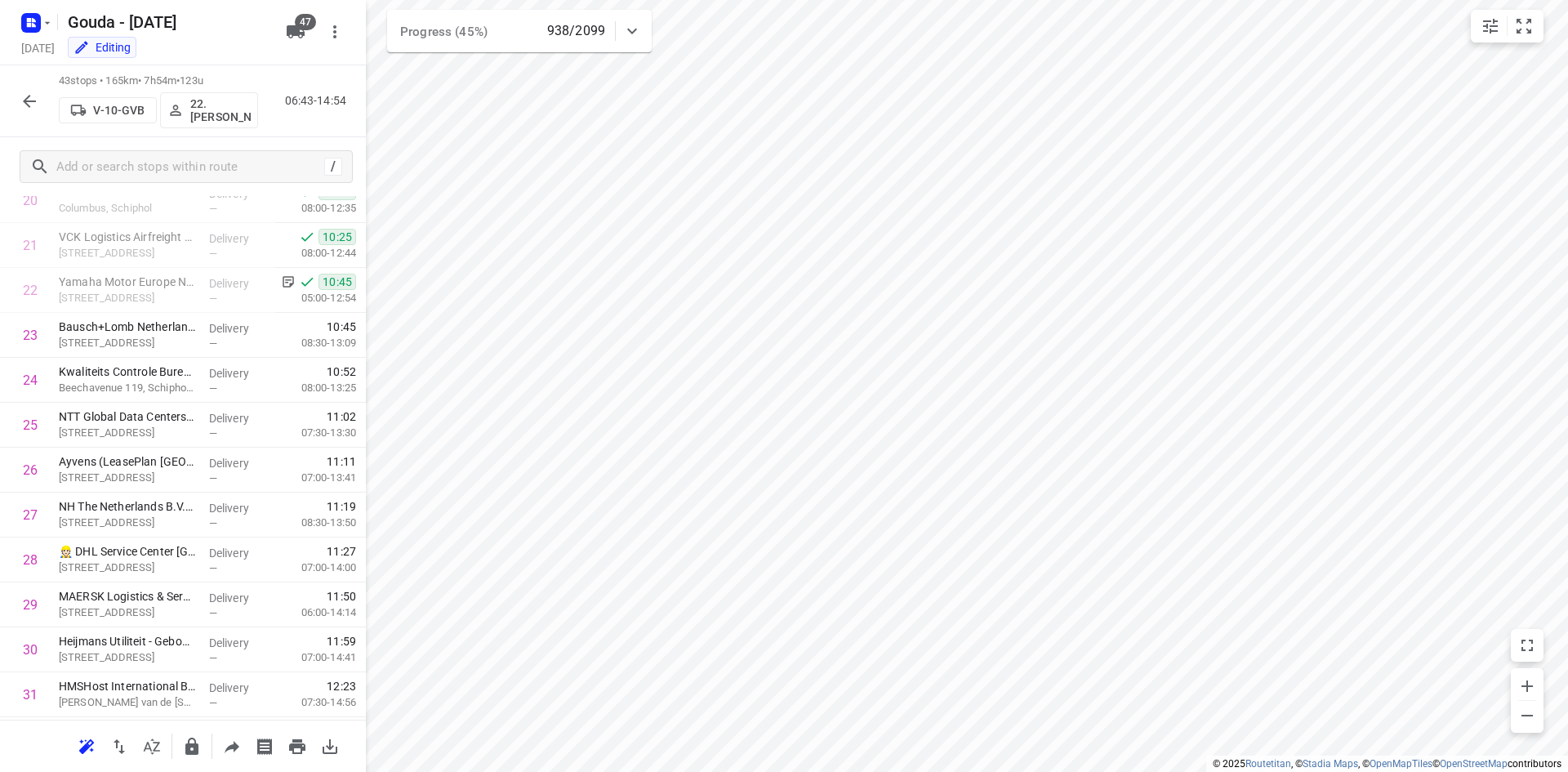
scroll to position [916, 0]
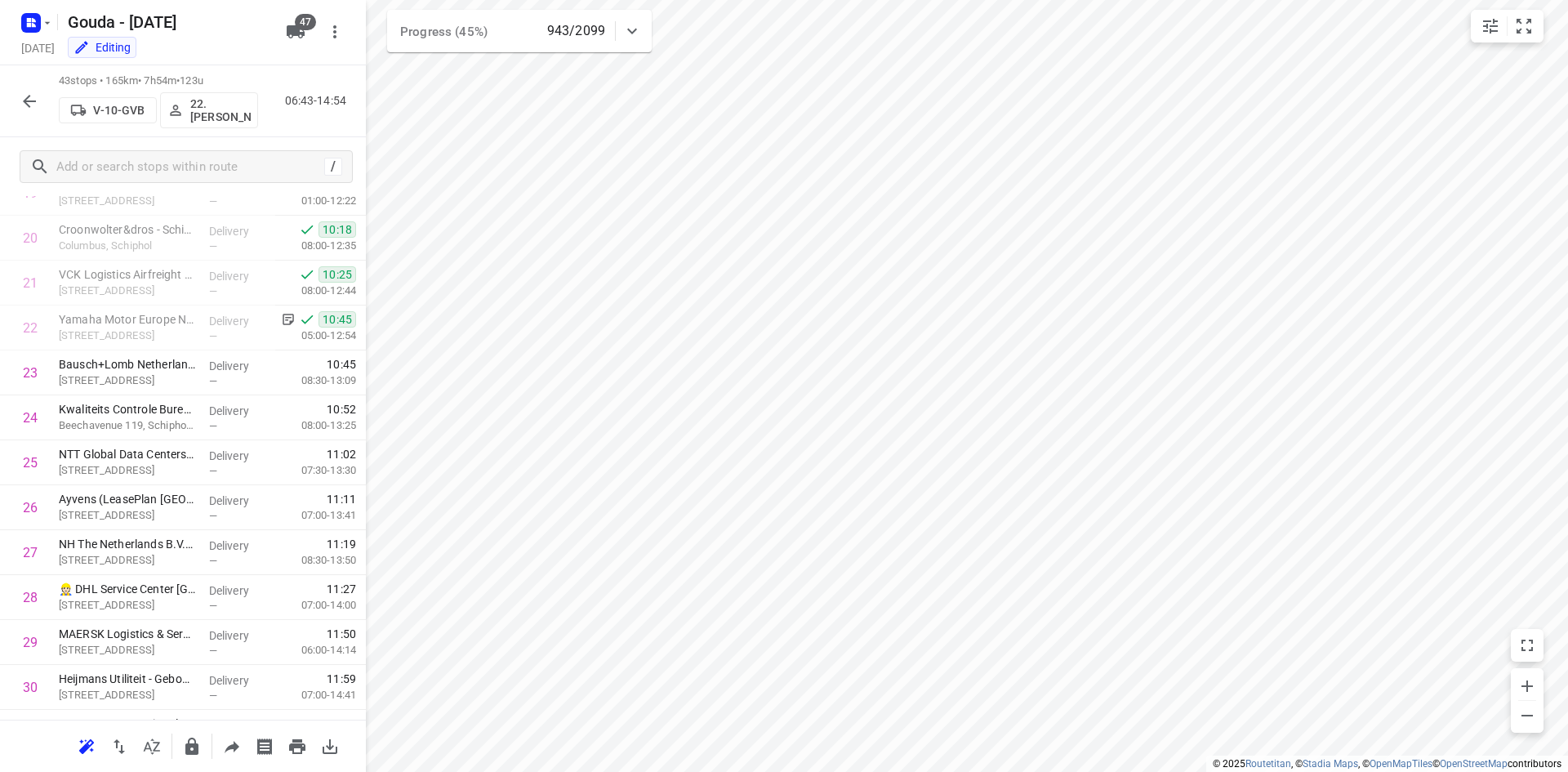
click at [22, 97] on icon "button" at bounding box center [29, 101] width 20 height 20
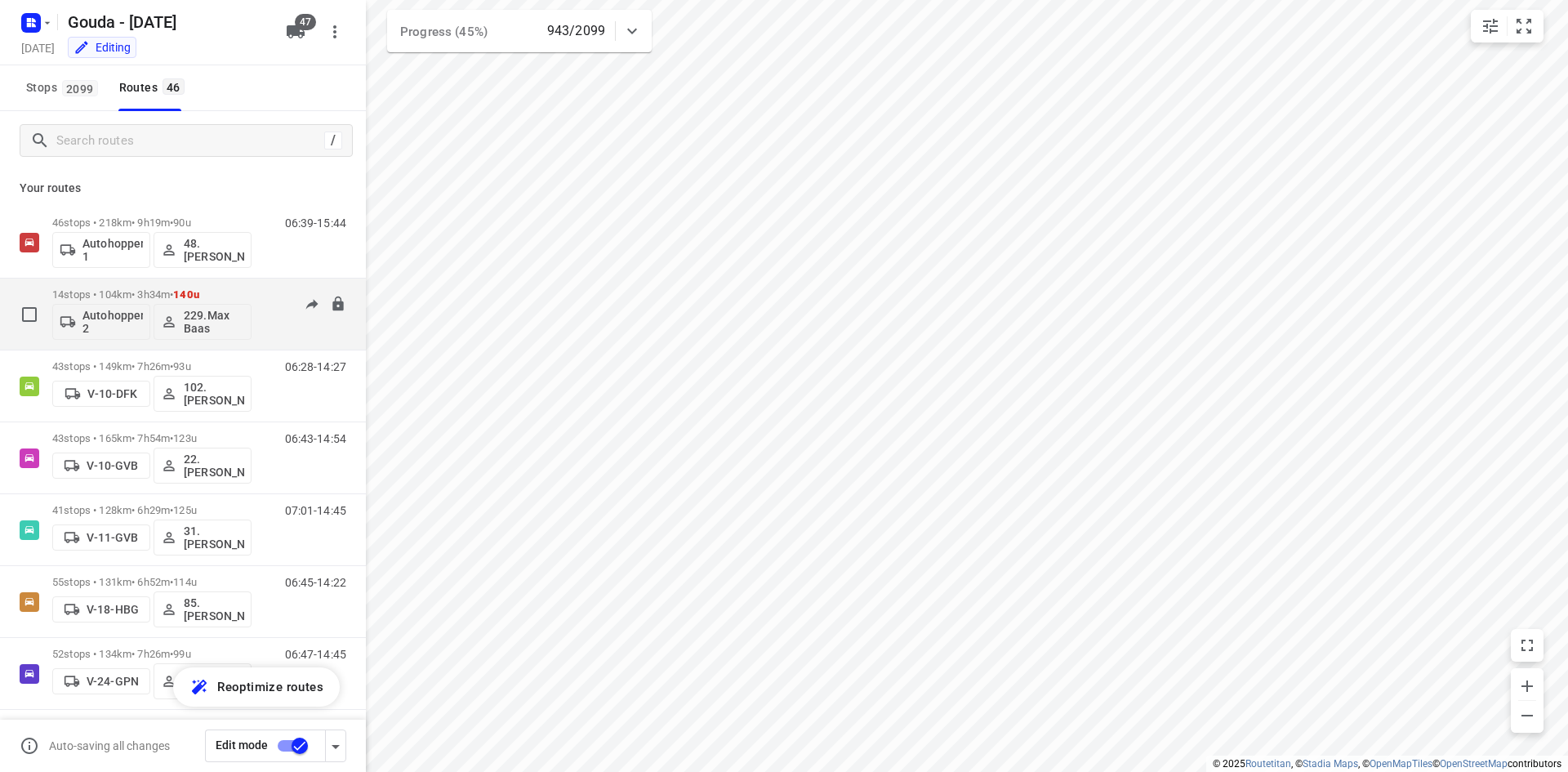
click at [236, 286] on div "14 stops • 104km • 3h34m • 140u Autohopper 2 229.Max Baas" at bounding box center [152, 313] width 200 height 68
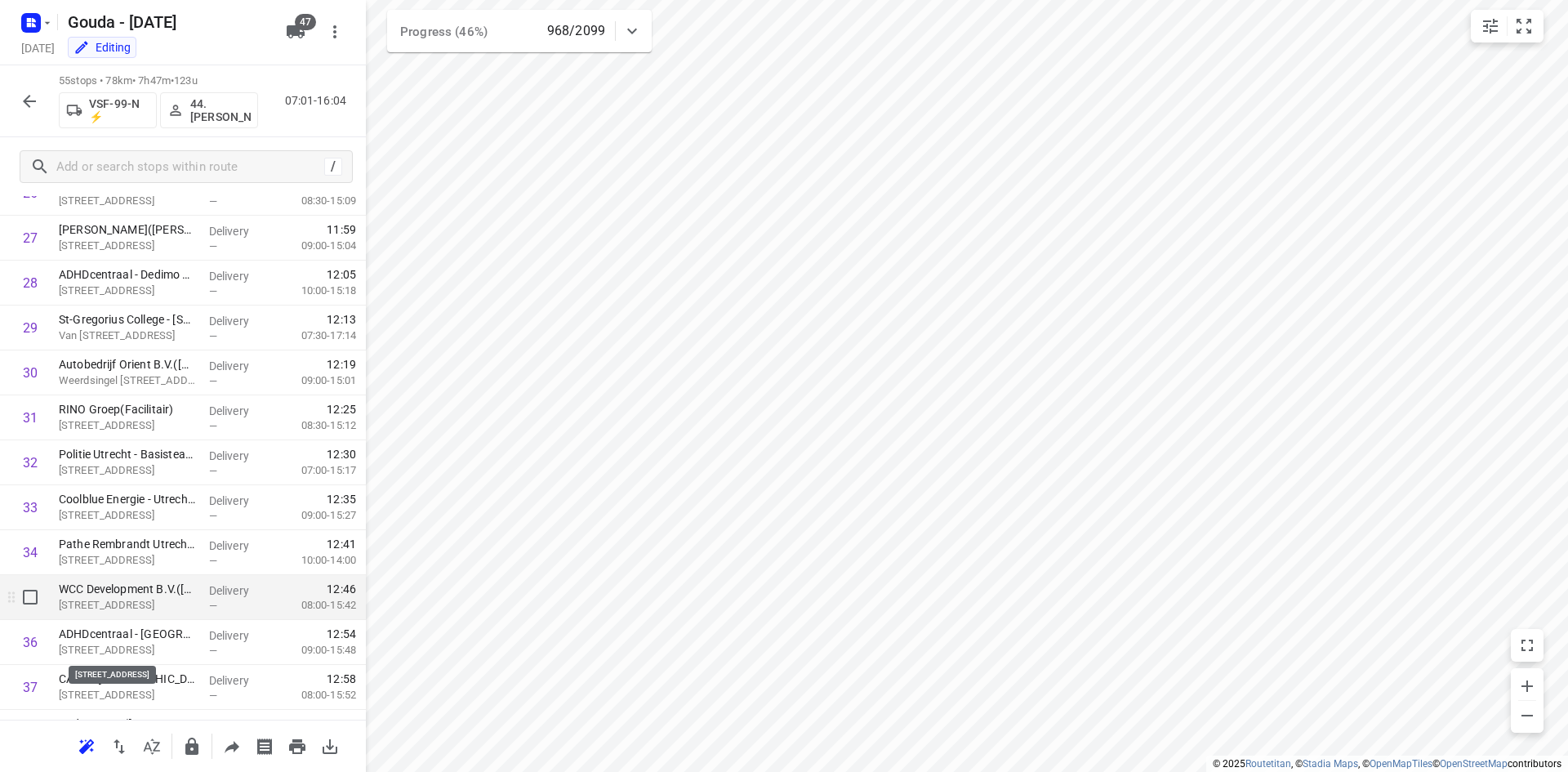
scroll to position [1276, 0]
click at [26, 104] on icon "button" at bounding box center [28, 101] width 13 height 13
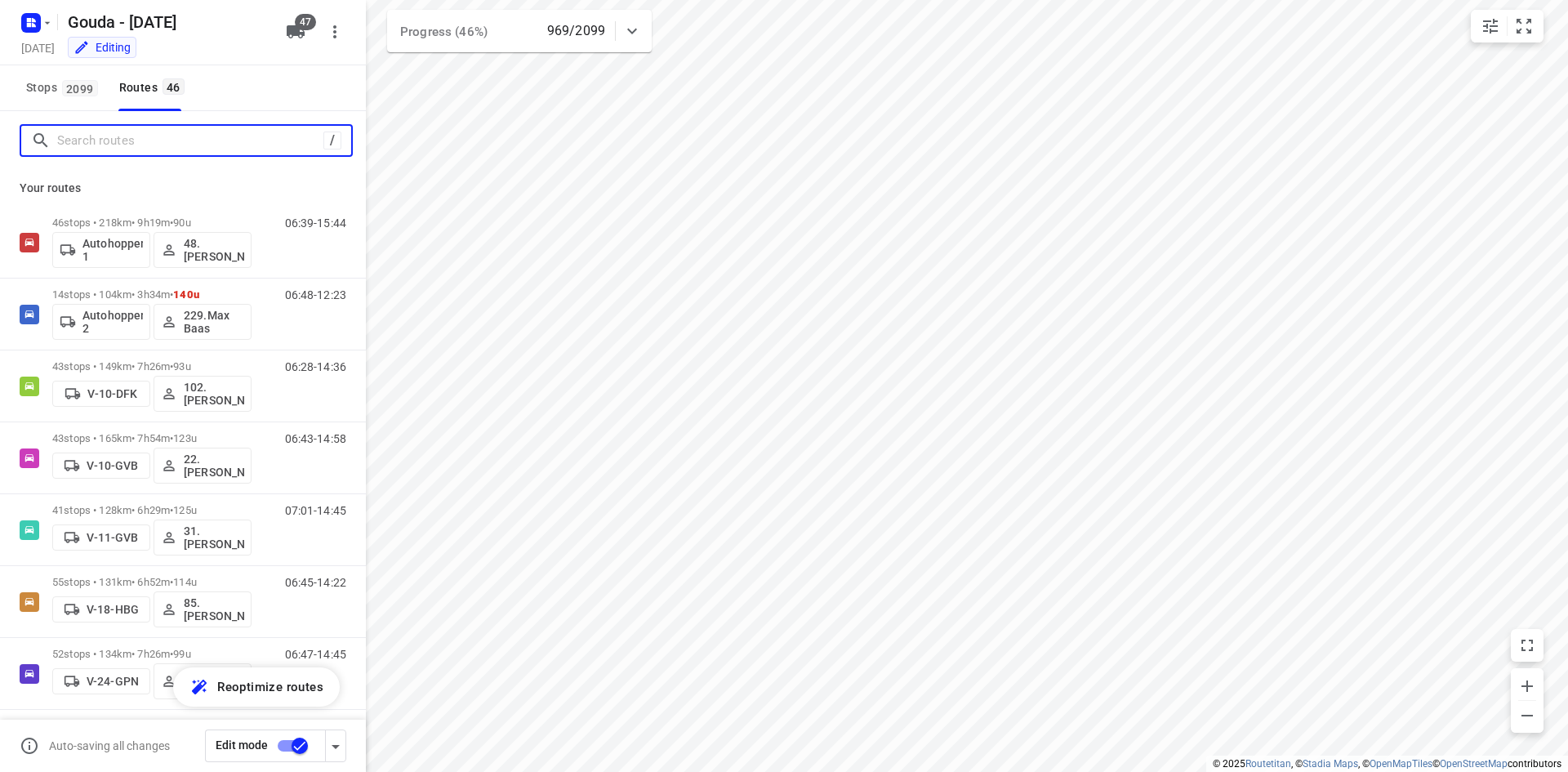
click at [133, 142] on input "Search routes" at bounding box center [190, 141] width 266 height 25
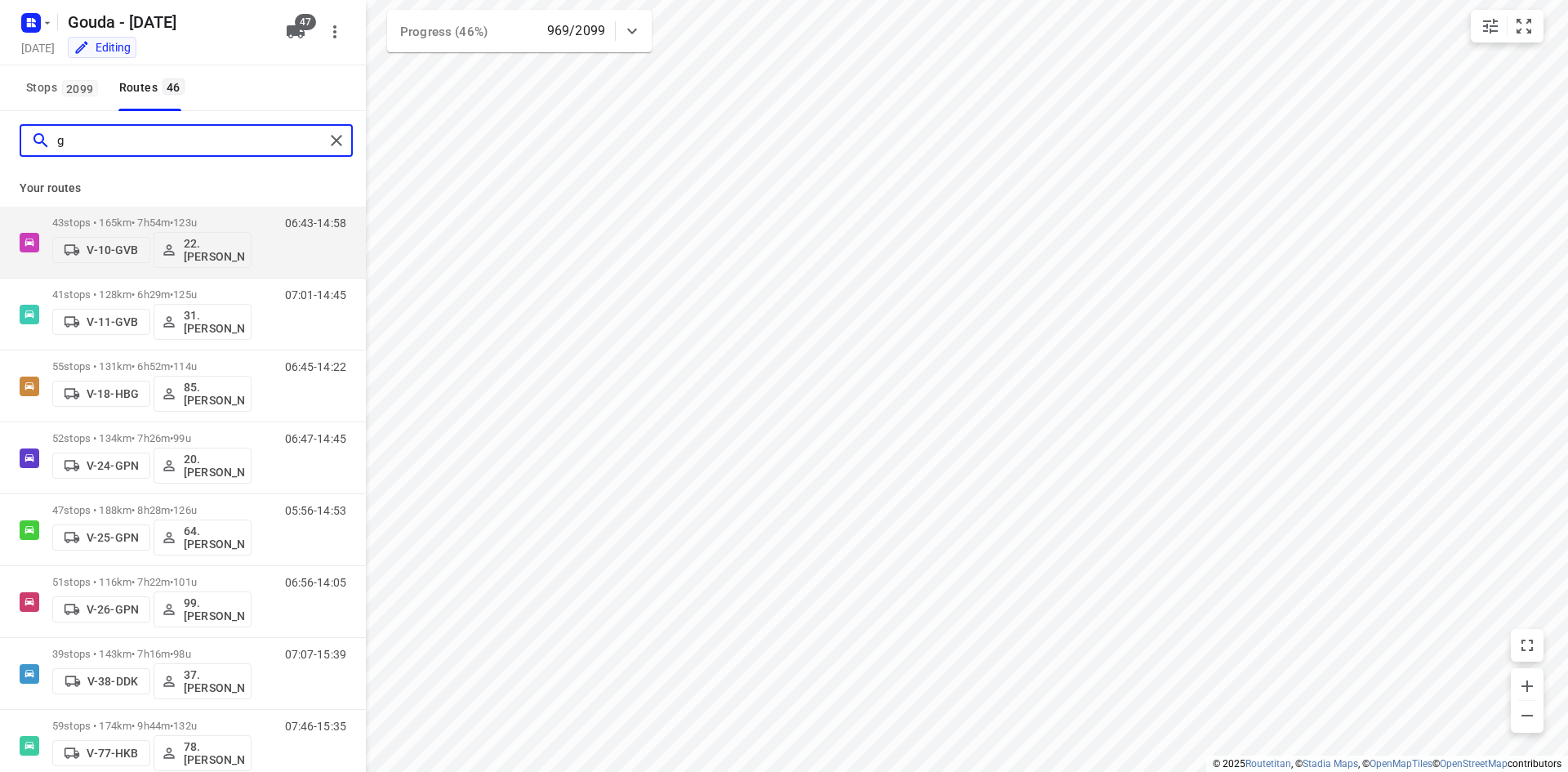
type input "gü"
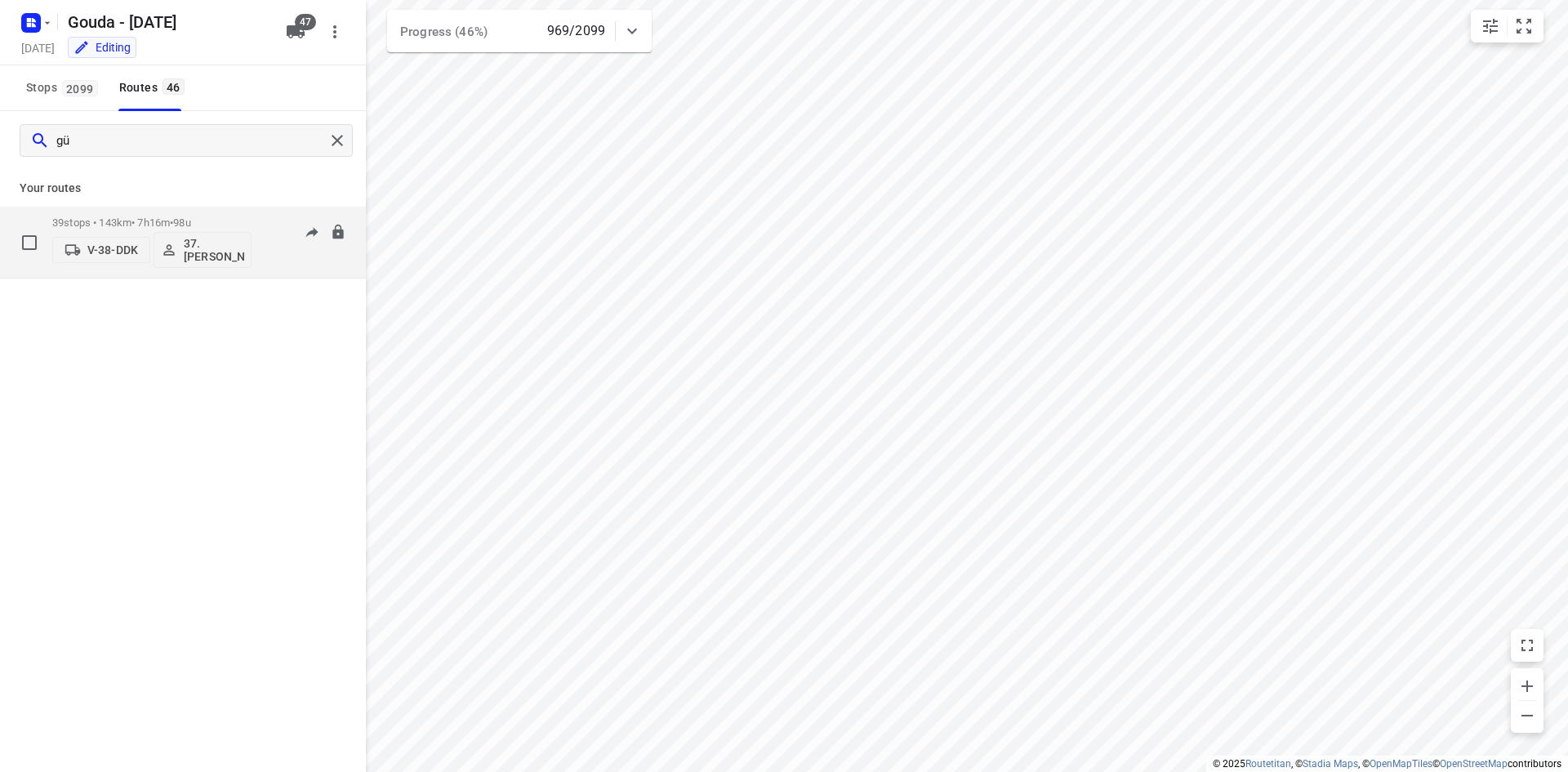
click at [144, 220] on p "39 stops • 143km • 7h16m • 98u" at bounding box center [152, 222] width 200 height 13
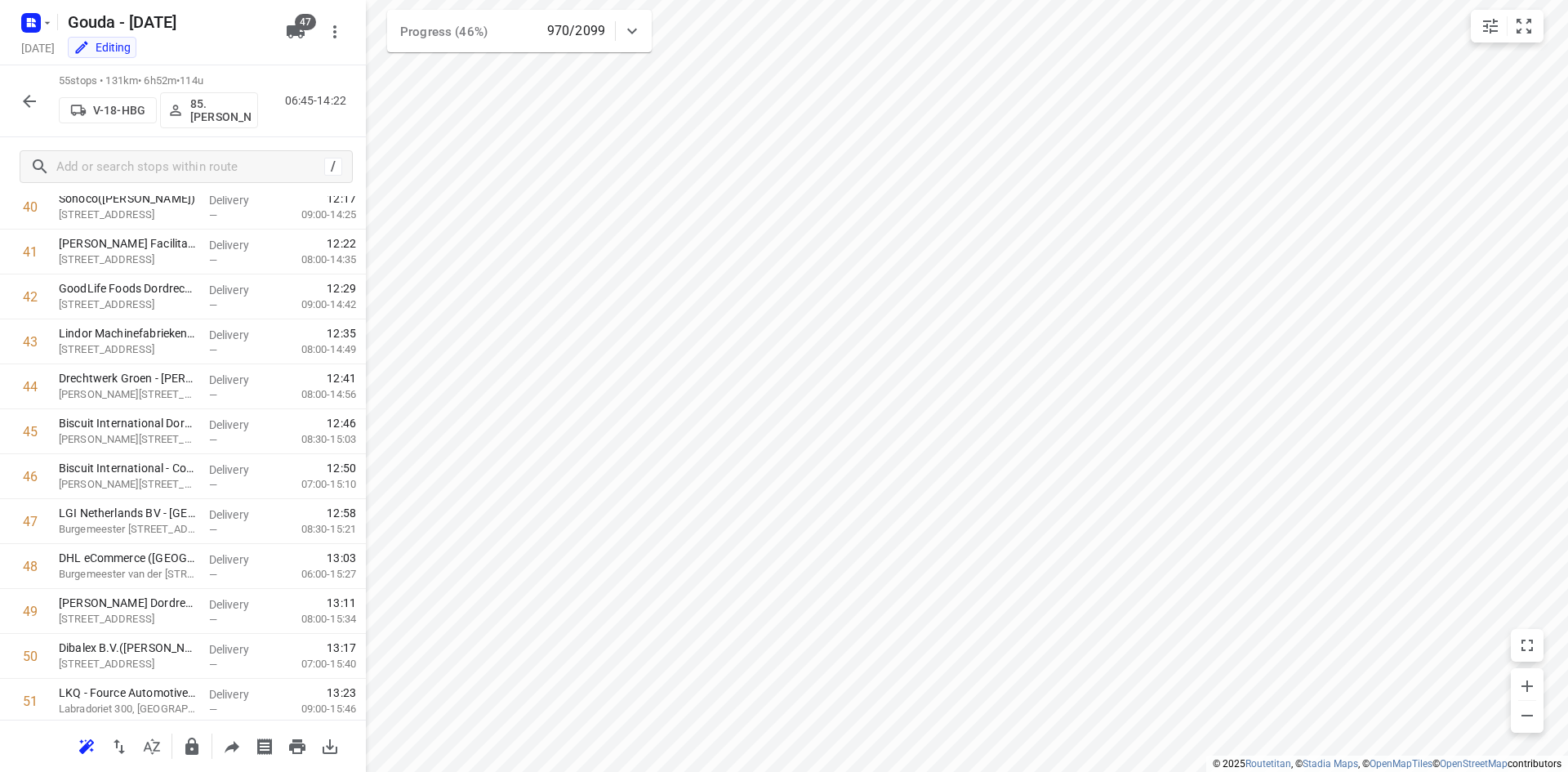
scroll to position [2073, 0]
drag, startPoint x: 278, startPoint y: 136, endPoint x: 220, endPoint y: 101, distance: 67.7
click at [278, 136] on div "55 stops • 131km • 6h52m • 114u V-18-HBG 85.Shahram Poorramszani 06:45-14:22" at bounding box center [183, 101] width 366 height 71
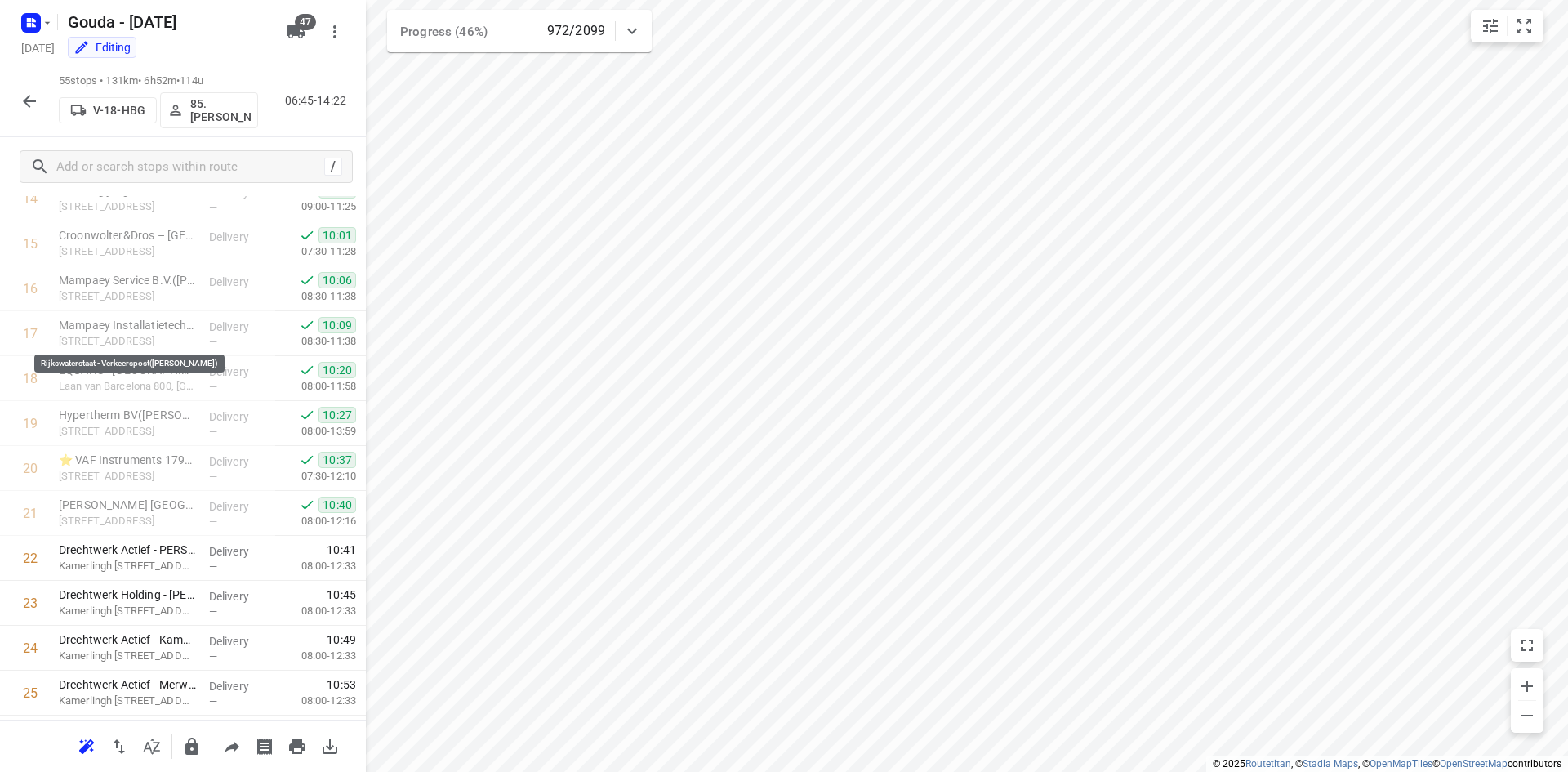
scroll to position [0, 0]
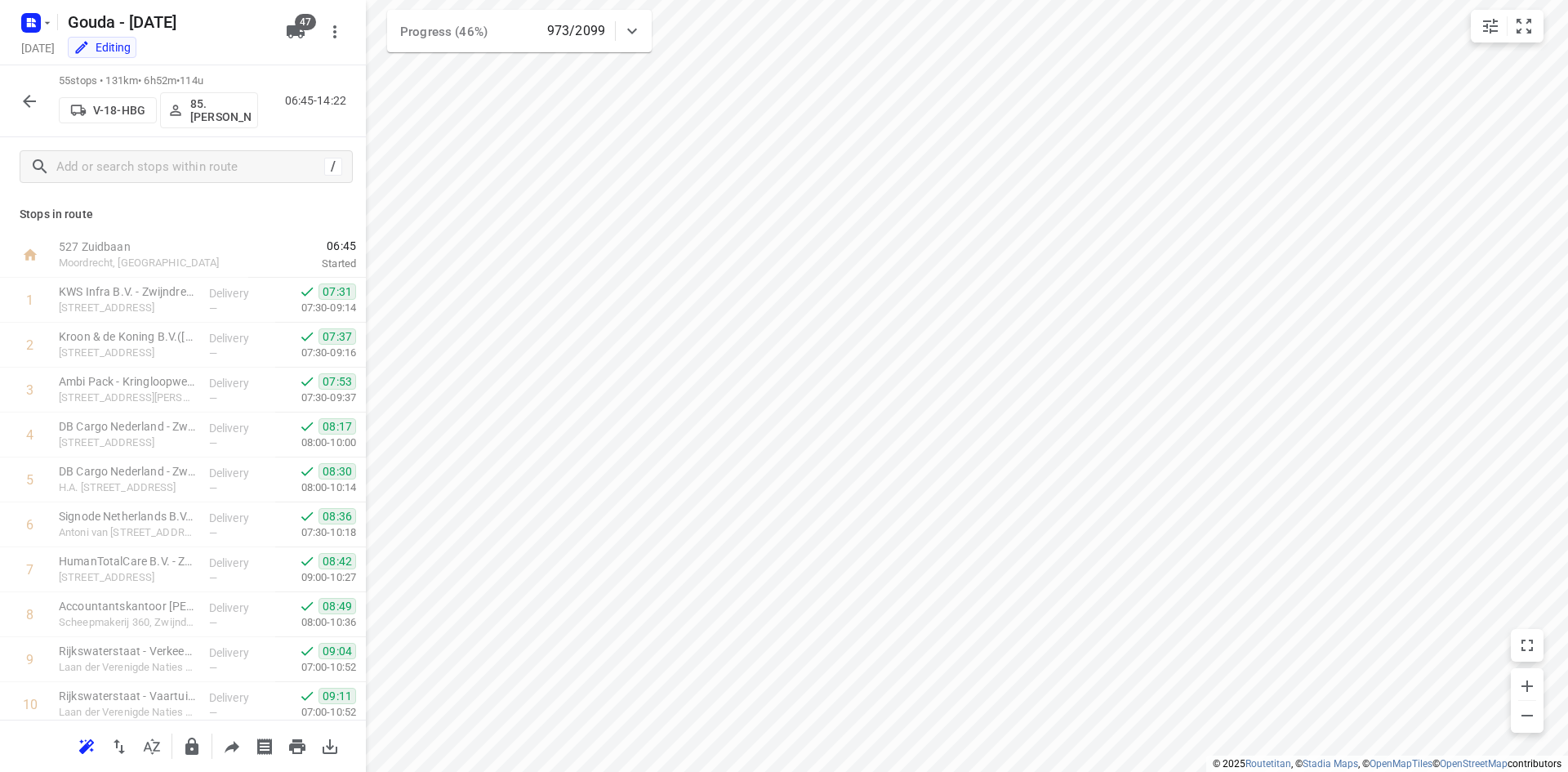
click at [22, 104] on icon "button" at bounding box center [29, 101] width 20 height 20
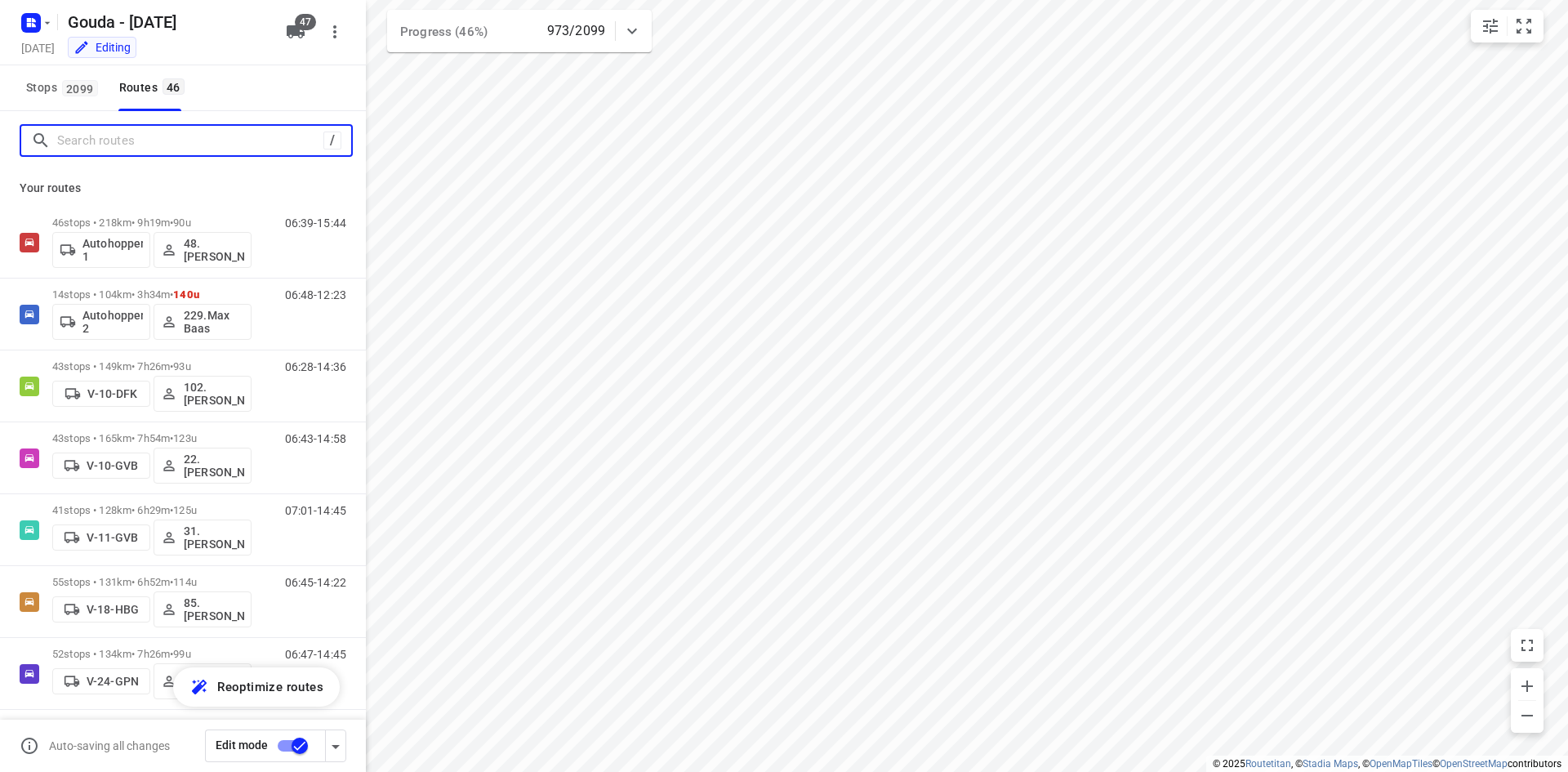
drag, startPoint x: 165, startPoint y: 153, endPoint x: 165, endPoint y: 141, distance: 12.0
click at [165, 151] on input "Search routes" at bounding box center [190, 141] width 266 height 25
click at [165, 141] on input "Search routes" at bounding box center [203, 141] width 293 height 25
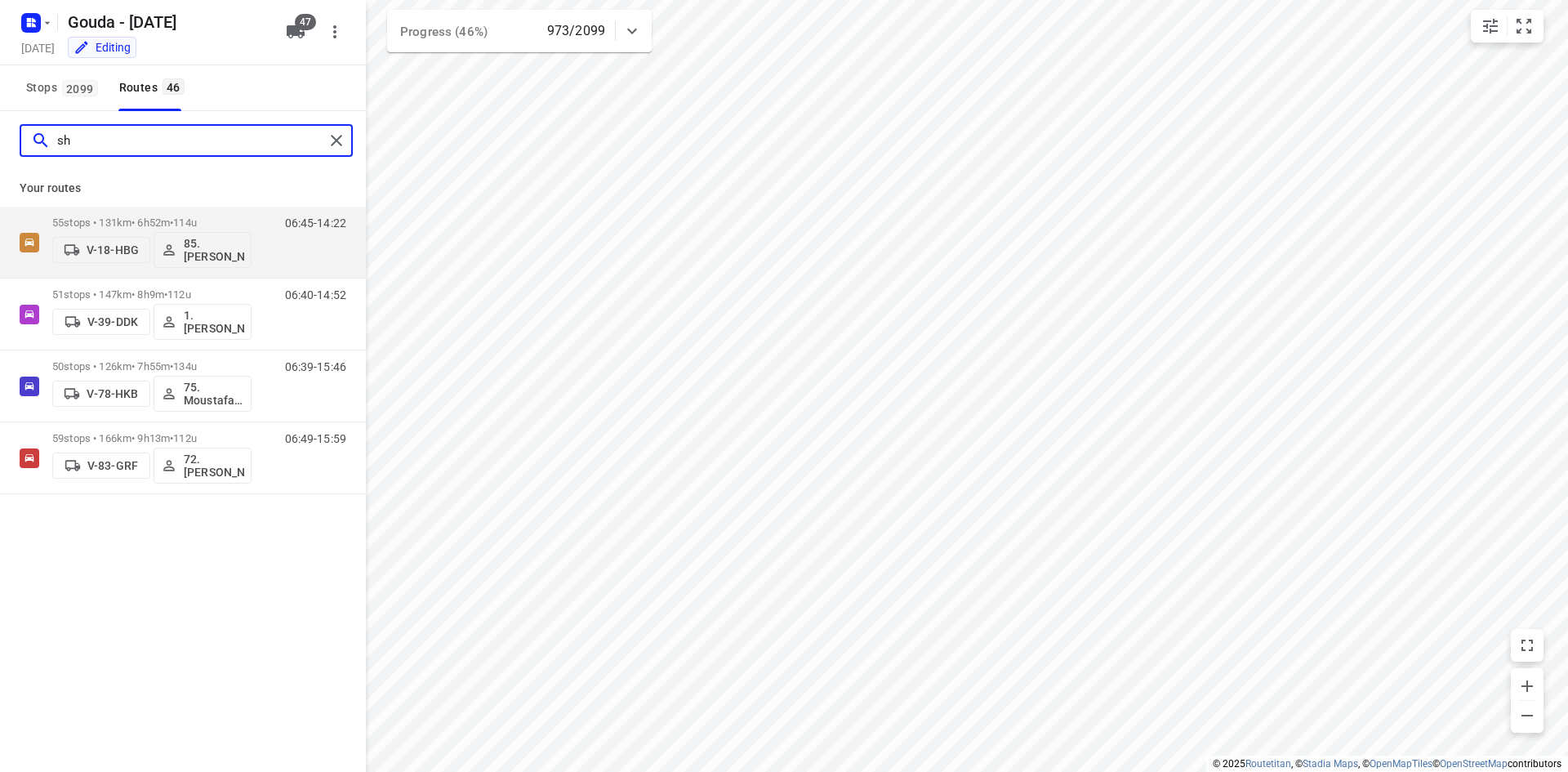
type input "s"
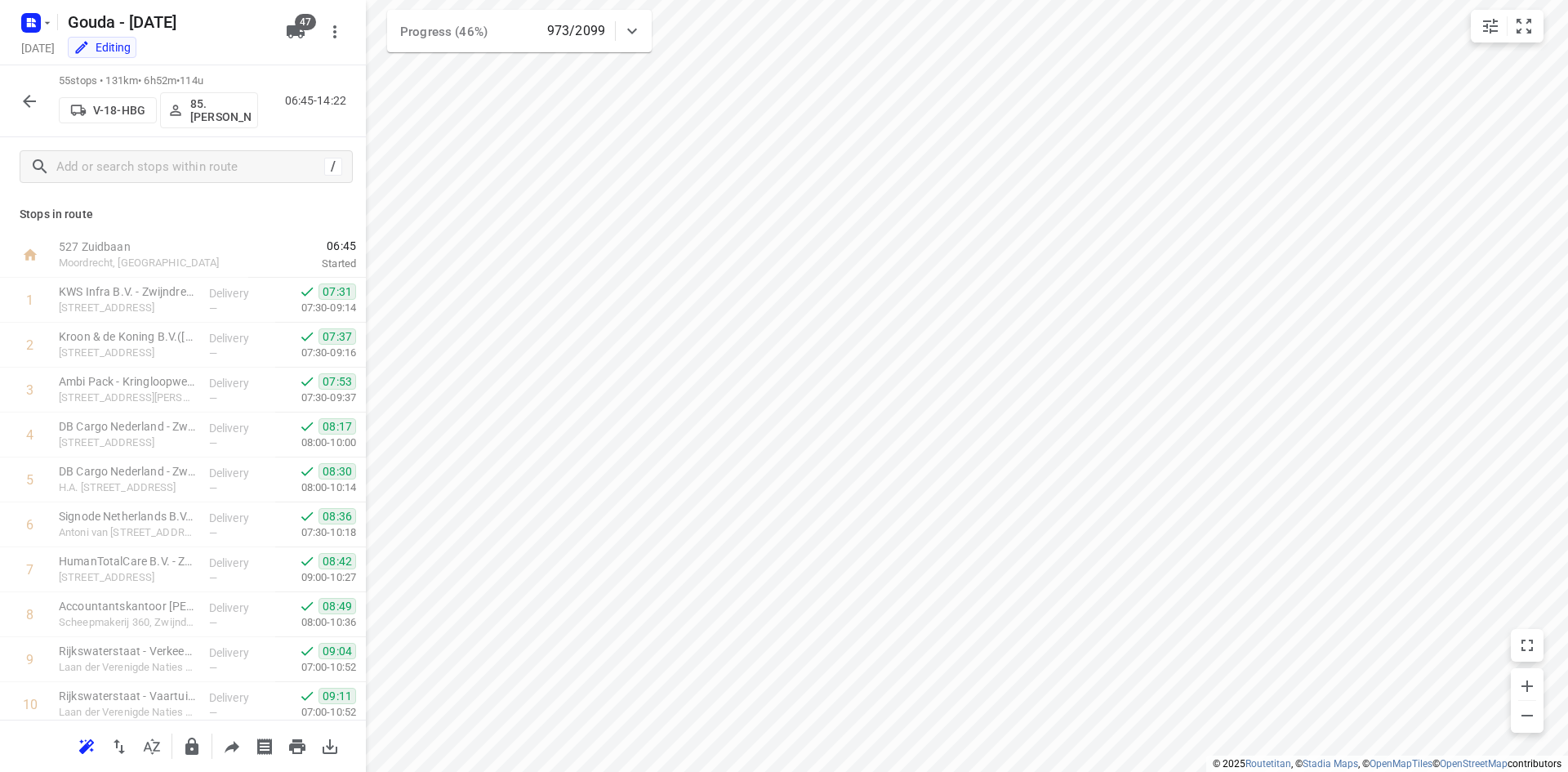
click at [34, 95] on icon "button" at bounding box center [29, 101] width 20 height 20
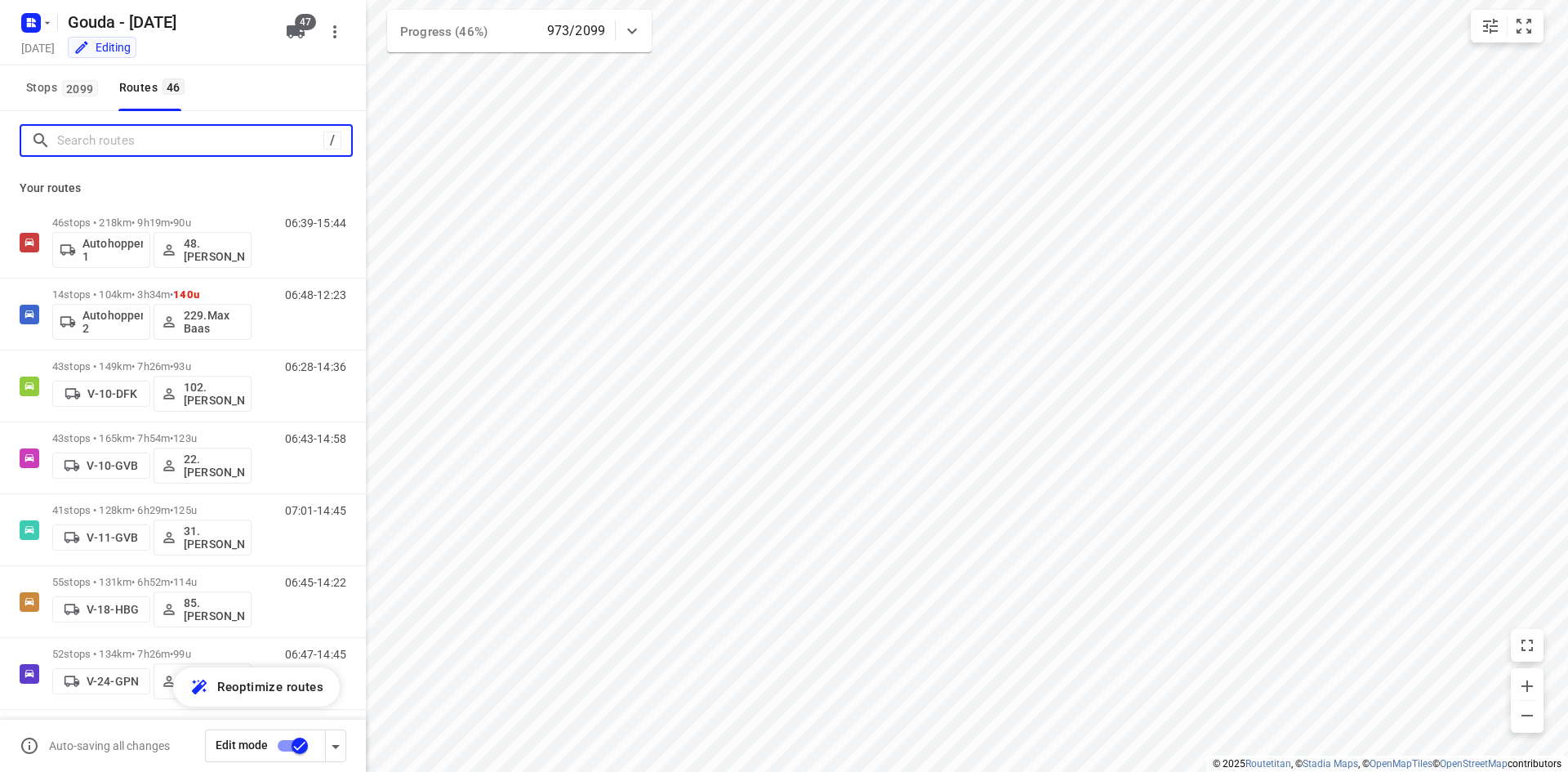
click at [169, 150] on input "Search routes" at bounding box center [190, 141] width 266 height 25
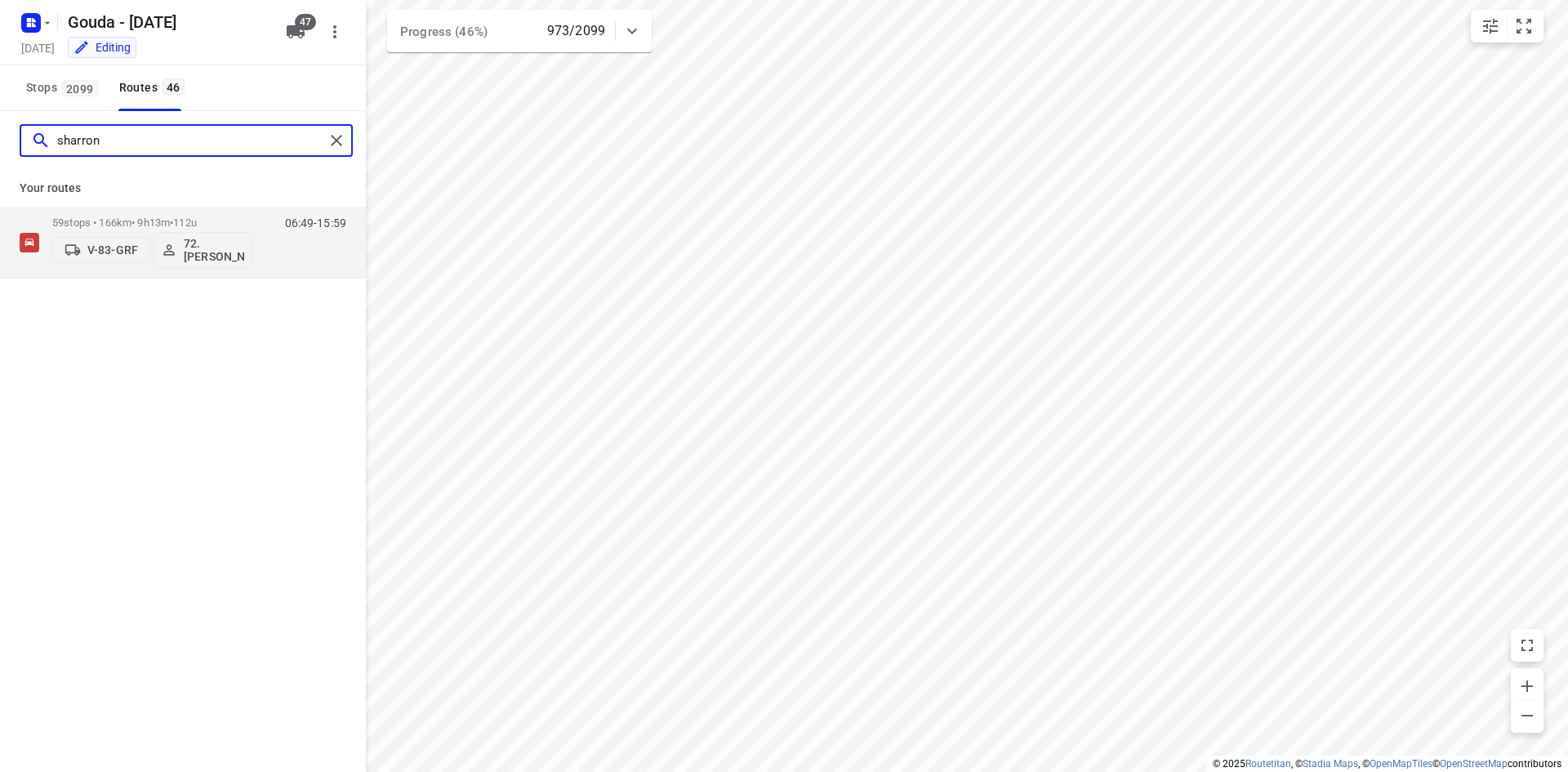
type input "sharron"
click at [225, 226] on p "59 stops • 166km • 9h13m • 112u" at bounding box center [152, 222] width 200 height 13
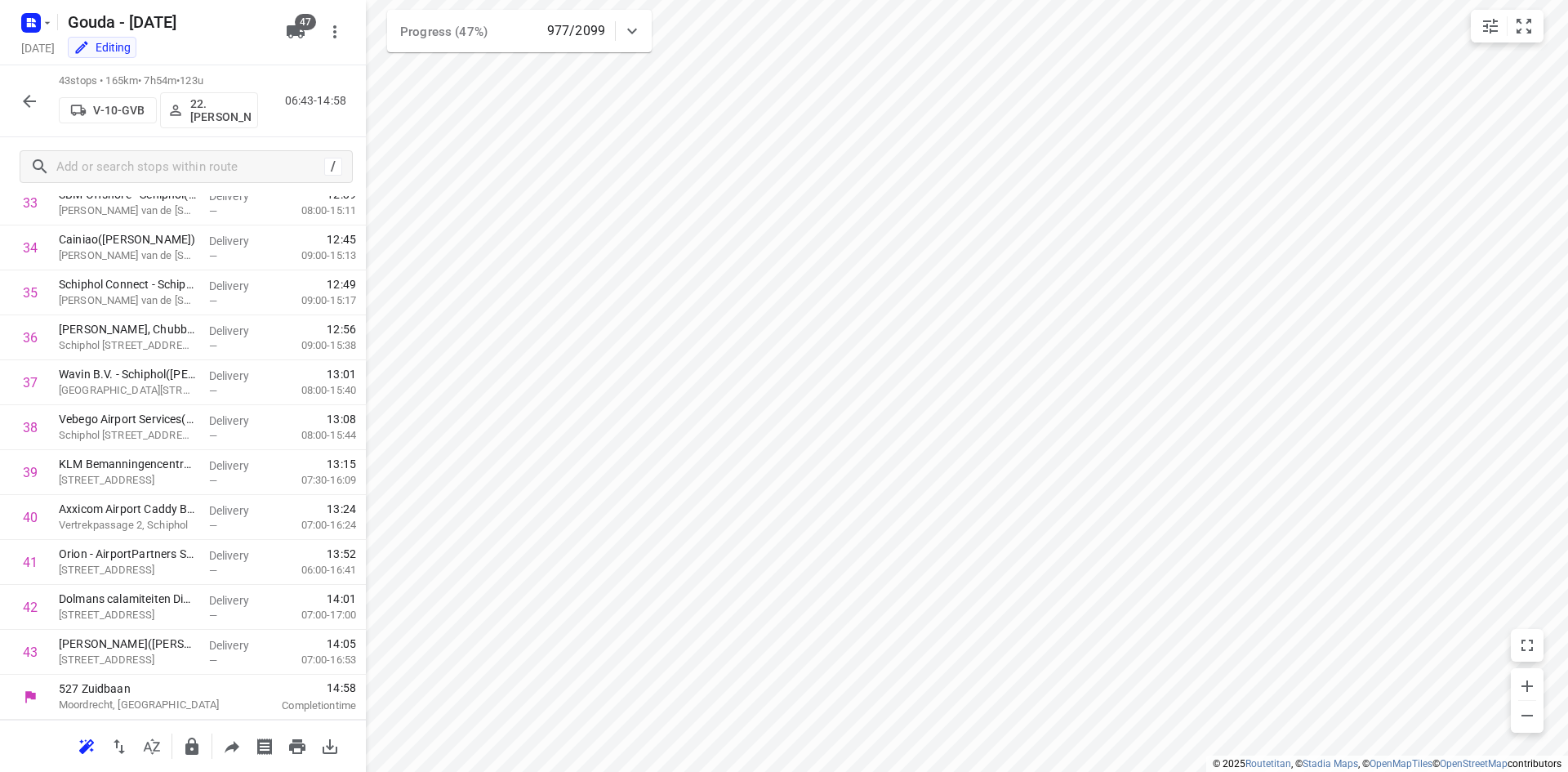
scroll to position [1534, 0]
click at [36, 98] on icon "button" at bounding box center [29, 101] width 20 height 20
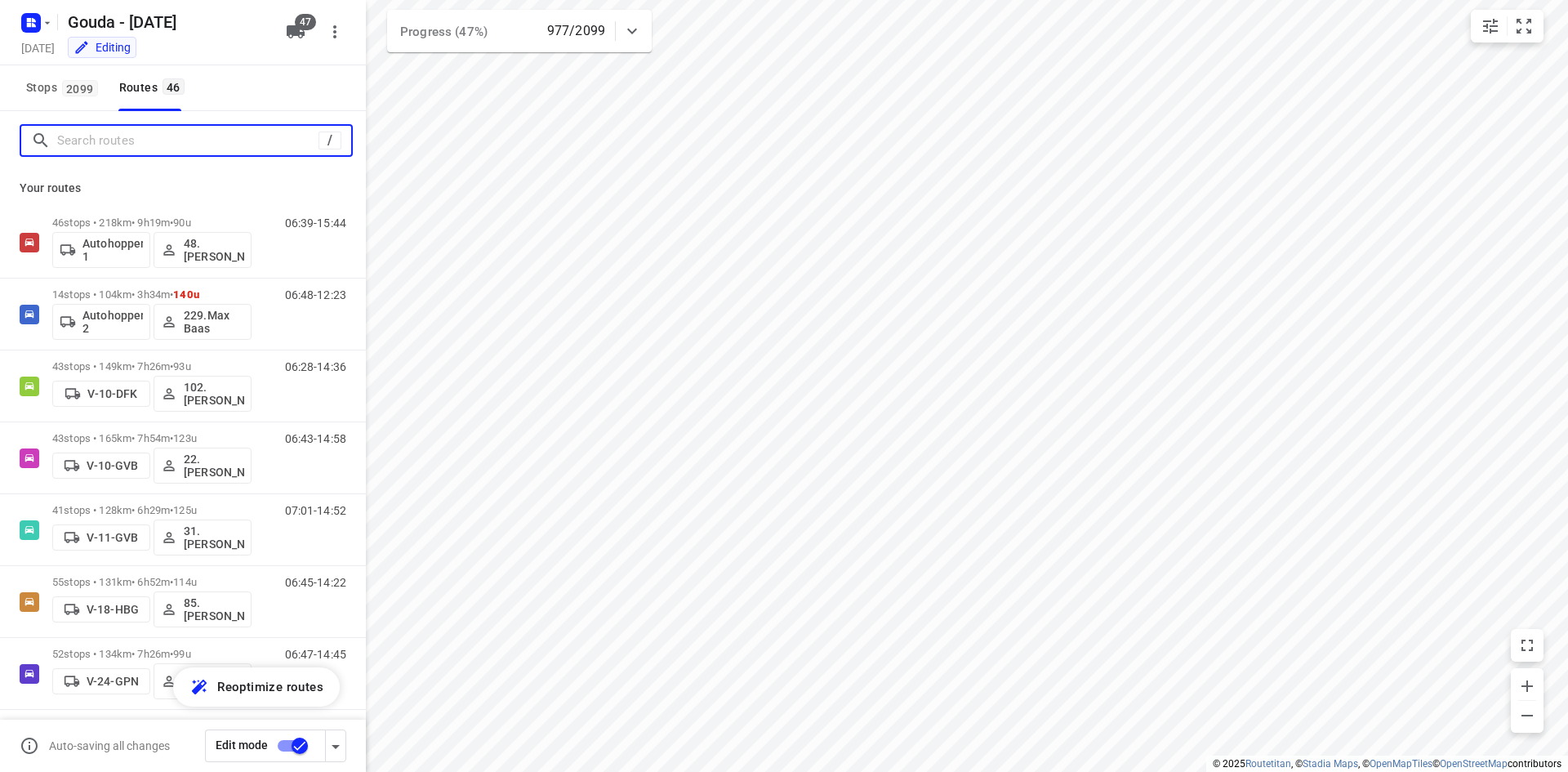
click at [171, 145] on input "Search routes" at bounding box center [187, 141] width 261 height 25
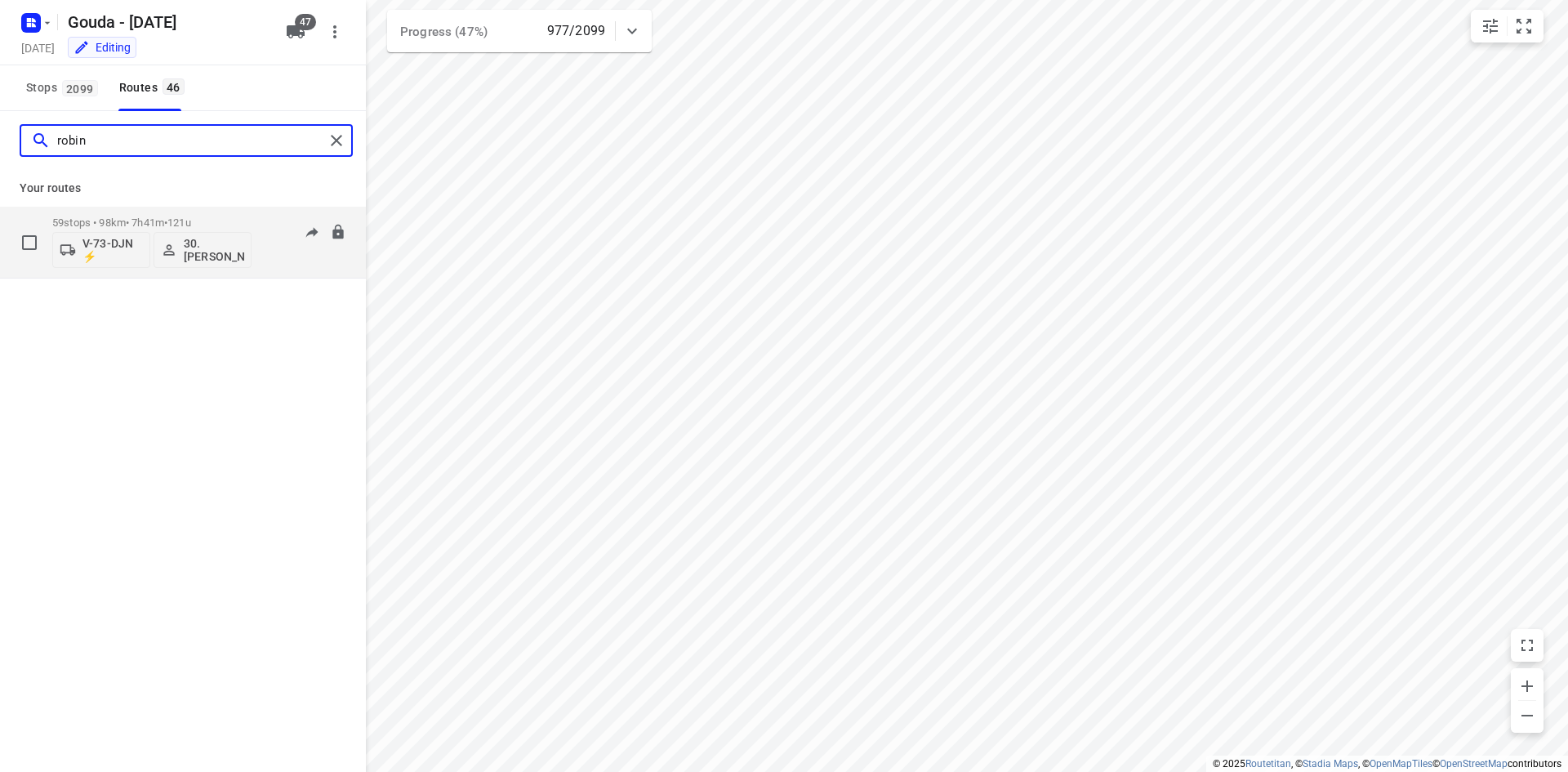
type input "robin"
click at [201, 209] on div "59 stops • 98km • 7h41m • 121u V-73-DJN ⚡ 30.Robin Brakeboer" at bounding box center [152, 242] width 200 height 68
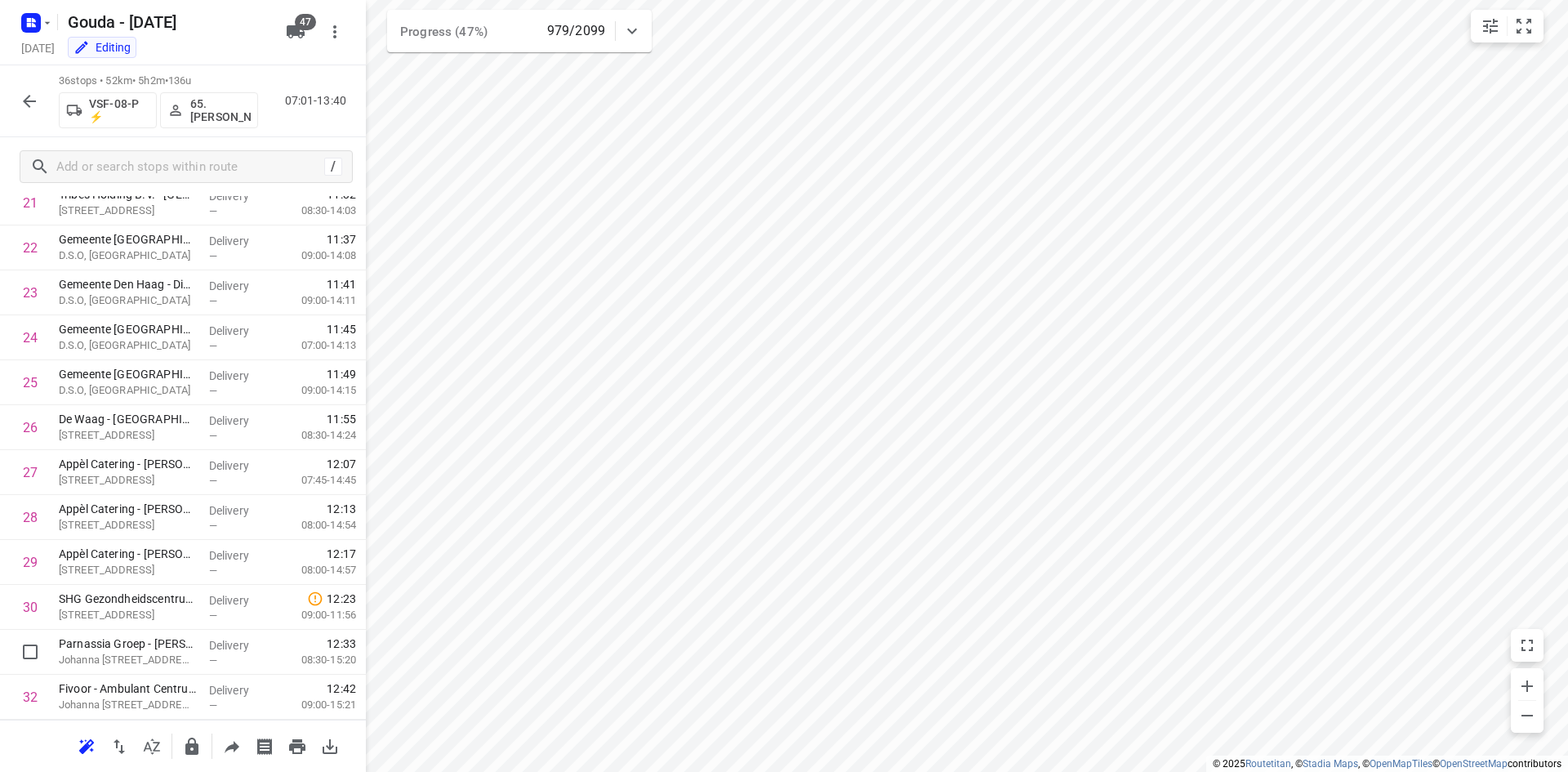
scroll to position [1220, 0]
click at [39, 104] on button "button" at bounding box center [28, 101] width 32 height 32
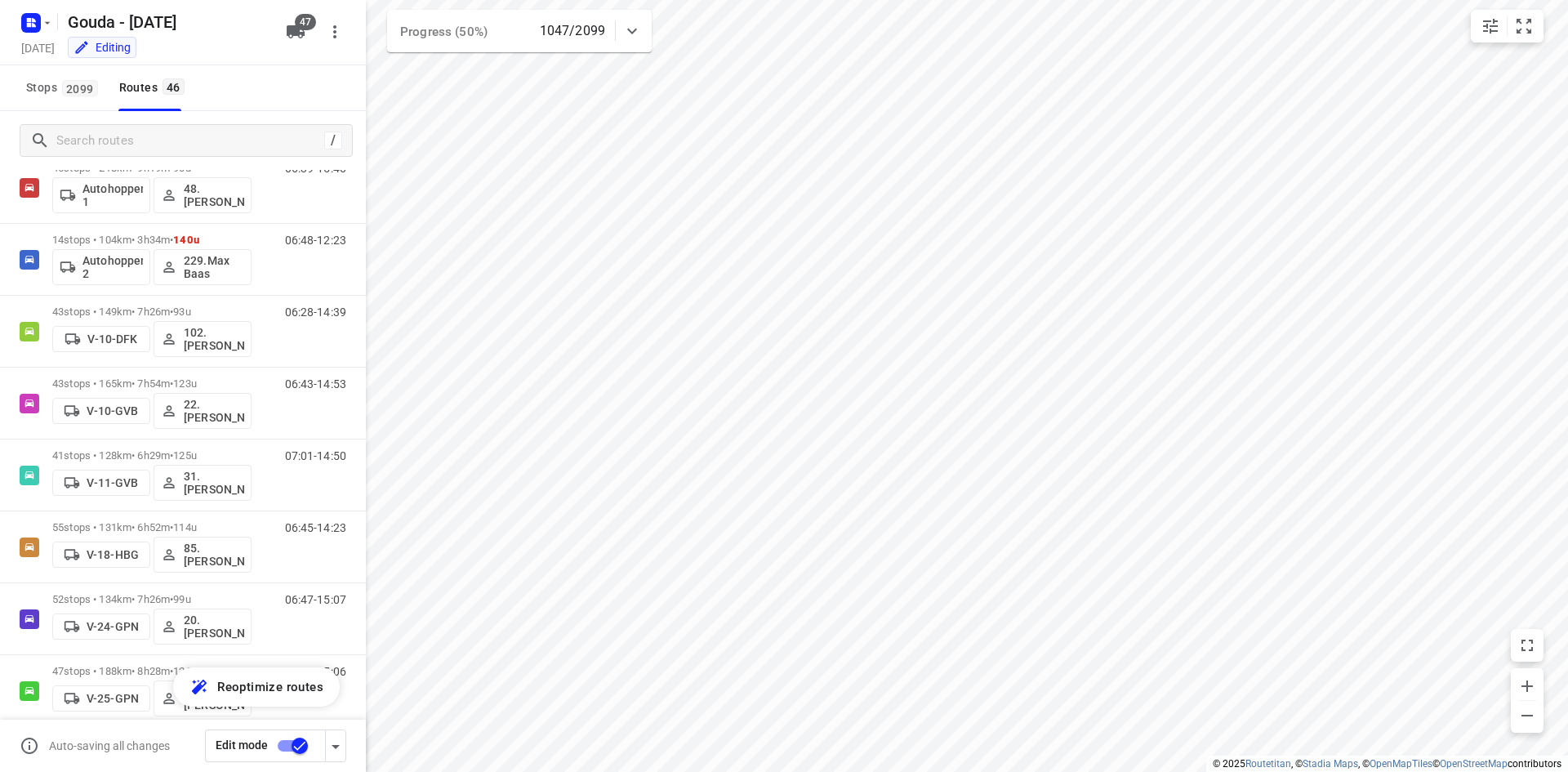
scroll to position [0, 0]
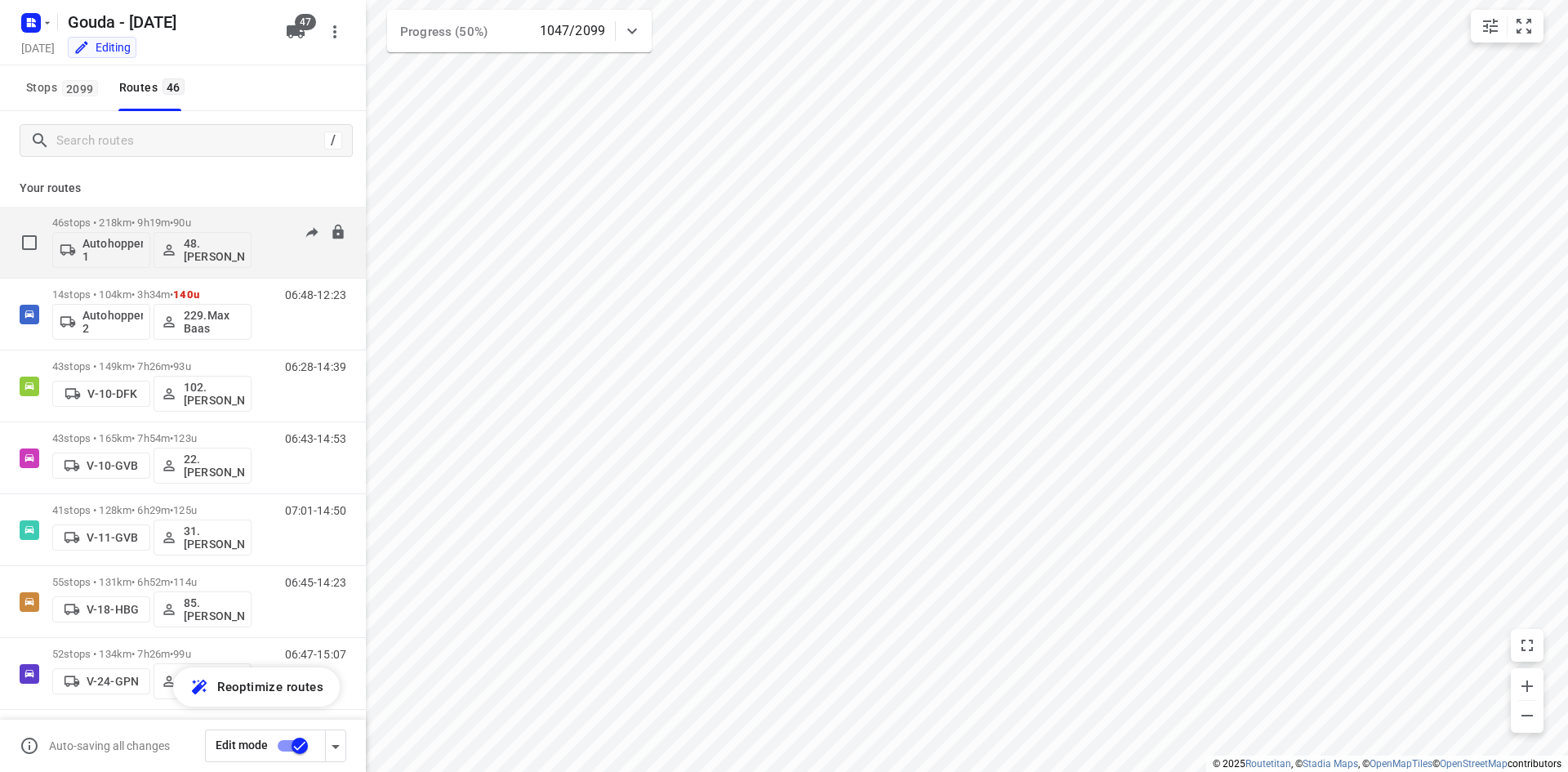
click at [190, 221] on span "90u" at bounding box center [182, 222] width 18 height 13
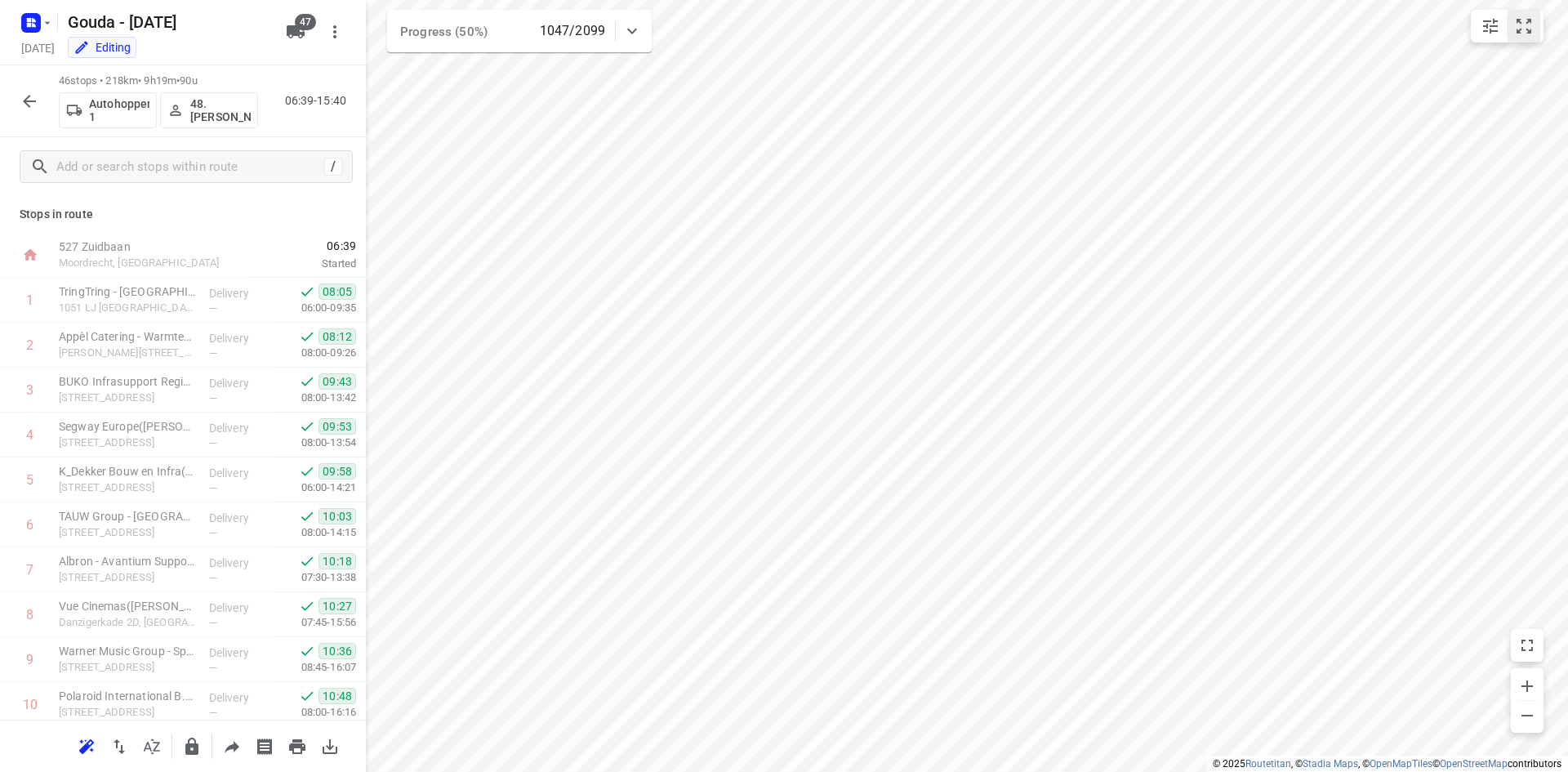
click at [1520, 26] on icon "small contained button group" at bounding box center [1523, 26] width 20 height 20
click at [33, 99] on icon "button" at bounding box center [29, 101] width 20 height 20
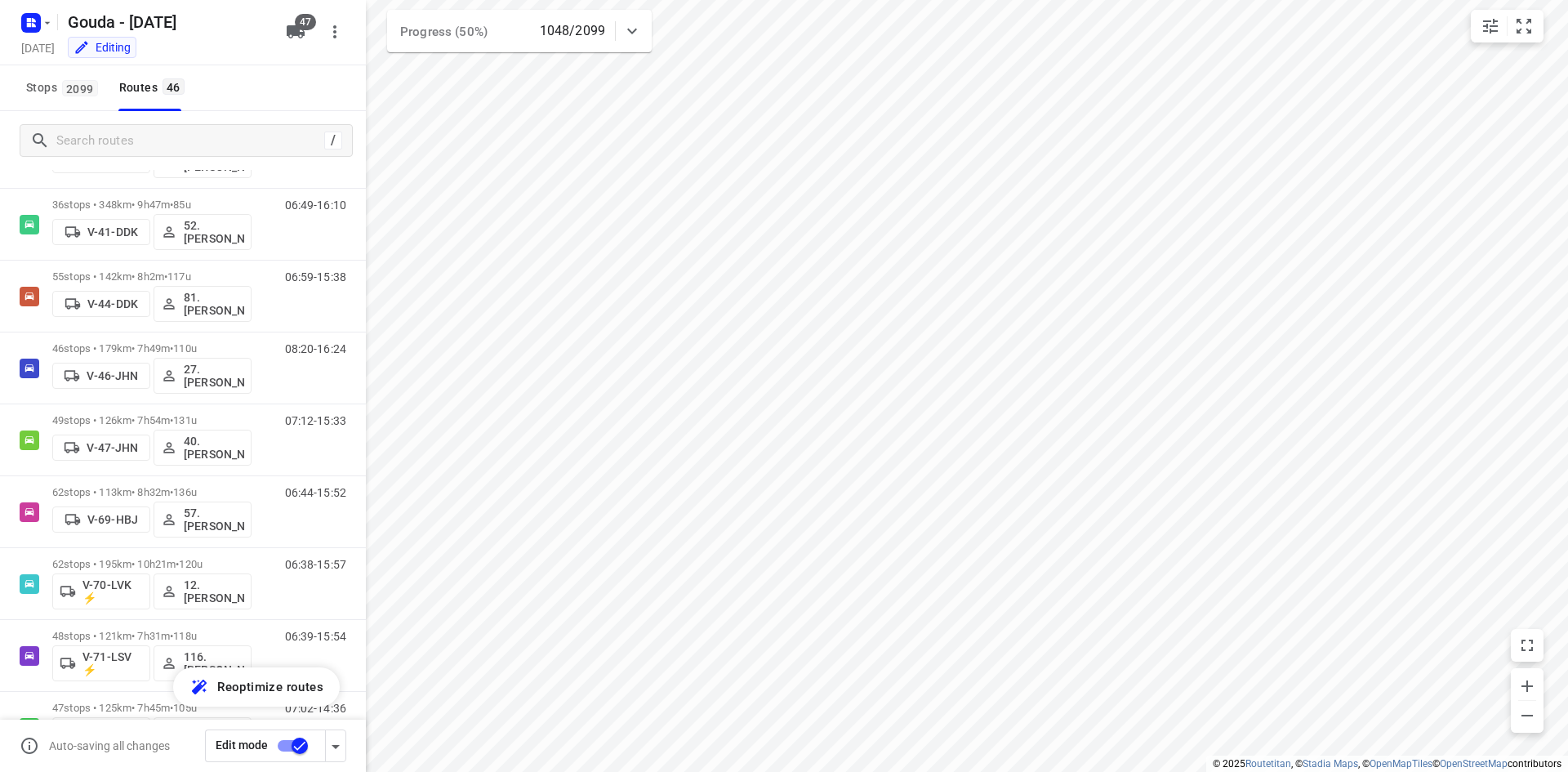
scroll to position [840, 0]
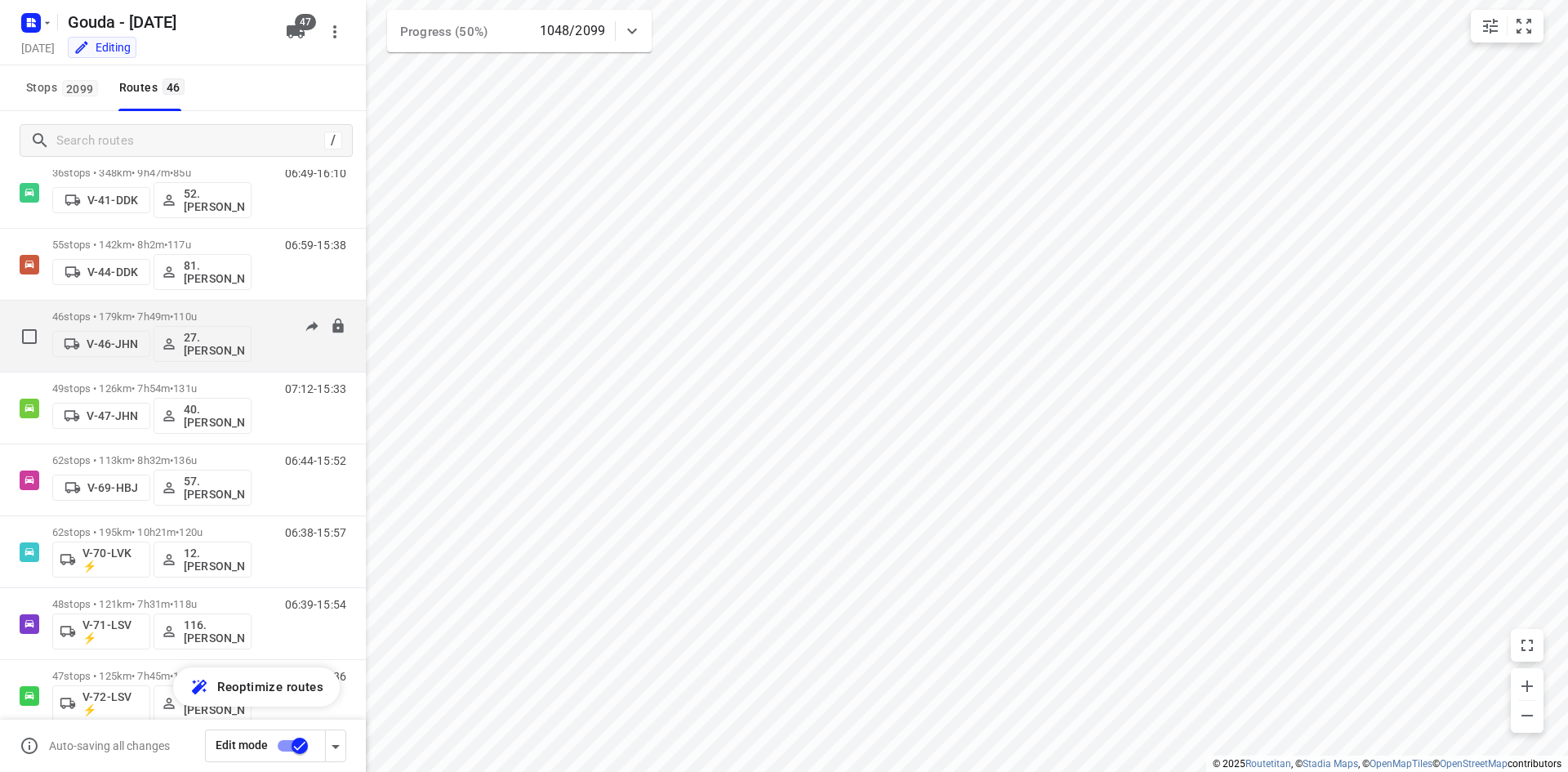
click at [184, 305] on div "46 stops • 179km • 7h49m • 110u V-46-JHN 27.Monika Rola" at bounding box center [152, 336] width 200 height 68
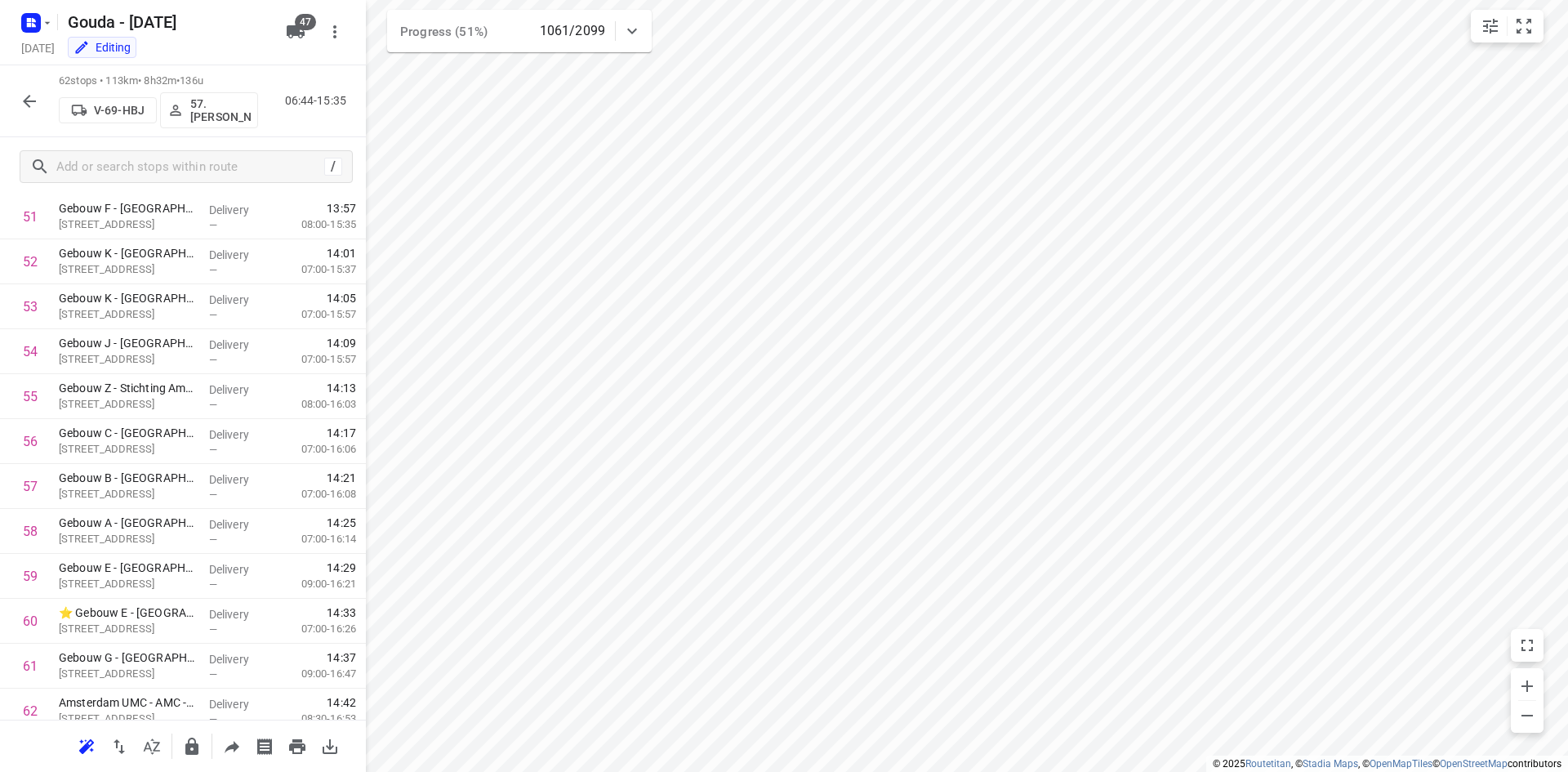
scroll to position [2388, 0]
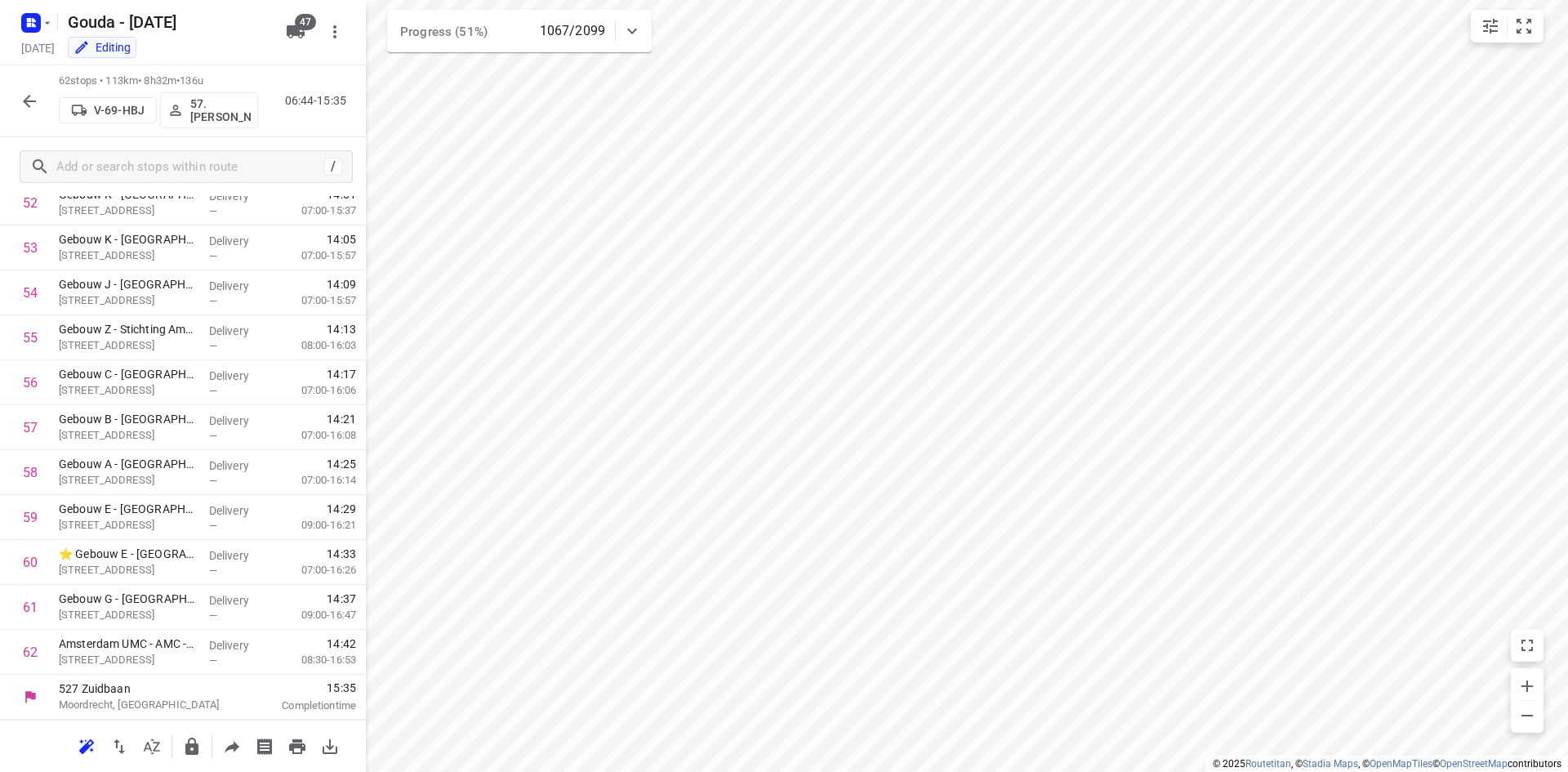
click at [40, 106] on button "button" at bounding box center [28, 101] width 32 height 32
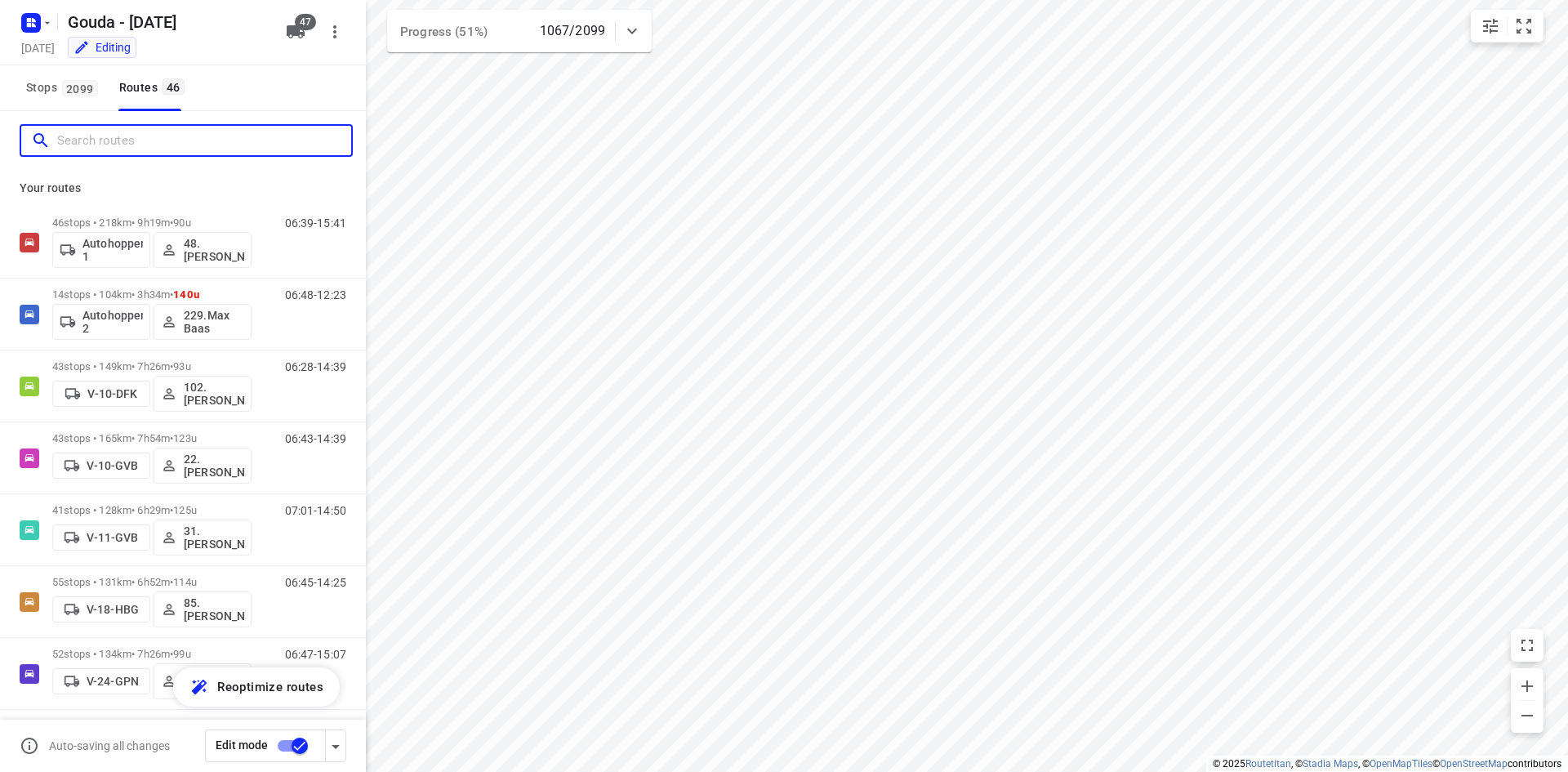
click at [129, 141] on input "Search routes" at bounding box center [203, 141] width 293 height 25
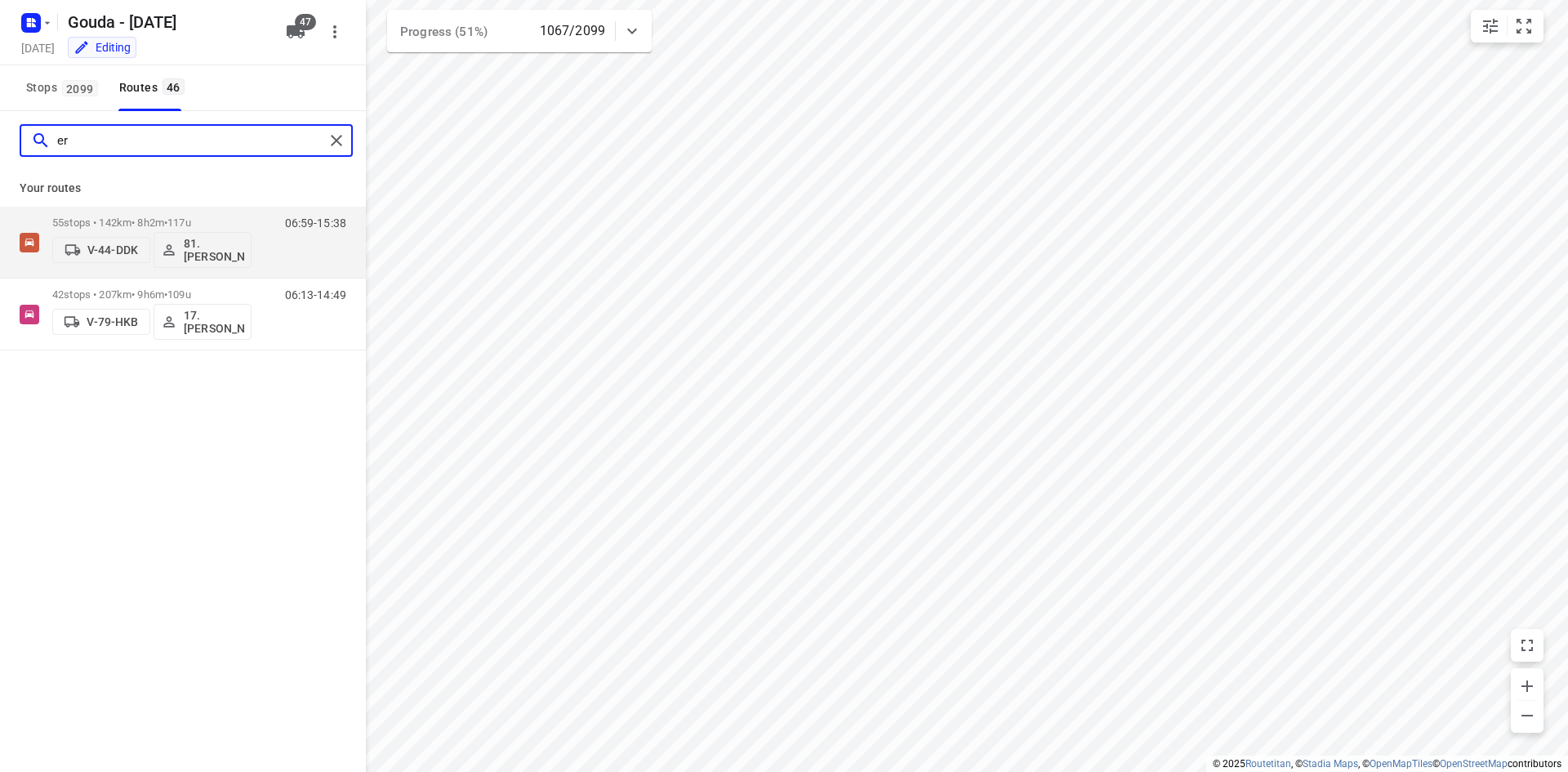
type input "erw"
click at [53, 136] on div "erw" at bounding box center [178, 141] width 293 height 25
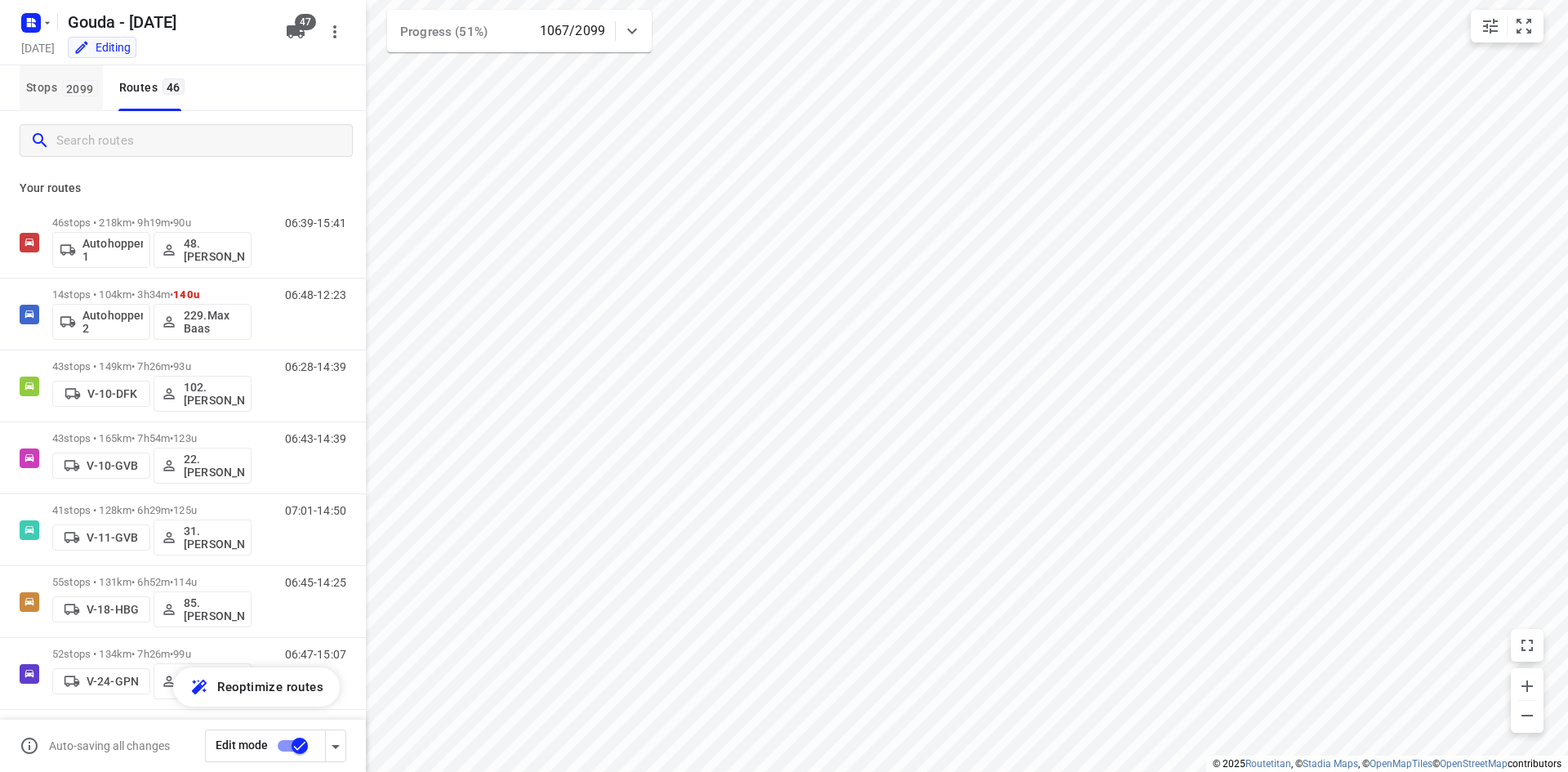
click at [49, 110] on button "Stops 2099" at bounding box center [61, 88] width 83 height 46
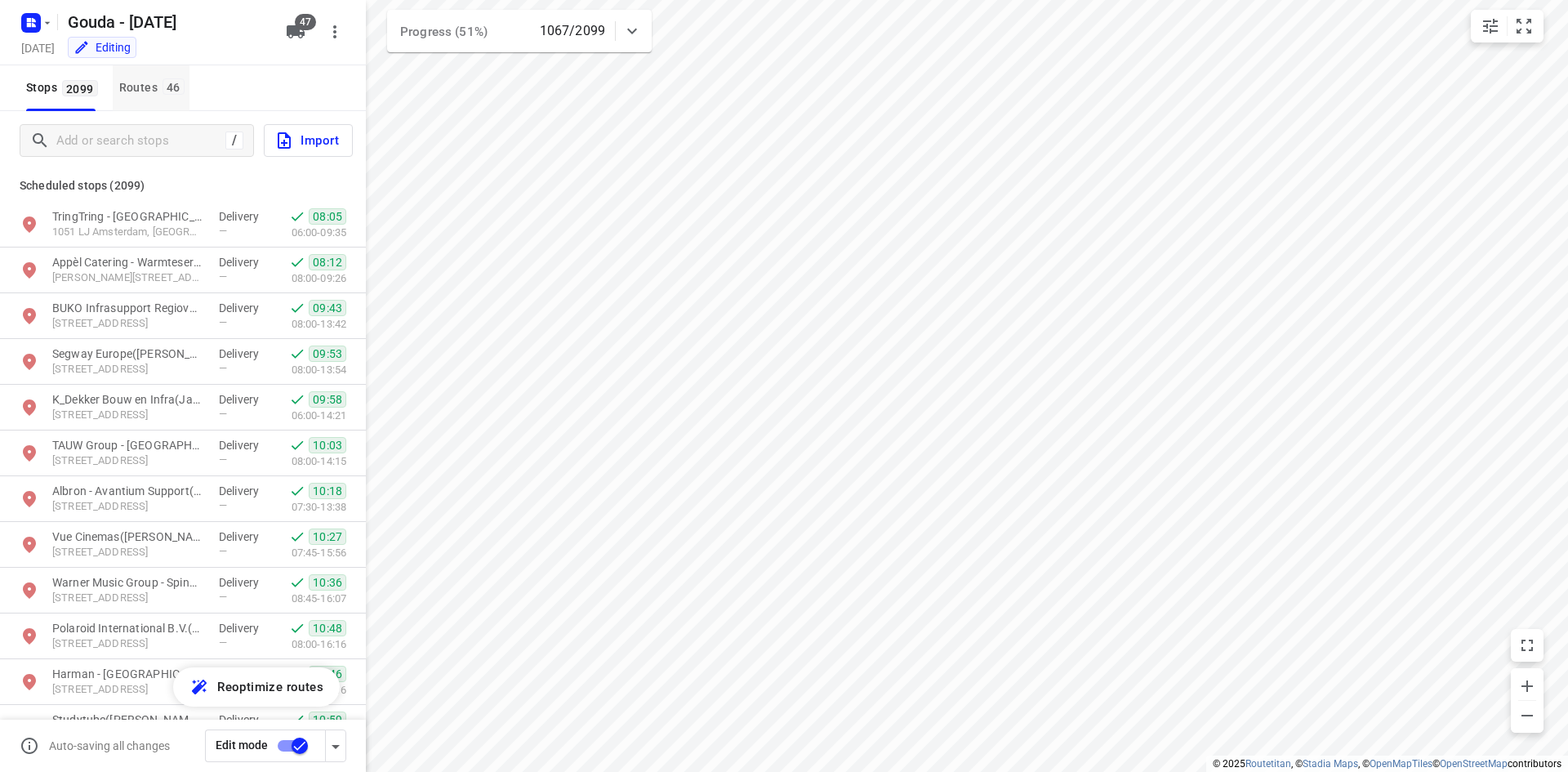
click at [185, 87] on div "Routes 46" at bounding box center [155, 87] width 70 height 21
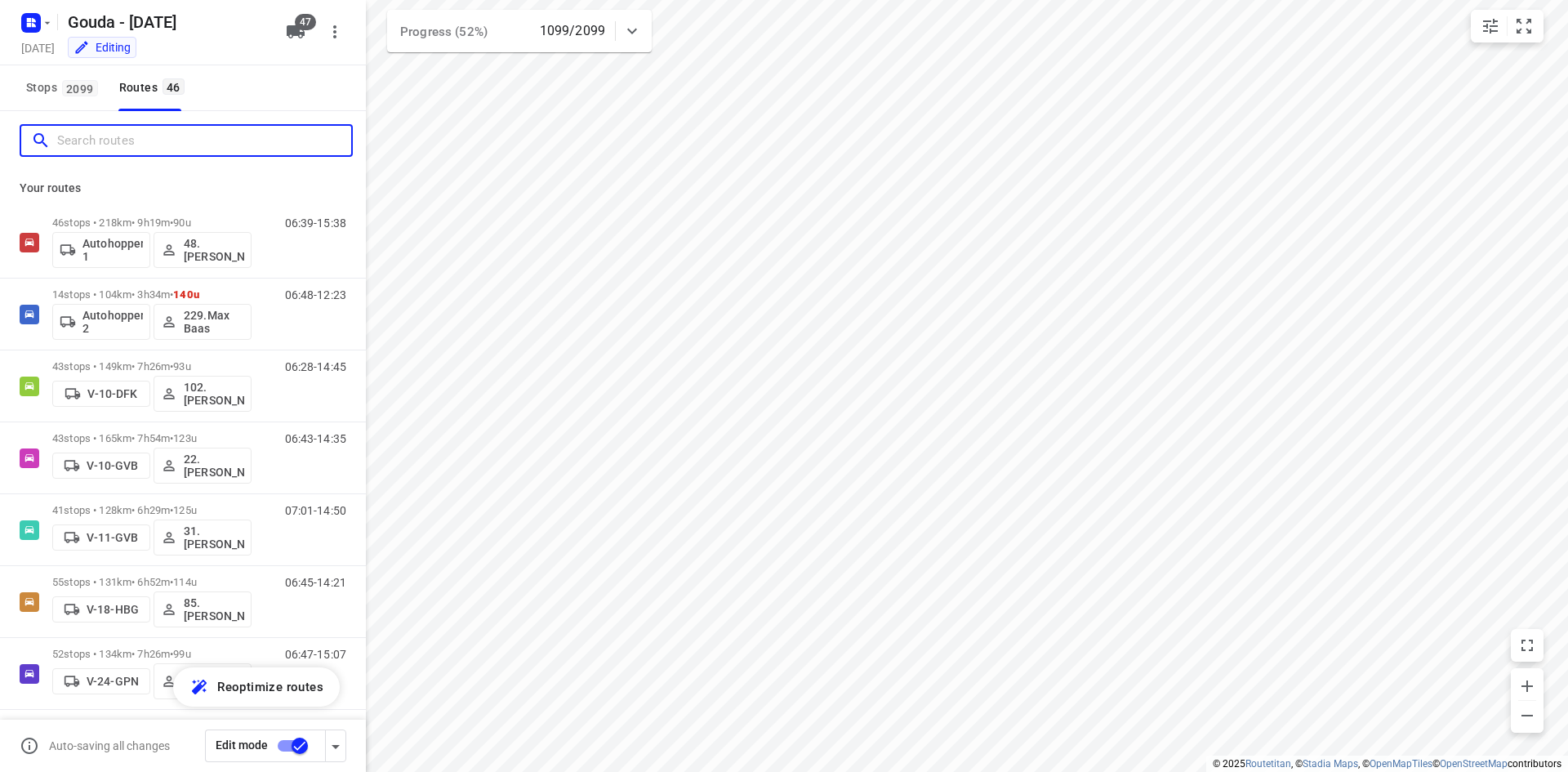
click at [134, 145] on input "Search routes" at bounding box center [203, 141] width 293 height 25
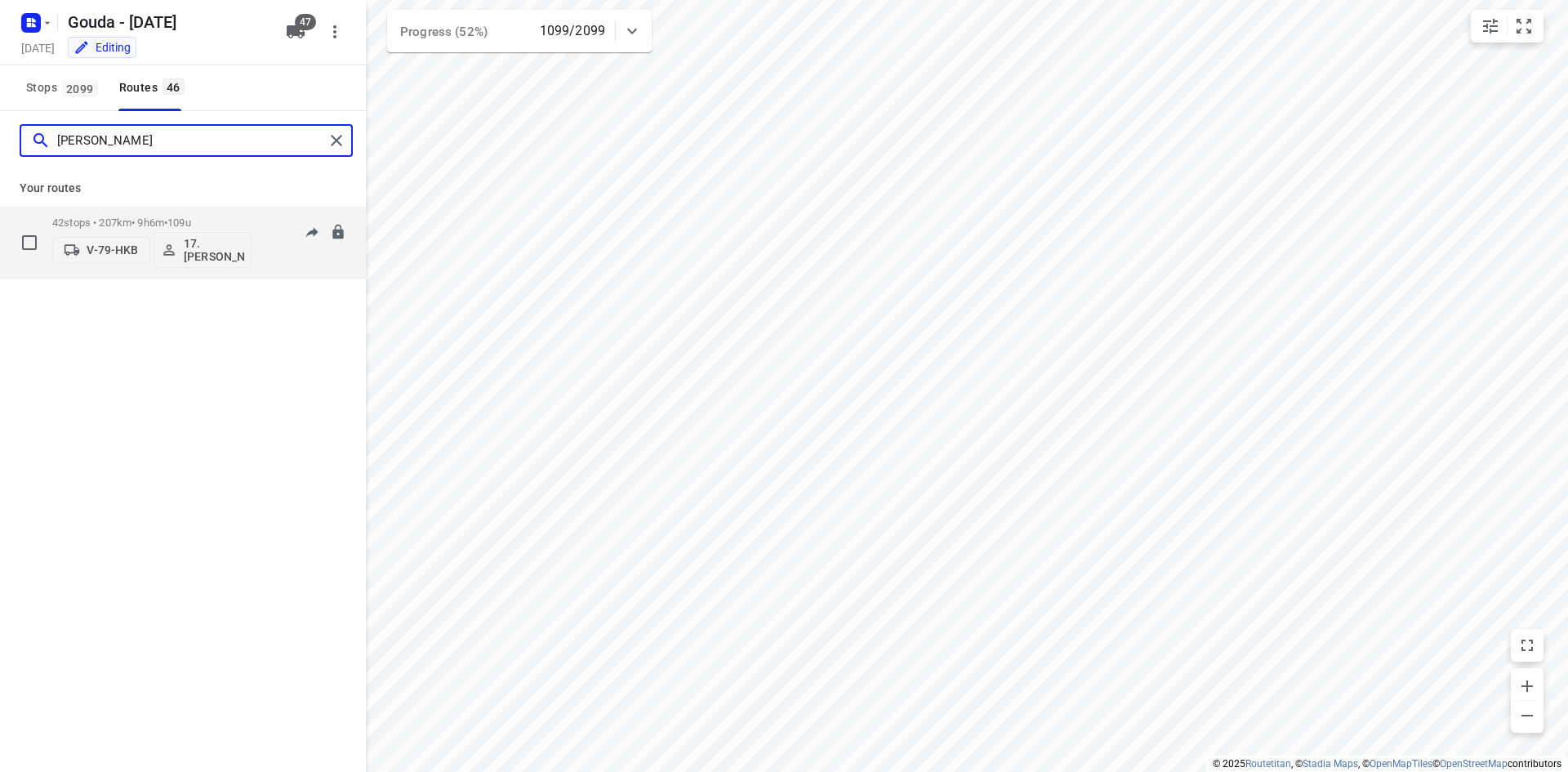
type input "erwin"
click at [145, 215] on div "42 stops • 207km • 9h6m • 109u V-79-HKB 17. Erwin de Jonge" at bounding box center [152, 242] width 200 height 68
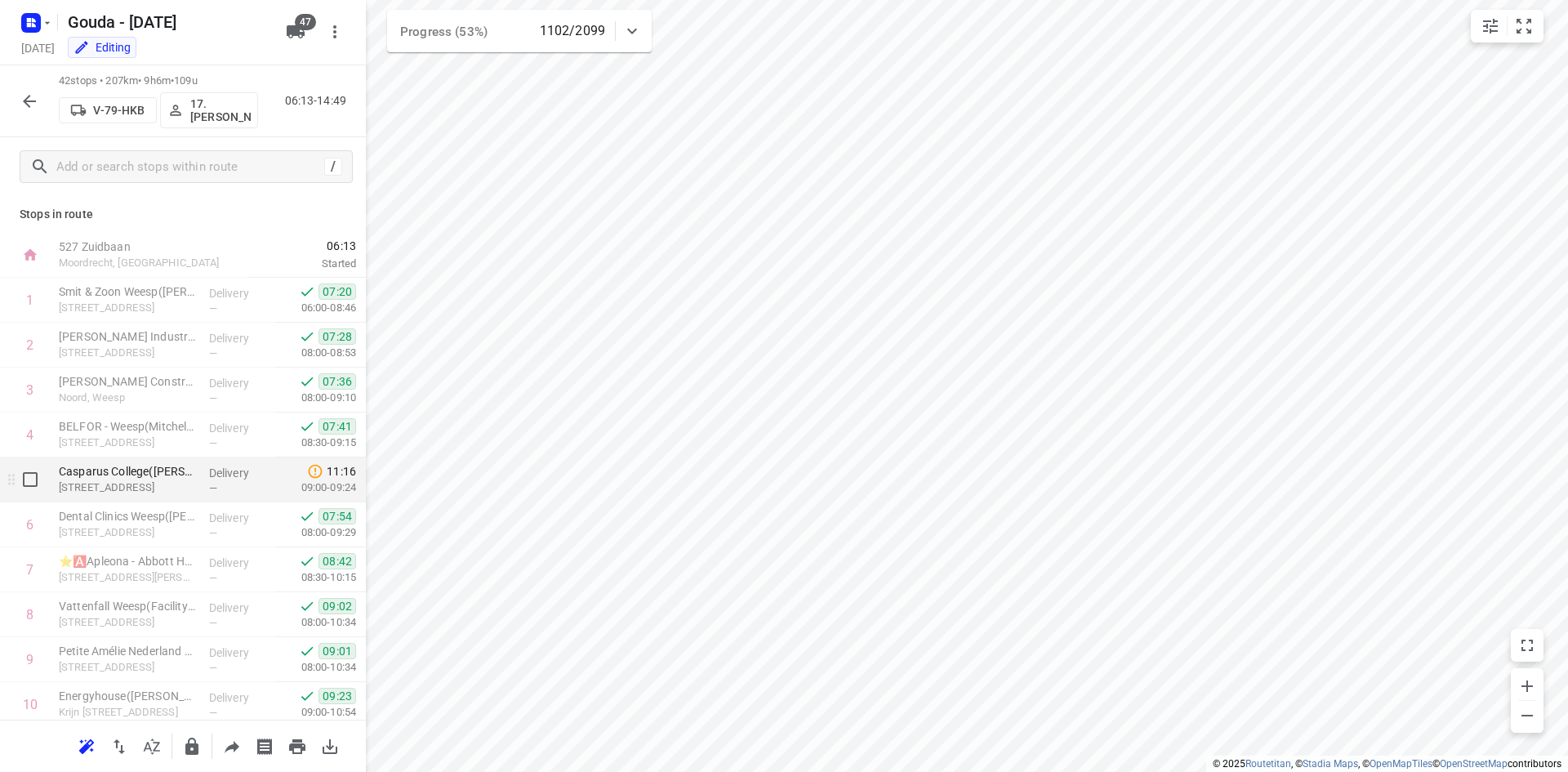
click at [177, 479] on p "Talmastraat 40, Weesp" at bounding box center [127, 487] width 137 height 17
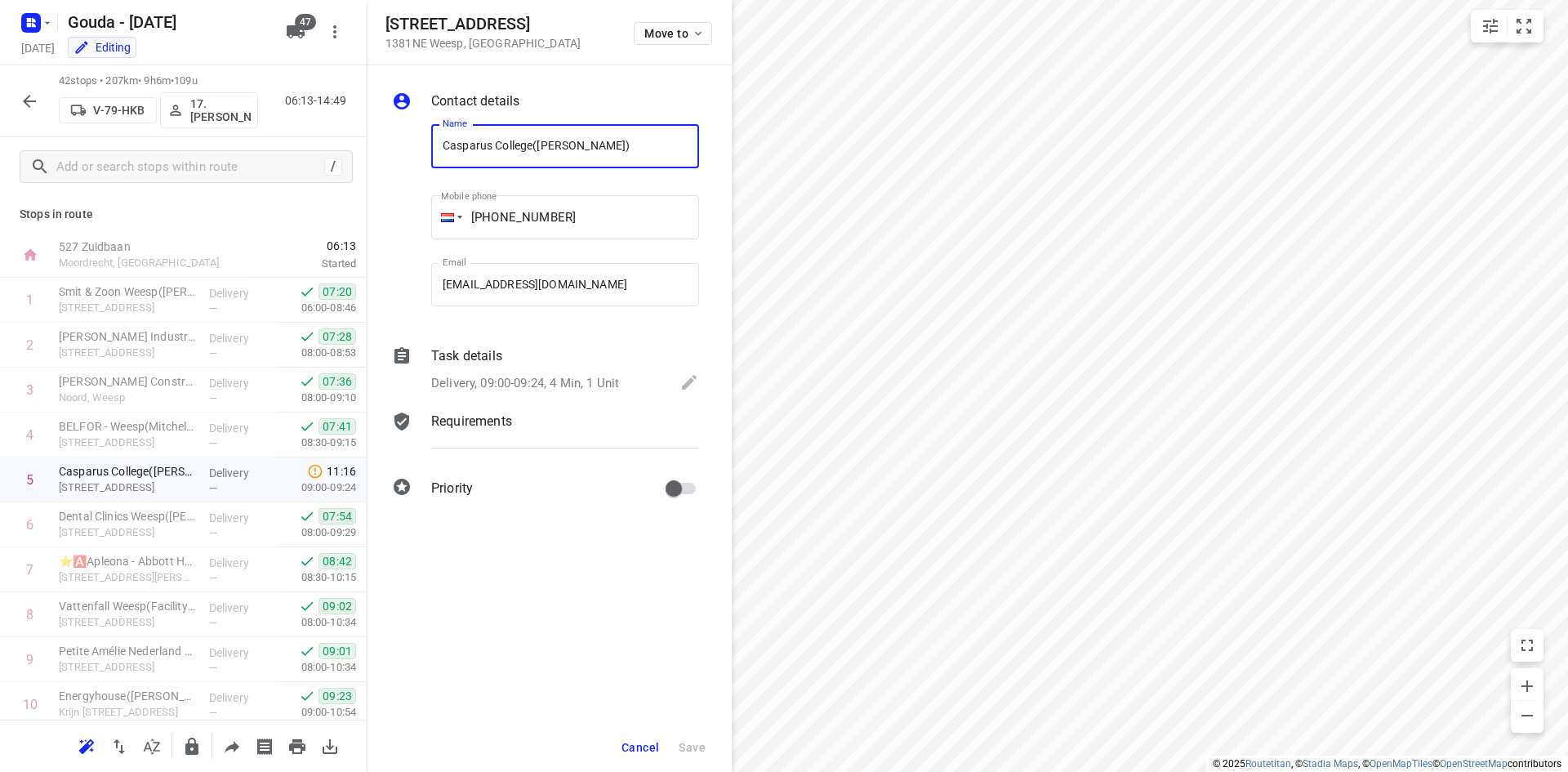
click at [531, 374] on p "Delivery, 09:00-09:24, 4 Min, 1 Unit" at bounding box center [525, 383] width 188 height 19
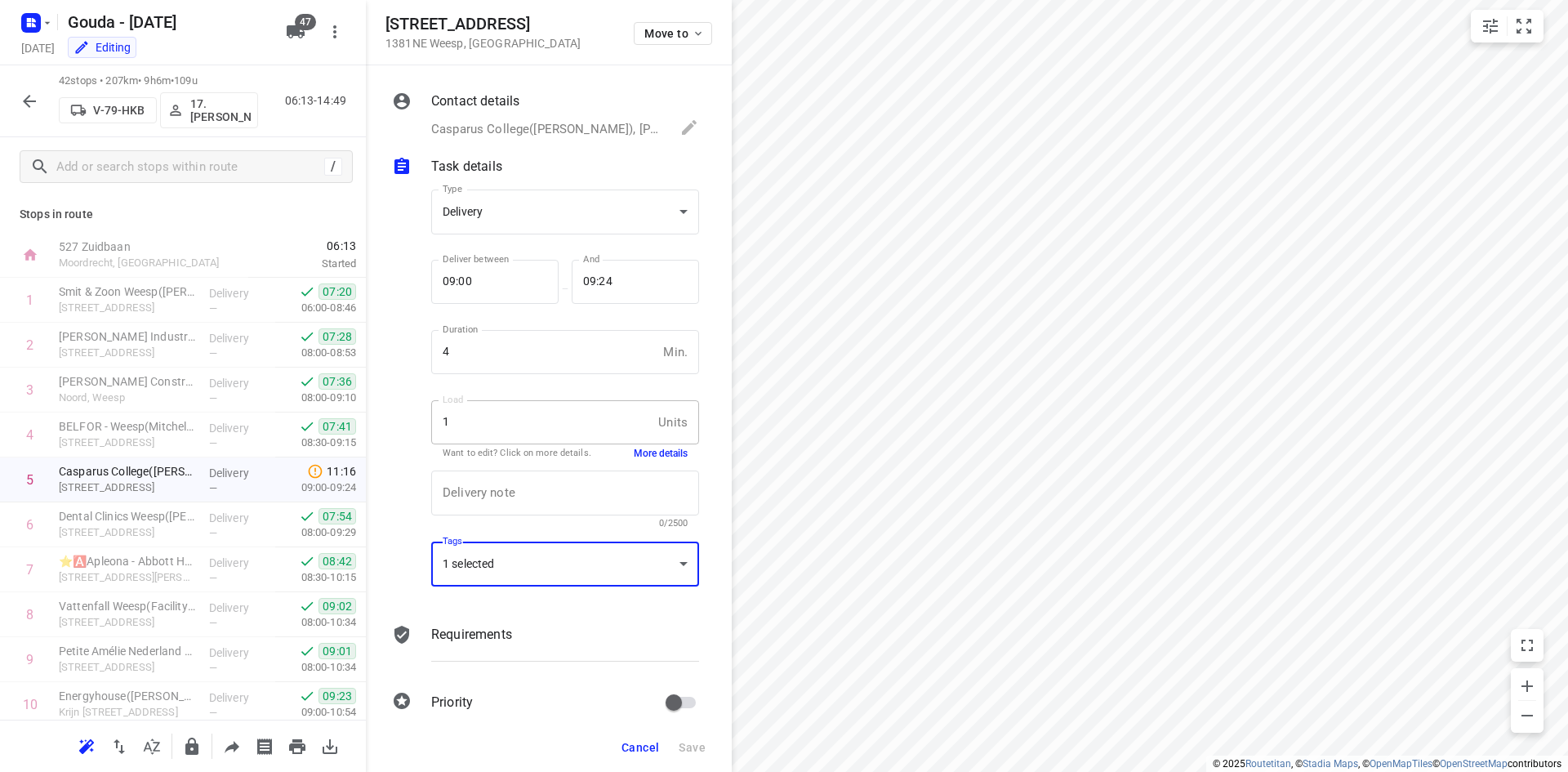
click at [642, 566] on div "1 selected" at bounding box center [565, 564] width 268 height 45
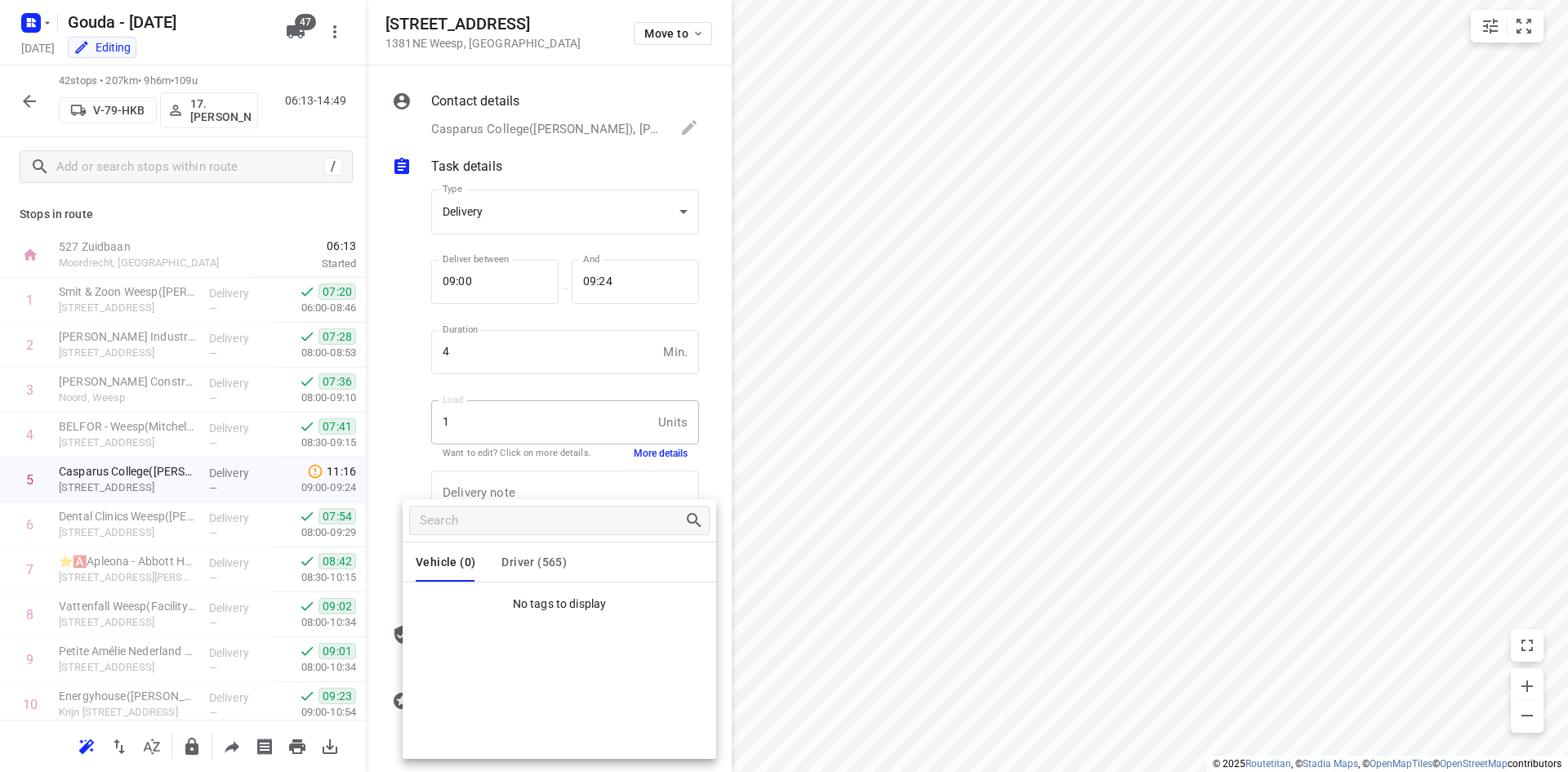
click at [542, 435] on div at bounding box center [784, 386] width 1568 height 772
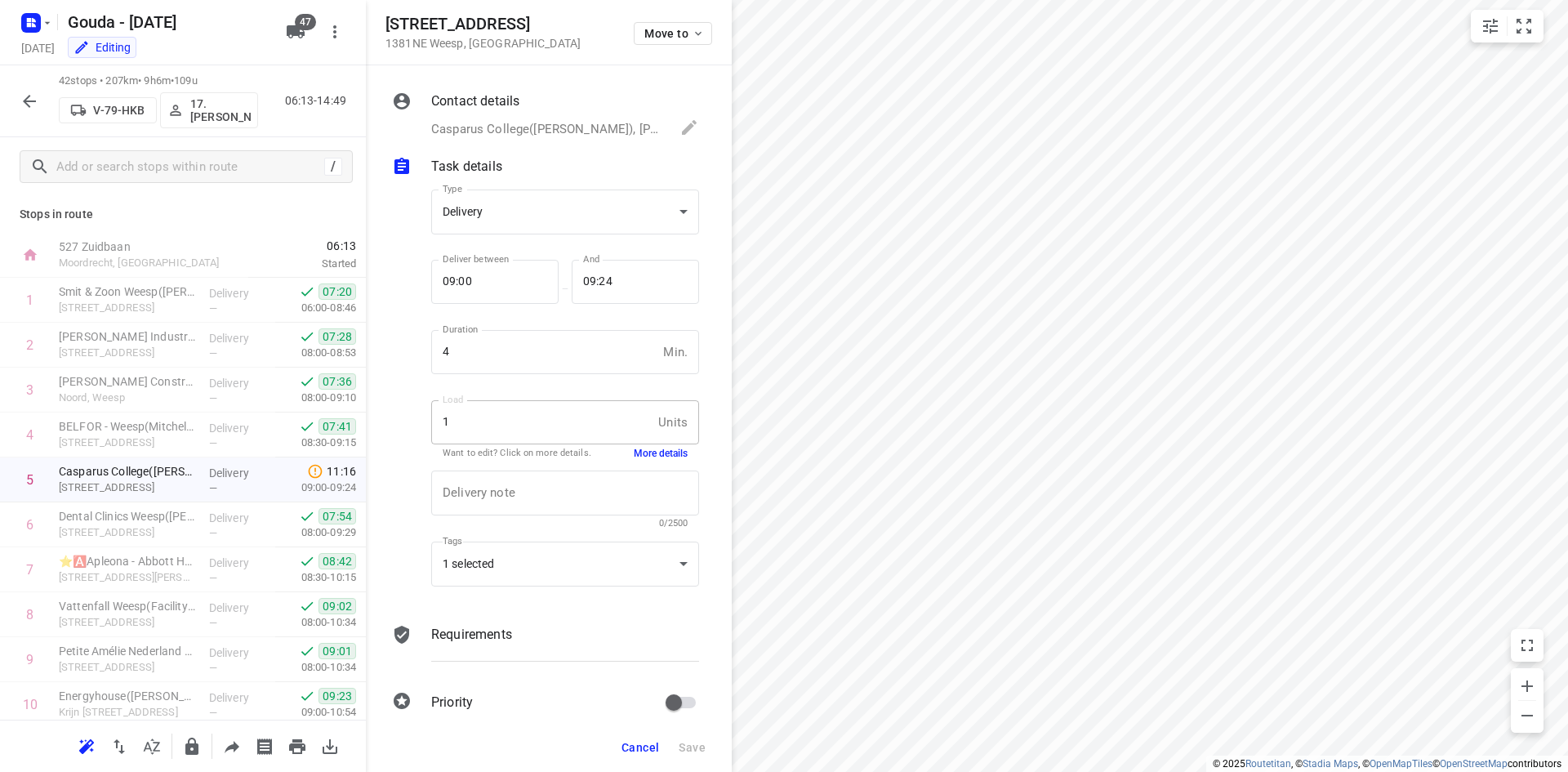
click at [647, 452] on button "More details" at bounding box center [660, 454] width 54 height 14
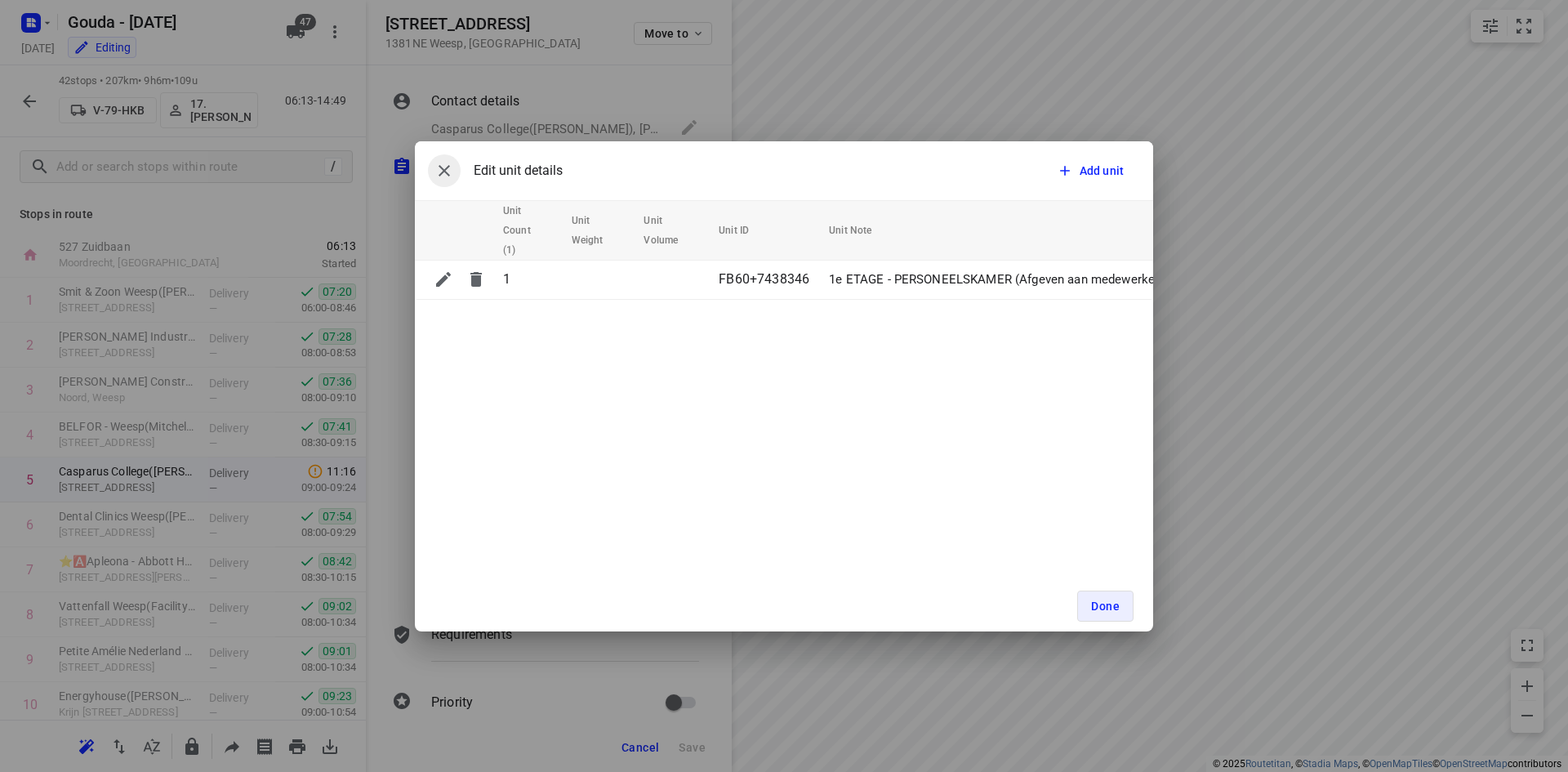
click at [445, 161] on icon "button" at bounding box center [444, 170] width 20 height 20
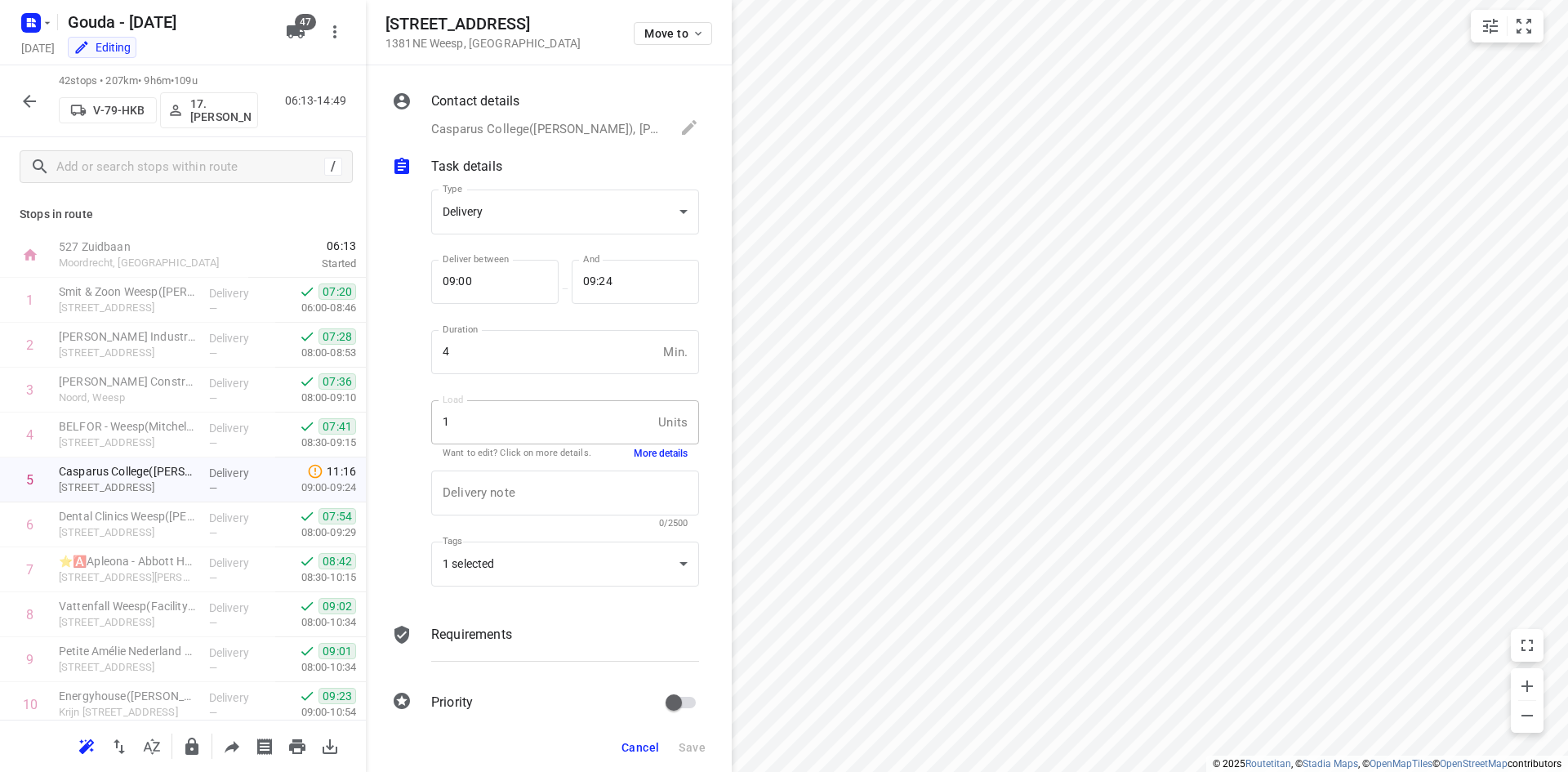
scroll to position [22, 0]
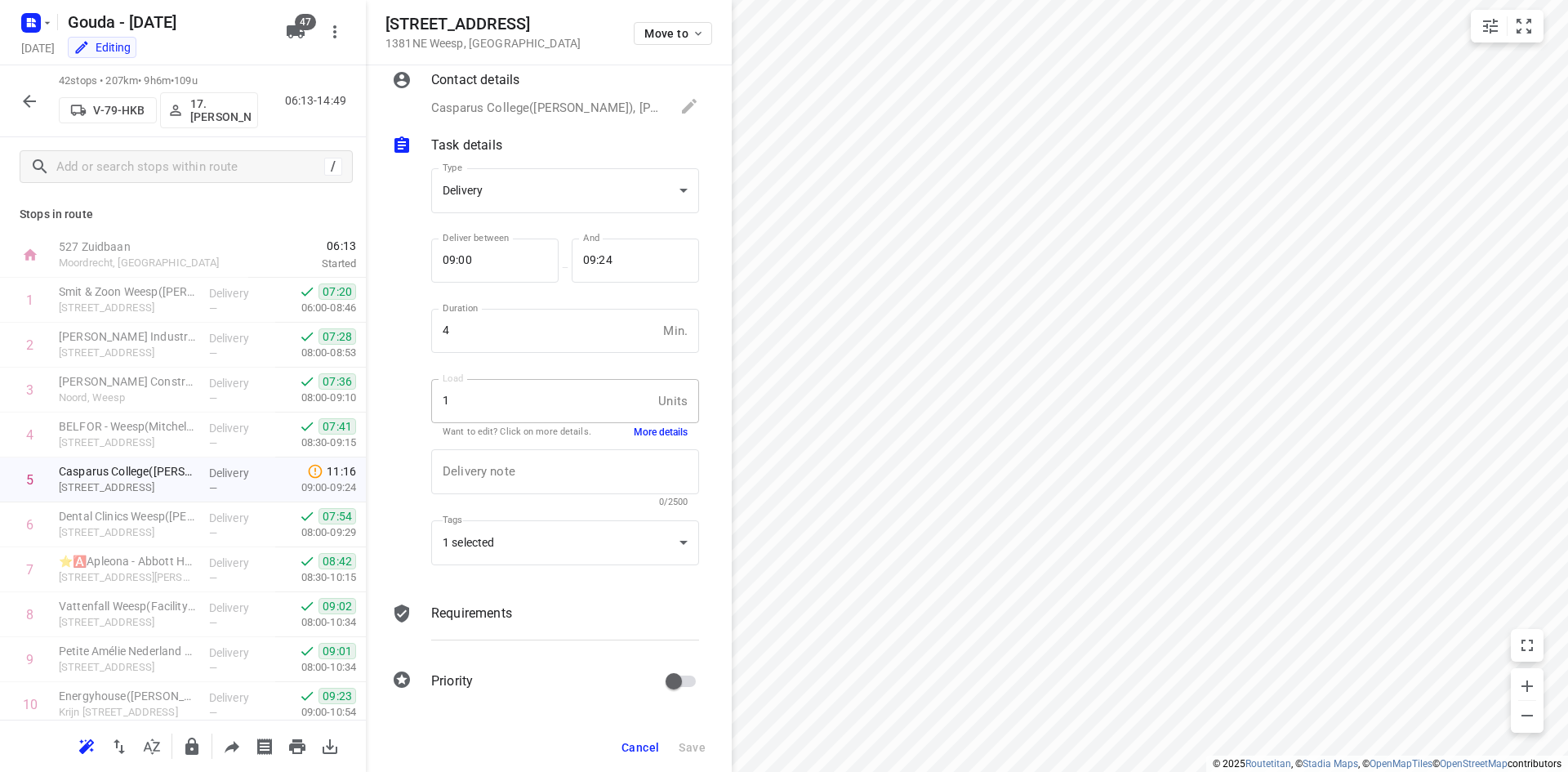
click at [638, 747] on span "Cancel" at bounding box center [640, 747] width 37 height 13
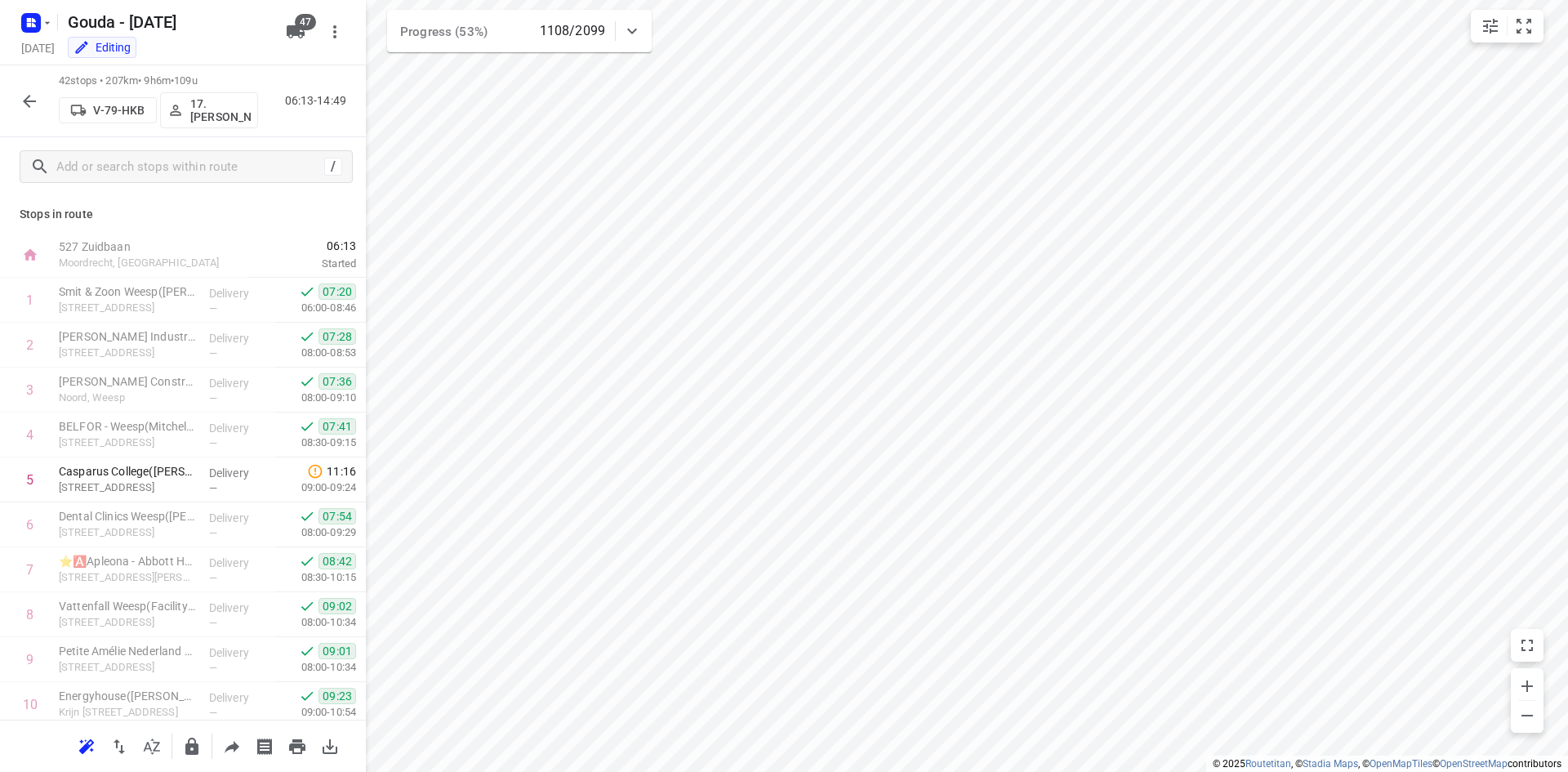
click at [38, 96] on icon "button" at bounding box center [29, 101] width 20 height 20
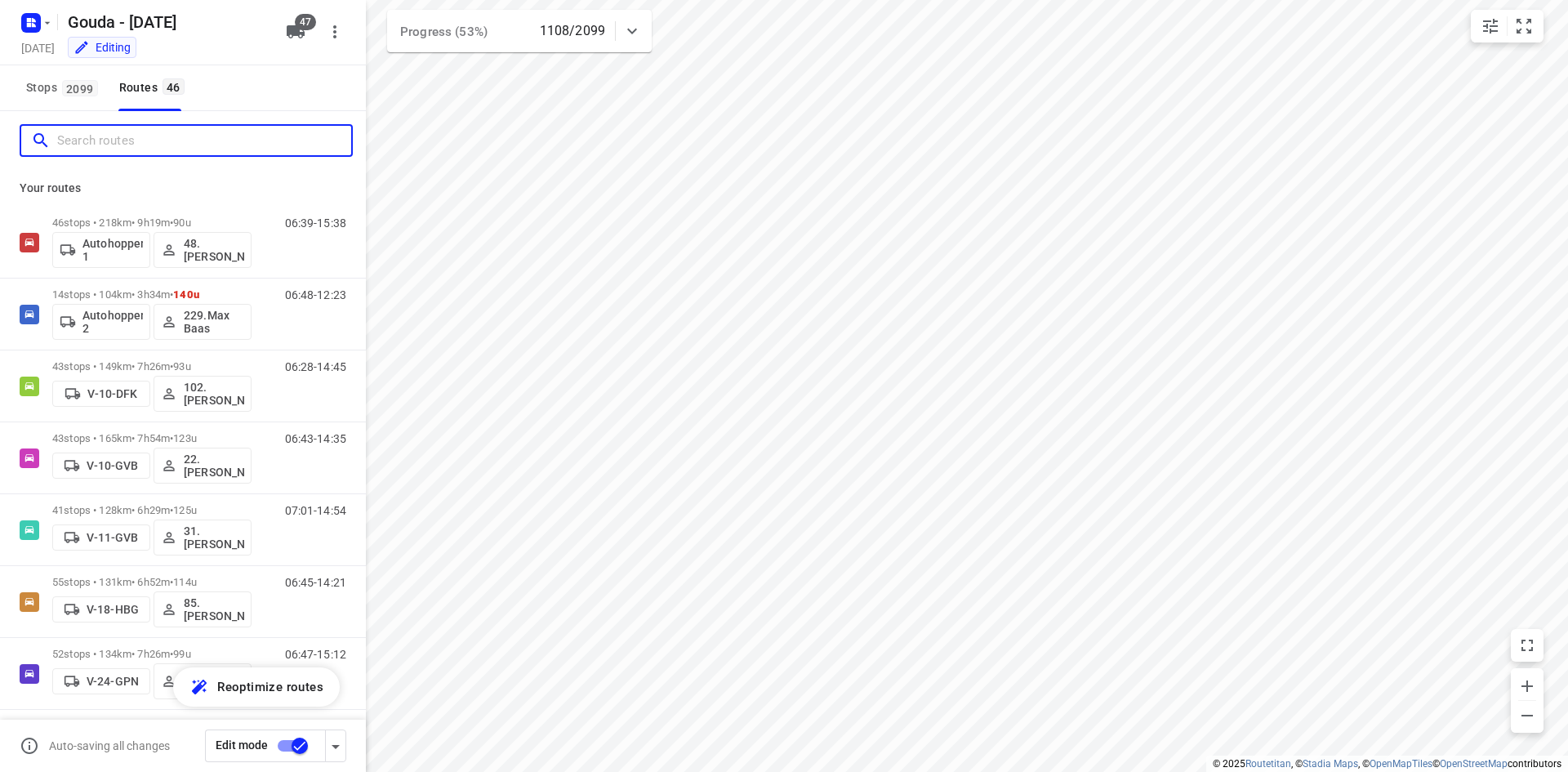
click at [104, 151] on input "Search routes" at bounding box center [203, 141] width 293 height 25
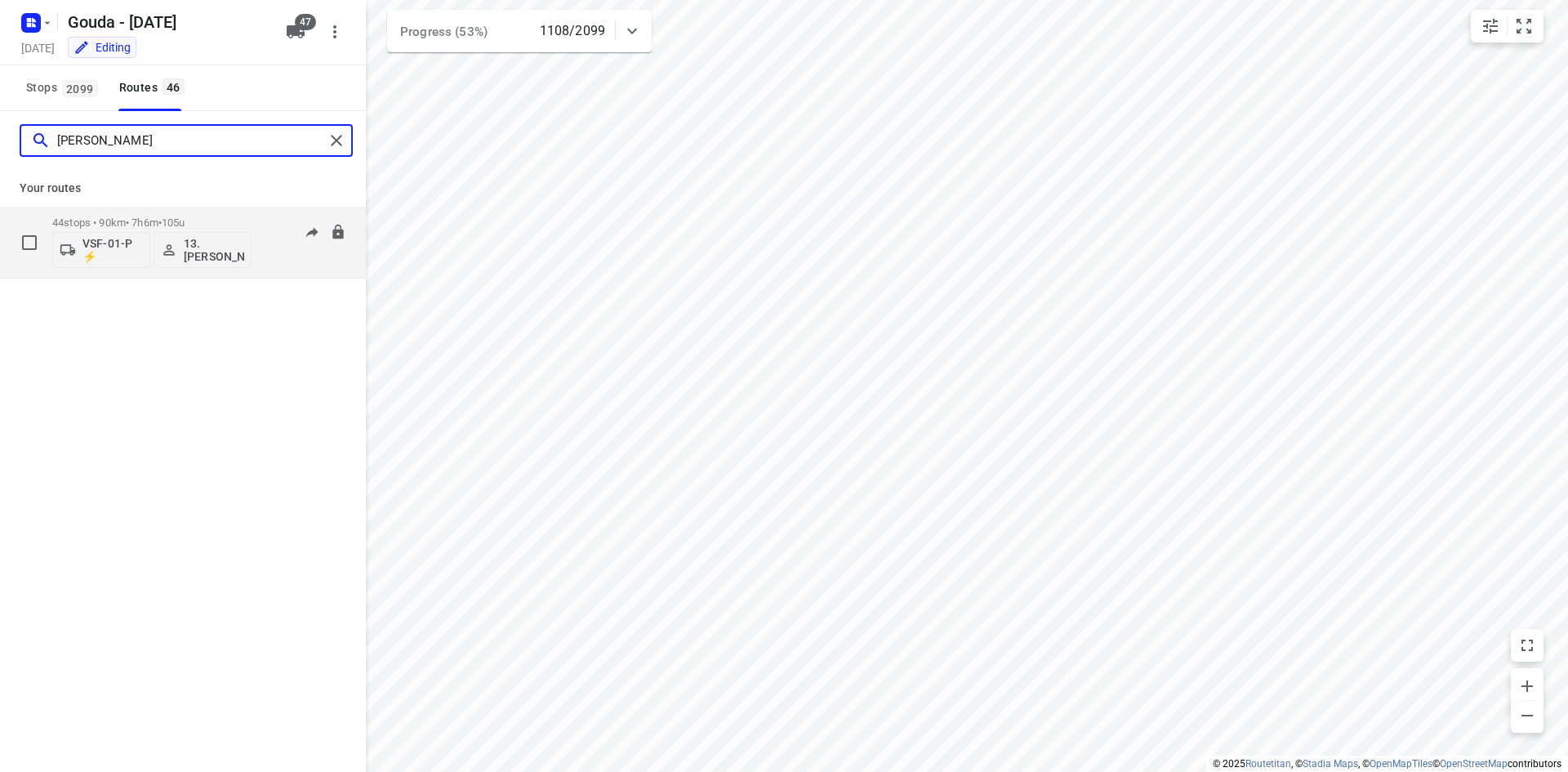
type input "dennis"
click at [155, 222] on p "44 stops • 90km • 7h6m • 105u" at bounding box center [152, 222] width 200 height 13
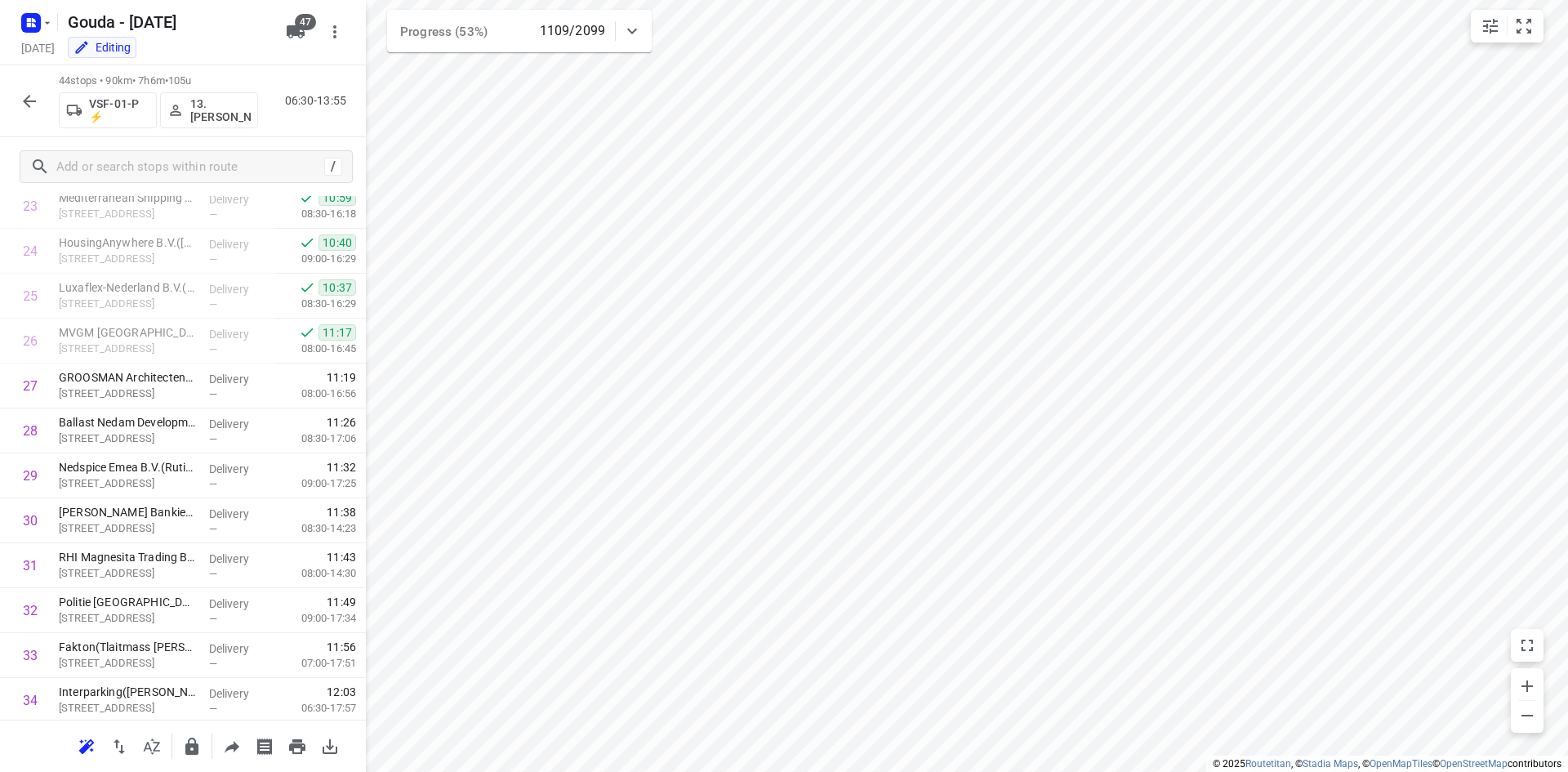
scroll to position [1071, 0]
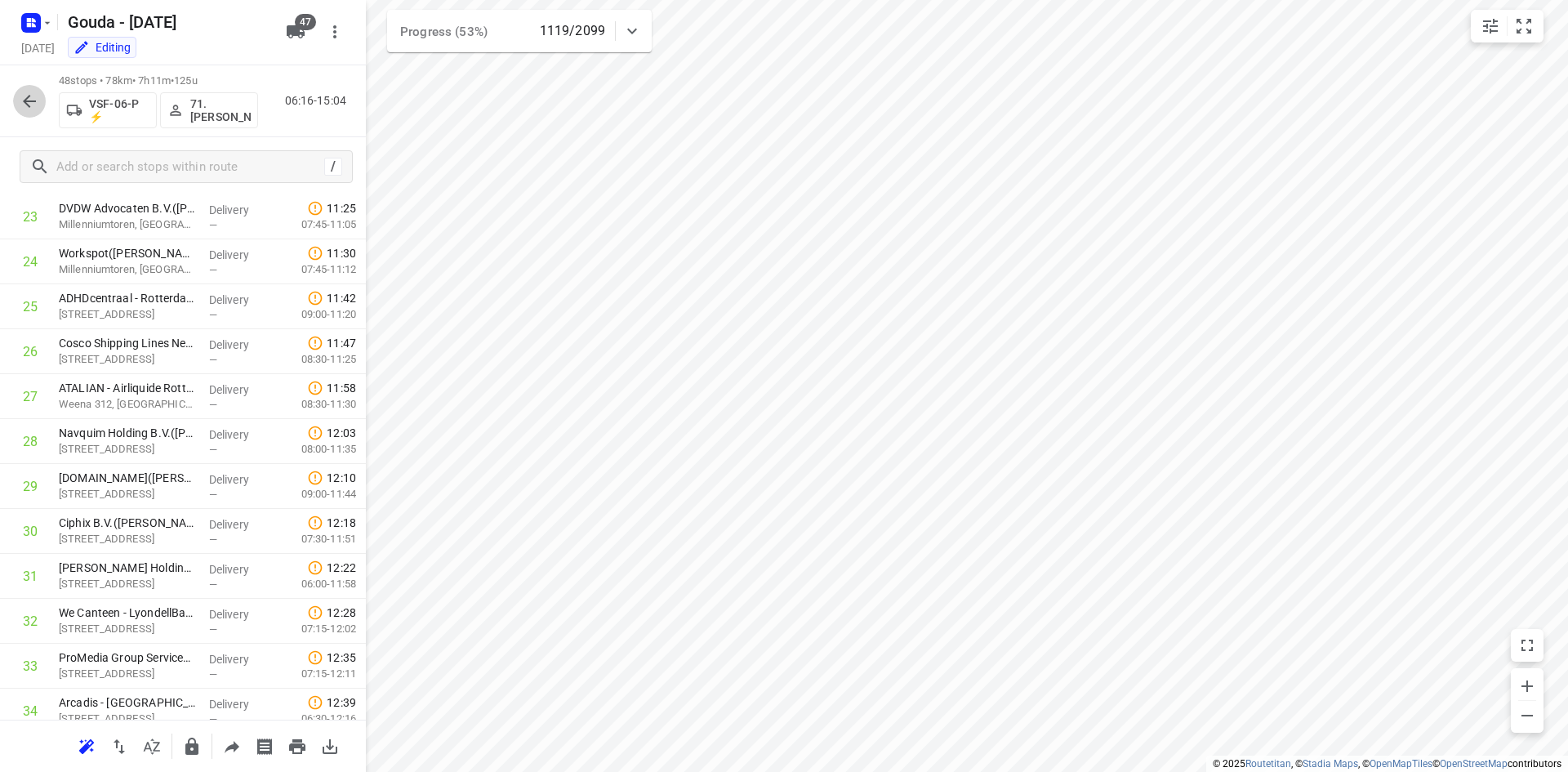
click at [31, 96] on icon "button" at bounding box center [29, 101] width 20 height 20
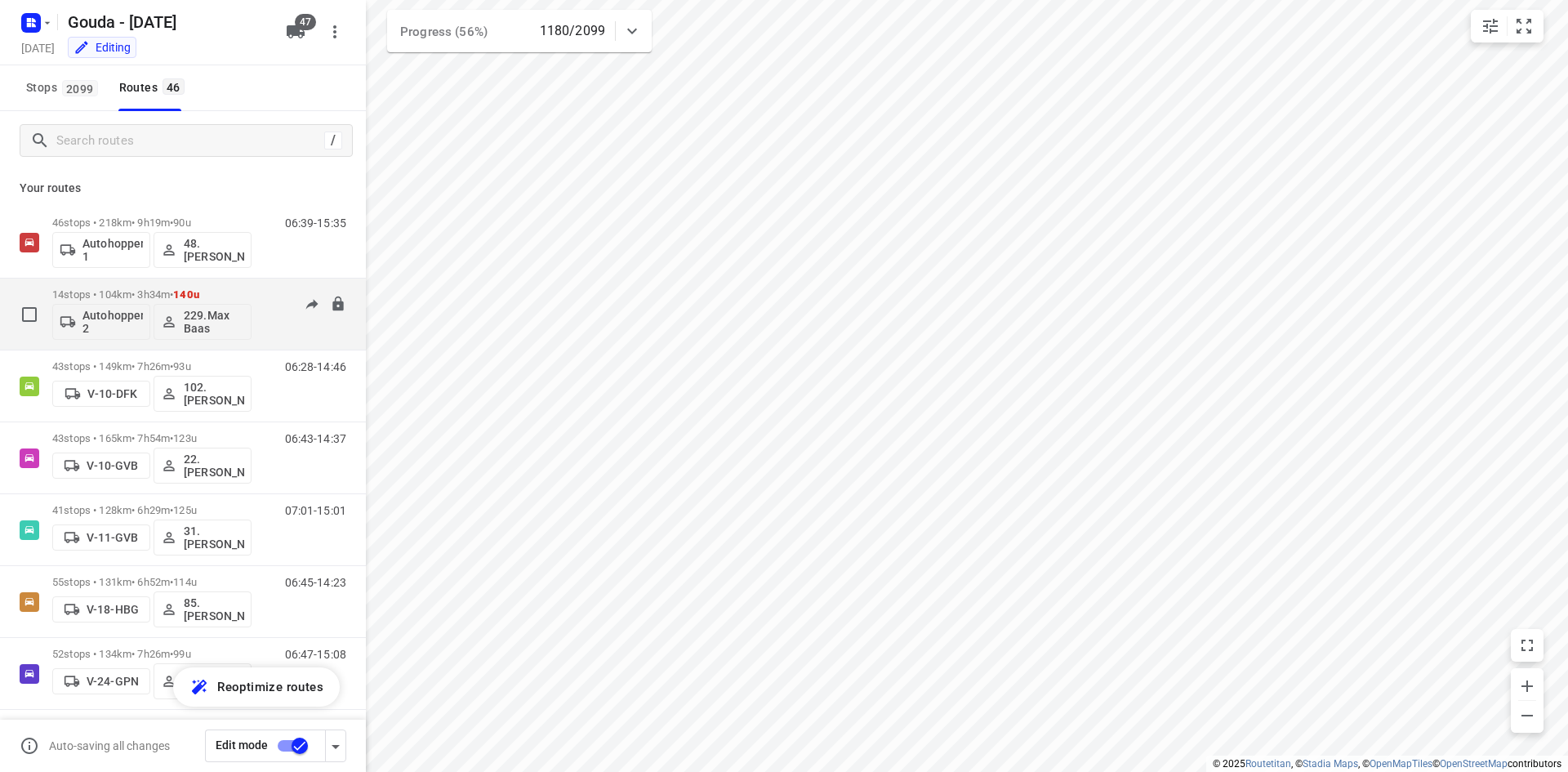
click at [223, 293] on p "14 stops • 104km • 3h34m • 140u" at bounding box center [152, 295] width 200 height 13
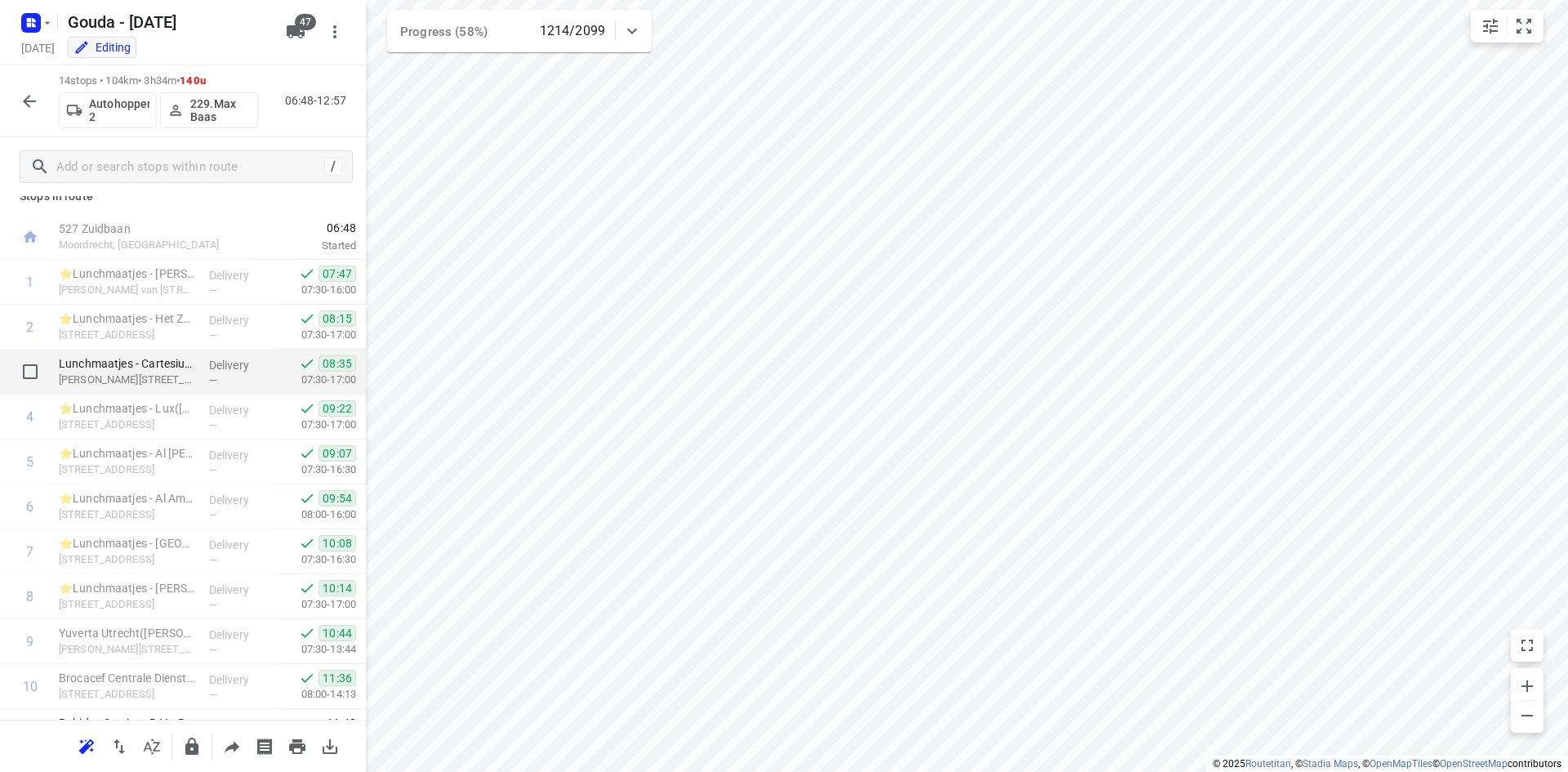
scroll to position [0, 0]
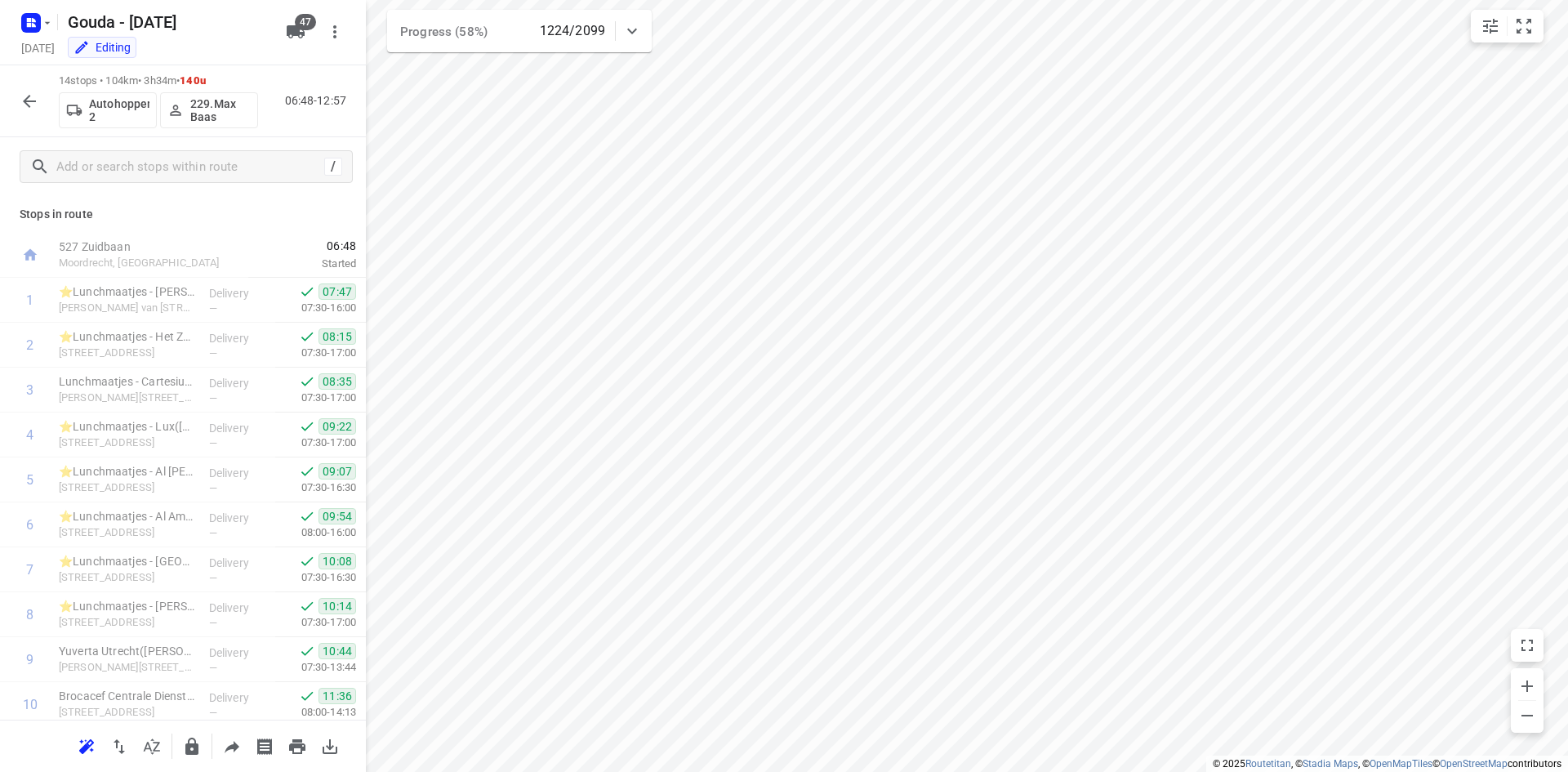
click at [22, 114] on button "button" at bounding box center [28, 101] width 32 height 32
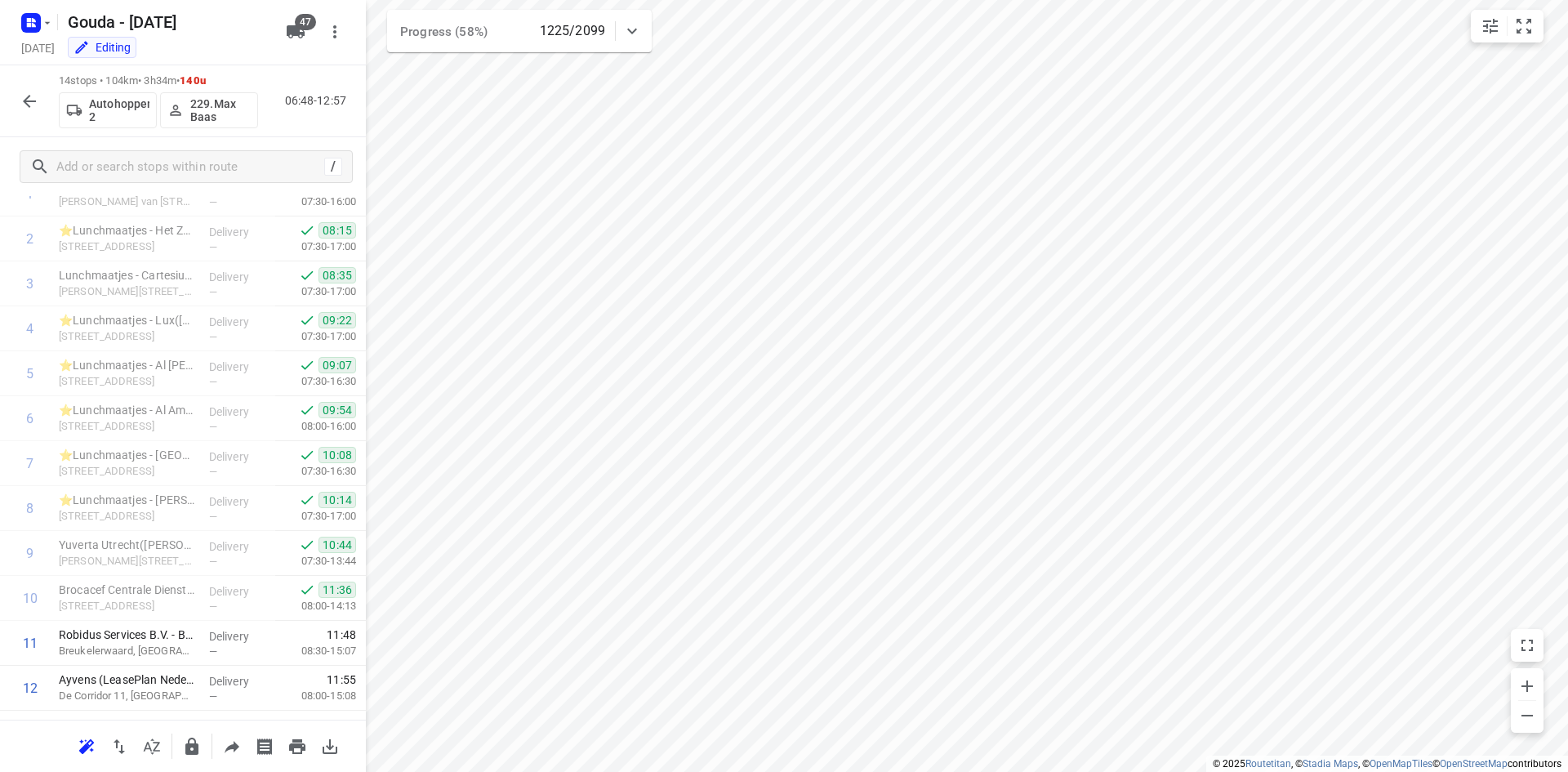
scroll to position [232, 0]
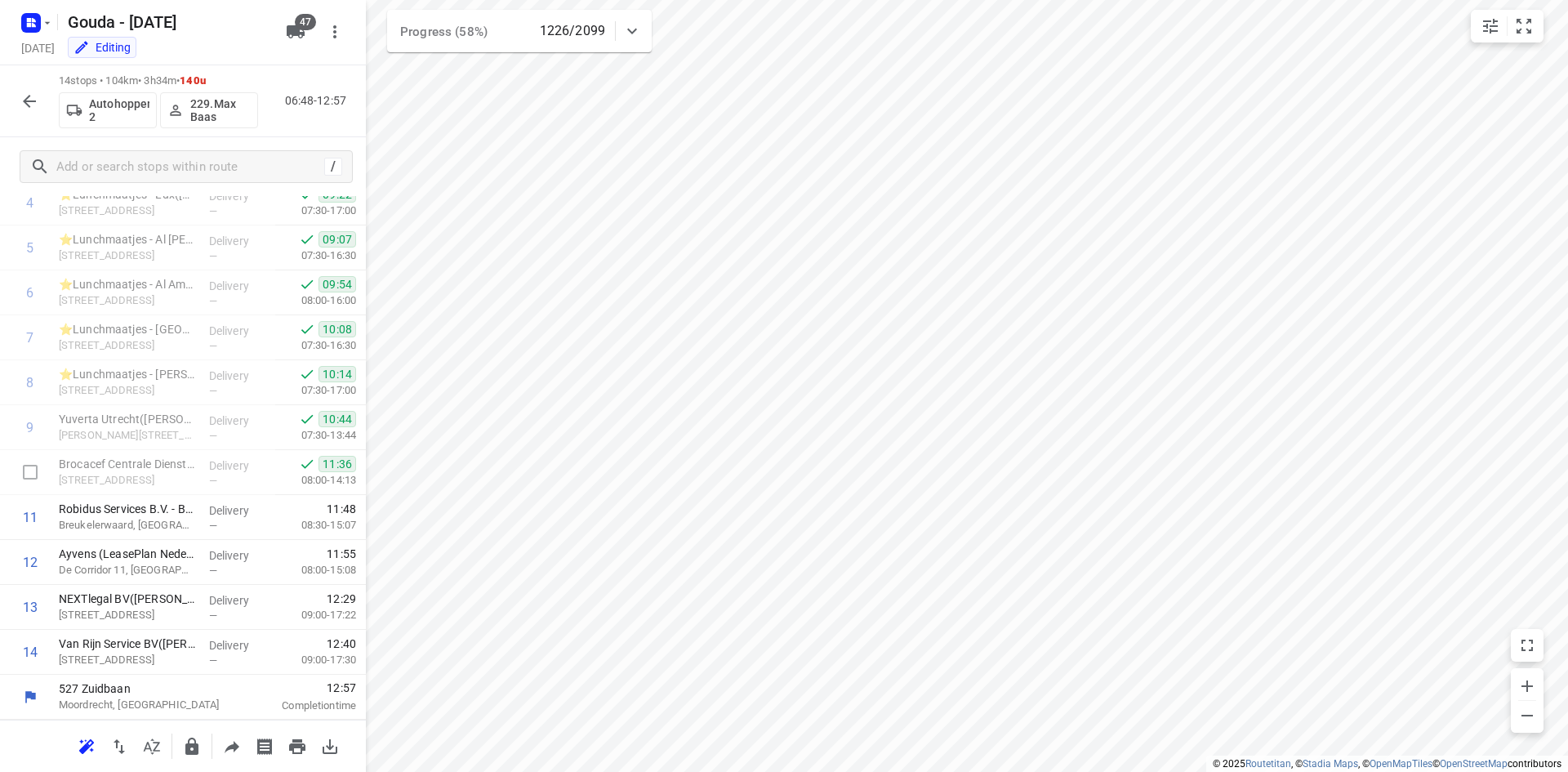
click at [32, 96] on icon "button" at bounding box center [29, 101] width 20 height 20
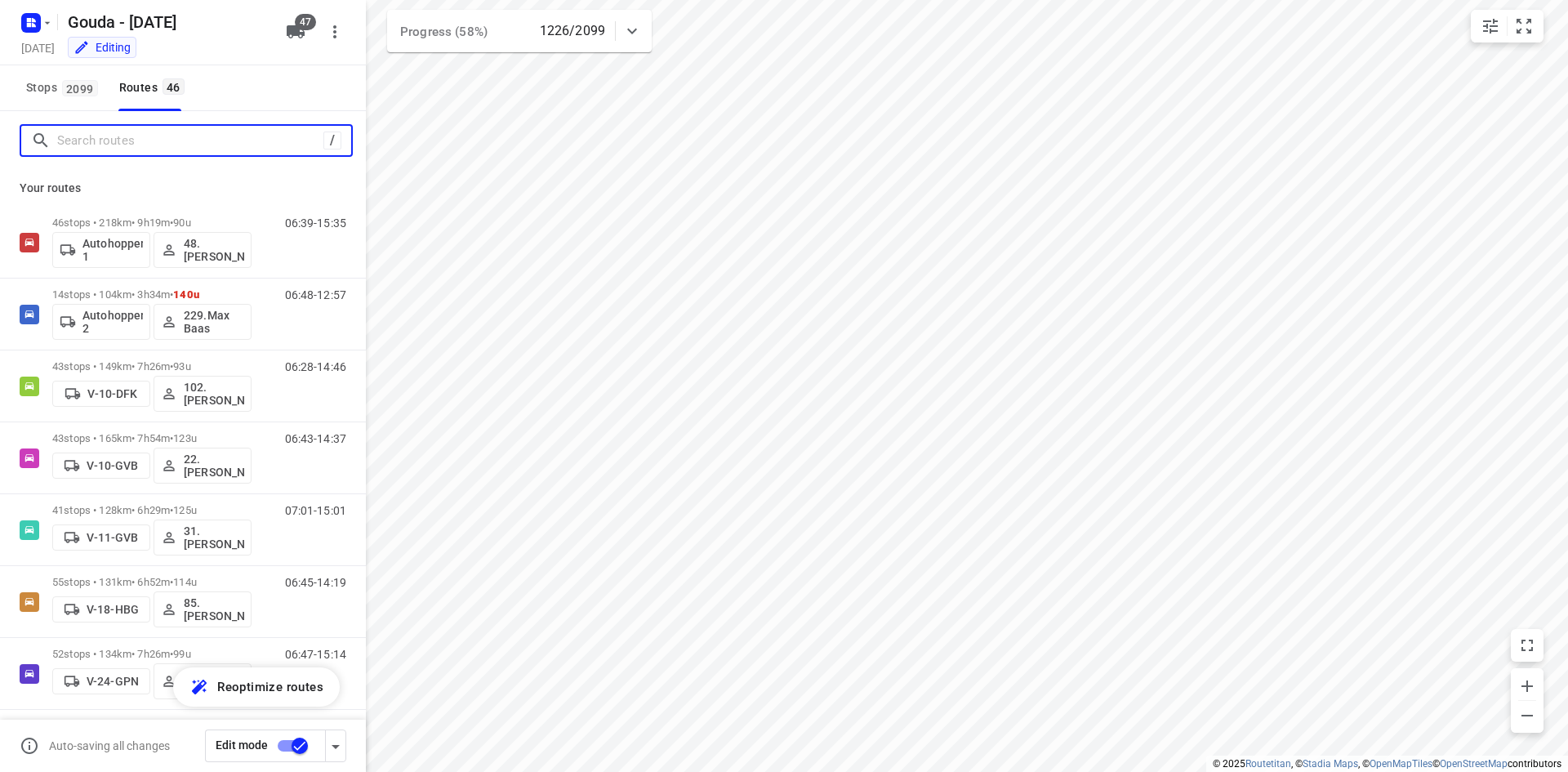
click at [180, 136] on input "Search routes" at bounding box center [190, 141] width 266 height 25
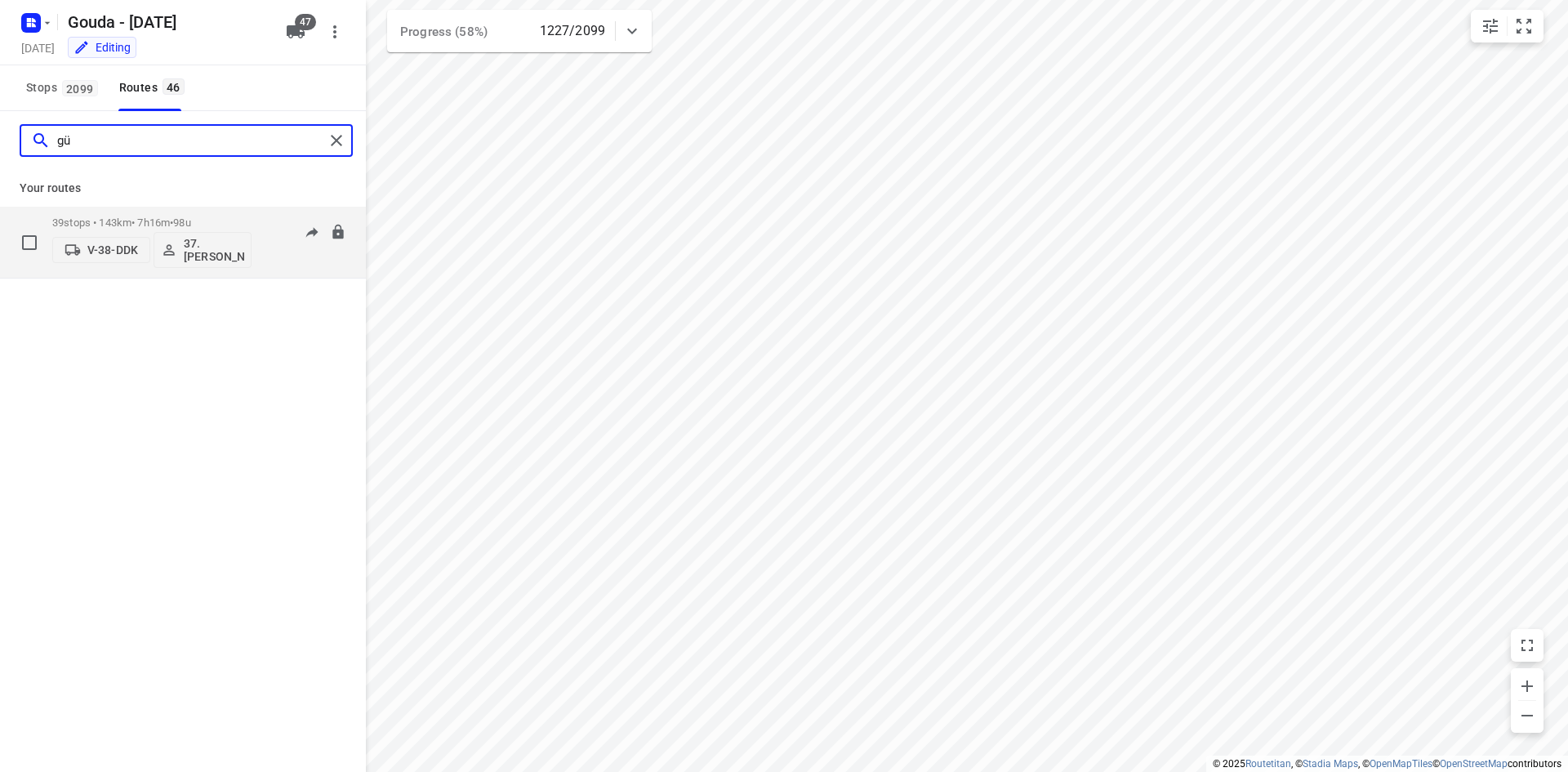
type input "gü"
click at [156, 220] on p "39 stops • 143km • 7h16m • 98u" at bounding box center [152, 222] width 200 height 13
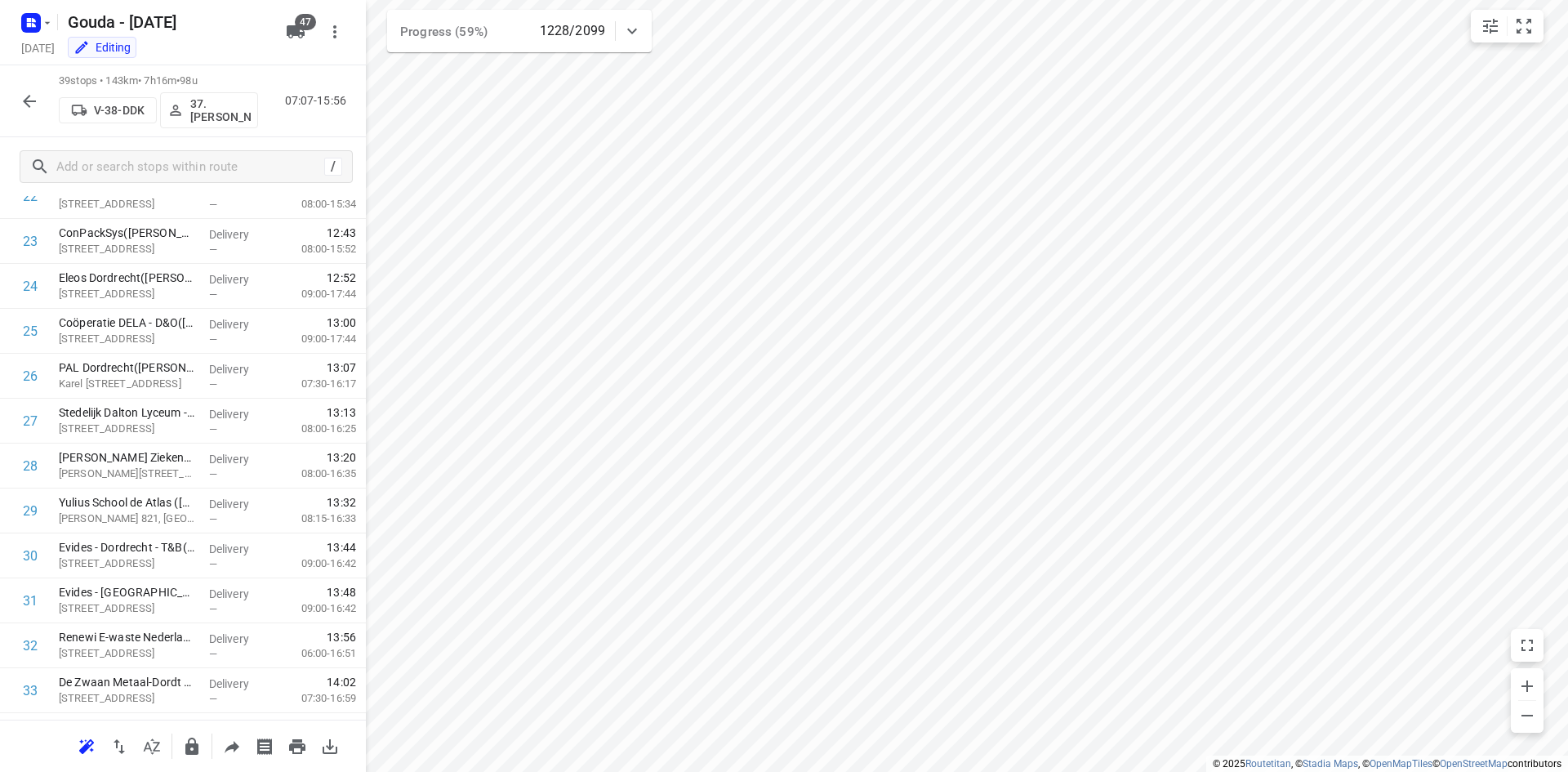
scroll to position [1355, 0]
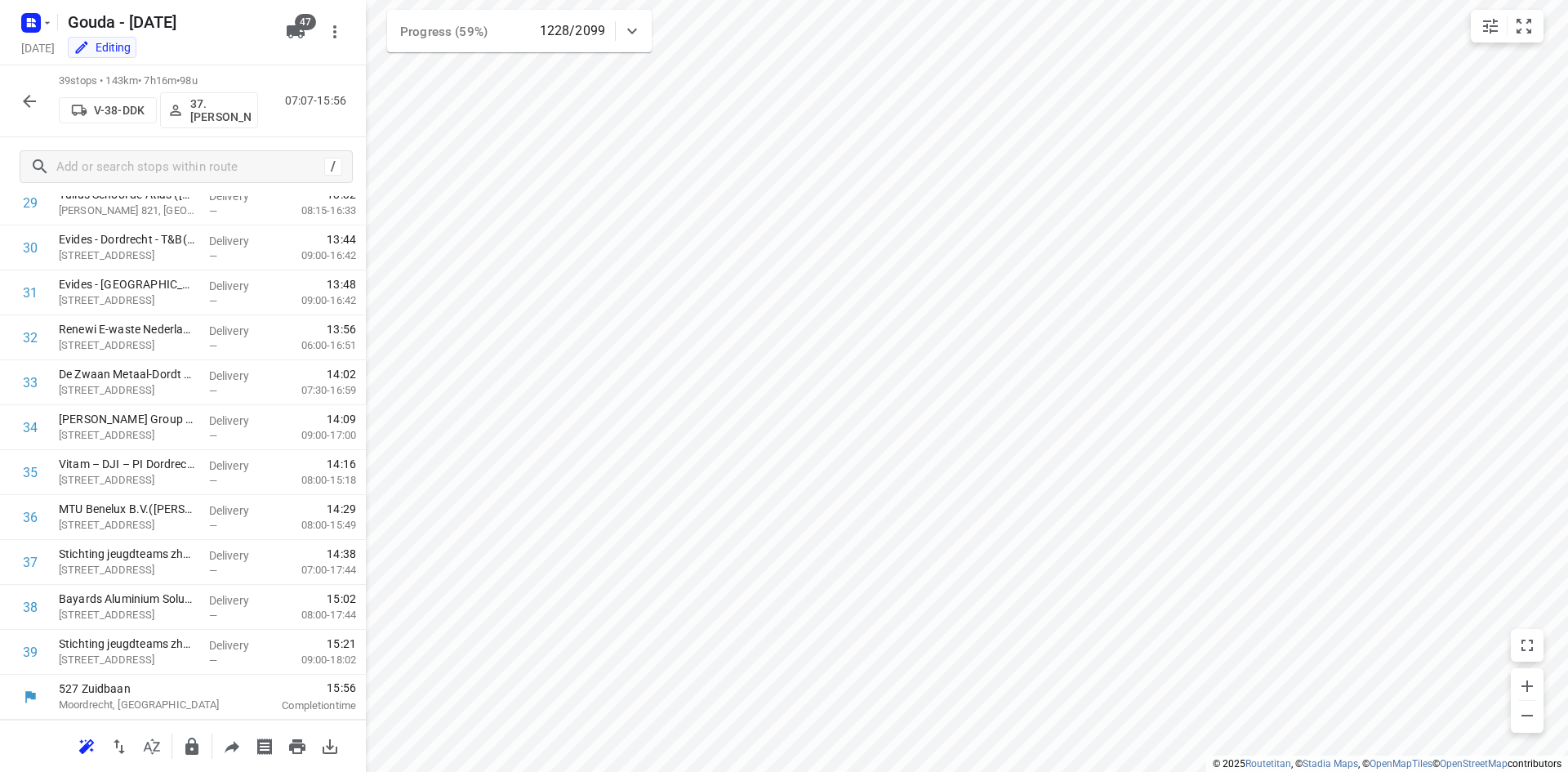
click at [38, 96] on icon "button" at bounding box center [29, 101] width 20 height 20
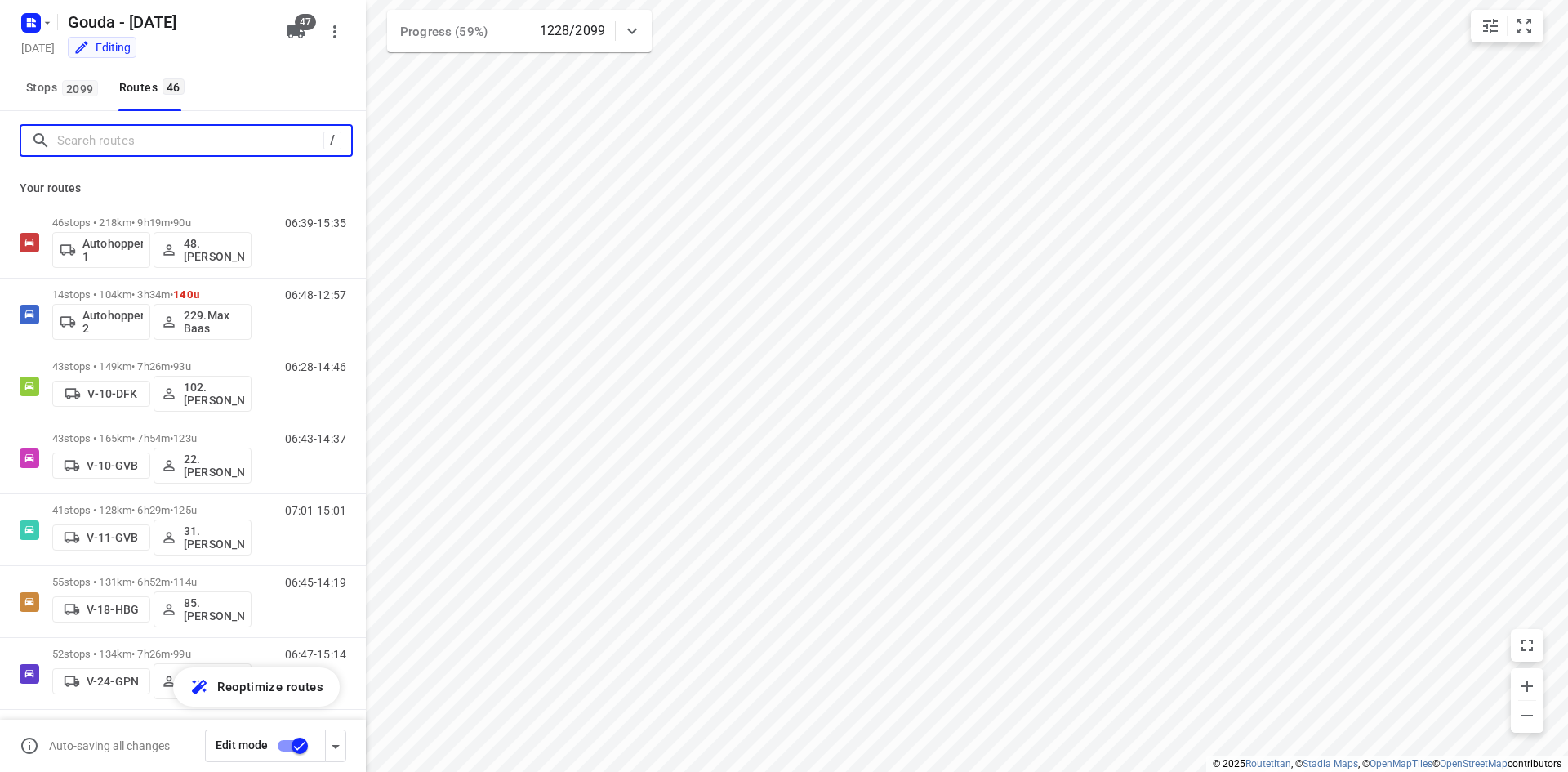
click at [154, 142] on input "Search routes" at bounding box center [190, 141] width 266 height 25
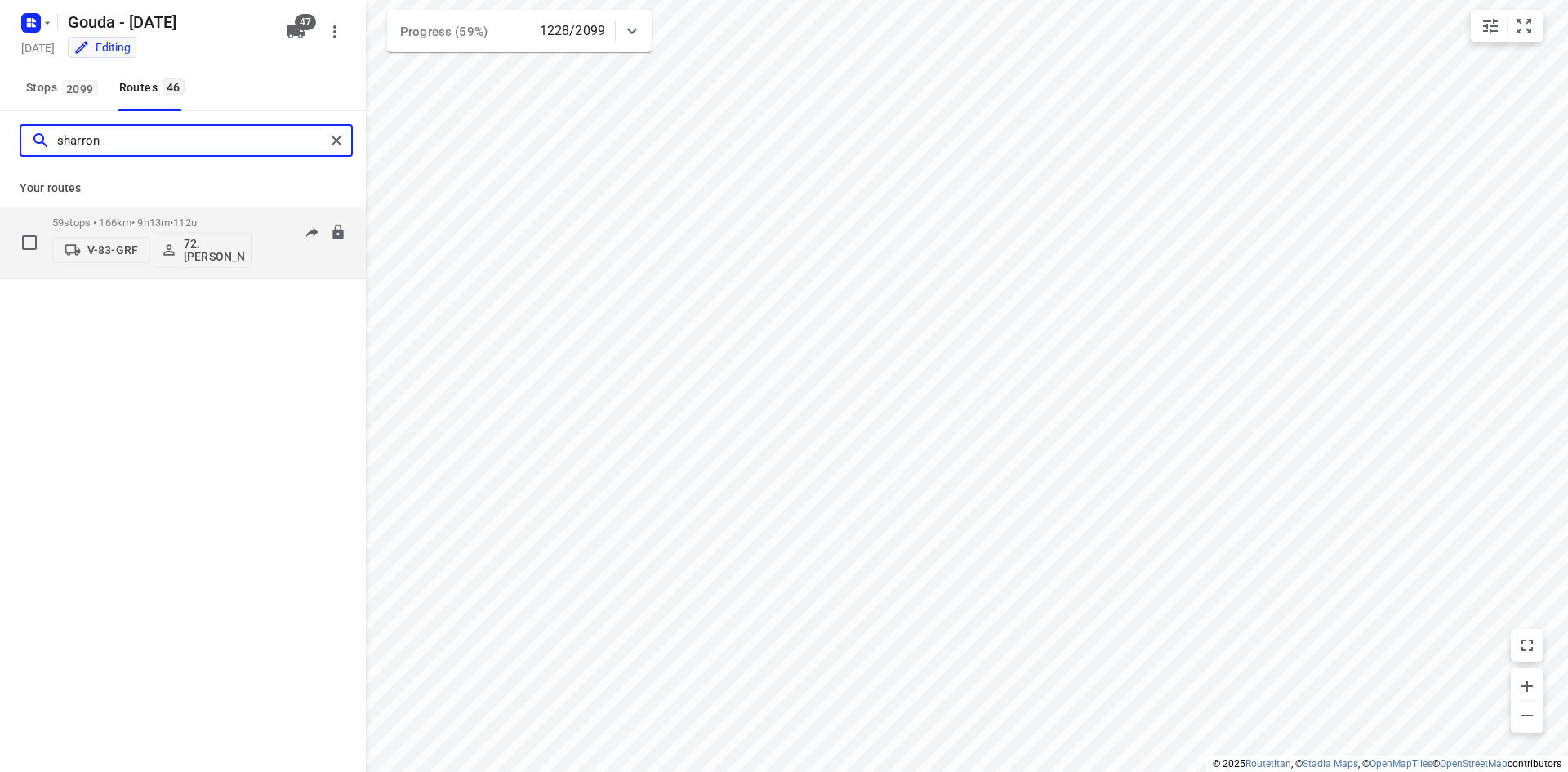
type input "sharron"
click at [172, 221] on p "59 stops • 166km • 9h13m • 112u" at bounding box center [152, 222] width 200 height 13
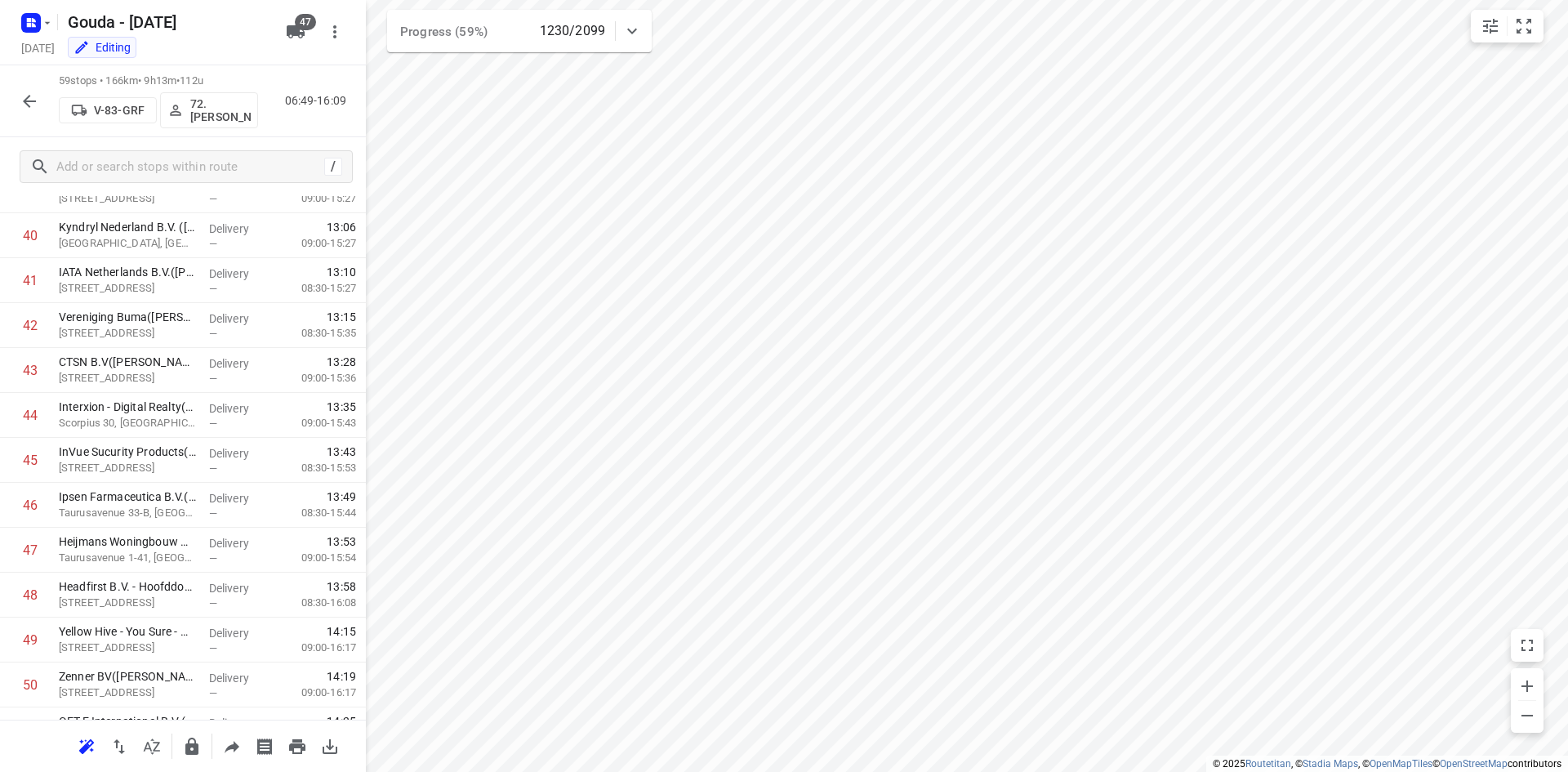
scroll to position [2253, 0]
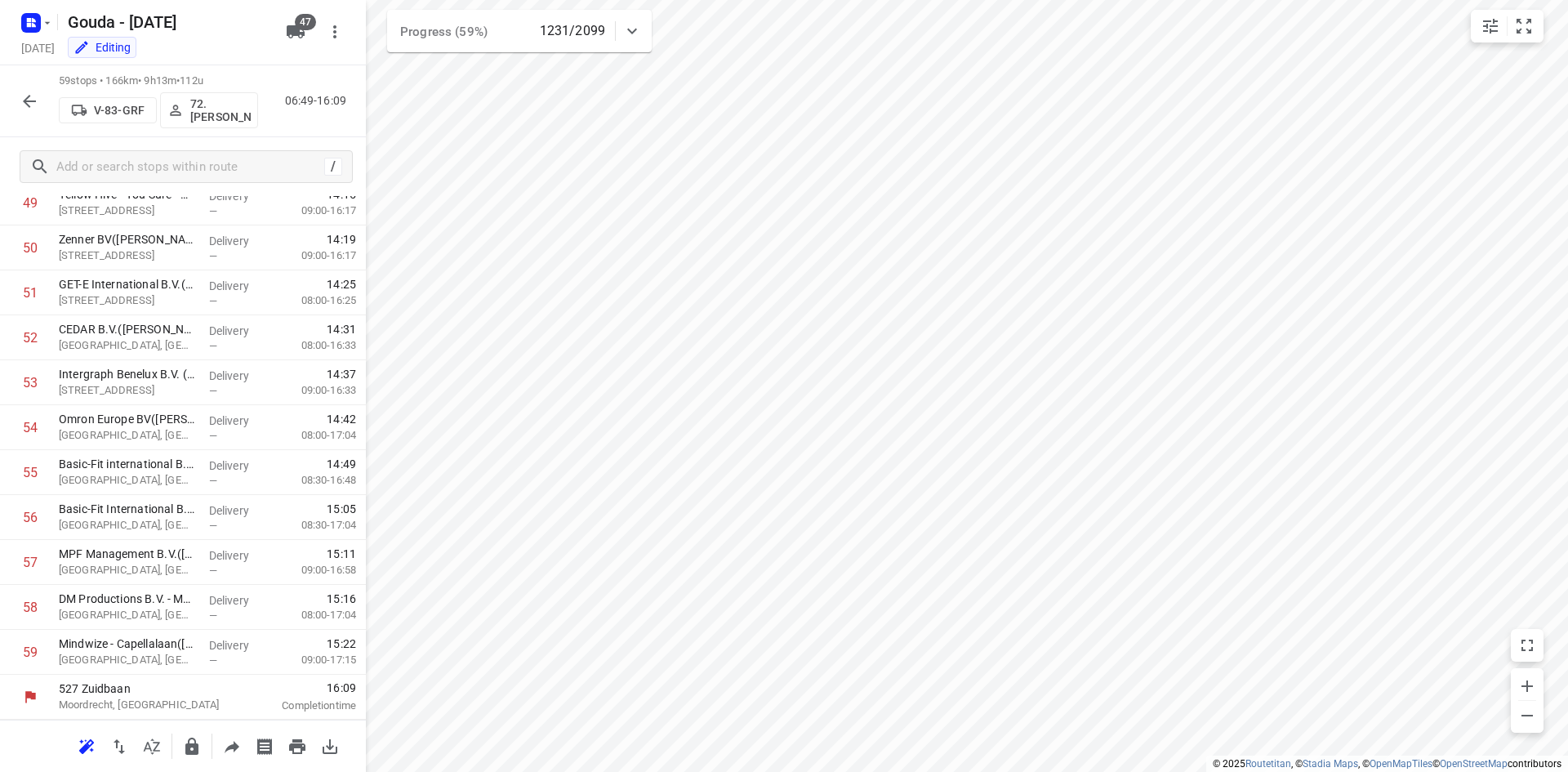
click at [33, 104] on icon "button" at bounding box center [29, 101] width 20 height 20
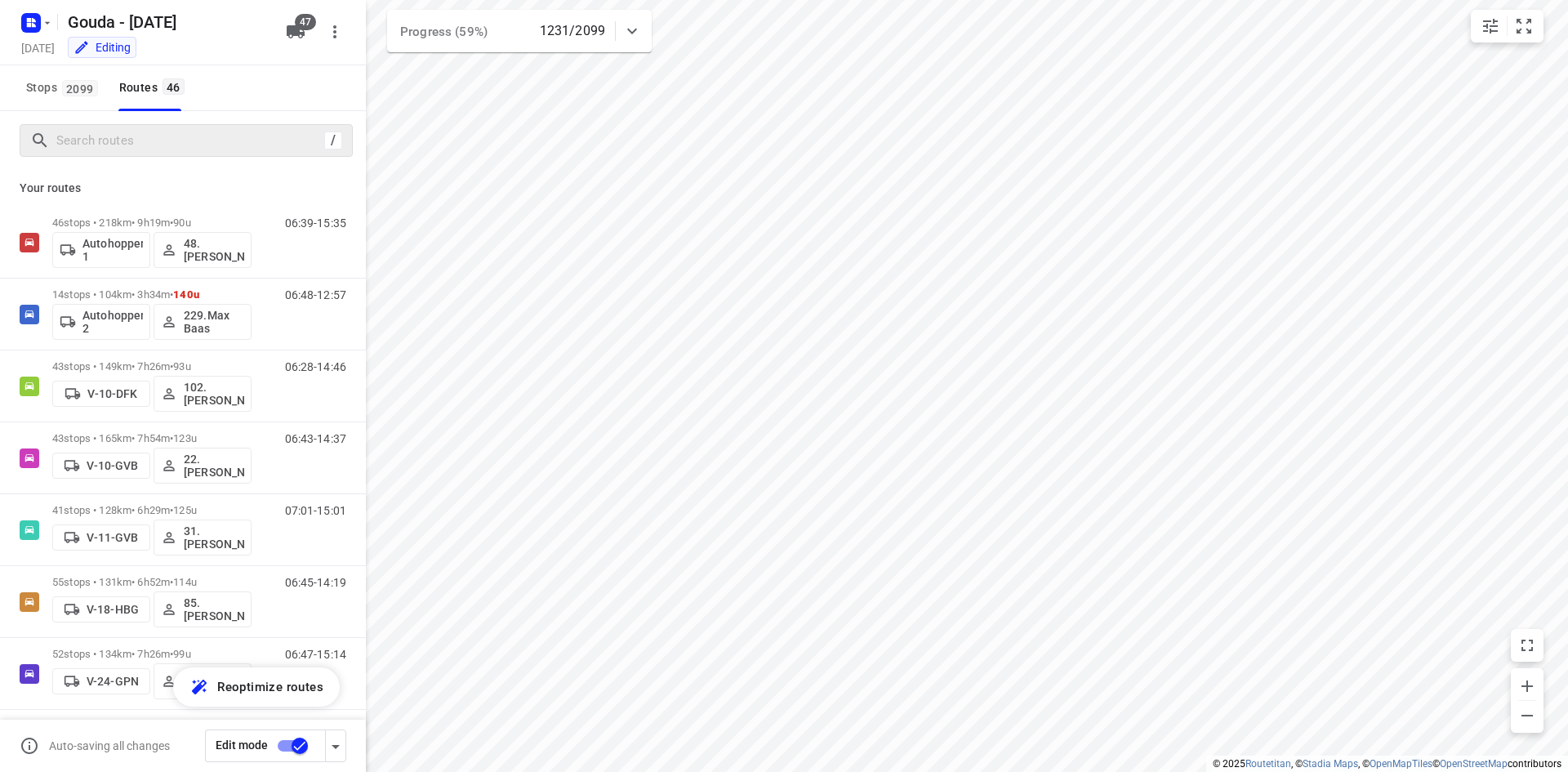
click at [132, 154] on div "/" at bounding box center [186, 140] width 334 height 32
click at [147, 143] on input "Search routes" at bounding box center [203, 141] width 293 height 25
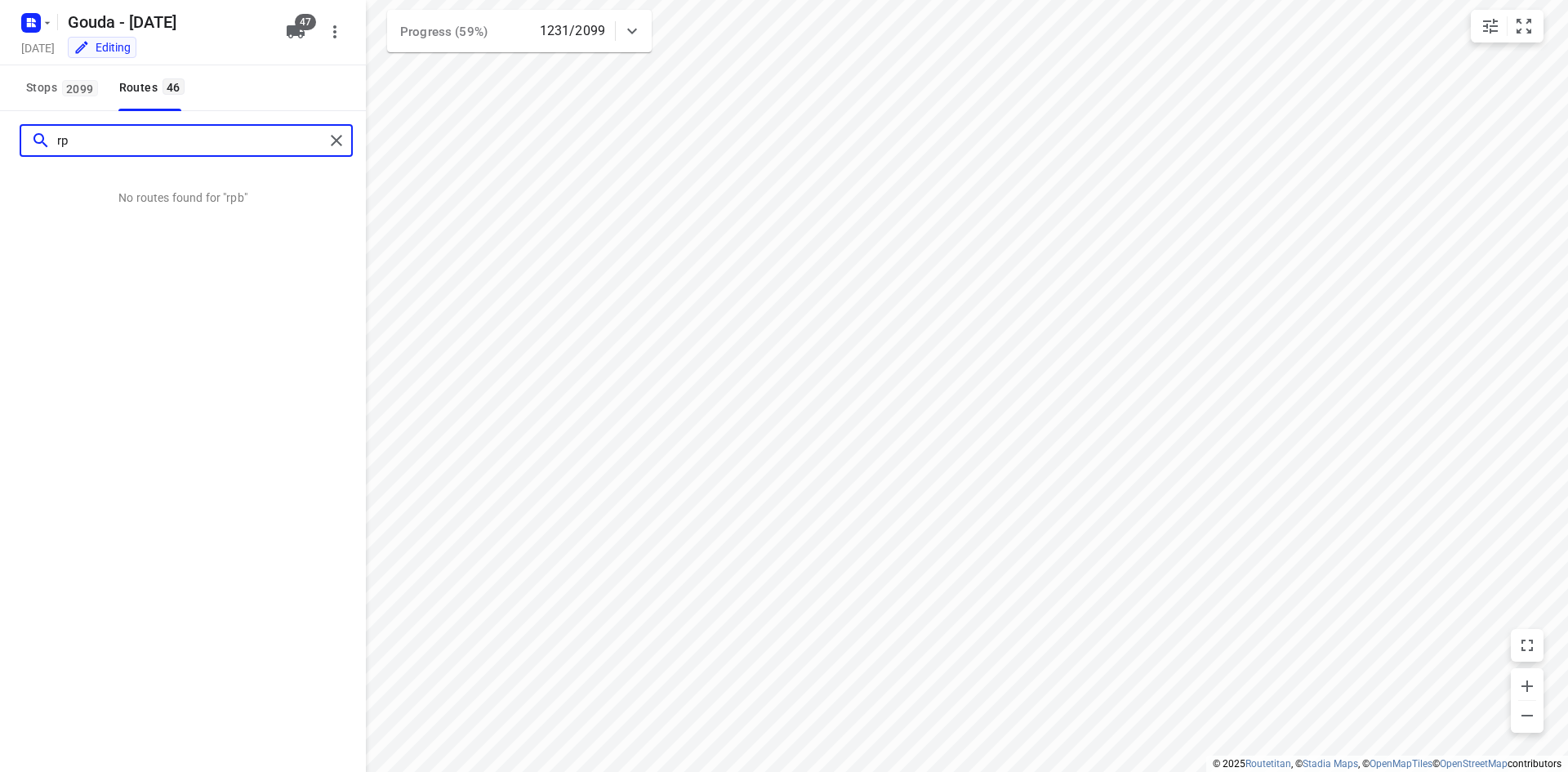
type input "r"
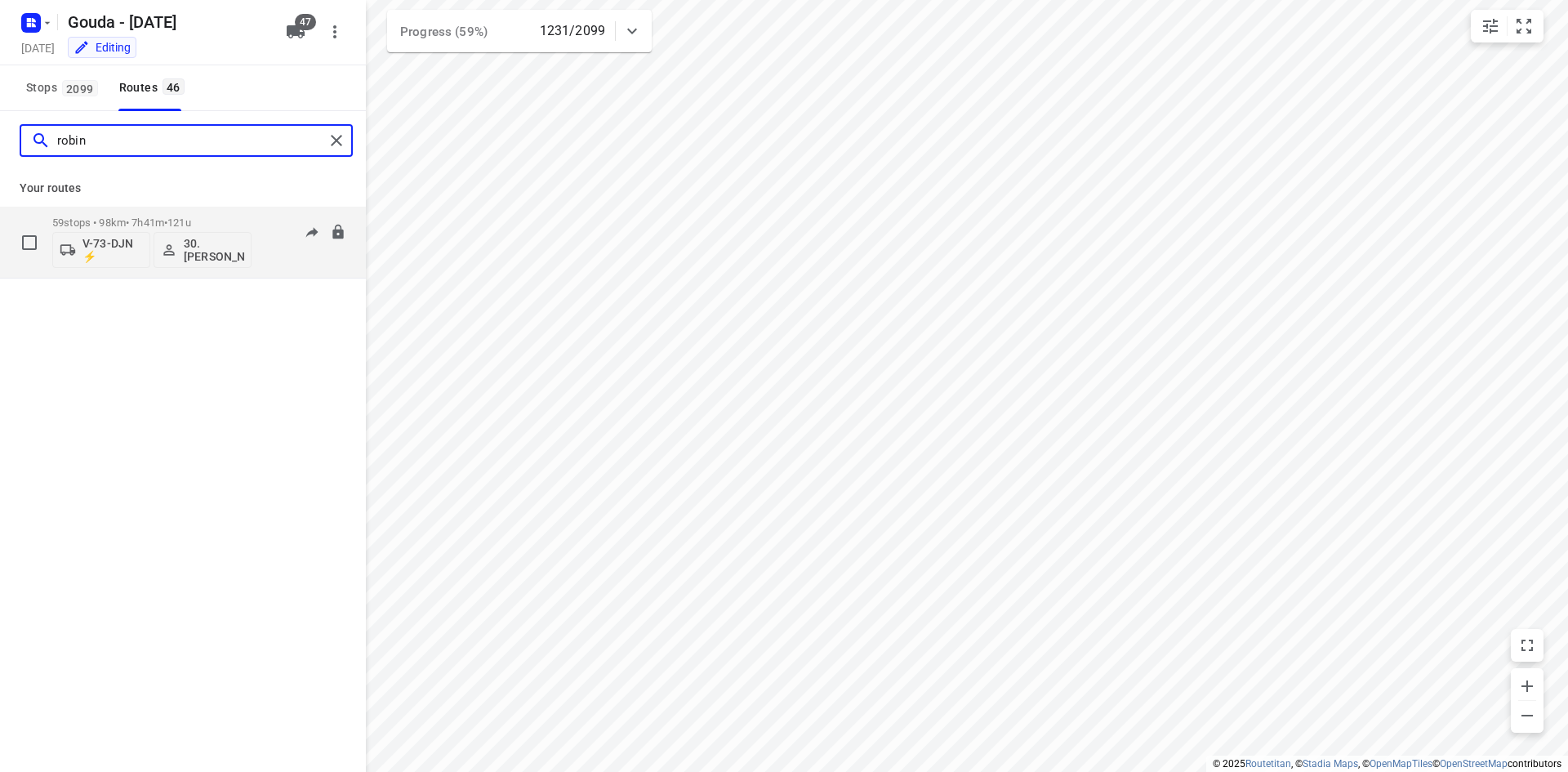
type input "robin"
click at [167, 219] on span "•" at bounding box center [165, 222] width 3 height 13
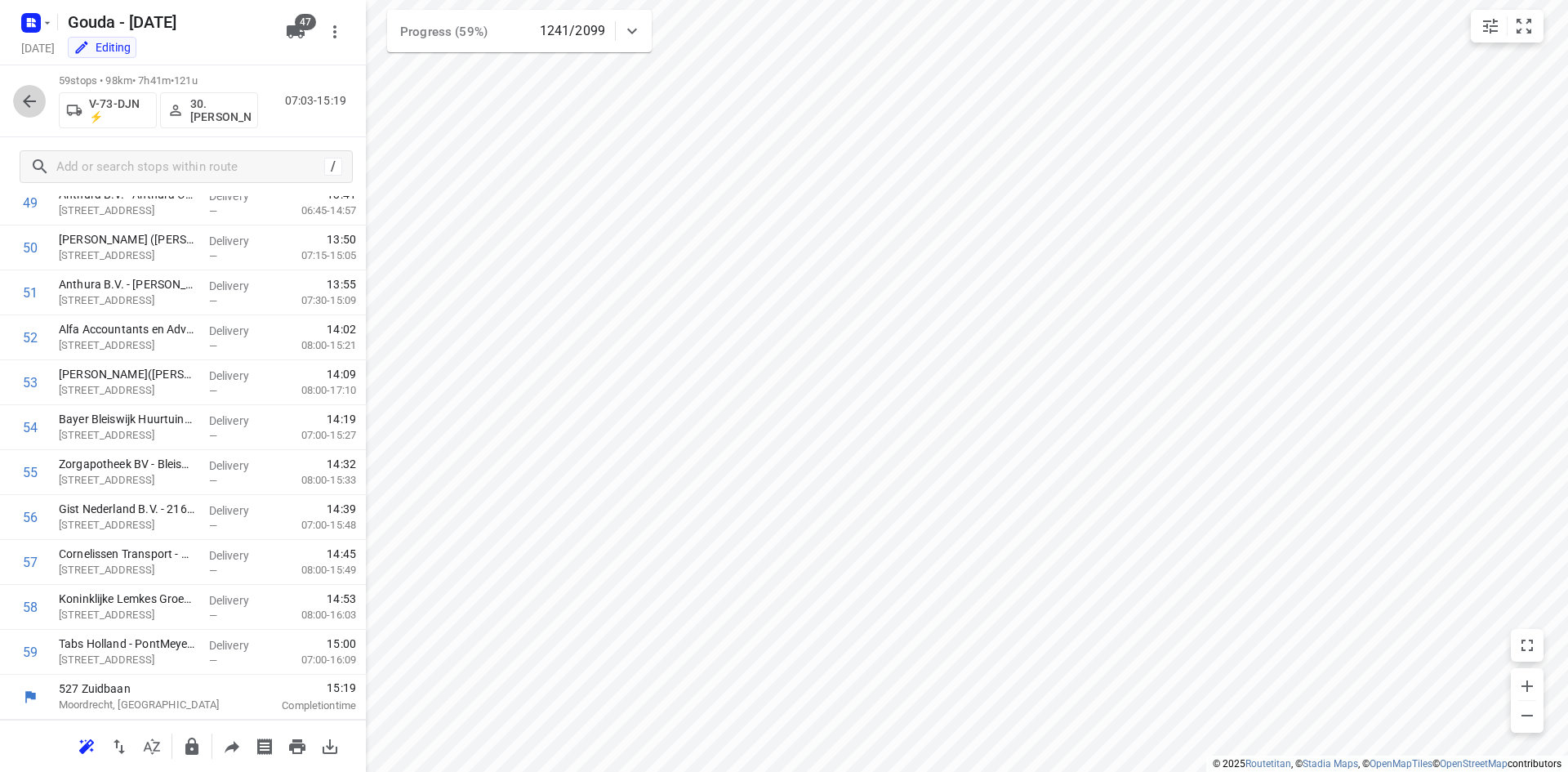
click at [29, 106] on icon "button" at bounding box center [28, 101] width 13 height 13
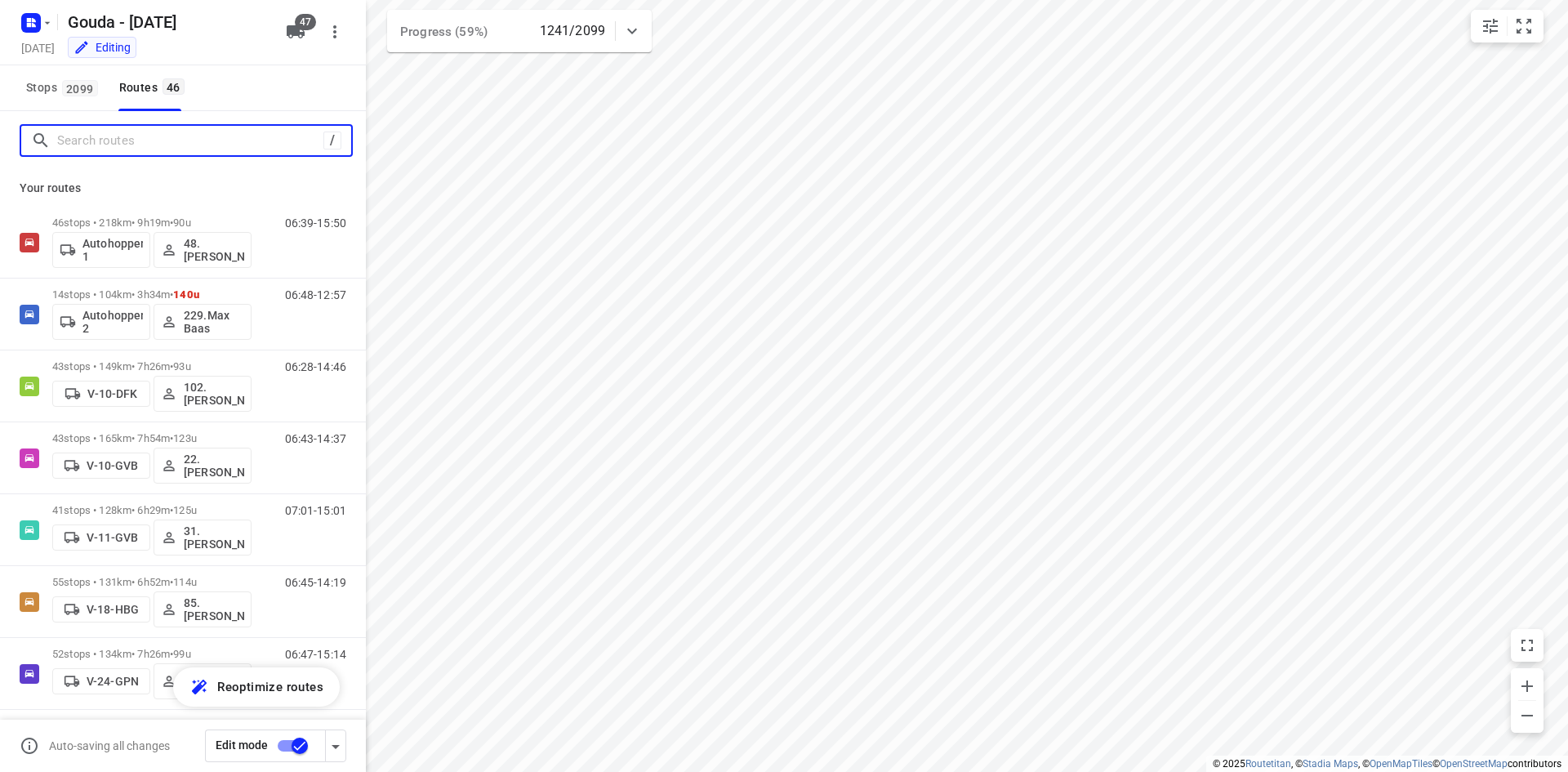
click at [136, 135] on input "Search routes" at bounding box center [190, 141] width 266 height 25
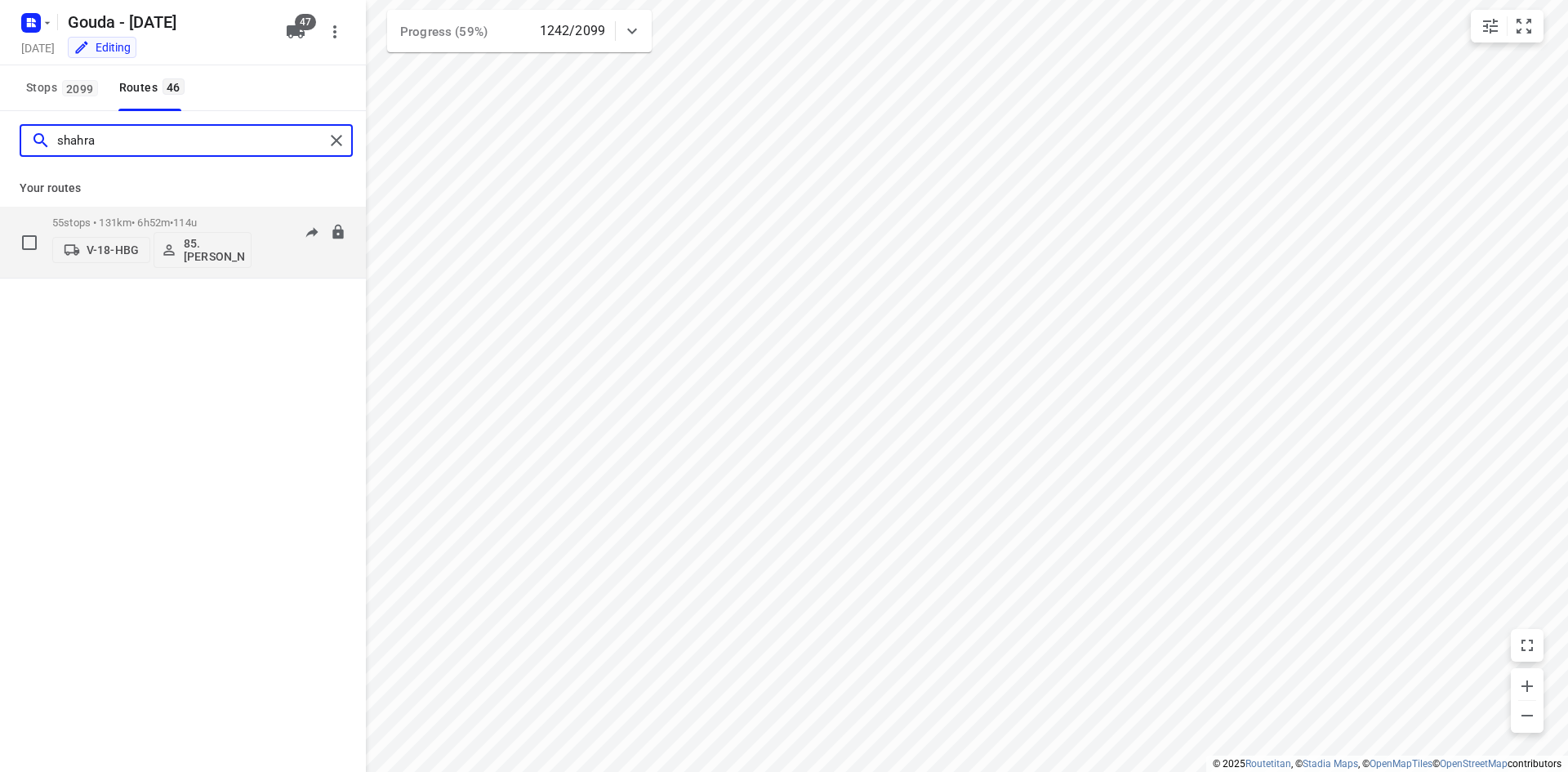
type input "shahra"
click at [136, 215] on div "55 stops • 131km • 6h52m • 114u V-18-HBG 85.Shahram Poorramszani" at bounding box center [152, 242] width 200 height 68
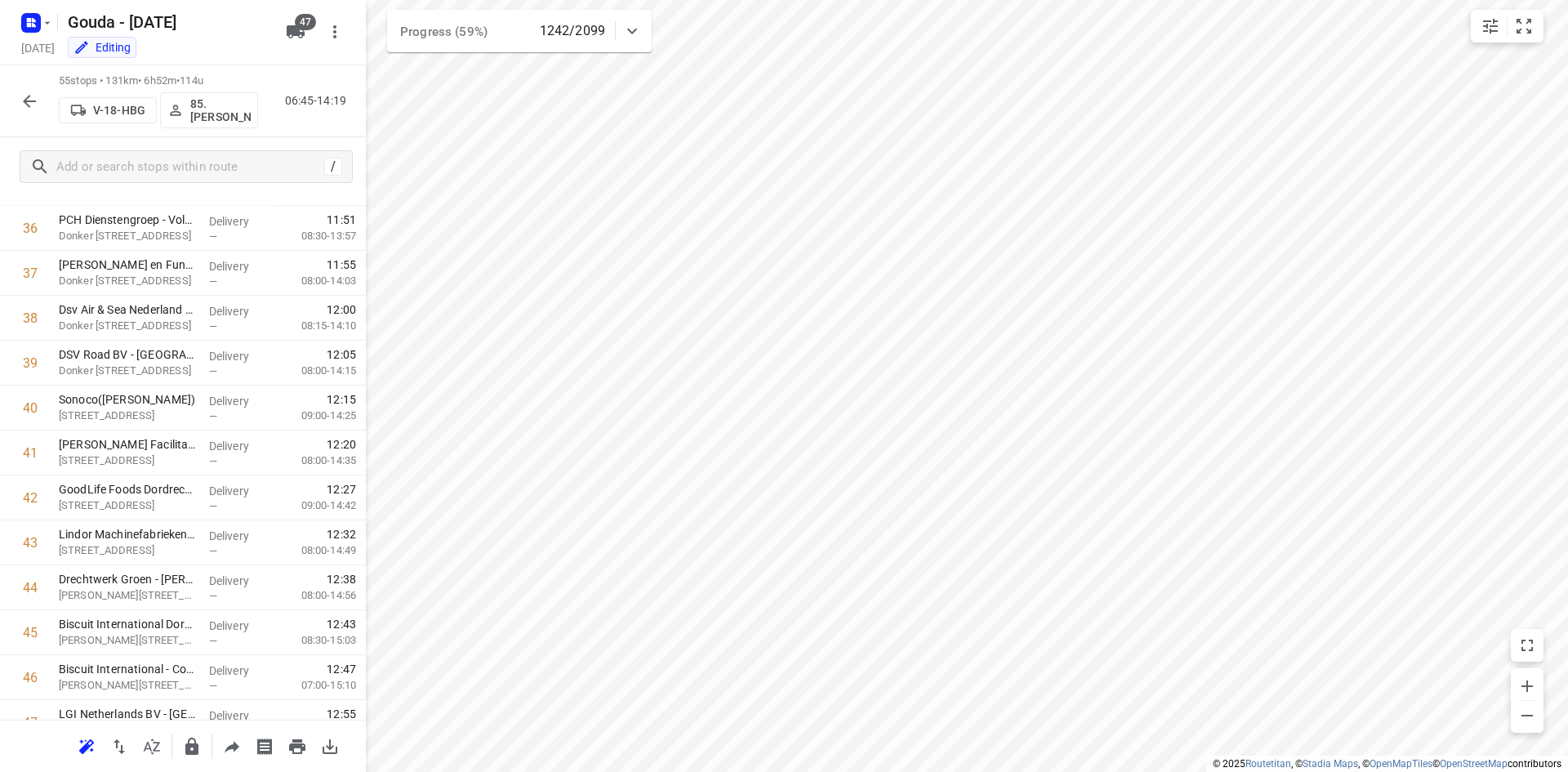
scroll to position [2073, 0]
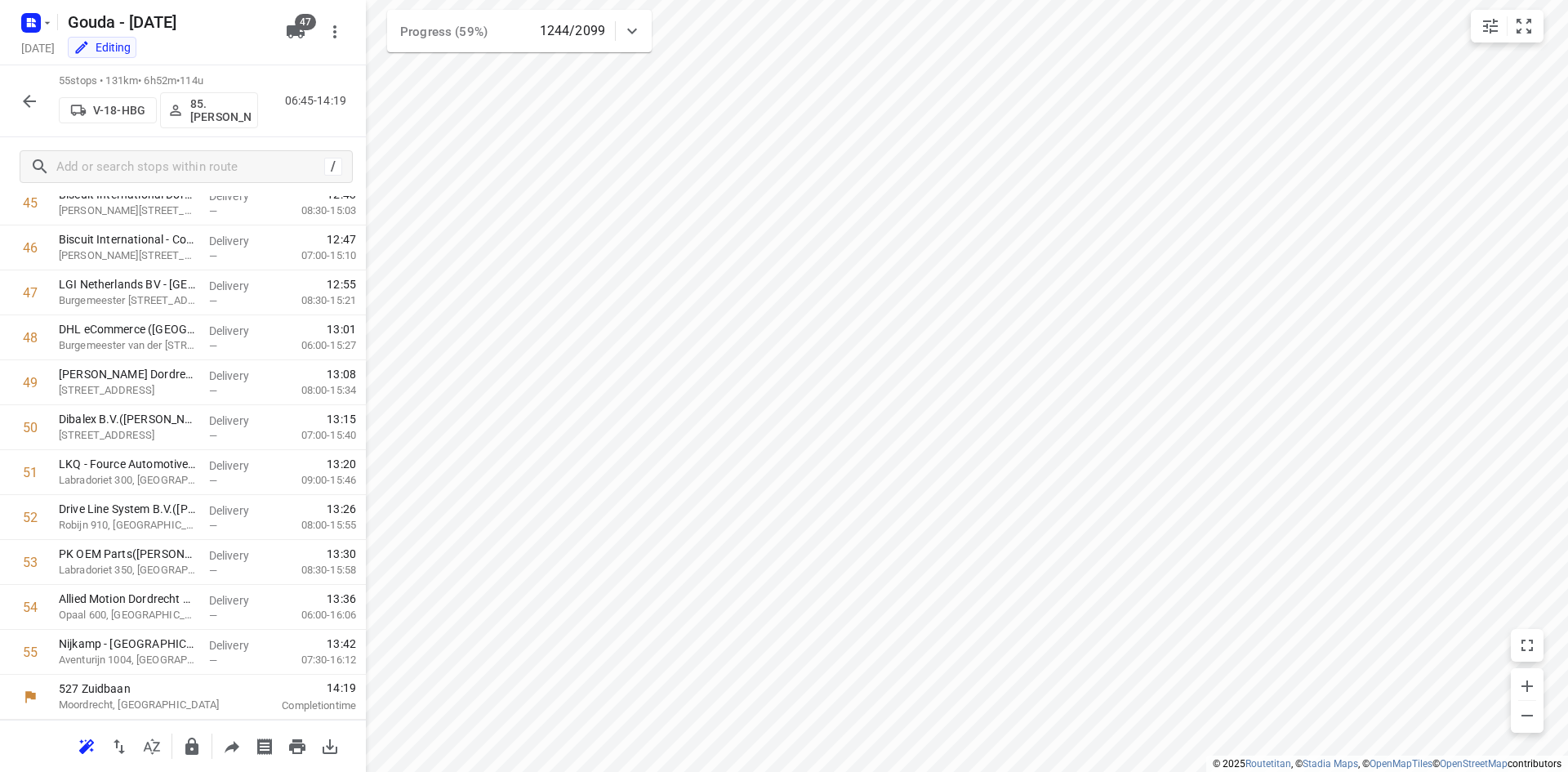
click at [20, 107] on icon "button" at bounding box center [29, 101] width 20 height 20
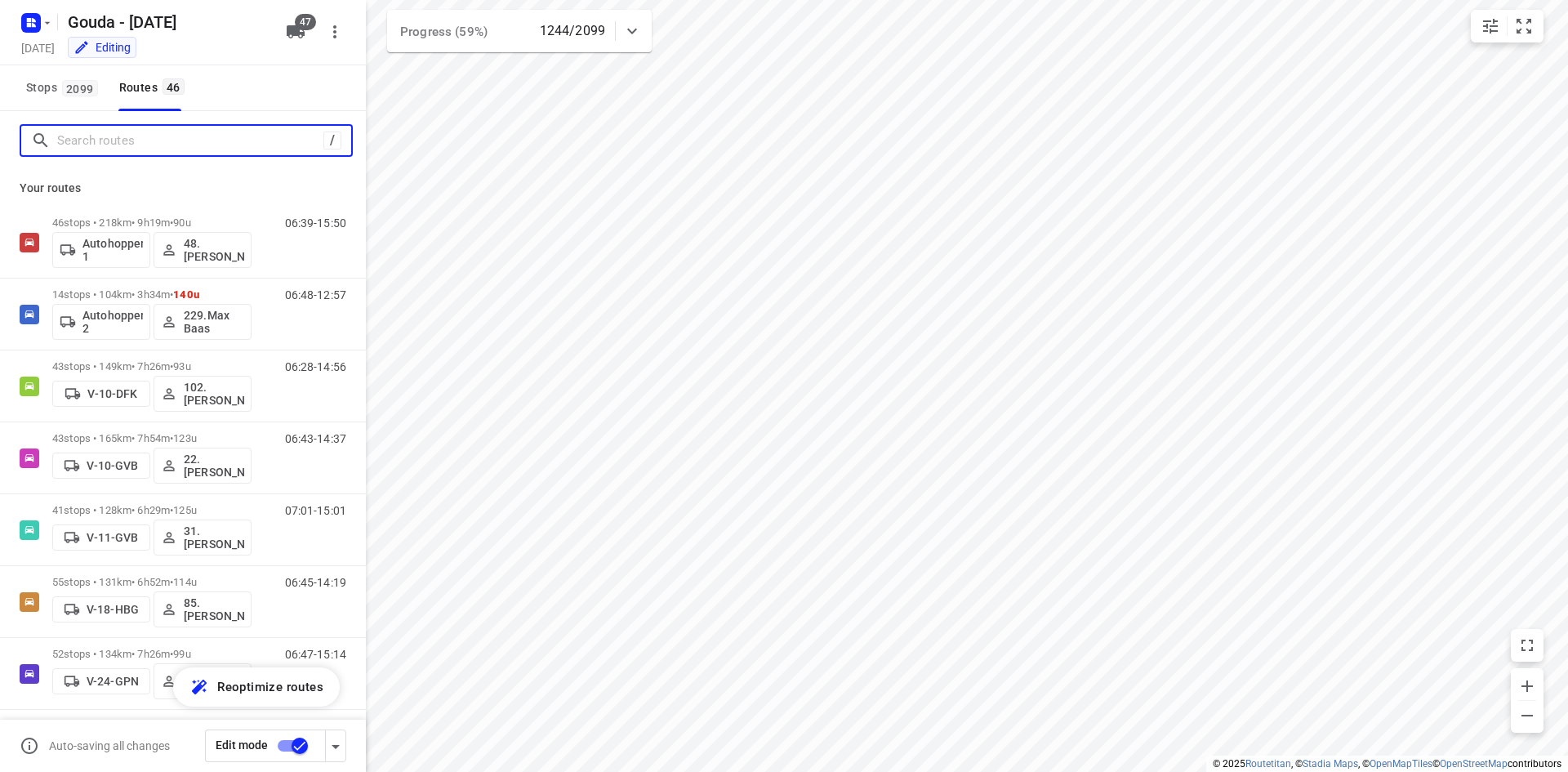
click at [126, 141] on input "Search routes" at bounding box center [190, 141] width 266 height 25
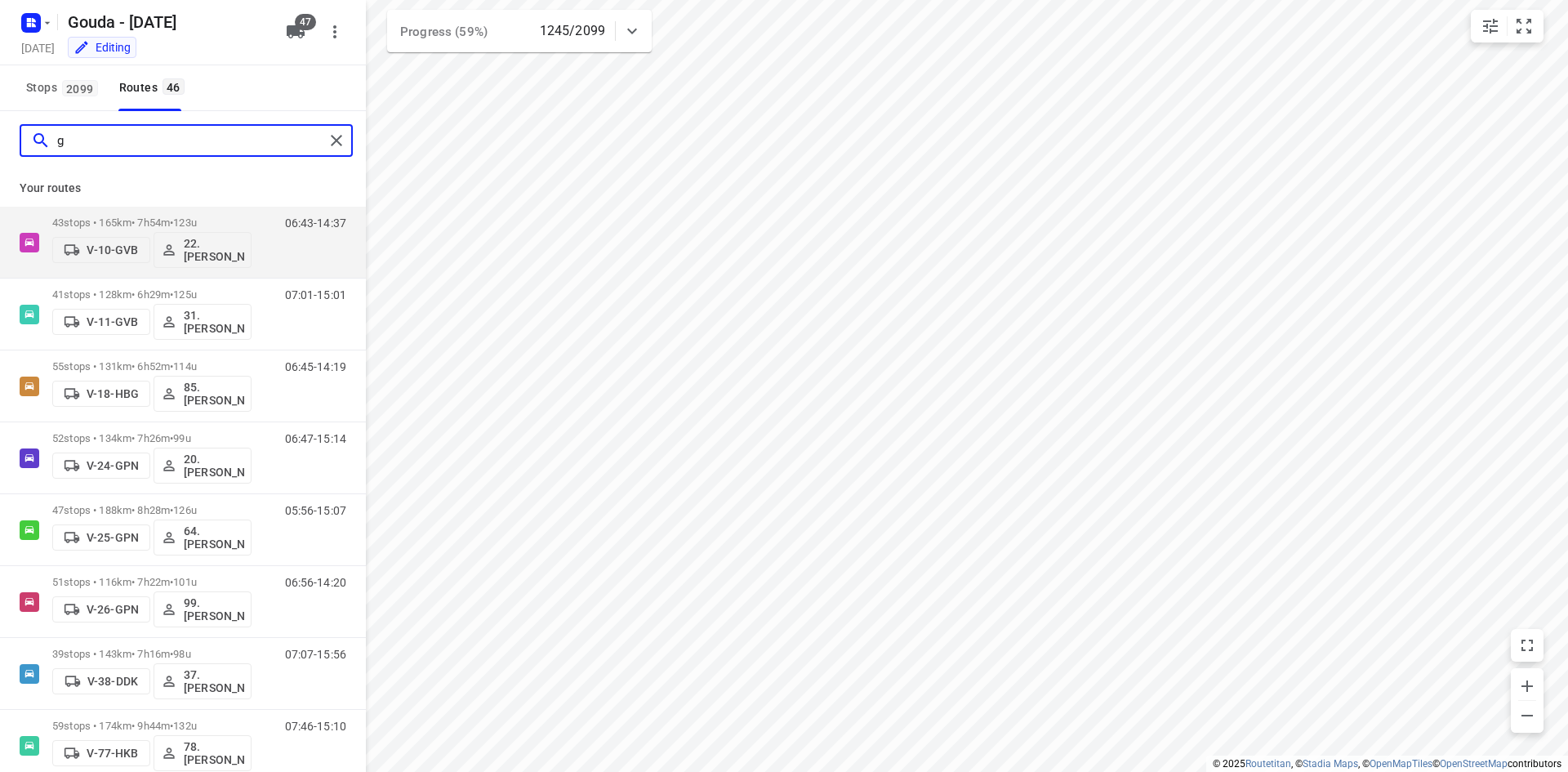
type input "gü"
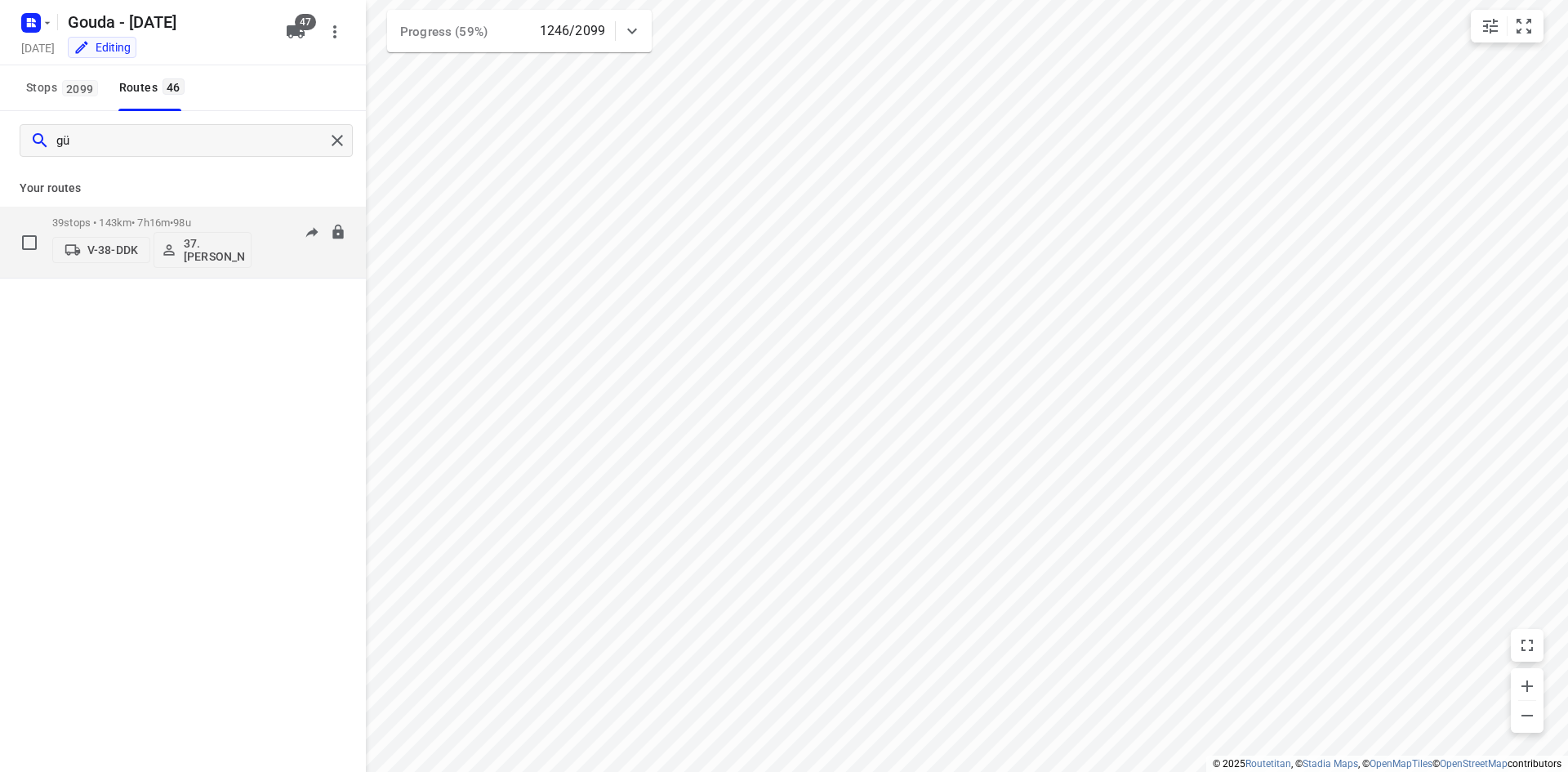
click at [147, 220] on p "39 stops • 143km • 7h16m • 98u" at bounding box center [152, 222] width 200 height 13
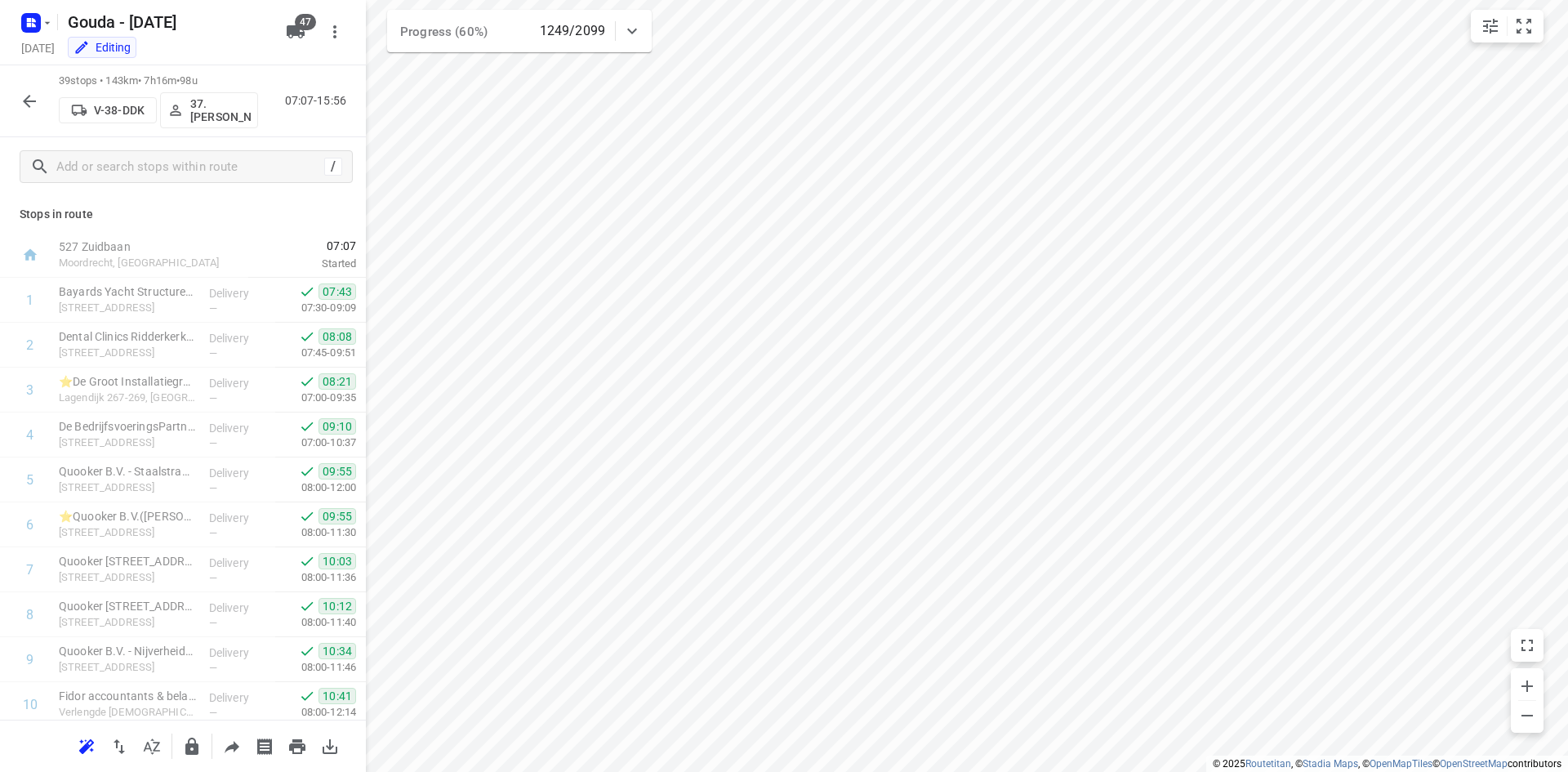
click at [30, 100] on icon "button" at bounding box center [29, 101] width 20 height 20
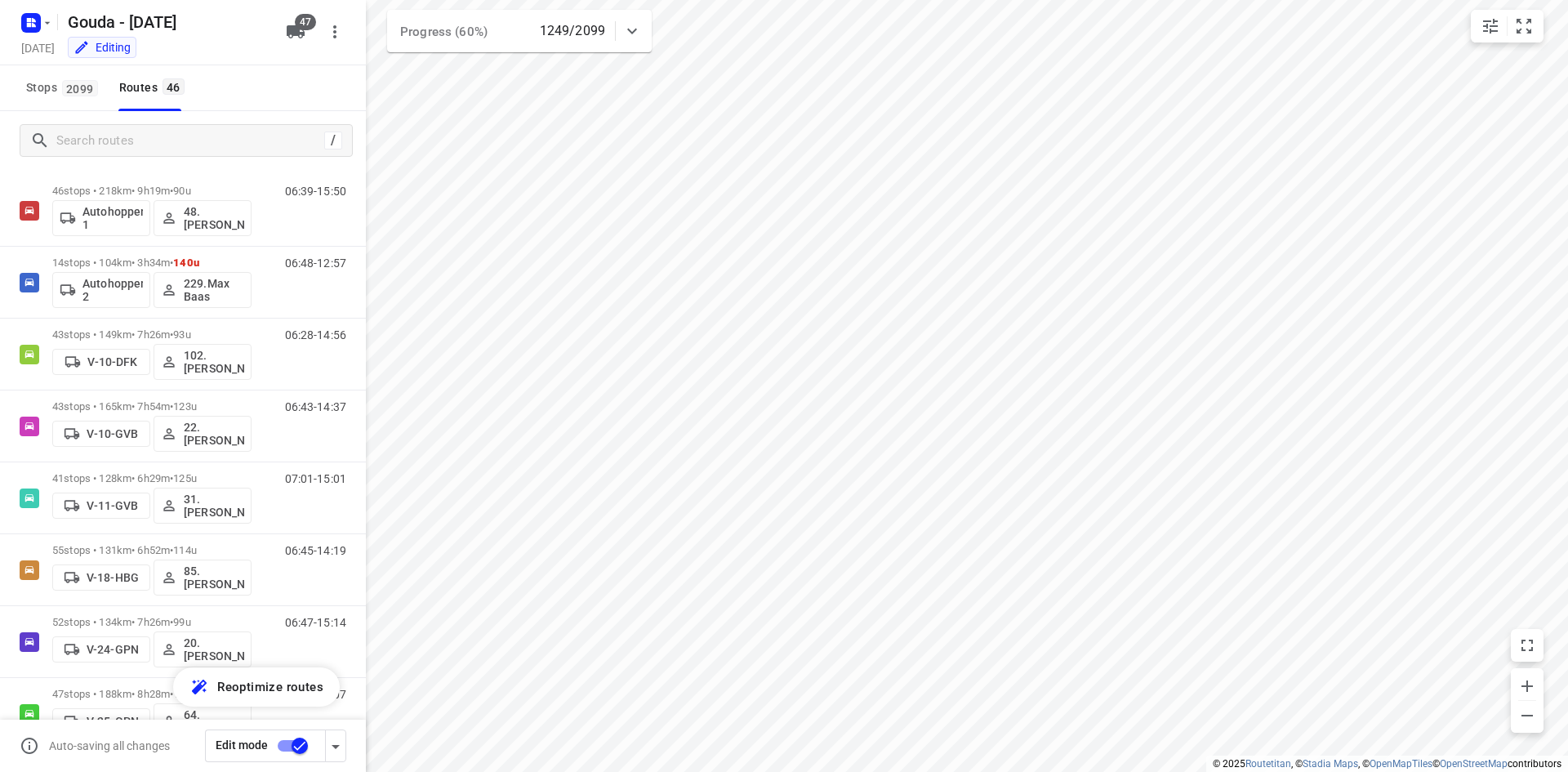
scroll to position [0, 0]
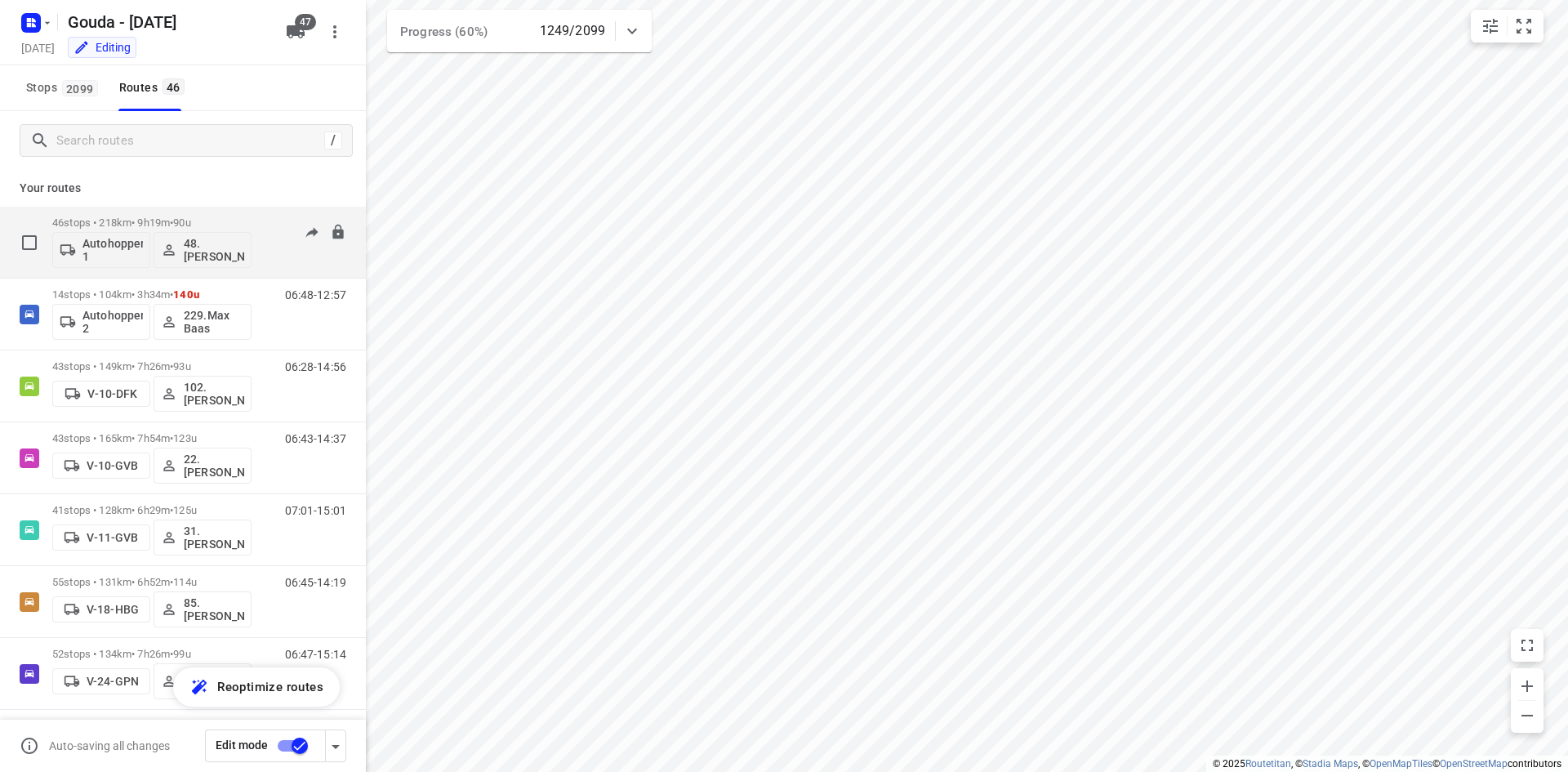
click at [264, 219] on div "06:39-15:50" at bounding box center [304, 246] width 81 height 60
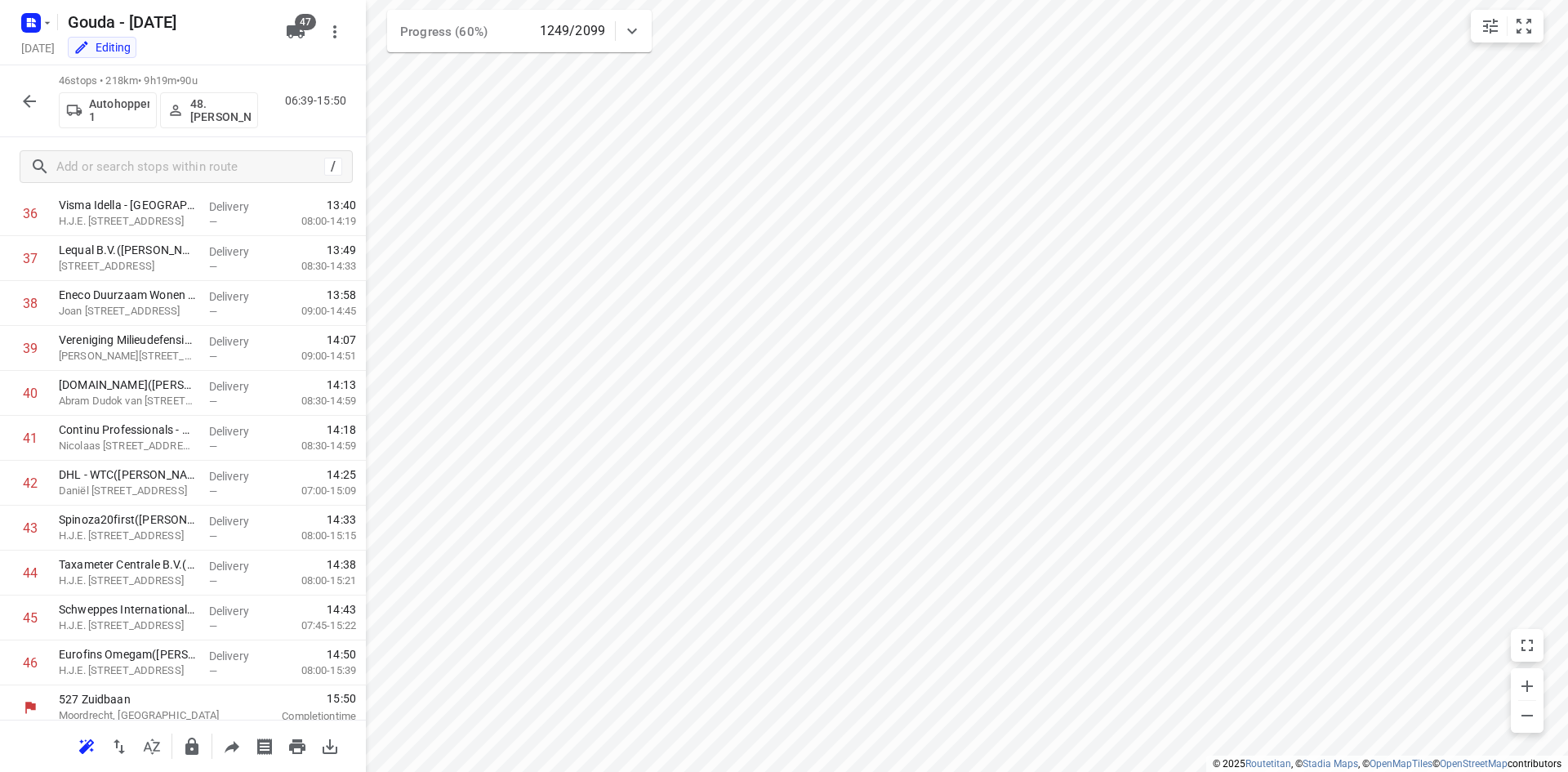
scroll to position [1669, 0]
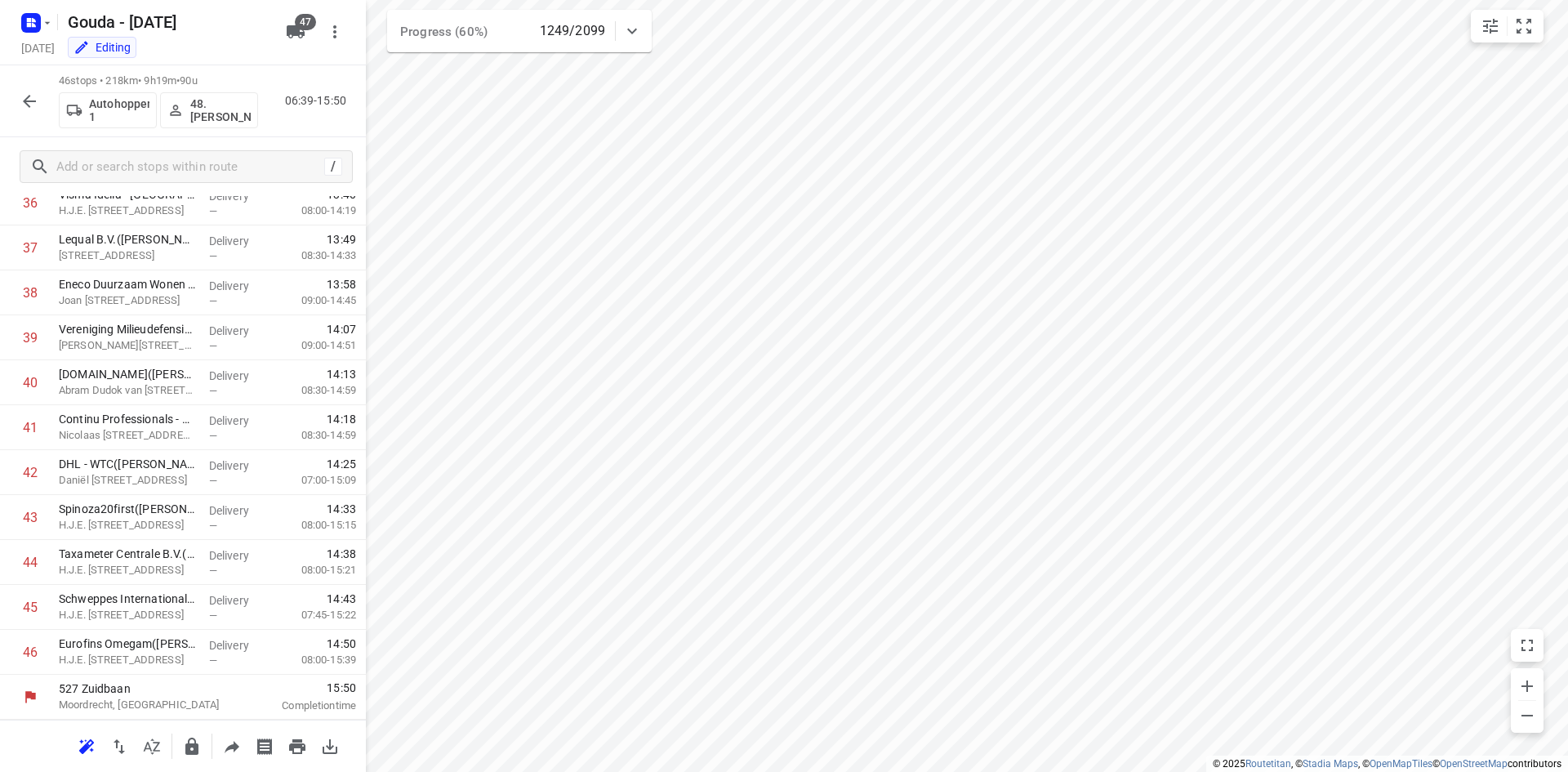
click at [25, 107] on icon "button" at bounding box center [29, 101] width 20 height 20
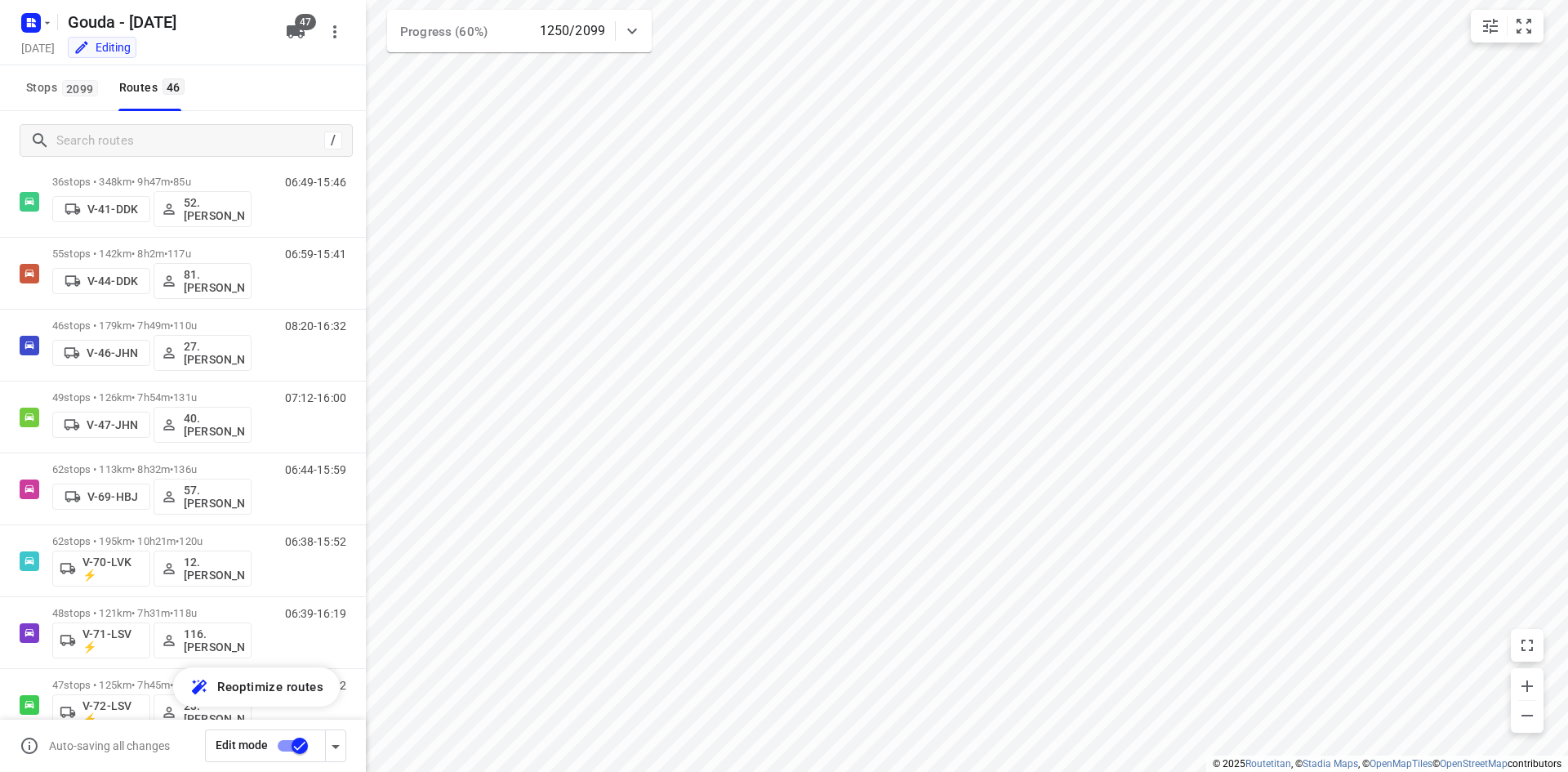
scroll to position [900, 0]
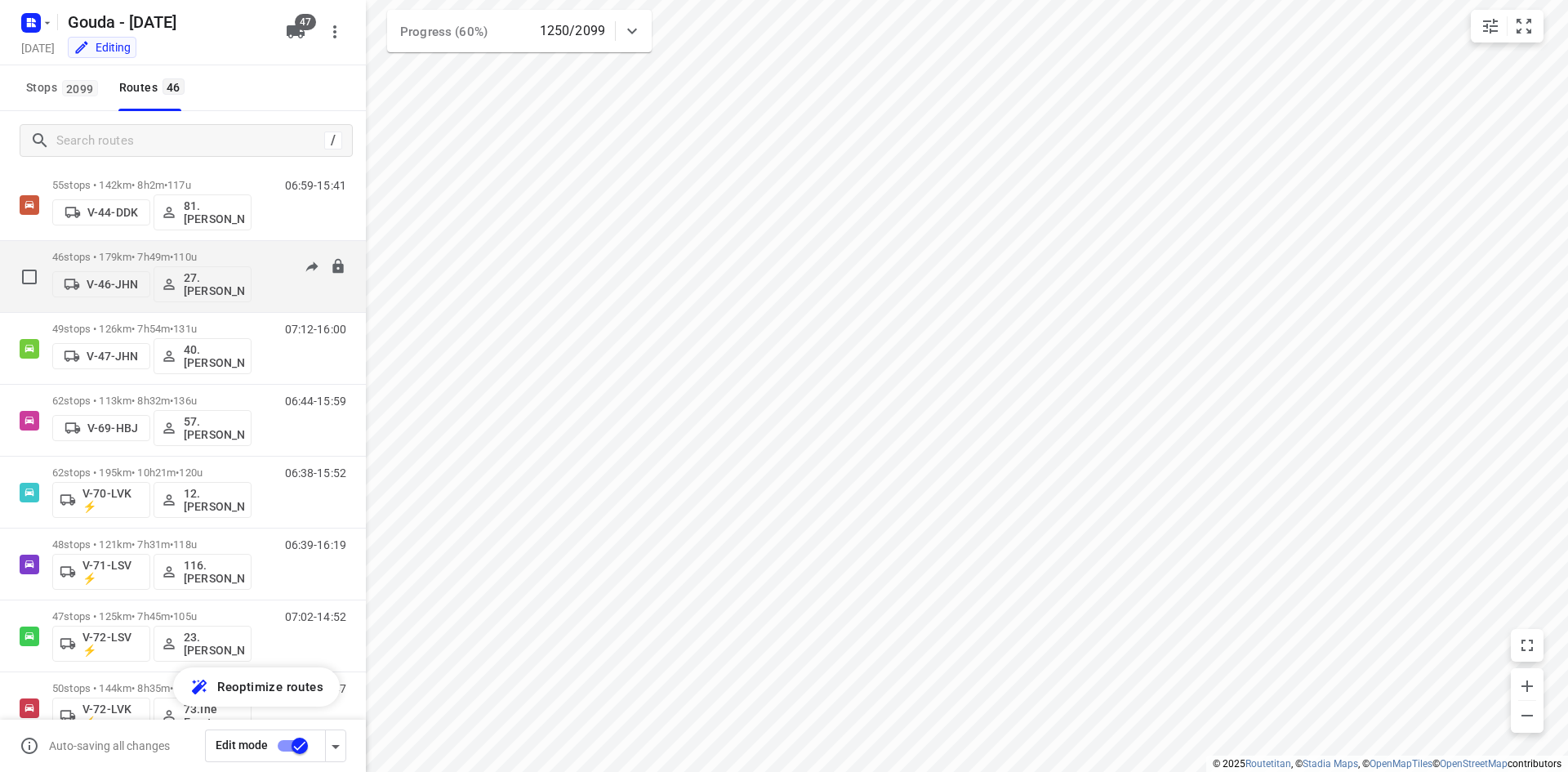
click at [238, 262] on p "46 stops • 179km • 7h49m • 110u" at bounding box center [152, 256] width 200 height 13
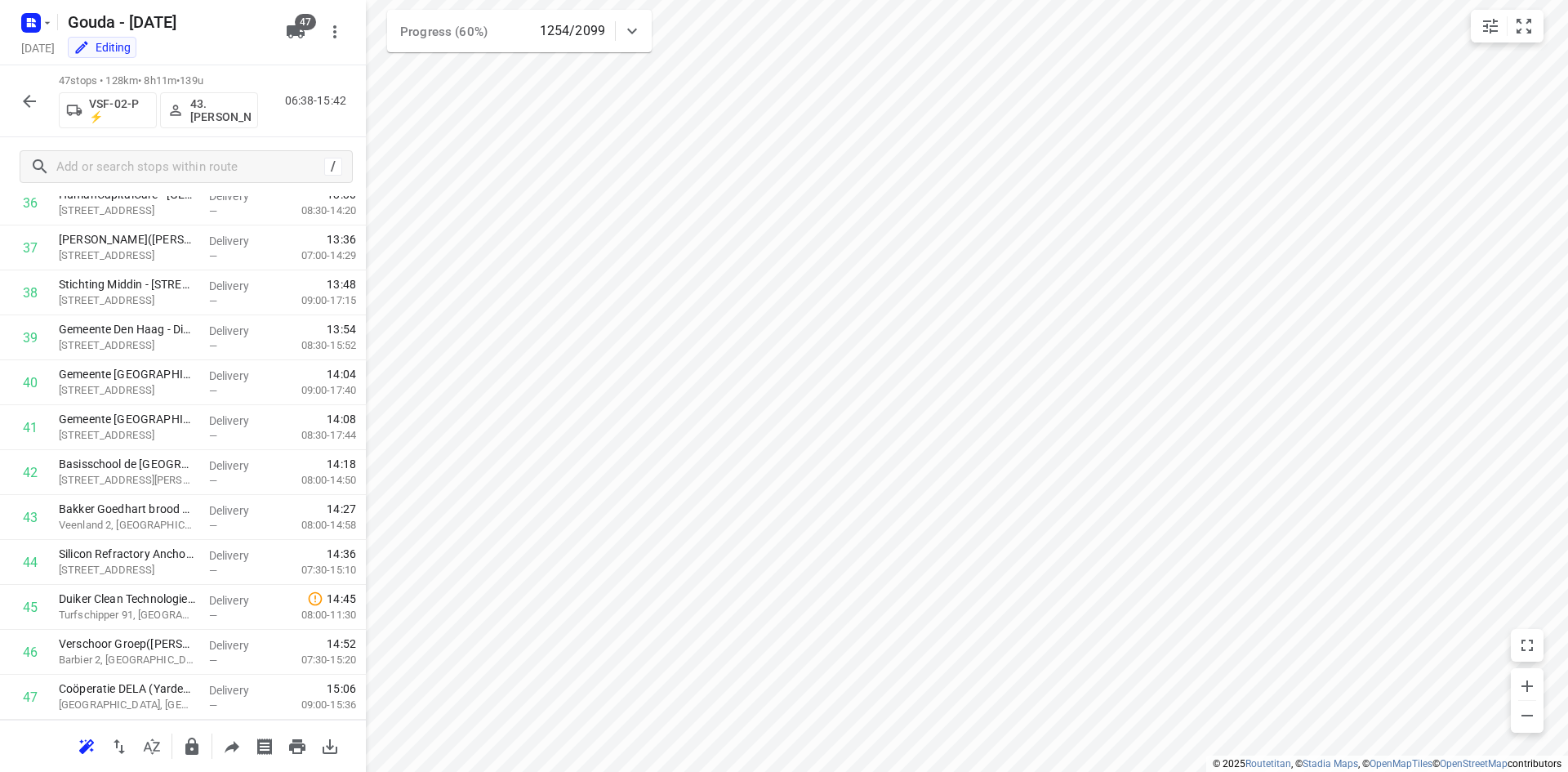
scroll to position [1714, 0]
click at [29, 100] on icon "button" at bounding box center [29, 101] width 20 height 20
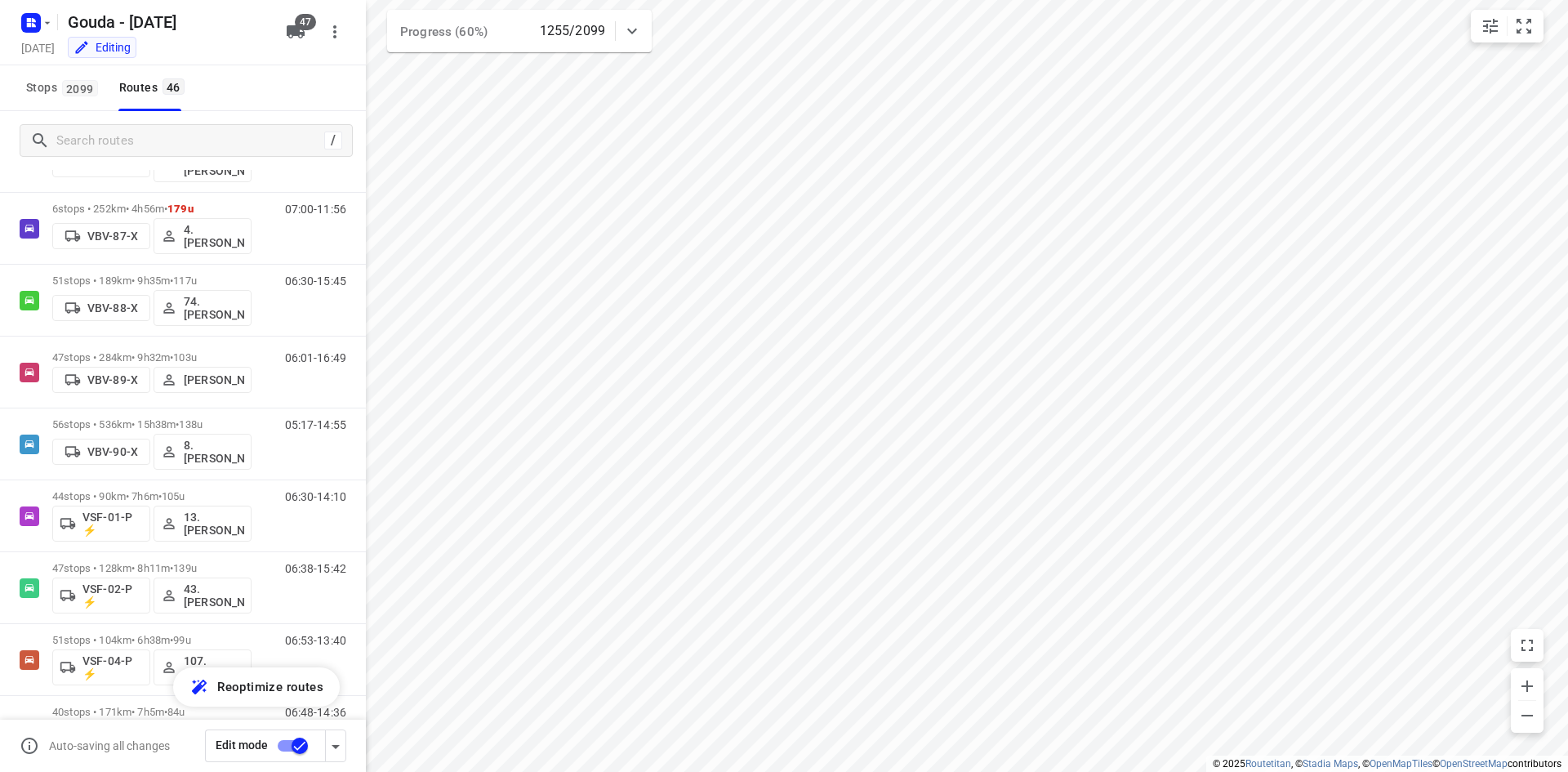
scroll to position [2412, 0]
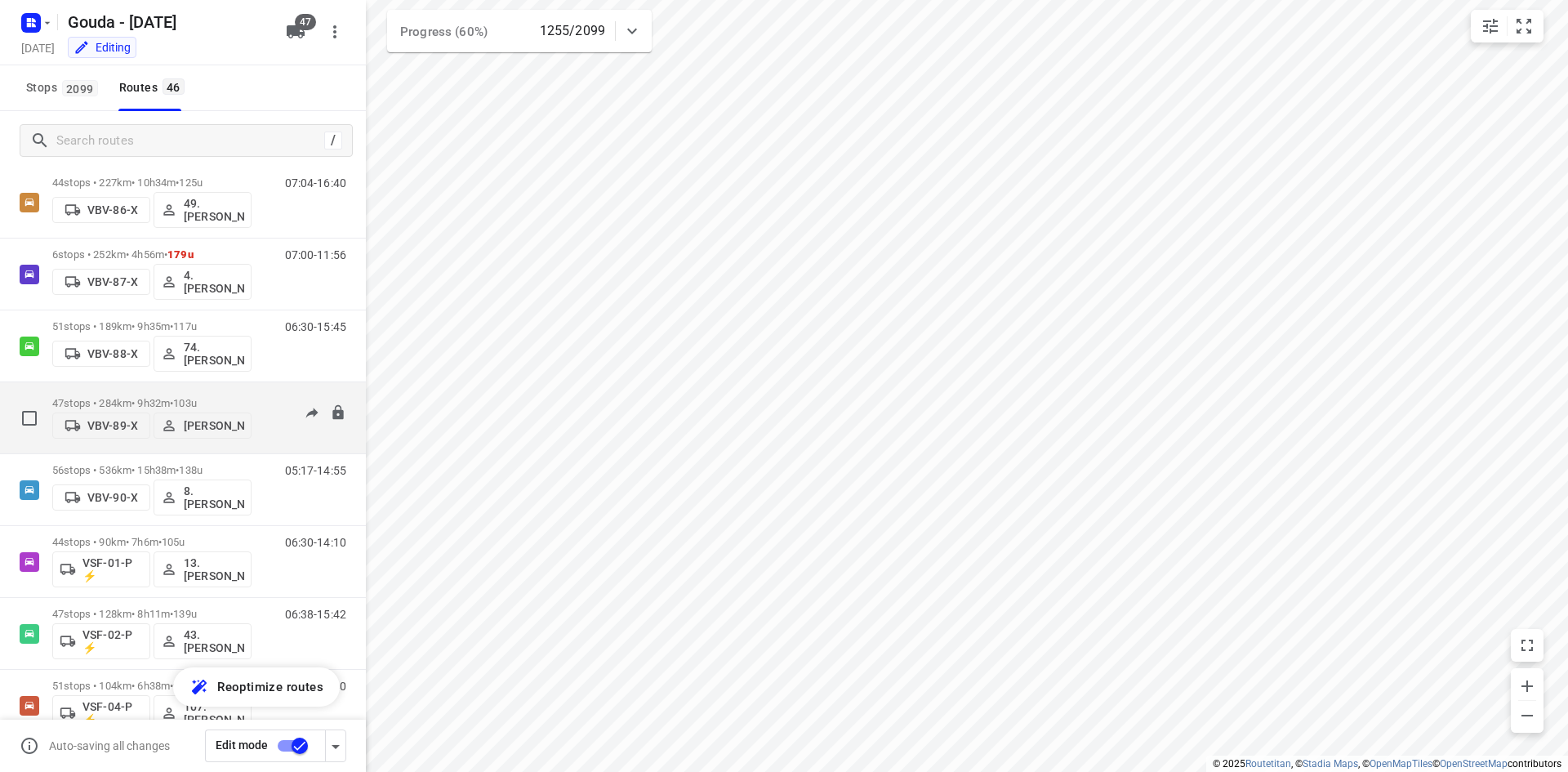
click at [246, 397] on p "47 stops • 284km • 9h32m • 103u" at bounding box center [152, 403] width 200 height 13
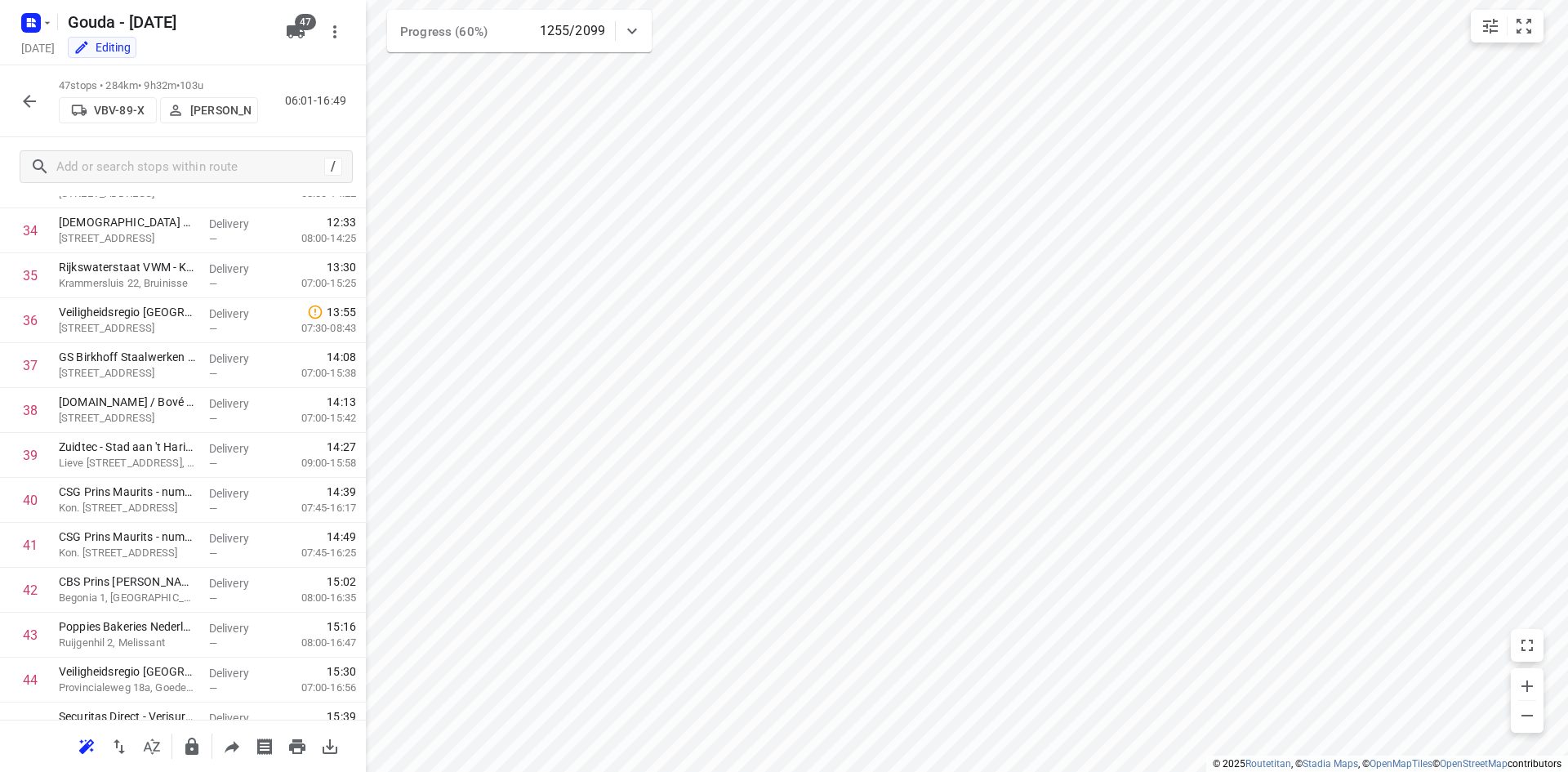
scroll to position [1714, 0]
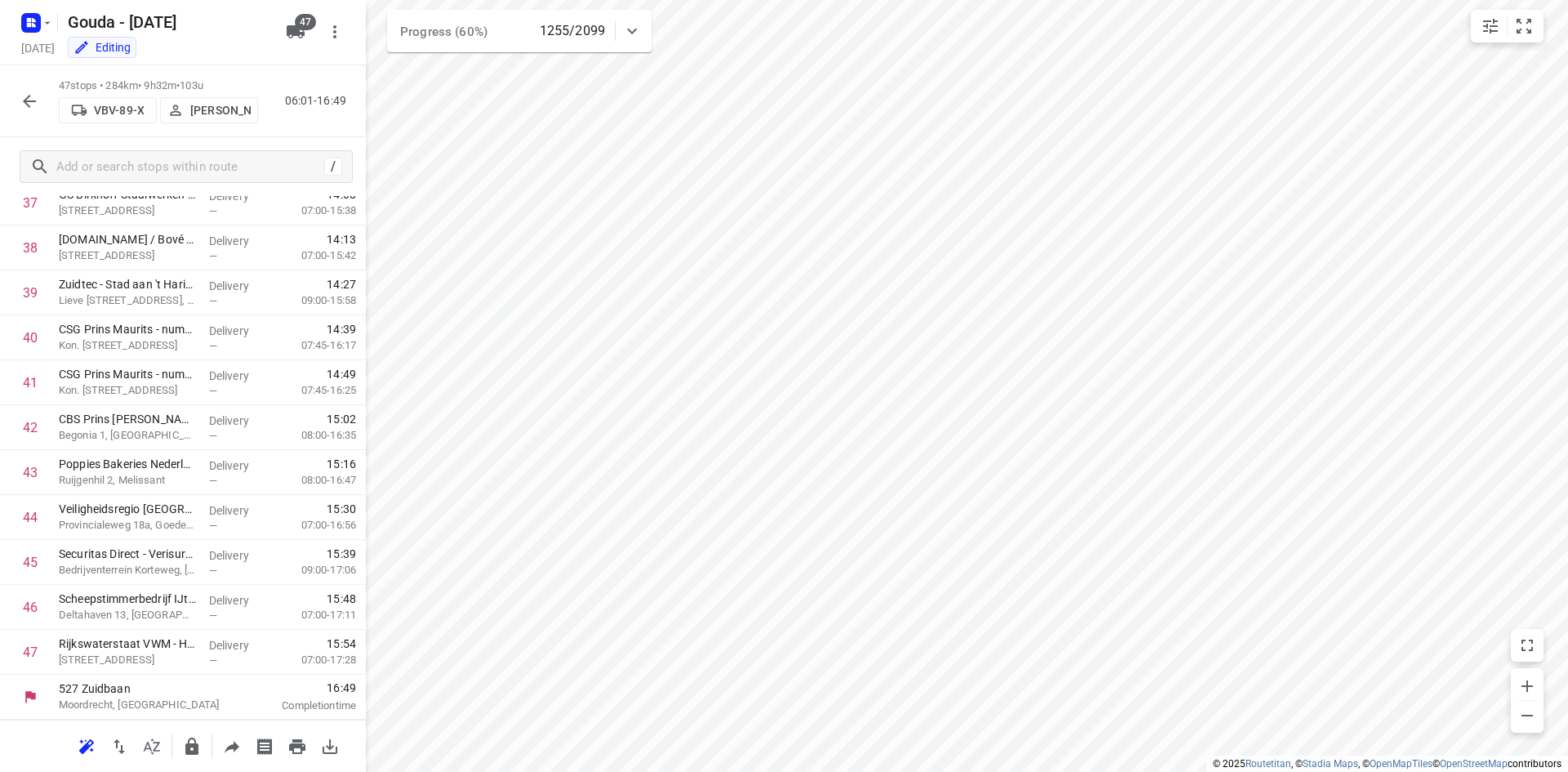
click at [39, 102] on button "button" at bounding box center [28, 101] width 32 height 32
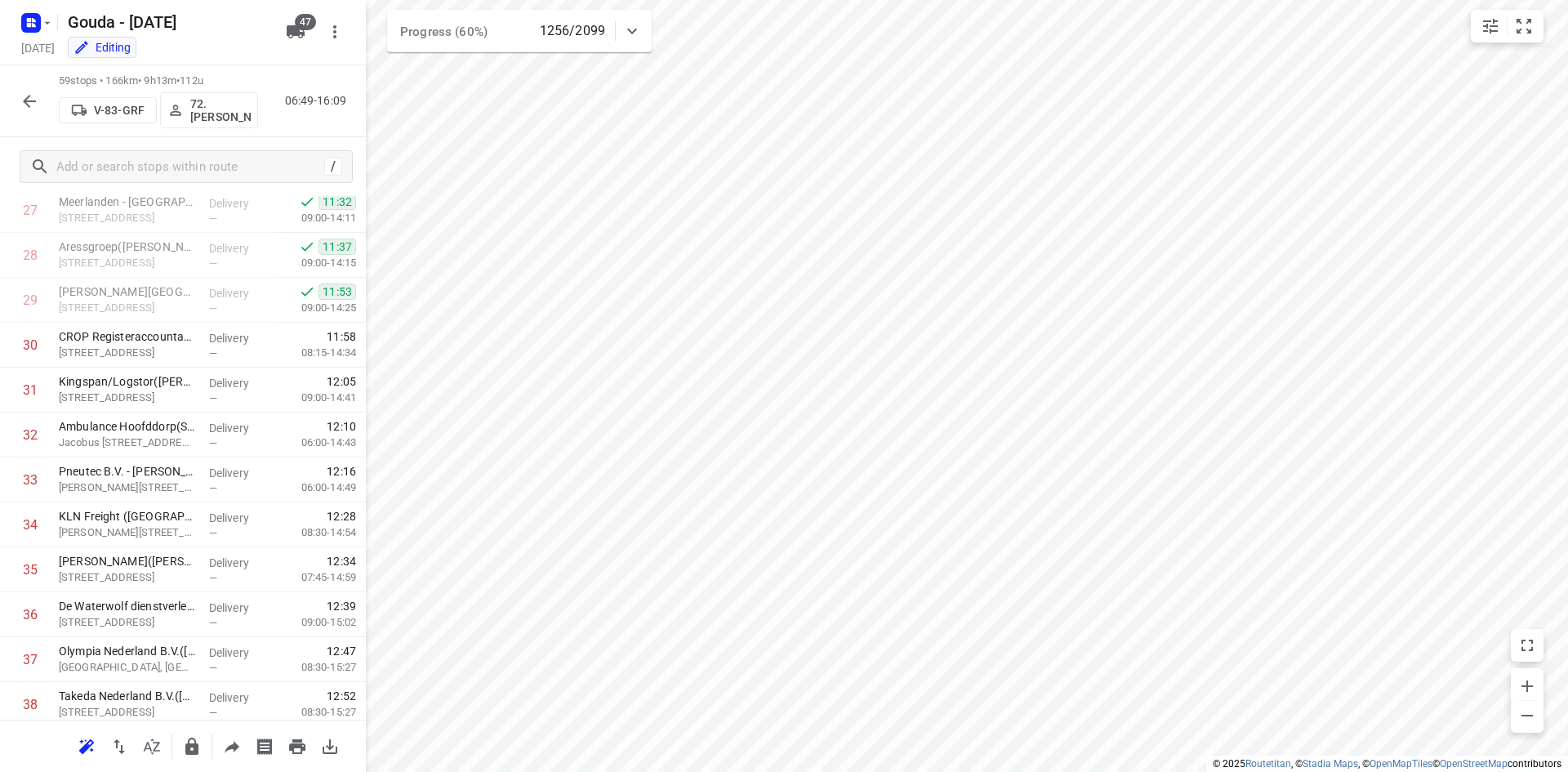
scroll to position [1203, 0]
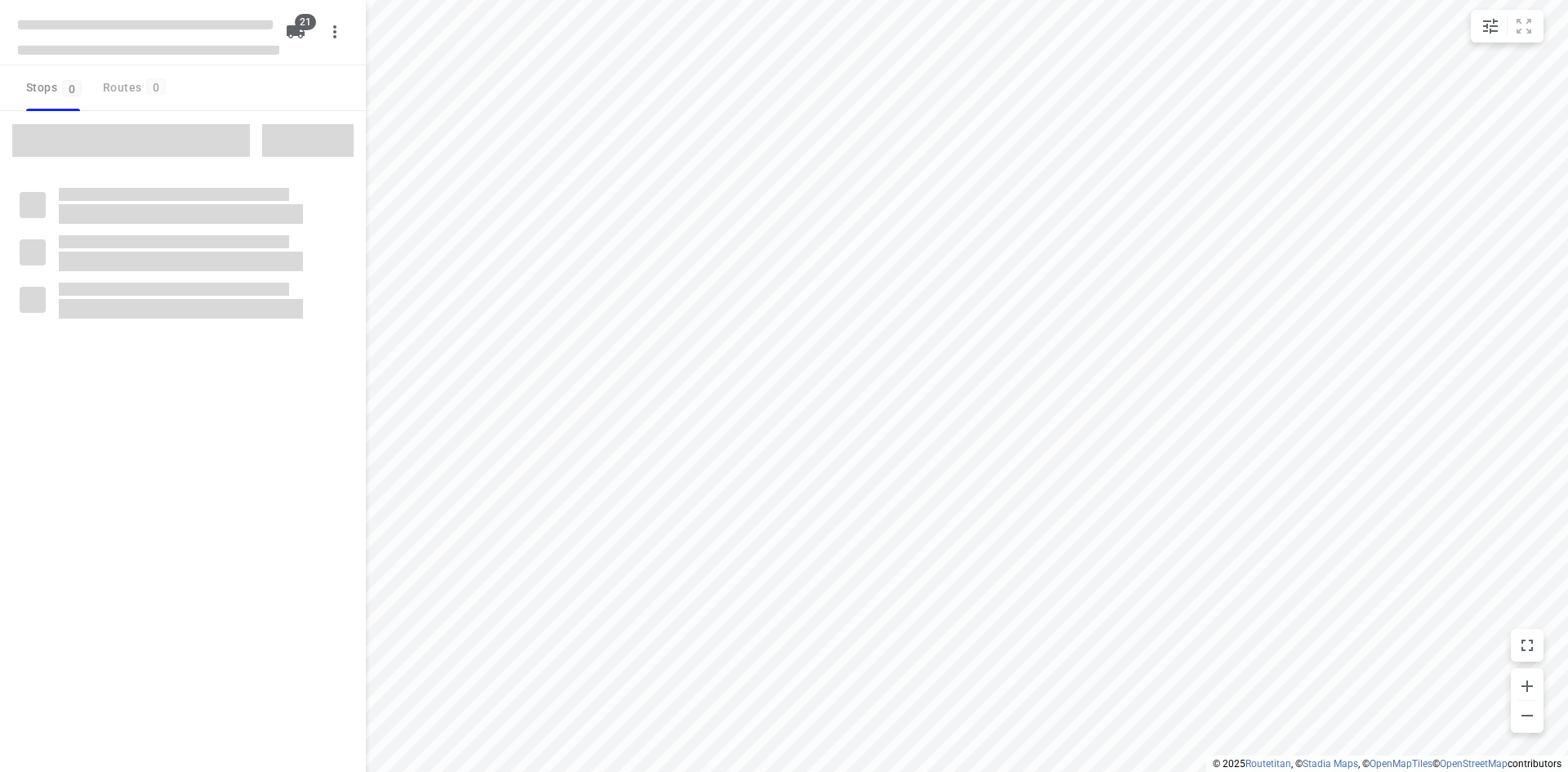
checkbox input "true"
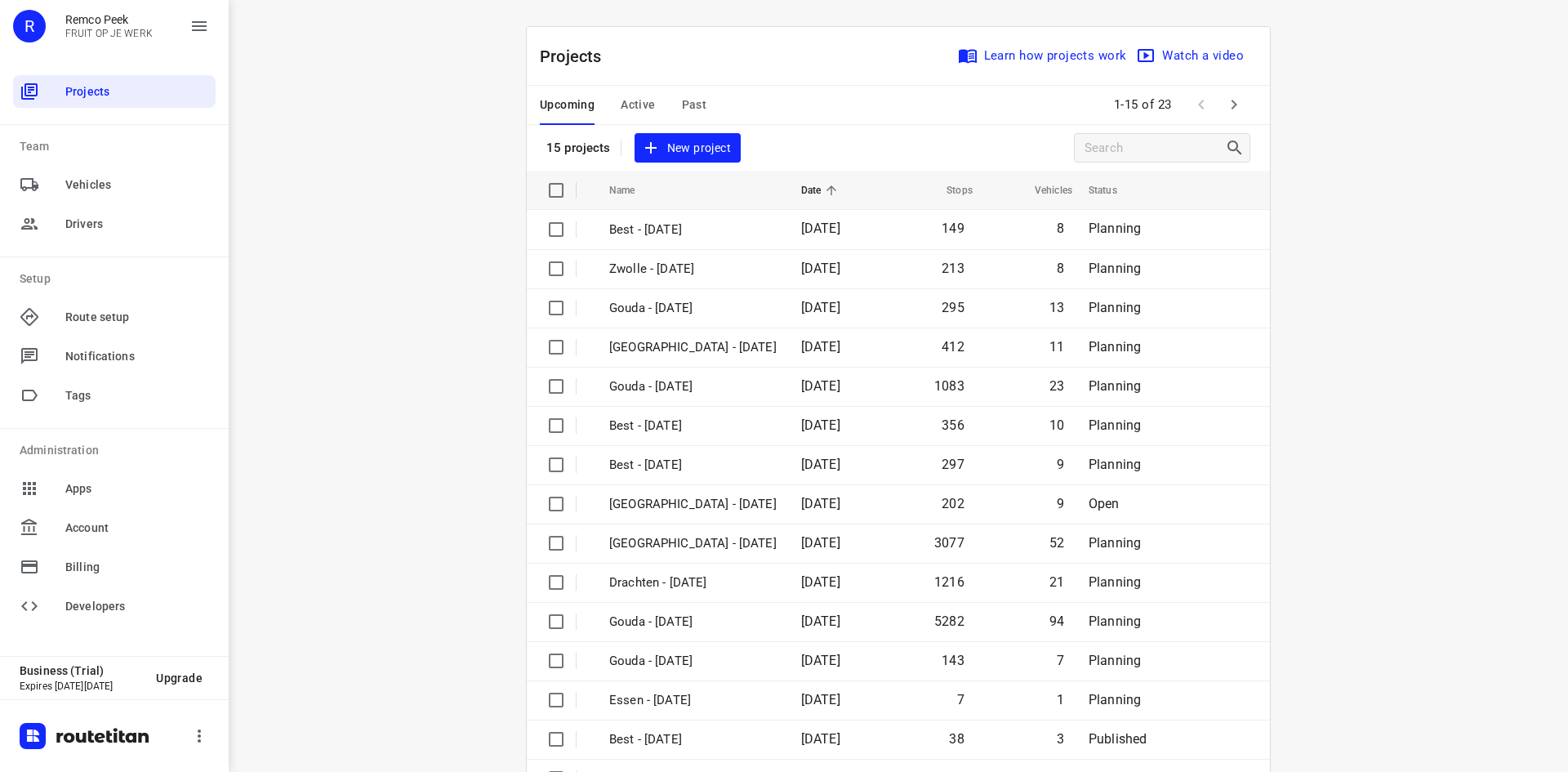
click at [635, 98] on span "Active" at bounding box center [637, 105] width 34 height 21
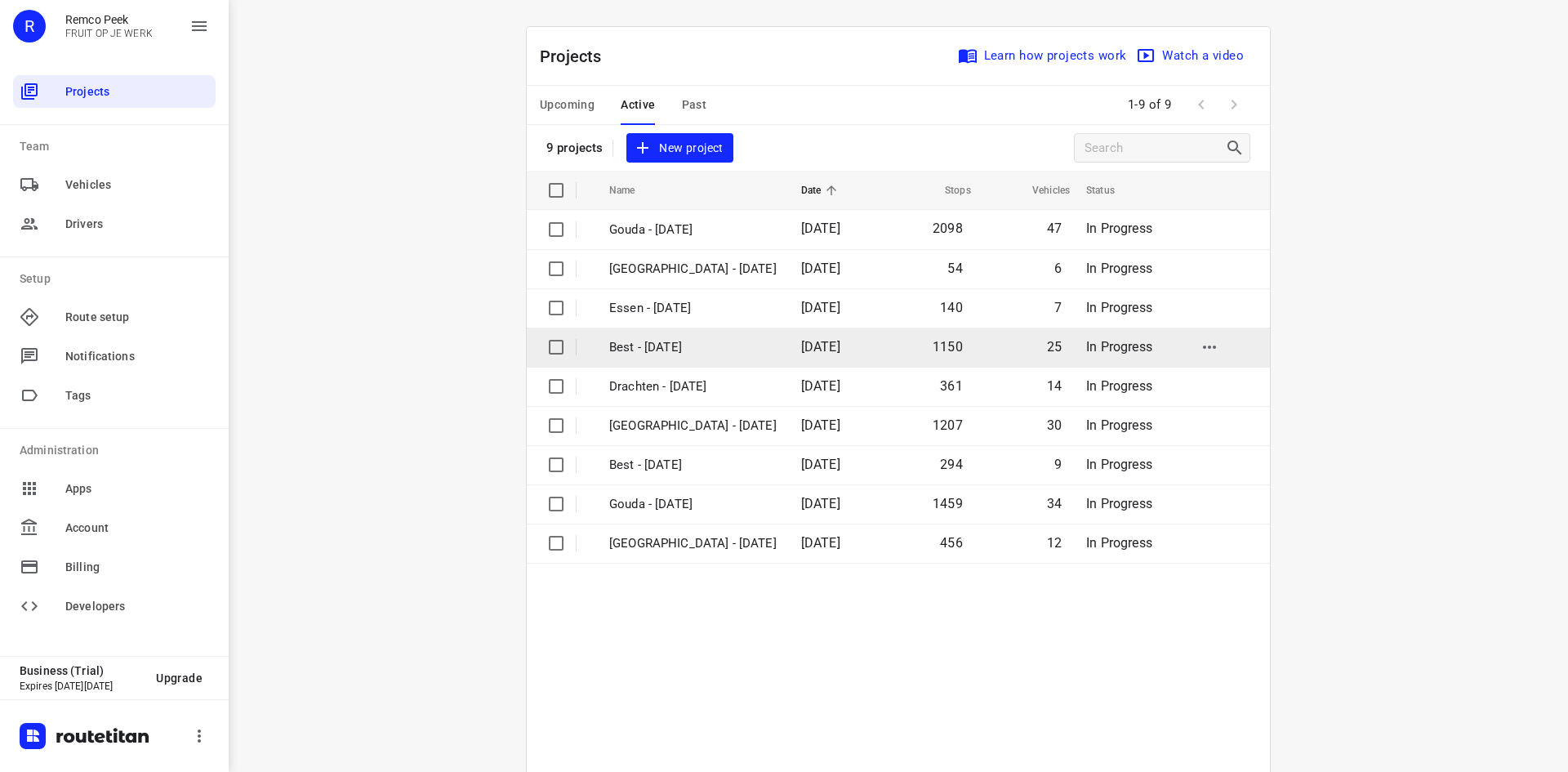
click at [701, 353] on p "Best - [DATE]" at bounding box center [693, 347] width 167 height 19
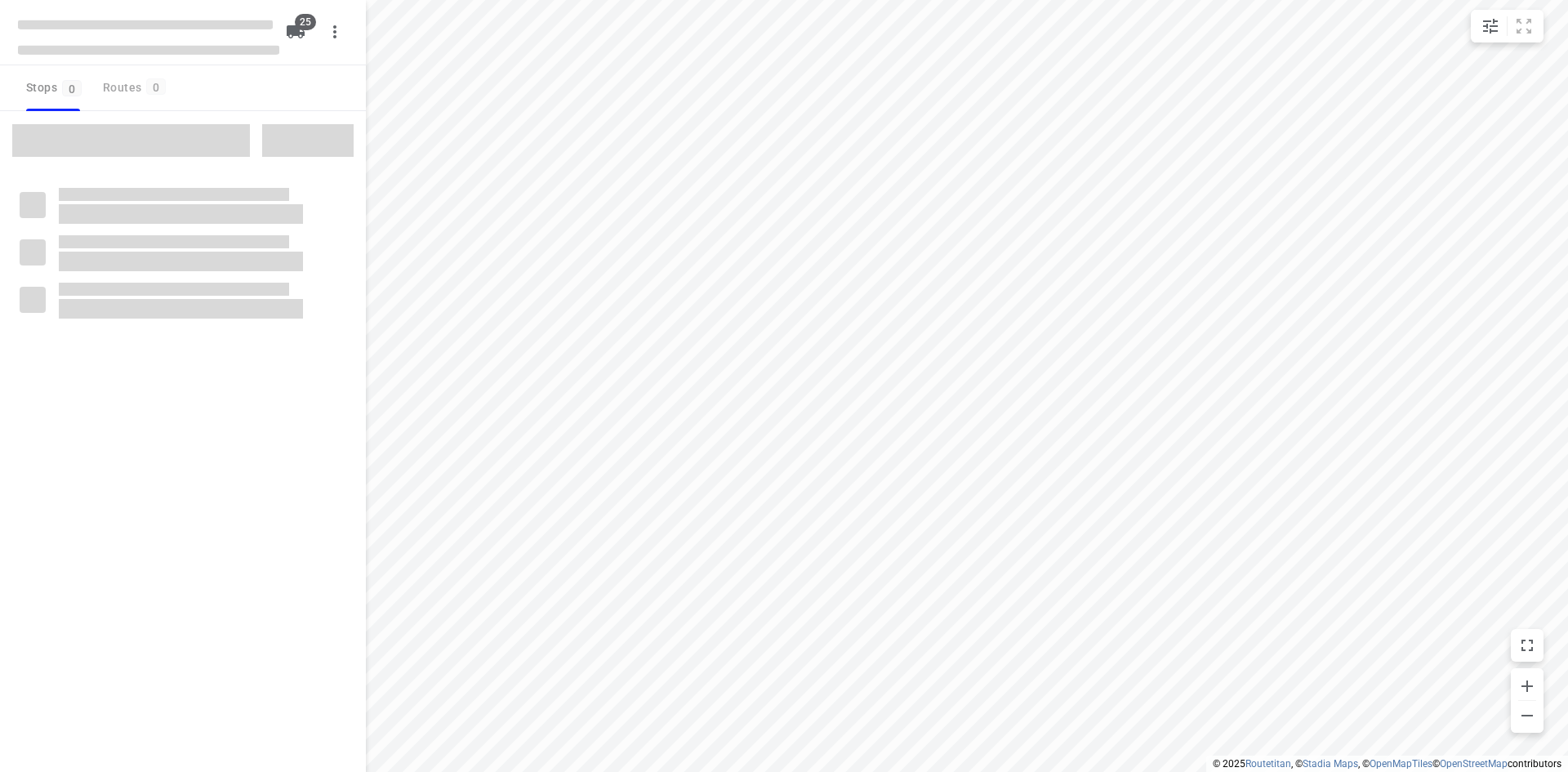
checkbox input "true"
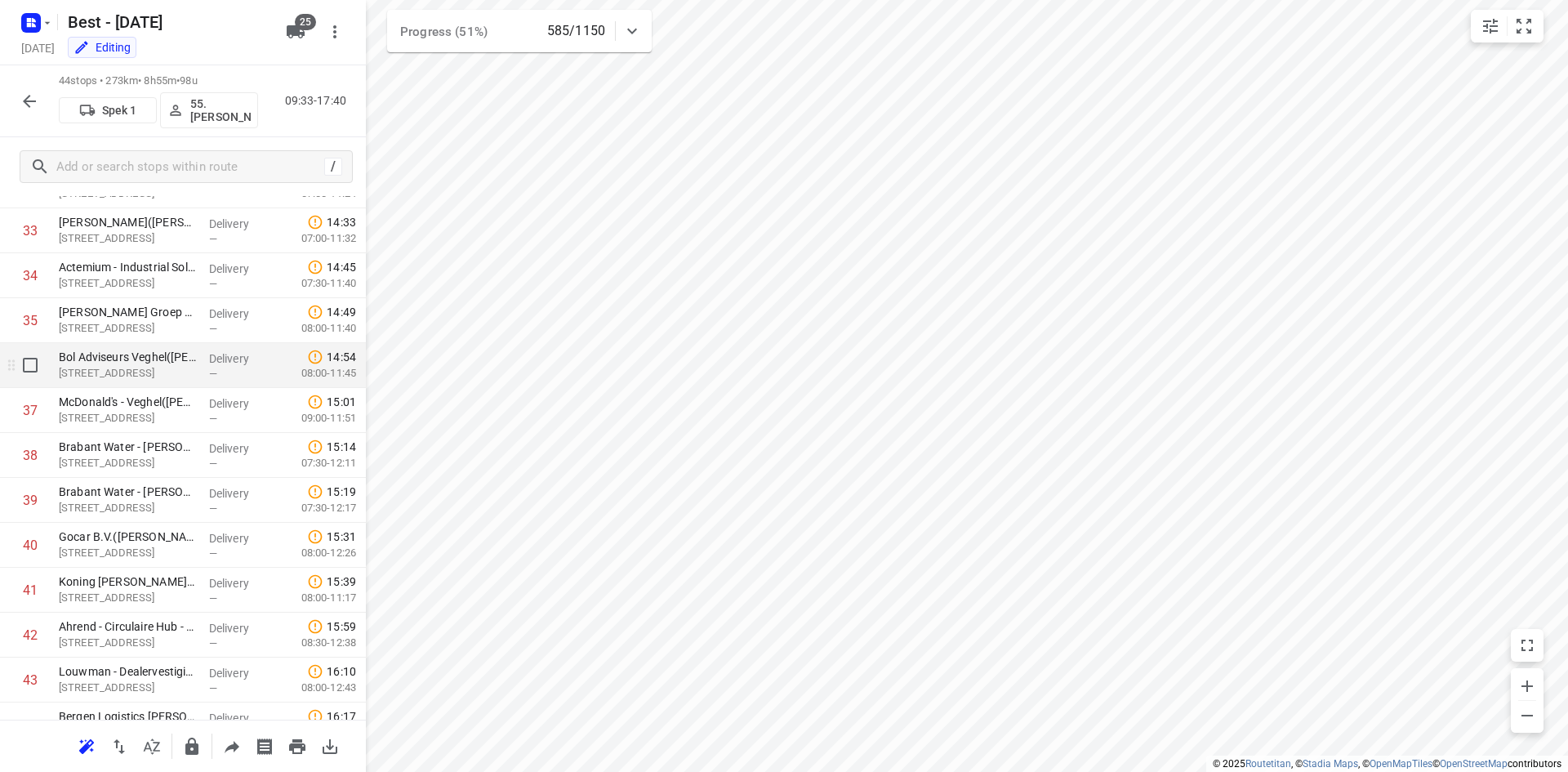
scroll to position [1579, 0]
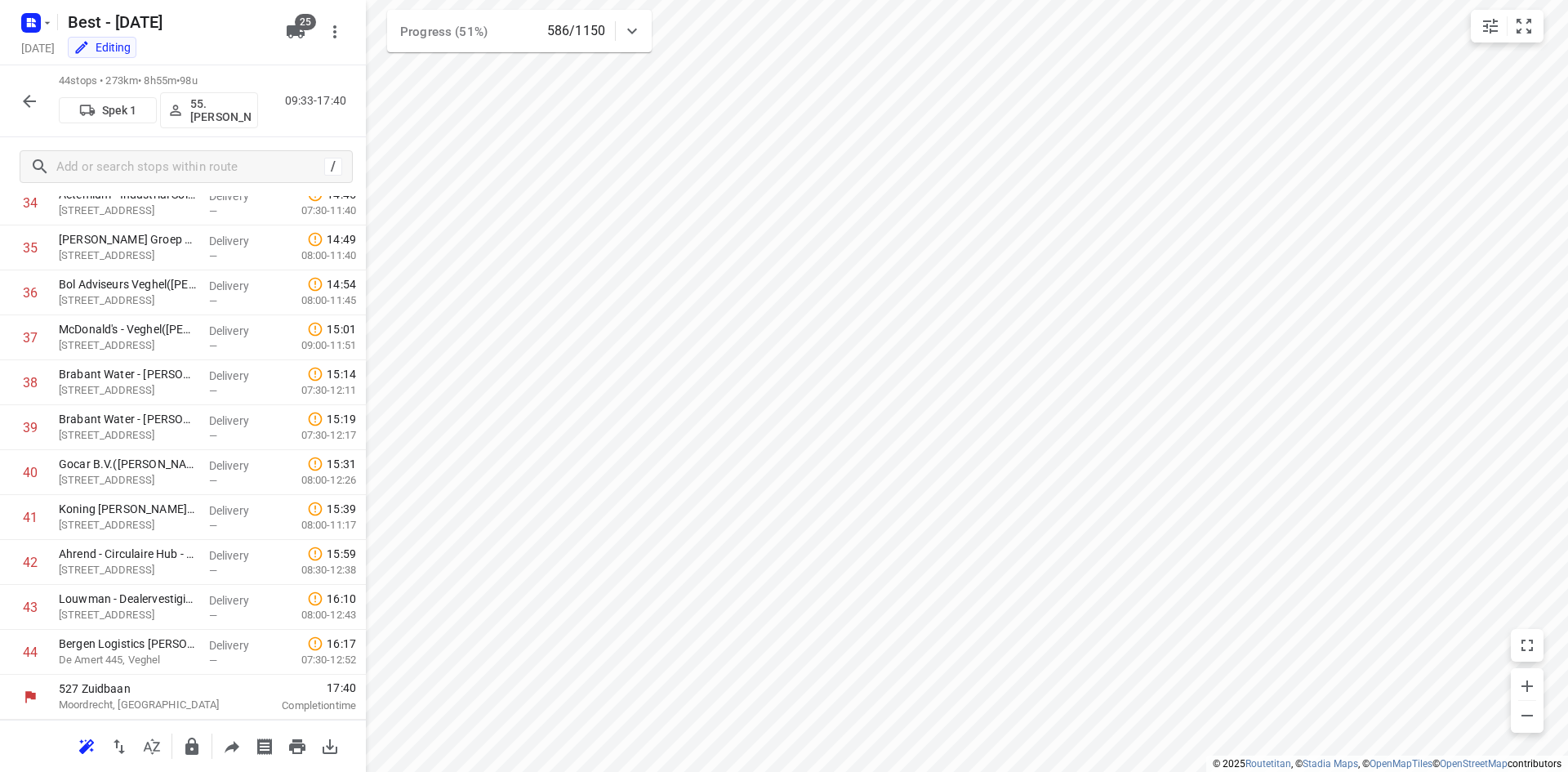
click at [24, 104] on icon "button" at bounding box center [29, 101] width 20 height 20
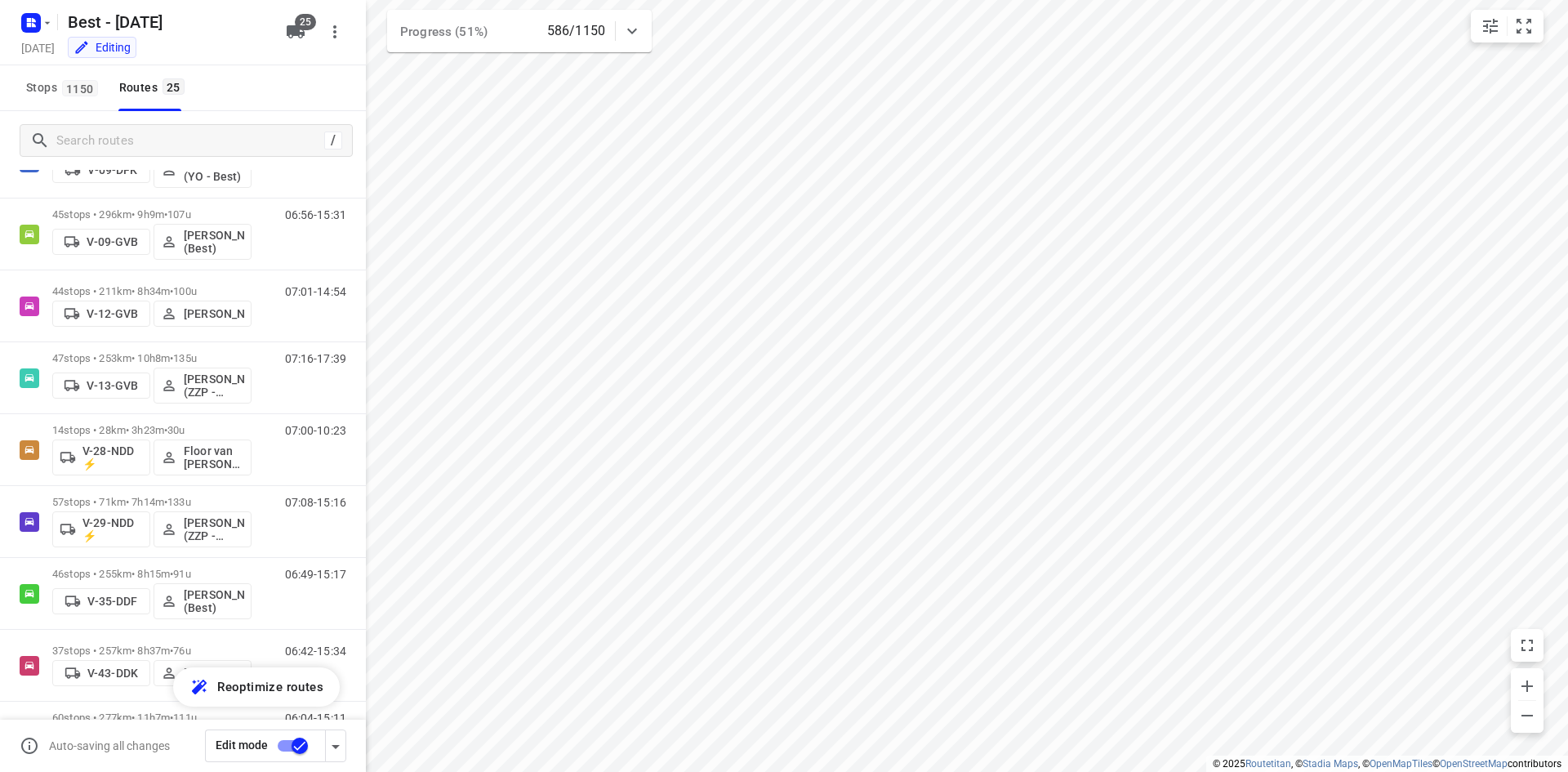
scroll to position [178, 0]
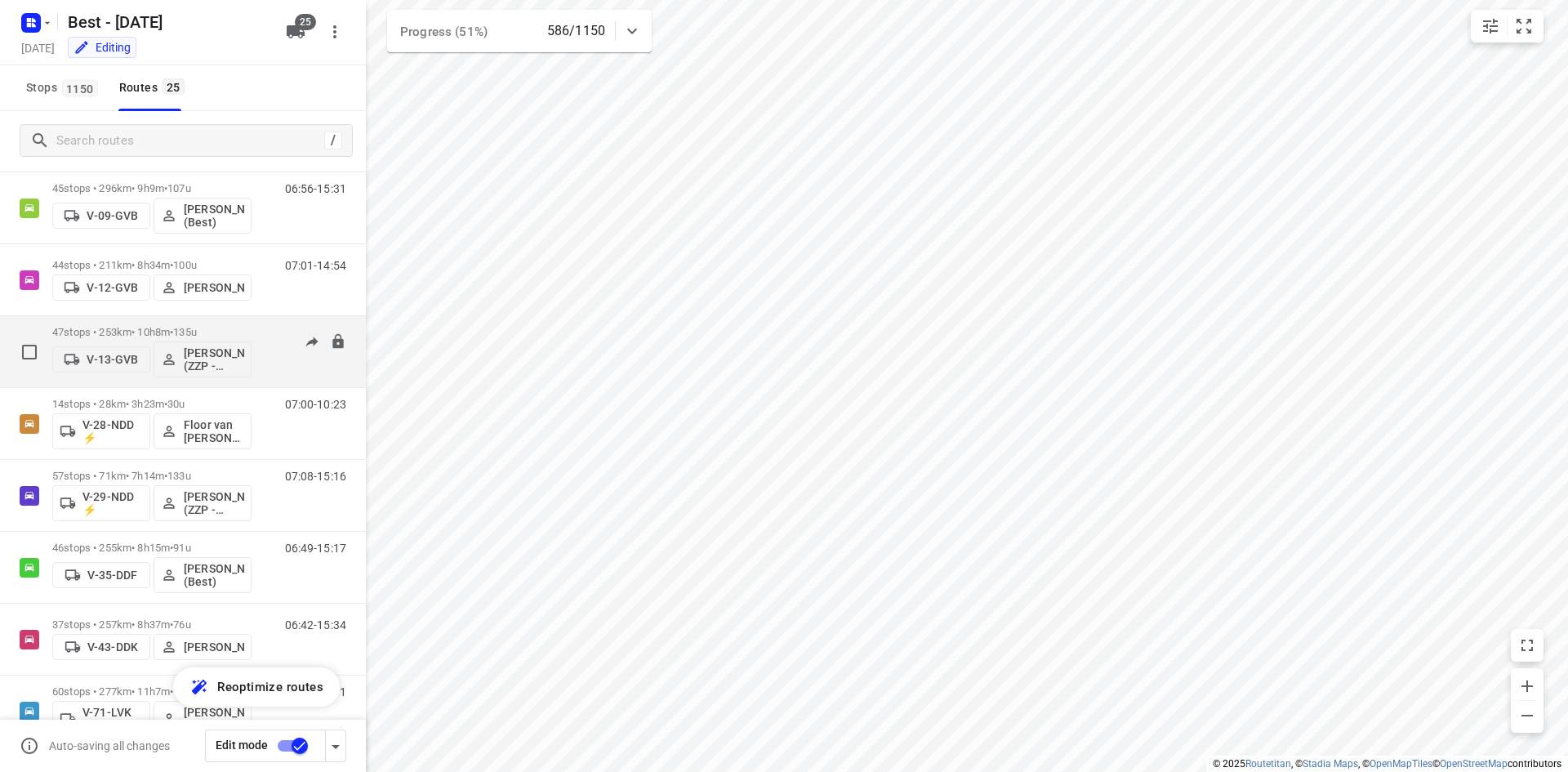
click at [244, 325] on div "47 stops • 253km • 10h8m • 135u V-13-GVB [PERSON_NAME] (ZZP - Best)" at bounding box center [152, 351] width 200 height 68
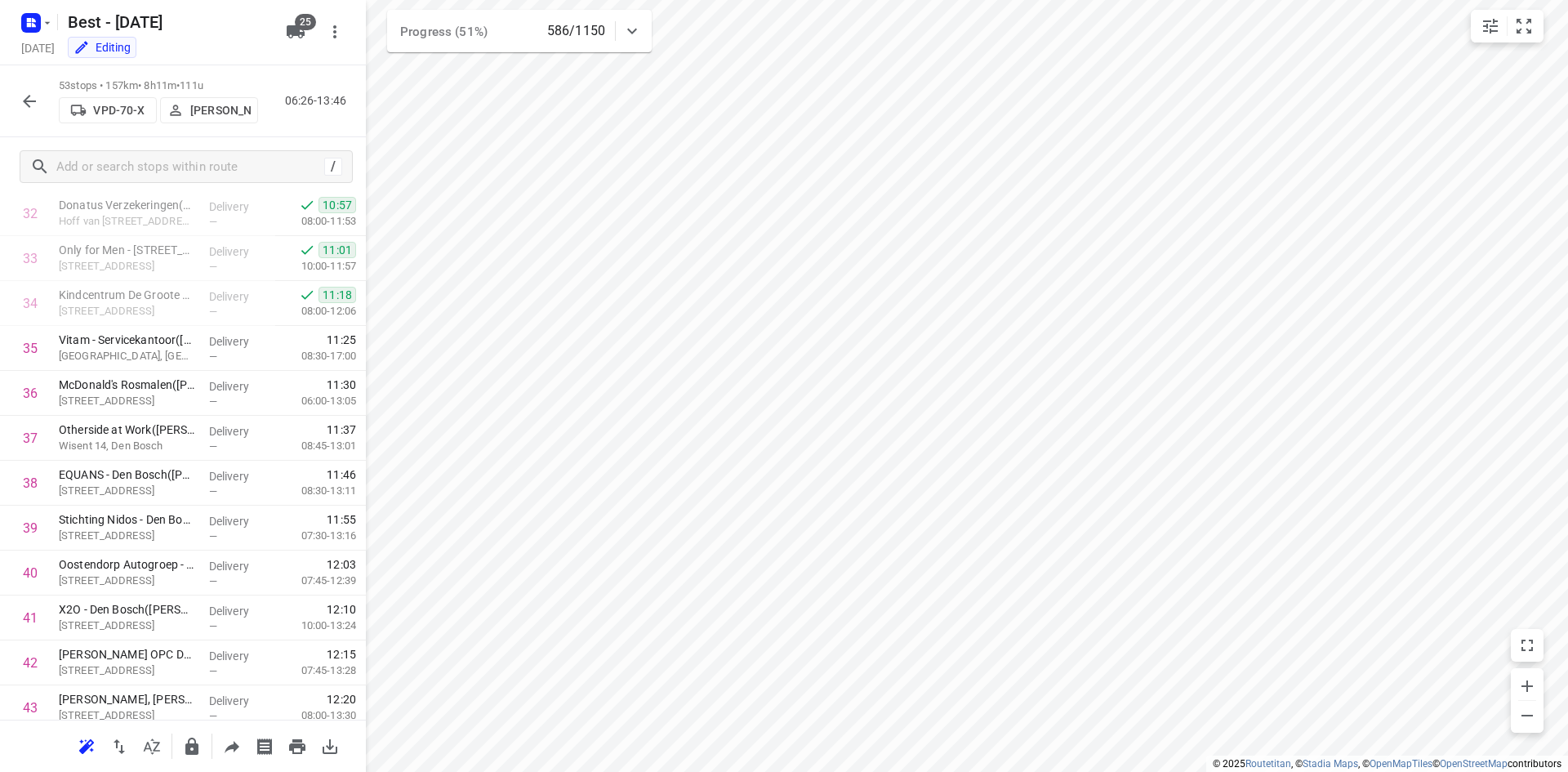
scroll to position [1983, 0]
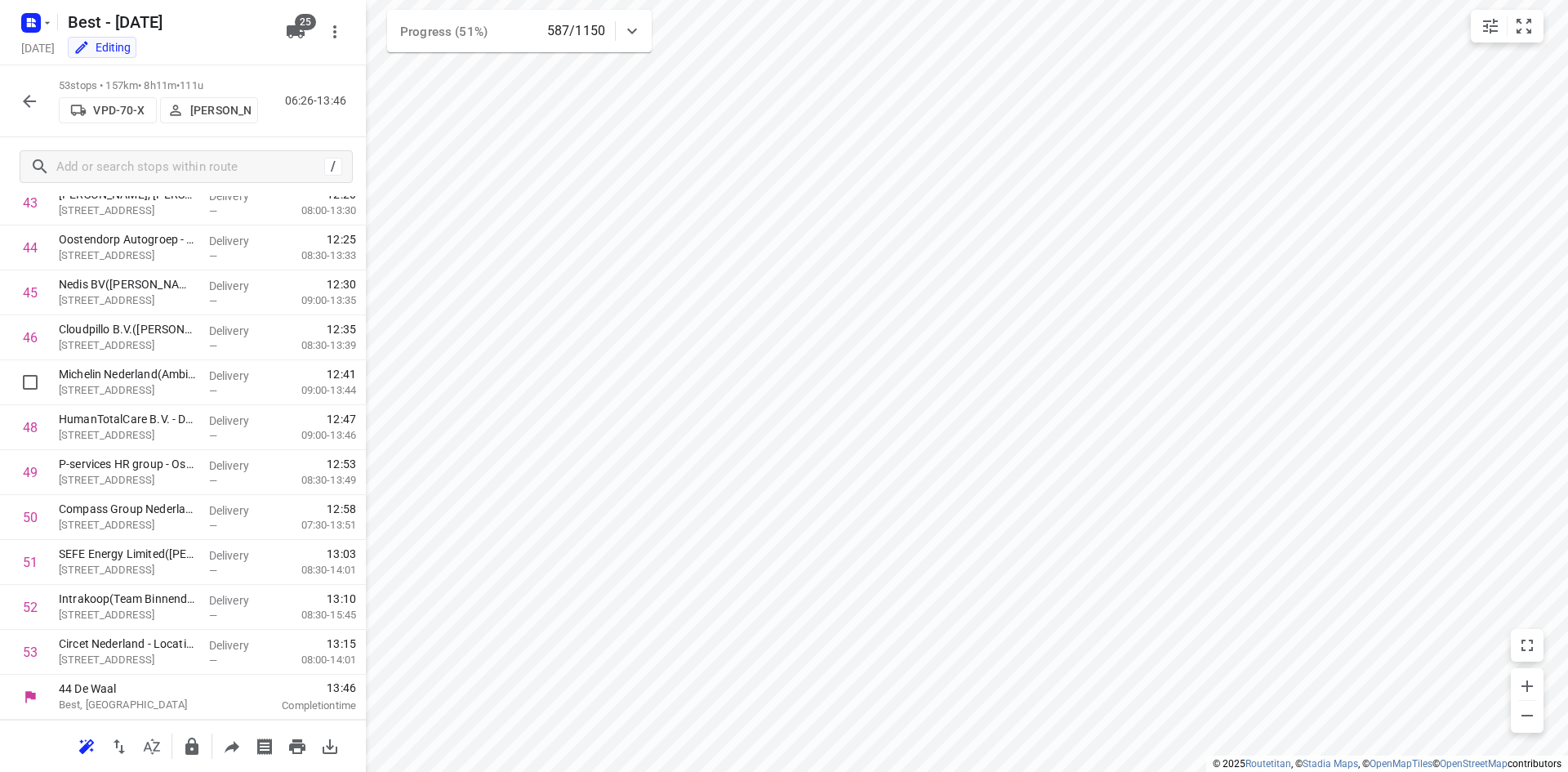
click at [27, 99] on icon "button" at bounding box center [29, 101] width 20 height 20
click at [42, 104] on button "button" at bounding box center [28, 101] width 32 height 32
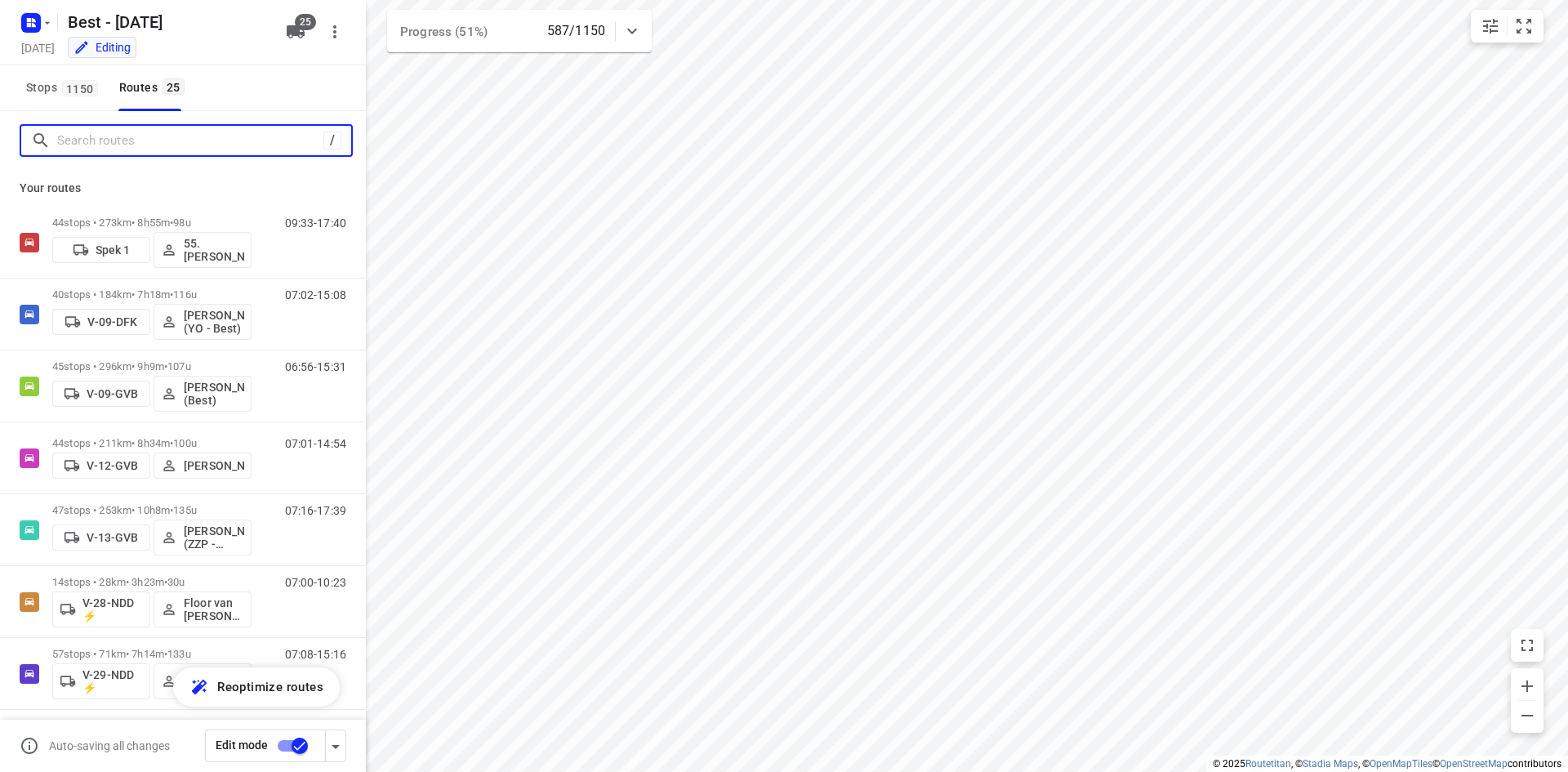
click at [132, 139] on input "Search routes" at bounding box center [190, 141] width 266 height 25
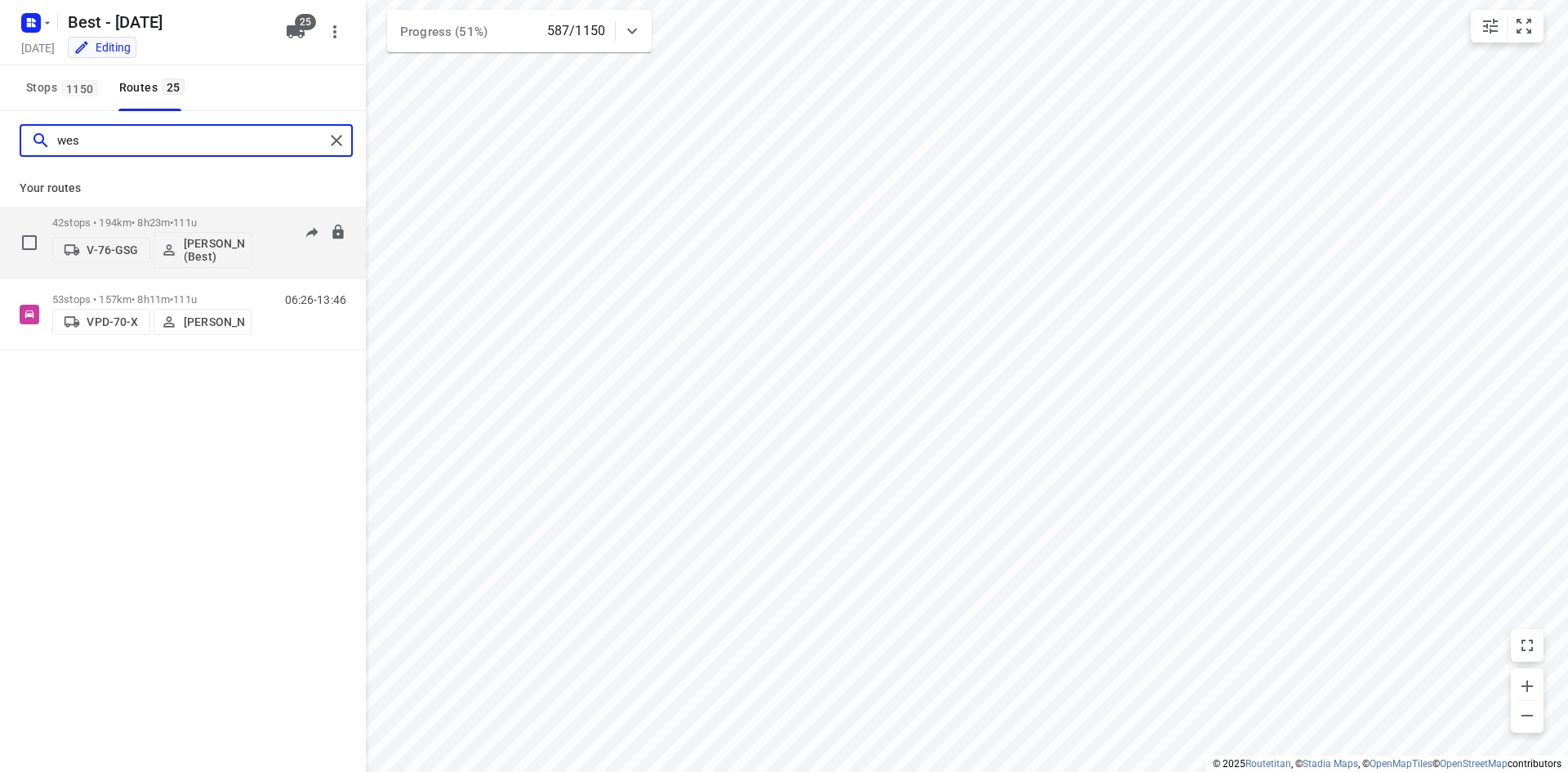
type input "wes"
click at [252, 218] on div "42 stops • 194km • 8h23m • 111u V-76-GSG [PERSON_NAME] (Best) 06:21-16:11" at bounding box center [208, 242] width 314 height 68
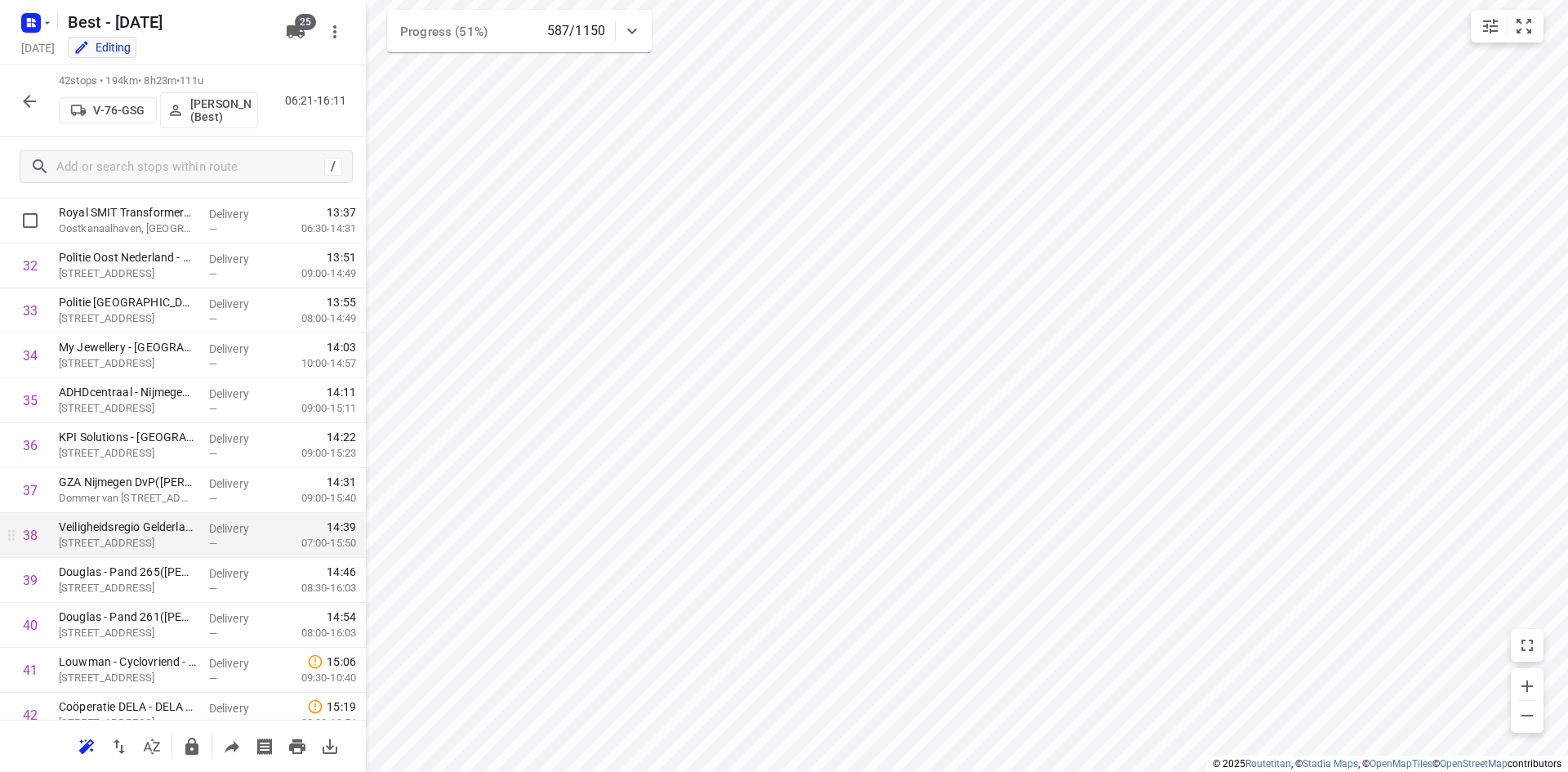
scroll to position [1489, 0]
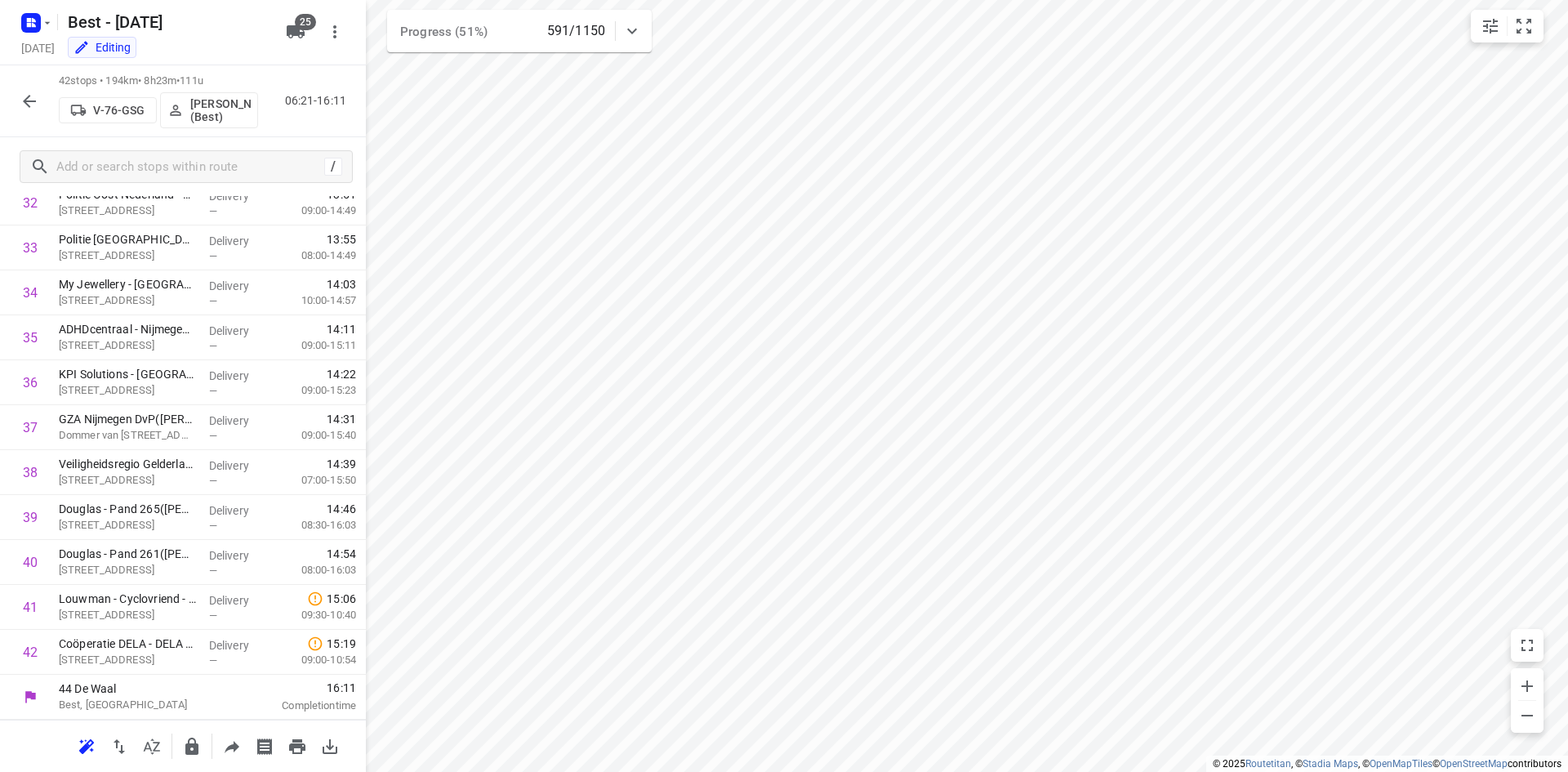
click at [27, 101] on icon "button" at bounding box center [28, 101] width 13 height 13
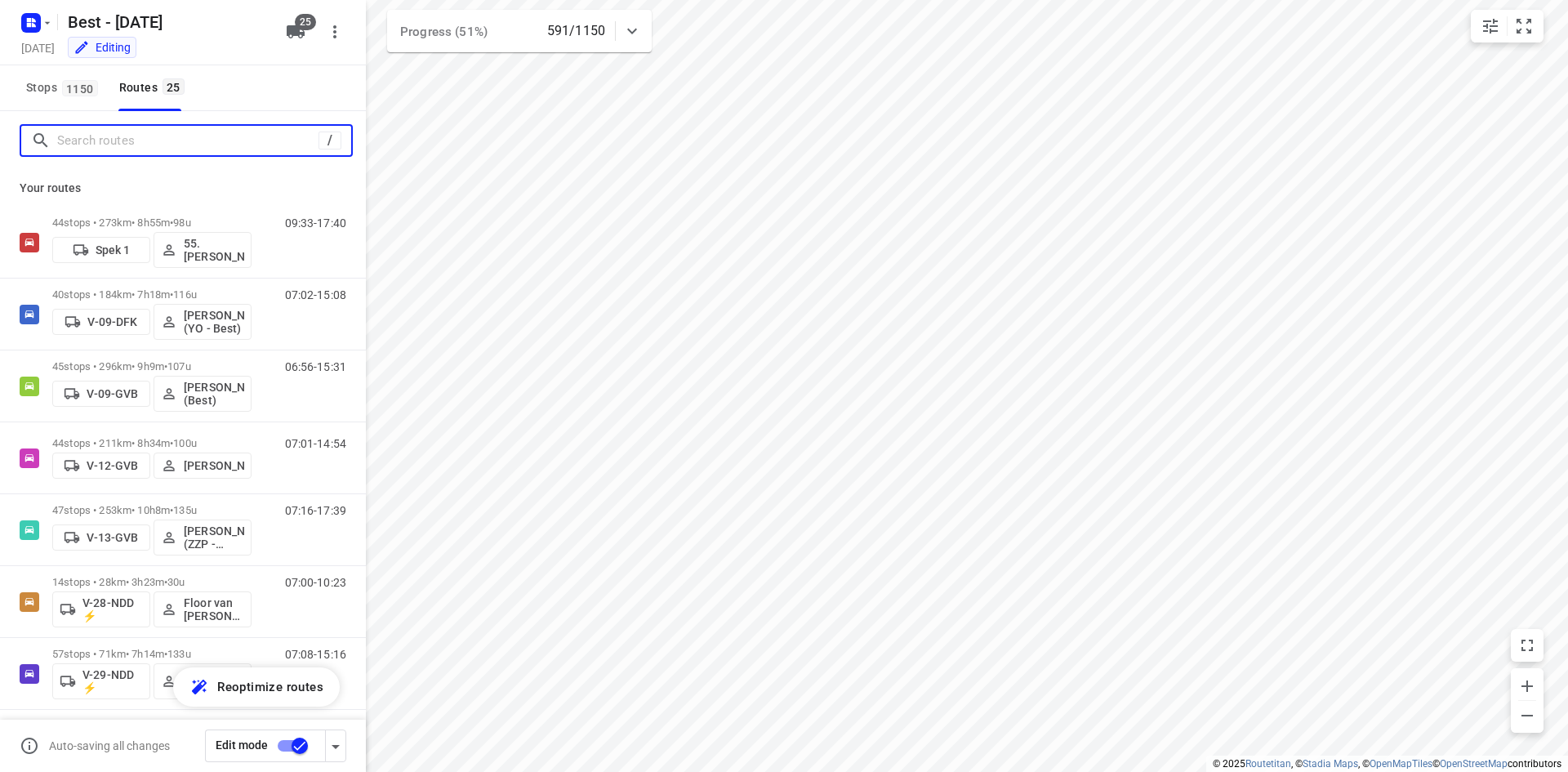
click at [139, 138] on input "Search routes" at bounding box center [187, 141] width 261 height 25
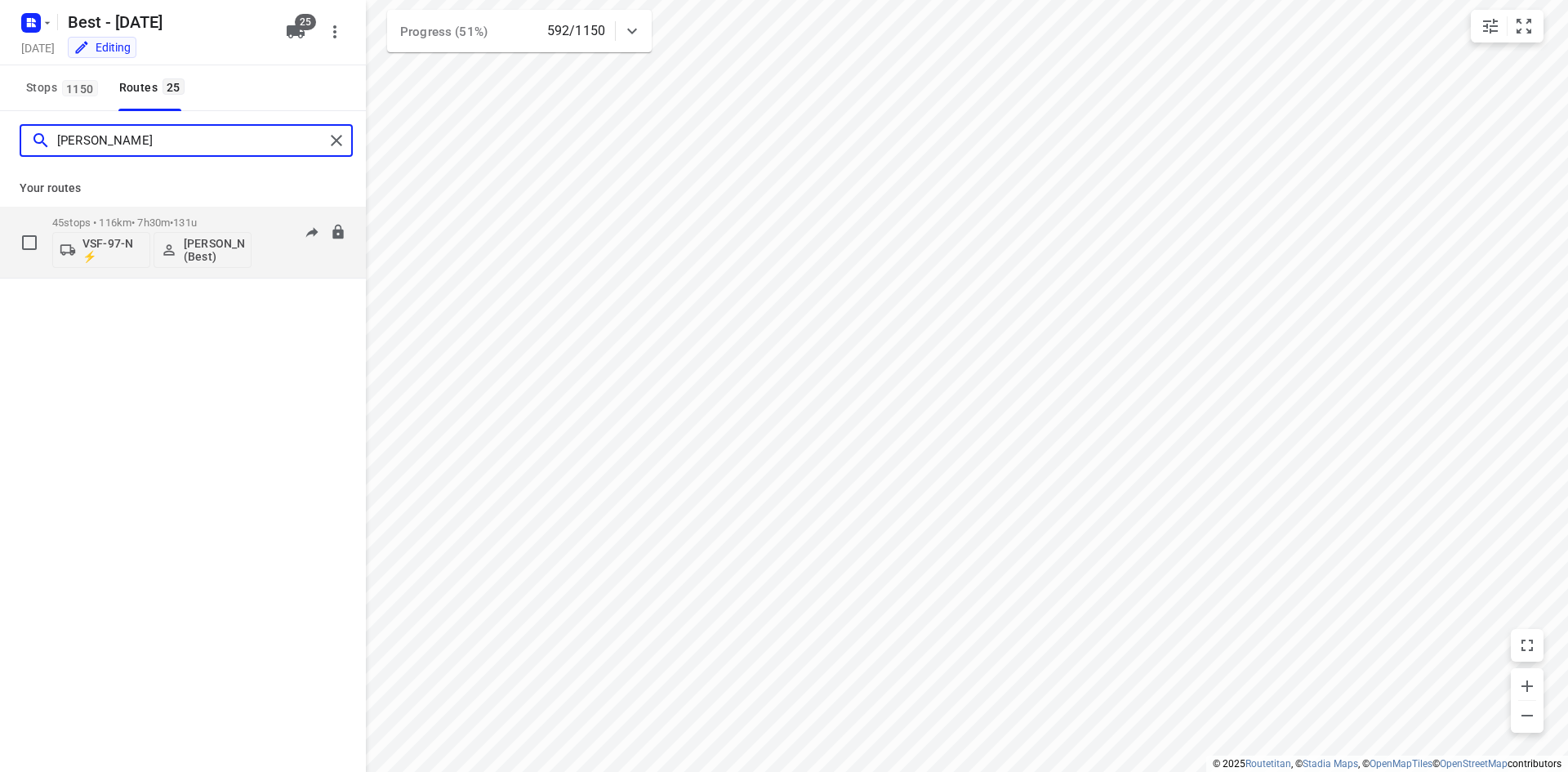
type input "[PERSON_NAME]"
click at [246, 211] on div "45 stops • 116km • 7h30m • 131u VSF-97-N ⚡ [PERSON_NAME] (Best)" at bounding box center [152, 242] width 200 height 68
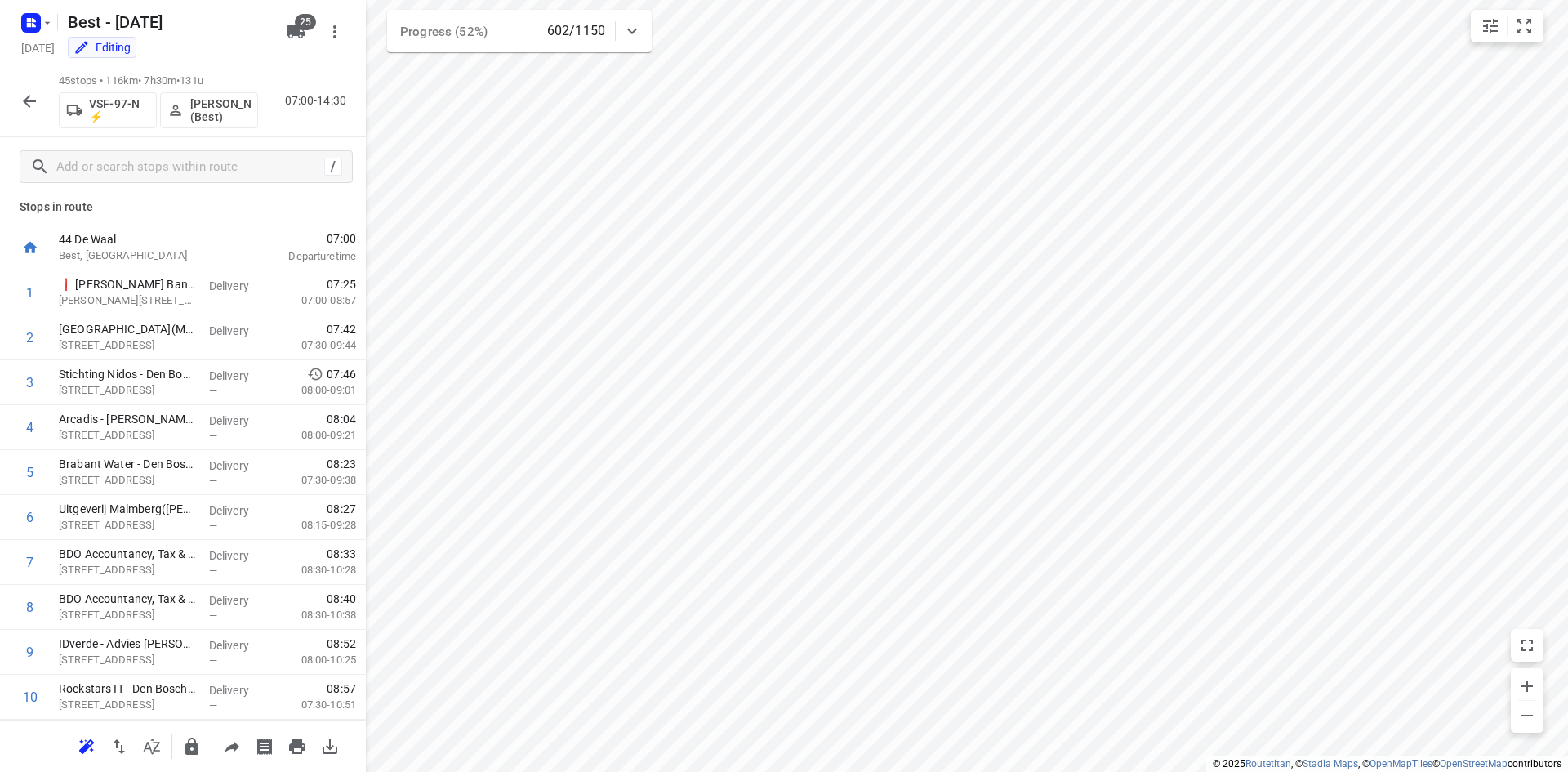
scroll to position [0, 0]
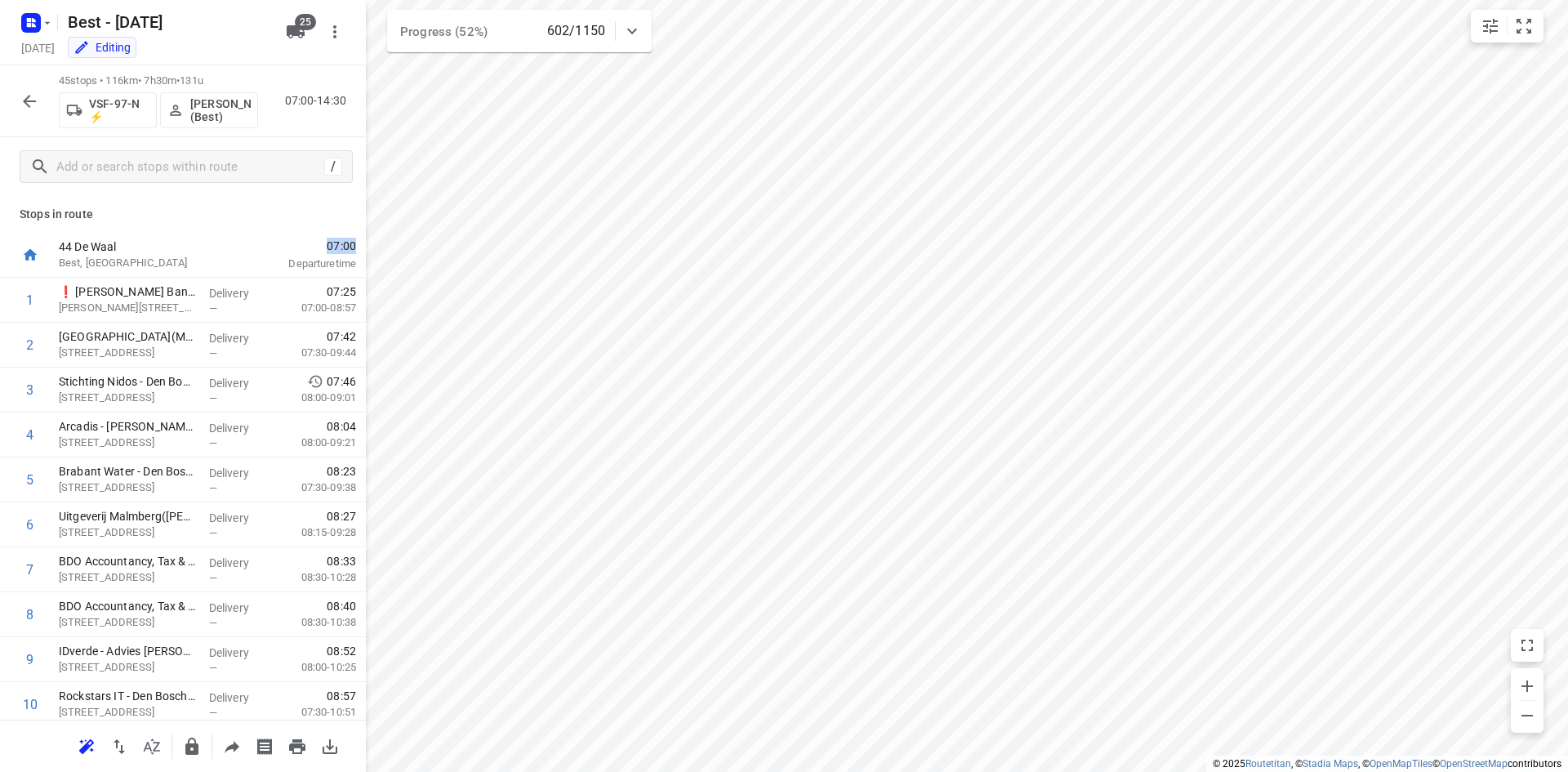
drag, startPoint x: 314, startPoint y: 245, endPoint x: 346, endPoint y: 247, distance: 32.1
click at [346, 247] on div "07:00 Departure time" at bounding box center [307, 255] width 117 height 45
click at [324, 232] on div "Stops in route 44 De Waal Best, [GEOGRAPHIC_DATA] 07:00 Departure time 1 ❗ Van …" at bounding box center [183, 457] width 366 height 523
click at [321, 248] on span "07:00" at bounding box center [302, 246] width 108 height 17
click at [18, 97] on button "button" at bounding box center [28, 101] width 32 height 32
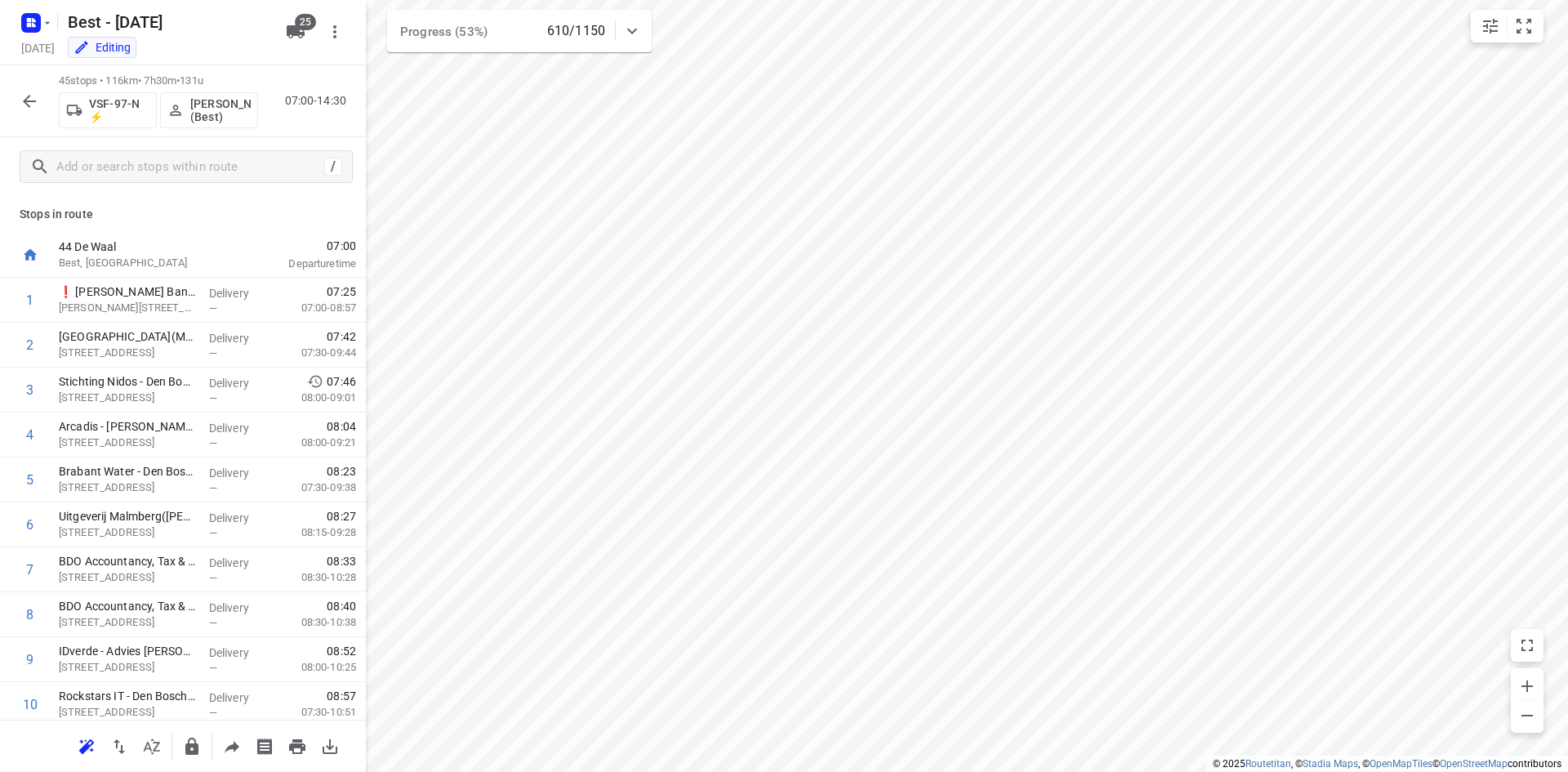
click at [31, 107] on icon "button" at bounding box center [29, 101] width 20 height 20
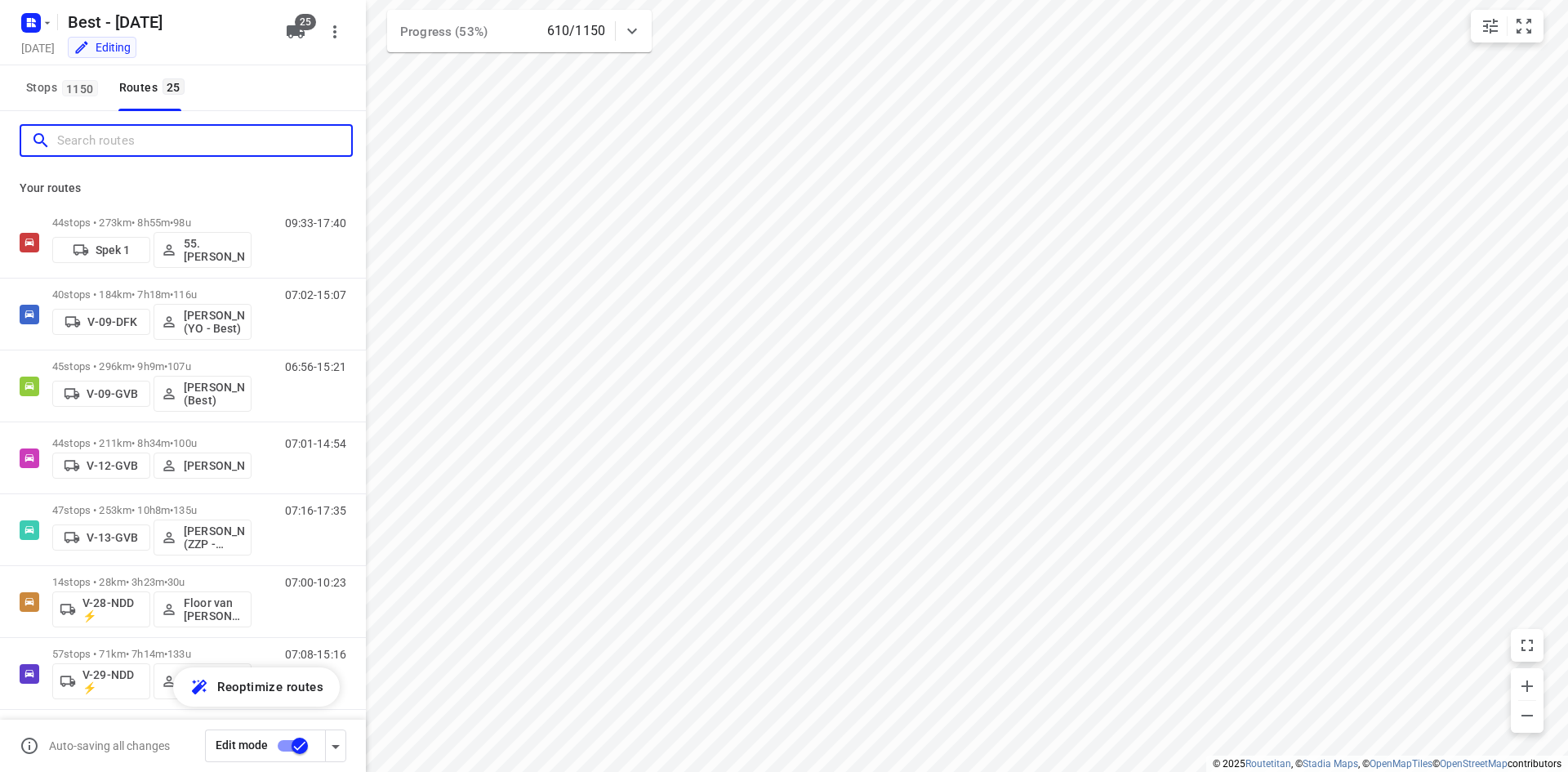
click at [139, 146] on input "Search routes" at bounding box center [203, 141] width 293 height 25
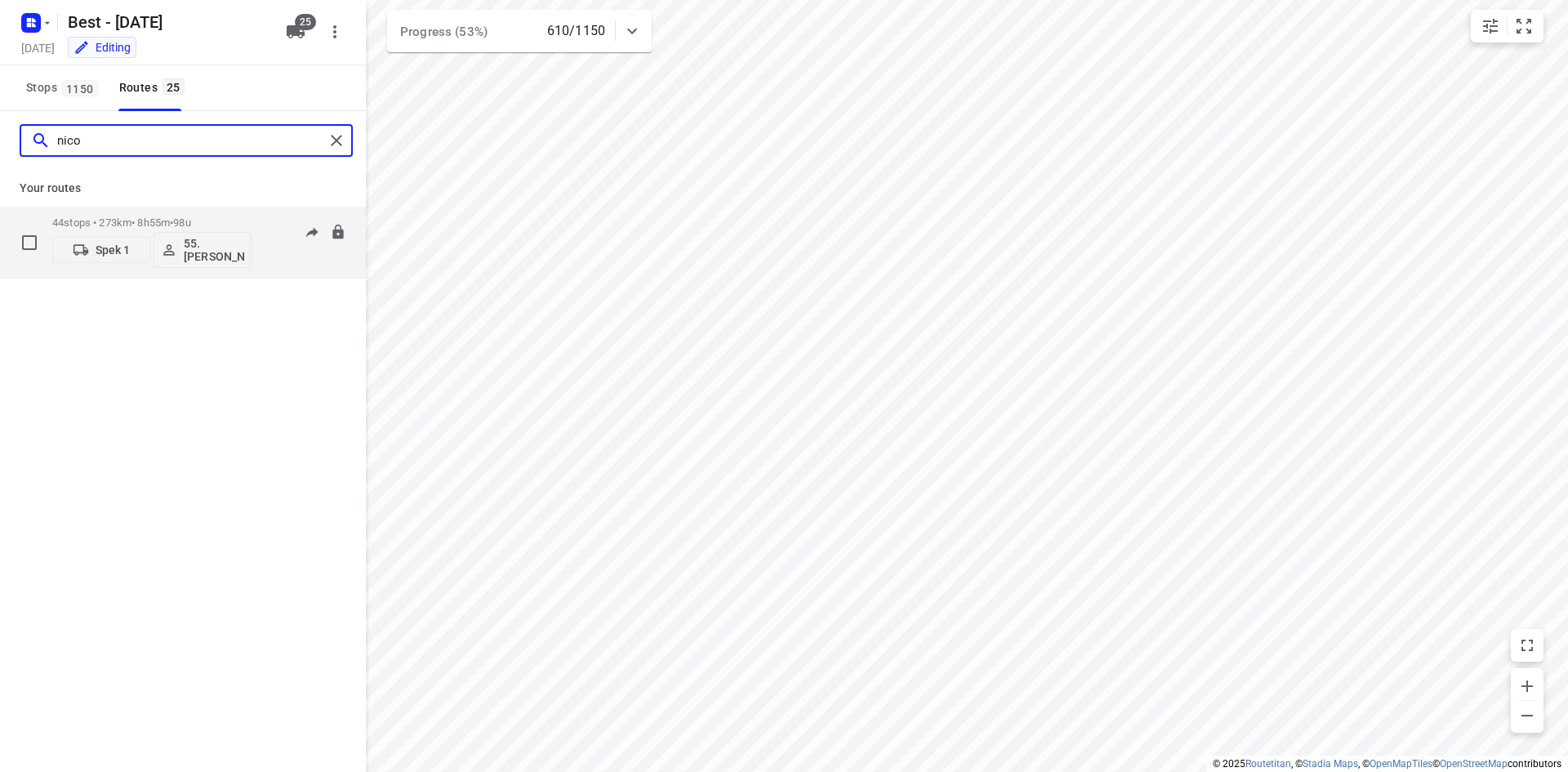
type input "nico"
click at [135, 217] on p "44 stops • 273km • 8h55m • 98u" at bounding box center [152, 222] width 200 height 13
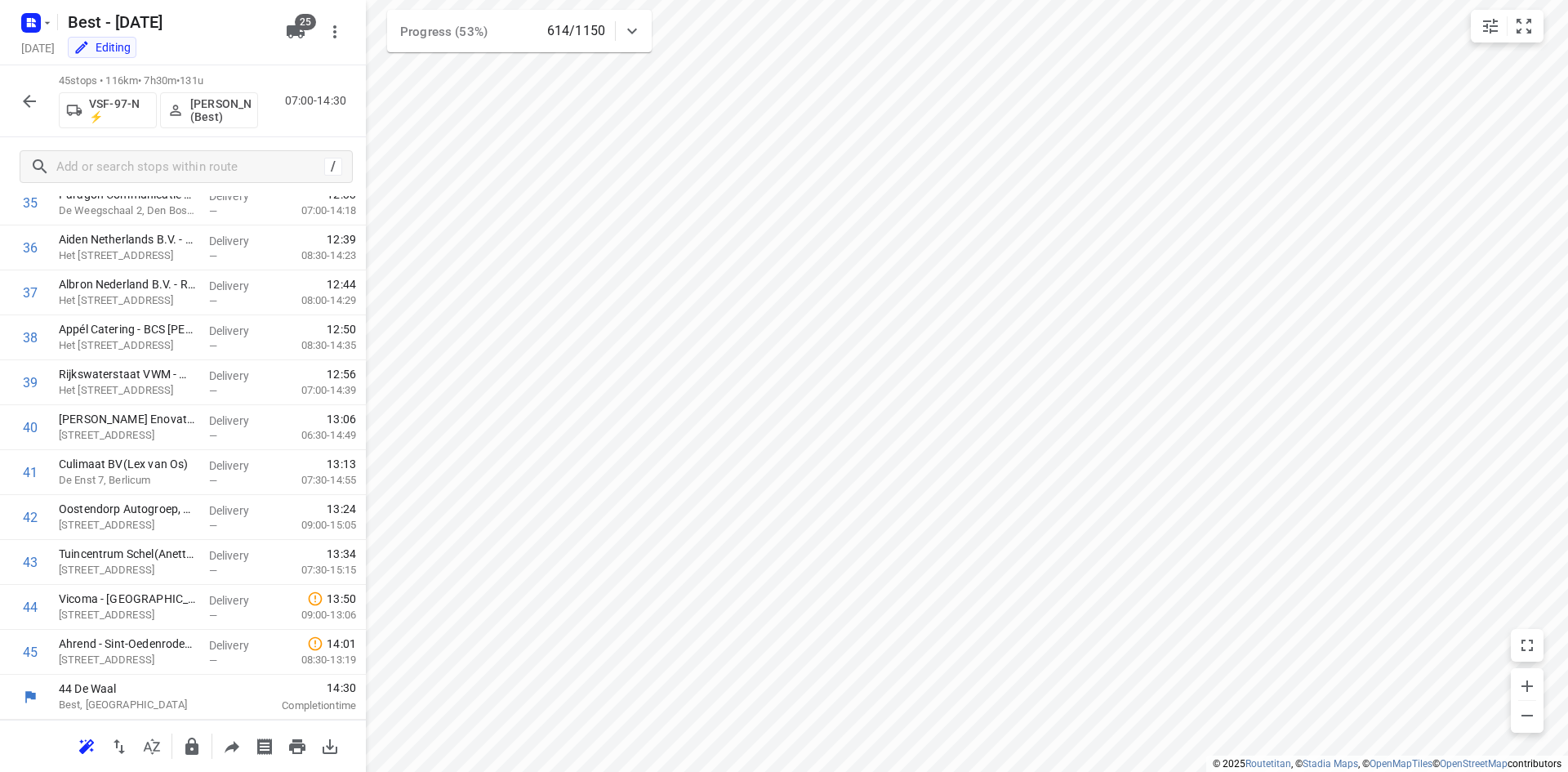
scroll to position [1624, 0]
click at [32, 99] on icon "button" at bounding box center [29, 101] width 20 height 20
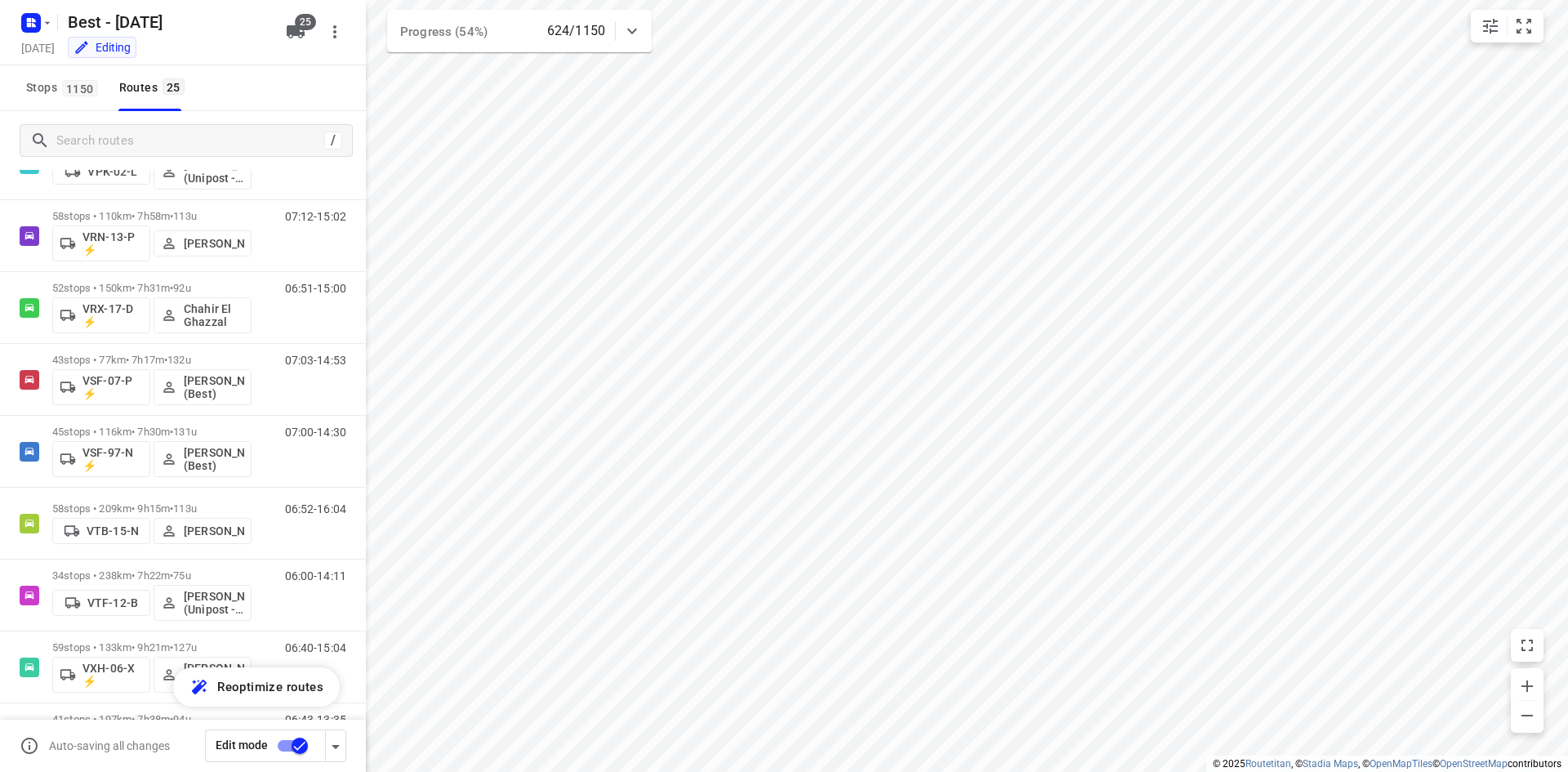
scroll to position [1300, 0]
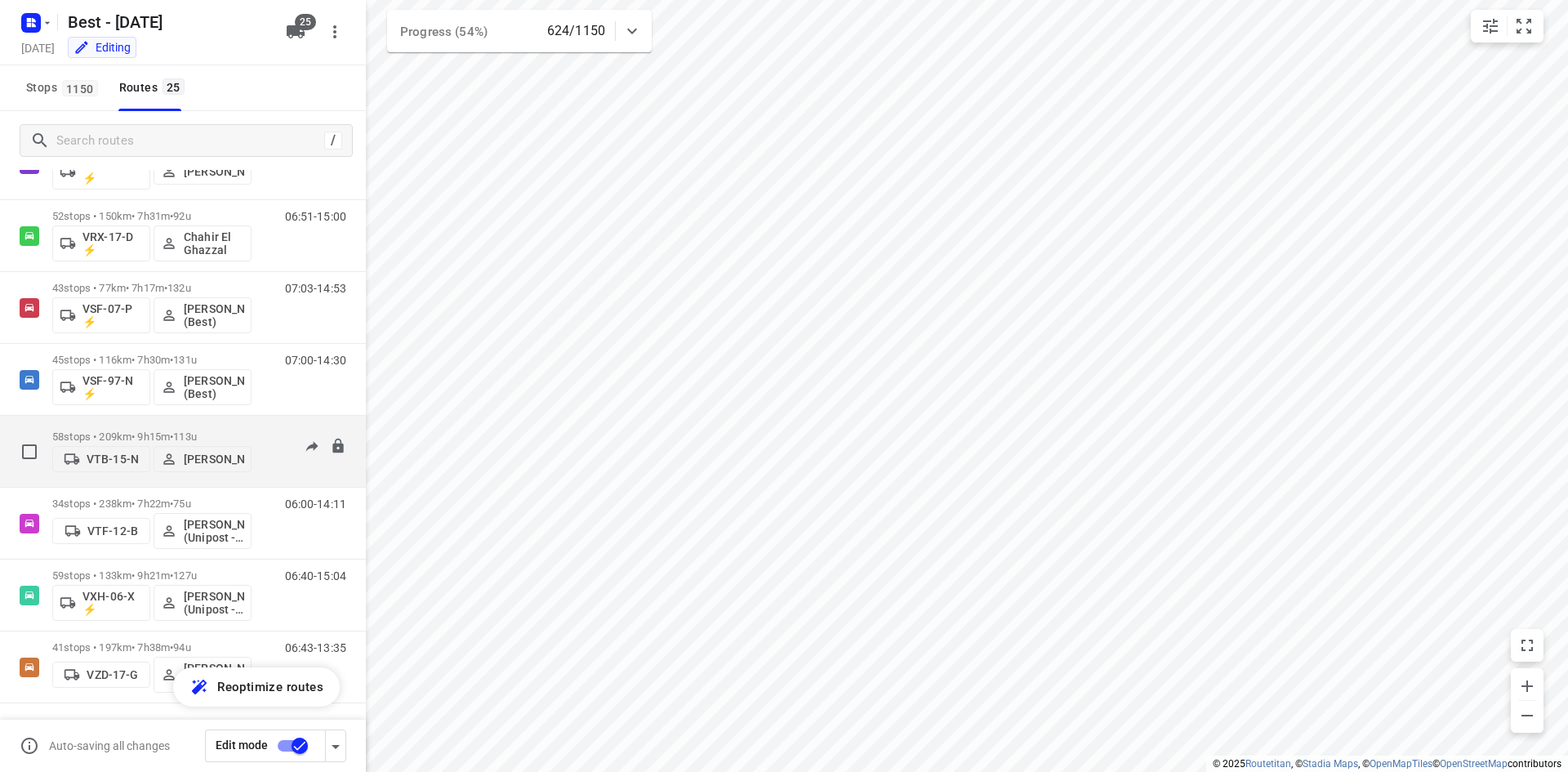
click at [264, 431] on div "06:52-16:04" at bounding box center [304, 455] width 81 height 50
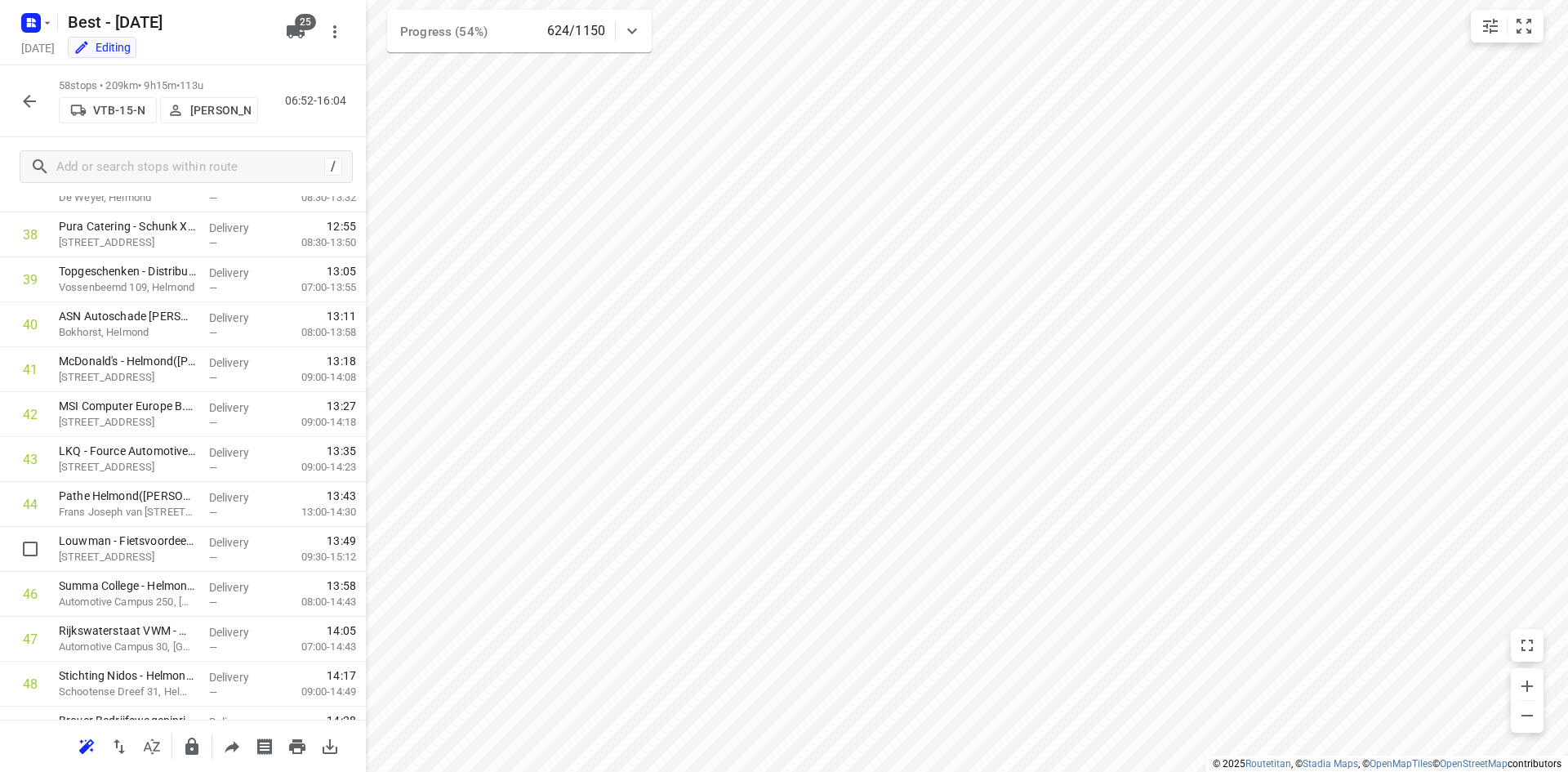
scroll to position [1637, 0]
click at [31, 96] on icon "button" at bounding box center [29, 101] width 20 height 20
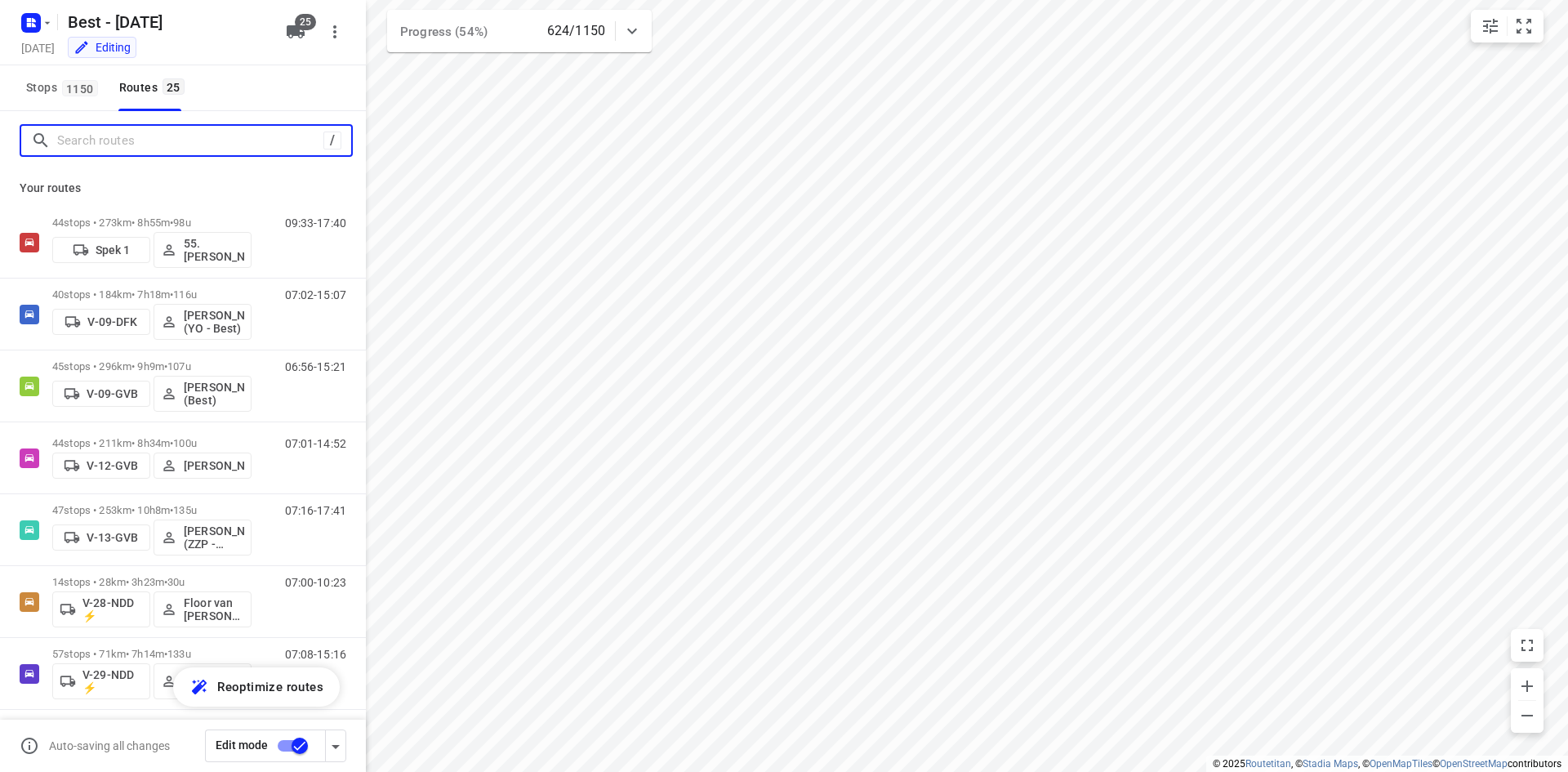
click at [184, 141] on input "Search routes" at bounding box center [190, 141] width 266 height 25
